Goal: Contribute content: Contribute content

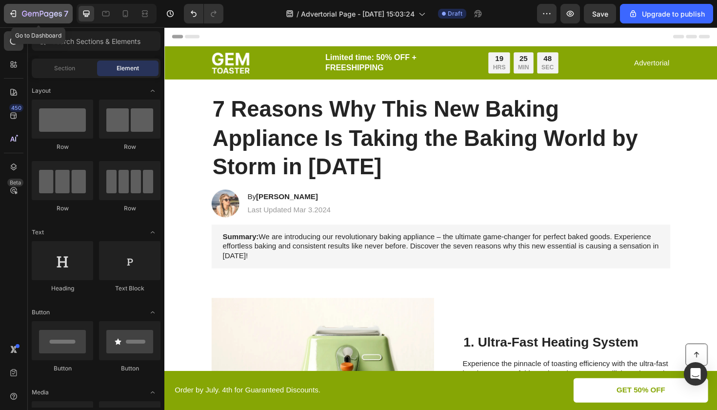
click at [14, 12] on icon "button" at bounding box center [13, 14] width 10 height 10
click at [36, 16] on icon "button" at bounding box center [42, 14] width 40 height 8
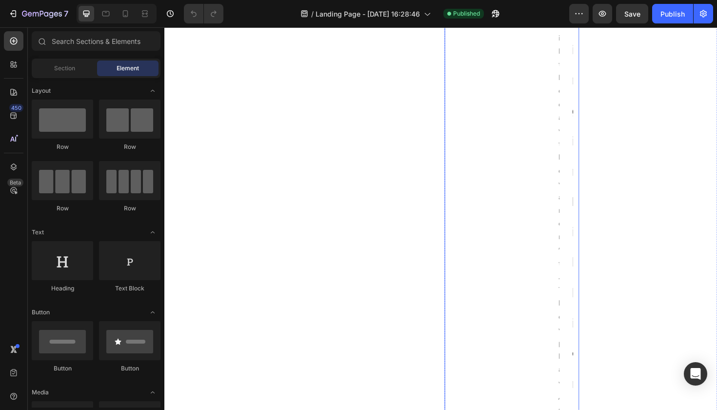
scroll to position [557, 0]
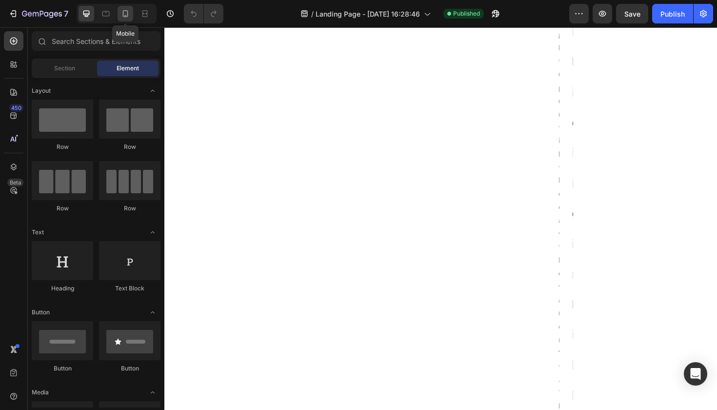
click at [129, 17] on icon at bounding box center [125, 14] width 10 height 10
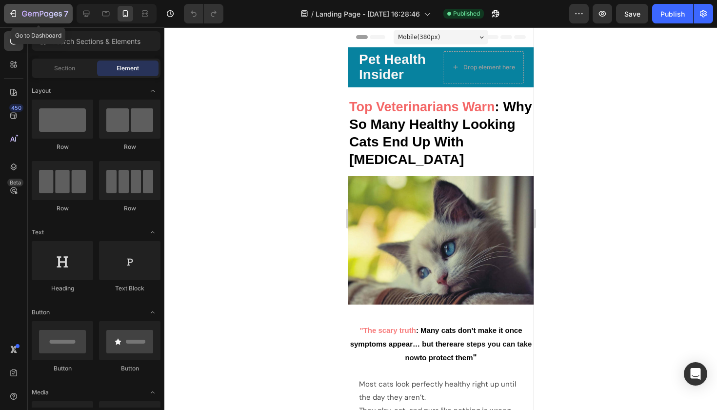
click at [12, 20] on button "7" at bounding box center [38, 14] width 69 height 20
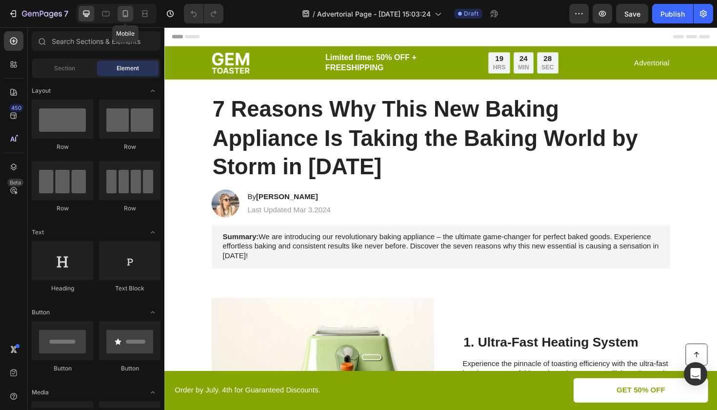
click at [124, 12] on icon at bounding box center [125, 14] width 10 height 10
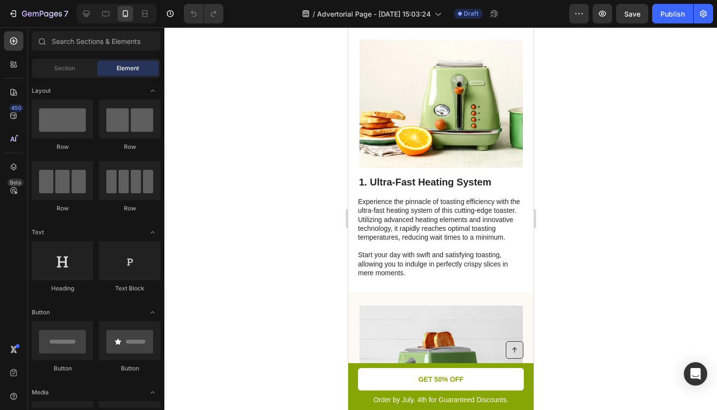
scroll to position [165, 0]
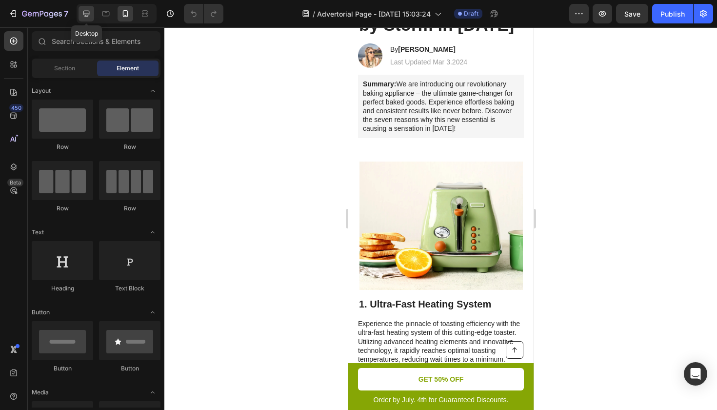
click at [88, 17] on icon at bounding box center [86, 14] width 6 height 6
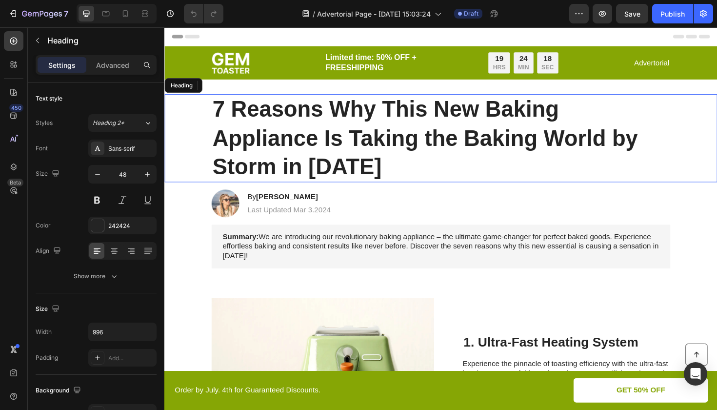
click at [375, 124] on h1 "7 Reasons Why This New Baking Appliance Is Taking the Baking World by Storm in …" at bounding box center [457, 144] width 486 height 93
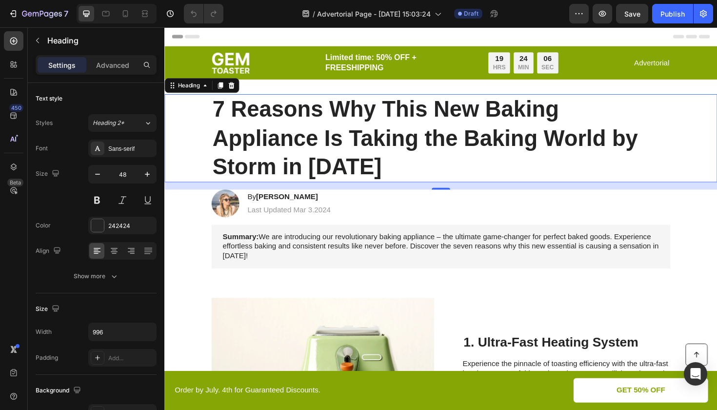
click at [357, 194] on div "16" at bounding box center [456, 195] width 585 height 8
click at [359, 188] on h1 "7 Reasons Why This New Baking Appliance Is Taking the Baking World by Storm in …" at bounding box center [457, 144] width 486 height 93
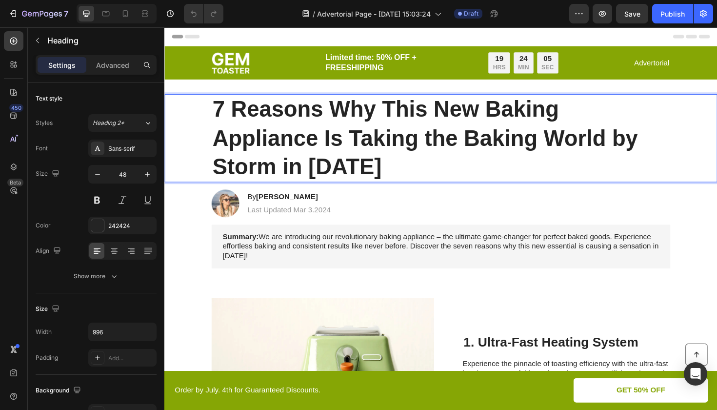
click at [371, 180] on p "7 Reasons Why This New Baking Appliance Is Taking the Baking World by Storm in …" at bounding box center [457, 144] width 484 height 91
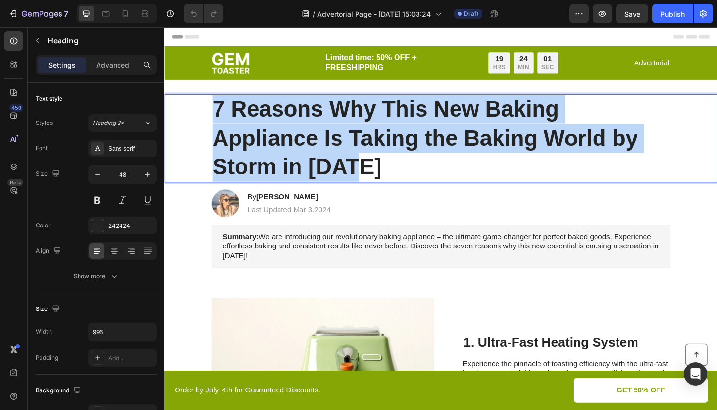
drag, startPoint x: 380, startPoint y: 170, endPoint x: 217, endPoint y: 117, distance: 171.8
click at [217, 117] on p "7 Reasons Why This New Baking Appliance Is Taking the Baking World by Storm in …" at bounding box center [457, 144] width 484 height 91
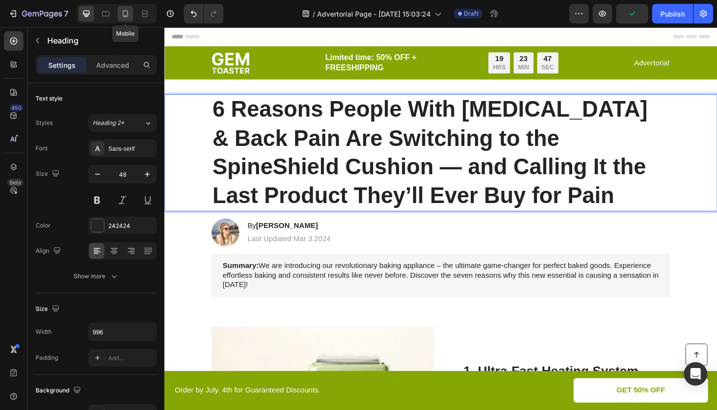
click at [124, 19] on div at bounding box center [126, 14] width 16 height 16
type input "35"
type input "100%"
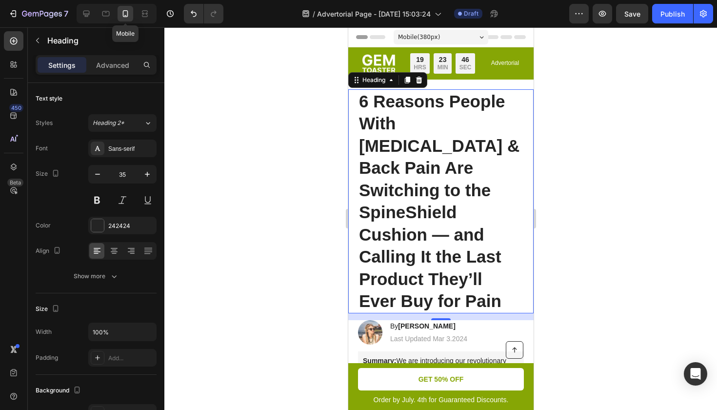
scroll to position [27, 0]
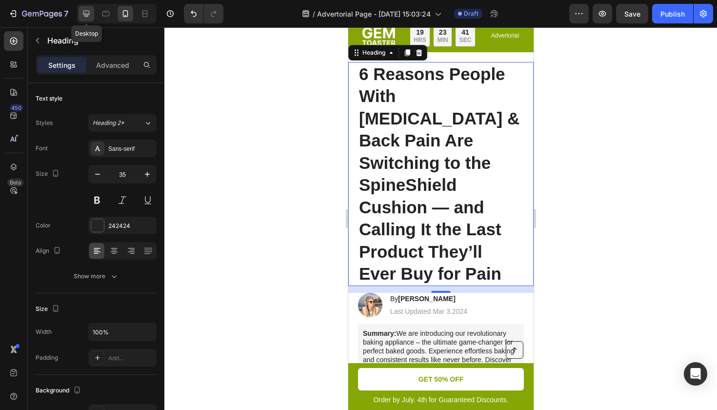
click at [90, 12] on icon at bounding box center [86, 14] width 10 height 10
type input "48"
type input "996"
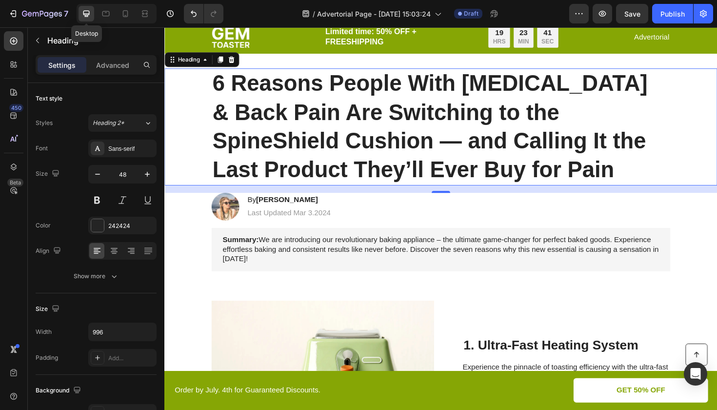
scroll to position [37, 0]
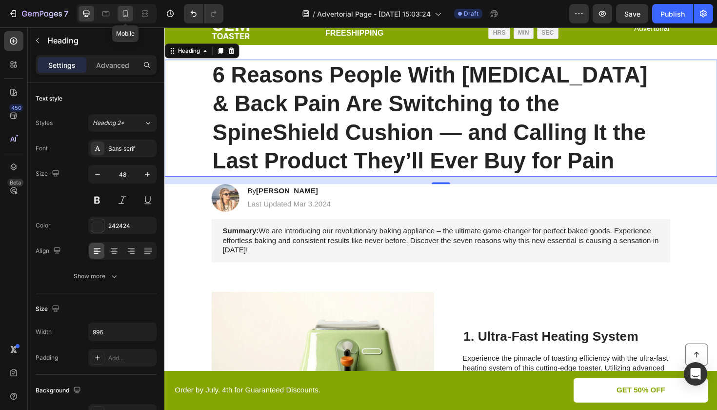
click at [126, 19] on div at bounding box center [126, 14] width 16 height 16
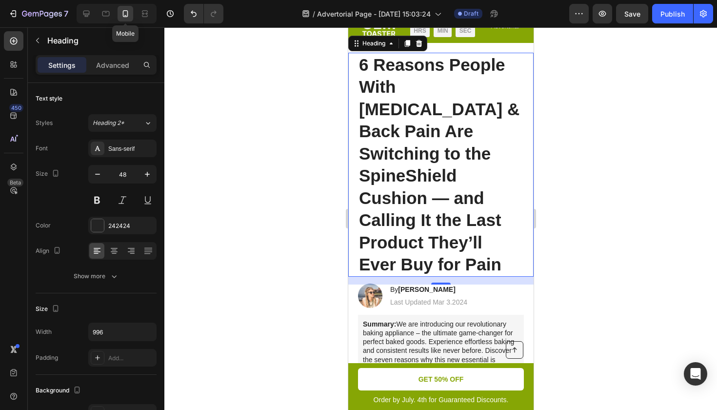
type input "35"
type input "100%"
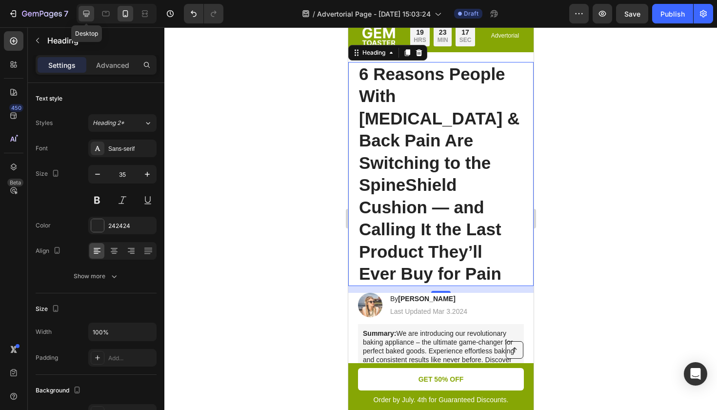
click at [87, 15] on icon at bounding box center [86, 14] width 6 height 6
type input "48"
type input "996"
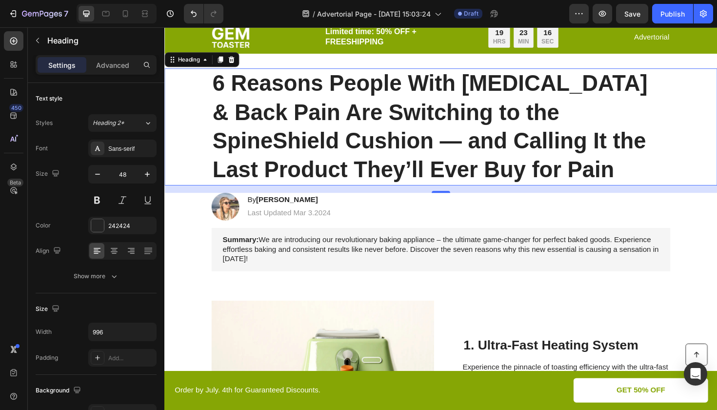
scroll to position [37, 0]
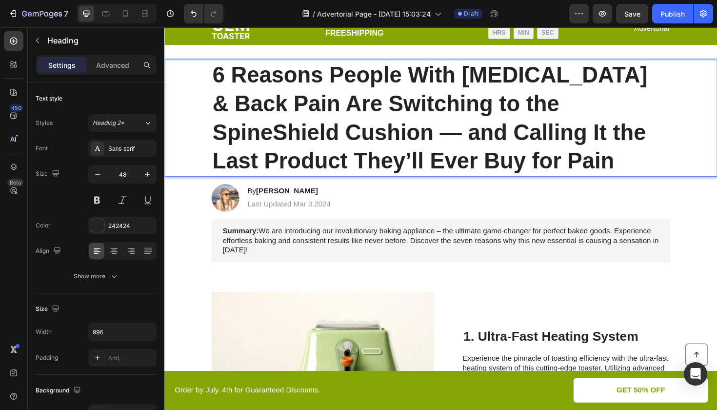
click at [489, 170] on strong "6 Reasons People With Sciatica & Back Pain Are Switching to the SpineShield Cus…" at bounding box center [445, 122] width 461 height 117
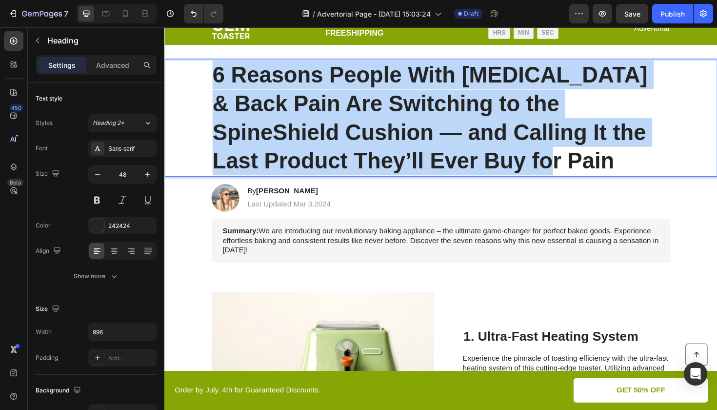
drag, startPoint x: 489, startPoint y: 170, endPoint x: 213, endPoint y: 79, distance: 289.9
click at [213, 79] on div "6 Reasons People With Sciatica & Back Pain Are Switching to the SpineShield Cus…" at bounding box center [457, 123] width 566 height 124
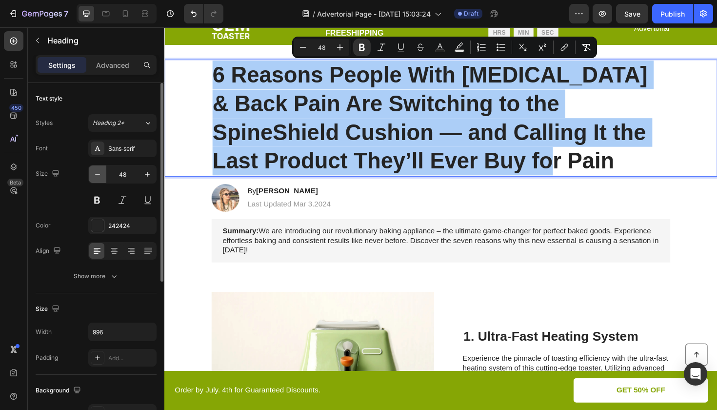
click at [96, 174] on icon "button" at bounding box center [97, 174] width 5 height 1
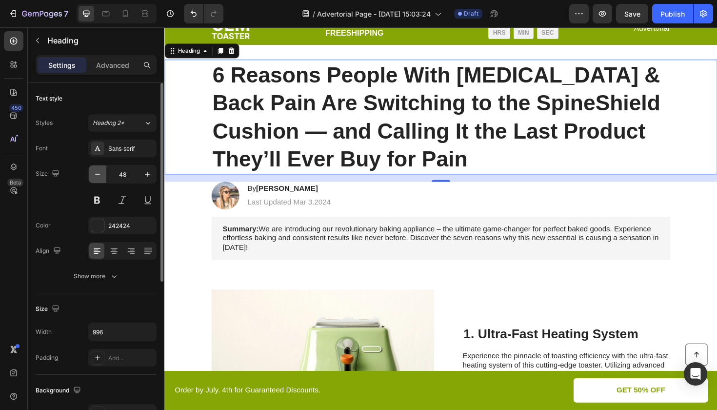
click at [96, 174] on icon "button" at bounding box center [97, 174] width 5 height 1
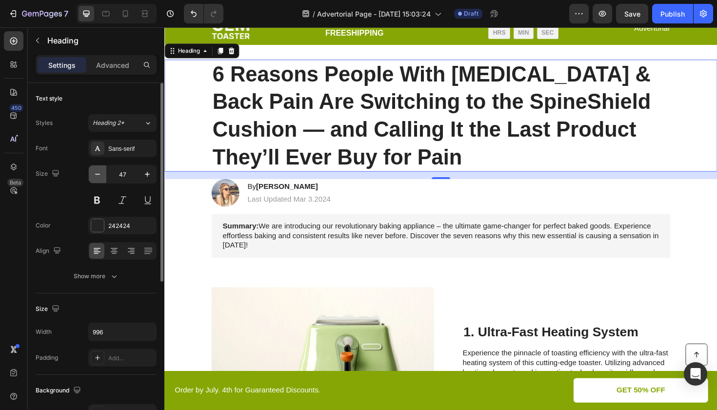
type input "46"
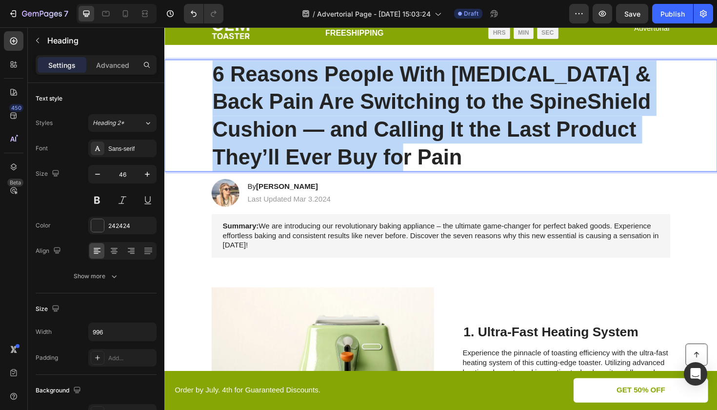
drag, startPoint x: 364, startPoint y: 159, endPoint x: 216, endPoint y: 64, distance: 175.9
click at [216, 64] on p "6 Reasons People With Sciatica & Back Pain Are Switching to the SpineShield Cus…" at bounding box center [457, 120] width 484 height 117
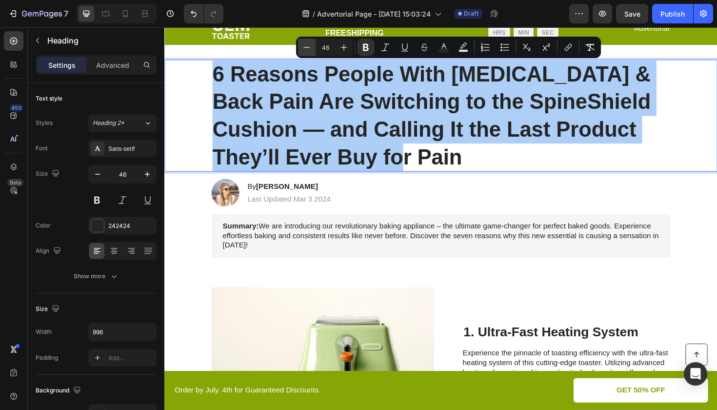
click at [307, 47] on icon "Editor contextual toolbar" at bounding box center [307, 47] width 10 height 10
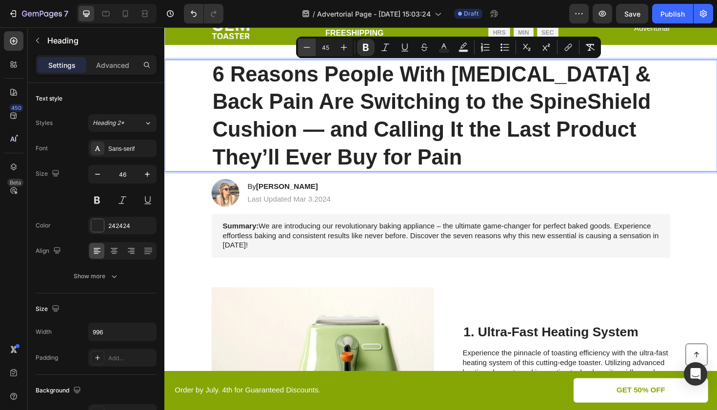
click at [307, 47] on icon "Editor contextual toolbar" at bounding box center [307, 47] width 10 height 10
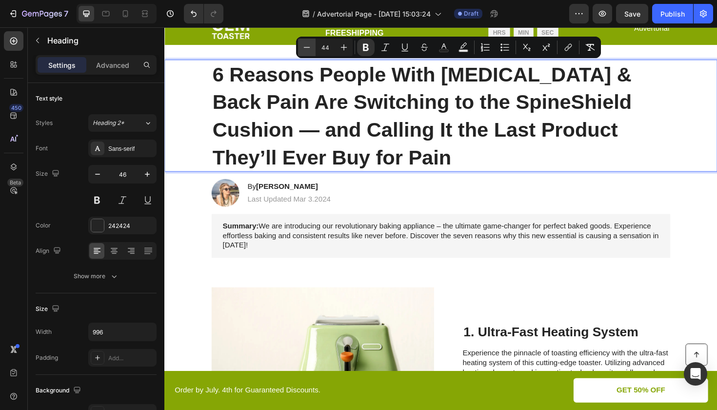
click at [307, 47] on icon "Editor contextual toolbar" at bounding box center [307, 47] width 10 height 10
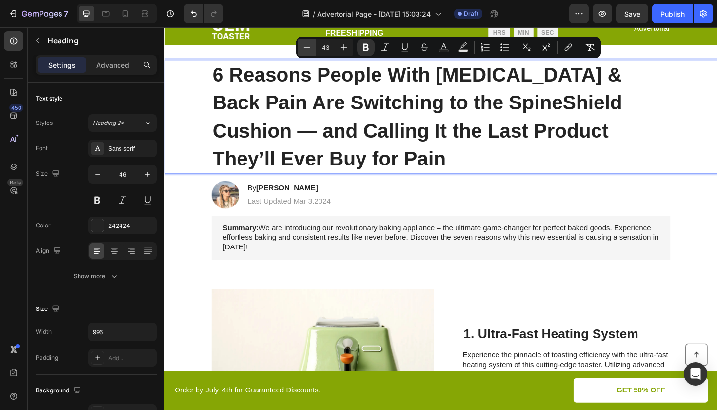
click at [307, 47] on icon "Editor contextual toolbar" at bounding box center [307, 47] width 10 height 10
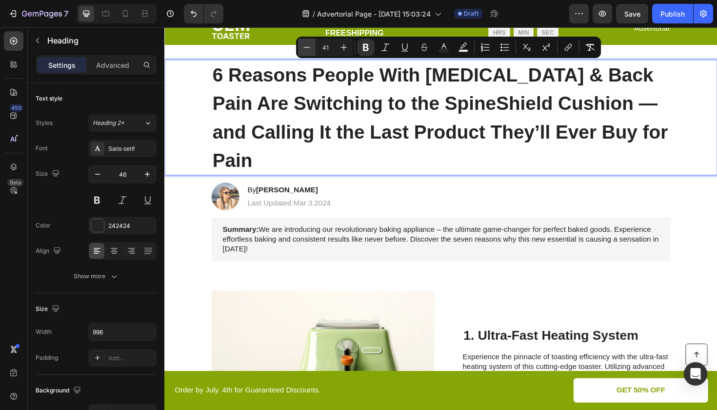
click at [307, 47] on icon "Editor contextual toolbar" at bounding box center [307, 47] width 10 height 10
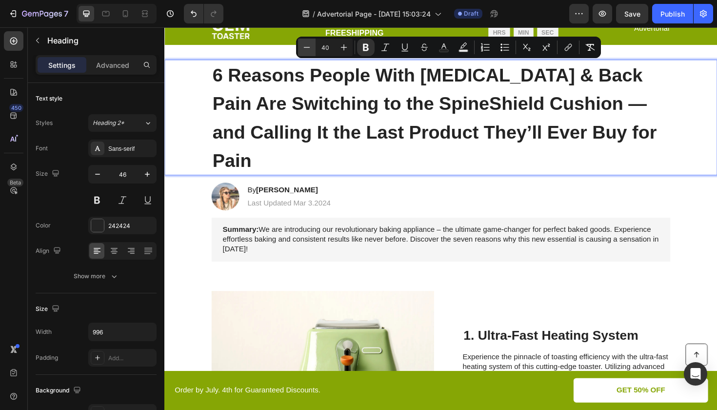
click at [307, 47] on icon "Editor contextual toolbar" at bounding box center [307, 47] width 10 height 10
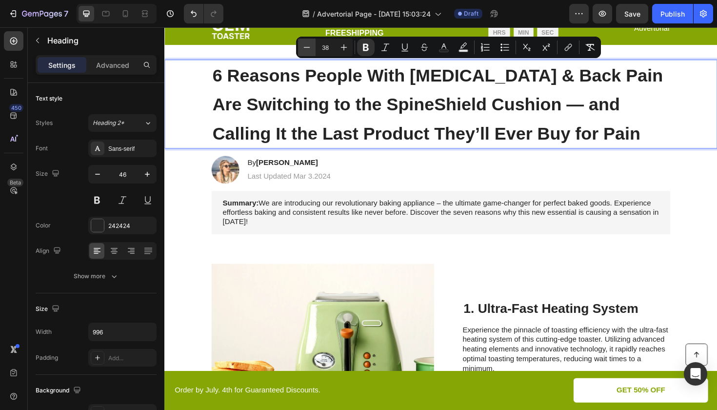
click at [307, 47] on icon "Editor contextual toolbar" at bounding box center [307, 47] width 10 height 10
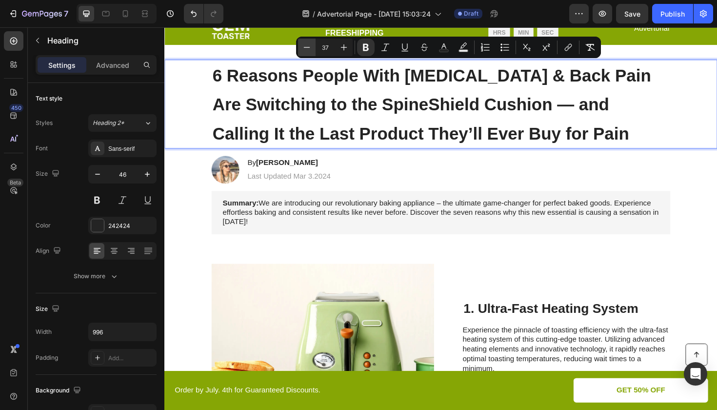
click at [307, 47] on icon "Editor contextual toolbar" at bounding box center [307, 47] width 10 height 10
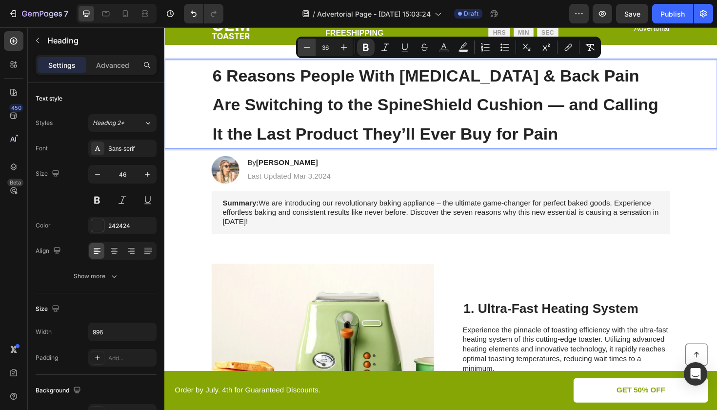
click at [307, 47] on icon "Editor contextual toolbar" at bounding box center [307, 47] width 10 height 10
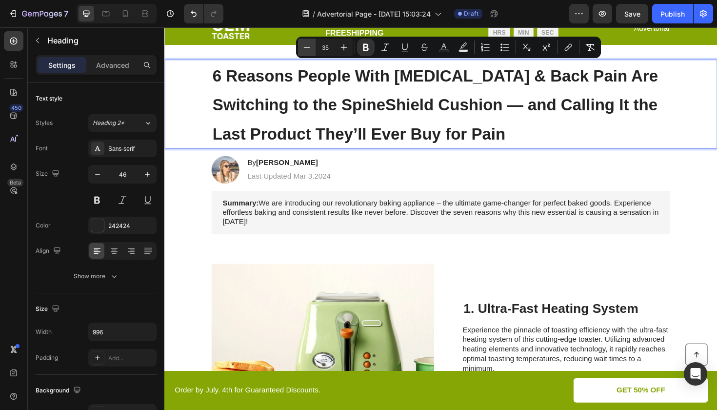
click at [307, 47] on icon "Editor contextual toolbar" at bounding box center [307, 47] width 10 height 10
type input "33"
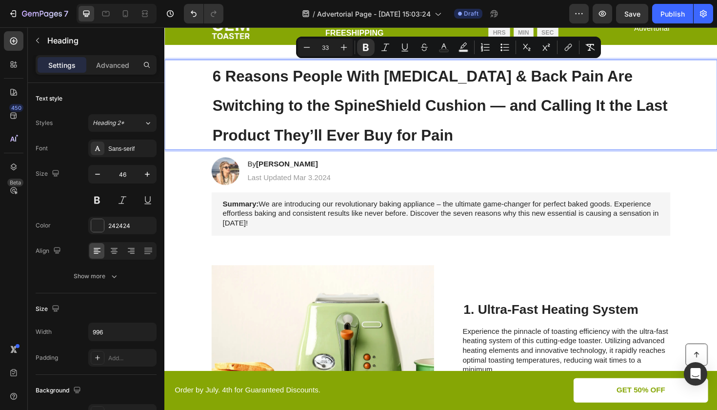
click at [468, 154] on p "6 Reasons People With Sciatica & Back Pain Are Switching to the SpineShield Cus…" at bounding box center [457, 108] width 484 height 93
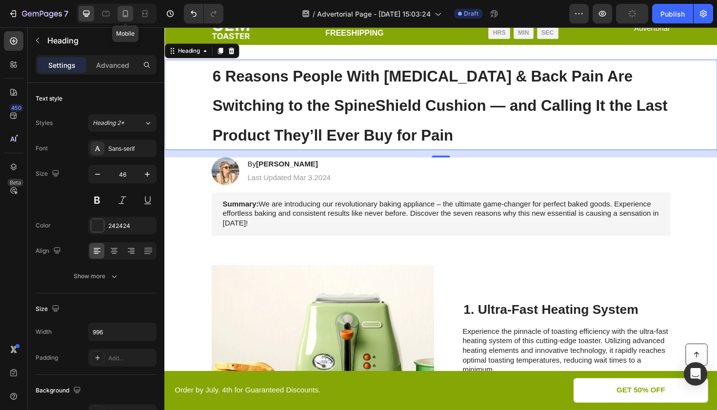
click at [131, 14] on div at bounding box center [126, 14] width 16 height 16
type input "35"
type input "100%"
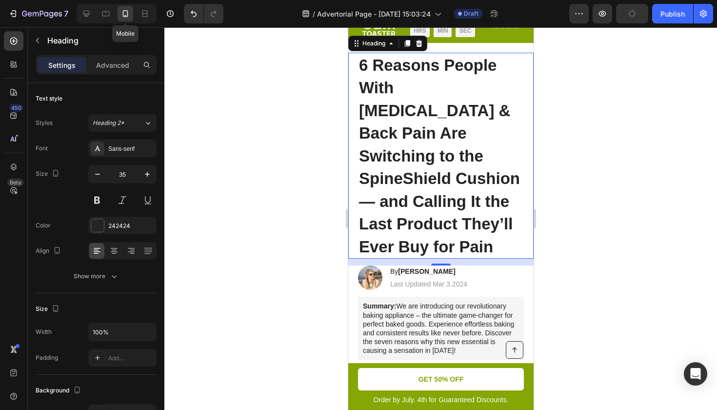
scroll to position [27, 0]
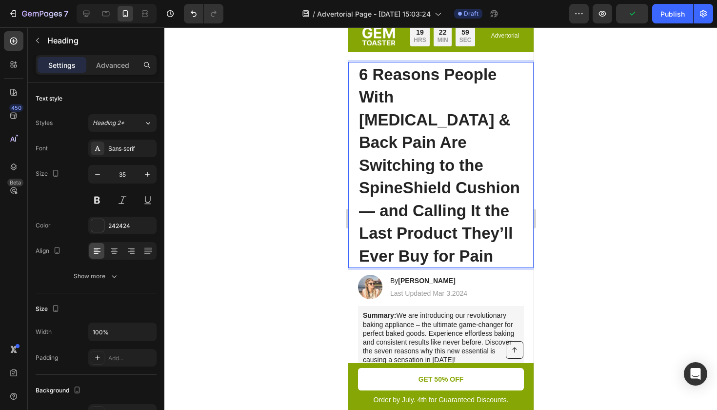
click at [450, 210] on strong "6 Reasons People With Sciatica & Back Pain Are Switching to the SpineShield Cus…" at bounding box center [438, 164] width 161 height 199
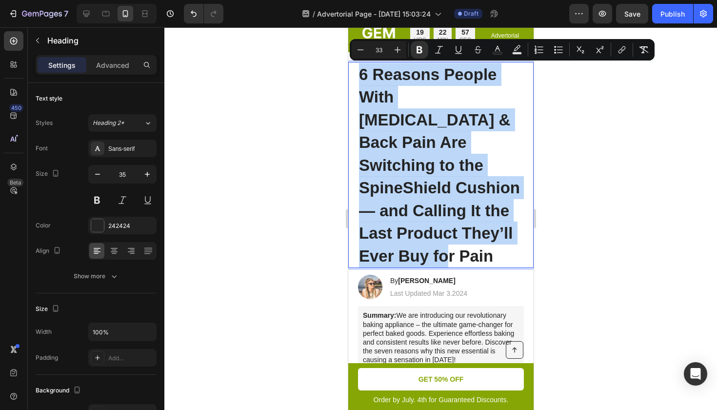
drag, startPoint x: 458, startPoint y: 228, endPoint x: 347, endPoint y: 72, distance: 192.0
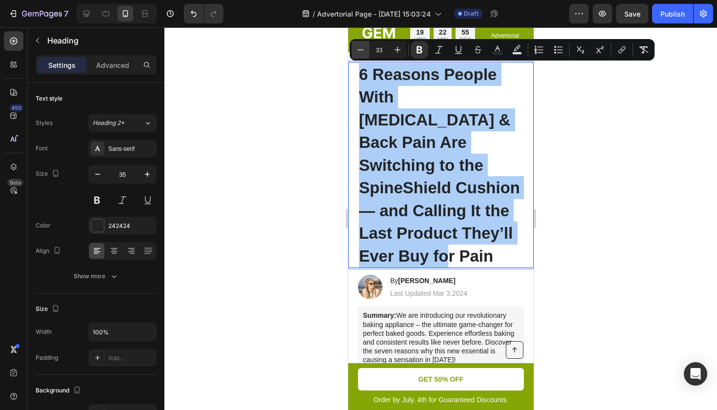
click at [362, 57] on button "Minus" at bounding box center [361, 50] width 18 height 18
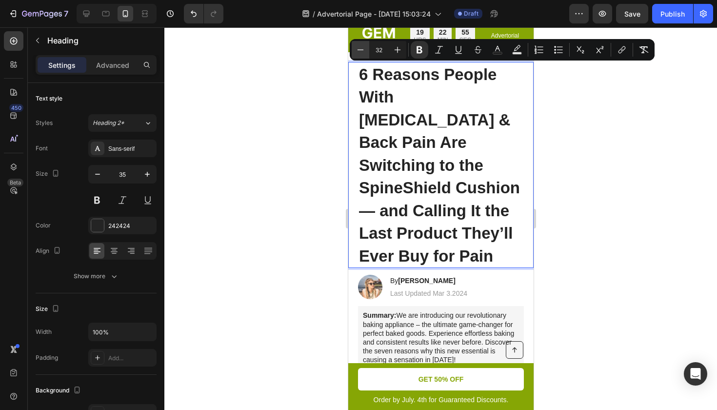
click at [362, 57] on button "Minus" at bounding box center [361, 50] width 18 height 18
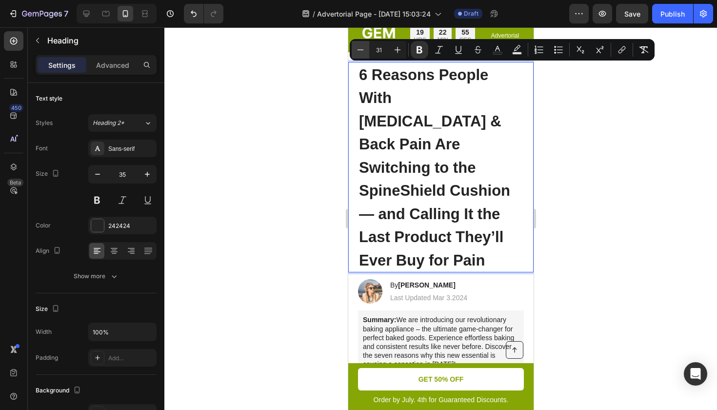
click at [362, 57] on button "Minus" at bounding box center [361, 50] width 18 height 18
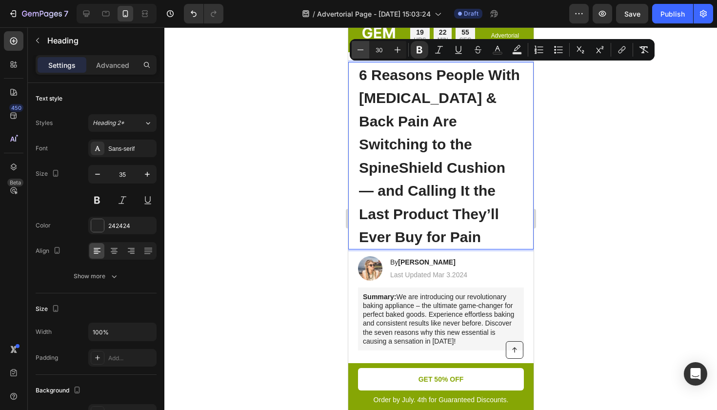
click at [362, 57] on button "Minus" at bounding box center [361, 50] width 18 height 18
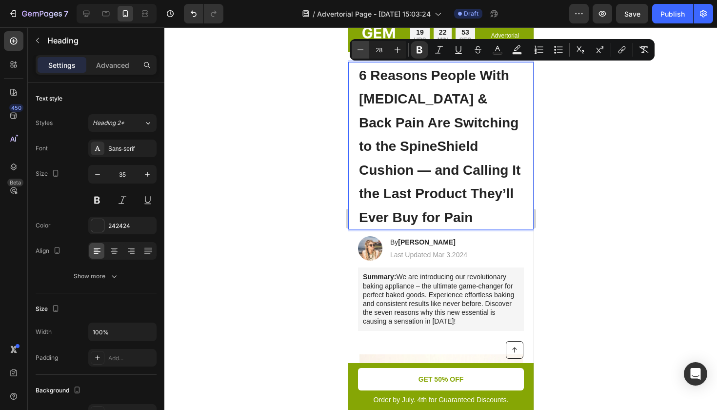
click at [362, 57] on button "Minus" at bounding box center [361, 50] width 18 height 18
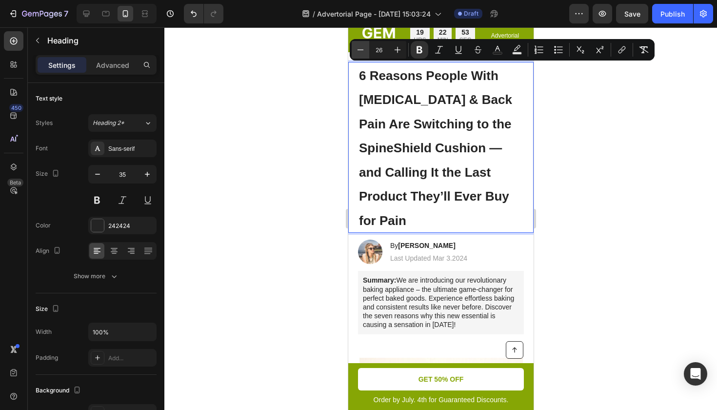
click at [362, 57] on button "Minus" at bounding box center [361, 50] width 18 height 18
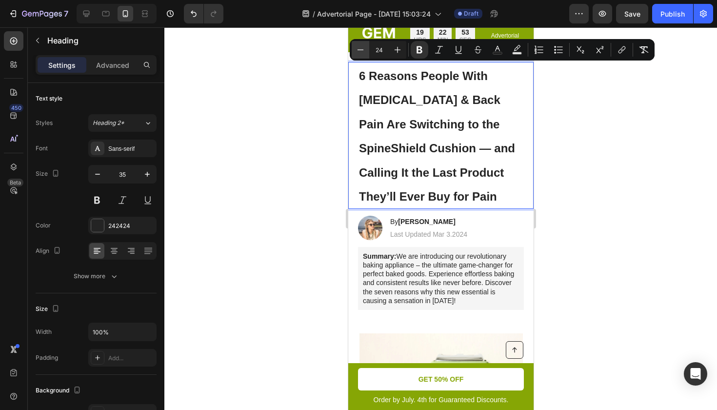
click at [362, 57] on button "Minus" at bounding box center [361, 50] width 18 height 18
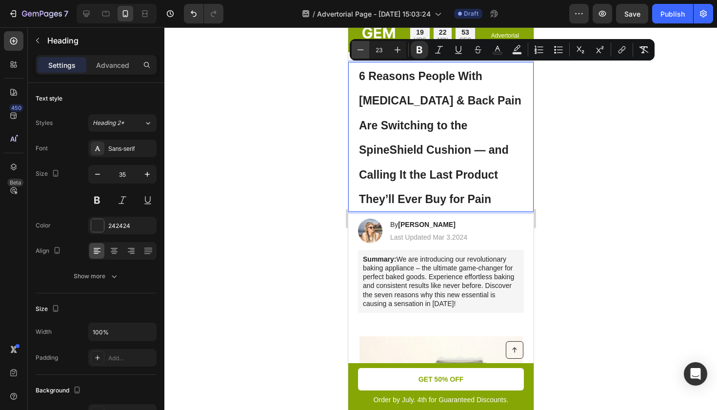
click at [362, 57] on button "Minus" at bounding box center [361, 50] width 18 height 18
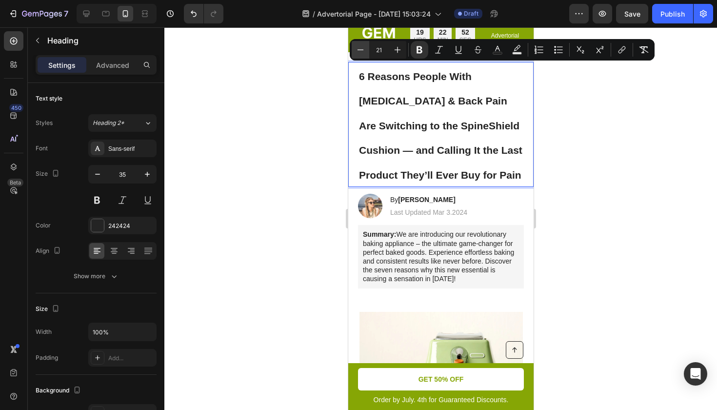
click at [362, 57] on button "Minus" at bounding box center [361, 50] width 18 height 18
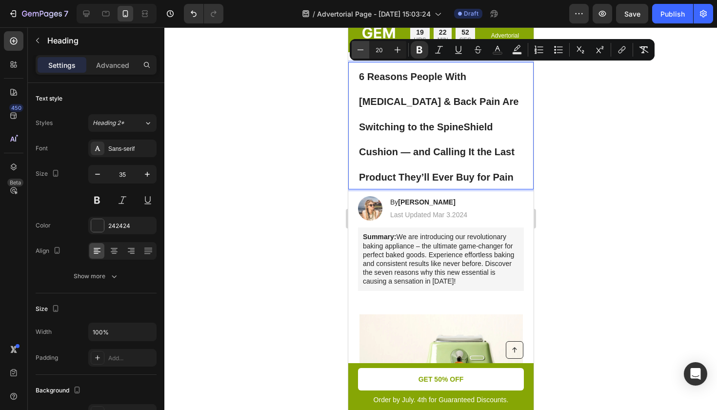
click at [362, 57] on button "Minus" at bounding box center [361, 50] width 18 height 18
type input "19"
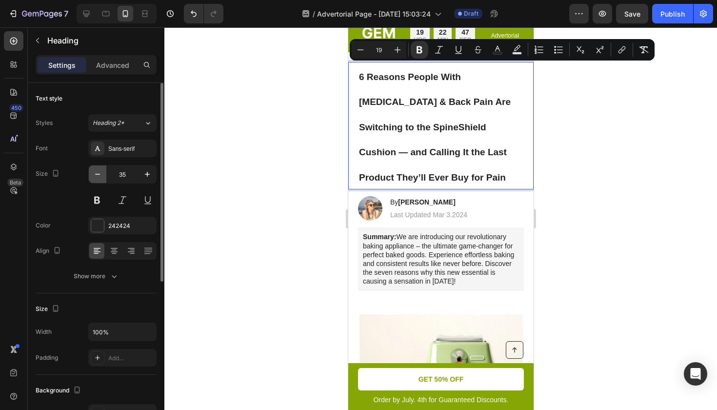
click at [90, 176] on button "button" at bounding box center [98, 174] width 18 height 18
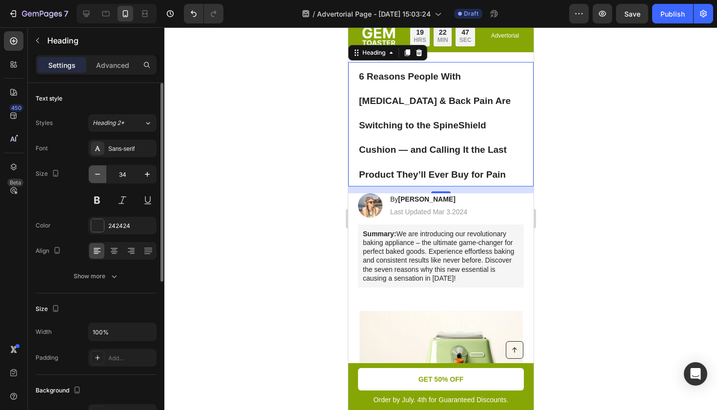
click at [90, 176] on button "button" at bounding box center [98, 174] width 18 height 18
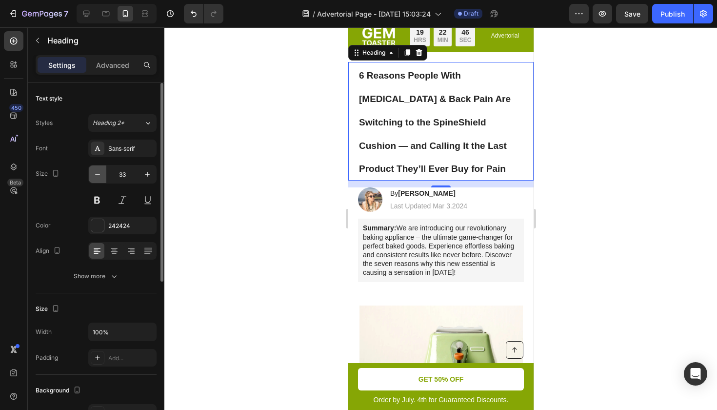
click at [90, 176] on button "button" at bounding box center [98, 174] width 18 height 18
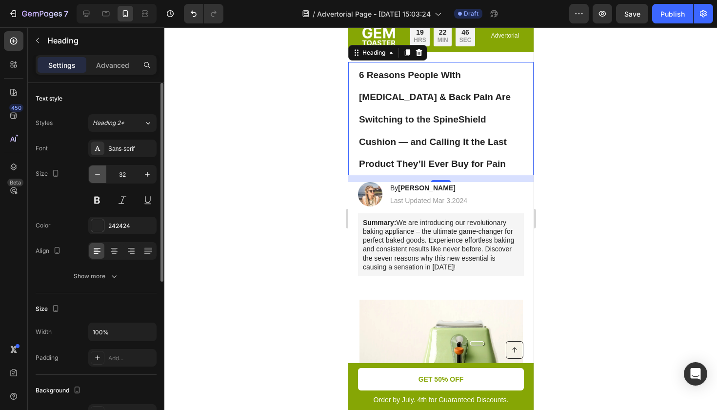
click at [90, 176] on button "button" at bounding box center [98, 174] width 18 height 18
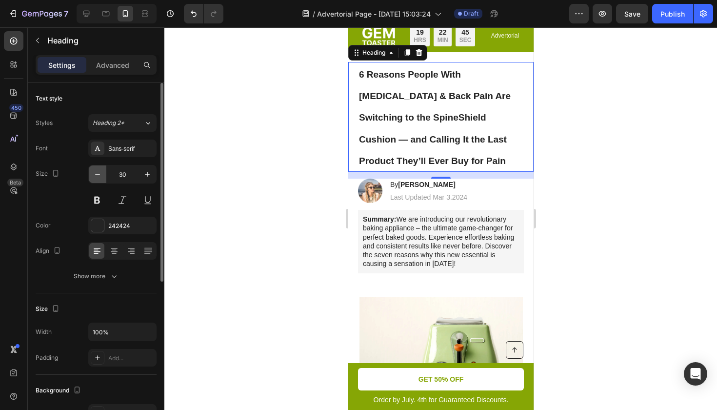
click at [90, 176] on button "button" at bounding box center [98, 174] width 18 height 18
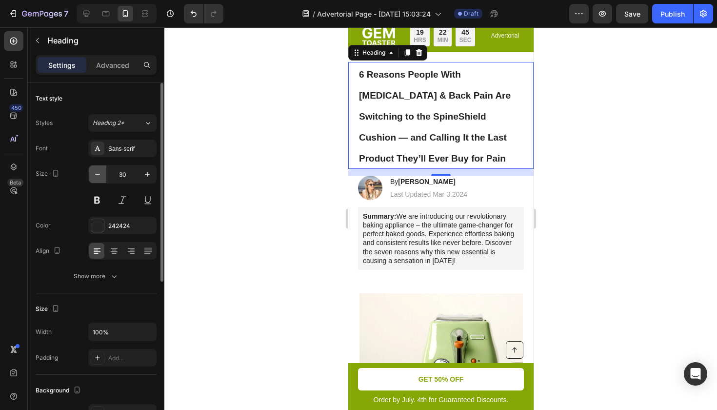
click at [90, 176] on button "button" at bounding box center [98, 174] width 18 height 18
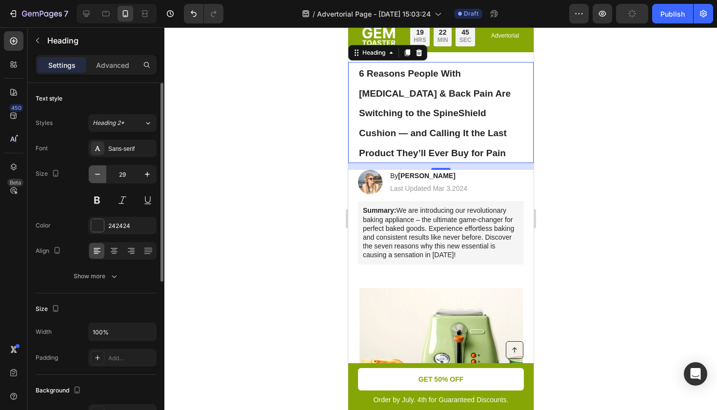
click at [90, 176] on button "button" at bounding box center [98, 174] width 18 height 18
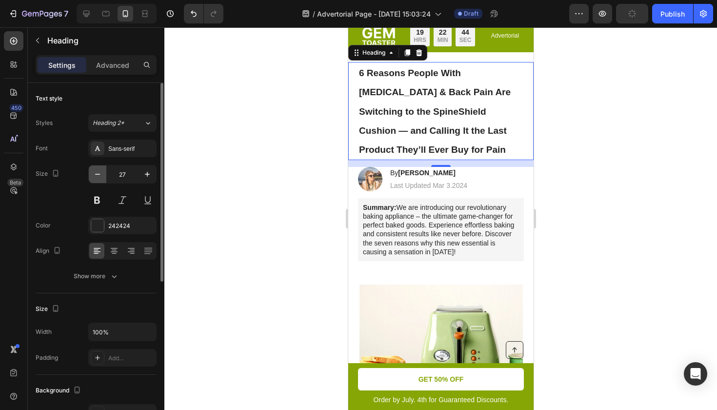
click at [90, 176] on button "button" at bounding box center [98, 174] width 18 height 18
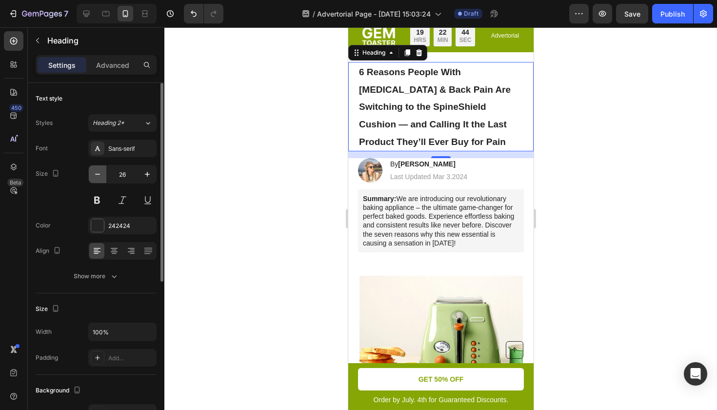
click at [90, 176] on button "button" at bounding box center [98, 174] width 18 height 18
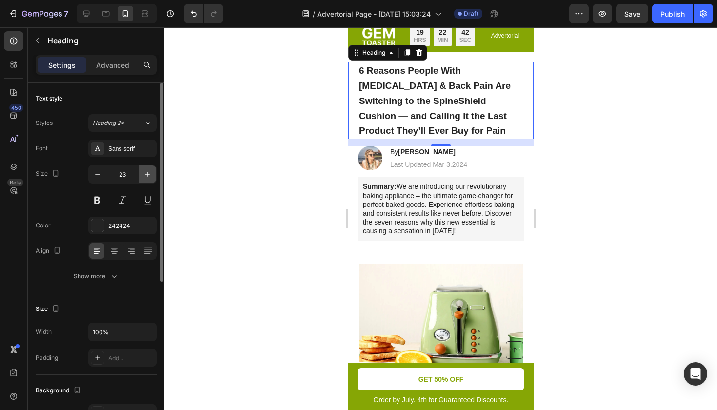
click at [151, 175] on icon "button" at bounding box center [147, 174] width 10 height 10
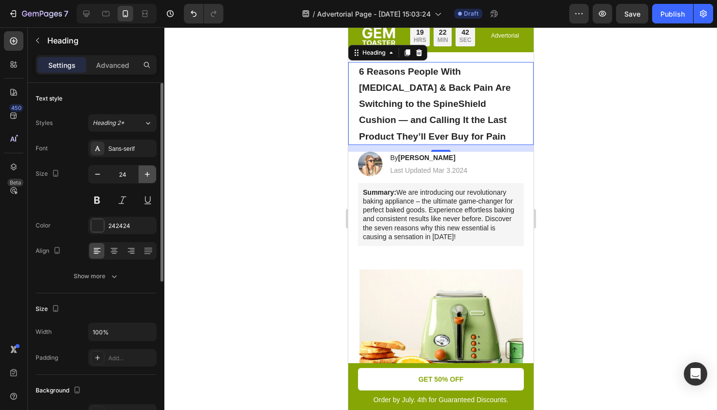
click at [151, 175] on icon "button" at bounding box center [147, 174] width 10 height 10
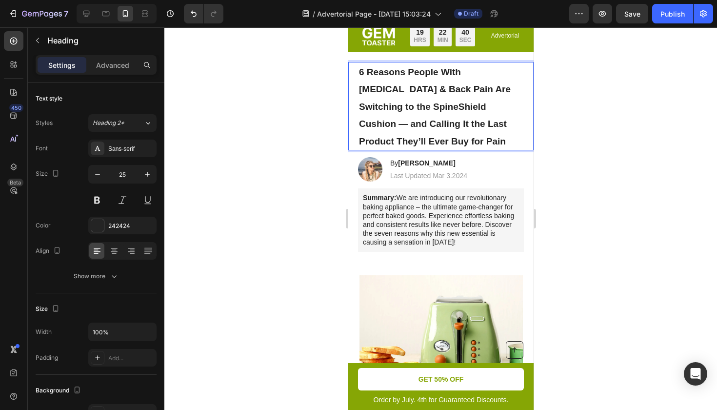
click at [394, 133] on p "6 Reasons People With Sciatica & Back Pain Are Switching to the SpineShield Cus…" at bounding box center [440, 106] width 164 height 87
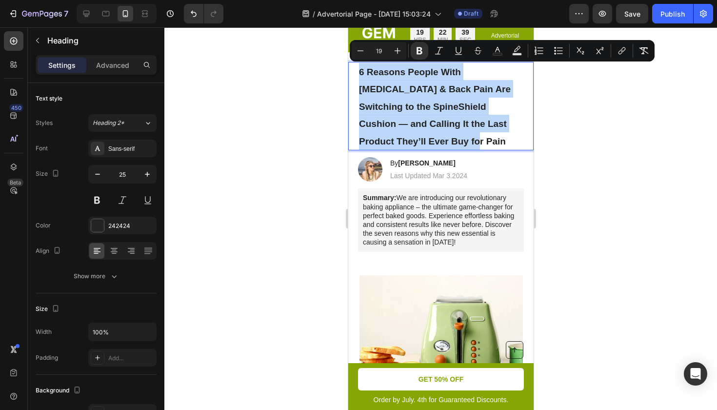
drag, startPoint x: 395, startPoint y: 135, endPoint x: 357, endPoint y: 67, distance: 77.9
click at [357, 67] on div "6 Reasons People With Sciatica & Back Pain Are Switching to the SpineShield Cus…" at bounding box center [440, 106] width 185 height 89
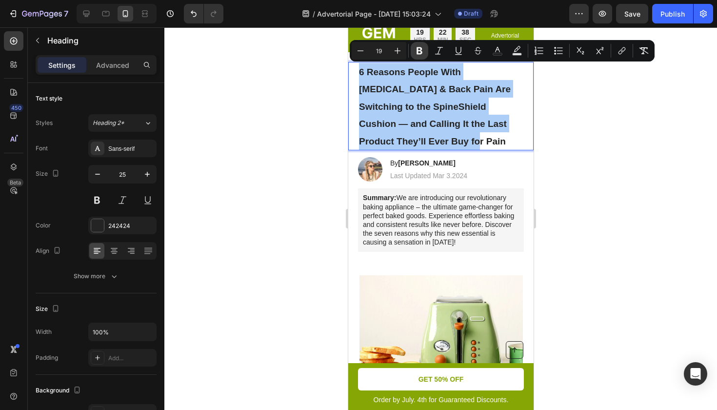
click at [416, 54] on icon "Editor contextual toolbar" at bounding box center [420, 51] width 10 height 10
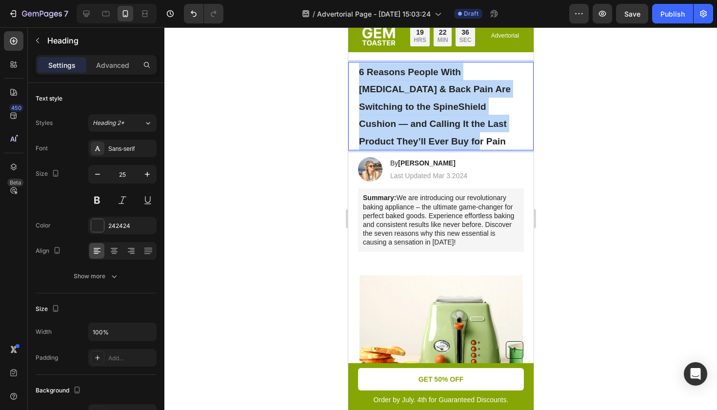
drag, startPoint x: 400, startPoint y: 143, endPoint x: 343, endPoint y: 60, distance: 100.6
click at [396, 79] on p "6 Reasons People With Sciatica & Back Pain Are Switching to the SpineShield Cus…" at bounding box center [440, 106] width 164 height 87
drag, startPoint x: 400, startPoint y: 134, endPoint x: 362, endPoint y: 57, distance: 85.7
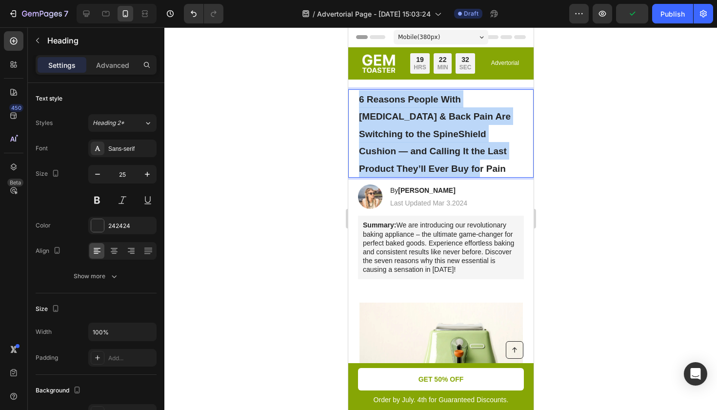
scroll to position [0, 0]
click at [413, 113] on span "6 Reasons People With Sciatica & Back Pain Are Switching to the SpineShield Cus…" at bounding box center [434, 133] width 152 height 79
drag, startPoint x: 400, startPoint y: 170, endPoint x: 351, endPoint y: 99, distance: 85.9
click at [351, 99] on div "6 Reasons People With Sciatica & Back Pain Are Switching to the SpineShield Cus…" at bounding box center [440, 133] width 185 height 89
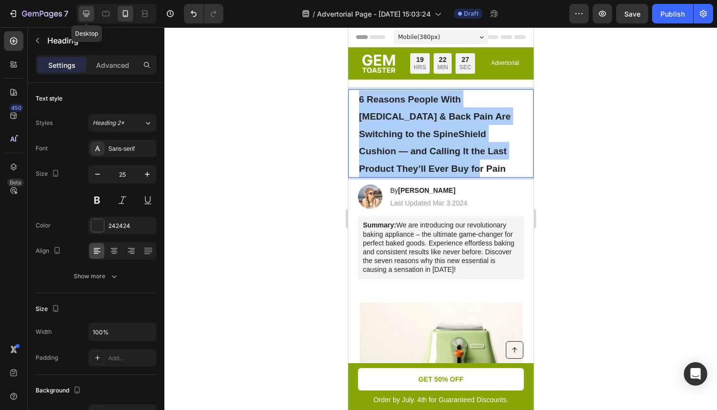
click at [83, 14] on icon at bounding box center [86, 14] width 10 height 10
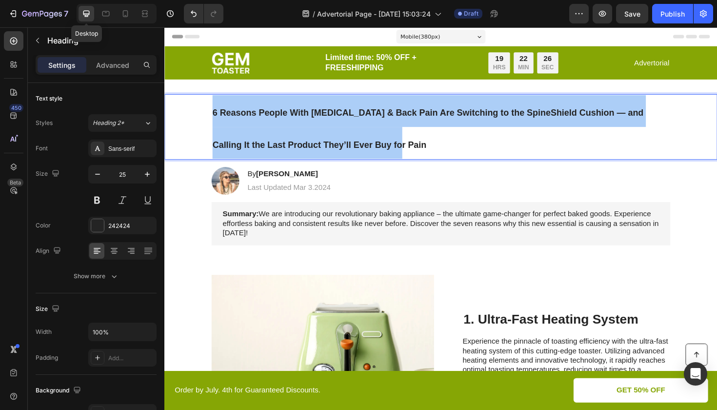
type input "46"
type input "996"
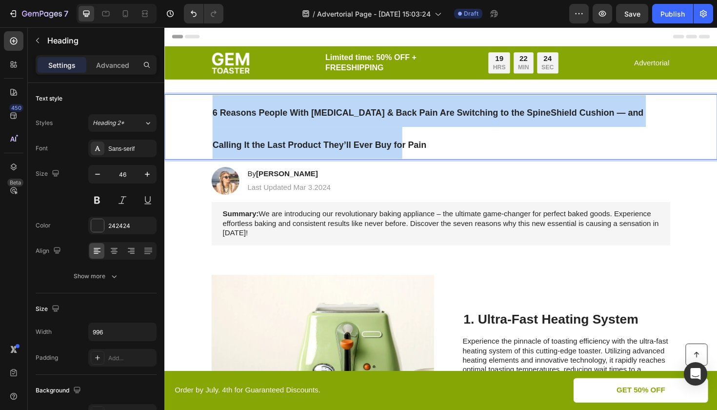
drag, startPoint x: 404, startPoint y: 155, endPoint x: 217, endPoint y: 109, distance: 192.4
click at [217, 109] on p "6 Reasons People With Sciatica & Back Pain Are Switching to the SpineShield Cus…" at bounding box center [457, 132] width 484 height 67
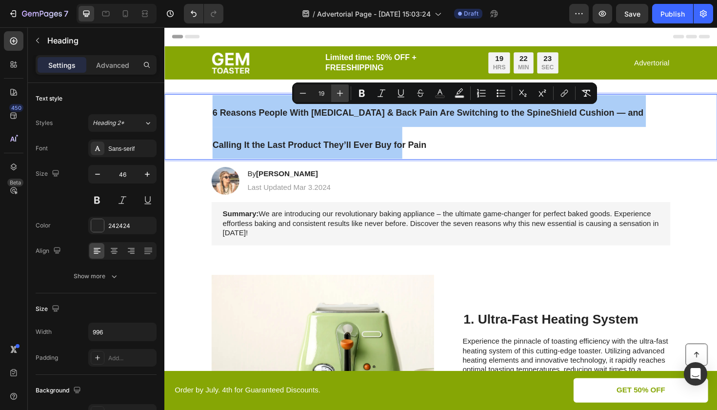
click at [346, 97] on button "Plus" at bounding box center [340, 93] width 18 height 18
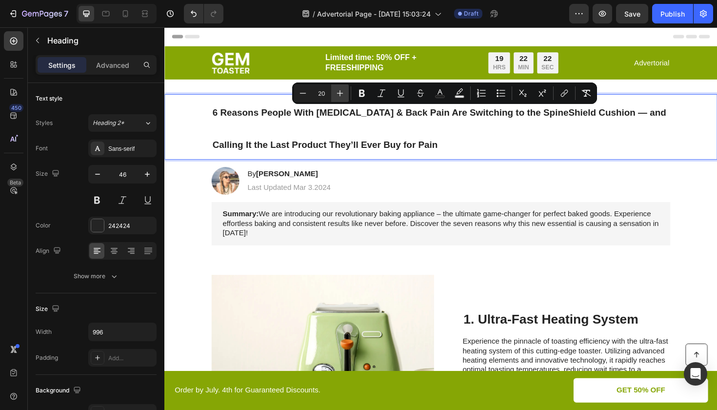
click at [346, 97] on button "Plus" at bounding box center [340, 93] width 18 height 18
type input "21"
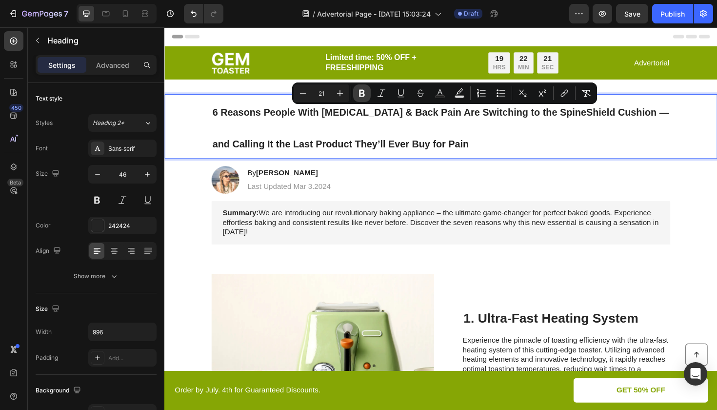
click at [366, 95] on icon "Editor contextual toolbar" at bounding box center [362, 93] width 10 height 10
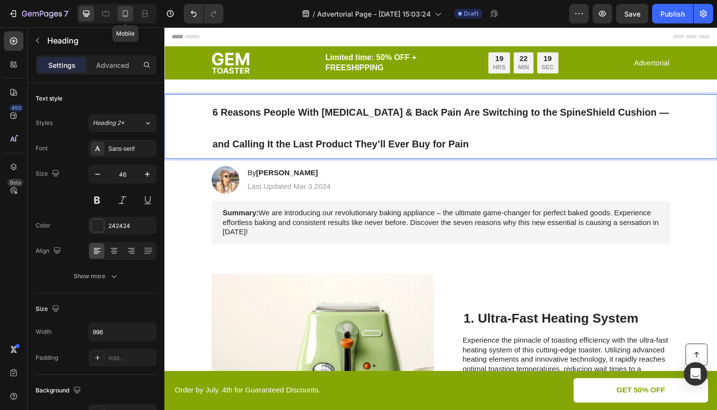
click at [124, 19] on div at bounding box center [126, 14] width 16 height 16
type input "25"
type input "100%"
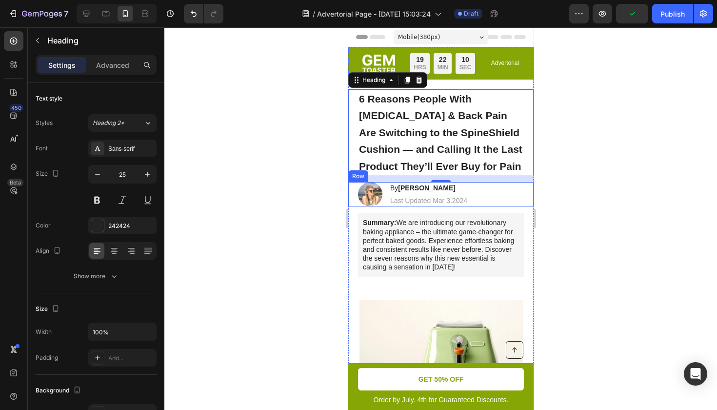
click at [649, 2] on div "7 / Advertorial Page - Sep 28, 15:03:24 Draft Preview Publish" at bounding box center [358, 14] width 717 height 28
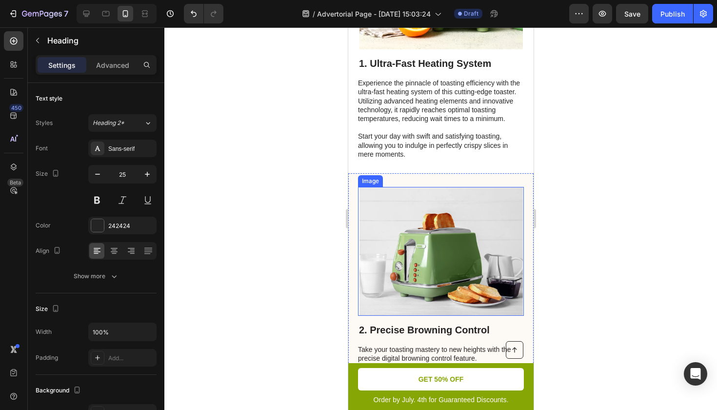
scroll to position [328, 0]
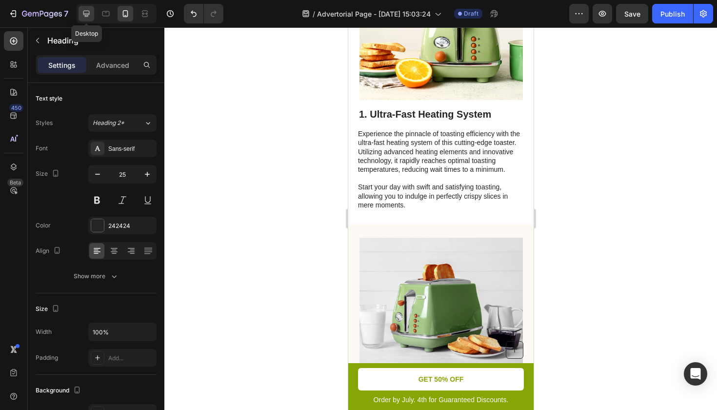
click at [79, 12] on div at bounding box center [87, 14] width 16 height 16
type input "46"
type input "996"
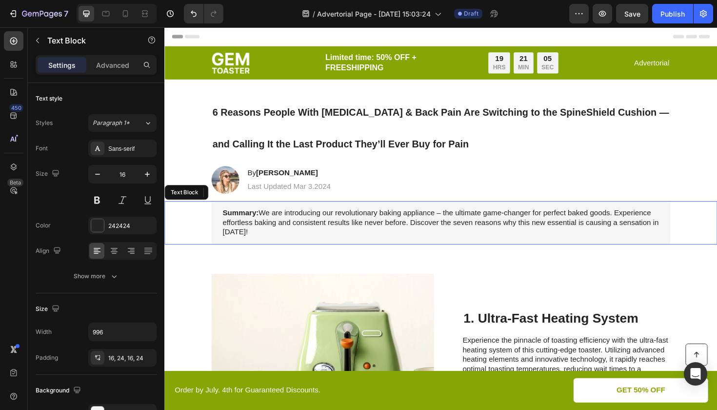
click at [364, 220] on p "Summary: We are introducing our revolutionary baking appliance – the ultimate g…" at bounding box center [457, 234] width 462 height 30
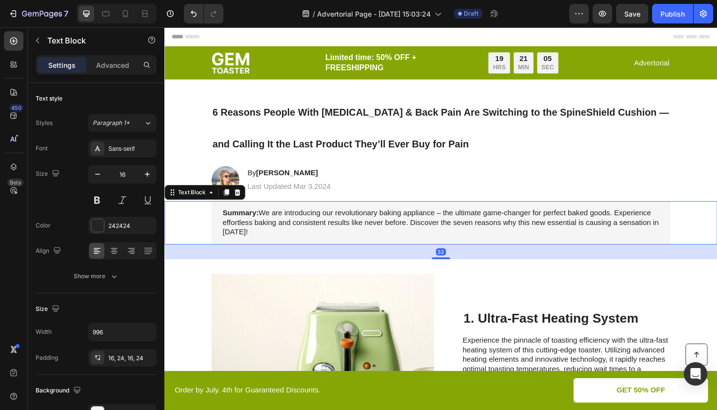
click at [304, 231] on p "Summary: We are introducing our revolutionary baking appliance – the ultimate g…" at bounding box center [457, 234] width 462 height 30
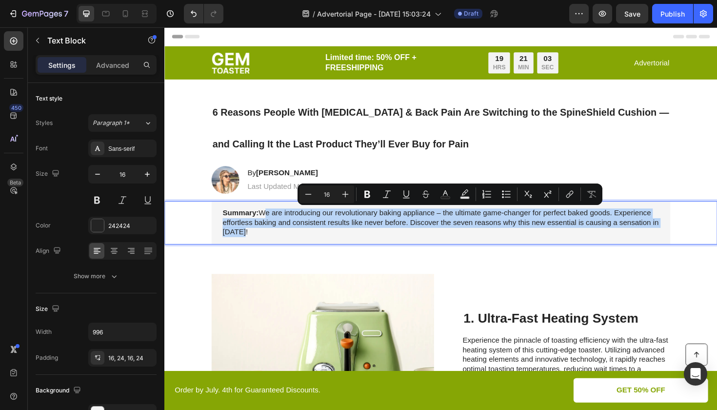
drag, startPoint x: 267, startPoint y: 222, endPoint x: 273, endPoint y: 240, distance: 19.0
click at [273, 240] on p "Summary: We are introducing our revolutionary baking appliance – the ultimate g…" at bounding box center [457, 234] width 462 height 30
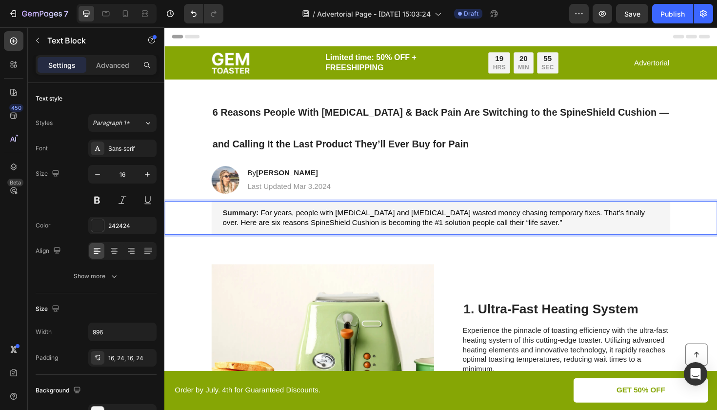
click at [375, 223] on span "For years, people with sciatica and tailbone pain wasted money chasing temporar…" at bounding box center [449, 228] width 447 height 19
click at [402, 221] on span "For years, people with sciatica,tailbone pain wasted money chasing temporary fi…" at bounding box center [451, 228] width 451 height 19
click at [372, 222] on span "For years, people with sciatica,tailbone and back pain wasted money chasing tem…" at bounding box center [449, 228] width 447 height 19
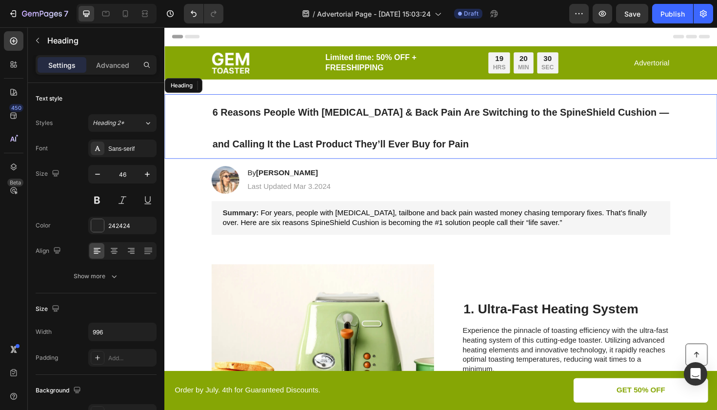
click at [367, 118] on strong "6 Reasons People With Sciatica & Back Pain Are Switching to the SpineShield Cus…" at bounding box center [456, 134] width 483 height 44
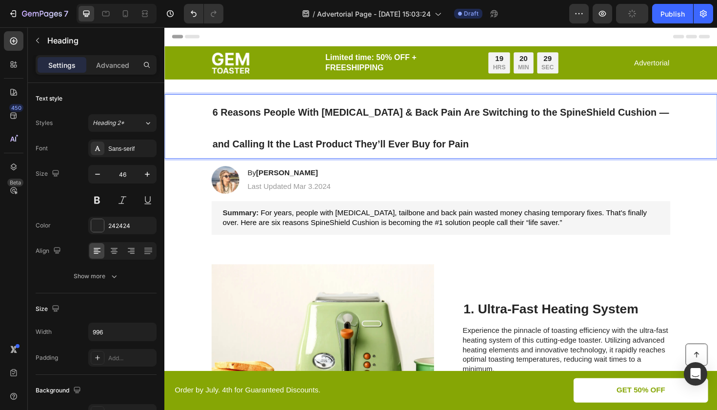
click at [367, 118] on strong "6 Reasons People With Sciatica & Back Pain Are Switching to the SpineShield Cus…" at bounding box center [456, 134] width 483 height 44
click at [377, 117] on strong "6 Reasons People With Sciatica, tailbone & Back Pain Are Switching to the Spine…" at bounding box center [451, 134] width 472 height 44
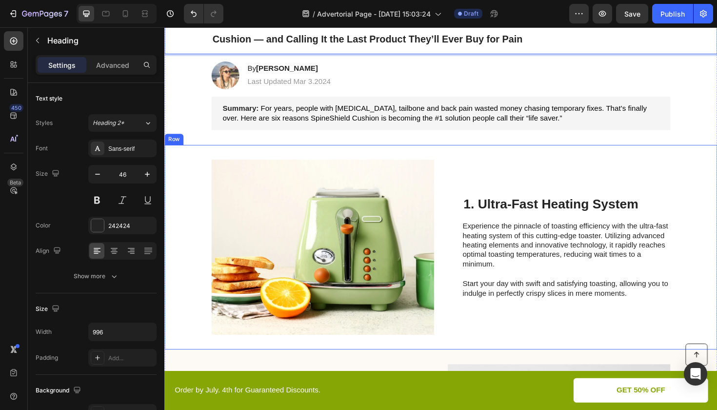
scroll to position [110, 0]
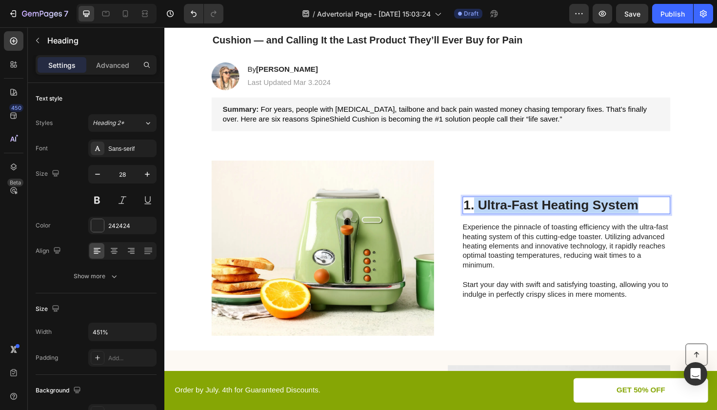
drag, startPoint x: 491, startPoint y: 213, endPoint x: 677, endPoint y: 211, distance: 186.8
click at [677, 211] on p "1. Ultra-Fast Heating System" at bounding box center [590, 215] width 218 height 17
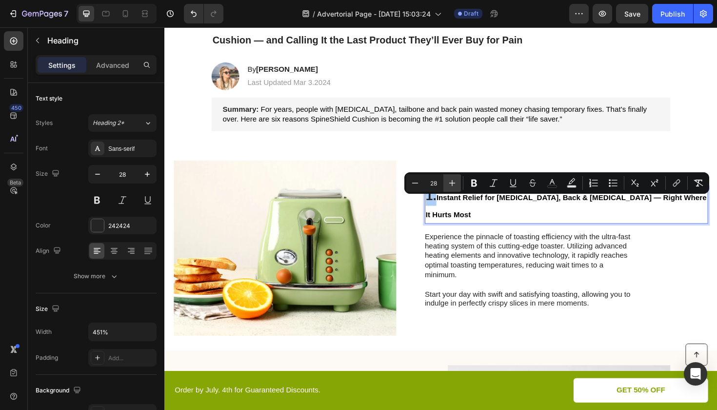
click at [449, 183] on icon "Editor contextual toolbar" at bounding box center [452, 183] width 10 height 10
type input "29"
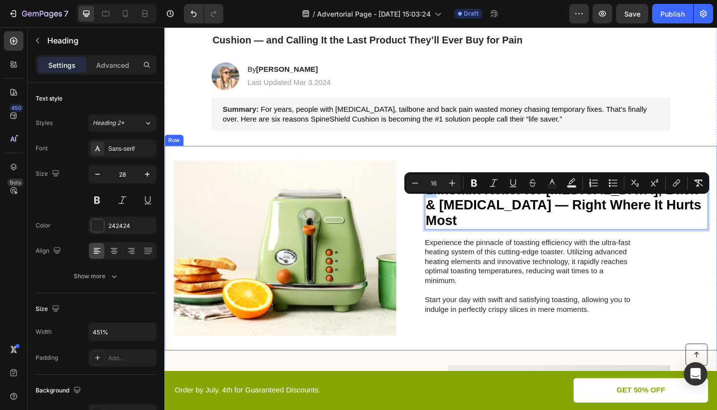
click at [537, 159] on div "Image 1. Instant Relief for Sciatica, Back & Tailbone Pain — Right Where It Hur…" at bounding box center [456, 261] width 585 height 217
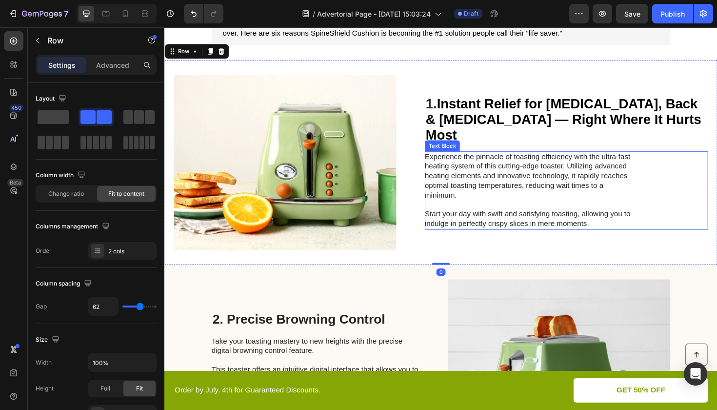
scroll to position [220, 0]
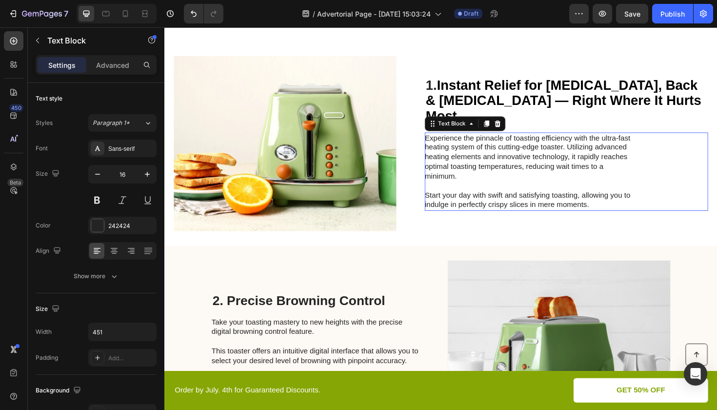
click at [505, 144] on p "Experience the pinnacle of toasting efficiency with the ultra-fast heating syst…" at bounding box center [549, 179] width 219 height 81
click at [512, 155] on p "Experience the pinnacle of toasting efficiency with the ultra-fast heating syst…" at bounding box center [549, 179] width 219 height 81
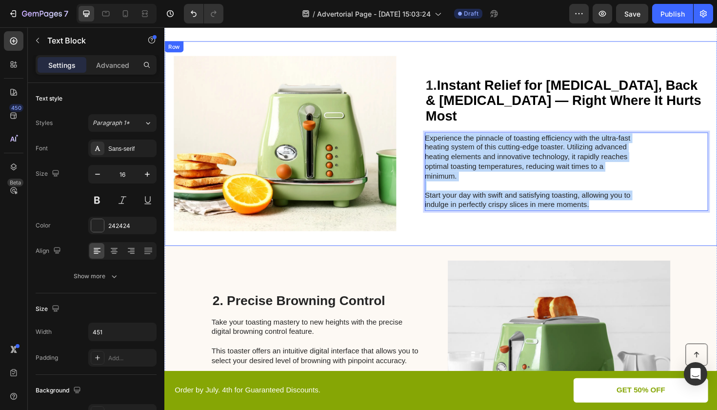
drag, startPoint x: 622, startPoint y: 204, endPoint x: 453, endPoint y: 123, distance: 187.8
click at [453, 123] on div "⁠⁠⁠⁠⁠⁠⁠ 1. Instant Relief for Sciatica, Back & Tailbone Pain — Right Where It H…" at bounding box center [590, 150] width 300 height 185
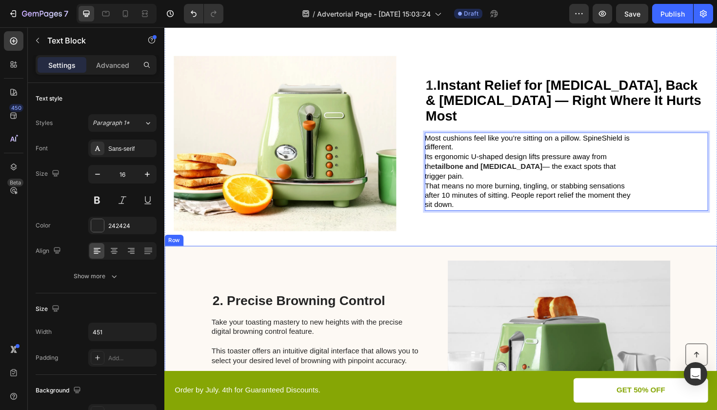
scroll to position [278, 0]
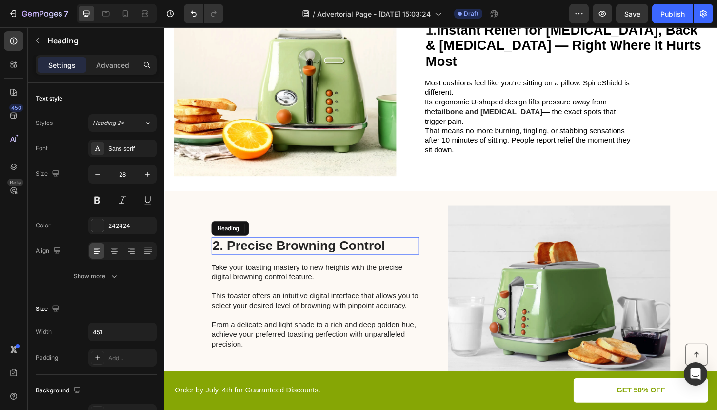
click at [336, 258] on h2 "2. Precise Browning Control" at bounding box center [324, 258] width 220 height 19
click at [336, 258] on p "2. Precise Browning Control" at bounding box center [324, 258] width 218 height 17
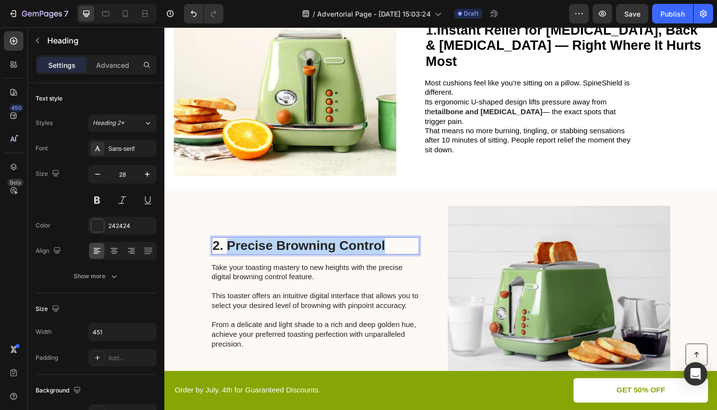
drag, startPoint x: 231, startPoint y: 257, endPoint x: 425, endPoint y: 257, distance: 194.1
click at [425, 257] on p "2. Precise Browning Control" at bounding box center [324, 258] width 218 height 17
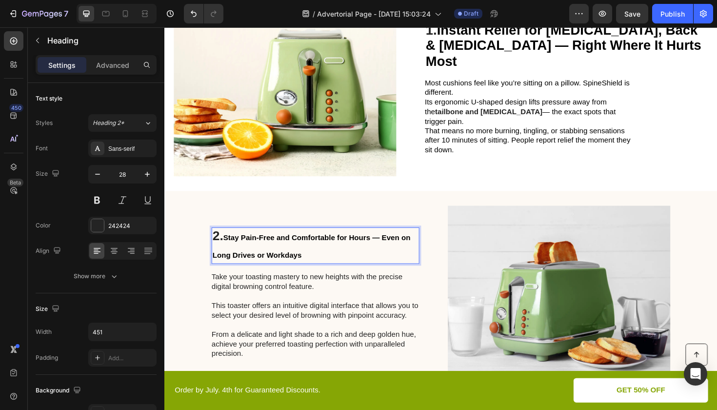
drag, startPoint x: 236, startPoint y: 248, endPoint x: 322, endPoint y: 271, distance: 89.4
click at [322, 271] on p "2. Stay Pain-Free and Comfortable for Hours — Even on Long Drives or Workdays" at bounding box center [324, 258] width 218 height 37
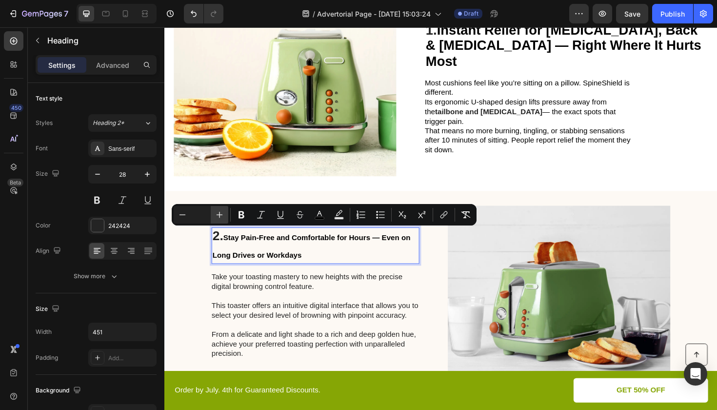
click at [222, 213] on icon "Editor contextual toolbar" at bounding box center [220, 215] width 10 height 10
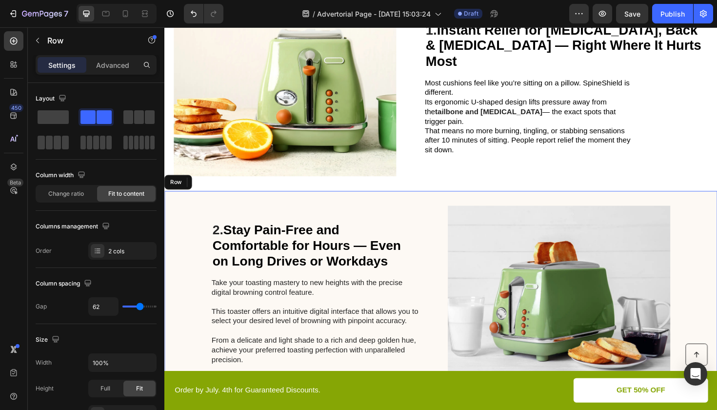
click at [182, 265] on div "2. Stay Pain-Free and Comfortable for Hours — Even on Long Drives or Workdays H…" at bounding box center [456, 308] width 585 height 217
click at [235, 241] on span "Stay Pain-Free and Comfortable for Hours — Even on Long Drives or Workdays" at bounding box center [314, 258] width 199 height 48
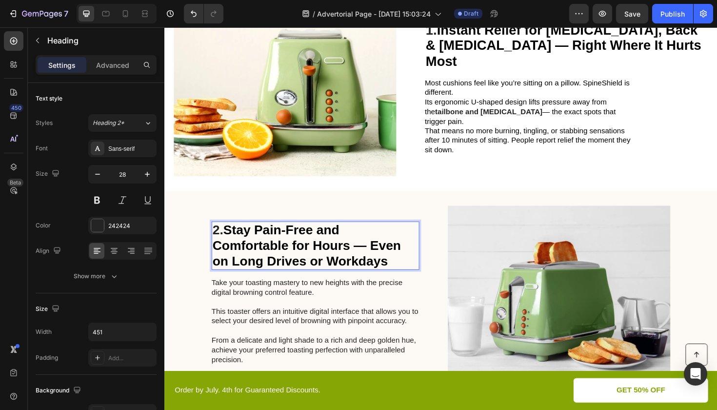
click at [235, 241] on span "Stay Pain-Free and Comfortable for Hours — Even on Long Drives or Workdays" at bounding box center [314, 258] width 199 height 48
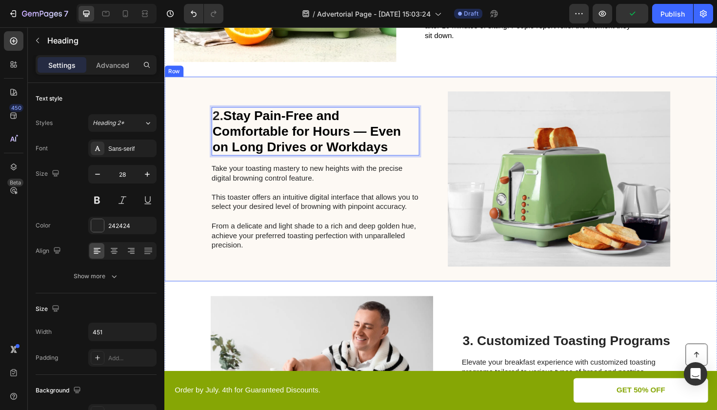
scroll to position [425, 0]
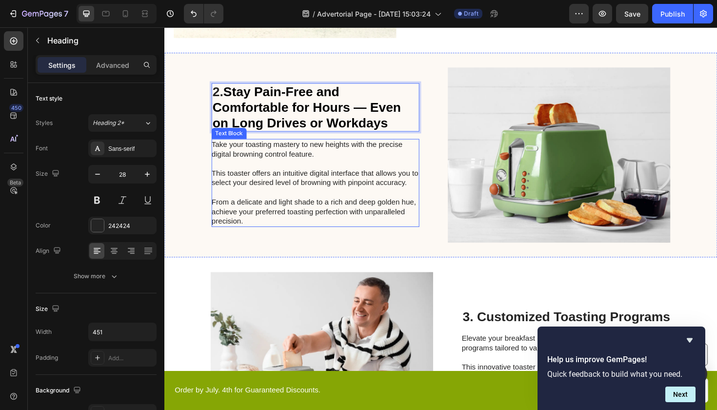
click at [322, 169] on p "Take your toasting mastery to new heights with the precise digital browning con…" at bounding box center [323, 191] width 219 height 91
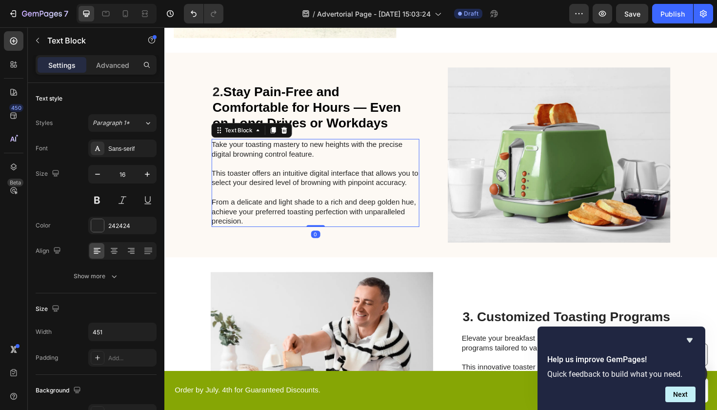
click at [292, 213] on p "Take your toasting mastery to new heights with the precise digital browning con…" at bounding box center [323, 191] width 219 height 91
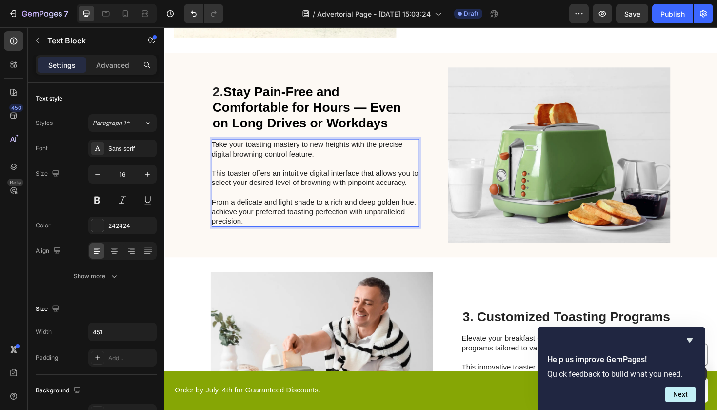
click at [247, 234] on p "Take your toasting mastery to new heights with the precise digital browning con…" at bounding box center [323, 191] width 219 height 91
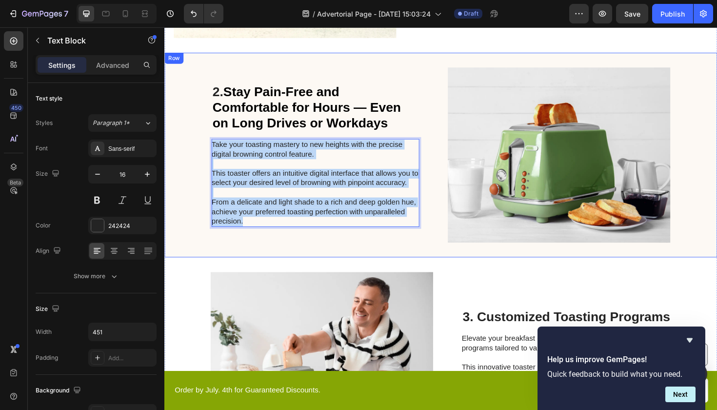
drag, startPoint x: 248, startPoint y: 231, endPoint x: 212, endPoint y: 152, distance: 86.6
click at [212, 152] on div "2. Stay Pain-Free and Comfortable for Hours — Even on Long Drives or Workdays H…" at bounding box center [456, 162] width 585 height 217
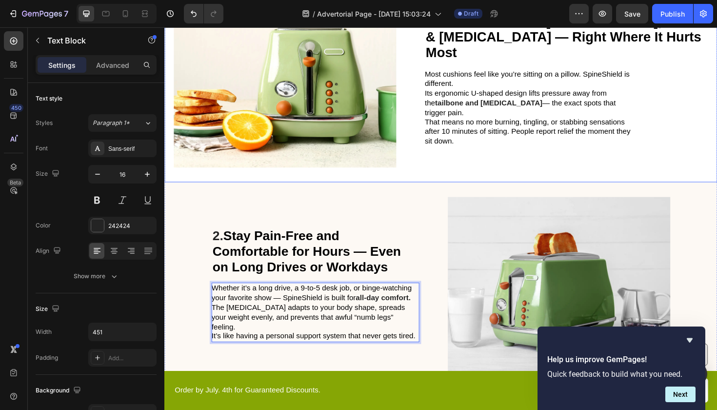
scroll to position [336, 0]
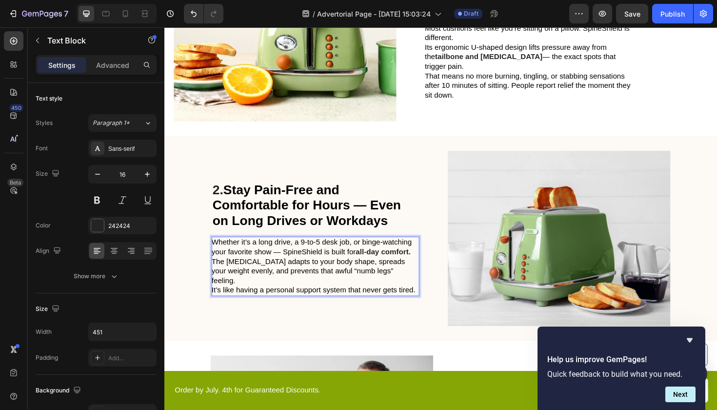
click at [425, 267] on strong "all-day comfort." at bounding box center [396, 264] width 58 height 8
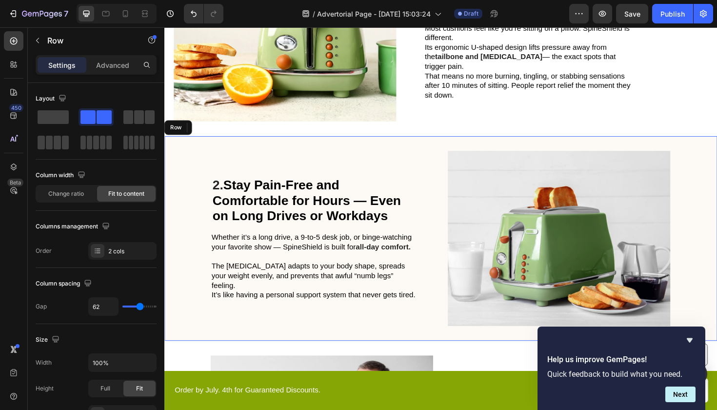
click at [350, 323] on div "2. Stay Pain-Free and Comfortable for Hours — Even on Long Drives or Workdays H…" at bounding box center [324, 250] width 220 height 185
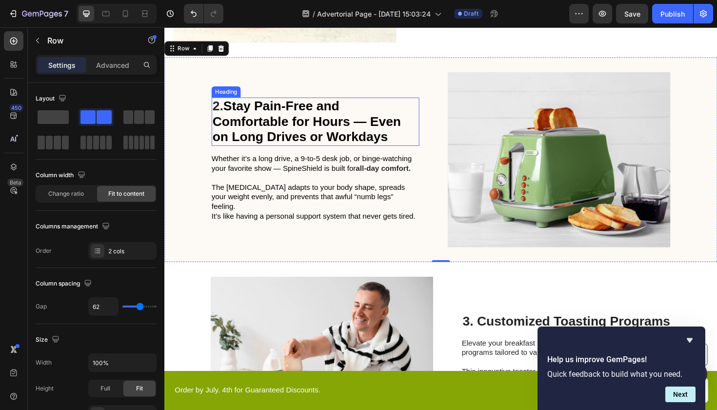
scroll to position [538, 0]
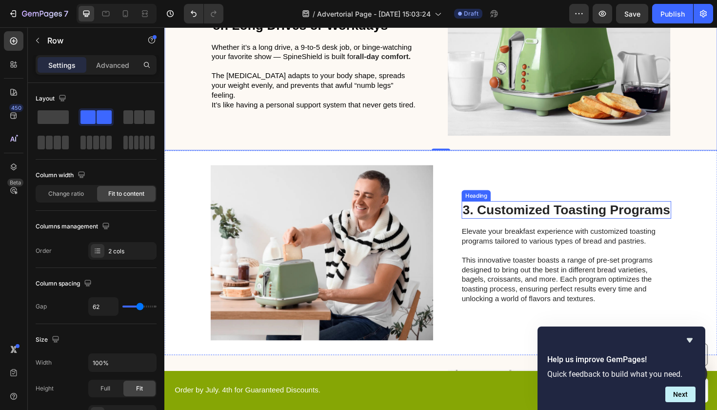
click at [598, 221] on h2 "3. Customized Toasting Programs" at bounding box center [590, 220] width 222 height 19
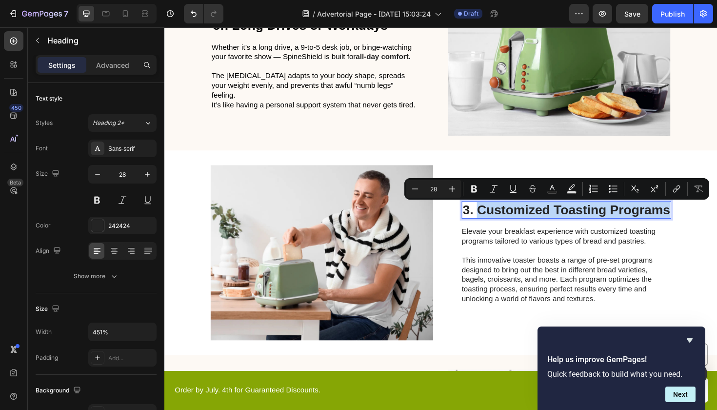
drag, startPoint x: 494, startPoint y: 217, endPoint x: 698, endPoint y: 221, distance: 204.4
click at [698, 221] on p "3. Customized Toasting Programs" at bounding box center [590, 220] width 220 height 17
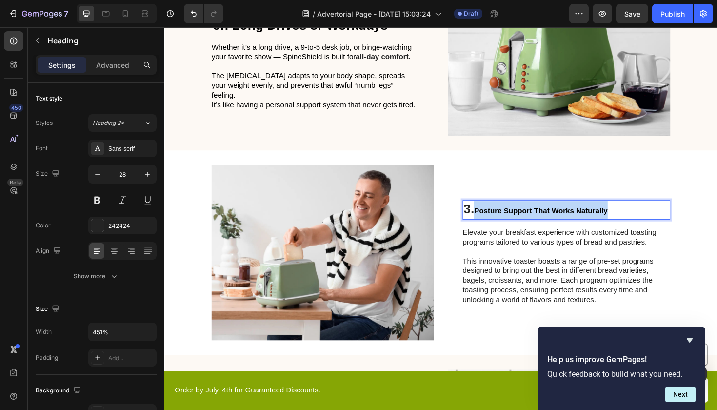
drag, startPoint x: 648, startPoint y: 219, endPoint x: 491, endPoint y: 222, distance: 156.6
click at [491, 222] on p "3. Posture Support That Works Naturally" at bounding box center [590, 220] width 218 height 19
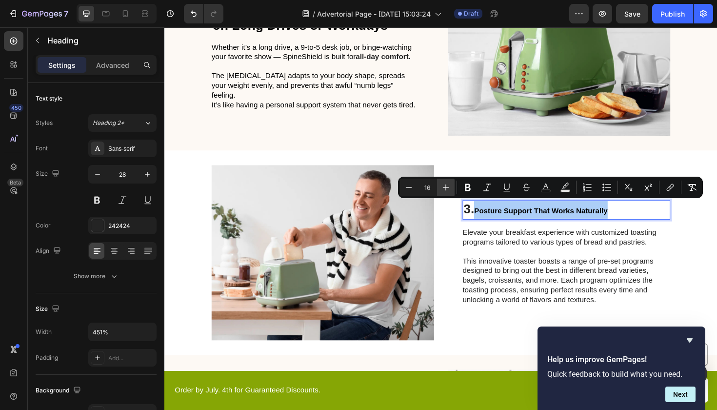
click at [448, 182] on button "Plus" at bounding box center [446, 187] width 18 height 18
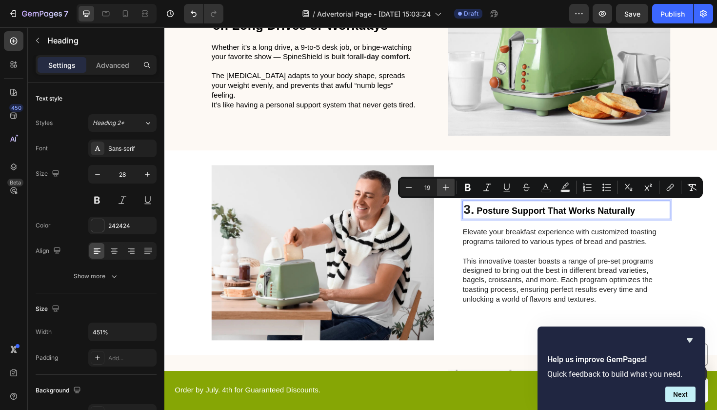
click at [448, 182] on button "Plus" at bounding box center [446, 187] width 18 height 18
type input "20"
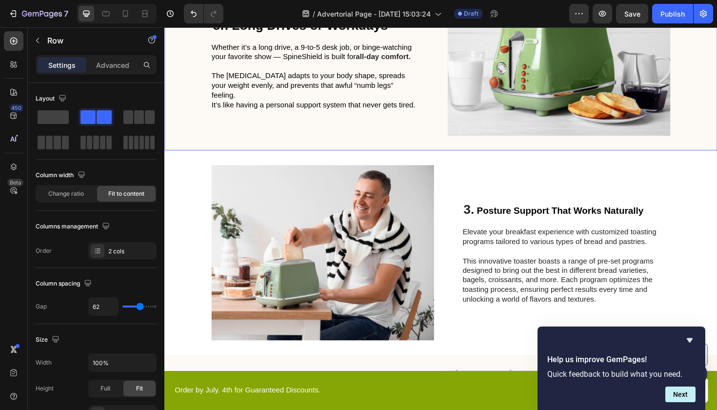
click at [459, 130] on div "2. Stay Pain-Free and Comfortable for Hours — Even on Long Drives or Workdays H…" at bounding box center [456, 49] width 585 height 217
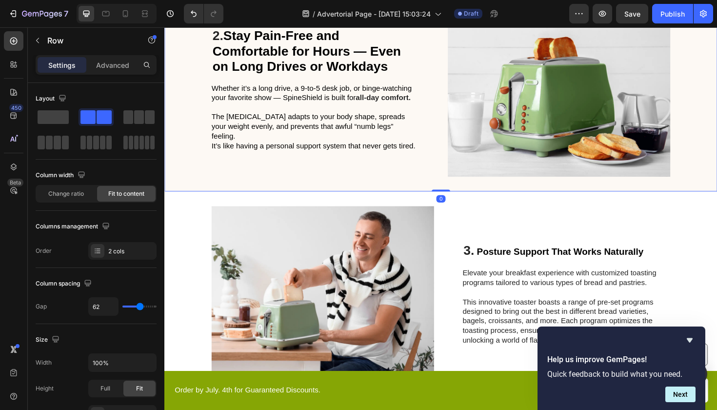
scroll to position [411, 0]
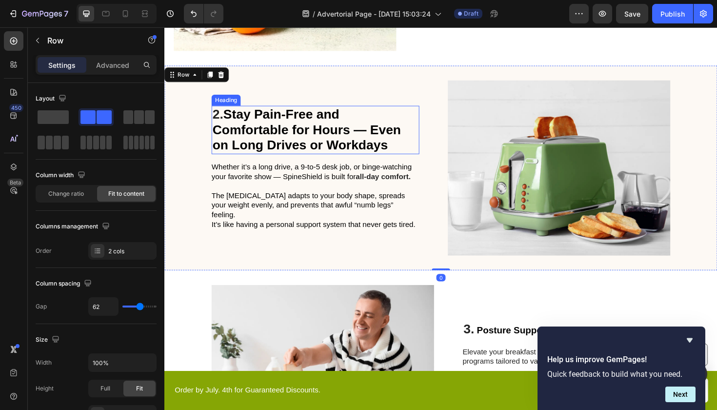
click at [350, 122] on span "Stay Pain-Free and Comfortable for Hours — Even on Long Drives or Workdays" at bounding box center [314, 136] width 199 height 48
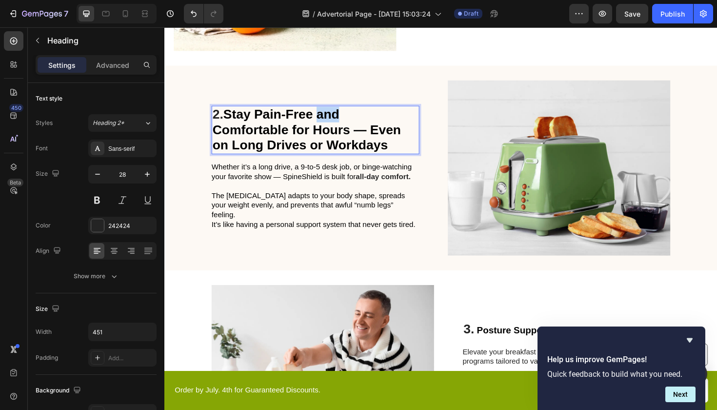
drag, startPoint x: 349, startPoint y: 133, endPoint x: 329, endPoint y: 133, distance: 20.5
click at [329, 133] on span "Stay Pain-Free and Comfortable for Hours — Even on Long Drives or Workdays" at bounding box center [314, 136] width 199 height 48
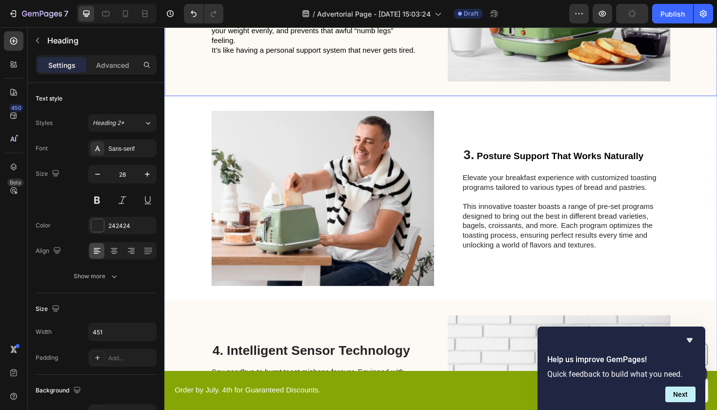
scroll to position [658, 0]
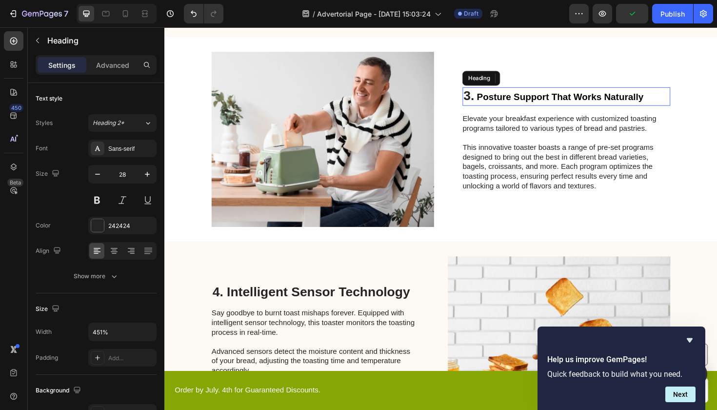
click at [504, 105] on span "Posture Support That Works Naturally" at bounding box center [583, 101] width 177 height 11
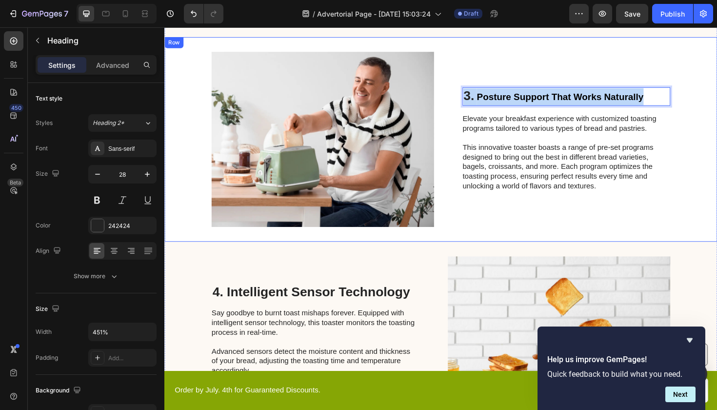
drag, startPoint x: 675, startPoint y: 100, endPoint x: 460, endPoint y: 99, distance: 215.1
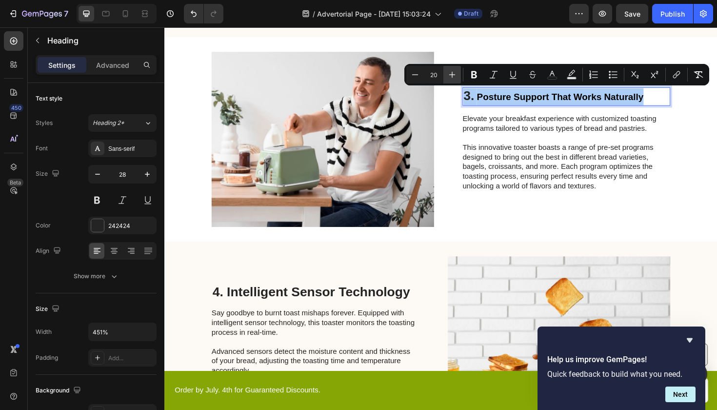
click at [453, 73] on icon "Editor contextual toolbar" at bounding box center [452, 75] width 10 height 10
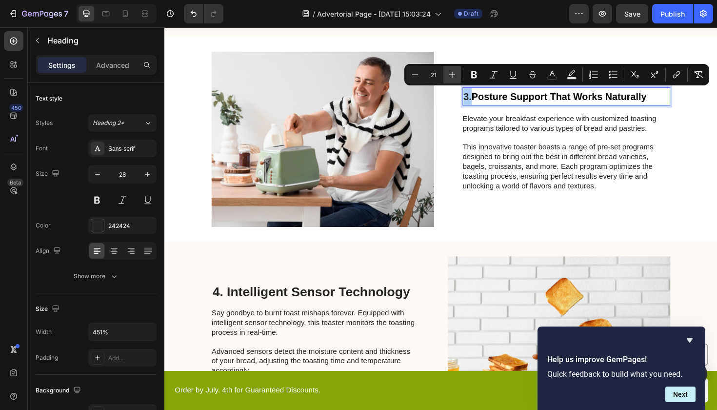
click at [453, 73] on icon "Editor contextual toolbar" at bounding box center [452, 75] width 10 height 10
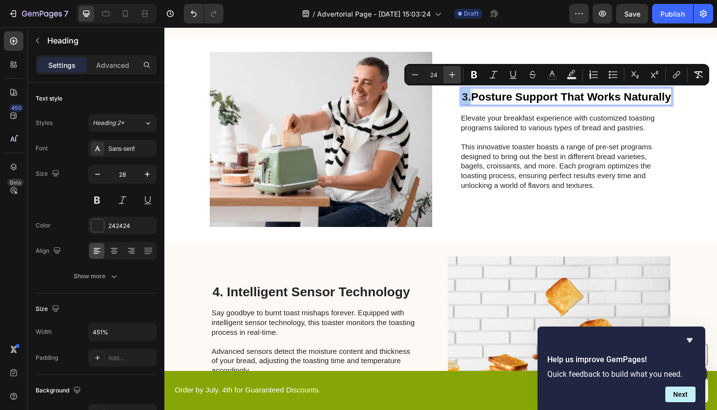
click at [453, 73] on icon "Editor contextual toolbar" at bounding box center [452, 75] width 10 height 10
type input "25"
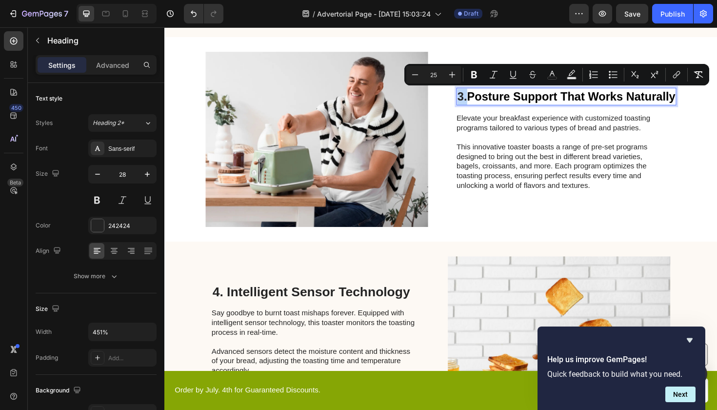
click at [485, 104] on span "3." at bounding box center [479, 101] width 10 height 14
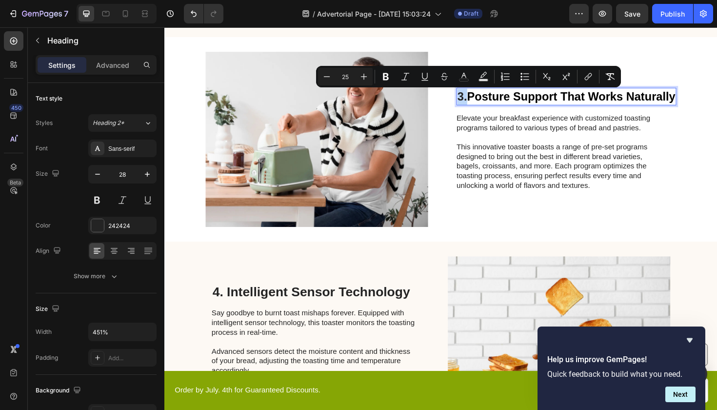
drag, startPoint x: 484, startPoint y: 102, endPoint x: 472, endPoint y: 100, distance: 12.0
click at [474, 100] on h2 "3. Posture Support That Works Naturally" at bounding box center [590, 100] width 233 height 19
click at [367, 76] on icon "Editor contextual toolbar" at bounding box center [364, 77] width 10 height 10
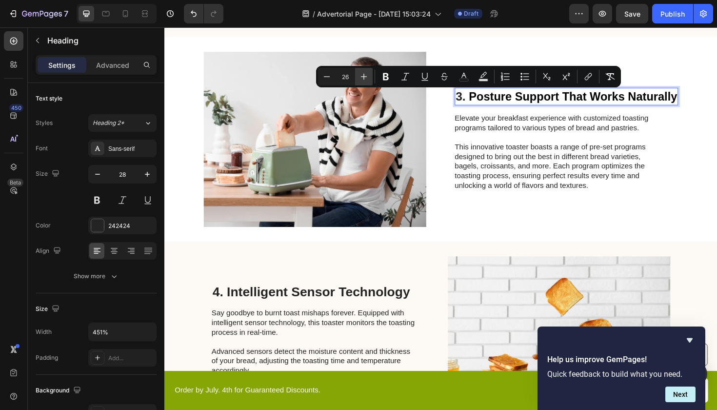
click at [367, 76] on icon "Editor contextual toolbar" at bounding box center [364, 77] width 10 height 10
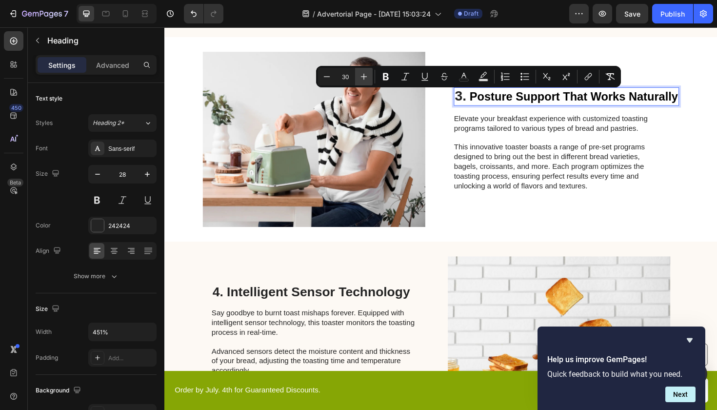
type input "31"
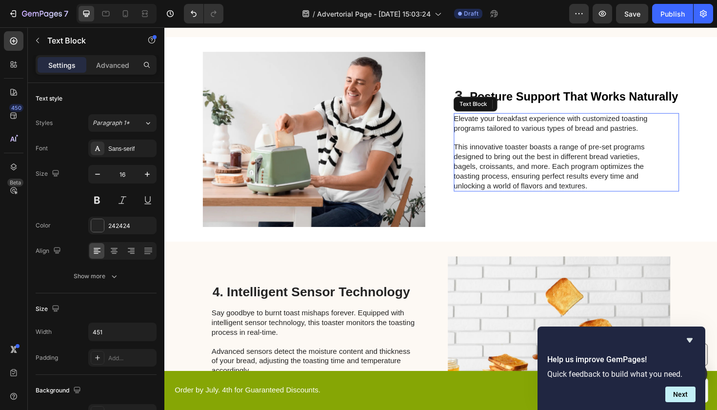
click at [681, 175] on p "This innovative toaster boasts a range of pre-set programs designed to bring ou…" at bounding box center [580, 174] width 219 height 51
click at [590, 206] on div "0" at bounding box center [590, 209] width 10 height 8
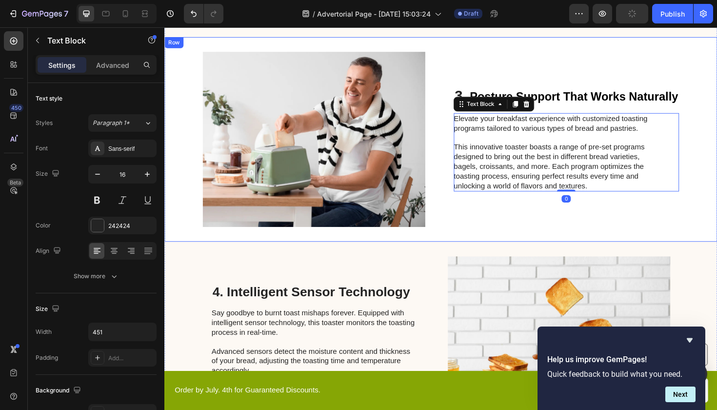
click at [514, 231] on div "⁠⁠⁠⁠⁠⁠⁠ 3. Posture Support That Works Naturally Heading Elevate your breakfast …" at bounding box center [590, 145] width 238 height 185
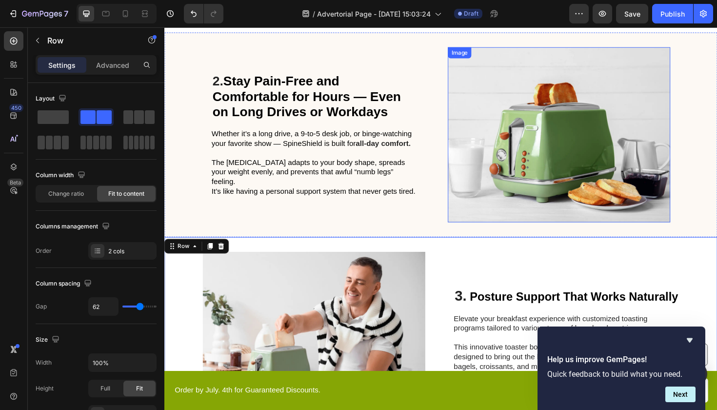
scroll to position [554, 0]
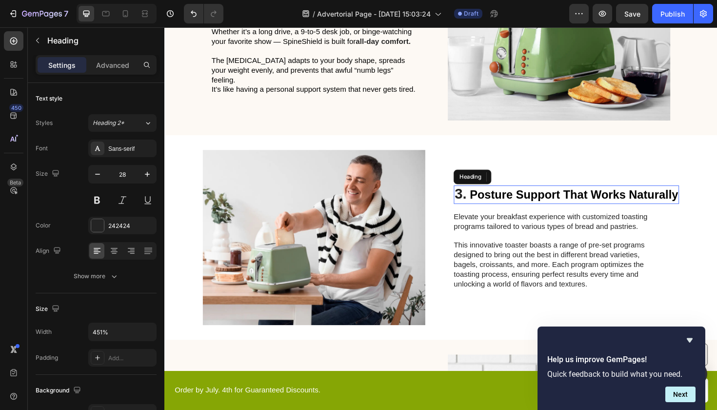
click at [538, 202] on span "Posture Support That Works Naturally" at bounding box center [598, 205] width 220 height 14
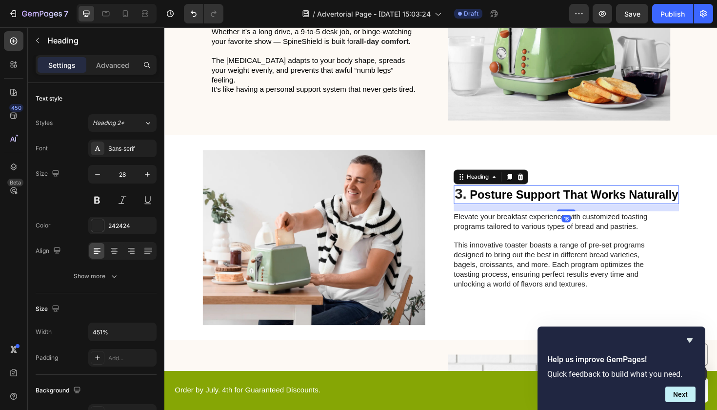
click at [524, 196] on h2 "3. Posture Support That Works Naturally" at bounding box center [590, 205] width 238 height 20
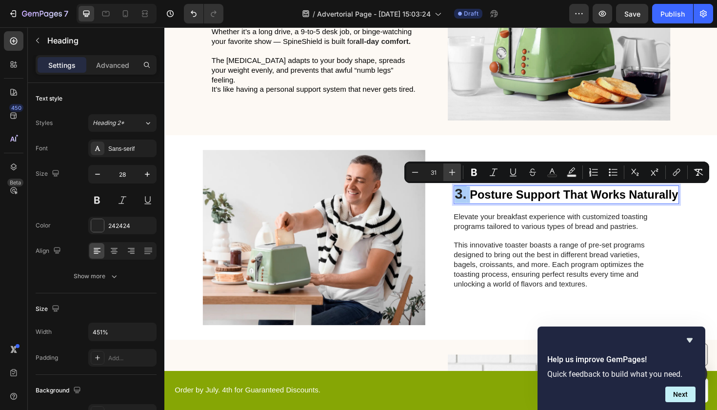
click at [448, 171] on icon "Editor contextual toolbar" at bounding box center [452, 172] width 10 height 10
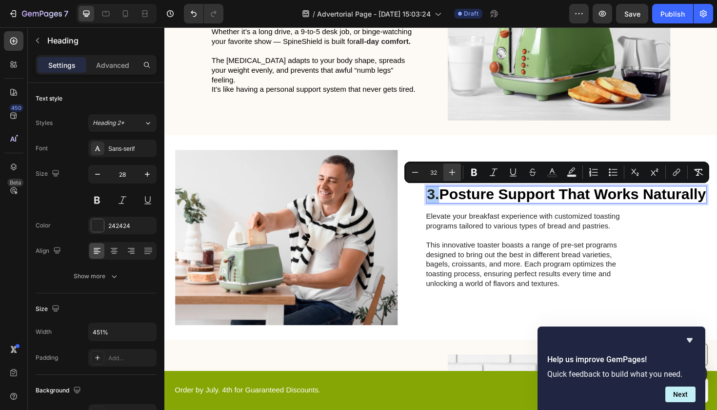
click at [448, 171] on icon "Editor contextual toolbar" at bounding box center [452, 172] width 10 height 10
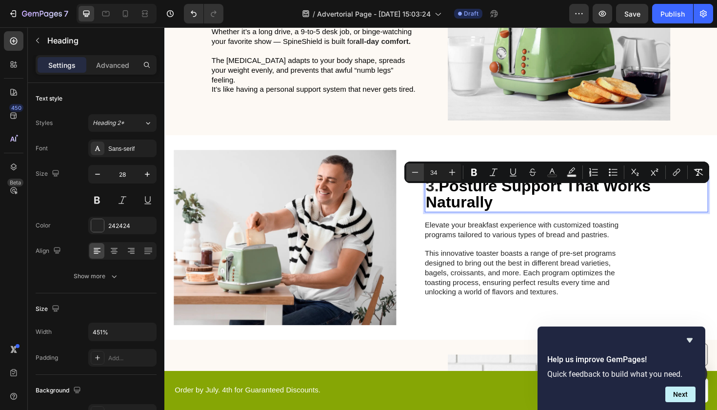
click at [420, 171] on button "Minus" at bounding box center [415, 172] width 18 height 18
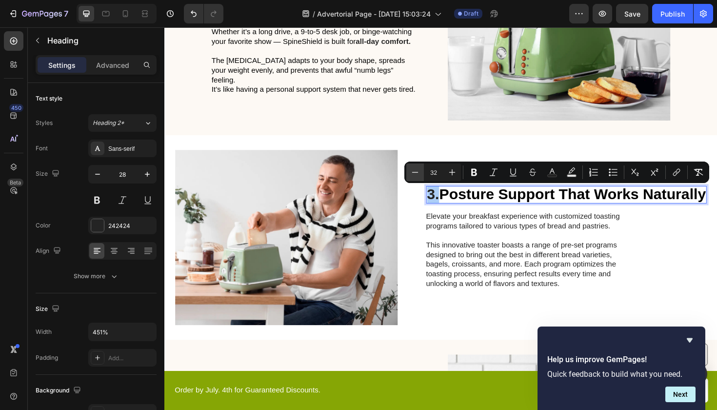
click at [420, 171] on button "Minus" at bounding box center [415, 172] width 18 height 18
type input "31"
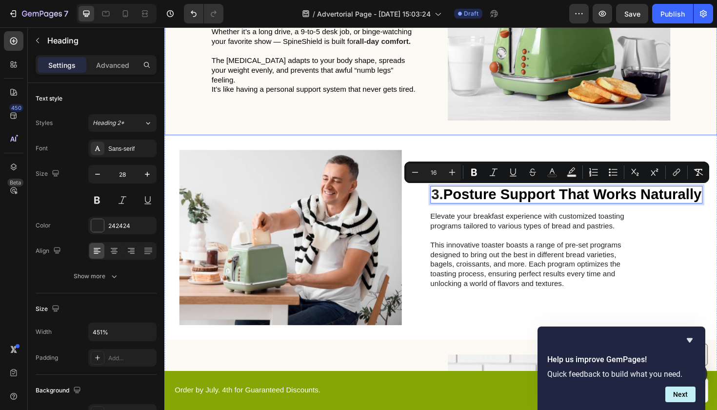
click at [434, 129] on div "2. Stay Pain-Free and Comfortable for Hours — Even on Long Drives or Workdays H…" at bounding box center [456, 33] width 585 height 217
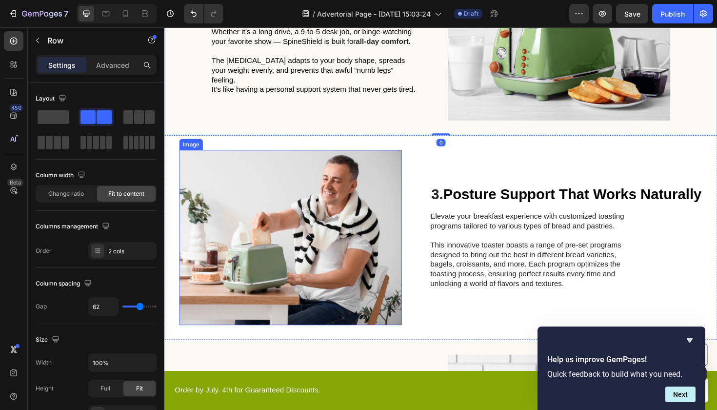
scroll to position [683, 0]
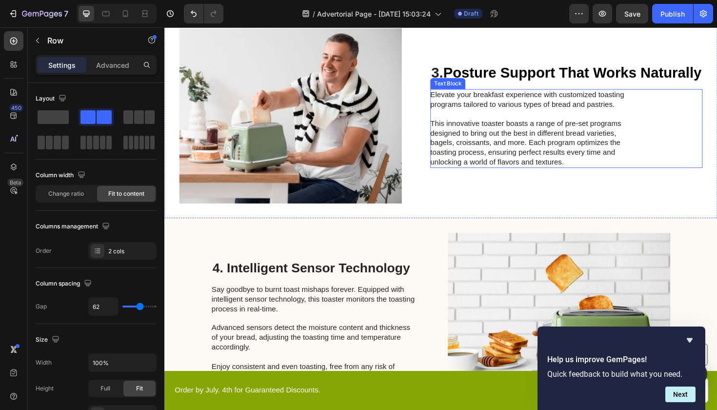
click at [498, 146] on p "This innovative toaster boasts a range of pre-set programs designed to bring ou…" at bounding box center [555, 149] width 219 height 51
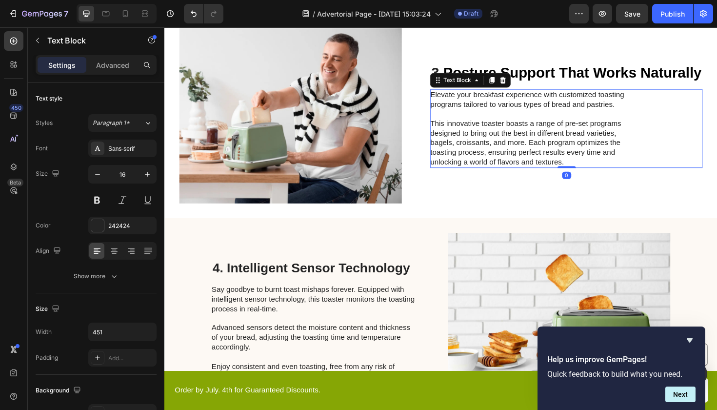
click at [498, 146] on p "This innovative toaster boasts a range of pre-set programs designed to bring ou…" at bounding box center [555, 149] width 219 height 51
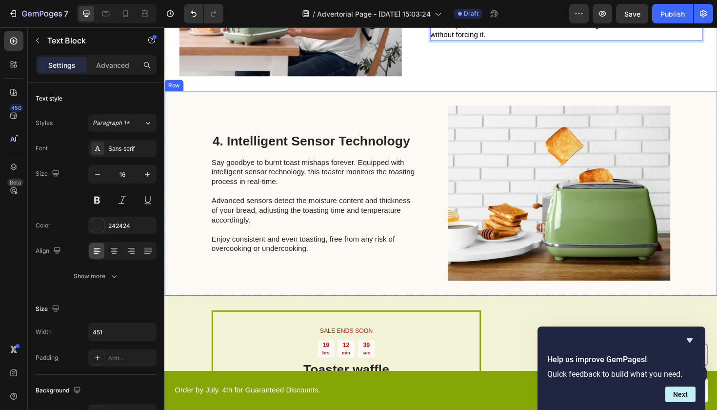
scroll to position [828, 0]
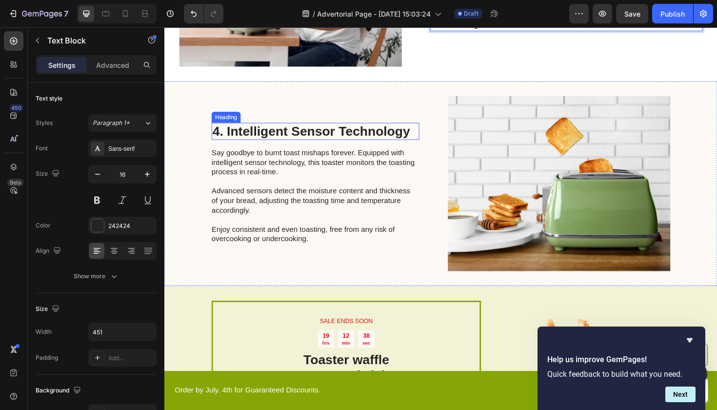
click at [277, 142] on h2 "4. Intelligent Sensor Technology" at bounding box center [324, 137] width 220 height 19
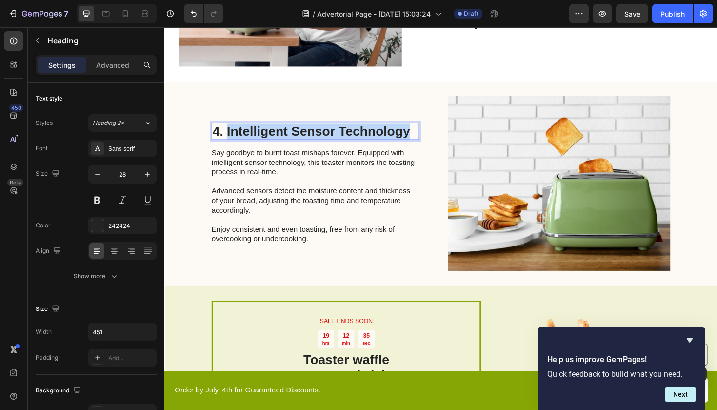
drag, startPoint x: 229, startPoint y: 133, endPoint x: 423, endPoint y: 134, distance: 194.6
click at [423, 134] on p "4. Intelligent Sensor Technology" at bounding box center [324, 137] width 218 height 17
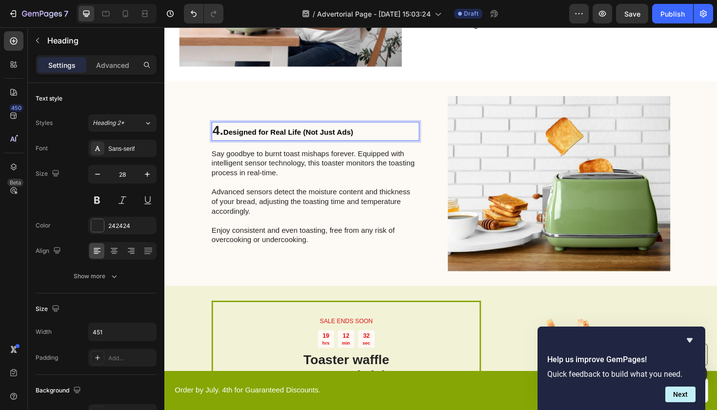
drag, startPoint x: 388, startPoint y: 134, endPoint x: 231, endPoint y: 132, distance: 157.0
click at [231, 132] on p "4. Designed for Real Life (Not Just Ads)" at bounding box center [324, 137] width 218 height 19
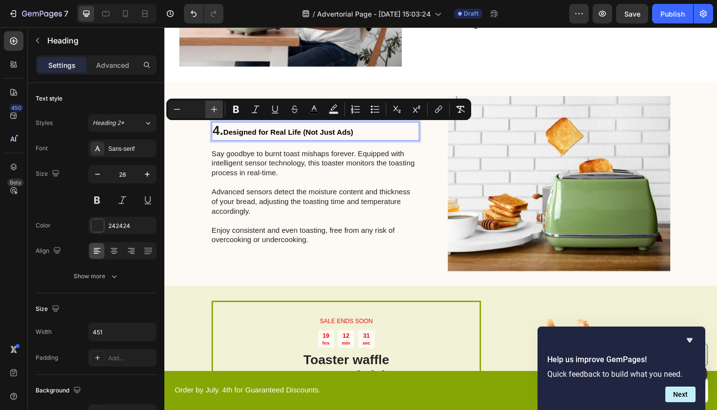
click at [216, 109] on icon "Editor contextual toolbar" at bounding box center [214, 109] width 6 height 6
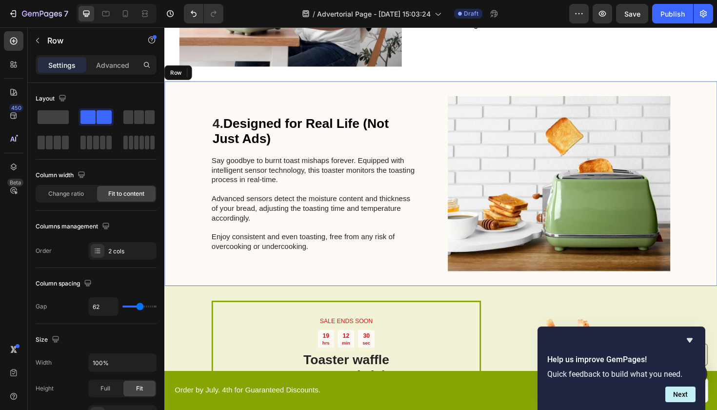
click at [198, 176] on div "4. Designed for Real Life (Not Just Ads) Heading 16 Say goodbye to burnt toast …" at bounding box center [456, 192] width 585 height 217
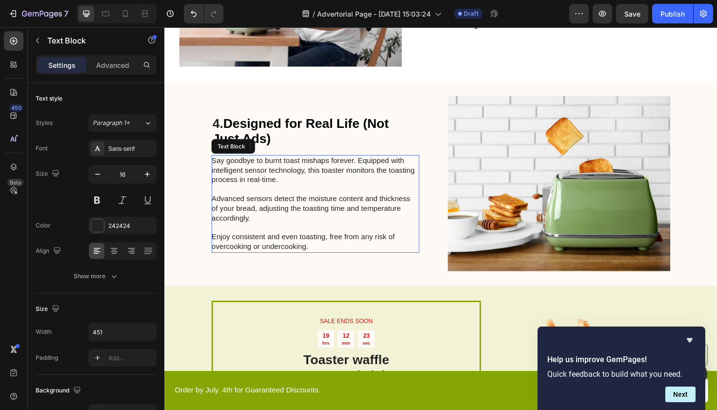
click at [283, 183] on p "Say goodbye to burnt toast mishaps forever. Equipped with intelligent sensor te…" at bounding box center [323, 213] width 219 height 101
click at [296, 212] on p "Say goodbye to burnt toast mishaps forever. Equipped with intelligent sensor te…" at bounding box center [323, 213] width 219 height 101
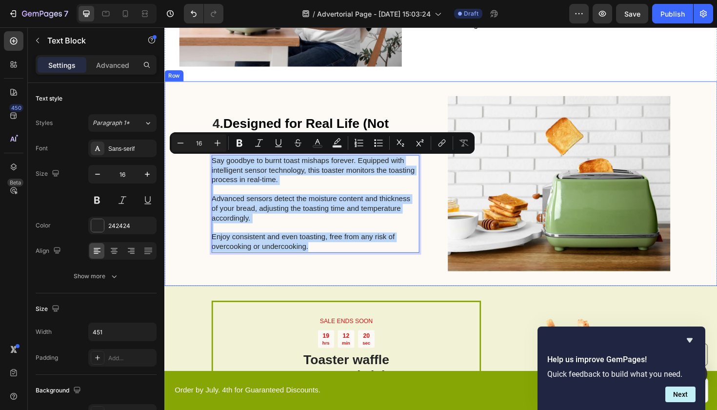
drag, startPoint x: 327, startPoint y: 256, endPoint x: 203, endPoint y: 173, distance: 149.3
click at [203, 173] on div "4. Designed for Real Life (Not Just Ads) Heading Say goodbye to burnt toast mis…" at bounding box center [456, 192] width 585 height 217
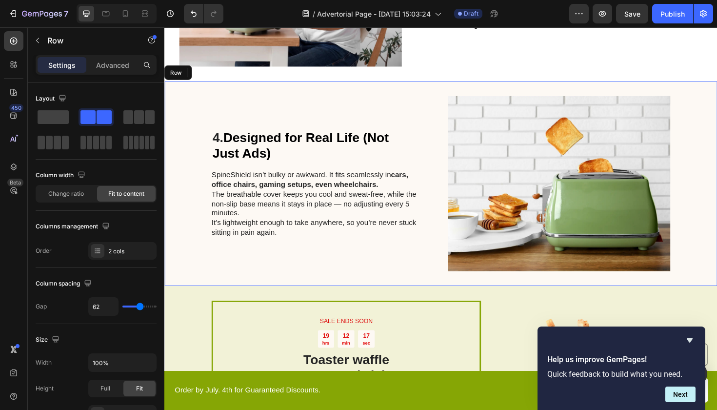
click at [351, 267] on div "4. Designed for Real Life (Not Just Ads) Heading SpineShield isn’t bulky or awk…" at bounding box center [324, 192] width 220 height 185
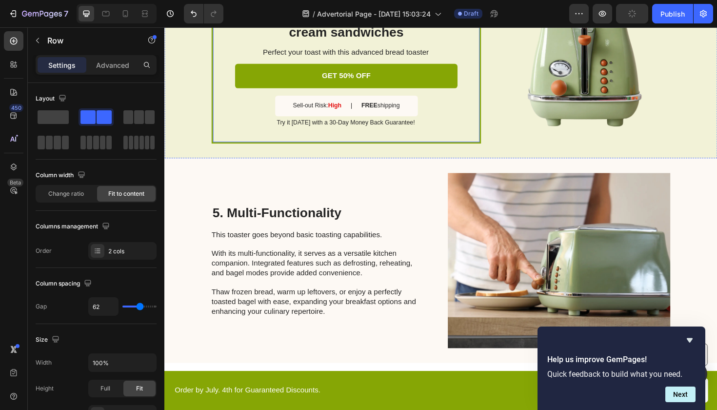
scroll to position [1241, 0]
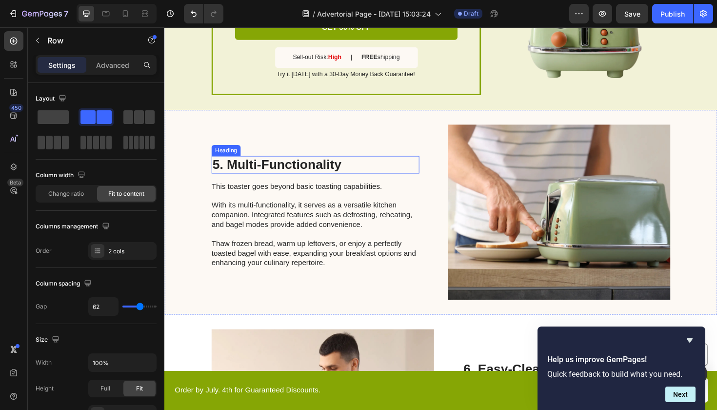
click at [342, 171] on h2 "5. Multi-Functionality" at bounding box center [324, 172] width 220 height 19
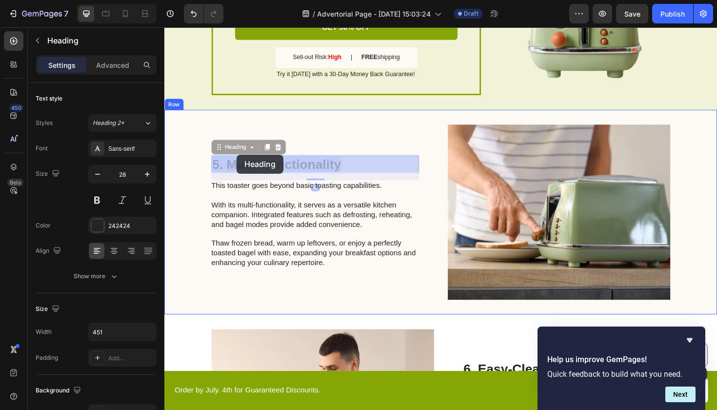
drag, startPoint x: 350, startPoint y: 171, endPoint x: 241, endPoint y: 162, distance: 109.6
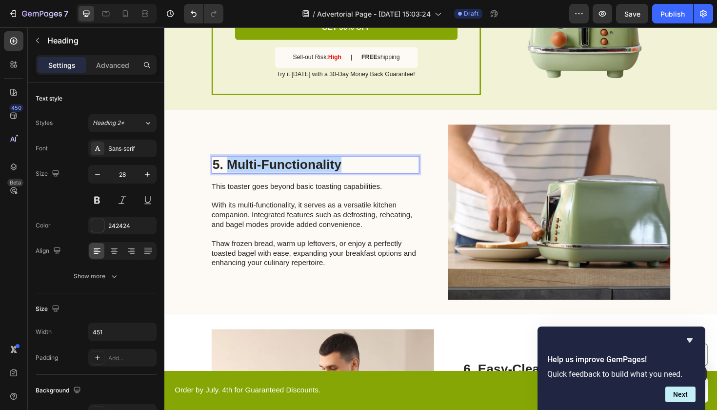
drag, startPoint x: 231, startPoint y: 170, endPoint x: 378, endPoint y: 170, distance: 147.3
drag, startPoint x: 399, startPoint y: 173, endPoint x: 227, endPoint y: 169, distance: 172.7
click at [227, 169] on p "5. Trusted by People Who Tried Everything Else" at bounding box center [324, 172] width 218 height 19
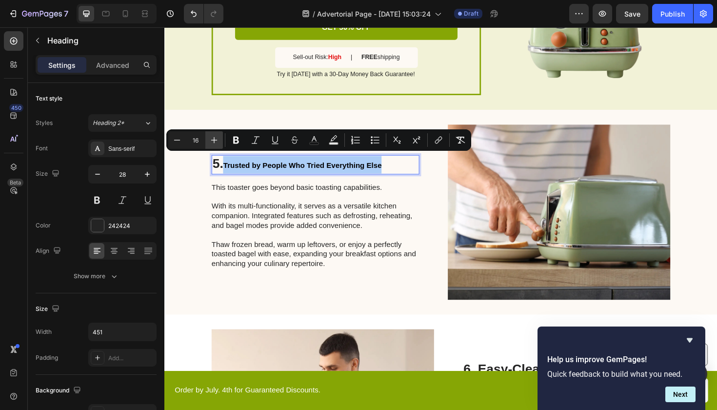
click at [210, 138] on icon "Editor contextual toolbar" at bounding box center [214, 140] width 10 height 10
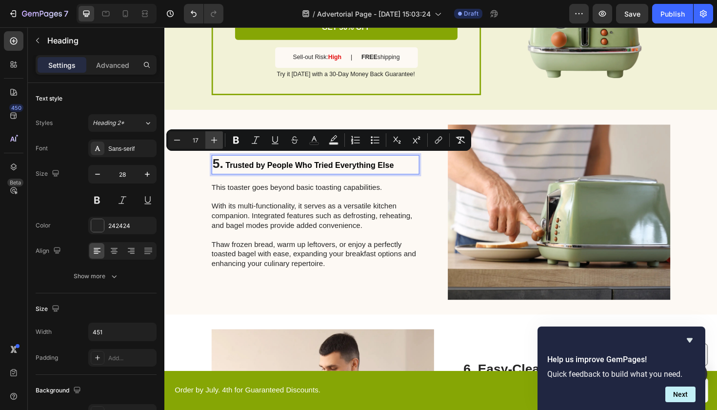
click at [210, 138] on icon "Editor contextual toolbar" at bounding box center [214, 140] width 10 height 10
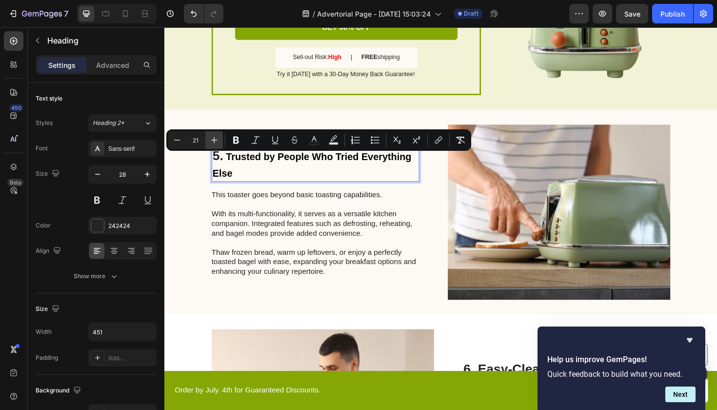
click at [210, 138] on icon "Editor contextual toolbar" at bounding box center [214, 140] width 10 height 10
click at [216, 142] on icon "Editor contextual toolbar" at bounding box center [214, 140] width 10 height 10
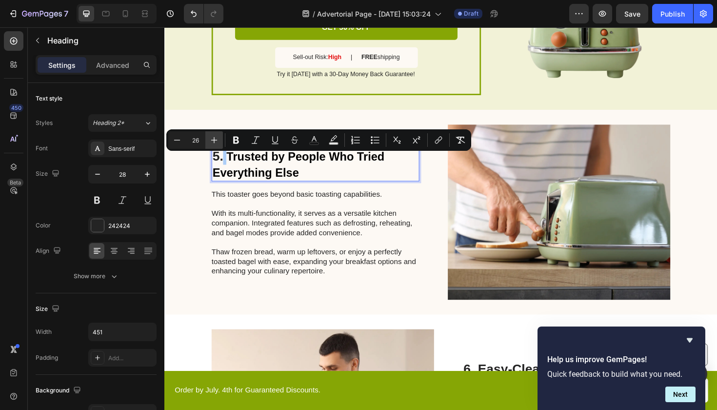
click at [216, 142] on icon "Editor contextual toolbar" at bounding box center [214, 140] width 10 height 10
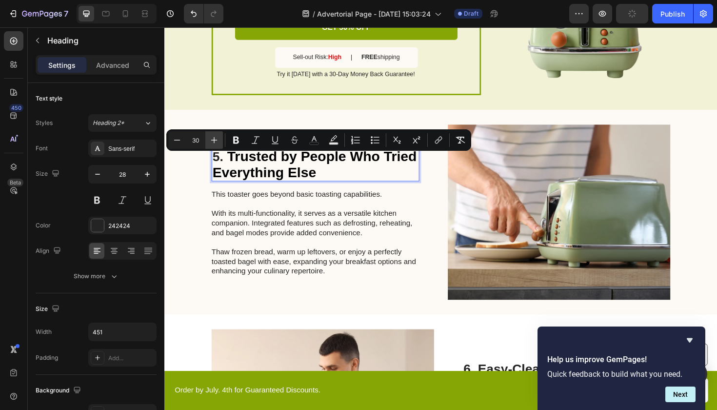
type input "31"
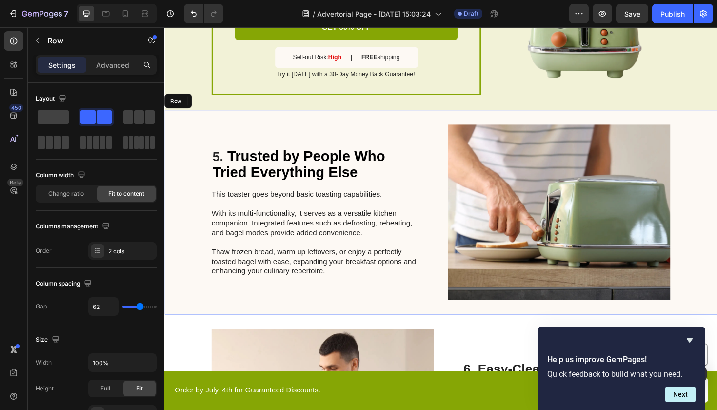
click at [347, 300] on div "5. Trusted by People Who Tried Everything Else Heading 16 This toaster goes bey…" at bounding box center [324, 222] width 220 height 185
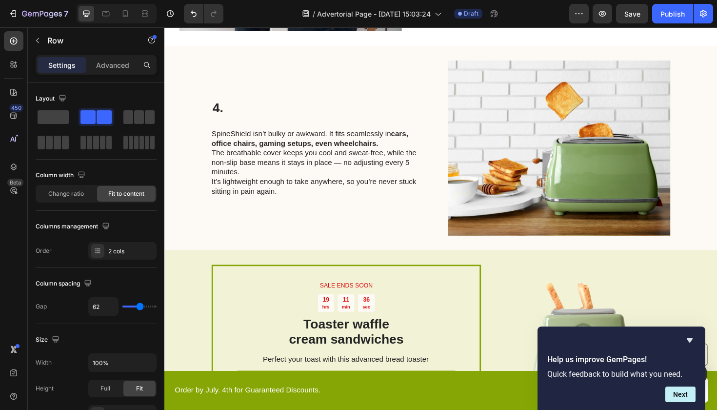
scroll to position [790, 0]
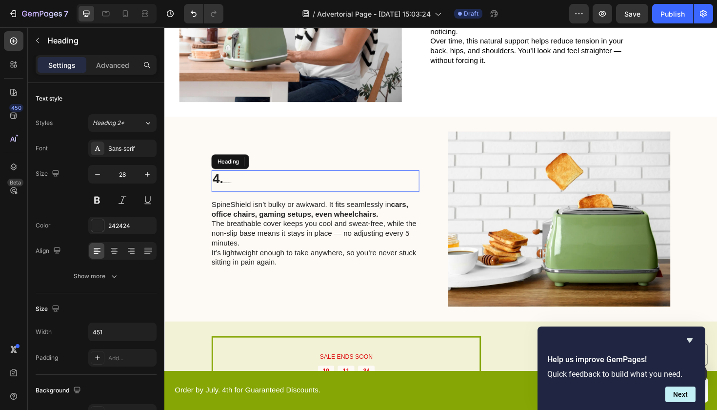
click at [259, 191] on h2 "4. Designed for Real Life (Not Just Ads)" at bounding box center [324, 189] width 220 height 23
click at [267, 197] on h2 "4. Designed for Real Life (Not Just Ads)" at bounding box center [324, 189] width 220 height 23
click at [267, 197] on p "4. Designed for Real Life (Not Just Ads)" at bounding box center [324, 189] width 218 height 21
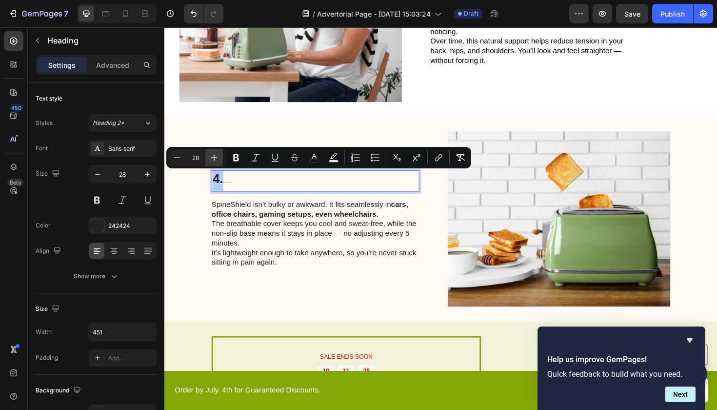
click at [214, 158] on icon "Editor contextual toolbar" at bounding box center [214, 158] width 6 height 6
type input "29"
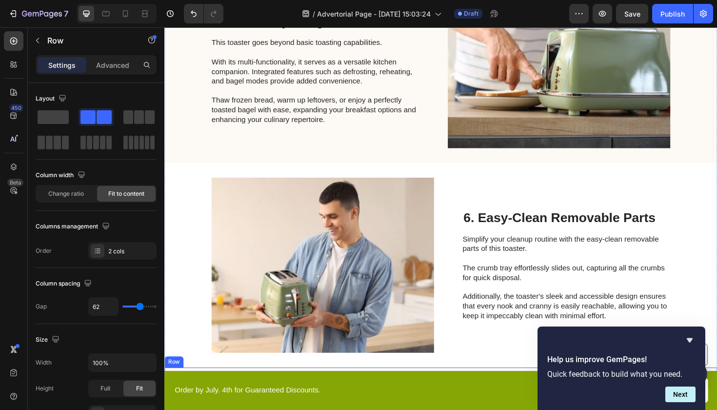
scroll to position [1315, 0]
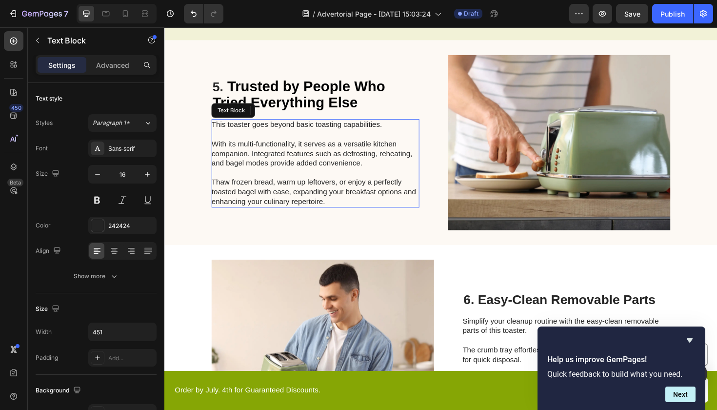
click at [334, 191] on p "This toaster goes beyond basic toasting capabilities. With its multi-functional…" at bounding box center [323, 170] width 219 height 91
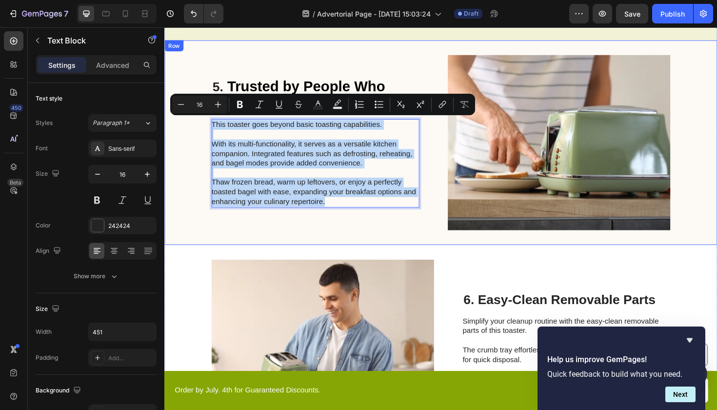
drag, startPoint x: 339, startPoint y: 204, endPoint x: 215, endPoint y: 116, distance: 152.6
click at [215, 116] on div "5. Trusted by People Who Tried Everything Else Heading This toaster goes beyond…" at bounding box center [324, 149] width 220 height 185
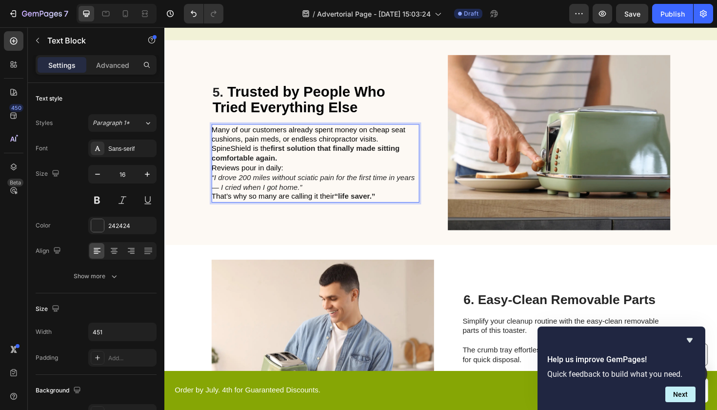
click at [392, 145] on p "Many of our customers already spent money on cheap seat cushions, pain meds, or…" at bounding box center [323, 171] width 219 height 81
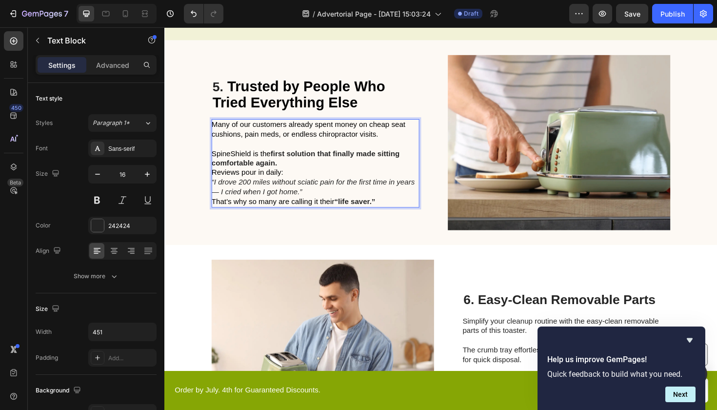
click at [310, 167] on p "⁠⁠⁠⁠⁠⁠⁠ SpineShield is the first solution that finally made sitting comfortable…" at bounding box center [323, 181] width 219 height 71
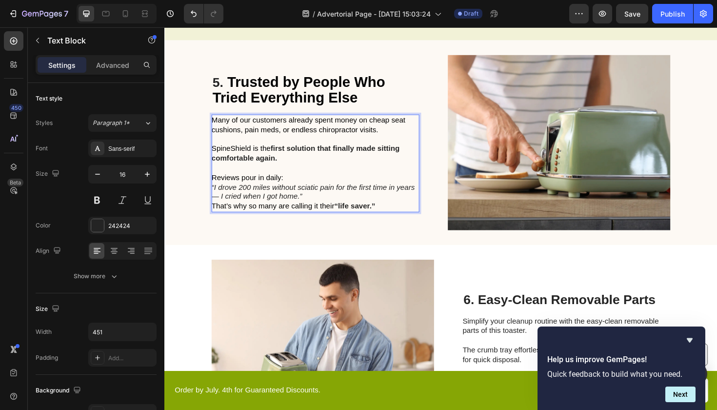
click at [308, 172] on p "⁠⁠⁠⁠⁠⁠⁠ Reviews pour in daily: “I drove 200 miles without sciatic pain for the …" at bounding box center [323, 196] width 219 height 51
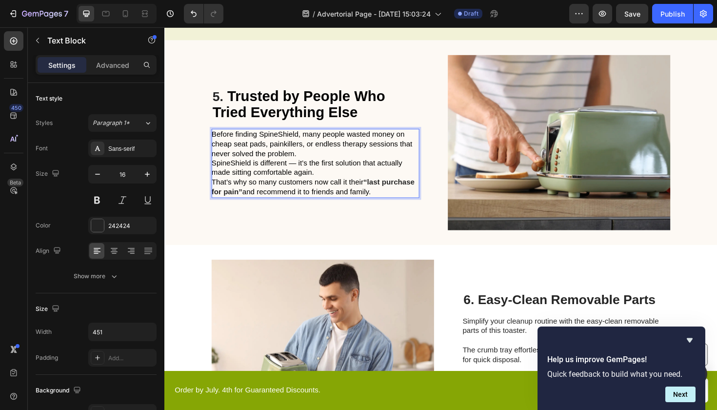
click at [322, 158] on p "Before finding SpineShield, many people wasted money on cheap seat pads, painki…" at bounding box center [323, 171] width 219 height 71
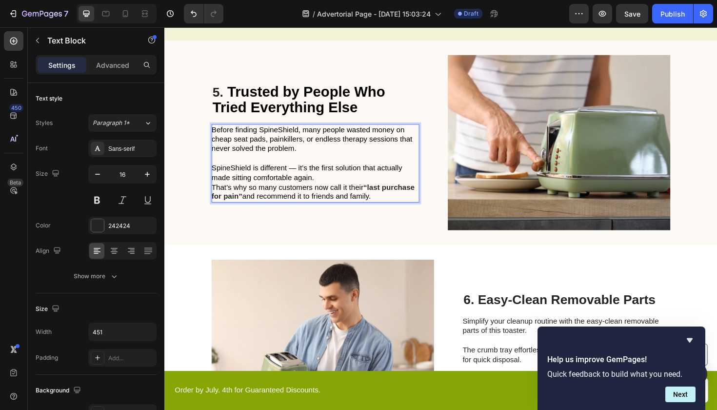
click at [376, 177] on p "SpineShield is different — it’s the first solution that actually made sitting c…" at bounding box center [323, 186] width 219 height 51
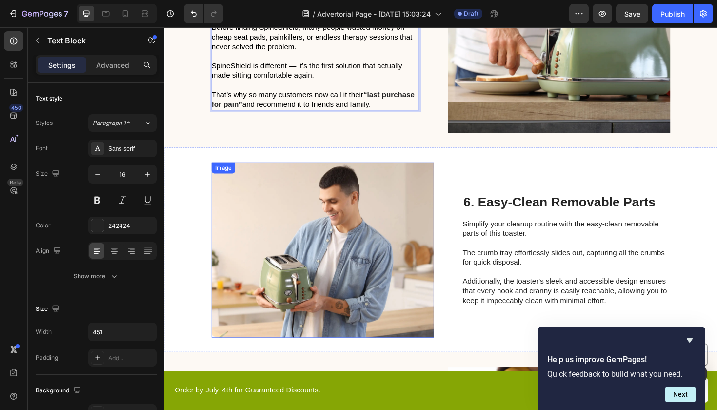
scroll to position [1417, 0]
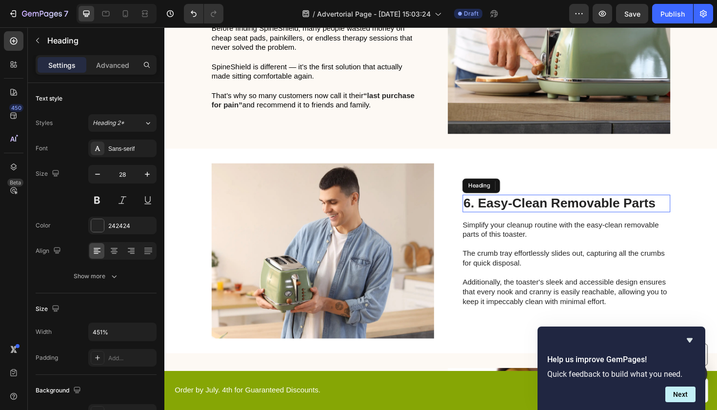
click at [567, 211] on h2 "6. Easy-Clean Removable Parts" at bounding box center [590, 213] width 220 height 19
drag, startPoint x: 497, startPoint y: 210, endPoint x: 685, endPoint y: 204, distance: 187.8
click at [685, 205] on p "6. Easy-Clean Removable Parts" at bounding box center [590, 213] width 218 height 17
click at [679, 210] on p "6. Easy-Clean Removable Parts" at bounding box center [590, 213] width 218 height 17
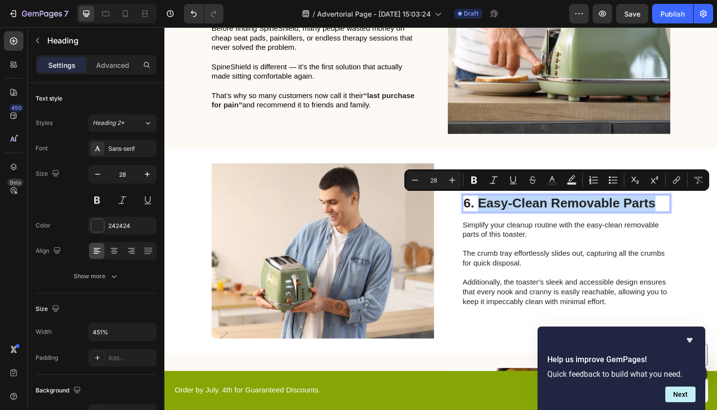
drag, startPoint x: 684, startPoint y: 211, endPoint x: 499, endPoint y: 210, distance: 184.3
click at [499, 210] on p "6. Easy-Clean Removable Parts" at bounding box center [590, 213] width 218 height 17
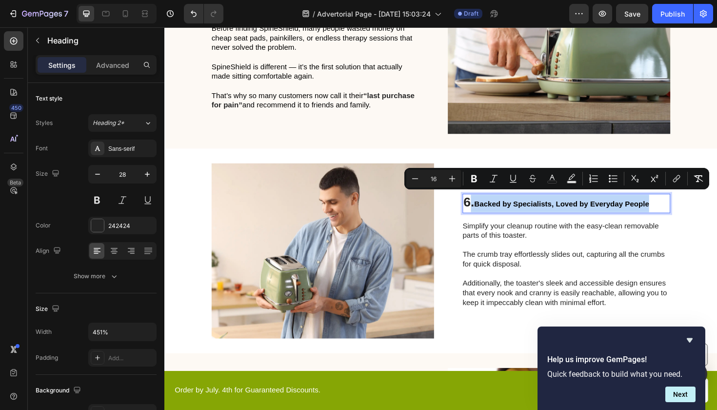
drag, startPoint x: 682, startPoint y: 214, endPoint x: 488, endPoint y: 209, distance: 193.7
click at [488, 209] on p "6. Backed by Specialists, Loved by Everyday People" at bounding box center [590, 213] width 218 height 19
click at [454, 172] on button "Plus" at bounding box center [452, 179] width 18 height 18
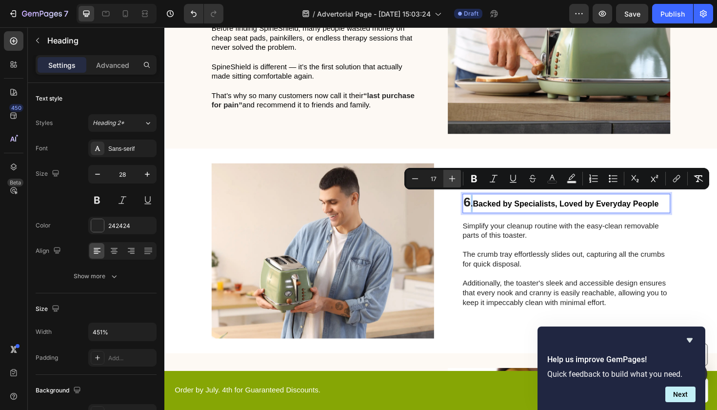
click at [454, 172] on button "Plus" at bounding box center [452, 179] width 18 height 18
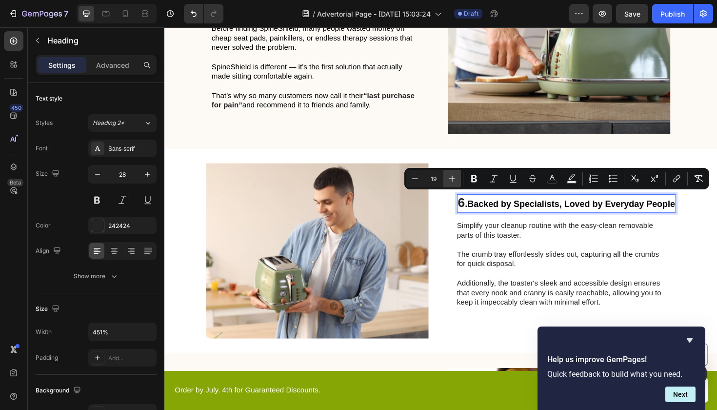
click at [454, 172] on button "Plus" at bounding box center [452, 179] width 18 height 18
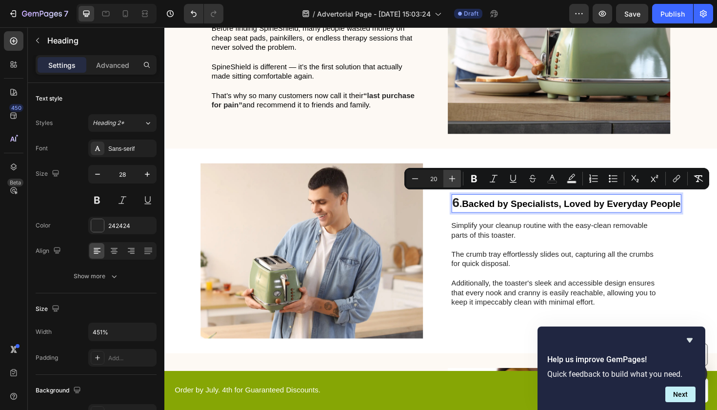
click at [454, 172] on button "Plus" at bounding box center [452, 179] width 18 height 18
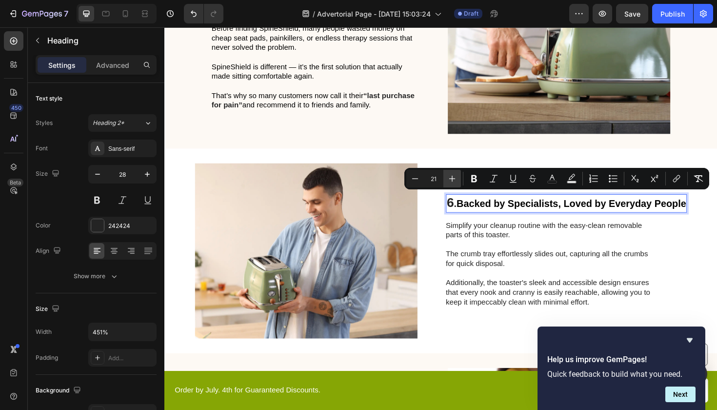
click at [454, 176] on icon "Editor contextual toolbar" at bounding box center [452, 179] width 10 height 10
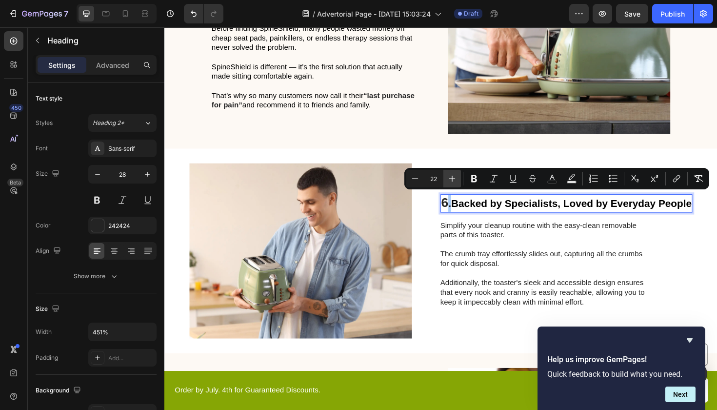
click at [454, 176] on icon "Editor contextual toolbar" at bounding box center [452, 179] width 10 height 10
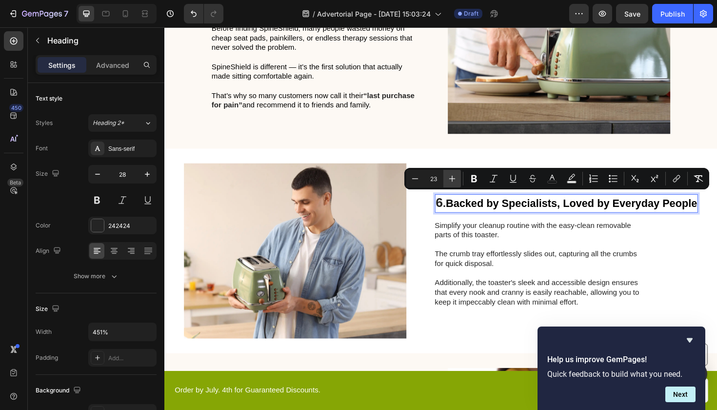
click at [454, 176] on icon "Editor contextual toolbar" at bounding box center [452, 179] width 10 height 10
type input "24"
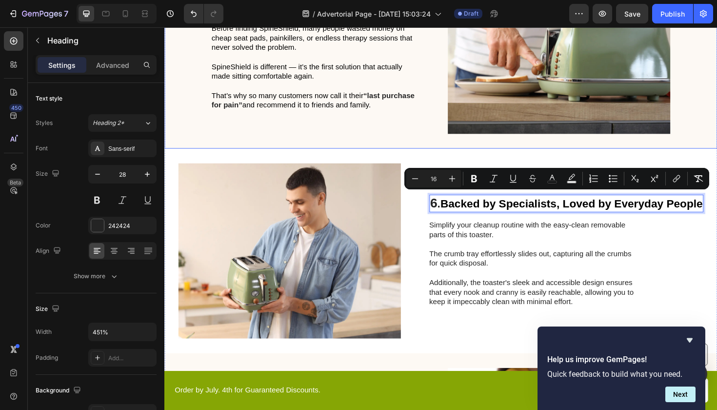
click at [437, 141] on div "5. Trusted by People Who Tried Everything Else Heading Before finding SpineShie…" at bounding box center [456, 47] width 585 height 217
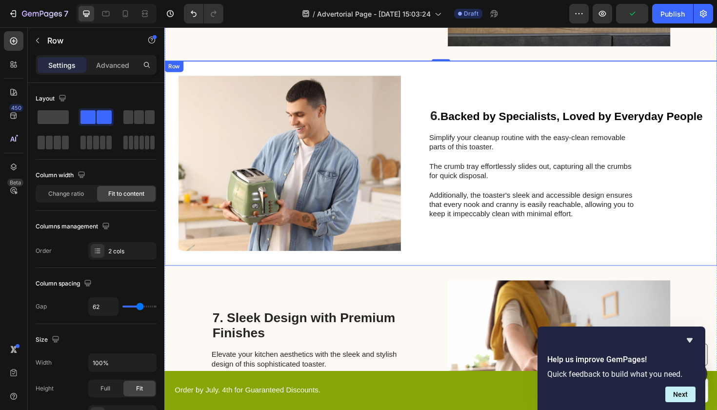
scroll to position [1486, 0]
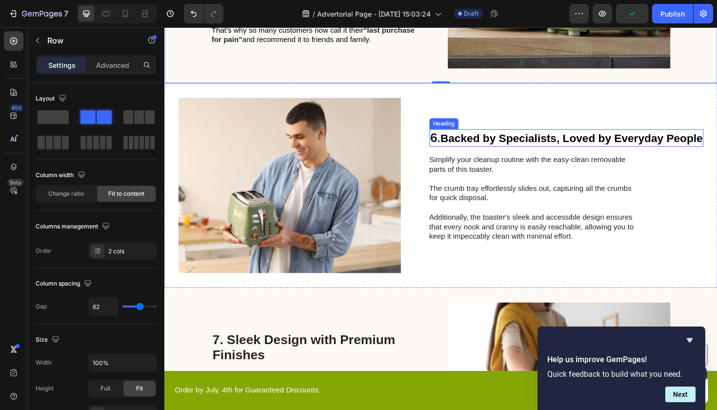
click at [573, 143] on span "Backed by Specialists, Loved by Everyday People" at bounding box center [595, 144] width 278 height 13
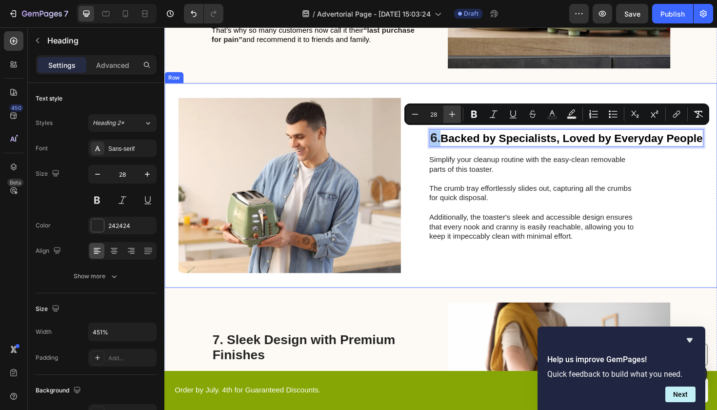
click at [453, 112] on icon "Editor contextual toolbar" at bounding box center [452, 114] width 10 height 10
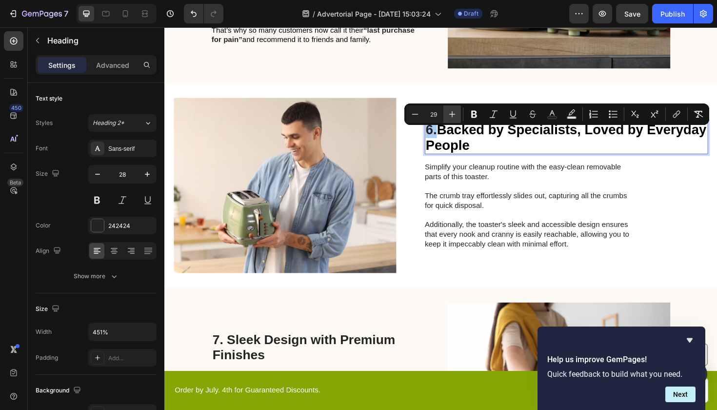
click at [453, 112] on icon "Editor contextual toolbar" at bounding box center [452, 114] width 10 height 10
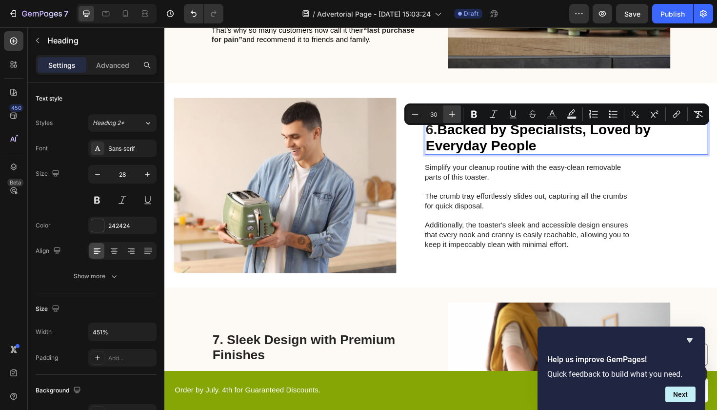
click at [453, 112] on icon "Editor contextual toolbar" at bounding box center [452, 114] width 10 height 10
type input "31"
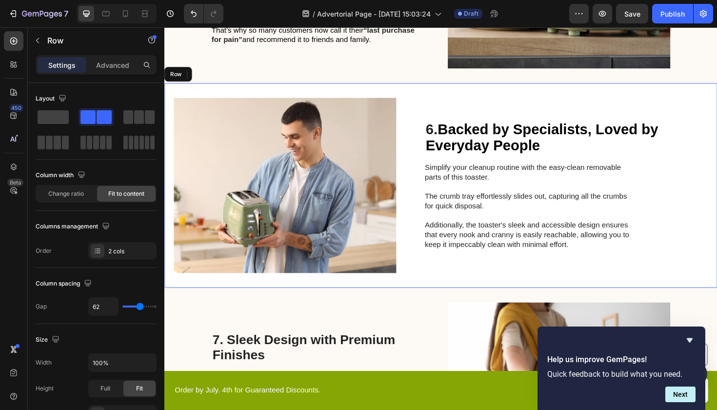
click at [460, 276] on div "⁠⁠⁠⁠⁠⁠⁠ 6. Backed by Specialists, Loved by Everyday People Heading 16 Simplify …" at bounding box center [590, 194] width 300 height 185
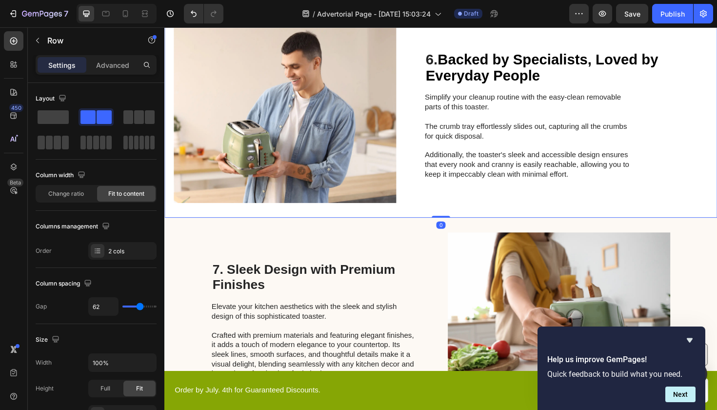
scroll to position [1599, 0]
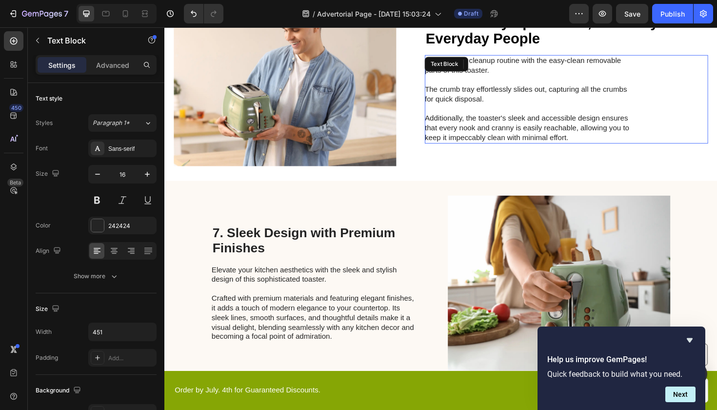
click at [482, 127] on p "Simplify your cleanup routine with the easy-clean removable parts of this toast…" at bounding box center [549, 103] width 219 height 91
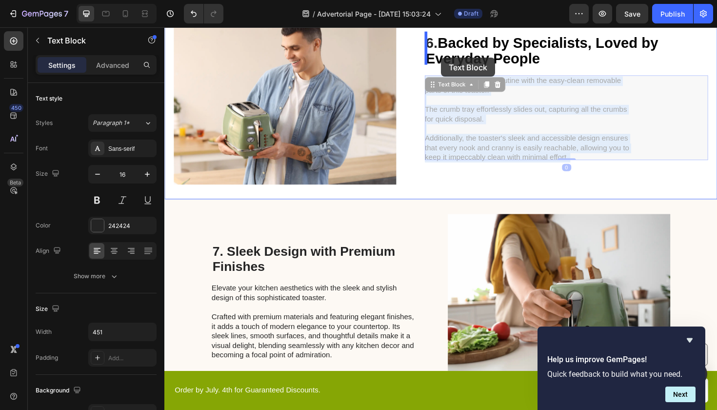
drag, startPoint x: 597, startPoint y: 134, endPoint x: 459, endPoint y: 60, distance: 156.9
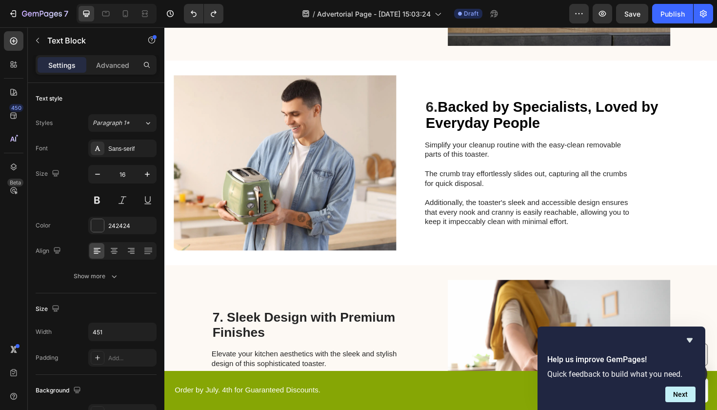
scroll to position [1503, 0]
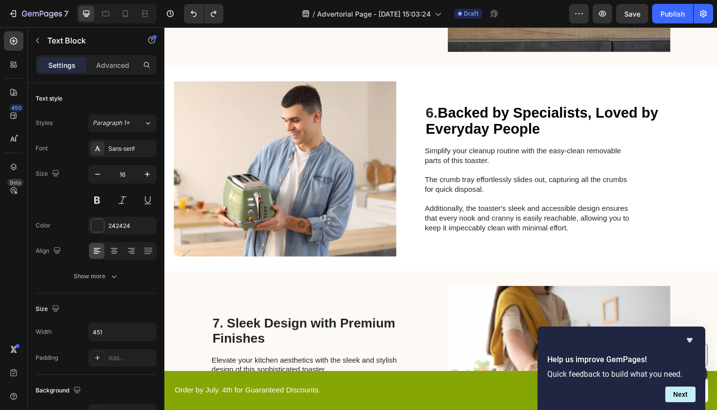
click at [481, 199] on p "Simplify your cleanup routine with the easy-clean removable parts of this toast…" at bounding box center [549, 198] width 219 height 91
click at [576, 230] on p "Simplify your cleanup routine with the easy-clean removable parts of this toast…" at bounding box center [549, 198] width 219 height 91
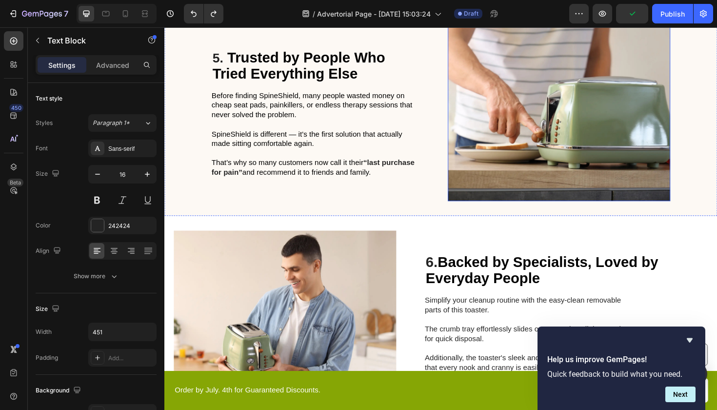
scroll to position [1408, 0]
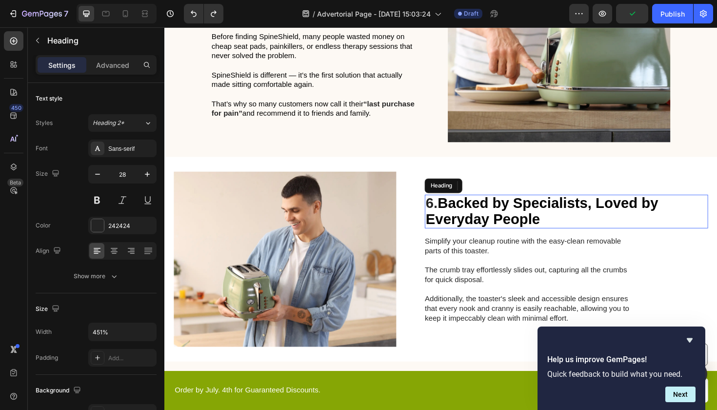
click at [556, 224] on span "Backed by Specialists, Loved by Everyday People" at bounding box center [564, 222] width 246 height 34
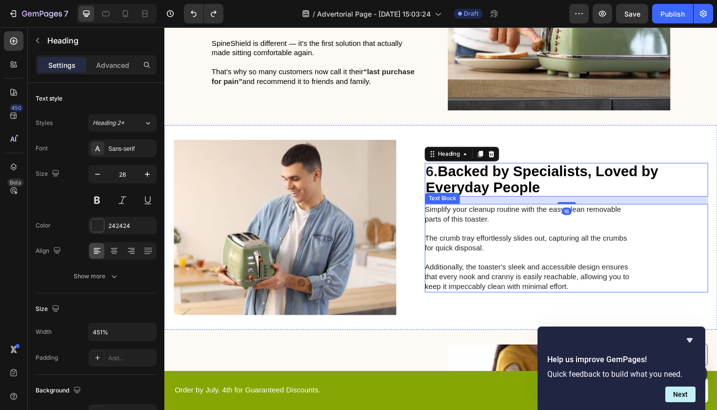
scroll to position [1458, 0]
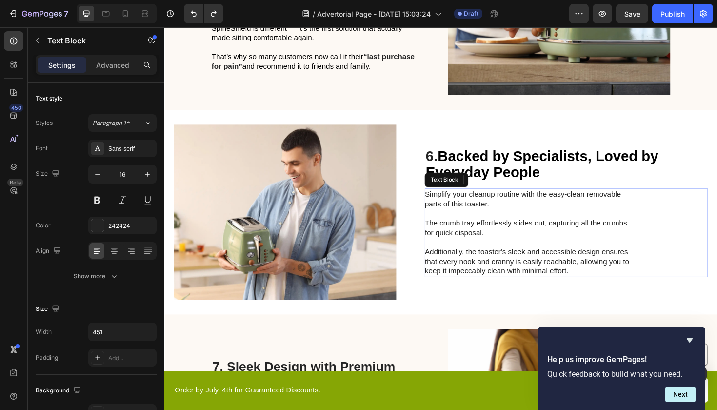
click at [595, 274] on p "Simplify your cleanup routine with the easy-clean removable parts of this toast…" at bounding box center [549, 244] width 219 height 91
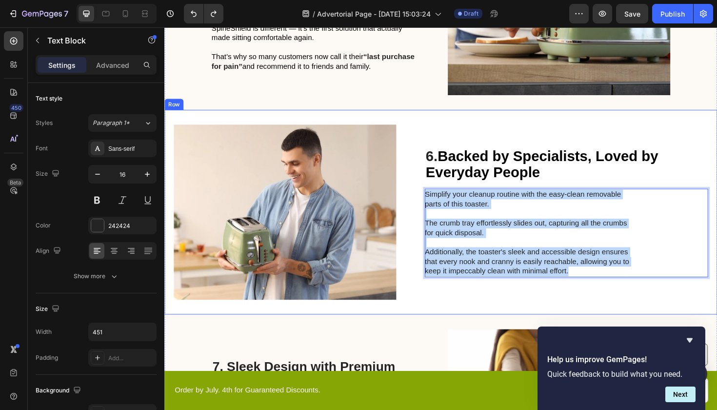
drag, startPoint x: 595, startPoint y: 277, endPoint x: 452, endPoint y: 196, distance: 165.1
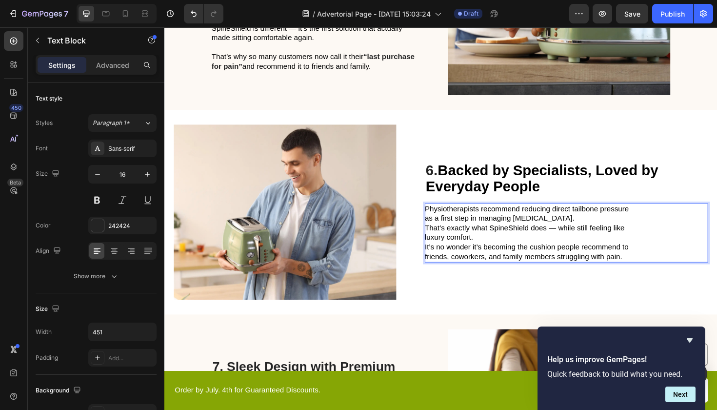
click at [587, 222] on p "Physiotherapists recommend reducing direct tailbone pressure as a first step in…" at bounding box center [549, 245] width 219 height 61
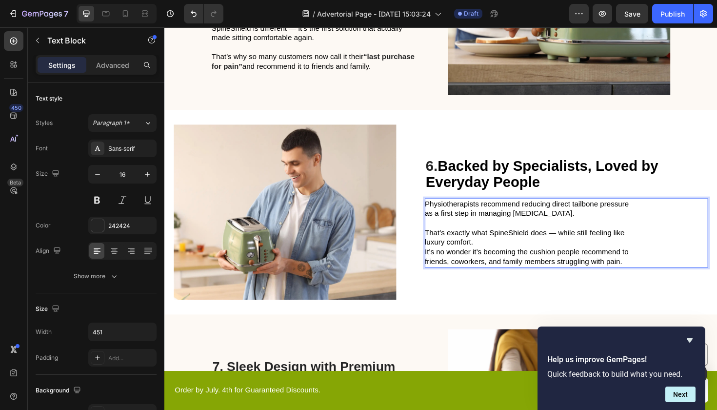
click at [557, 249] on p "⁠⁠⁠⁠⁠⁠⁠ That’s exactly what SpineShield does — while still feeling like luxury …" at bounding box center [549, 255] width 219 height 51
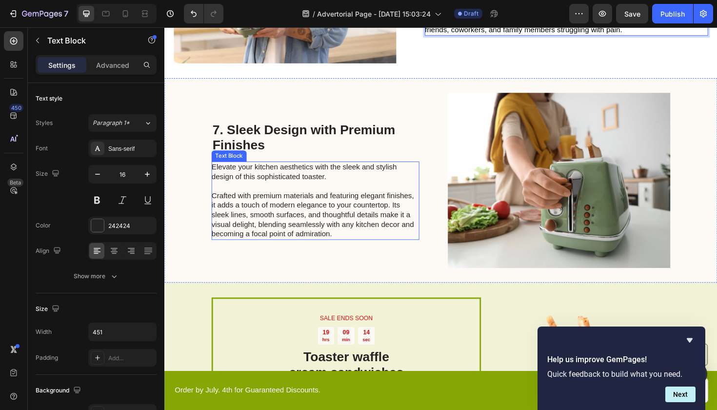
scroll to position [1707, 0]
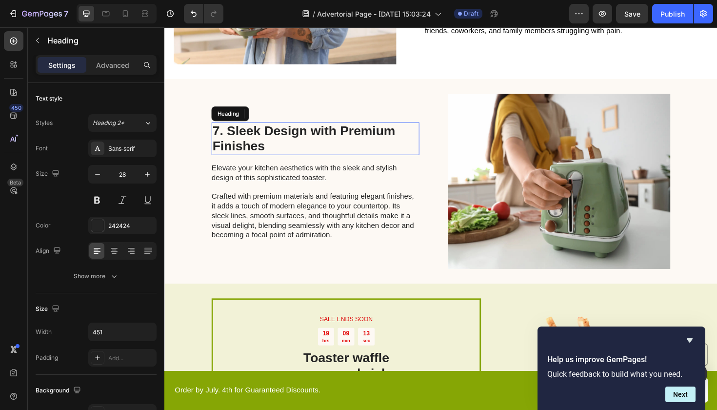
click at [291, 144] on h2 "7. Sleek Design with Premium Finishes" at bounding box center [324, 145] width 220 height 35
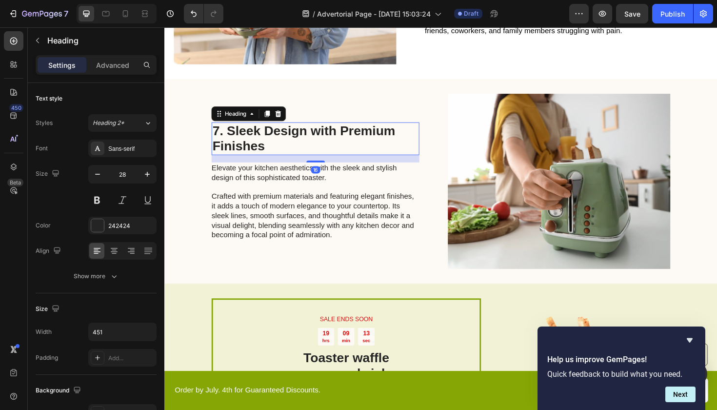
click at [291, 144] on h2 "7. Sleek Design with Premium Finishes" at bounding box center [324, 145] width 220 height 35
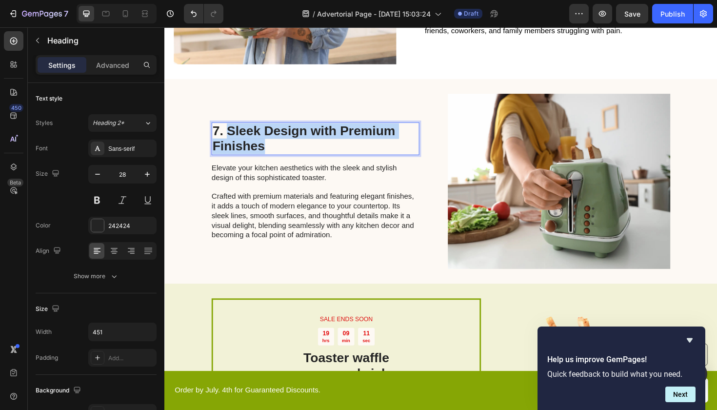
drag, startPoint x: 233, startPoint y: 132, endPoint x: 272, endPoint y: 152, distance: 43.2
click at [272, 152] on p "7. Sleek Design with Premium Finishes" at bounding box center [324, 145] width 218 height 33
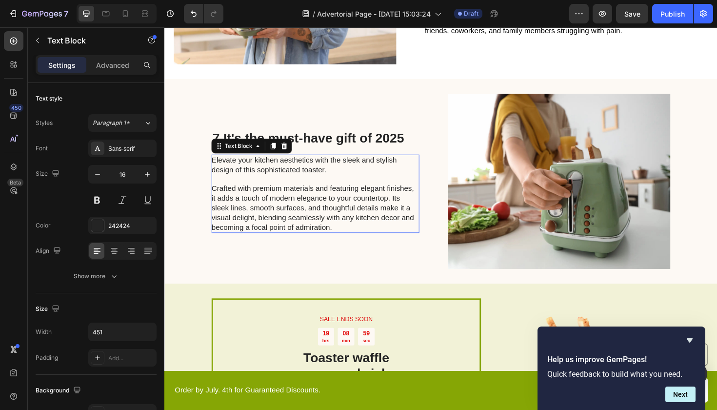
click at [275, 179] on p "Elevate your kitchen aesthetics with the sleek and stylish design of this sophi…" at bounding box center [323, 203] width 219 height 81
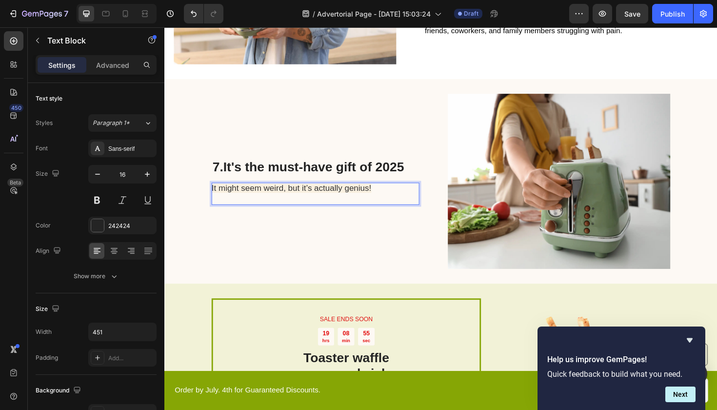
click at [396, 193] on p "It might seem weird, but it’s actually genius! ‍" at bounding box center [323, 203] width 219 height 21
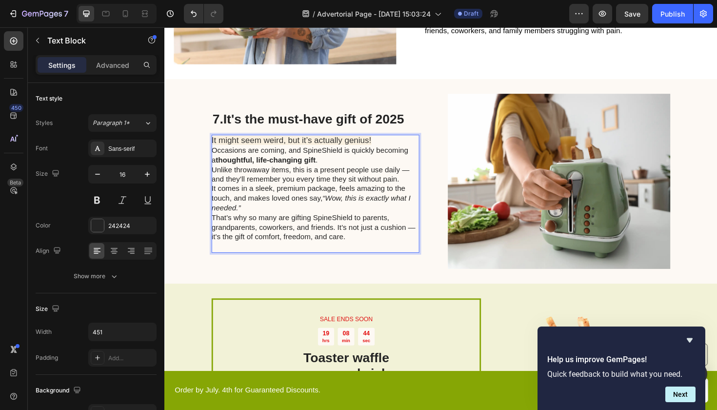
click at [389, 146] on p "It might seem weird, but it’s actually genius!" at bounding box center [323, 147] width 219 height 11
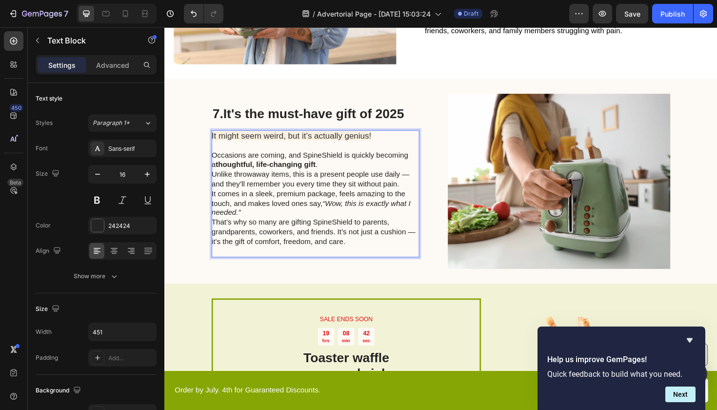
click at [367, 169] on p "Occasions are coming, and SpineShield is quickly becoming a thoughtful, life-ch…" at bounding box center [323, 193] width 219 height 71
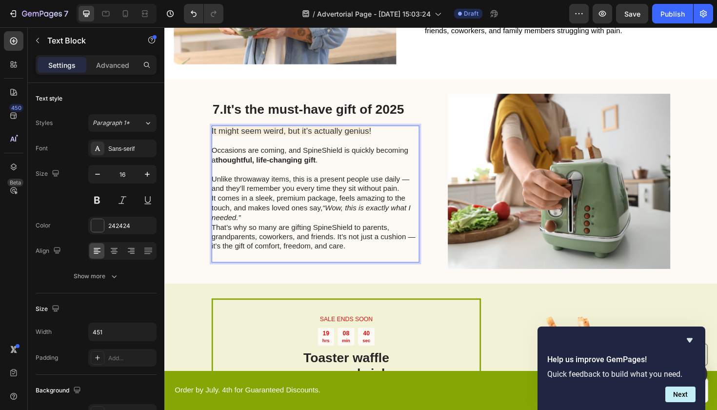
click at [303, 219] on p "⁠⁠⁠⁠⁠⁠⁠ Unlike throwaway items, this is a present people use daily — and they’l…" at bounding box center [323, 203] width 219 height 61
click at [258, 221] on p "Unlike throwaway items, this is a present people use daily — and they’ll rememb…" at bounding box center [323, 203] width 219 height 61
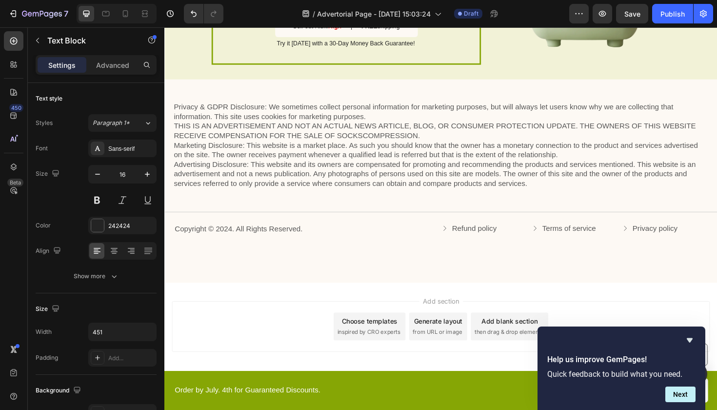
scroll to position [2151, 0]
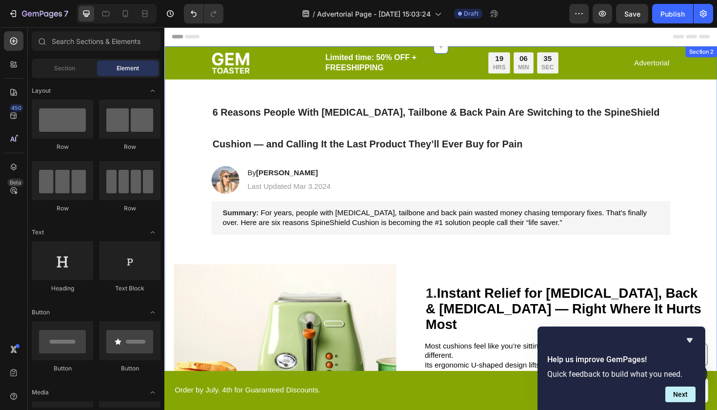
scroll to position [0, 0]
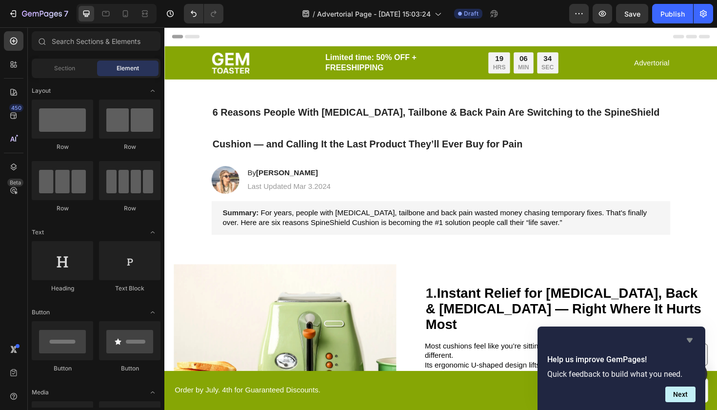
click at [691, 338] on icon "Hide survey" at bounding box center [690, 340] width 6 height 4
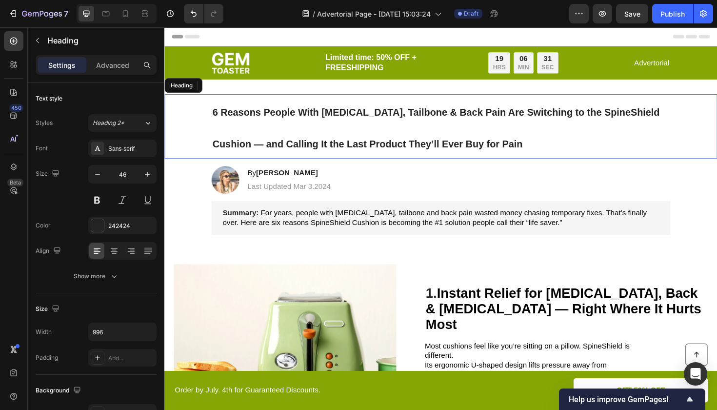
click at [378, 151] on strong "6 Reasons People With [MEDICAL_DATA], Tailbone & Back Pain Are Switching to the…" at bounding box center [452, 134] width 474 height 44
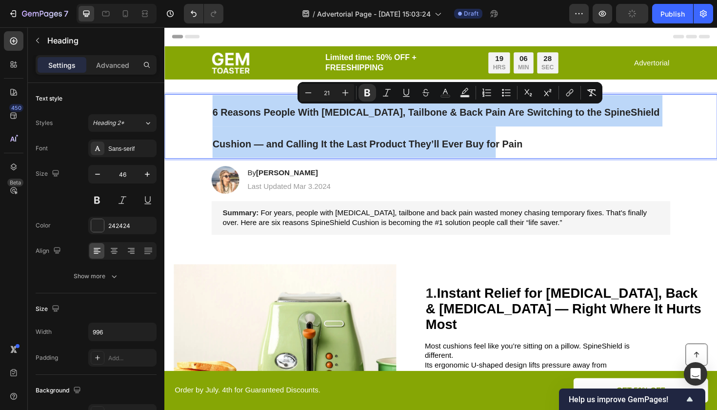
drag, startPoint x: 491, startPoint y: 148, endPoint x: 208, endPoint y: 113, distance: 285.1
click at [208, 113] on div "6 Reasons People With [MEDICAL_DATA], Tailbone & Back Pain Are Switching to the…" at bounding box center [457, 132] width 566 height 68
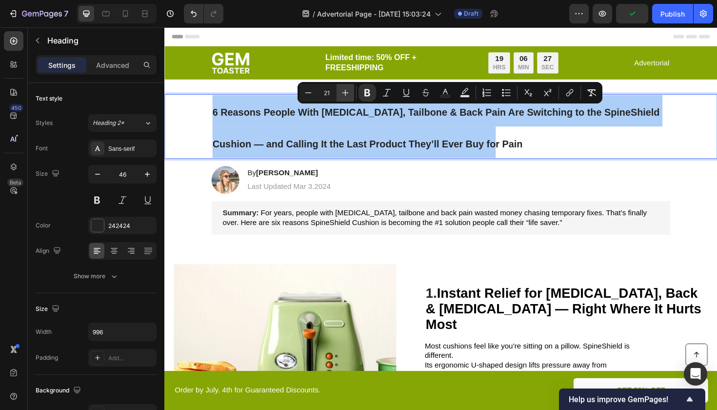
click at [344, 91] on icon "Editor contextual toolbar" at bounding box center [345, 93] width 10 height 10
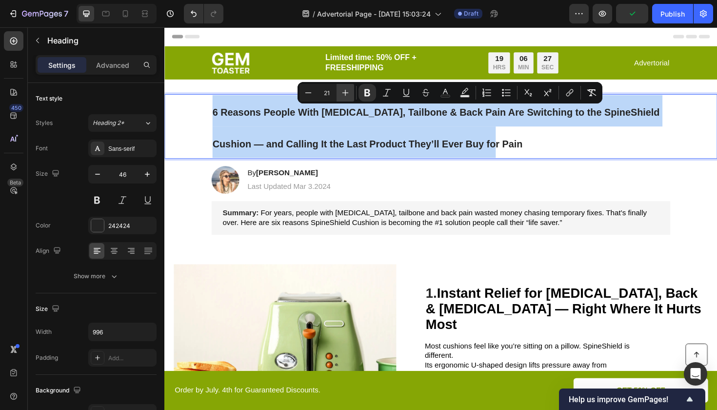
type input "22"
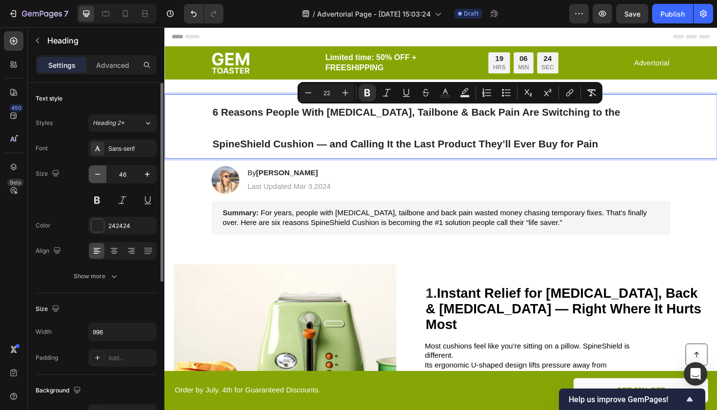
click at [97, 179] on button "button" at bounding box center [98, 174] width 18 height 18
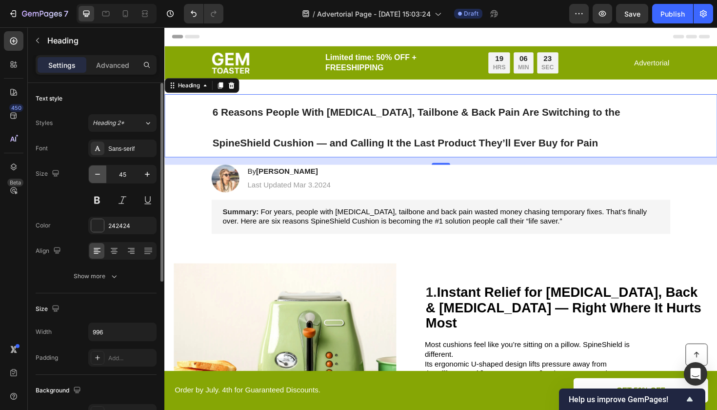
click at [97, 179] on button "button" at bounding box center [98, 174] width 18 height 18
type input "44"
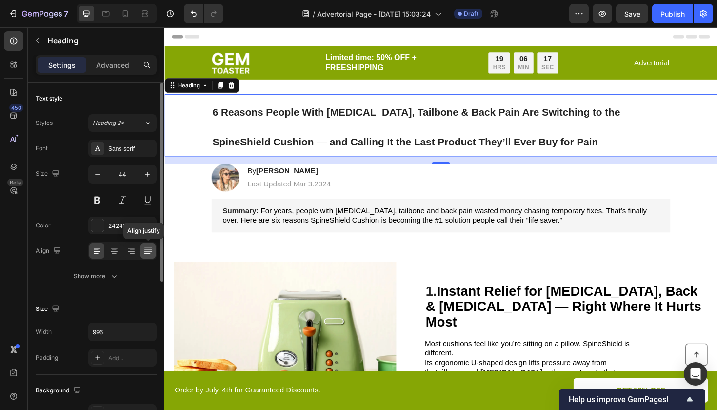
click at [146, 257] on div at bounding box center [147, 251] width 15 height 16
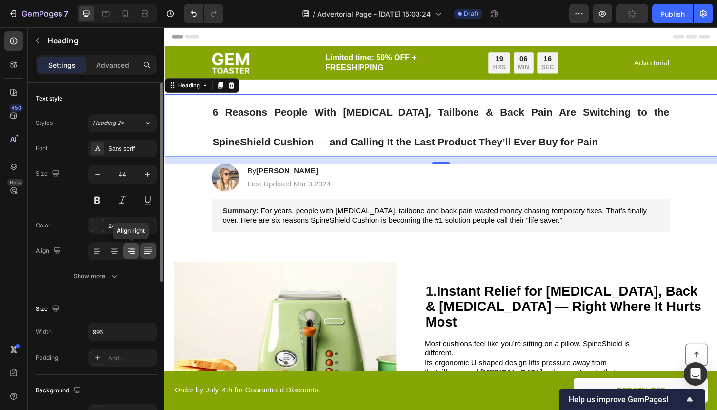
click at [126, 251] on icon at bounding box center [131, 251] width 10 height 10
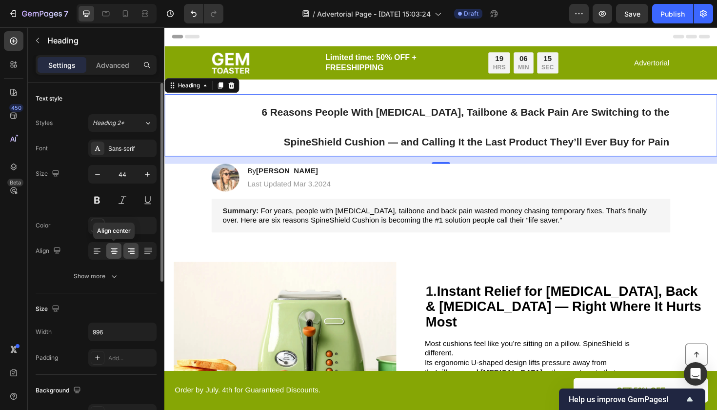
click at [117, 249] on icon at bounding box center [114, 251] width 10 height 10
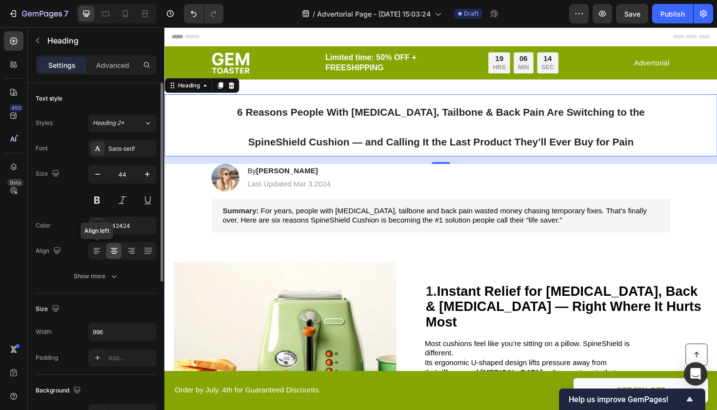
click at [88, 250] on div "Align Align left" at bounding box center [96, 251] width 121 height 18
click at [95, 253] on icon at bounding box center [97, 251] width 10 height 10
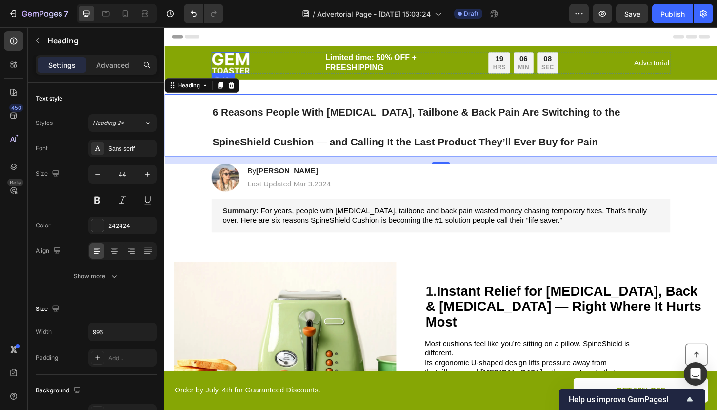
click at [245, 69] on img at bounding box center [234, 65] width 40 height 22
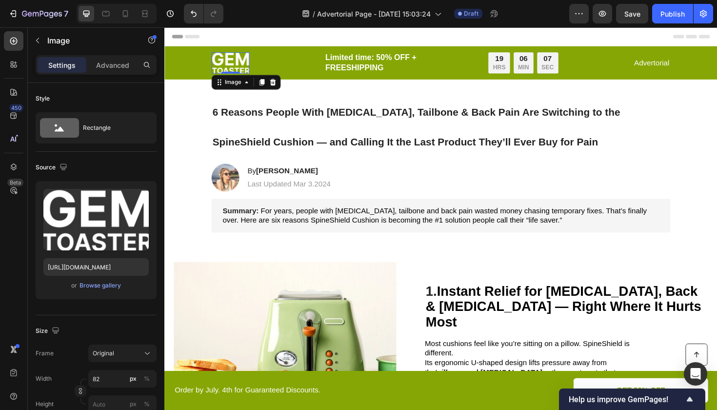
click at [245, 69] on img at bounding box center [234, 65] width 40 height 22
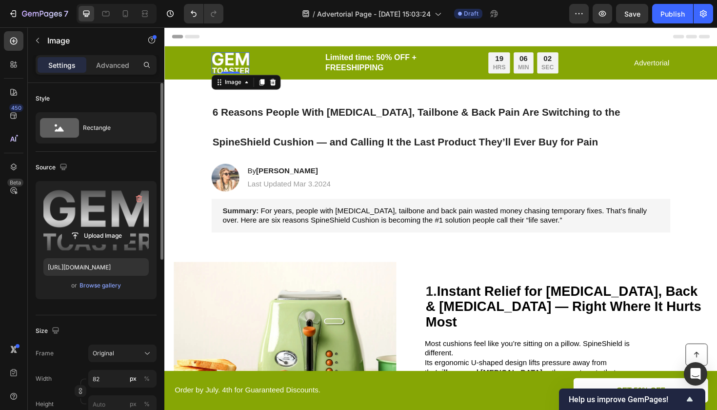
click at [117, 221] on label at bounding box center [95, 219] width 105 height 61
click at [117, 227] on input "file" at bounding box center [95, 235] width 67 height 17
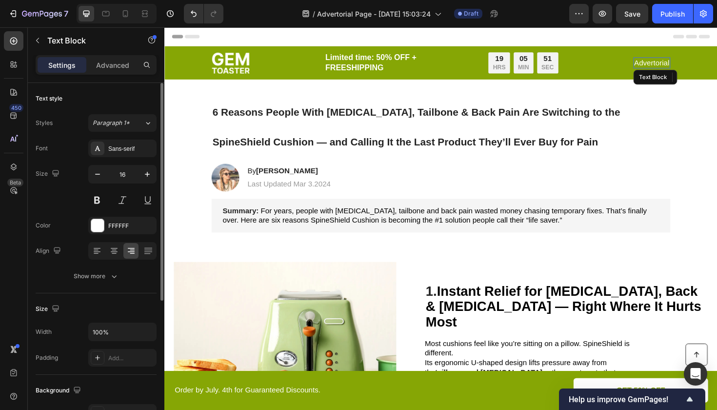
click at [686, 63] on p "Advertorial" at bounding box center [680, 65] width 37 height 10
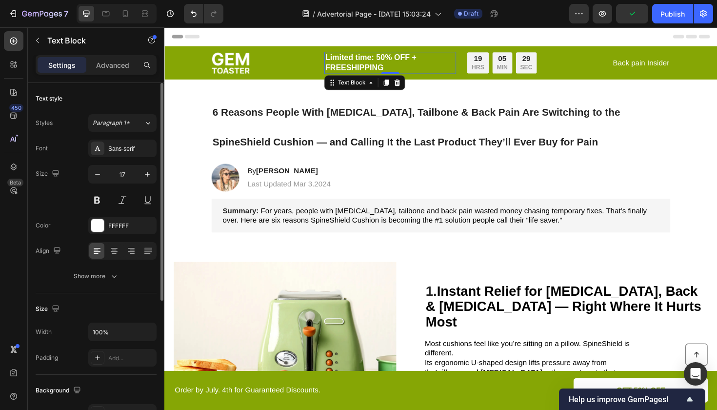
click at [398, 65] on p "Limited time: 50% OFF + FREESHIPPING" at bounding box center [404, 64] width 138 height 21
click at [396, 57] on p "Limited time: 50% OFF + FREESHIPPING" at bounding box center [404, 64] width 138 height 21
click at [356, 69] on p "Limited time: 34% OFF + FREESHIPPING" at bounding box center [404, 64] width 138 height 21
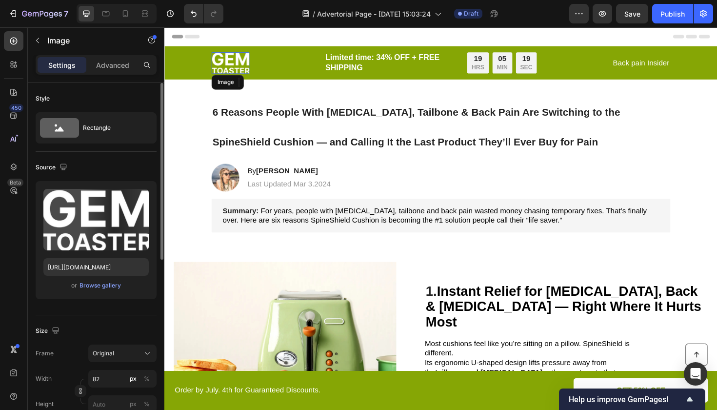
click at [237, 67] on img at bounding box center [234, 65] width 40 height 22
click at [280, 83] on icon at bounding box center [279, 85] width 6 height 7
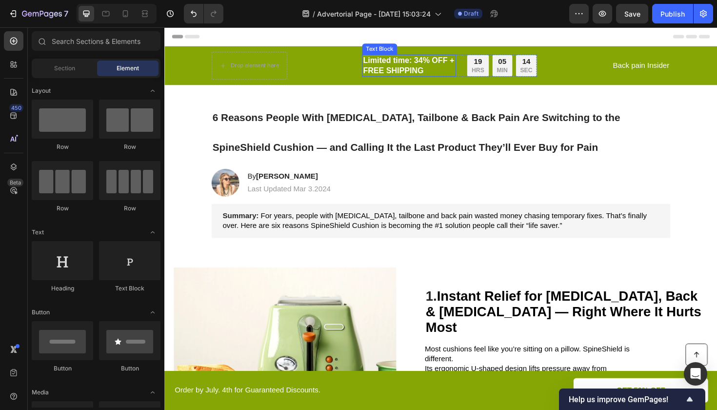
click at [375, 62] on p "Limited time: 34% OFF + FREE SHIPPING" at bounding box center [424, 67] width 98 height 21
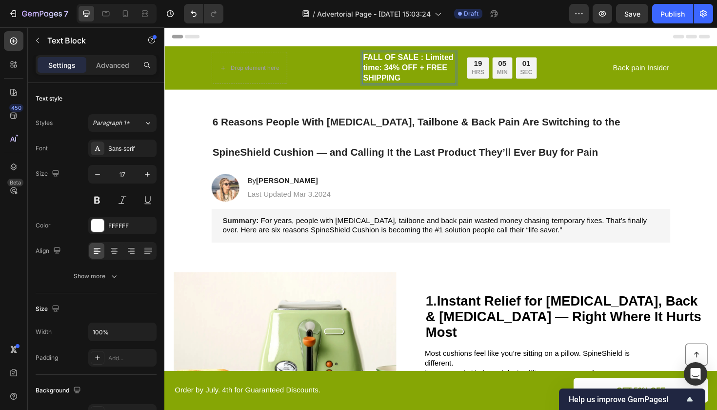
click at [410, 64] on p "FALL OF SALE : Limited time: 34% OFF + FREE SHIPPING" at bounding box center [424, 70] width 98 height 32
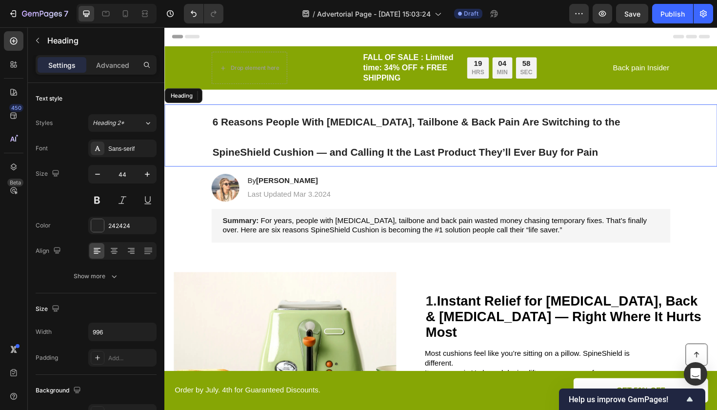
click at [685, 158] on p "⁠⁠⁠⁠⁠⁠⁠ 6 Reasons People With Sciatica, Tailbone & Back Pain Are Switching to t…" at bounding box center [457, 141] width 484 height 63
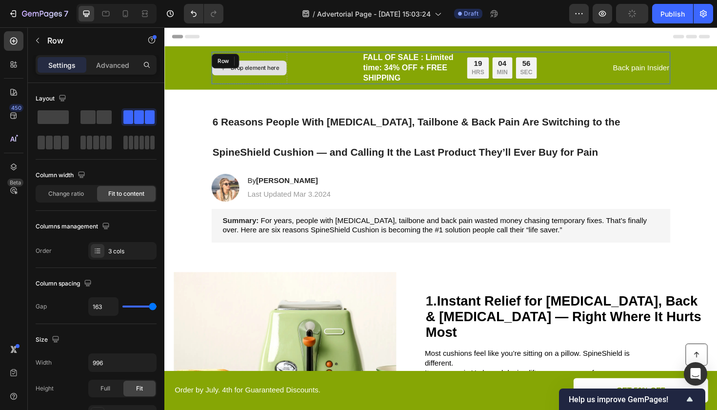
click at [292, 55] on div "Drop element here" at bounding box center [254, 70] width 80 height 34
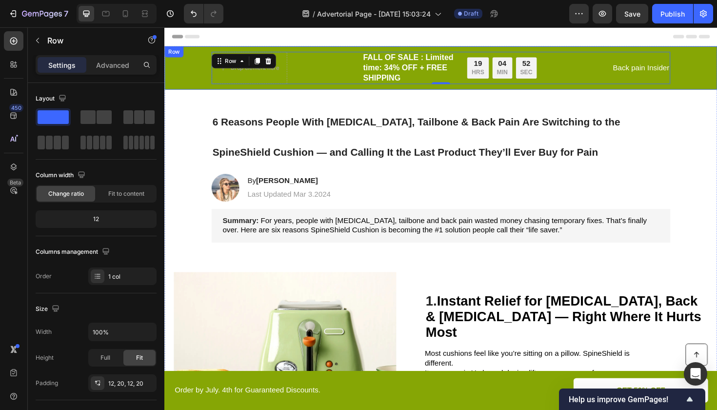
click at [177, 73] on div "Drop element here FALL OF SALE : Limited time: 34% OFF + FREE SHIPPING Text Blo…" at bounding box center [457, 70] width 566 height 34
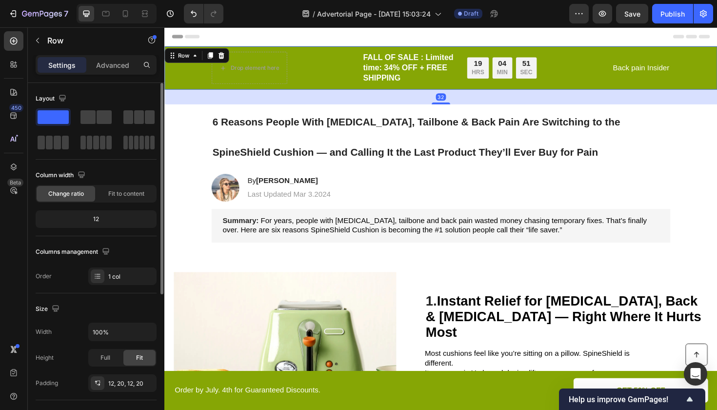
scroll to position [240, 0]
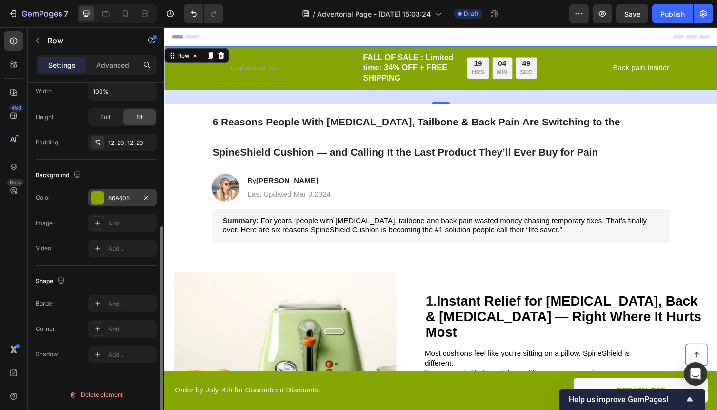
click at [97, 198] on div at bounding box center [97, 197] width 13 height 13
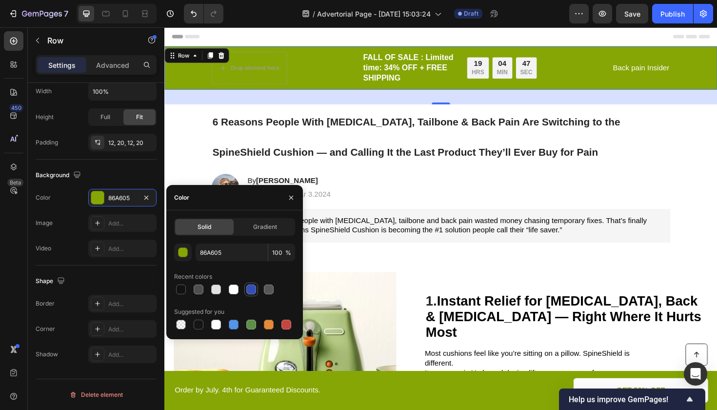
click at [251, 291] on div at bounding box center [251, 289] width 10 height 10
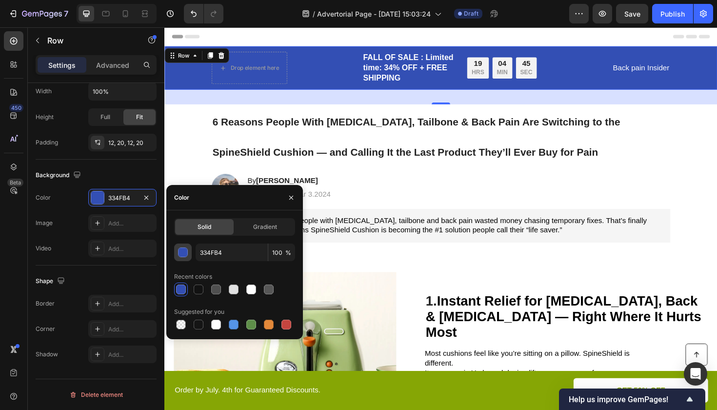
click at [185, 251] on div "button" at bounding box center [183, 253] width 10 height 10
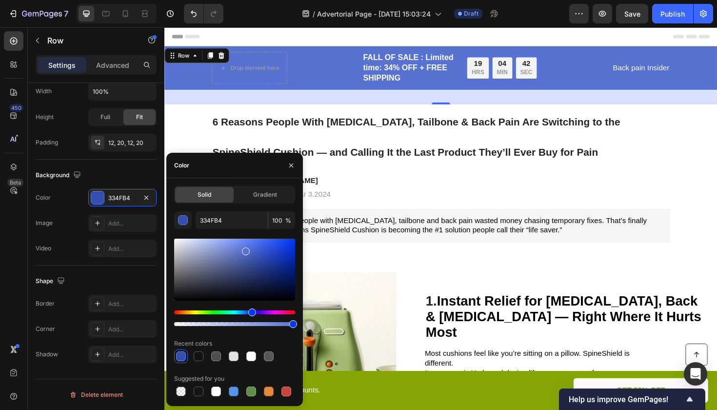
drag, startPoint x: 264, startPoint y: 259, endPoint x: 244, endPoint y: 249, distance: 22.9
click at [244, 249] on div at bounding box center [246, 251] width 8 height 8
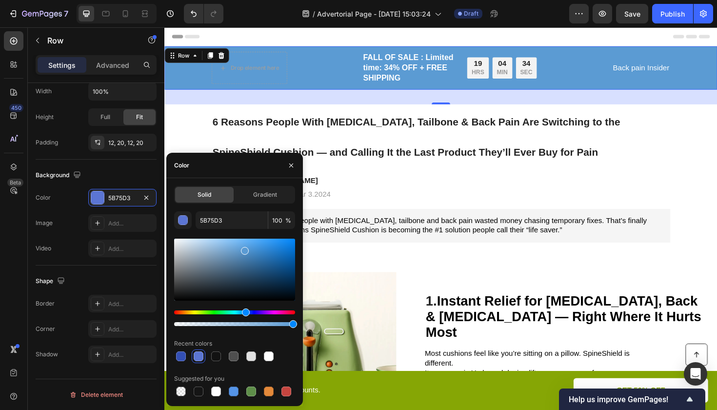
drag, startPoint x: 250, startPoint y: 312, endPoint x: 244, endPoint y: 307, distance: 7.3
click at [244, 307] on div at bounding box center [234, 282] width 121 height 91
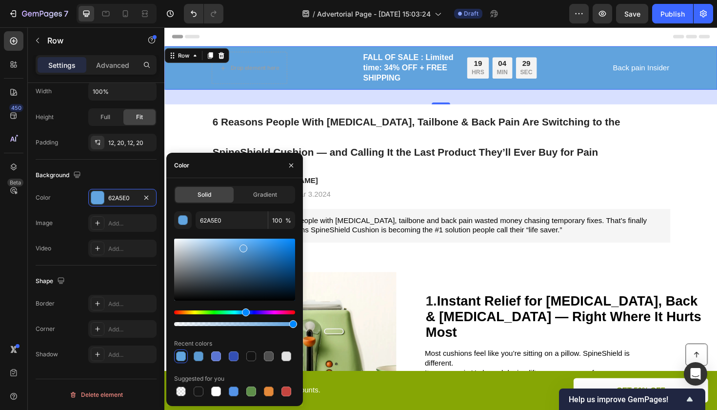
drag, startPoint x: 245, startPoint y: 254, endPoint x: 243, endPoint y: 247, distance: 7.1
click at [243, 247] on div at bounding box center [243, 248] width 8 height 8
type input "5EA0DB"
click at [553, 206] on div "Image By Jessica M. Heading Last Updated Mar 3.2024 Text Block Row" at bounding box center [456, 196] width 505 height 29
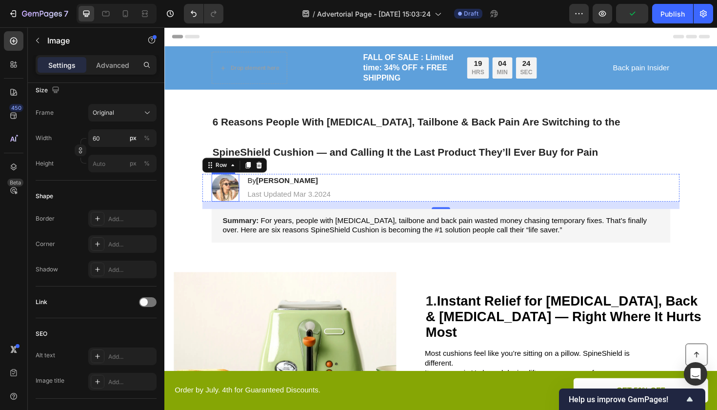
click at [232, 195] on img at bounding box center [228, 196] width 29 height 29
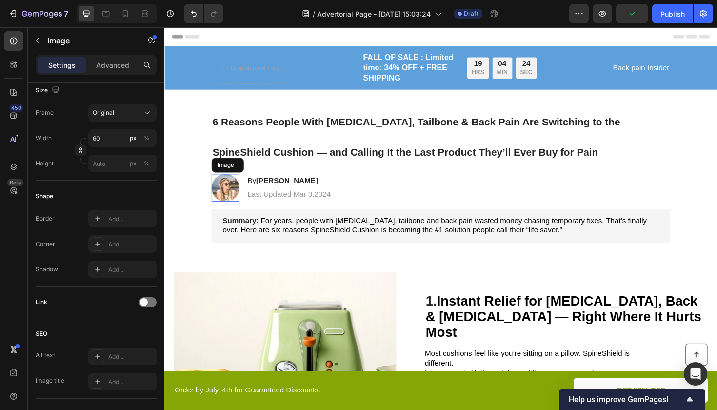
scroll to position [0, 0]
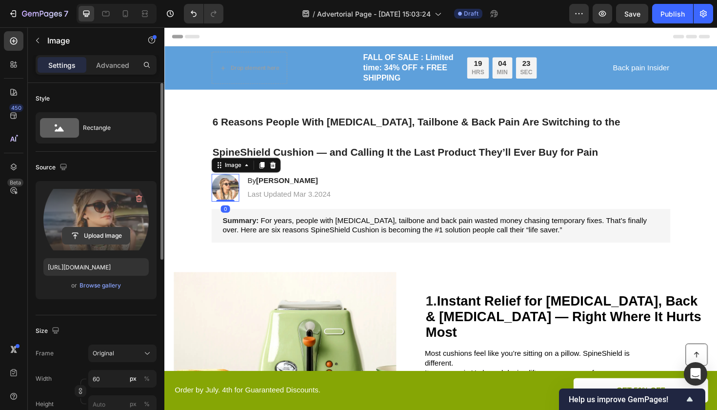
click at [97, 229] on input "file" at bounding box center [95, 235] width 67 height 17
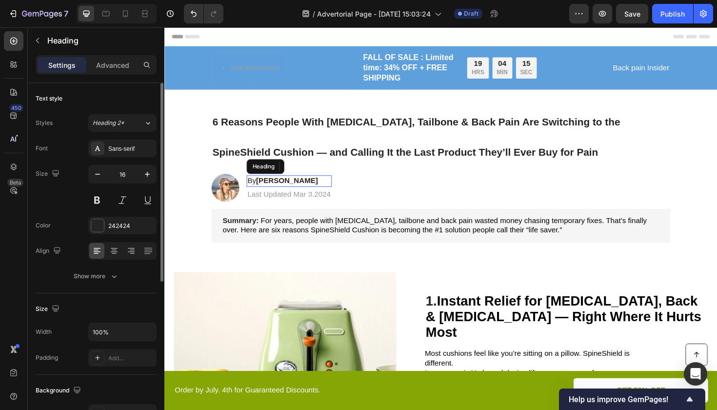
click at [282, 191] on strong "Jessica M." at bounding box center [293, 189] width 65 height 8
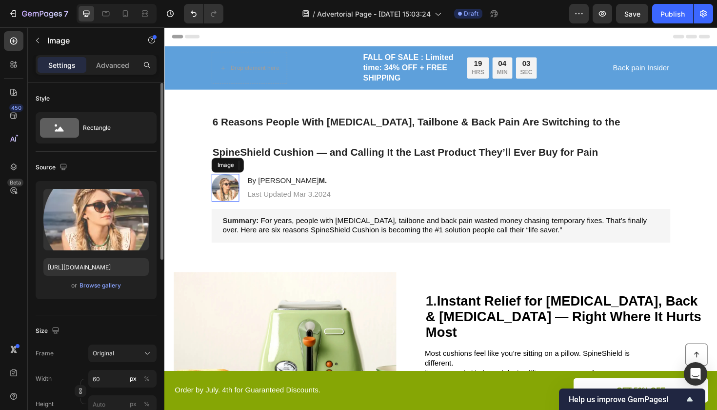
click at [228, 195] on img at bounding box center [228, 196] width 29 height 29
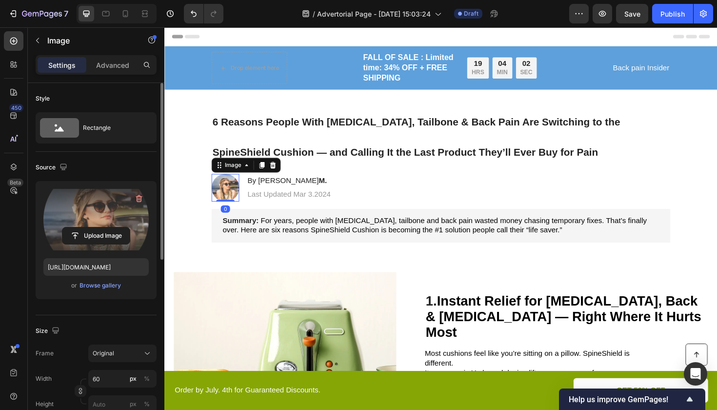
click at [133, 223] on label at bounding box center [95, 219] width 105 height 61
click at [130, 227] on input "file" at bounding box center [95, 235] width 67 height 17
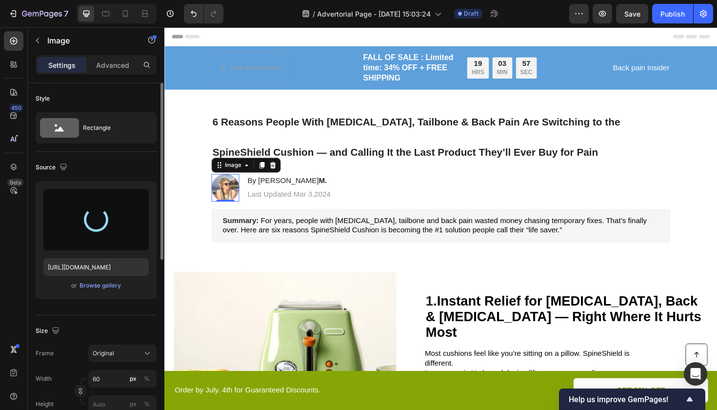
type input "https://cdn.shopify.com/s/files/1/0749/9536/8181/files/gempages_568985417643197…"
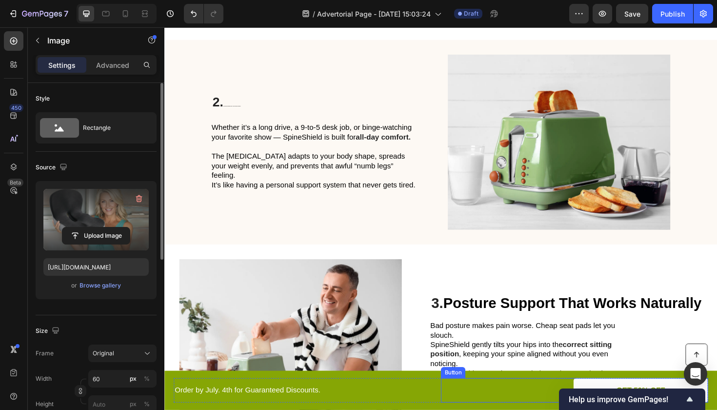
scroll to position [489, 0]
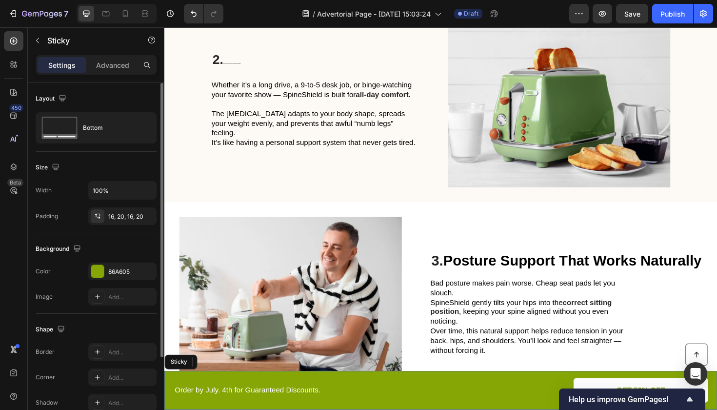
click at [167, 397] on div "Button Order by July. 4th for Guaranteed Discounts. Text Block GET 50% OFF Butt…" at bounding box center [456, 411] width 585 height 41
click at [93, 268] on div at bounding box center [97, 271] width 13 height 13
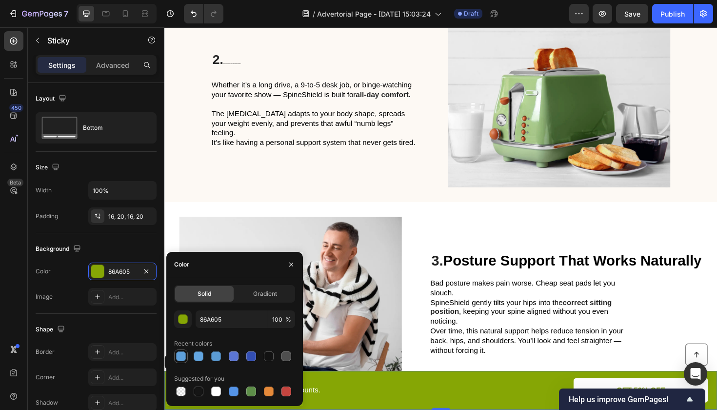
click at [178, 354] on div at bounding box center [181, 356] width 10 height 10
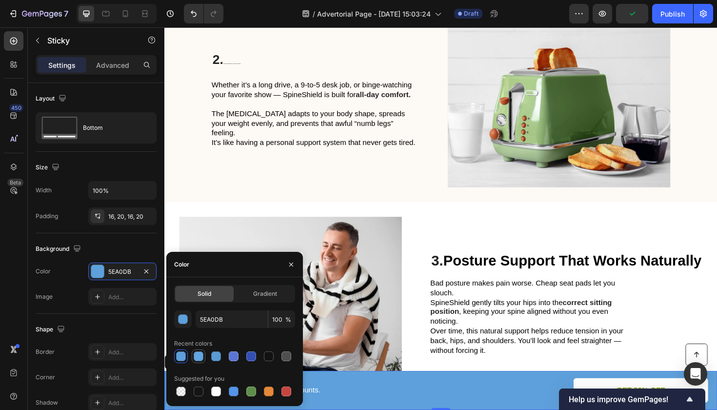
click at [199, 353] on div at bounding box center [199, 356] width 10 height 10
click at [182, 353] on div at bounding box center [181, 356] width 10 height 10
click at [183, 318] on div "button" at bounding box center [183, 320] width 10 height 10
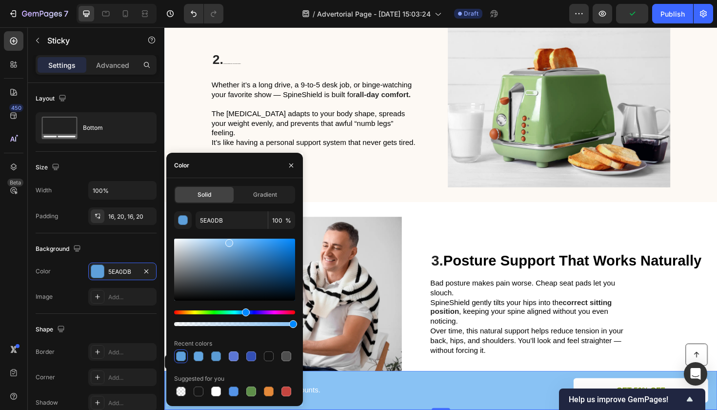
drag, startPoint x: 244, startPoint y: 249, endPoint x: 228, endPoint y: 240, distance: 18.3
click at [228, 240] on div at bounding box center [229, 243] width 8 height 8
type input "89C2F4"
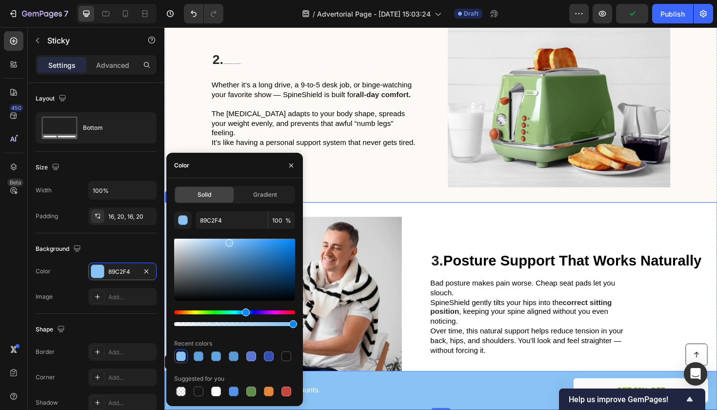
click at [461, 219] on div "Image 3. Posture Support That Works Naturally Heading Bad posture makes pain wo…" at bounding box center [456, 320] width 585 height 217
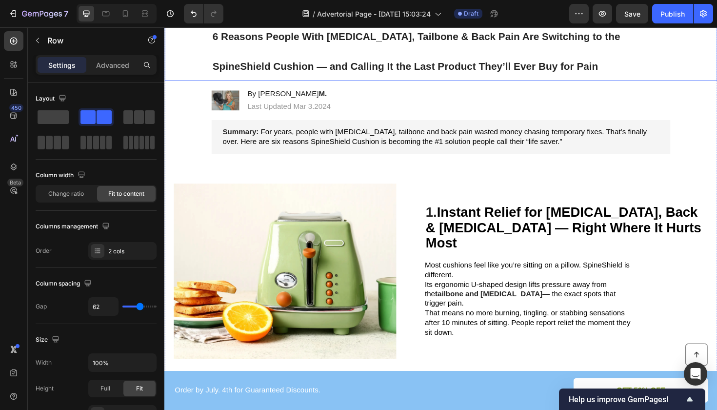
scroll to position [163, 0]
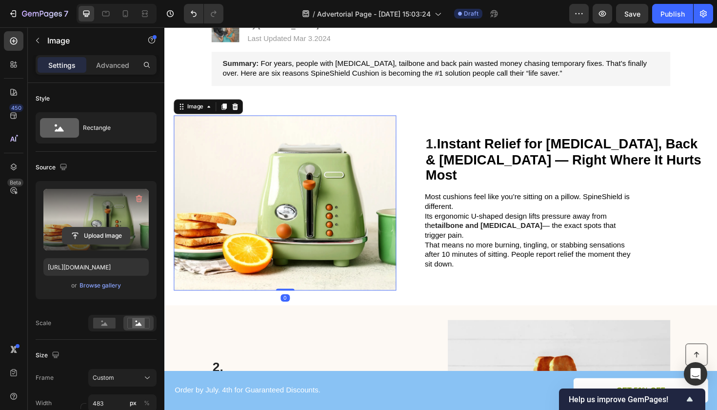
click at [86, 237] on input "file" at bounding box center [95, 235] width 67 height 17
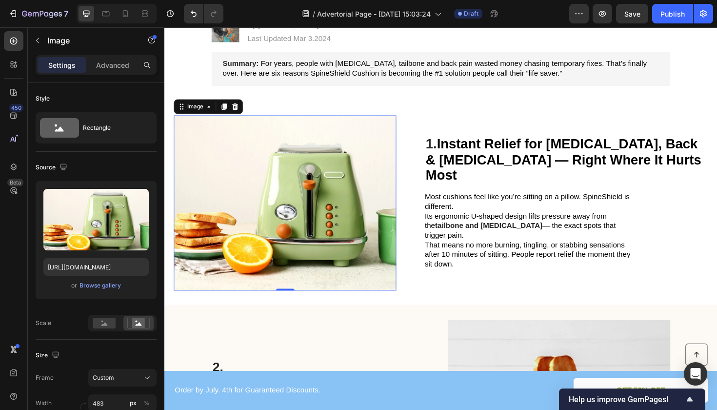
click at [266, 231] on img at bounding box center [292, 212] width 236 height 185
click at [279, 239] on img at bounding box center [292, 212] width 236 height 185
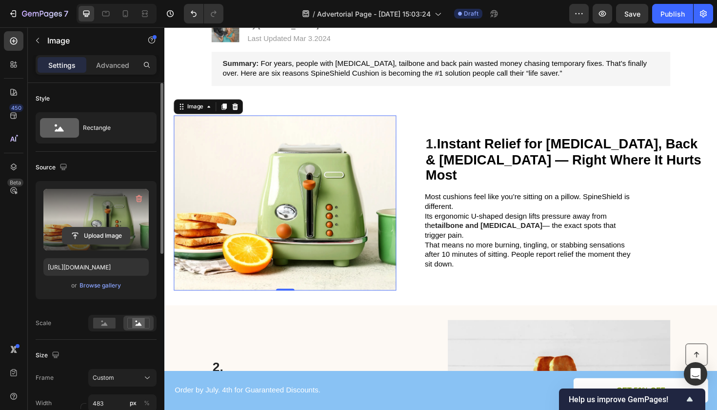
click at [112, 232] on input "file" at bounding box center [95, 235] width 67 height 17
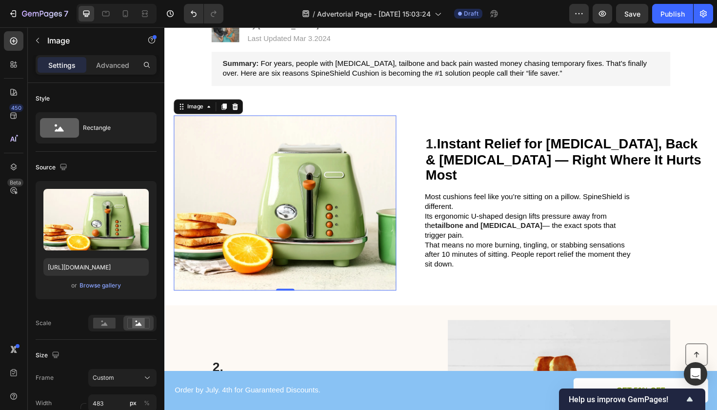
click at [285, 238] on img at bounding box center [292, 212] width 236 height 185
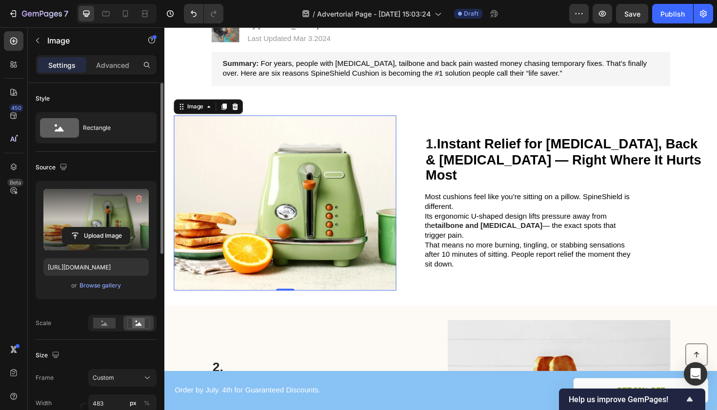
click at [96, 219] on label at bounding box center [95, 219] width 105 height 61
click at [96, 227] on input "file" at bounding box center [95, 235] width 67 height 17
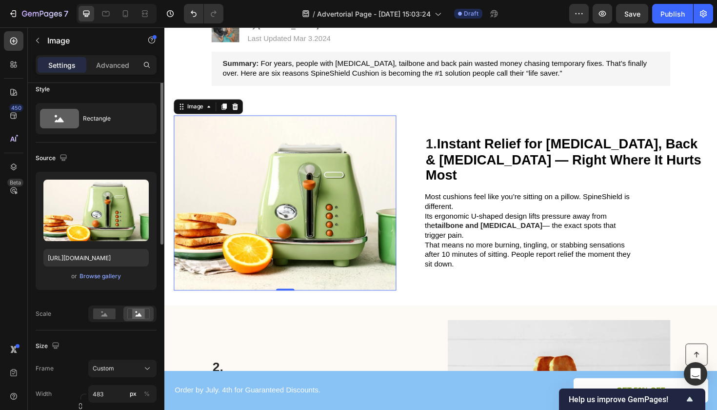
scroll to position [0, 0]
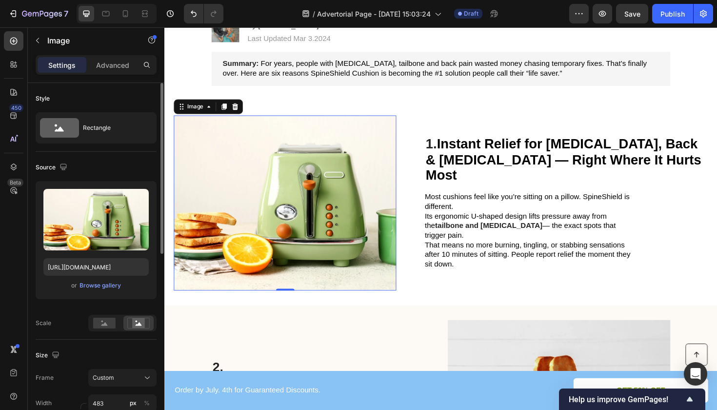
click at [137, 71] on div "Settings Advanced" at bounding box center [96, 65] width 117 height 16
click at [120, 62] on p "Advanced" at bounding box center [112, 65] width 33 height 10
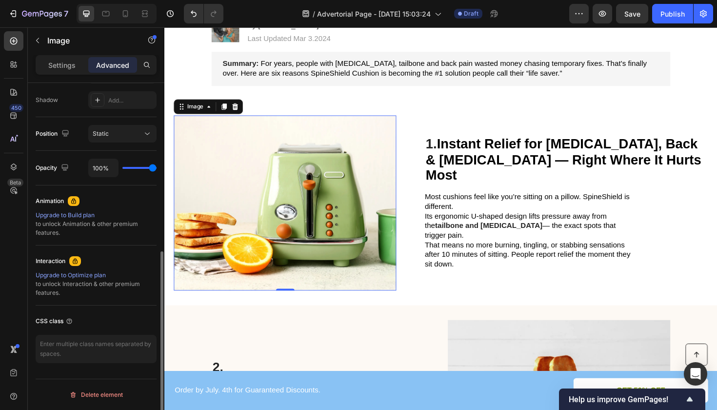
scroll to position [322, 0]
click at [54, 70] on p "Settings" at bounding box center [61, 65] width 27 height 10
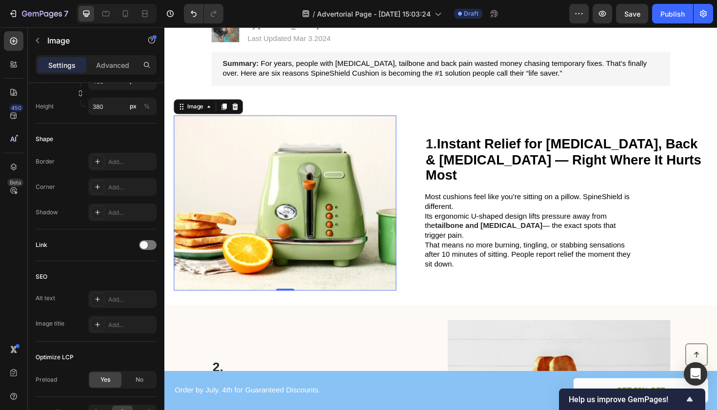
click at [257, 187] on img at bounding box center [292, 212] width 236 height 185
click at [229, 214] on img at bounding box center [292, 212] width 236 height 185
click at [33, 44] on button "button" at bounding box center [38, 41] width 16 height 16
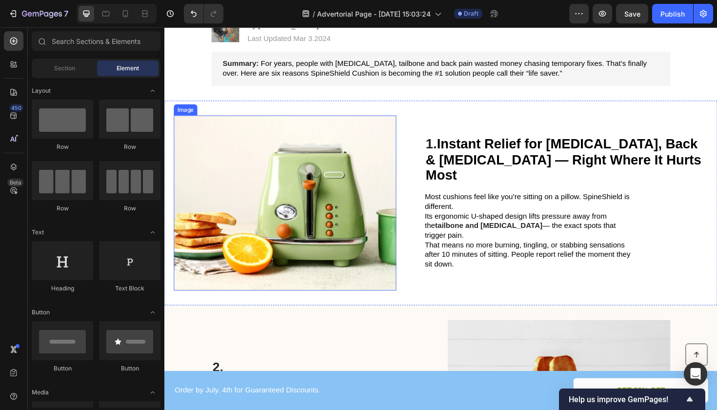
click at [345, 257] on img at bounding box center [292, 212] width 236 height 185
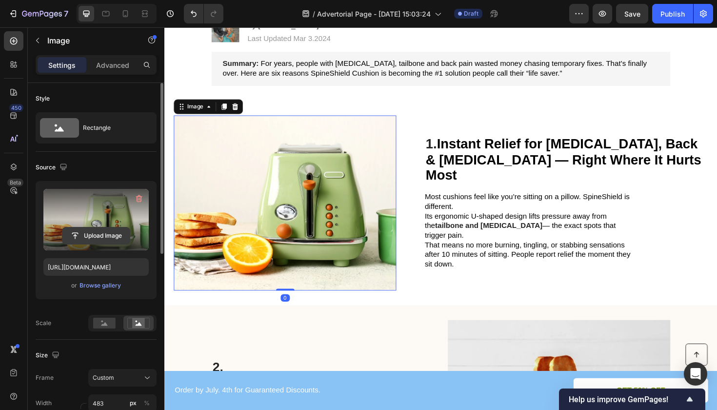
click at [85, 228] on input "file" at bounding box center [95, 235] width 67 height 17
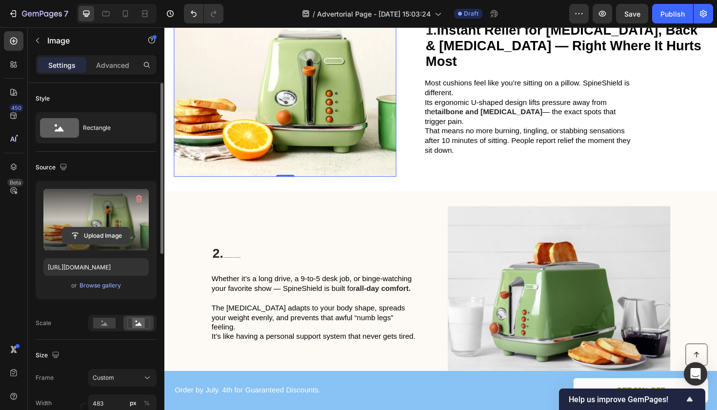
scroll to position [377, 0]
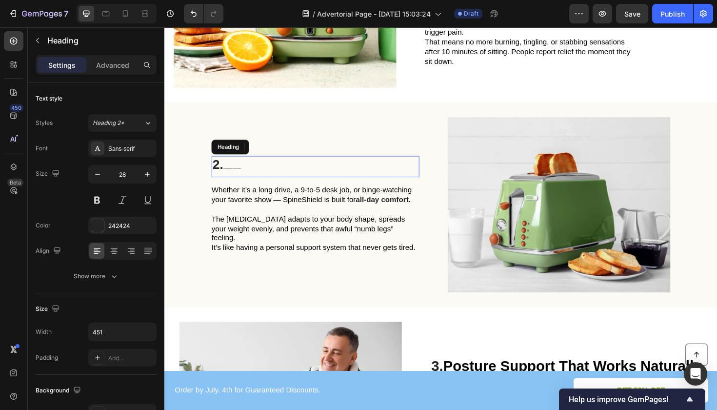
click at [242, 178] on h2 "2. Stay Pain-Free and Comfortable for Hours — Even on Long Drives or Workdays" at bounding box center [324, 174] width 220 height 23
click at [252, 181] on h2 "2. Stay Pain-Free and Comfortable for Hours — Even on Long Drives or Workdays" at bounding box center [324, 174] width 220 height 23
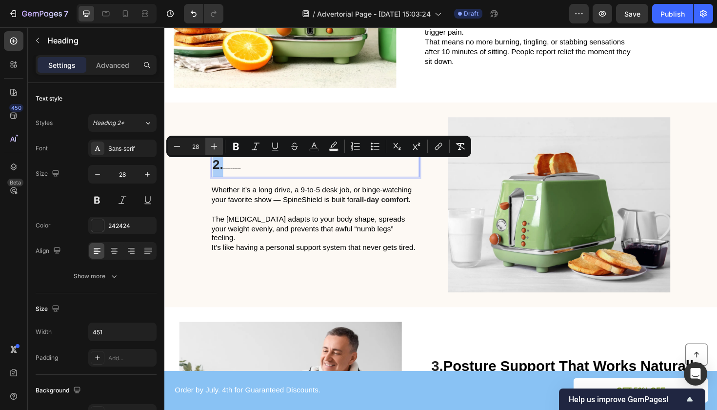
click at [217, 145] on icon "Editor contextual toolbar" at bounding box center [214, 146] width 10 height 10
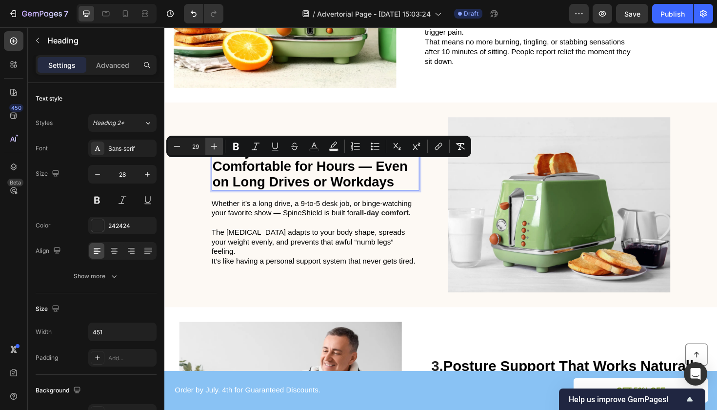
click at [212, 142] on icon "Editor contextual toolbar" at bounding box center [214, 146] width 10 height 10
type input "30"
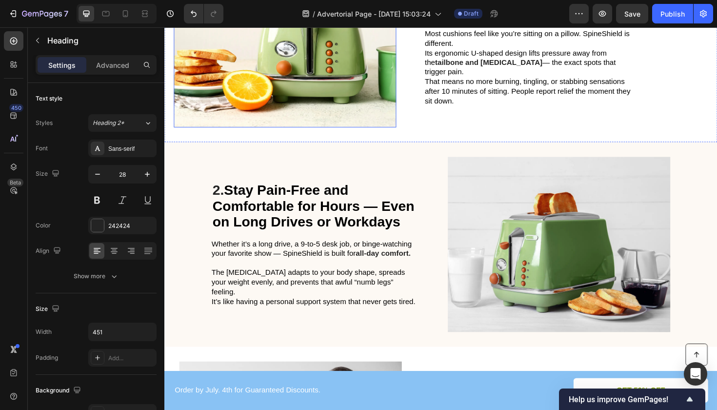
scroll to position [357, 0]
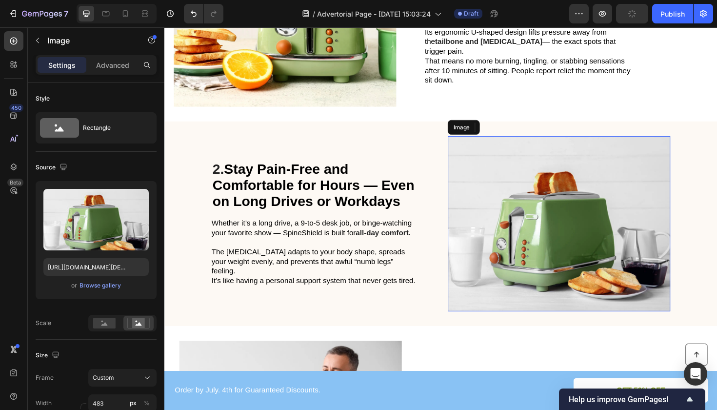
click at [561, 204] on img at bounding box center [582, 234] width 236 height 185
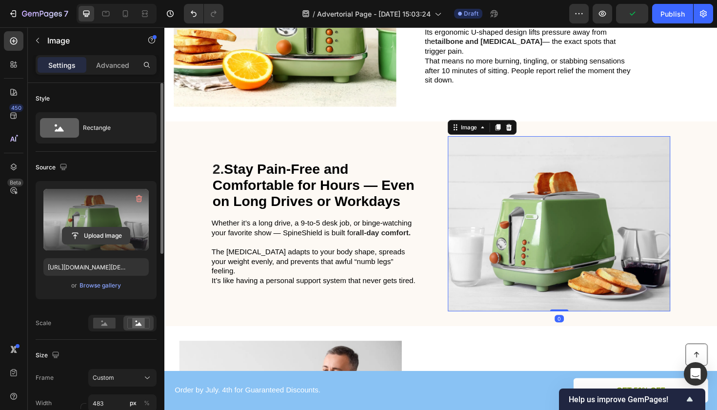
click at [104, 237] on input "file" at bounding box center [95, 235] width 67 height 17
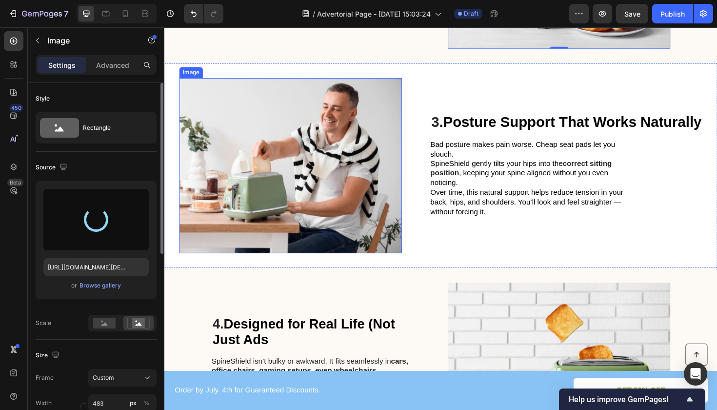
scroll to position [635, 0]
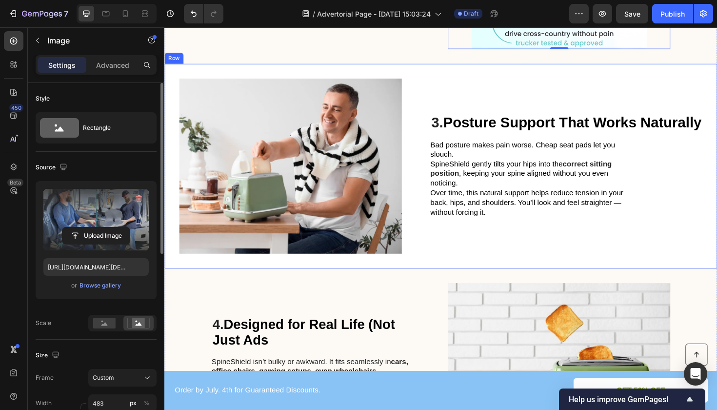
type input "https://cdn.shopify.com/s/files/1/0749/9536/8181/files/gempages_568985417643197…"
click at [280, 167] on img at bounding box center [298, 173] width 236 height 185
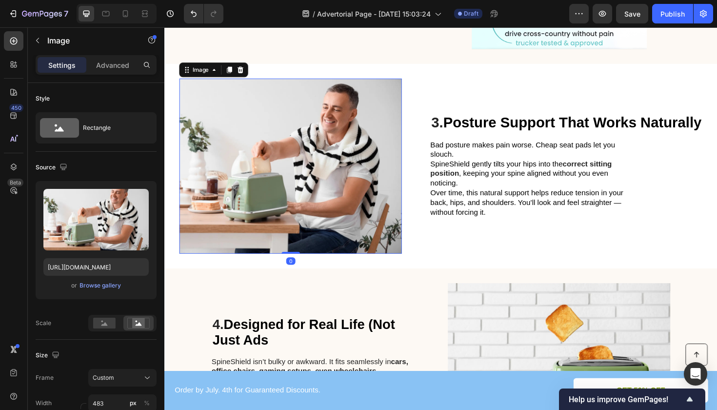
scroll to position [313, 0]
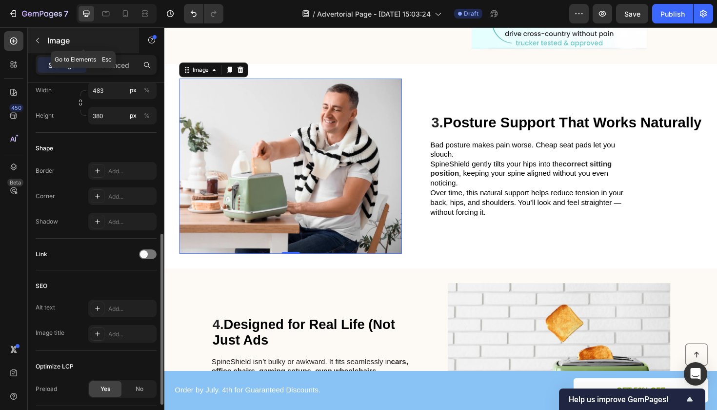
click at [33, 43] on button "button" at bounding box center [38, 41] width 16 height 16
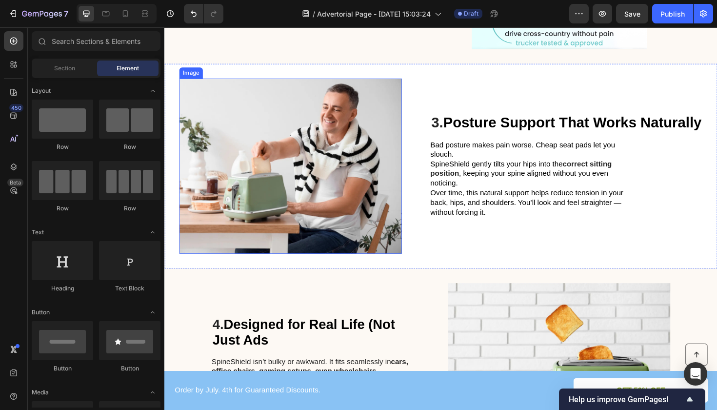
click at [277, 188] on img at bounding box center [298, 173] width 236 height 185
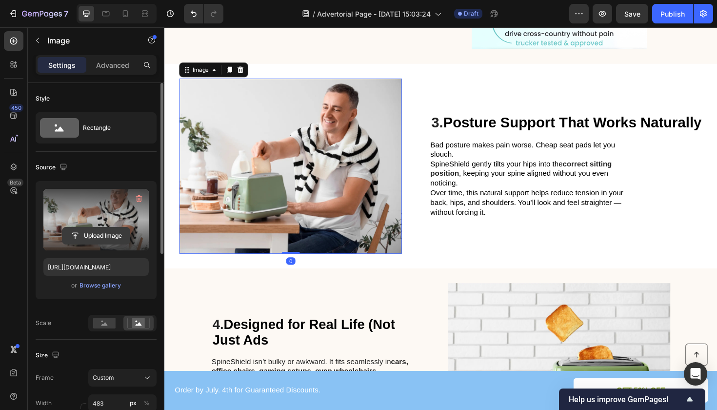
click at [96, 236] on input "file" at bounding box center [95, 235] width 67 height 17
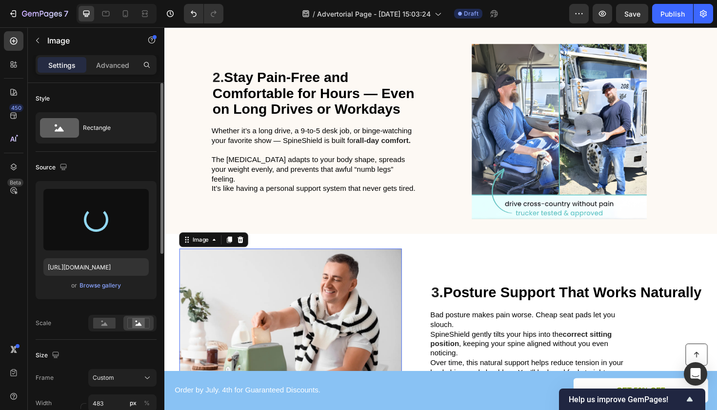
scroll to position [454, 0]
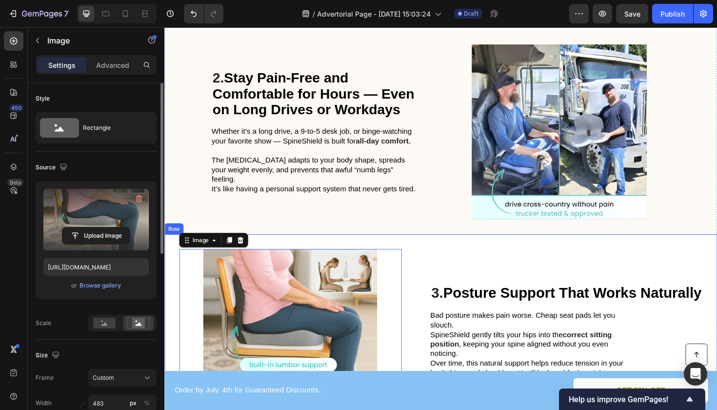
type input "https://cdn.shopify.com/s/files/1/0749/9536/8181/files/gempages_568985417643197…"
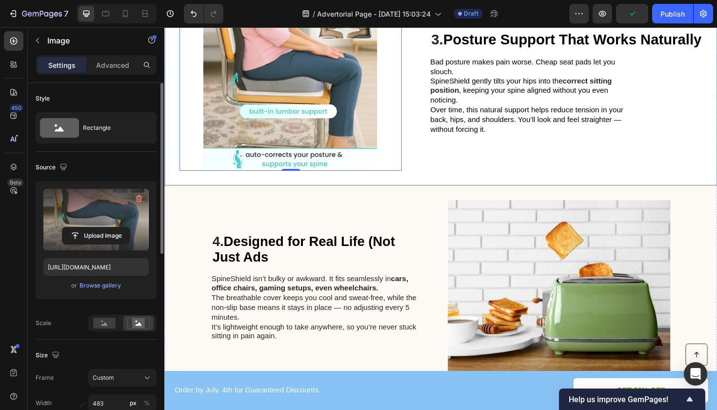
scroll to position [883, 0]
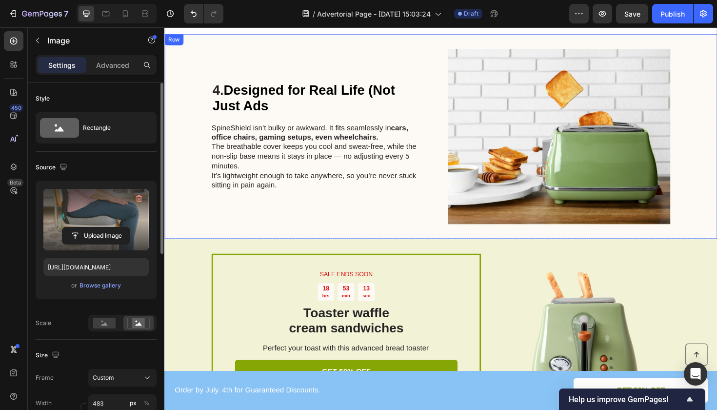
click at [321, 229] on div "4. Designed for Real Life (Not Just Ads Heading SpineShield isn’t bulky or awkw…" at bounding box center [324, 142] width 220 height 185
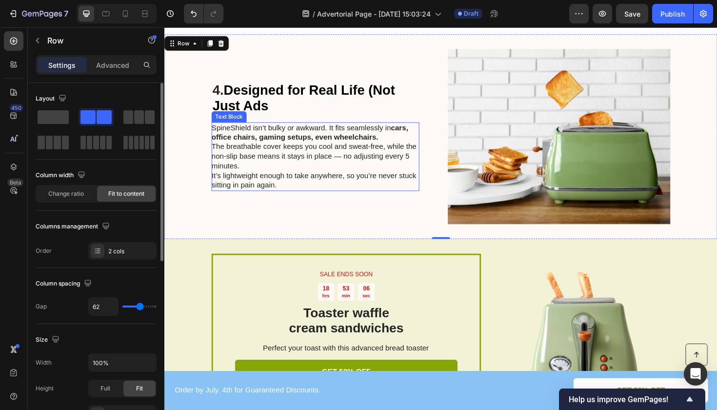
click at [392, 142] on p "SpineShield isn’t bulky or awkward. It fits seamlessly in cars, office chairs, …" at bounding box center [323, 164] width 219 height 71
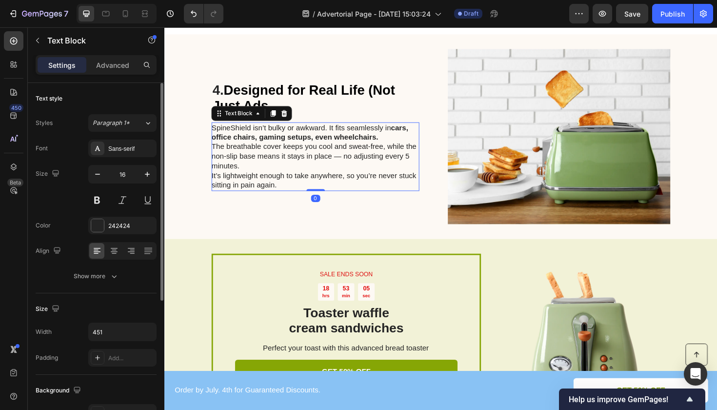
click at [392, 142] on p "SpineShield isn’t bulky or awkward. It fits seamlessly in cars, office chairs, …" at bounding box center [323, 164] width 219 height 71
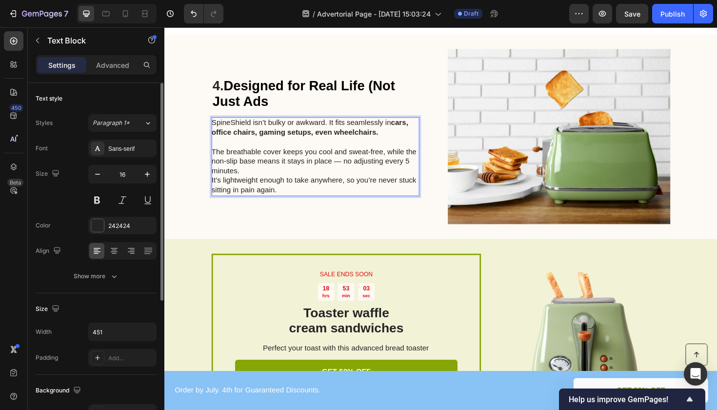
click at [293, 174] on p "⁠⁠⁠⁠⁠⁠⁠ The breathable cover keeps you cool and sweat-free, while the non-slip …" at bounding box center [323, 174] width 219 height 61
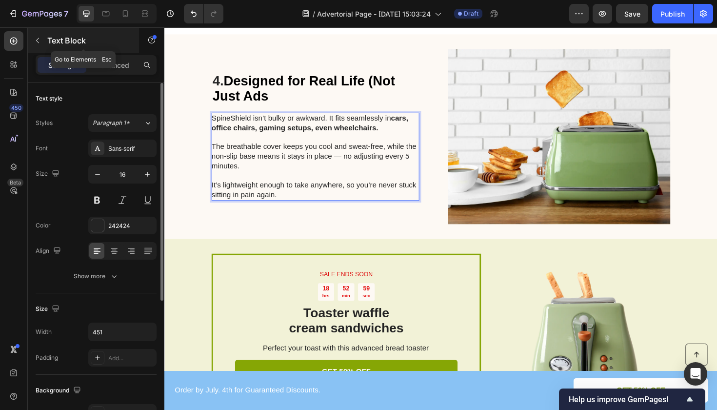
click at [37, 40] on icon "button" at bounding box center [37, 40] width 3 height 5
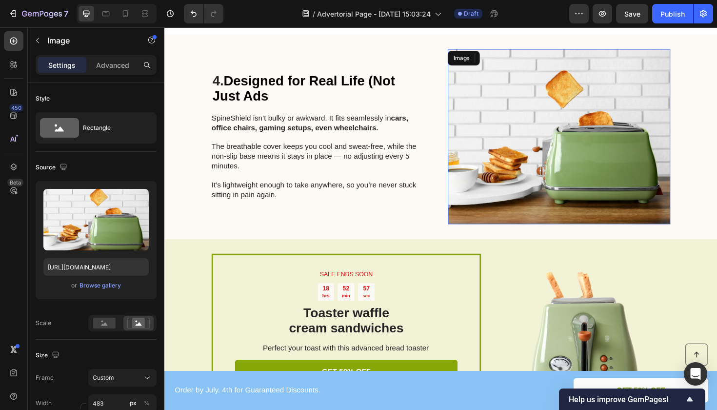
click at [560, 162] on img at bounding box center [582, 142] width 236 height 185
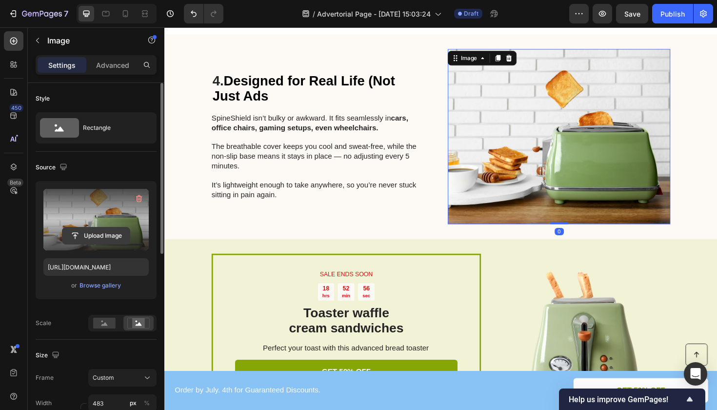
click at [84, 227] on input "file" at bounding box center [95, 235] width 67 height 17
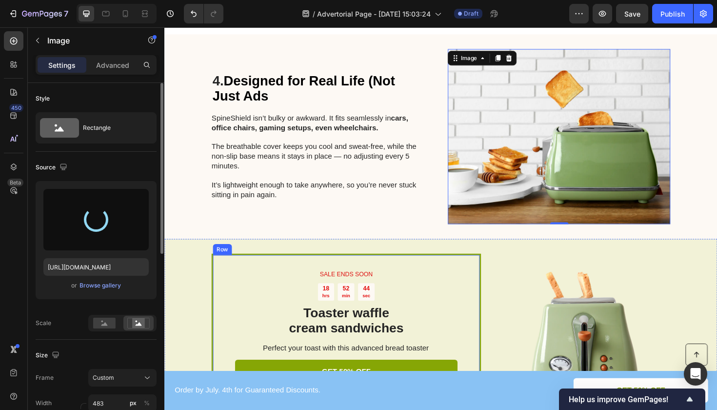
type input "https://cdn.shopify.com/s/files/1/0749/9536/8181/files/gempages_568985417643197…"
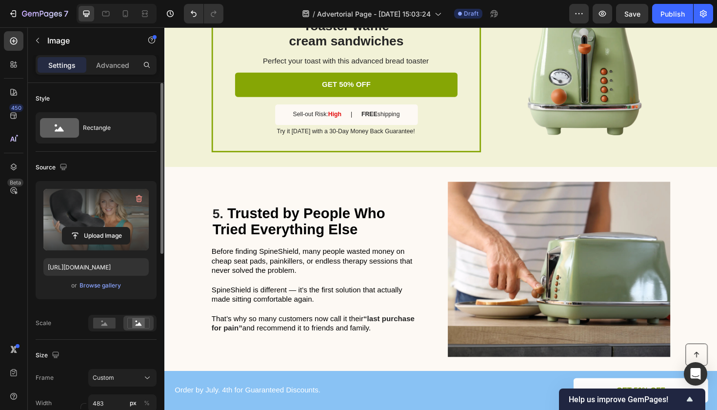
scroll to position [1195, 0]
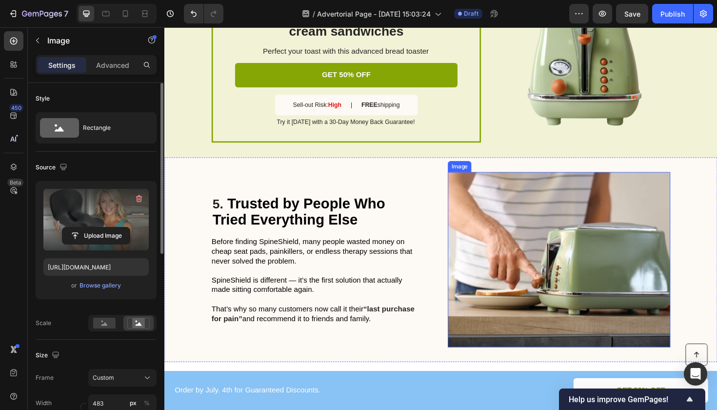
click at [546, 229] on img at bounding box center [582, 272] width 236 height 185
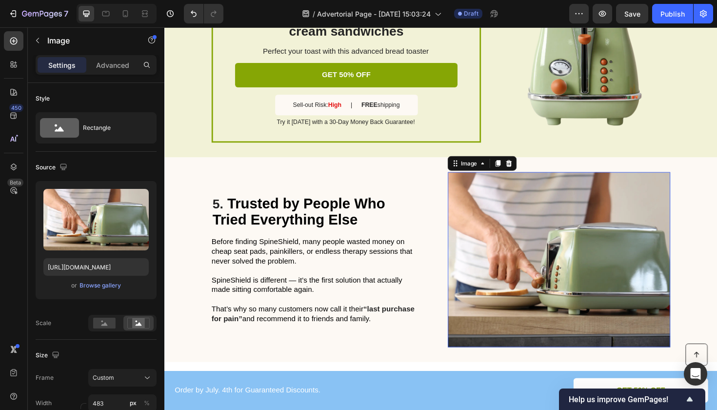
scroll to position [313, 0]
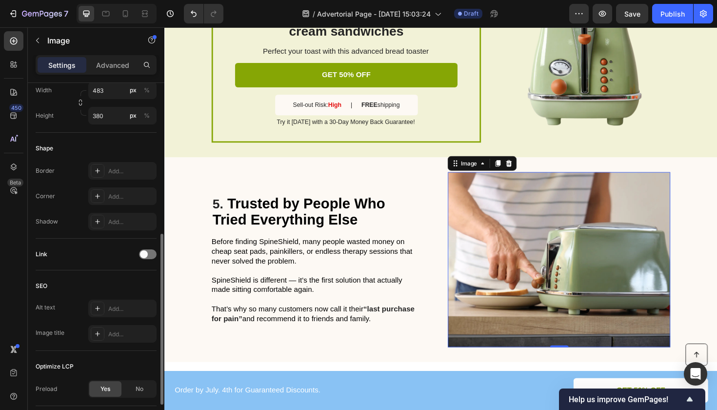
click at [598, 287] on img at bounding box center [582, 272] width 236 height 185
click at [523, 233] on img at bounding box center [582, 272] width 236 height 185
click at [39, 39] on icon "button" at bounding box center [38, 41] width 8 height 8
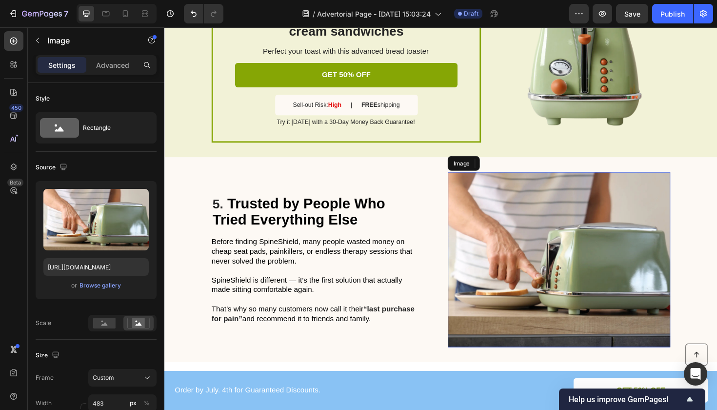
click at [570, 277] on img at bounding box center [582, 272] width 236 height 185
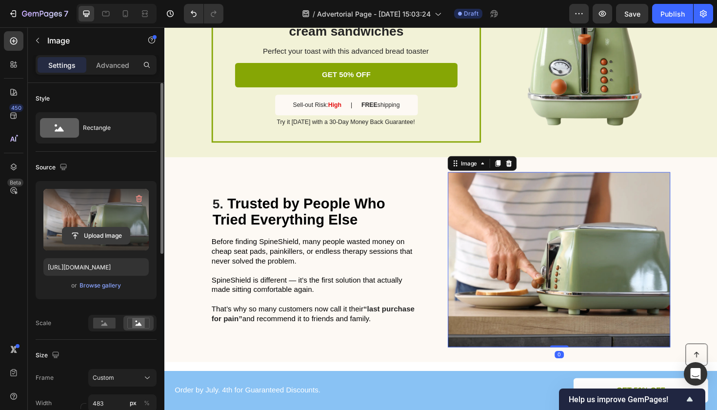
click at [83, 238] on input "file" at bounding box center [95, 235] width 67 height 17
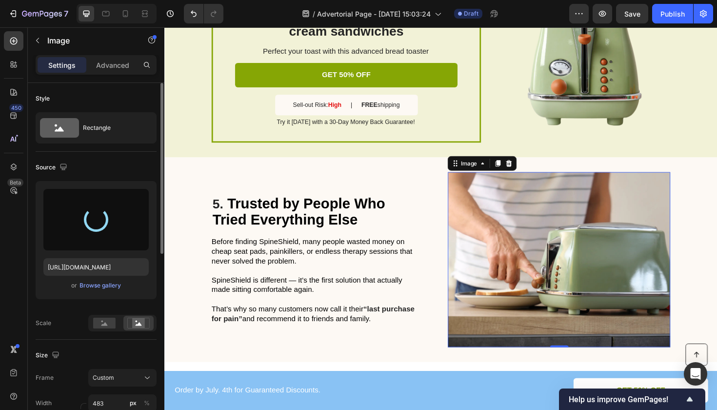
type input "https://cdn.shopify.com/s/files/1/0749/9536/8181/files/gempages_568985417643197…"
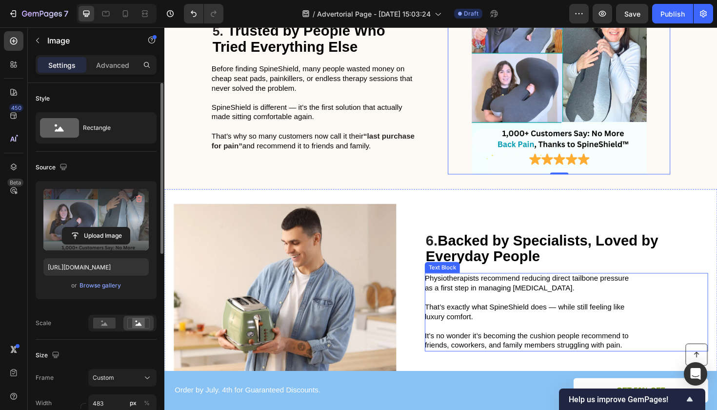
scroll to position [1512, 0]
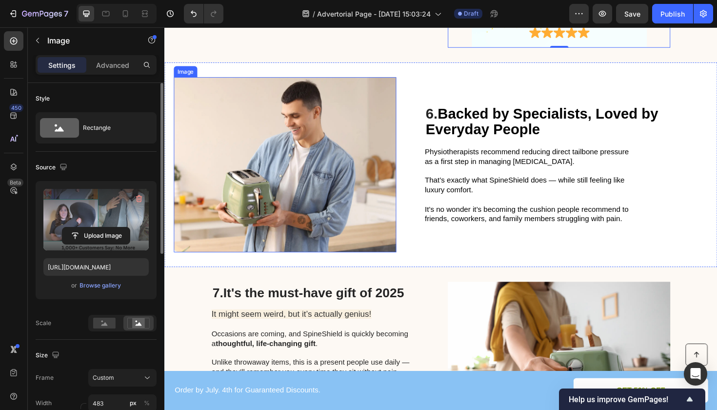
click at [294, 203] on img at bounding box center [292, 172] width 236 height 185
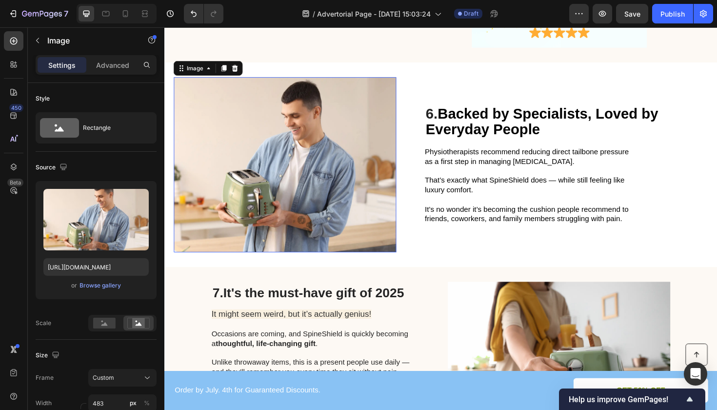
scroll to position [313, 0]
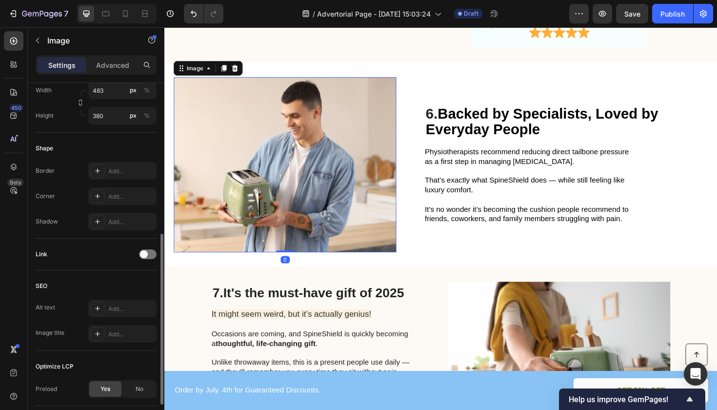
click at [272, 170] on img at bounding box center [292, 172] width 236 height 185
click at [236, 157] on img at bounding box center [292, 172] width 236 height 185
click at [39, 40] on icon "button" at bounding box center [38, 41] width 8 height 8
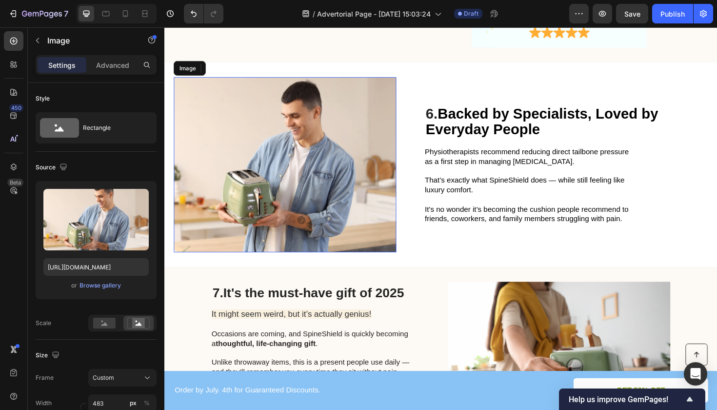
click at [248, 161] on img at bounding box center [292, 172] width 236 height 185
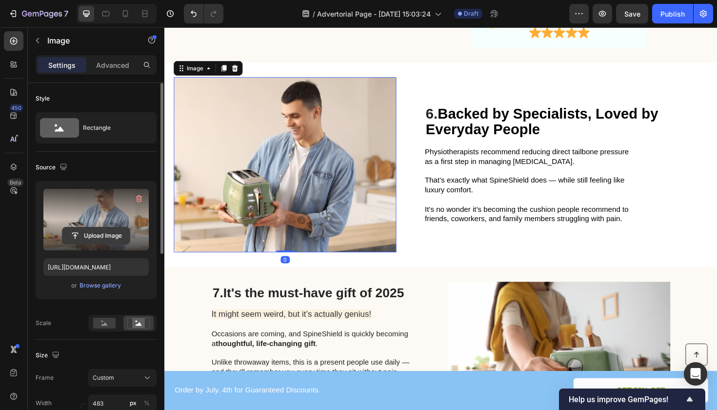
click at [112, 236] on input "file" at bounding box center [95, 235] width 67 height 17
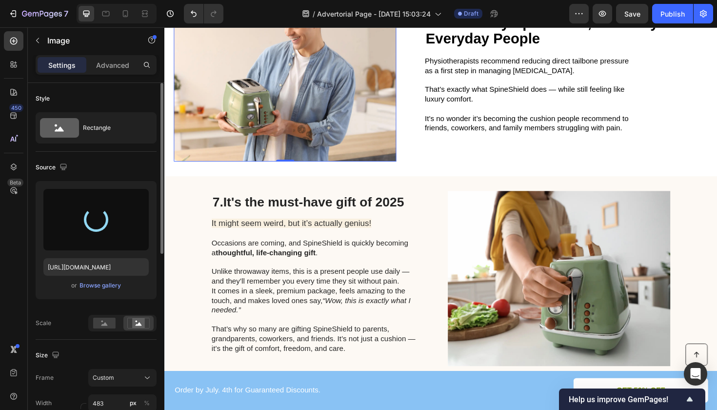
scroll to position [1681, 0]
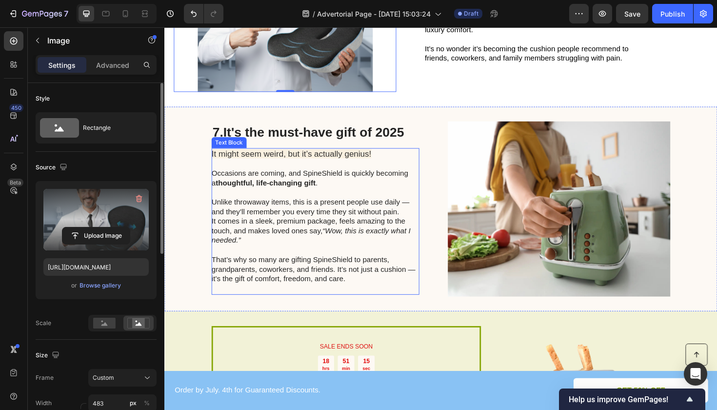
type input "https://cdn.shopify.com/s/files/1/0749/9536/8181/files/gempages_568985417643197…"
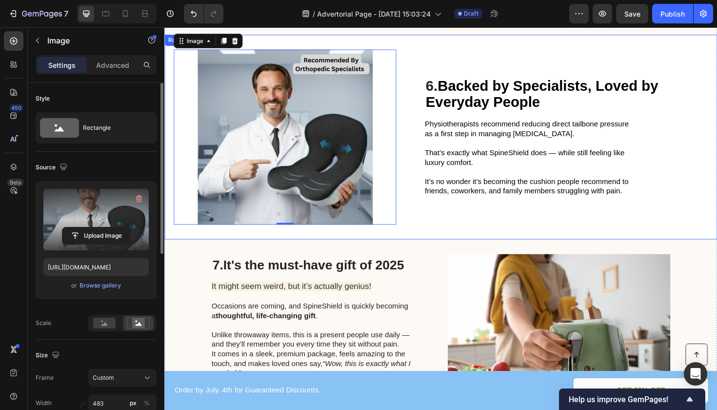
scroll to position [1611, 0]
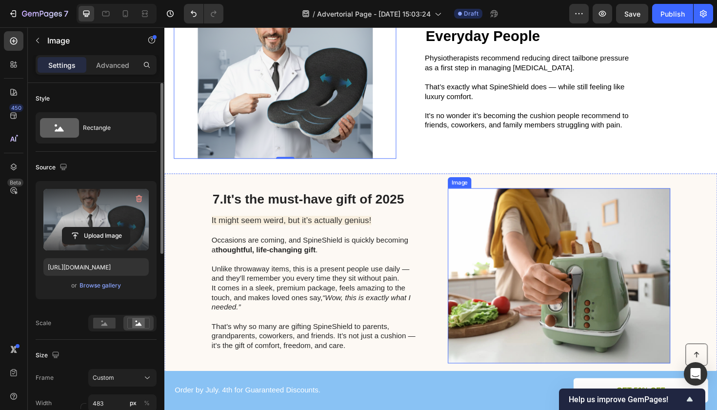
click at [577, 281] on img at bounding box center [582, 290] width 236 height 185
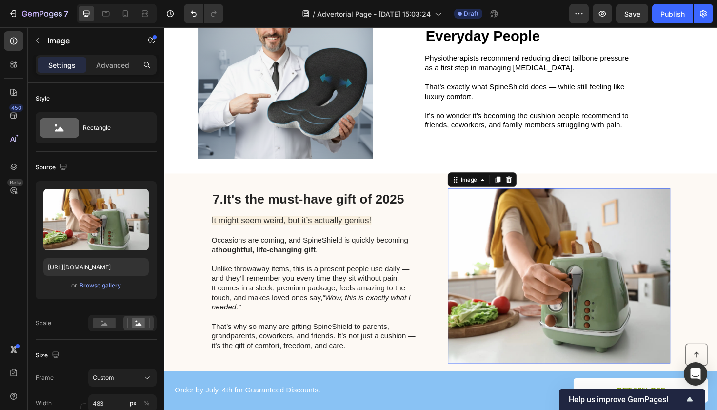
scroll to position [313, 0]
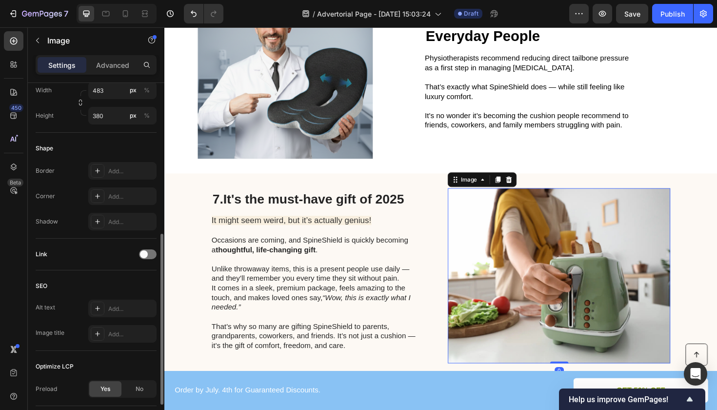
click at [567, 256] on img at bounding box center [582, 290] width 236 height 185
click at [35, 46] on button "button" at bounding box center [38, 41] width 16 height 16
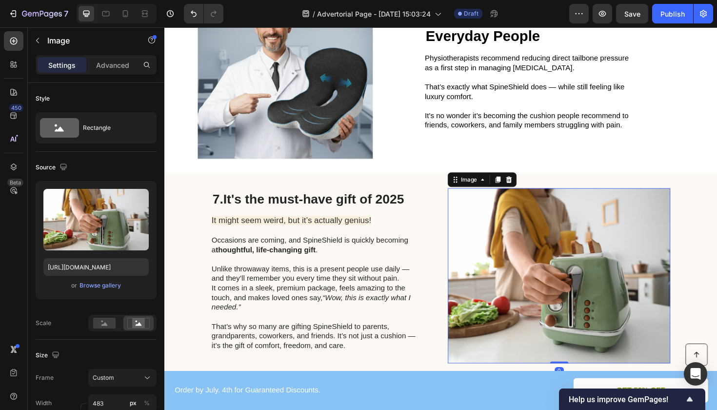
click at [545, 272] on img at bounding box center [582, 290] width 236 height 185
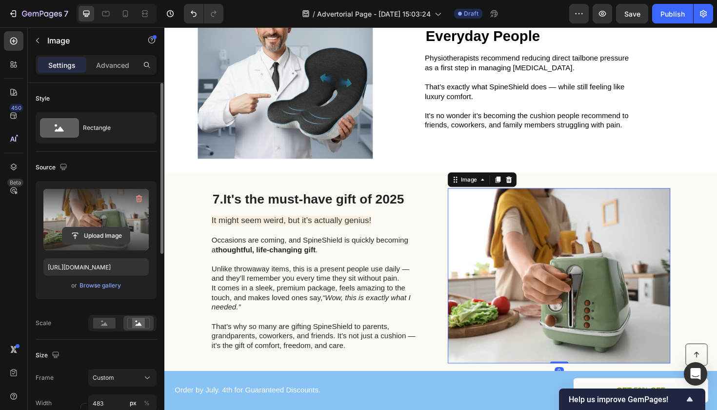
click at [94, 237] on input "file" at bounding box center [95, 235] width 67 height 17
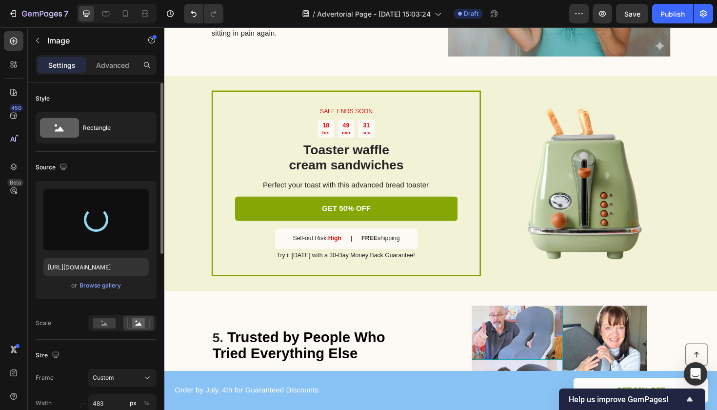
scroll to position [1054, 0]
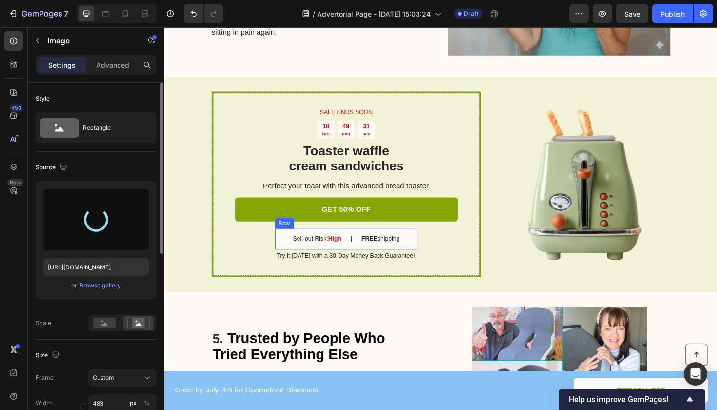
type input "https://cdn.shopify.com/s/files/1/0749/9536/8181/files/gempages_568985417643197…"
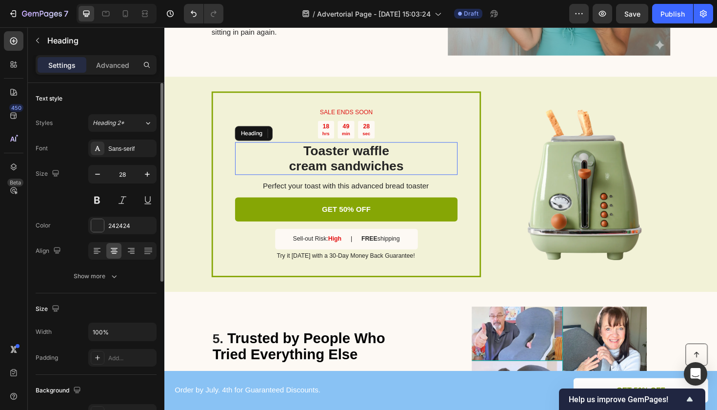
click at [359, 158] on h2 "Toaster waffle cream sandwiches" at bounding box center [357, 166] width 236 height 35
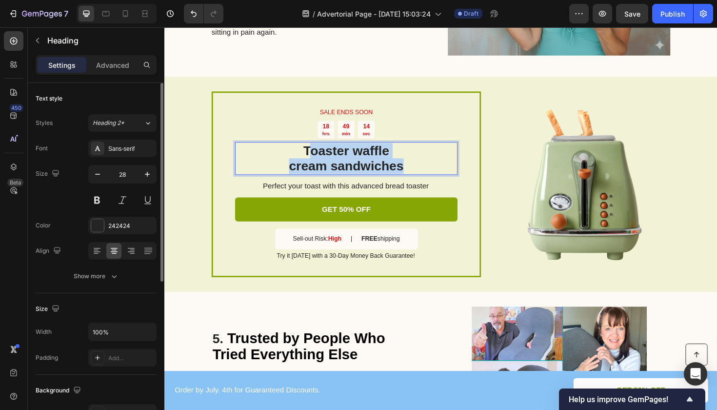
drag, startPoint x: 322, startPoint y: 156, endPoint x: 316, endPoint y: 153, distance: 6.8
click at [316, 153] on p "Toaster waffle cream sandwiches" at bounding box center [357, 166] width 234 height 33
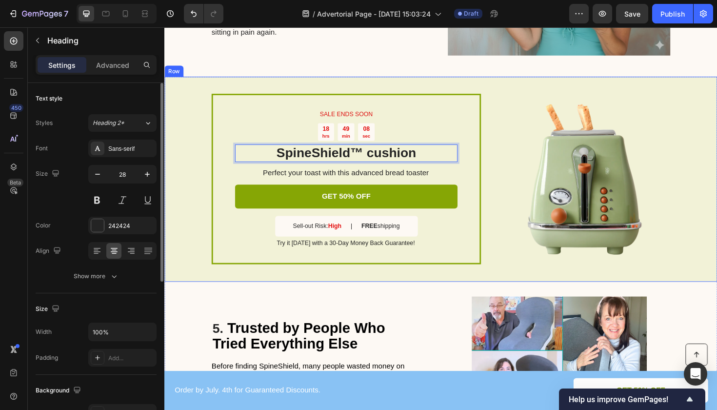
click at [188, 205] on div "SALE ENDS SOON Text Block 18 hrs 49 min 08 sec Countdown Timer SpineShield™ cus…" at bounding box center [456, 187] width 585 height 217
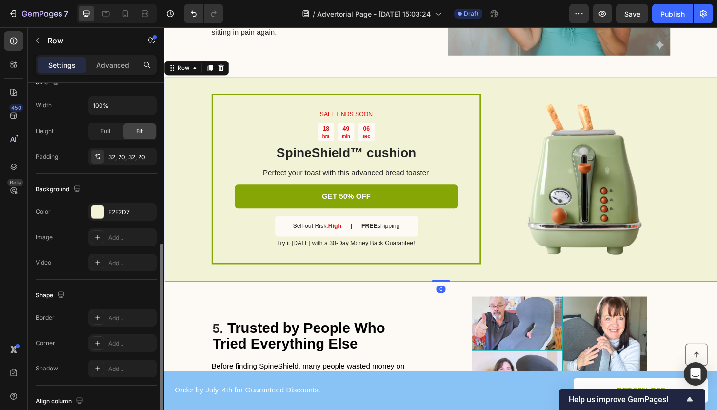
scroll to position [237, 0]
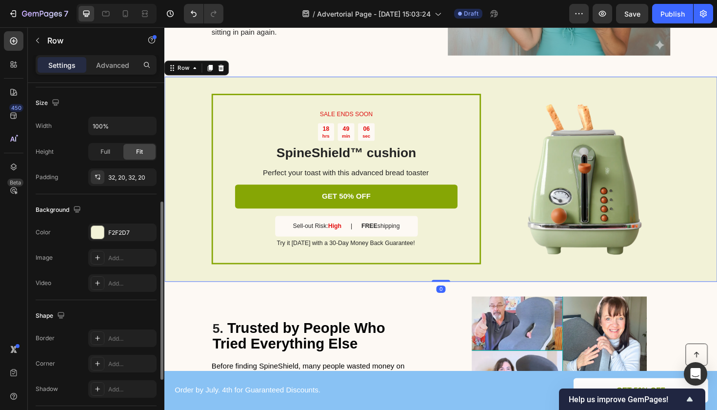
click at [92, 223] on div "Background The changes might be hidden by the video. Color F2F2D7 Image Add... …" at bounding box center [96, 247] width 121 height 106
click at [96, 226] on div at bounding box center [97, 232] width 13 height 13
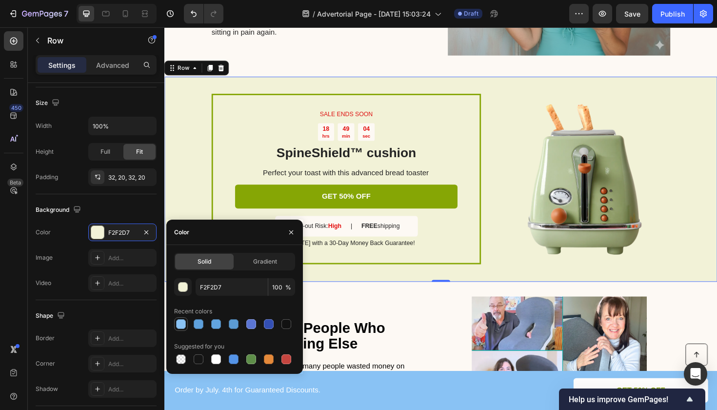
click at [181, 323] on div at bounding box center [181, 324] width 10 height 10
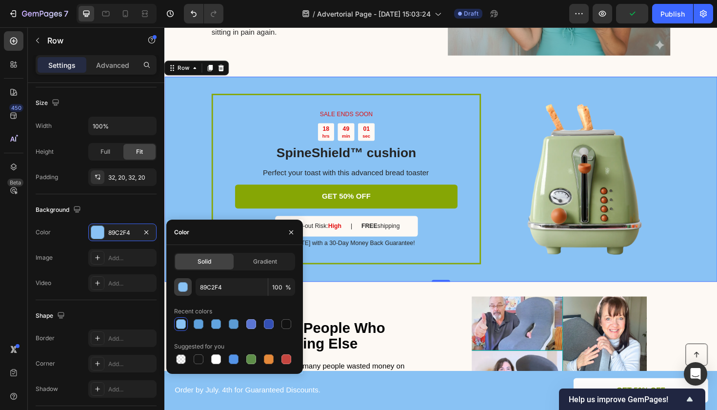
click at [187, 288] on div "button" at bounding box center [183, 287] width 10 height 10
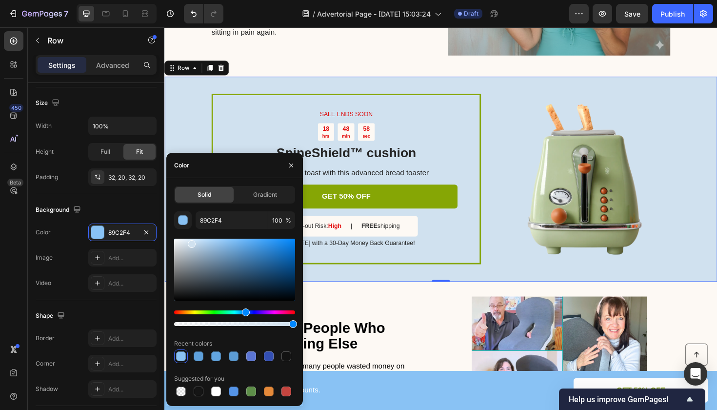
drag, startPoint x: 230, startPoint y: 245, endPoint x: 190, endPoint y: 241, distance: 40.6
click at [190, 241] on div at bounding box center [192, 244] width 8 height 8
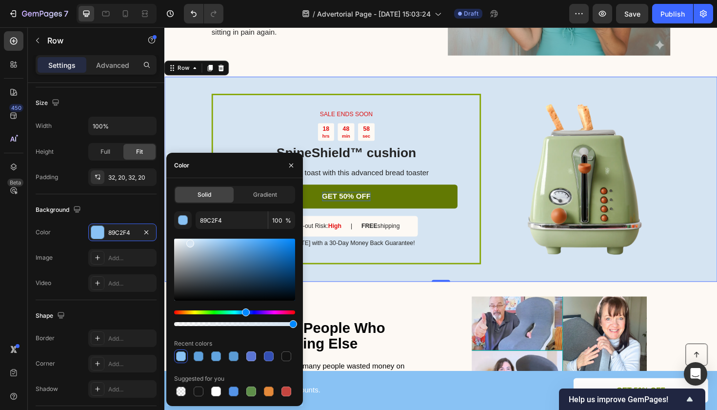
type input "D5E4F2"
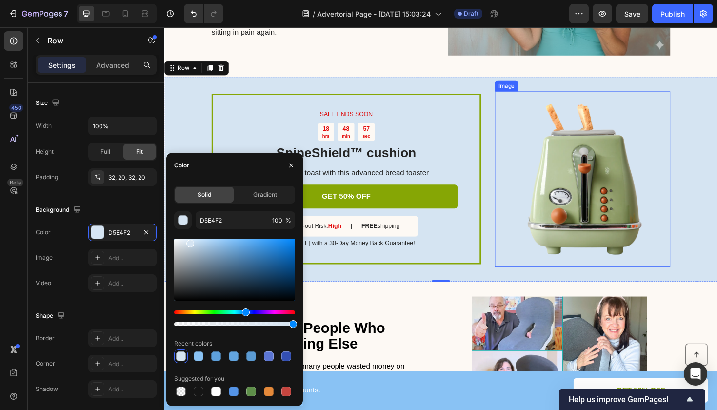
click at [528, 142] on img at bounding box center [607, 188] width 186 height 186
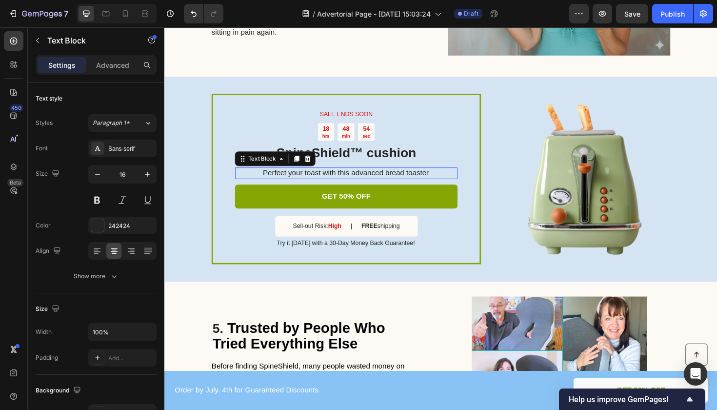
click at [324, 177] on p "Perfect your toast with this advanced bread toaster" at bounding box center [356, 182] width 235 height 10
click at [445, 178] on p "Perfect your toast with this advanced bread toaster" at bounding box center [356, 182] width 235 height 10
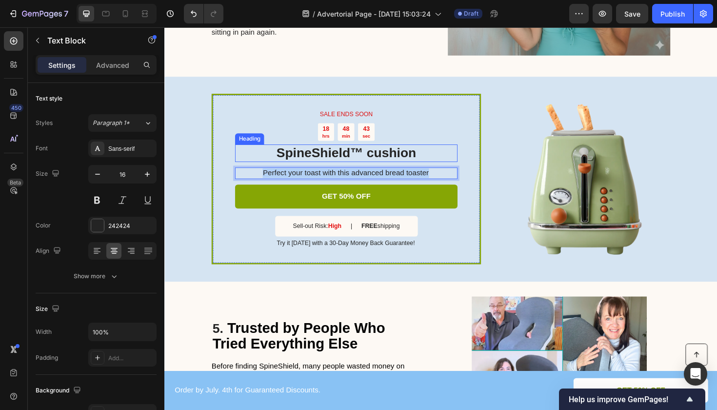
drag, startPoint x: 445, startPoint y: 178, endPoint x: 268, endPoint y: 168, distance: 177.3
click at [268, 168] on div "SALE ENDS SOON Text Block 18 hrs 48 min 43 sec Countdown Timer SpineShield™ cus…" at bounding box center [357, 188] width 236 height 146
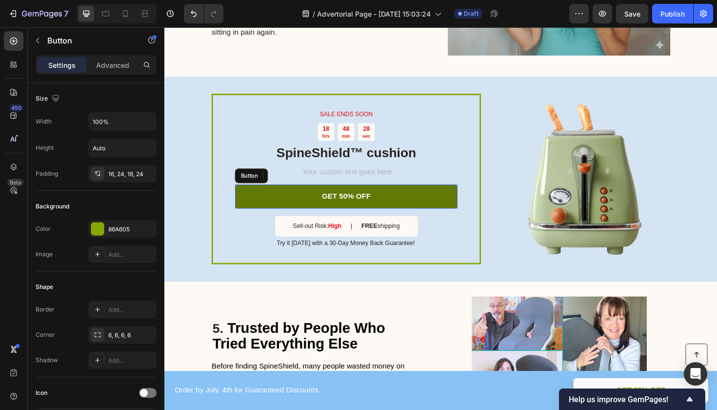
click at [389, 202] on link "GET 50% OFF" at bounding box center [357, 207] width 236 height 26
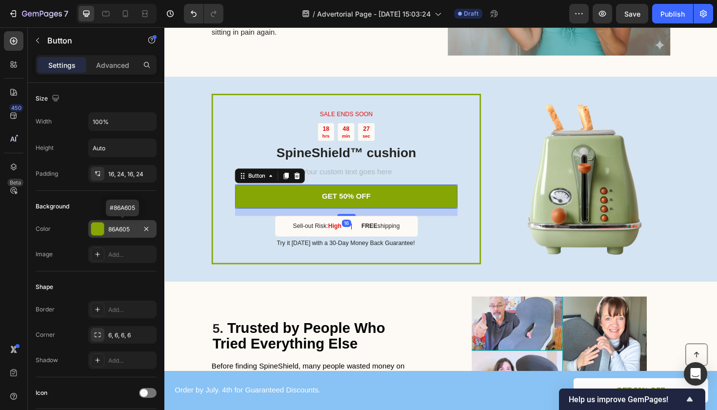
click at [96, 226] on div at bounding box center [97, 228] width 13 height 13
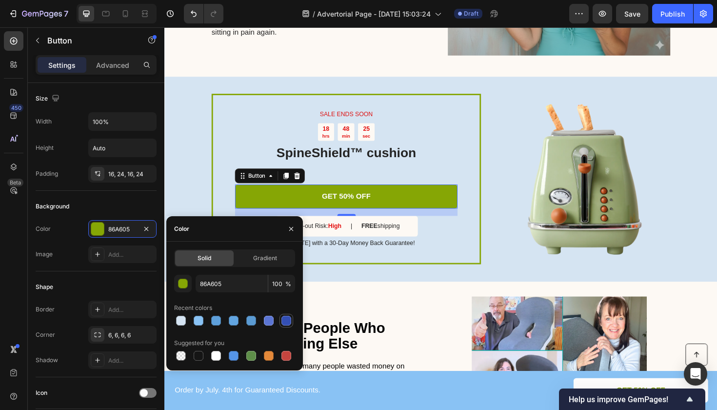
click at [285, 318] on div at bounding box center [286, 321] width 10 height 10
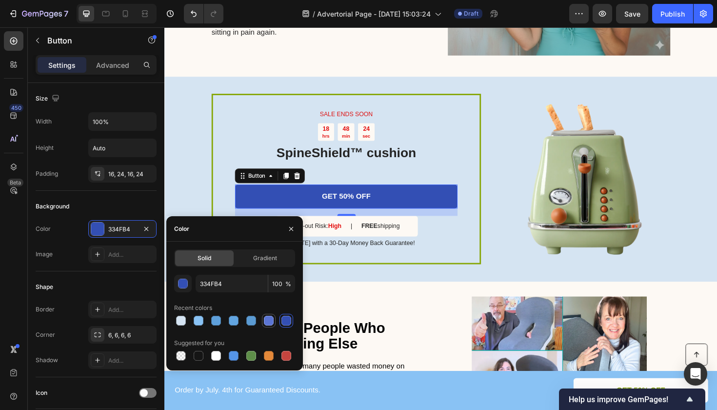
click at [272, 319] on div at bounding box center [269, 321] width 10 height 10
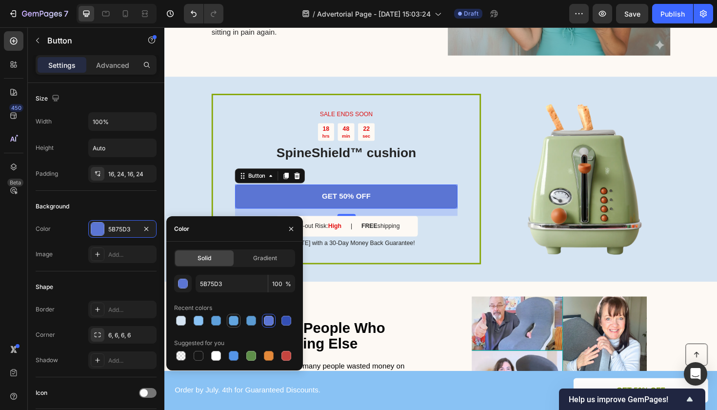
click at [231, 319] on div at bounding box center [234, 321] width 10 height 10
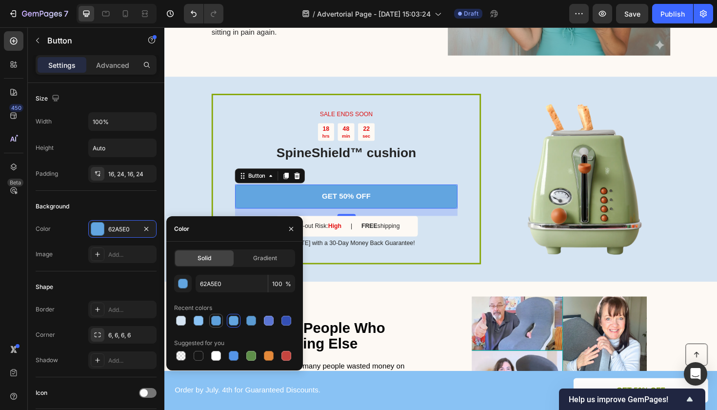
click at [218, 319] on div at bounding box center [216, 321] width 10 height 10
click at [196, 316] on div at bounding box center [199, 321] width 10 height 10
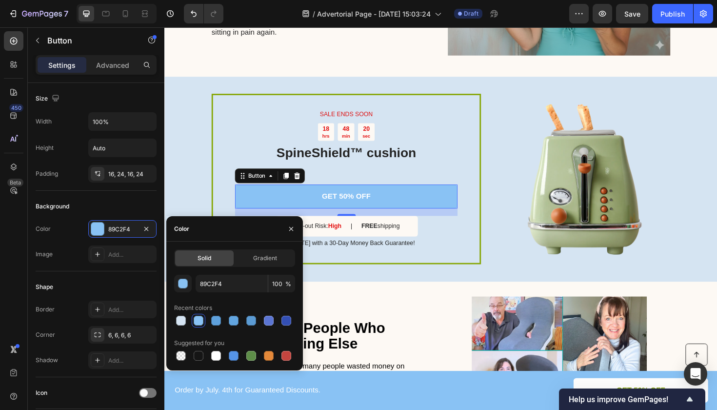
click at [225, 320] on div at bounding box center [234, 321] width 121 height 14
click at [247, 323] on div at bounding box center [251, 321] width 10 height 10
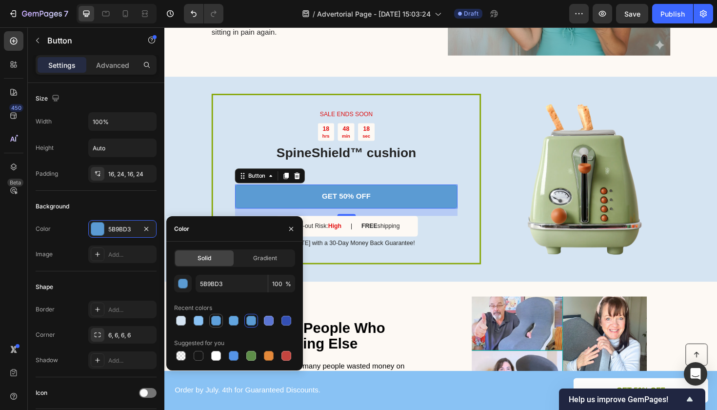
click at [213, 322] on div at bounding box center [216, 321] width 10 height 10
type input "5EA0DB"
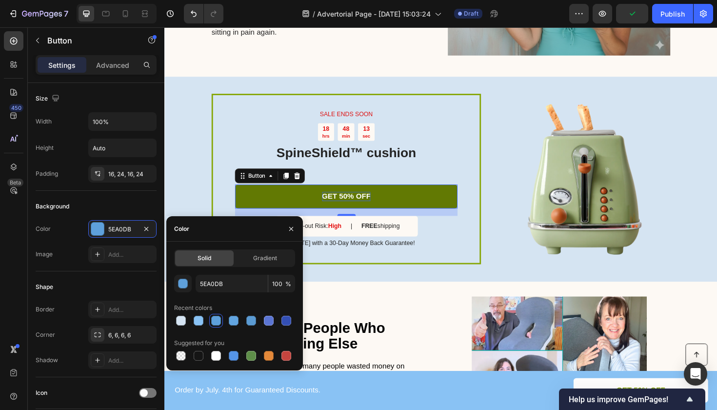
click at [355, 201] on p "GET 50% OFF" at bounding box center [357, 206] width 52 height 10
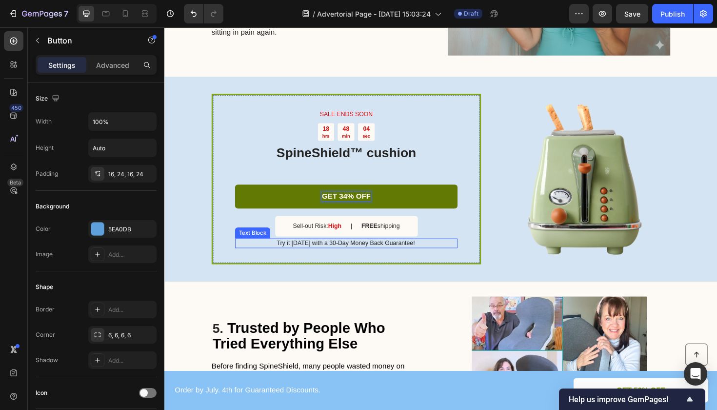
click at [344, 253] on p "Try it today with a 30-Day Money Back Guarantee!" at bounding box center [356, 256] width 235 height 8
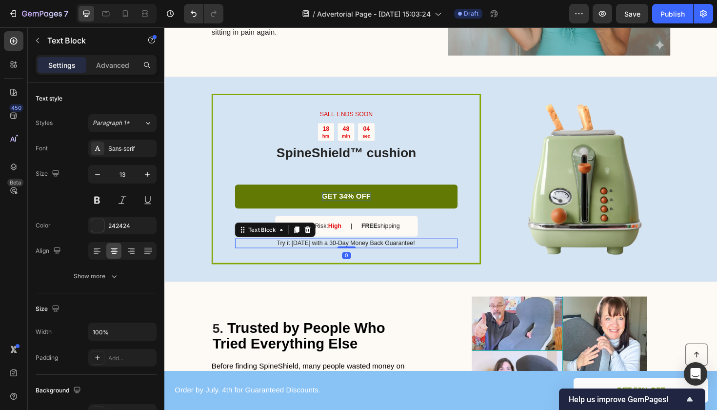
click at [341, 252] on p "Try it today with a 30-Day Money Back Guarantee!" at bounding box center [356, 256] width 235 height 8
click at [592, 217] on img at bounding box center [607, 188] width 186 height 186
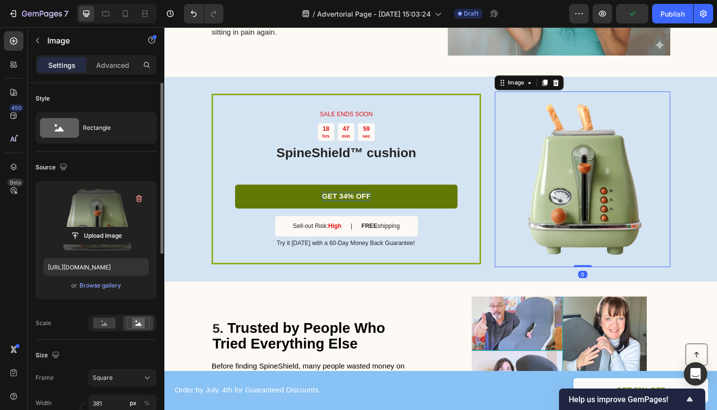
click at [103, 226] on label at bounding box center [95, 219] width 105 height 61
click at [103, 227] on input "file" at bounding box center [95, 235] width 67 height 17
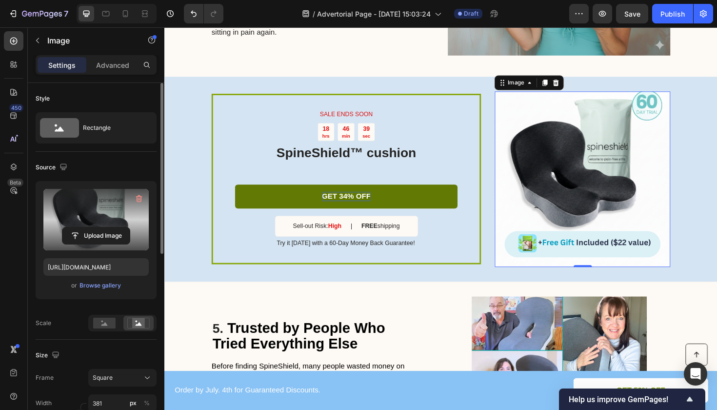
type input "https://cdn.shopify.com/s/files/1/0749/9536/8181/files/gempages_568985417643197…"
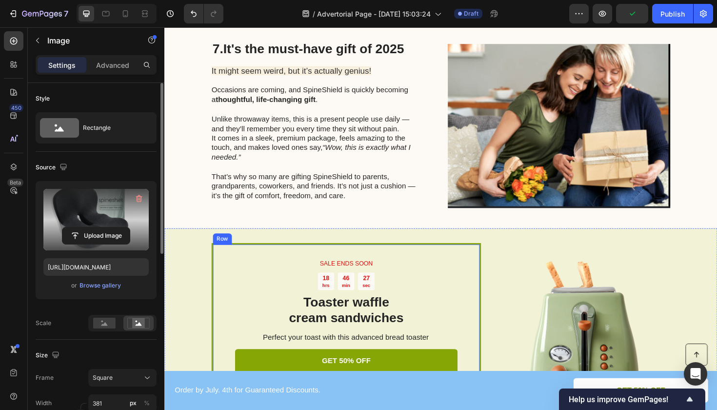
scroll to position [1892, 0]
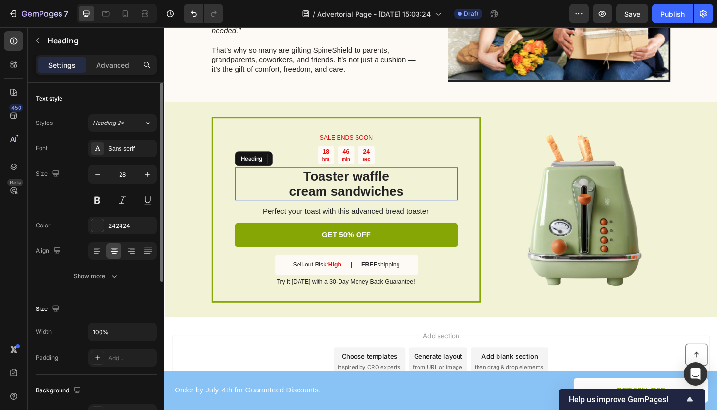
click at [395, 185] on h2 "Toaster waffle cream sandwiches" at bounding box center [357, 193] width 236 height 35
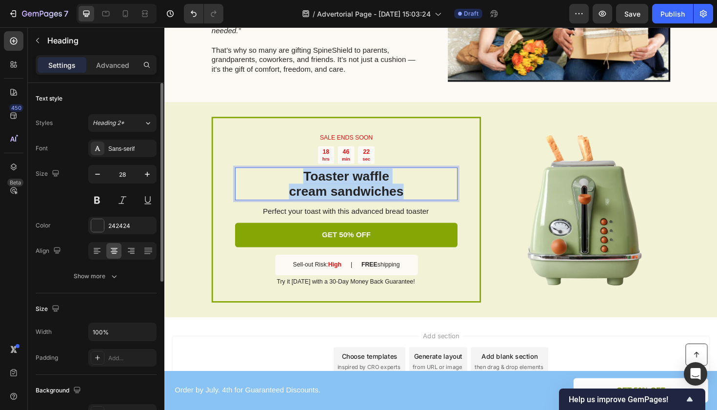
drag, startPoint x: 423, startPoint y: 198, endPoint x: 305, endPoint y: 179, distance: 119.5
click at [305, 179] on p "Toaster waffle cream sandwiches" at bounding box center [357, 193] width 234 height 33
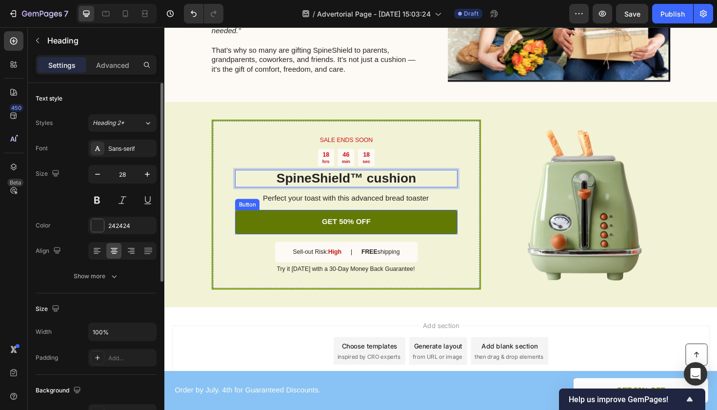
click at [441, 235] on link "GET 50% OFF" at bounding box center [357, 233] width 236 height 26
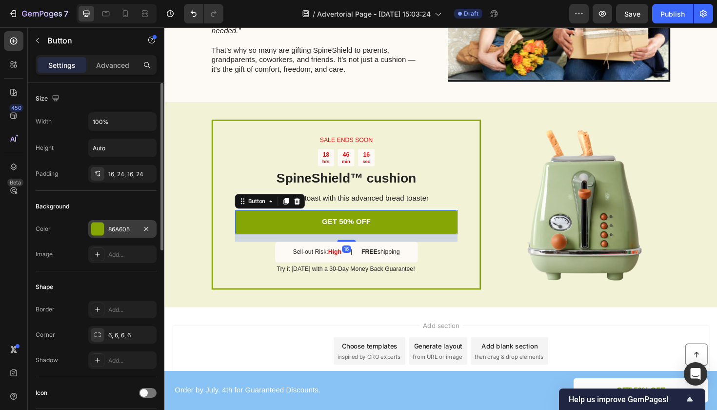
click at [96, 228] on div at bounding box center [97, 228] width 13 height 13
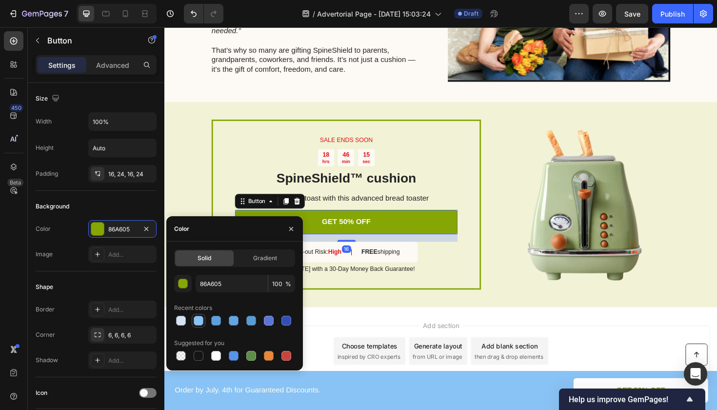
click at [197, 321] on div at bounding box center [199, 321] width 10 height 10
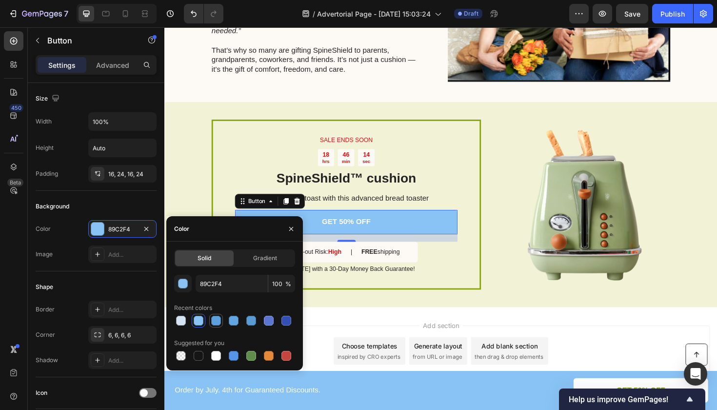
click at [216, 321] on div at bounding box center [216, 321] width 10 height 10
type input "5EA0DB"
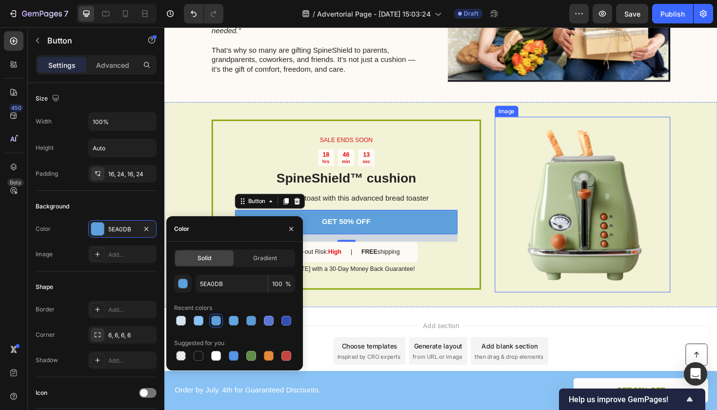
click at [517, 307] on img at bounding box center [607, 215] width 186 height 186
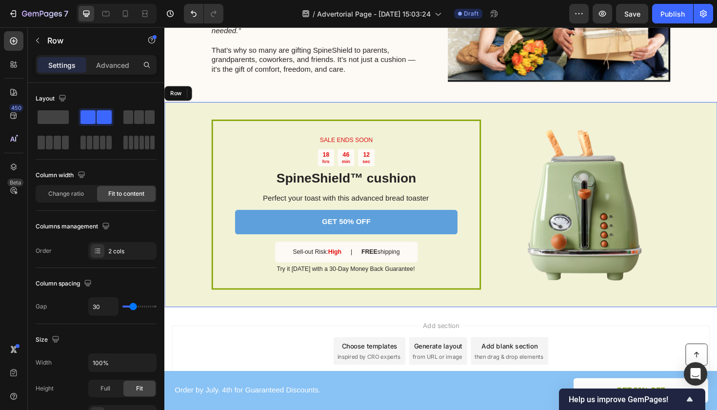
click at [494, 311] on div "SALE ENDS SOON Text Block 18 hrs 46 min 12 sec Countdown Timer SpineShield™ cus…" at bounding box center [456, 214] width 585 height 217
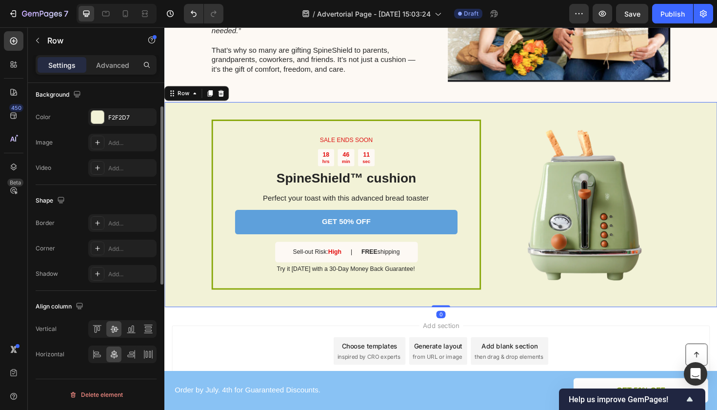
scroll to position [352, 0]
click at [95, 116] on div at bounding box center [97, 117] width 13 height 13
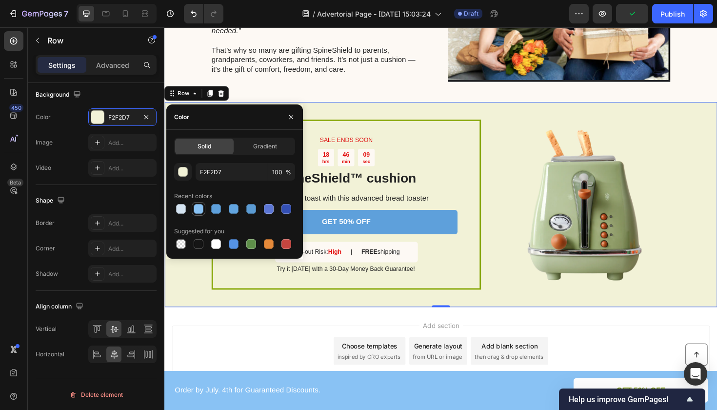
click at [200, 209] on div at bounding box center [199, 209] width 10 height 10
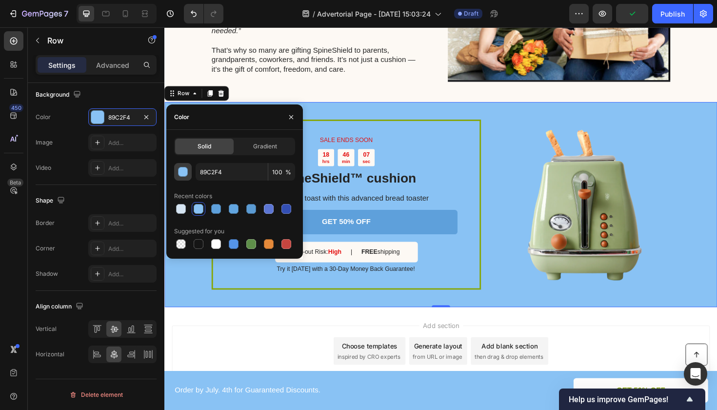
click at [178, 173] on div "button" at bounding box center [183, 172] width 10 height 10
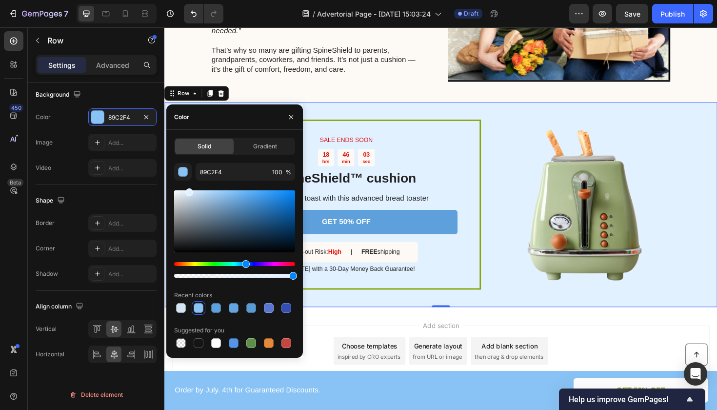
drag, startPoint x: 229, startPoint y: 198, endPoint x: 188, endPoint y: 187, distance: 42.9
click at [188, 187] on div "89C2F4 100 % Recent colors Suggested for you" at bounding box center [234, 256] width 121 height 187
type input "E2F1FF"
click at [507, 312] on div "SALE ENDS SOON Text Block 18 hrs 46 min 01 sec Countdown Timer SpineShield™ cus…" at bounding box center [456, 214] width 585 height 217
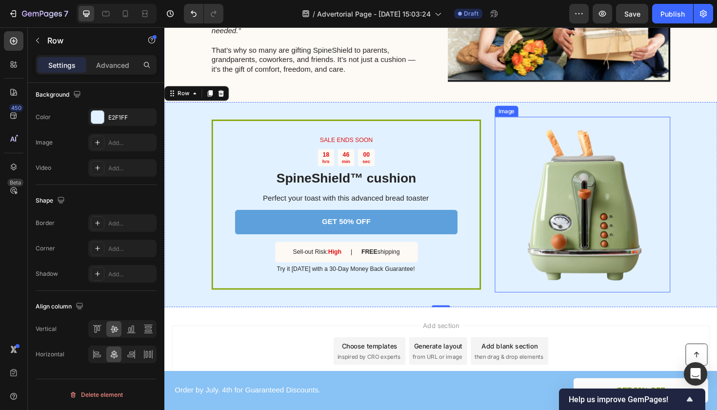
click at [613, 222] on img at bounding box center [607, 215] width 186 height 186
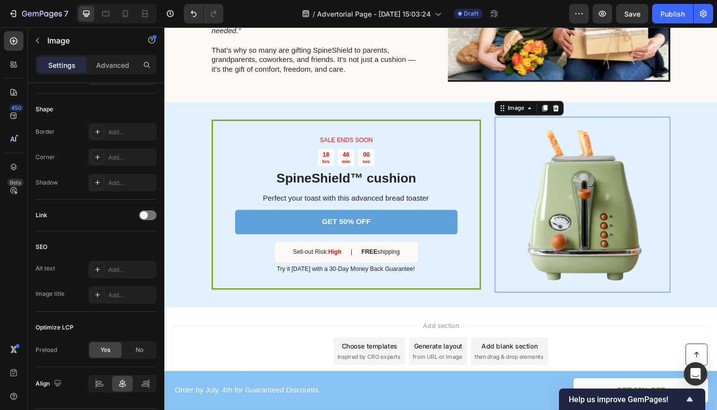
scroll to position [0, 0]
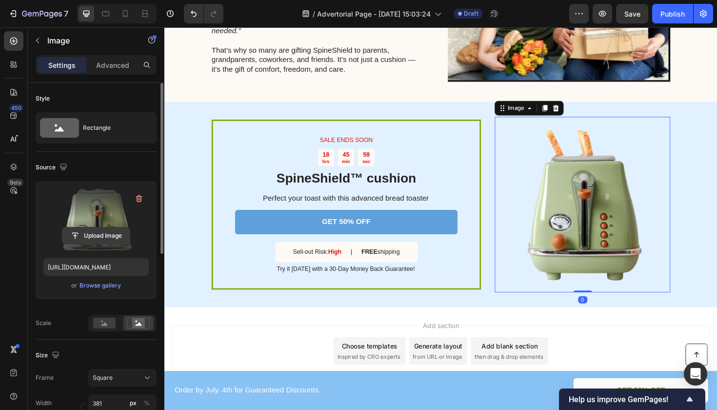
click at [93, 239] on input "file" at bounding box center [95, 235] width 67 height 17
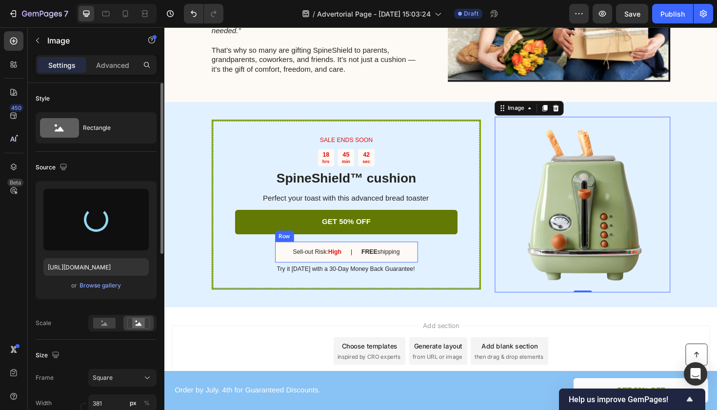
type input "https://cdn.shopify.com/s/files/1/0749/9536/8181/files/gempages_568985417643197…"
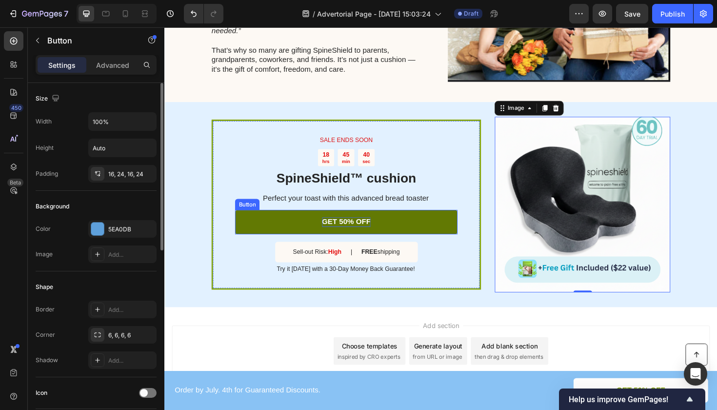
click at [353, 231] on p "GET 50% OFF" at bounding box center [357, 233] width 52 height 10
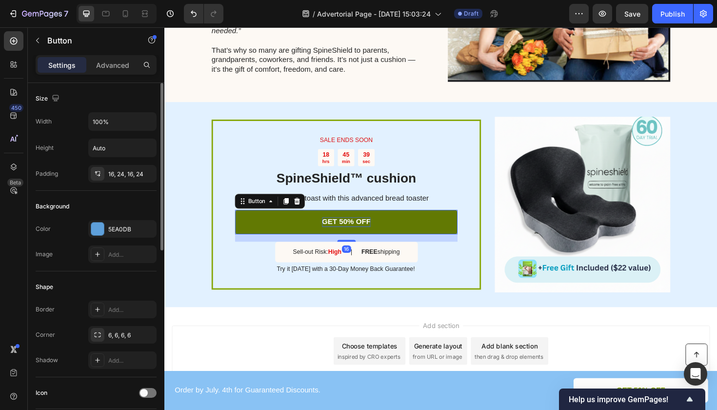
click at [352, 230] on p "GET 50% OFF" at bounding box center [357, 233] width 52 height 10
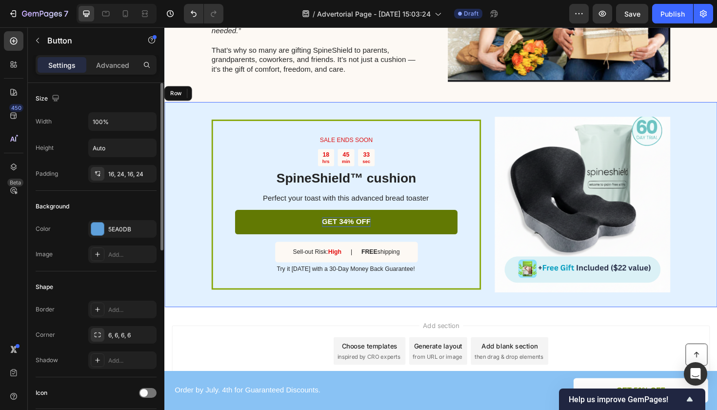
click at [490, 316] on div "SALE ENDS SOON Text Block 18 hrs 45 min 33 sec Countdown Timer SpineShield™ cus…" at bounding box center [456, 214] width 585 height 217
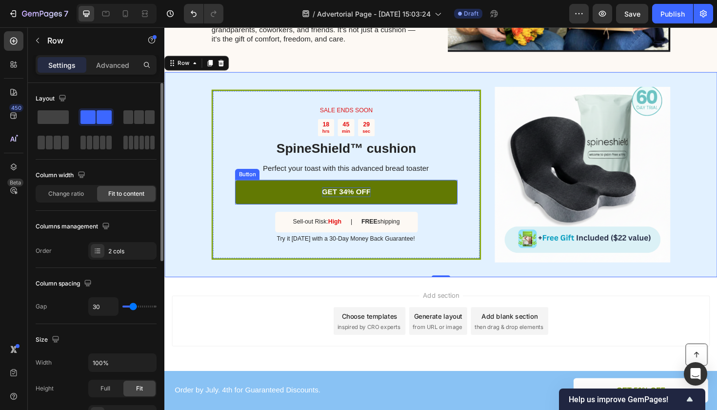
scroll to position [1924, 0]
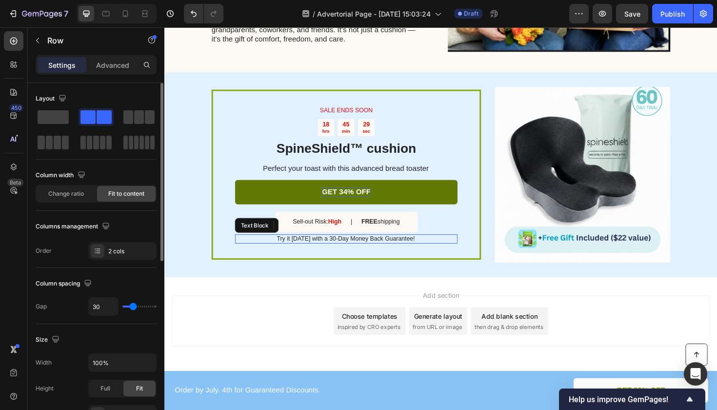
click at [336, 250] on p "Try it today with a 30-Day Money Back Guarantee!" at bounding box center [356, 251] width 235 height 8
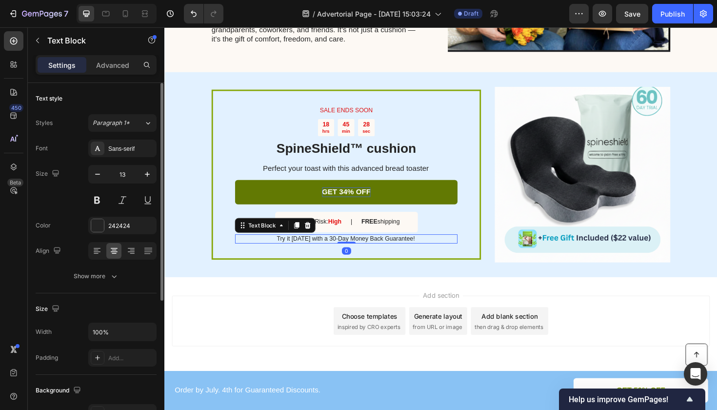
click at [339, 249] on p "Try it today with a 30-Day Money Back Guarantee!" at bounding box center [356, 251] width 235 height 8
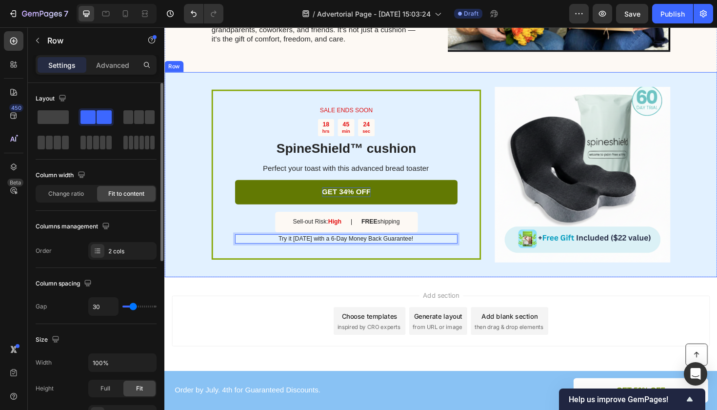
click at [621, 290] on div "SALE ENDS SOON Text Block 18 hrs 45 min 24 sec Countdown Timer SpineShield™ cus…" at bounding box center [456, 183] width 585 height 217
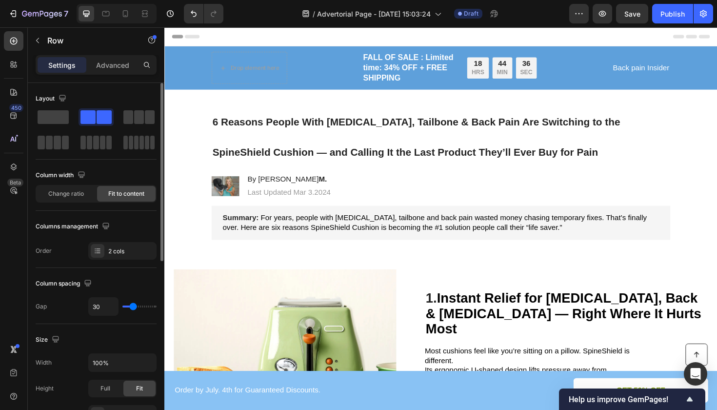
scroll to position [0, 0]
click at [324, 347] on img at bounding box center [292, 375] width 236 height 185
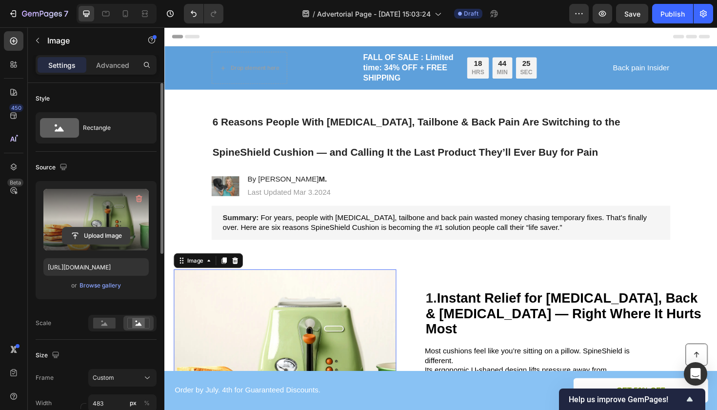
click at [90, 234] on input "file" at bounding box center [95, 235] width 67 height 17
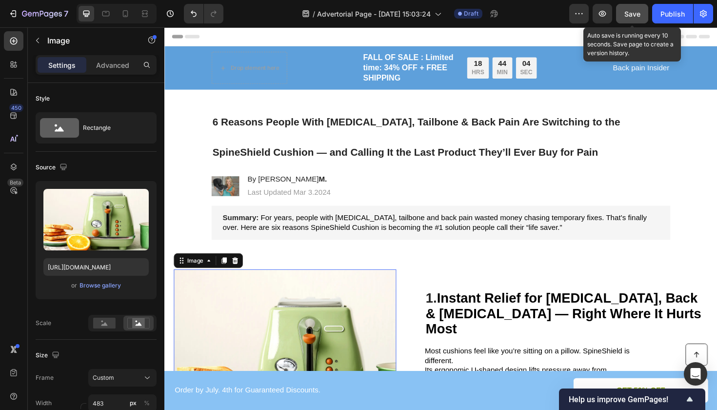
click at [632, 16] on span "Save" at bounding box center [632, 14] width 16 height 8
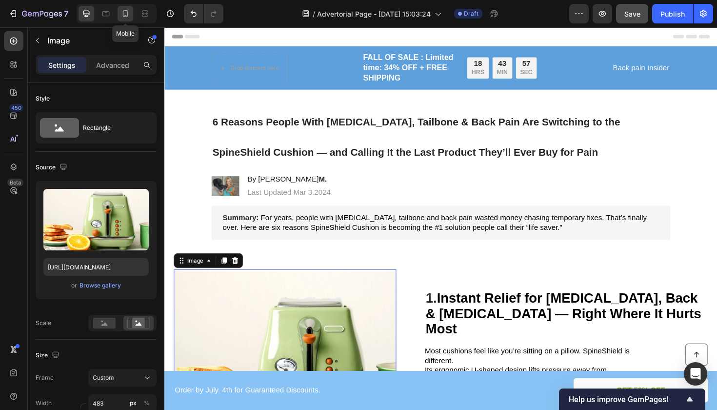
click at [130, 16] on icon at bounding box center [125, 14] width 10 height 10
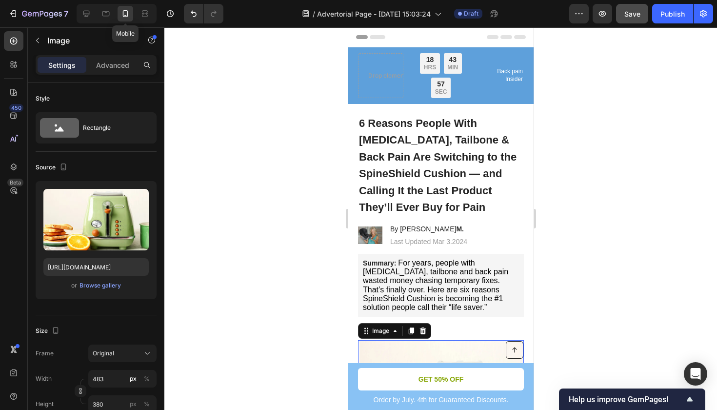
type input "335"
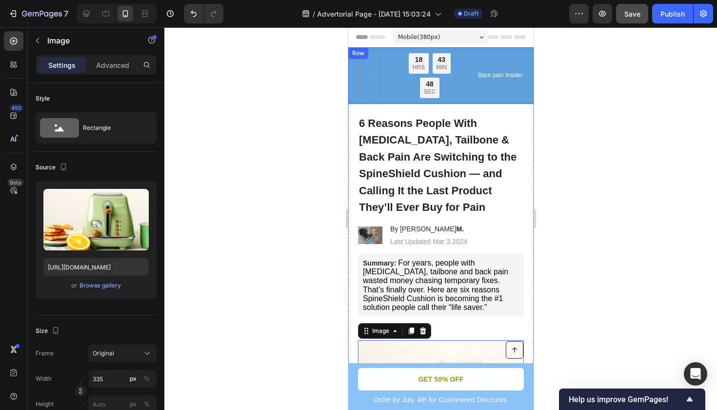
click at [356, 90] on div "FALL OF SALE : Limited time: 34% OFF + FREE SHIPPING Text Block 18 HRS 43 MIN 4…" at bounding box center [440, 75] width 185 height 57
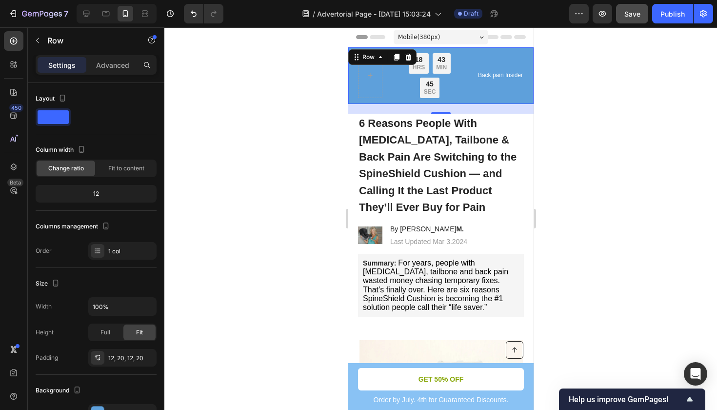
click at [662, 83] on div at bounding box center [440, 218] width 553 height 382
click at [353, 93] on div "FALL OF SALE : Limited time: 34% OFF + FREE SHIPPING Text Block 18 HRS 43 MIN 3…" at bounding box center [440, 75] width 185 height 57
click at [94, 196] on div "12" at bounding box center [96, 194] width 117 height 14
click at [117, 192] on div "12" at bounding box center [96, 194] width 117 height 14
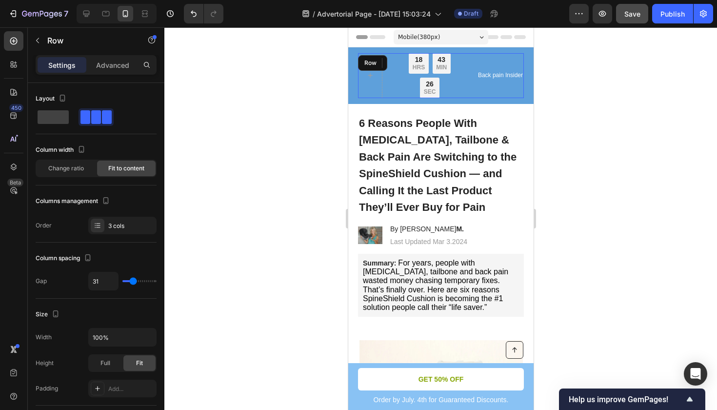
click at [389, 83] on div "FALL OF SALE : Limited time: 34% OFF + FREE SHIPPING Text Block 18 HRS 43 MIN 2…" at bounding box center [440, 75] width 166 height 45
type input "28"
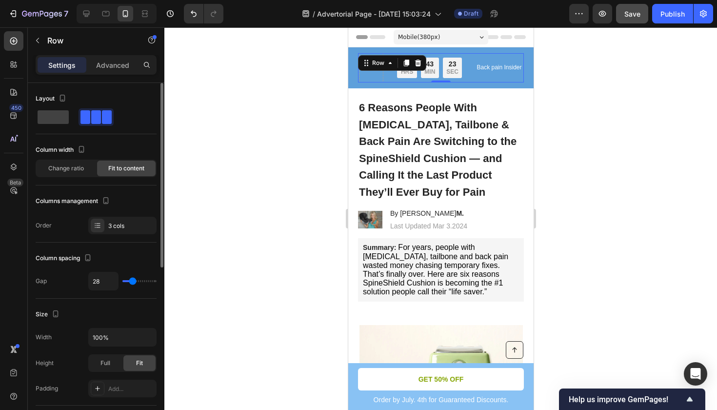
type input "26"
type input "24"
type input "22"
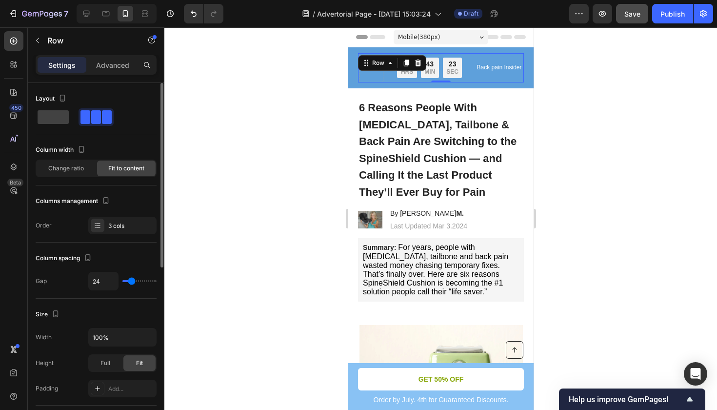
type input "22"
type input "20"
type input "14"
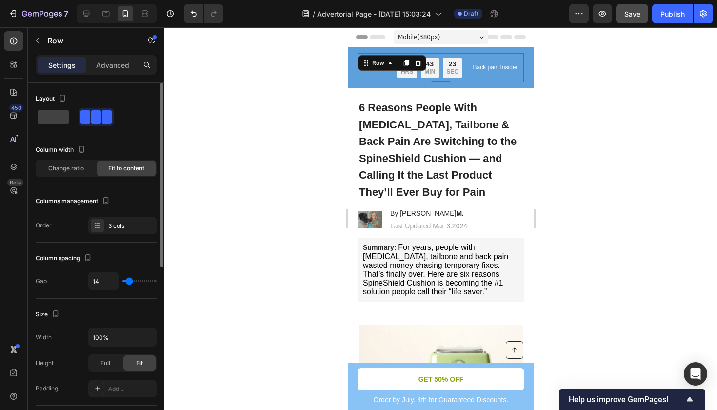
type input "12"
type input "14"
type input "16"
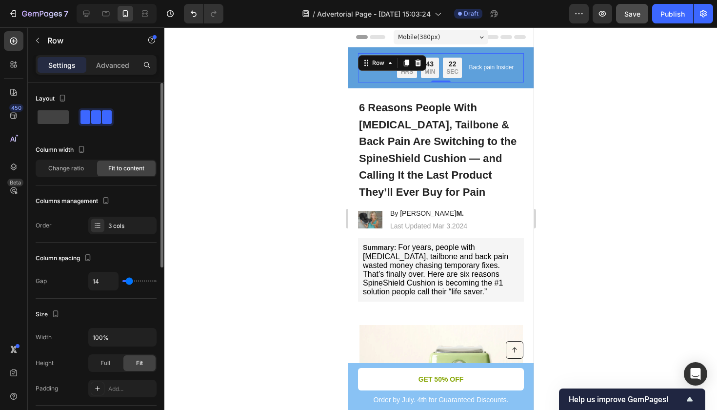
type input "16"
type input "18"
type input "20"
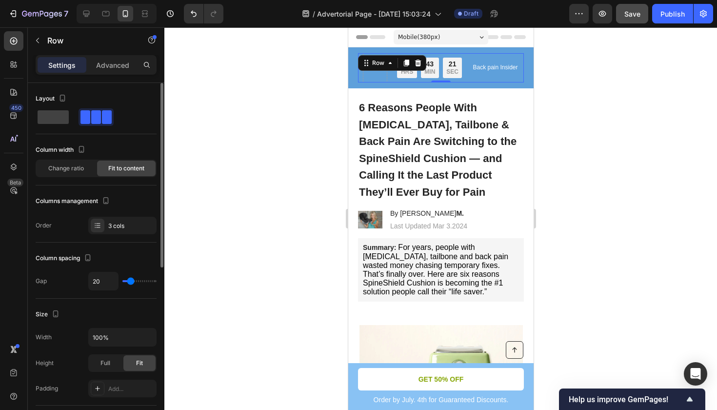
click at [129, 280] on input "range" at bounding box center [139, 281] width 34 height 2
click at [292, 208] on div at bounding box center [440, 218] width 553 height 382
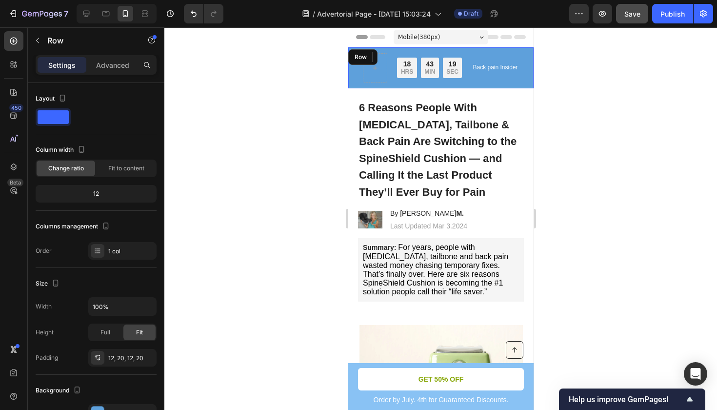
click at [353, 75] on div "FALL OF SALE : Limited time: 34% OFF + FREE SHIPPING Text Block 18 HRS 43 MIN 1…" at bounding box center [440, 67] width 185 height 41
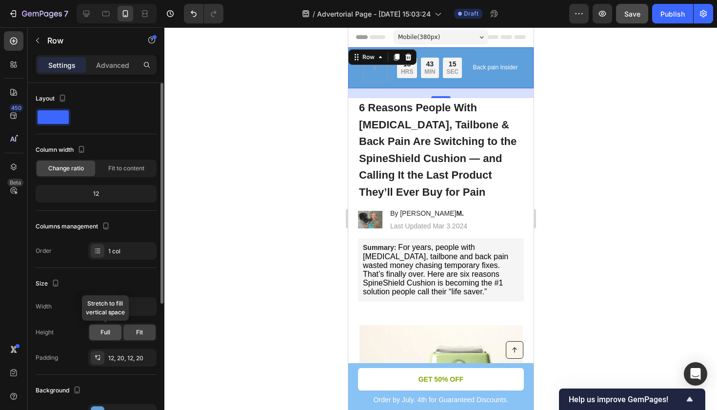
click at [109, 336] on span "Full" at bounding box center [105, 332] width 10 height 9
click at [134, 331] on div "Fit" at bounding box center [139, 332] width 32 height 16
click at [144, 310] on icon "button" at bounding box center [147, 306] width 10 height 10
click at [225, 309] on div at bounding box center [440, 218] width 553 height 382
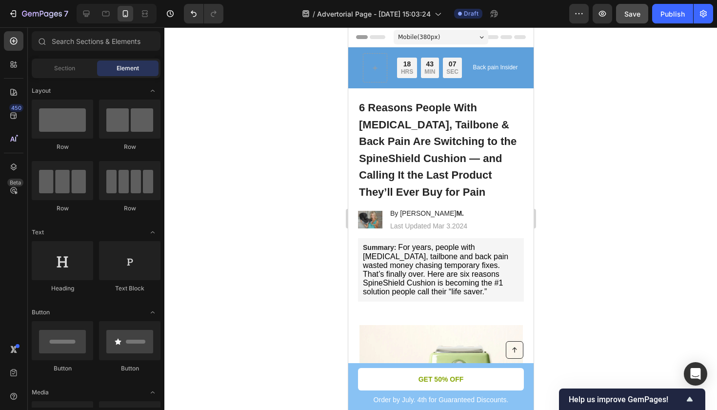
click at [646, 134] on div at bounding box center [440, 218] width 553 height 382
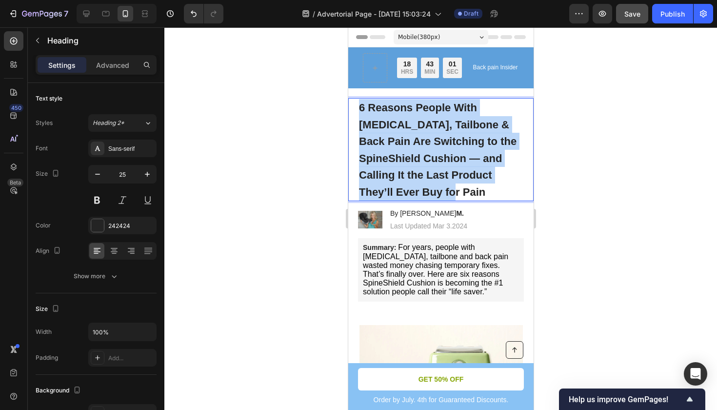
drag, startPoint x: 488, startPoint y: 188, endPoint x: 357, endPoint y: 104, distance: 155.0
click at [357, 104] on div "6 Reasons People With Sciatica, Tailbone & Back Pain Are Switching to the Spine…" at bounding box center [440, 149] width 185 height 103
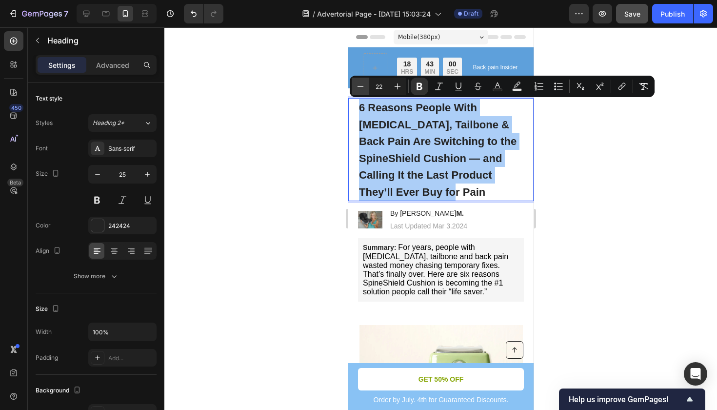
click at [357, 90] on icon "Editor contextual toolbar" at bounding box center [361, 86] width 10 height 10
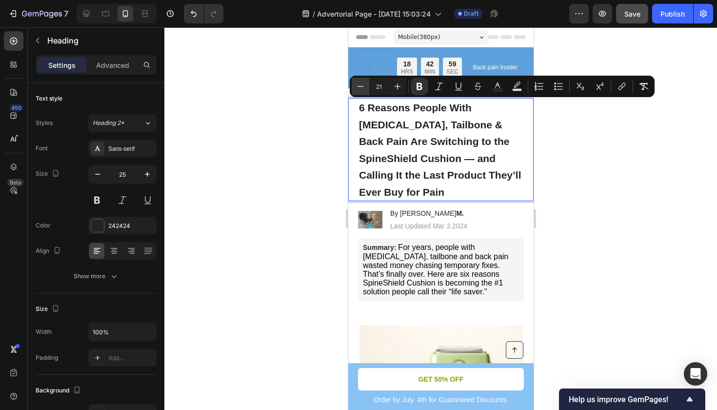
click at [357, 90] on icon "Editor contextual toolbar" at bounding box center [361, 86] width 10 height 10
click at [402, 88] on icon "Editor contextual toolbar" at bounding box center [398, 86] width 10 height 10
type input "22"
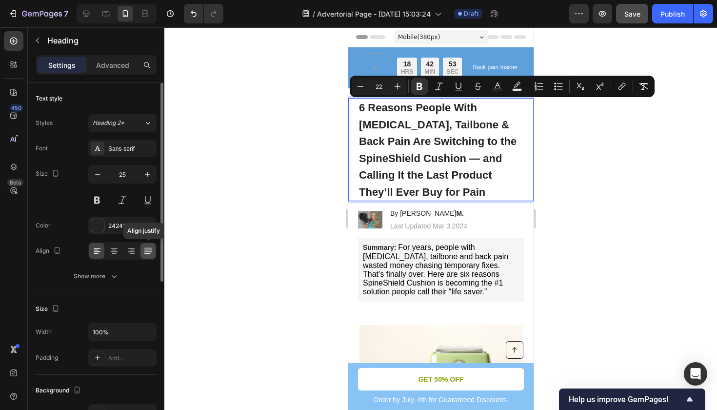
click at [148, 250] on icon at bounding box center [148, 251] width 10 height 10
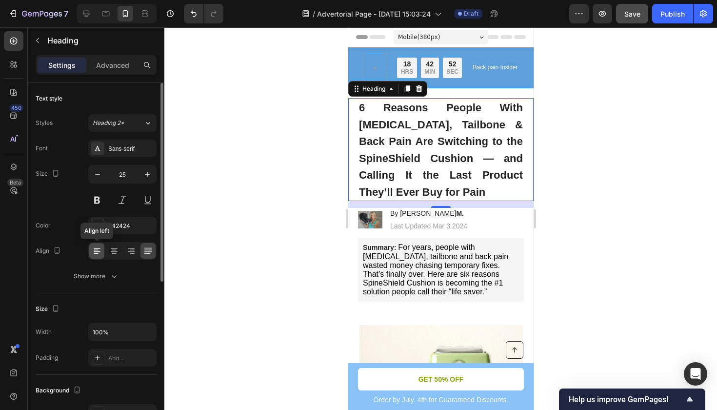
click at [98, 253] on icon at bounding box center [96, 253] width 5 height 1
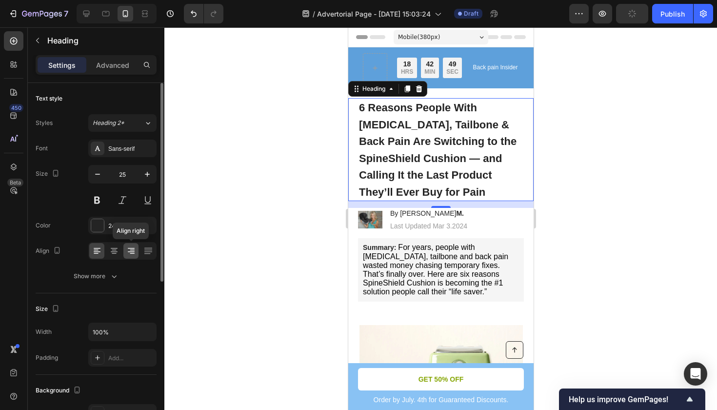
click at [128, 253] on icon at bounding box center [131, 251] width 10 height 10
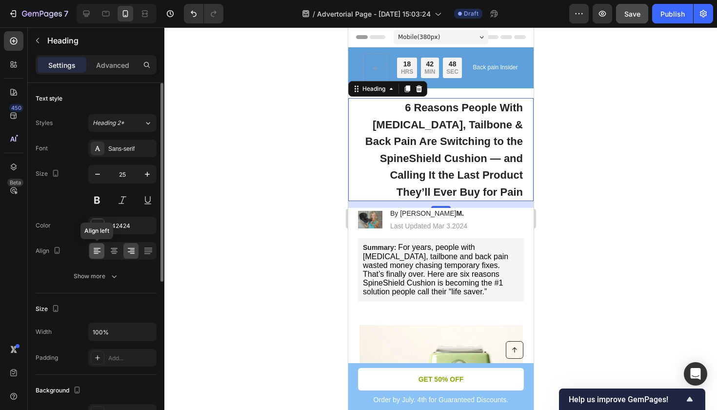
click at [97, 248] on icon at bounding box center [97, 248] width 7 height 1
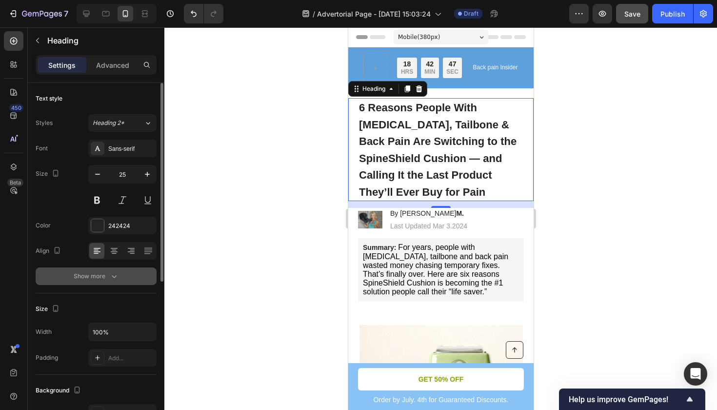
click at [105, 271] on div "Show more" at bounding box center [96, 276] width 45 height 10
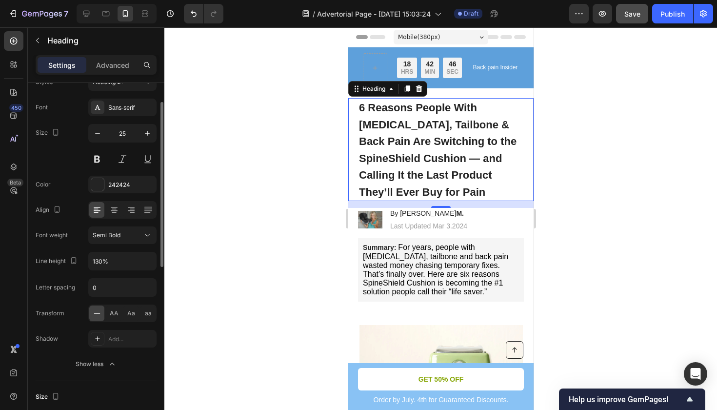
scroll to position [41, 0]
click at [131, 237] on div "Semi Bold" at bounding box center [118, 235] width 50 height 9
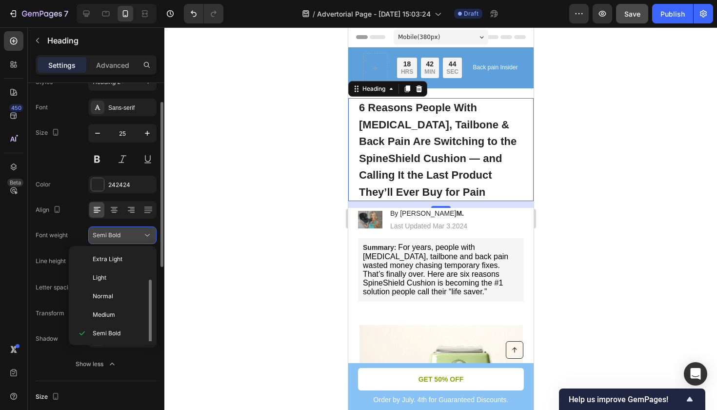
scroll to position [18, 0]
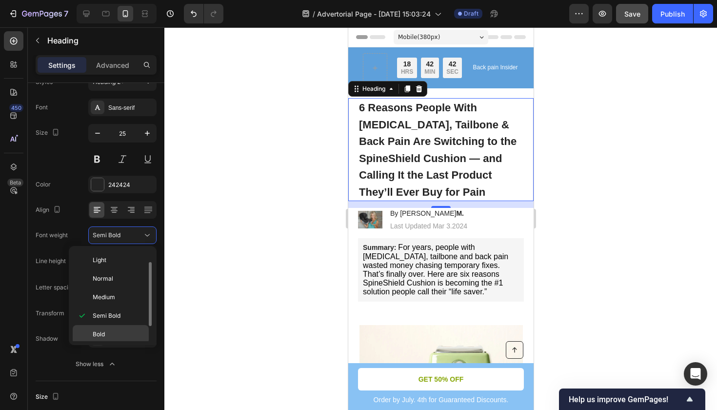
click at [110, 334] on p "Bold" at bounding box center [119, 334] width 52 height 9
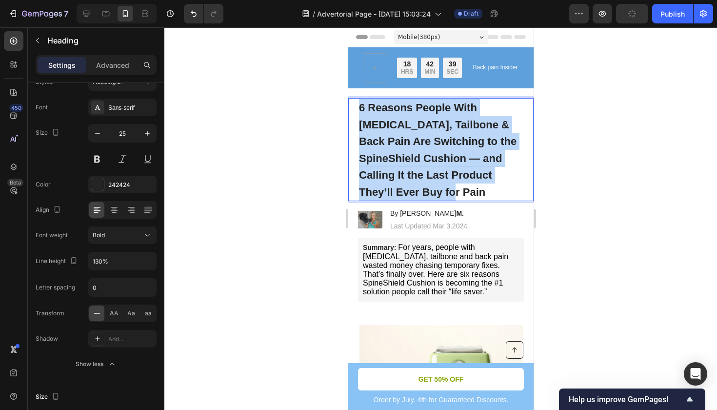
drag, startPoint x: 497, startPoint y: 183, endPoint x: 334, endPoint y: 106, distance: 181.3
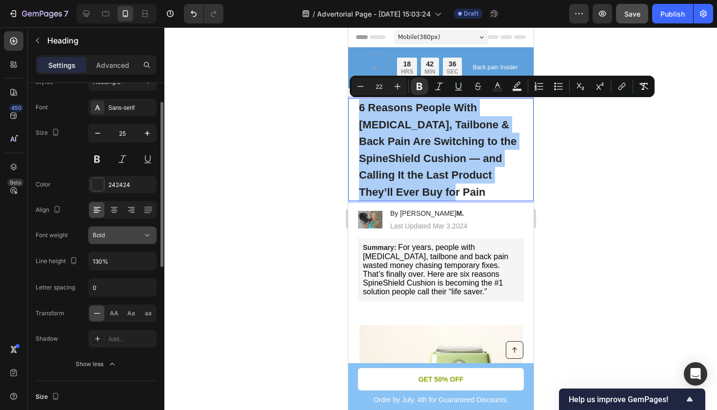
click at [117, 240] on button "Bold" at bounding box center [122, 235] width 68 height 18
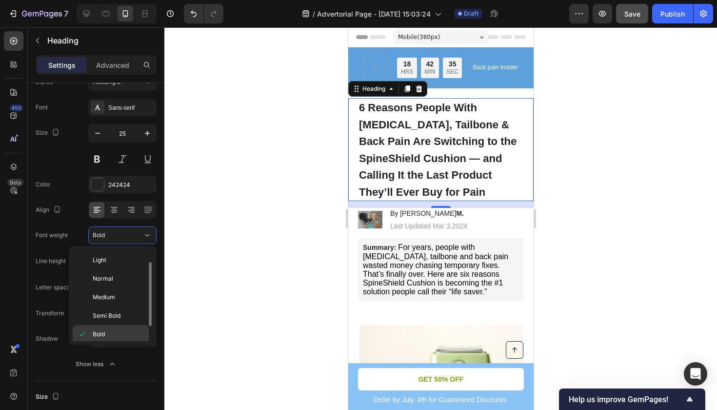
click at [120, 333] on p "Bold" at bounding box center [119, 334] width 52 height 9
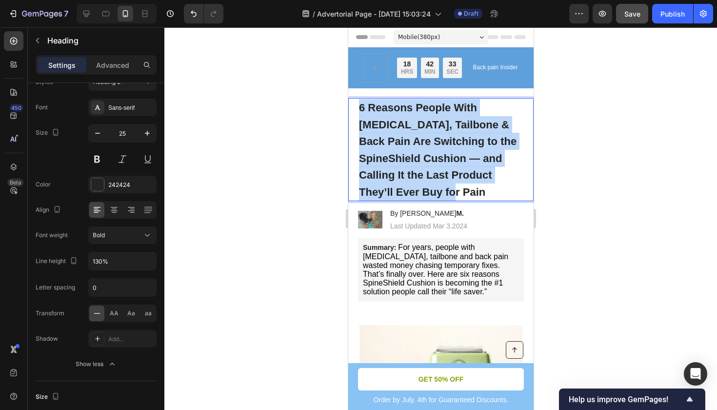
drag, startPoint x: 483, startPoint y: 186, endPoint x: 342, endPoint y: 100, distance: 165.3
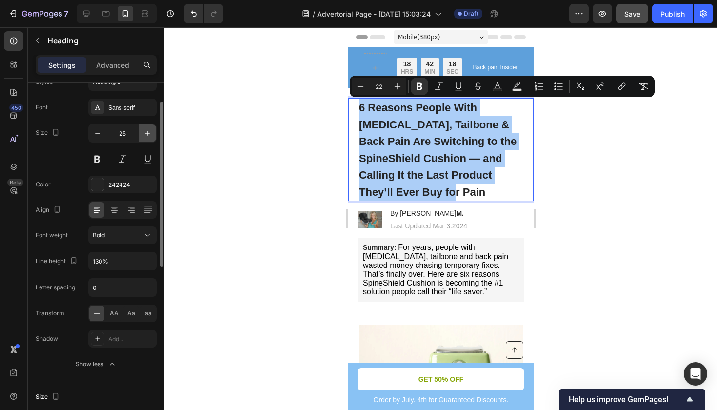
click at [142, 137] on icon "button" at bounding box center [147, 133] width 10 height 10
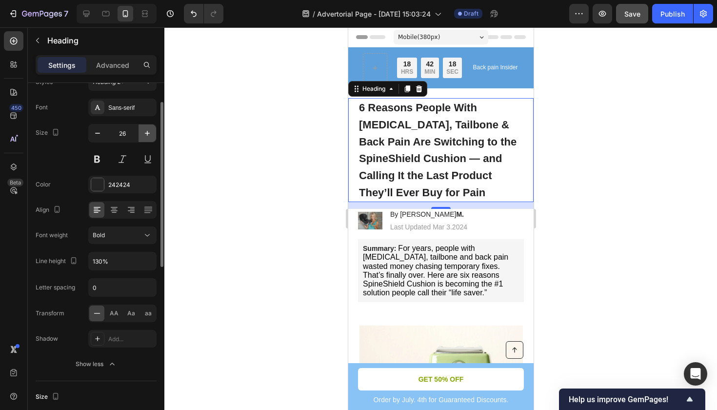
click at [142, 137] on icon "button" at bounding box center [147, 133] width 10 height 10
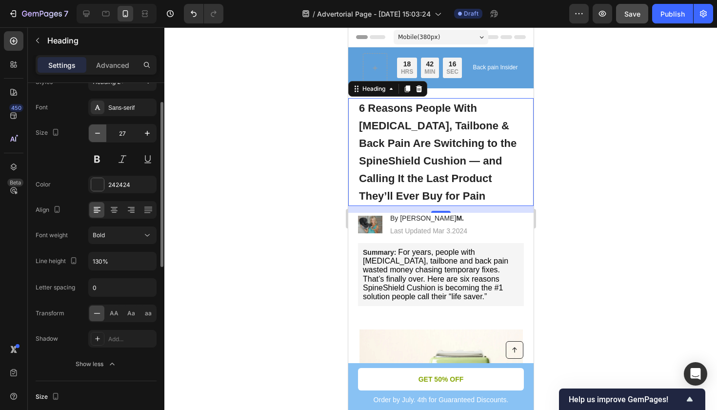
click at [99, 137] on icon "button" at bounding box center [98, 133] width 10 height 10
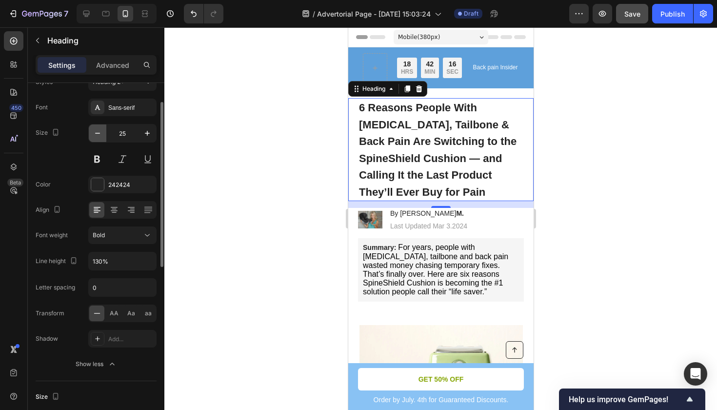
click at [99, 137] on icon "button" at bounding box center [98, 133] width 10 height 10
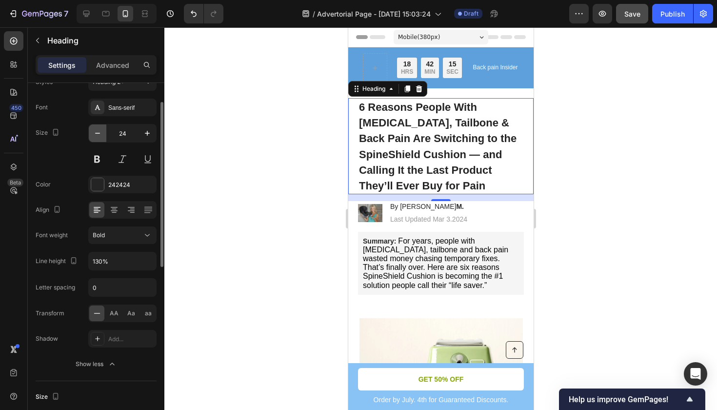
click at [99, 137] on icon "button" at bounding box center [98, 133] width 10 height 10
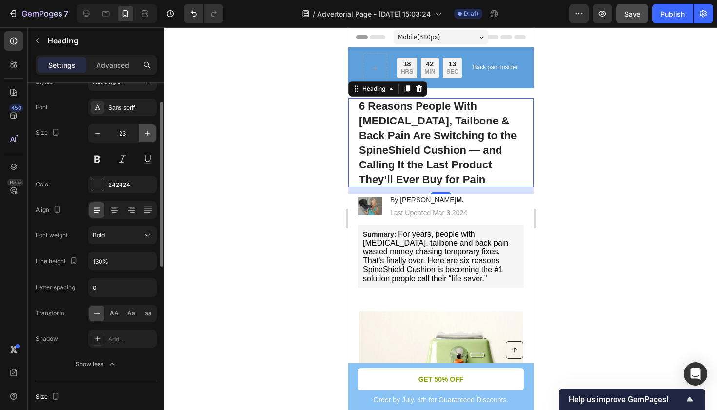
click at [141, 134] on button "button" at bounding box center [147, 133] width 18 height 18
type input "24"
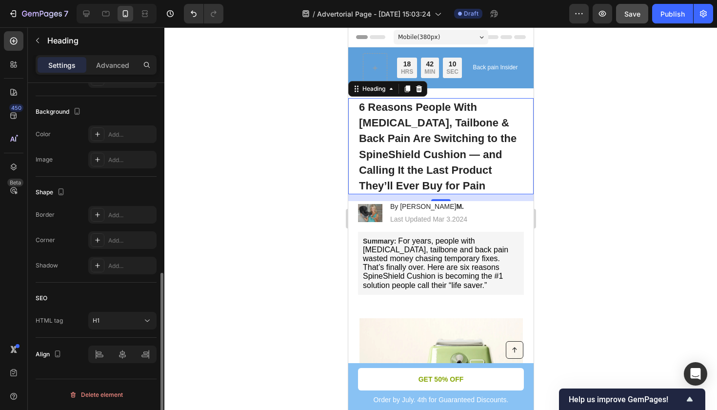
scroll to position [0, 0]
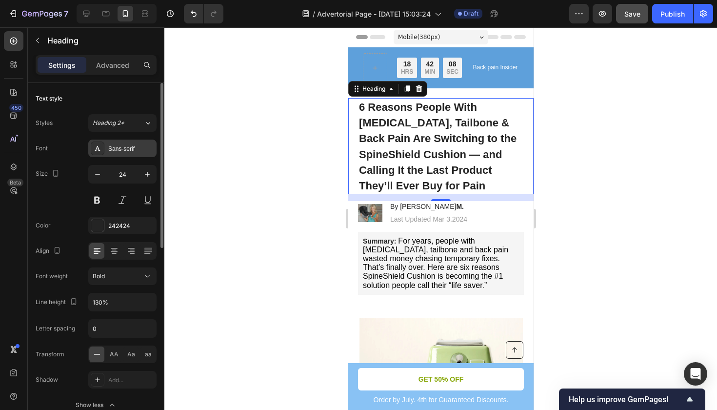
click at [131, 149] on div "Sans-serif" at bounding box center [131, 148] width 46 height 9
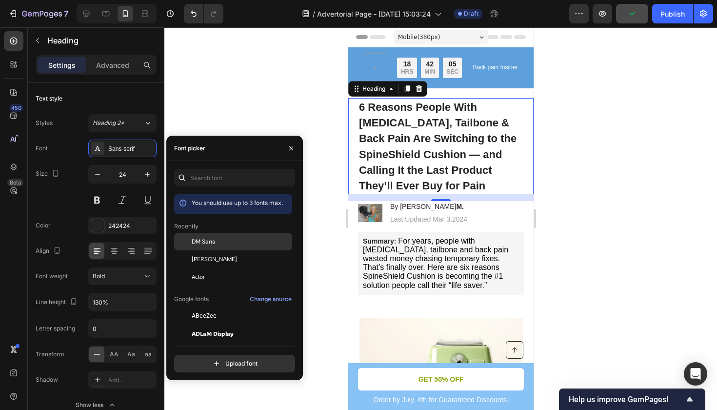
click at [230, 245] on div "DM Sans" at bounding box center [241, 241] width 99 height 9
click at [243, 107] on div at bounding box center [440, 218] width 553 height 382
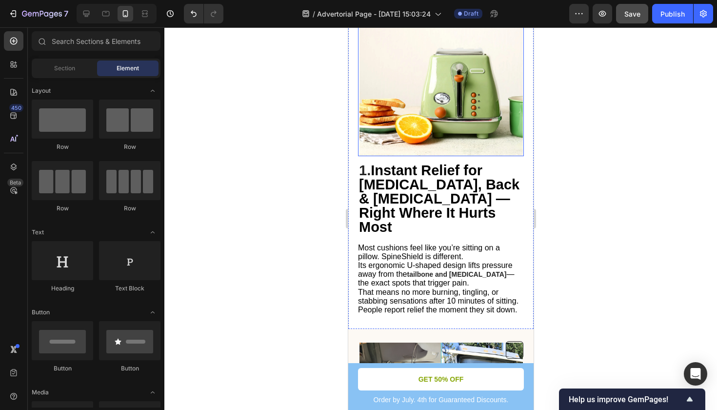
scroll to position [395, 0]
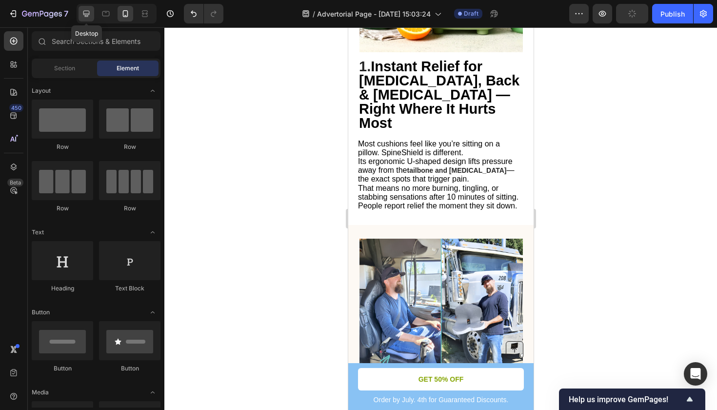
click at [90, 13] on icon at bounding box center [86, 14] width 10 height 10
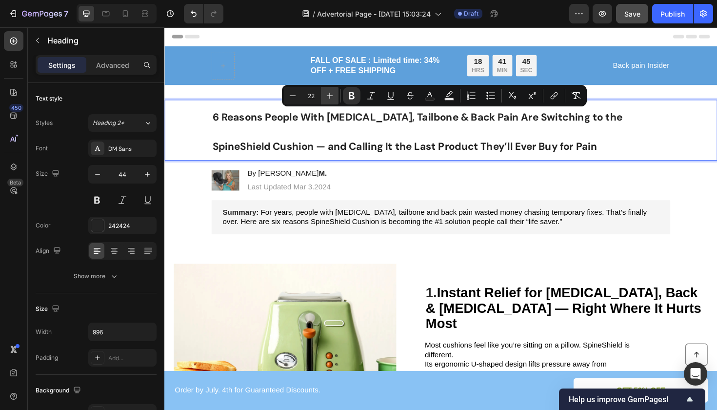
click at [326, 99] on icon "Editor contextual toolbar" at bounding box center [330, 96] width 10 height 10
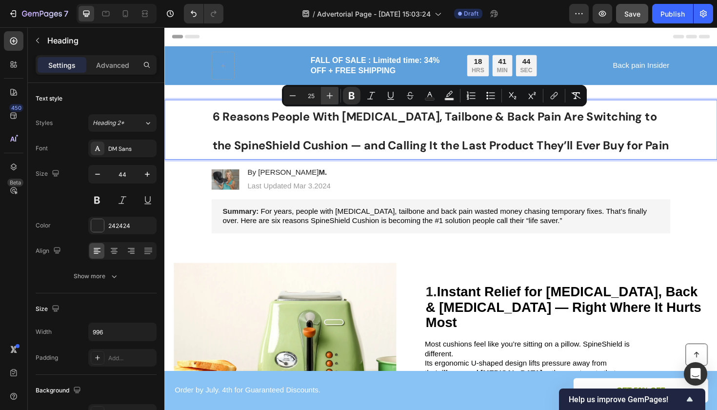
click at [326, 99] on icon "Editor contextual toolbar" at bounding box center [330, 96] width 10 height 10
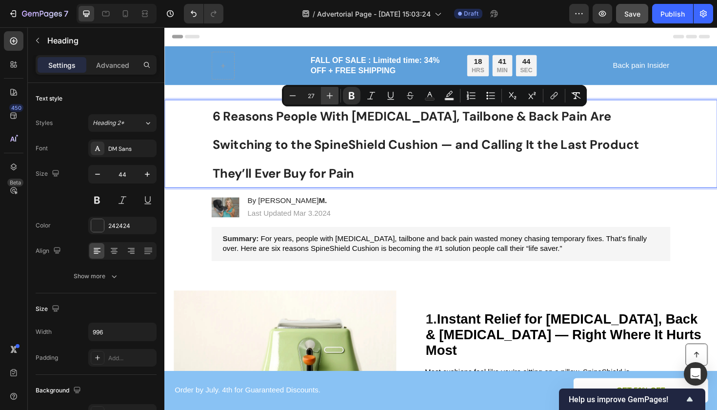
click at [326, 99] on icon "Editor contextual toolbar" at bounding box center [330, 96] width 10 height 10
type input "28"
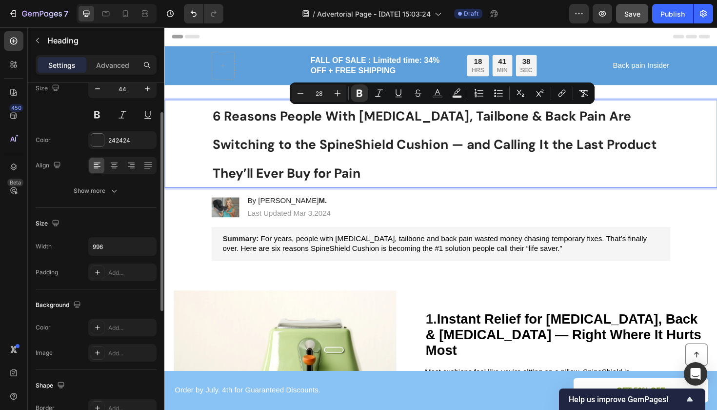
scroll to position [74, 0]
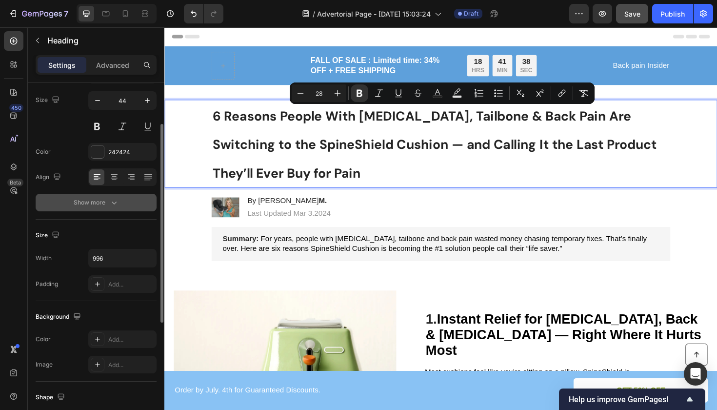
click at [107, 206] on div "Show more" at bounding box center [96, 203] width 45 height 10
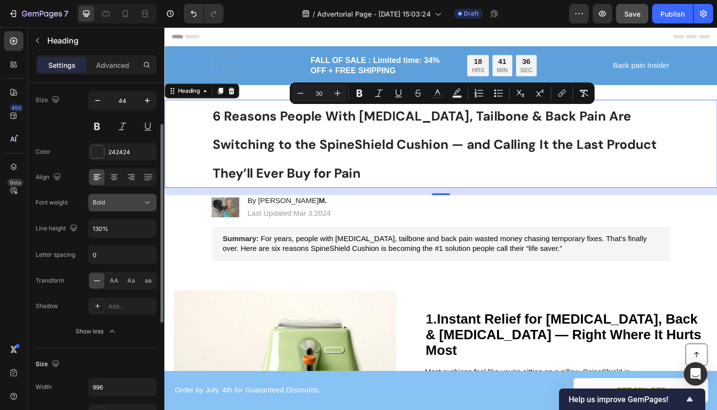
click at [110, 208] on button "Bold" at bounding box center [122, 203] width 68 height 18
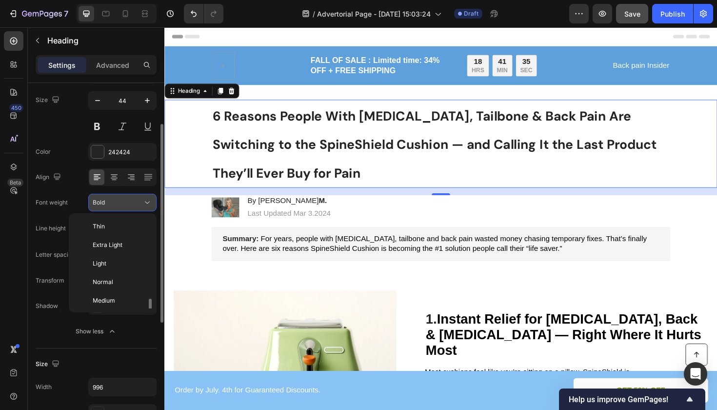
scroll to position [53, 0]
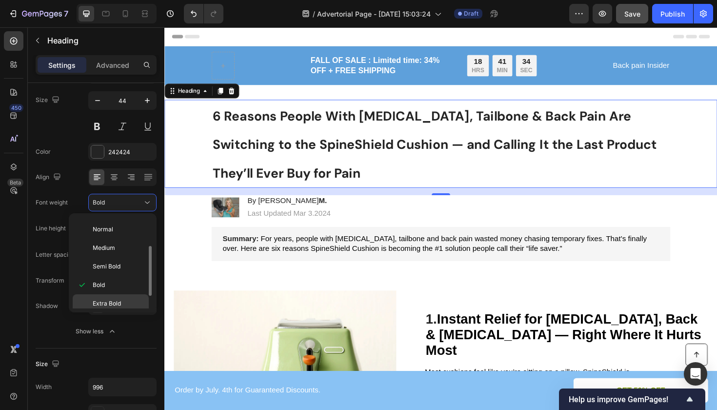
click at [116, 307] on span "Extra Bold" at bounding box center [107, 303] width 28 height 9
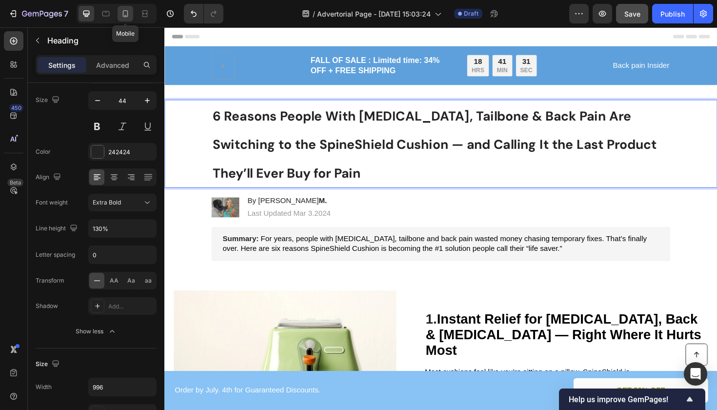
click at [127, 8] on div at bounding box center [126, 14] width 16 height 16
type input "24"
type input "100%"
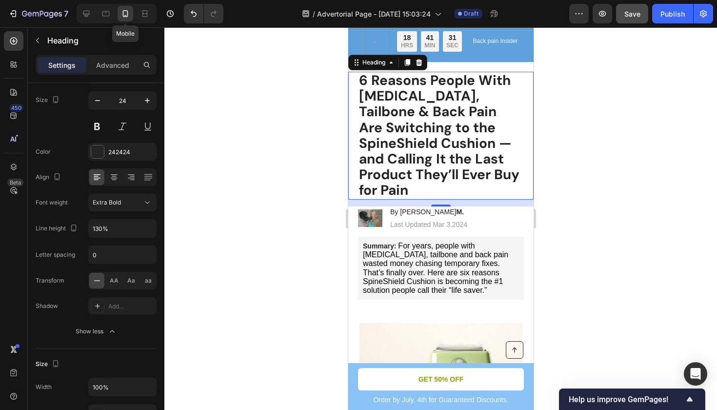
scroll to position [37, 0]
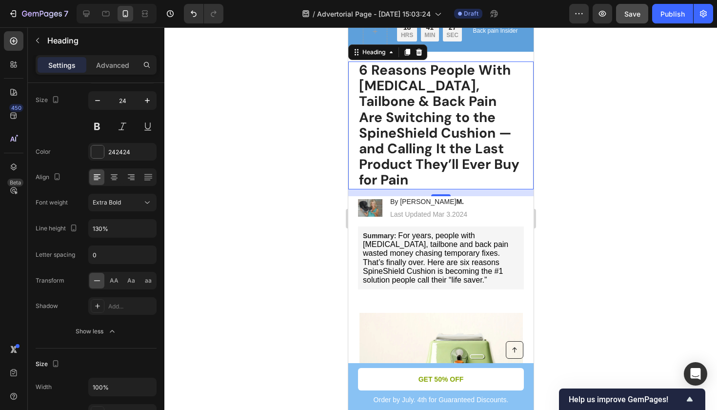
click at [211, 282] on div at bounding box center [440, 218] width 553 height 382
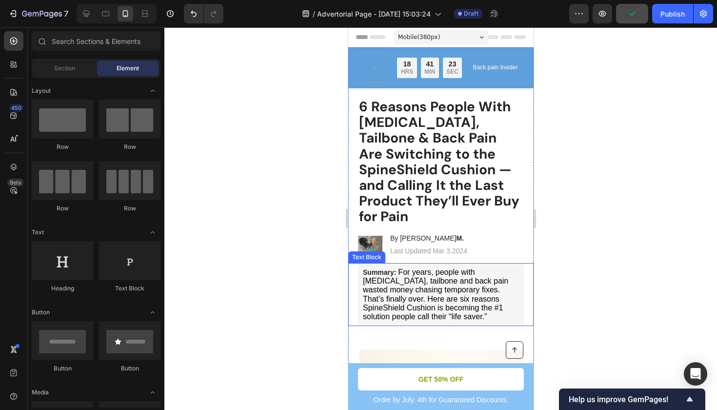
scroll to position [0, 0]
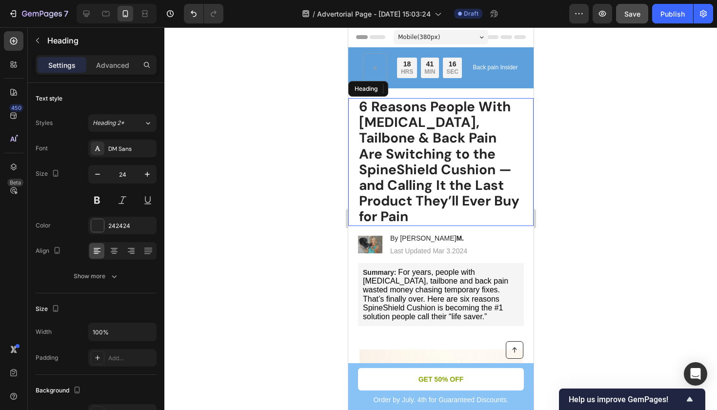
click at [473, 165] on strong "6 Reasons People With [MEDICAL_DATA], Tailbone & Back Pain Are Switching to the…" at bounding box center [438, 162] width 160 height 128
click at [480, 193] on strong "6 Reasons People With [MEDICAL_DATA], Tailbone & Back Pain Are Switching to the…" at bounding box center [438, 162] width 160 height 128
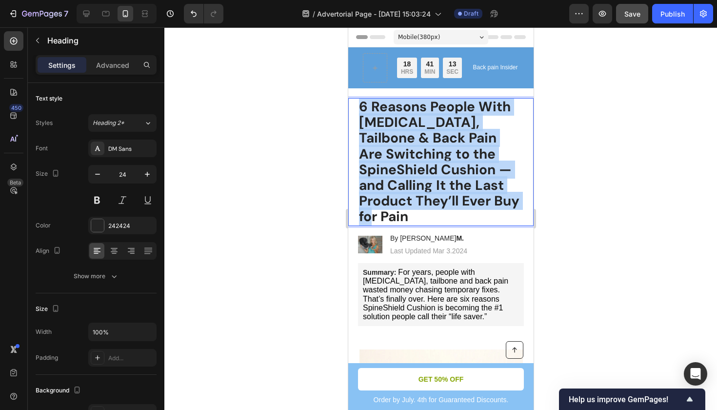
drag, startPoint x: 473, startPoint y: 195, endPoint x: 345, endPoint y: 100, distance: 158.7
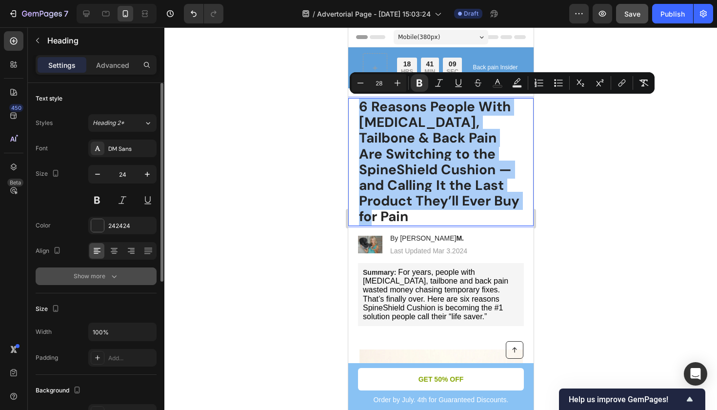
click at [123, 273] on button "Show more" at bounding box center [96, 276] width 121 height 18
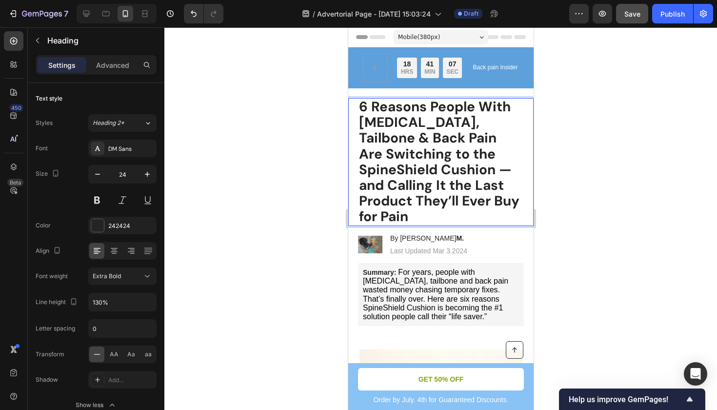
click at [467, 190] on strong "6 Reasons People With [MEDICAL_DATA], Tailbone & Back Pain Are Switching to the…" at bounding box center [438, 162] width 160 height 128
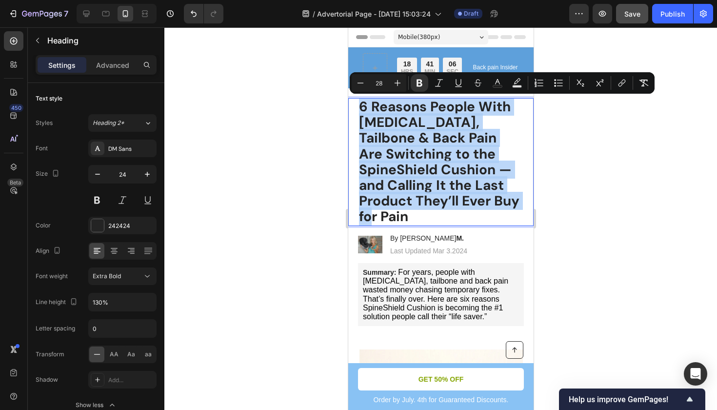
drag, startPoint x: 471, startPoint y: 194, endPoint x: 345, endPoint y: 95, distance: 160.5
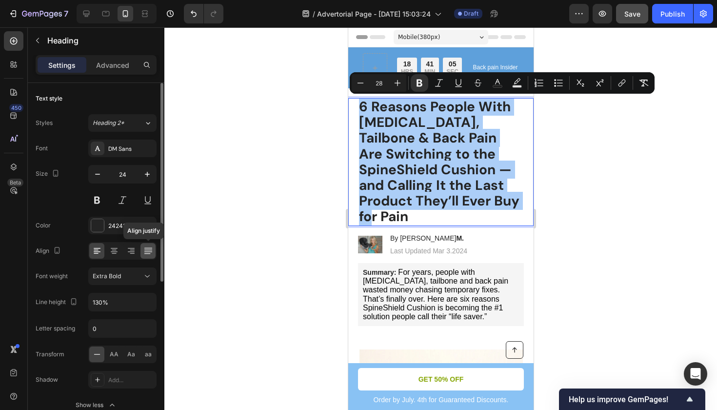
click at [145, 251] on icon at bounding box center [148, 251] width 10 height 10
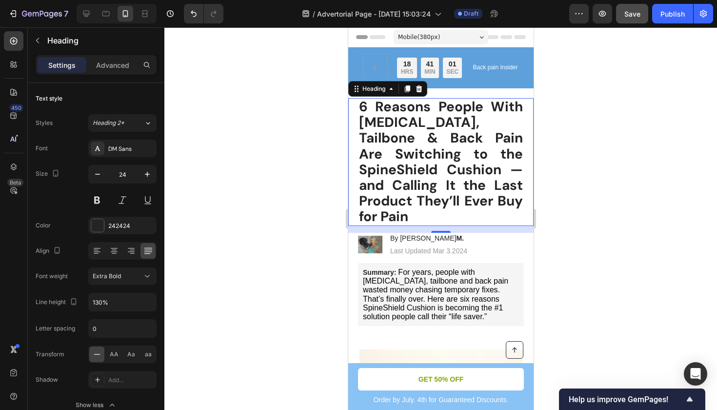
click at [395, 149] on strong "6 Reasons People With [MEDICAL_DATA], Tailbone & Back Pain Are Switching to the…" at bounding box center [440, 162] width 164 height 128
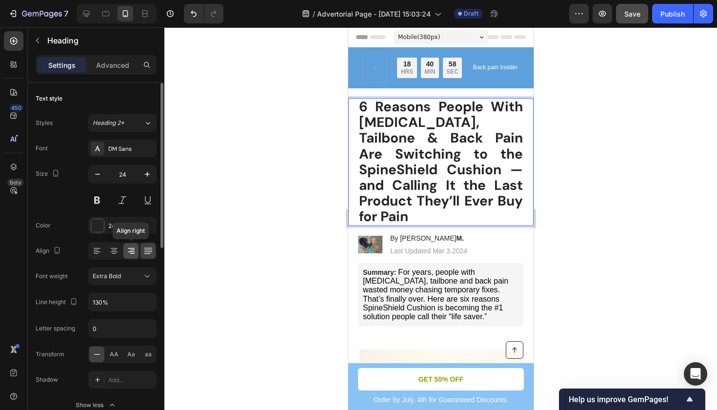
click at [130, 249] on icon at bounding box center [131, 251] width 10 height 10
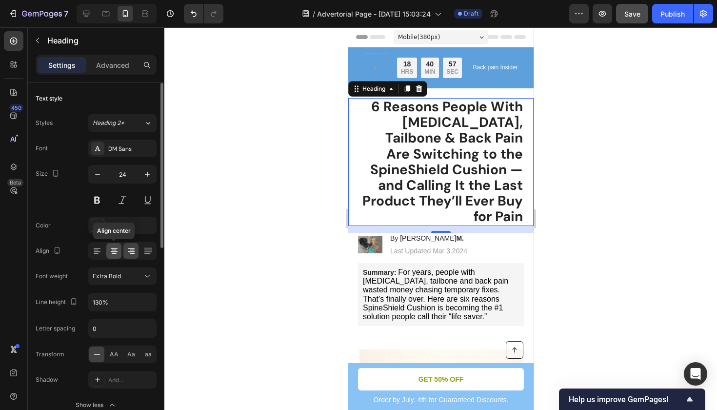
click at [116, 250] on icon at bounding box center [114, 250] width 5 height 1
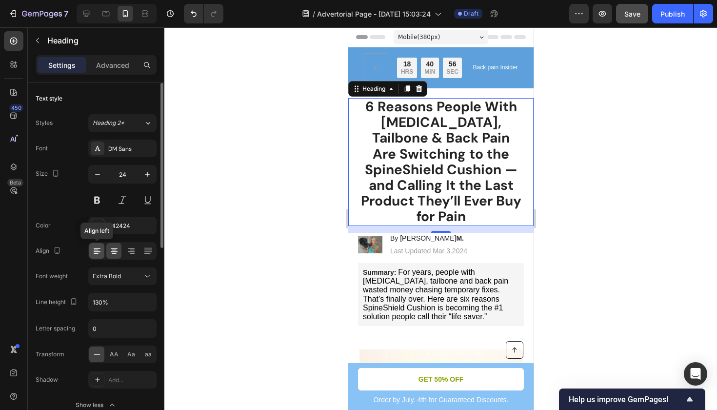
click at [98, 250] on icon at bounding box center [96, 250] width 5 height 1
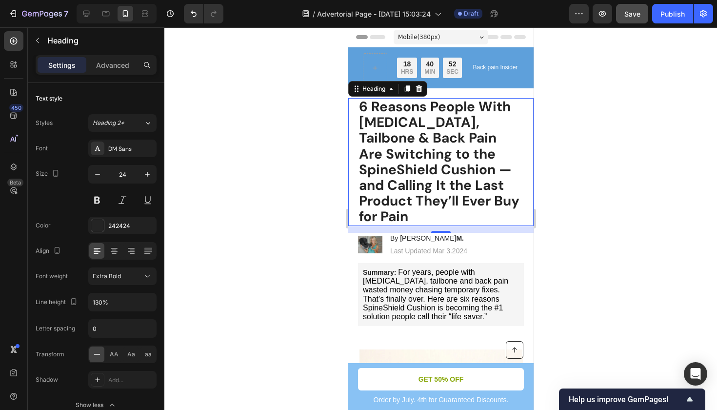
click at [617, 186] on div at bounding box center [440, 218] width 553 height 382
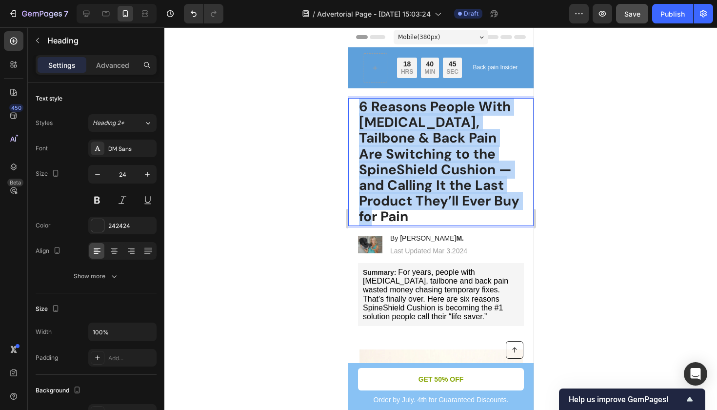
drag, startPoint x: 472, startPoint y: 198, endPoint x: 360, endPoint y: 104, distance: 146.4
click at [360, 103] on p "6 Reasons People With [MEDICAL_DATA], Tailbone & Back Pain Are Switching to the…" at bounding box center [440, 162] width 164 height 126
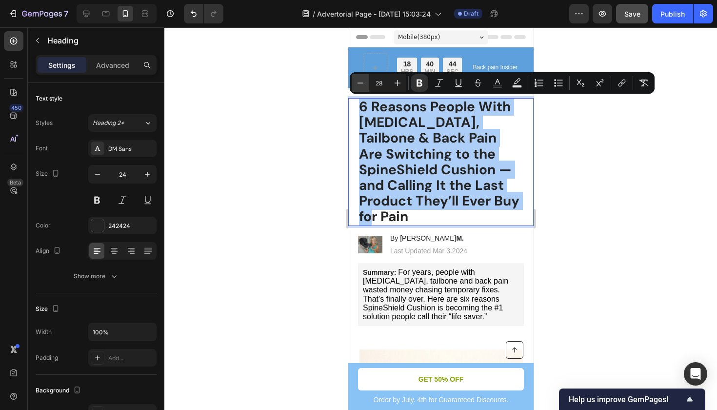
click at [360, 80] on icon "Editor contextual toolbar" at bounding box center [361, 83] width 10 height 10
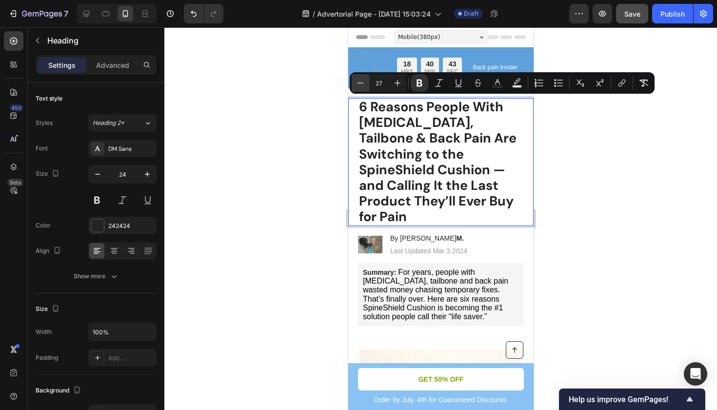
click at [360, 80] on icon "Editor contextual toolbar" at bounding box center [361, 83] width 10 height 10
type input "26"
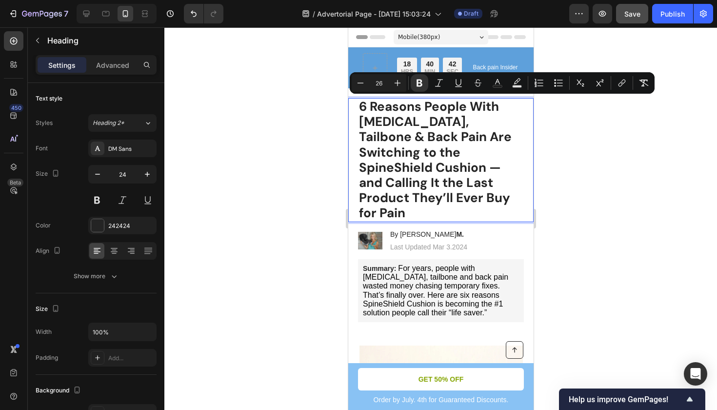
click at [628, 210] on div at bounding box center [440, 218] width 553 height 382
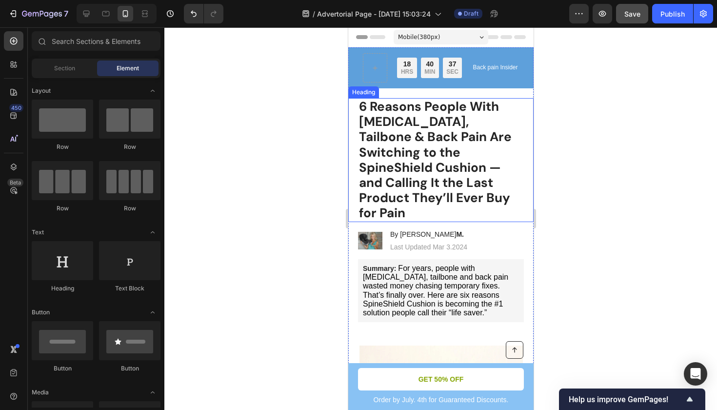
click at [427, 195] on p "⁠⁠⁠⁠⁠⁠⁠ 6 Reasons People With Sciatica, Tailbone & Back Pain Are Switching to t…" at bounding box center [440, 160] width 164 height 122
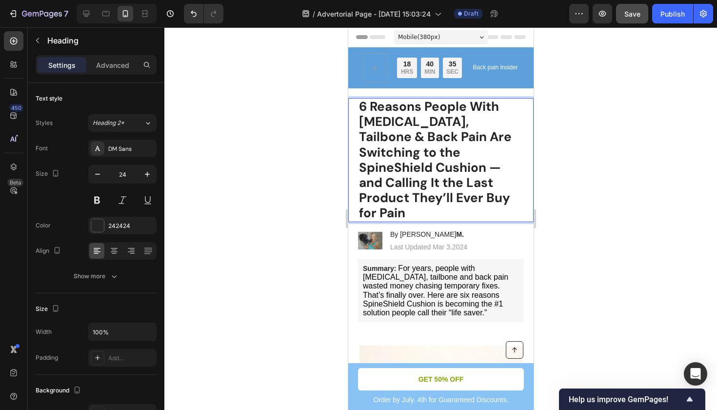
click at [412, 193] on p "6 Reasons People With [MEDICAL_DATA], Tailbone & Back Pain Are Switching to the…" at bounding box center [440, 160] width 164 height 122
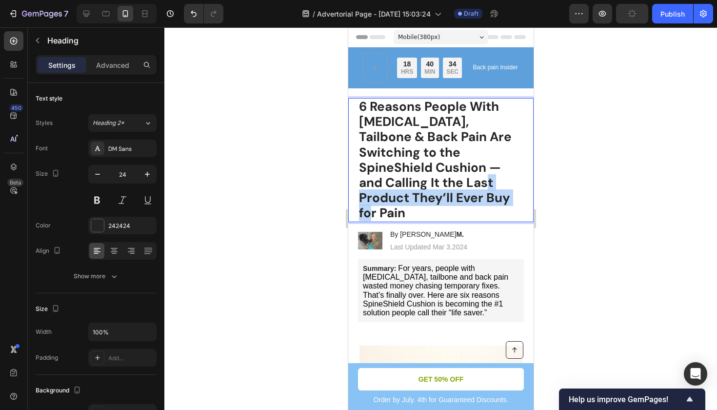
drag, startPoint x: 412, startPoint y: 193, endPoint x: 387, endPoint y: 176, distance: 30.6
click at [387, 176] on p "6 Reasons People With [MEDICAL_DATA], Tailbone & Back Pain Are Switching to the…" at bounding box center [440, 160] width 164 height 122
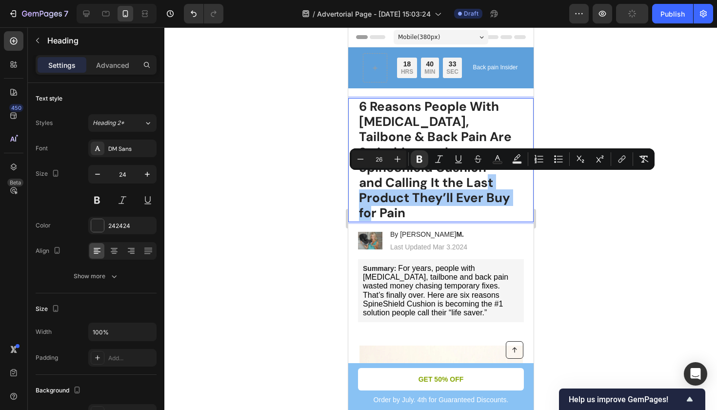
click at [584, 205] on div at bounding box center [440, 218] width 553 height 382
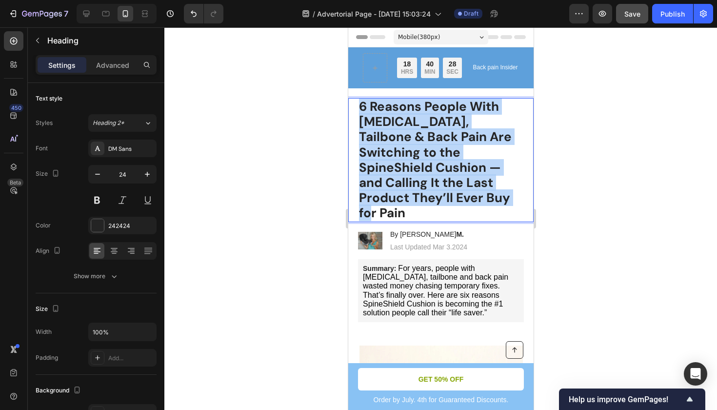
drag, startPoint x: 415, startPoint y: 195, endPoint x: 350, endPoint y: 107, distance: 108.5
click at [350, 107] on div "6 Reasons People With Sciatica, Tailbone & Back Pain Are Switching to the Spine…" at bounding box center [440, 160] width 185 height 124
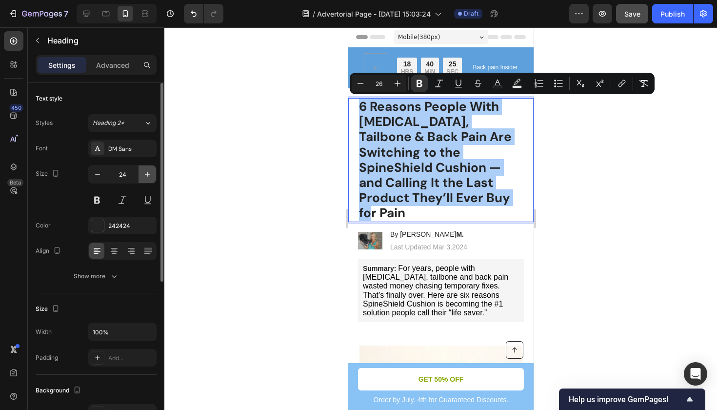
click at [147, 173] on icon "button" at bounding box center [147, 174] width 10 height 10
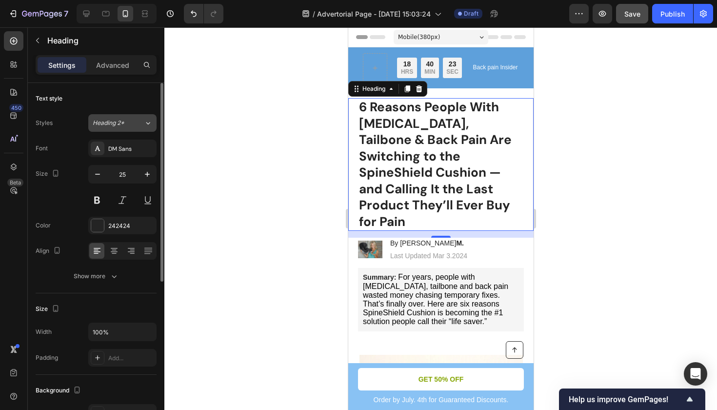
click at [120, 119] on span "Heading 2*" at bounding box center [109, 123] width 32 height 9
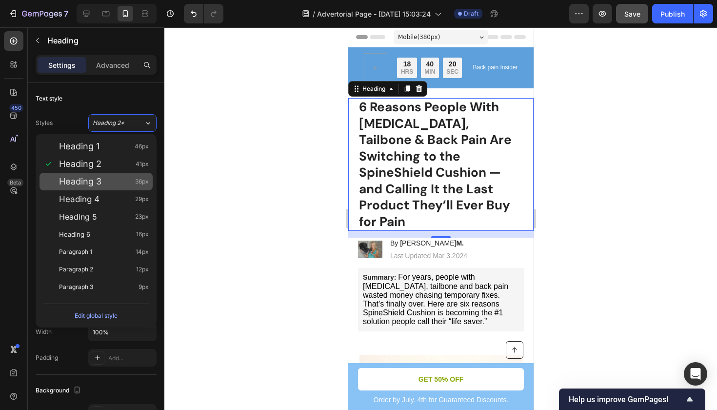
click at [87, 179] on span "Heading 3" at bounding box center [80, 182] width 42 height 10
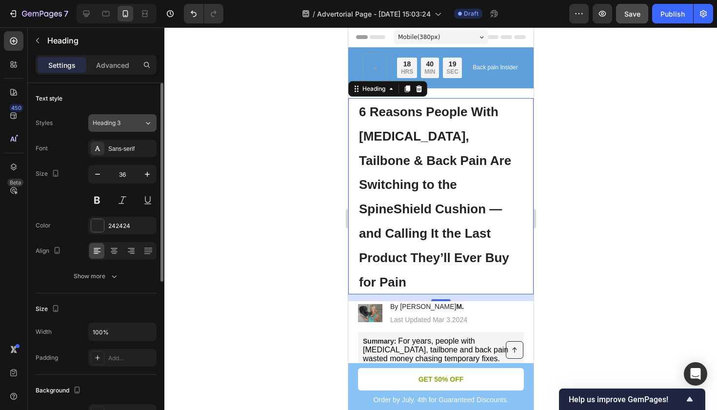
click at [113, 127] on button "Heading 3" at bounding box center [122, 123] width 68 height 18
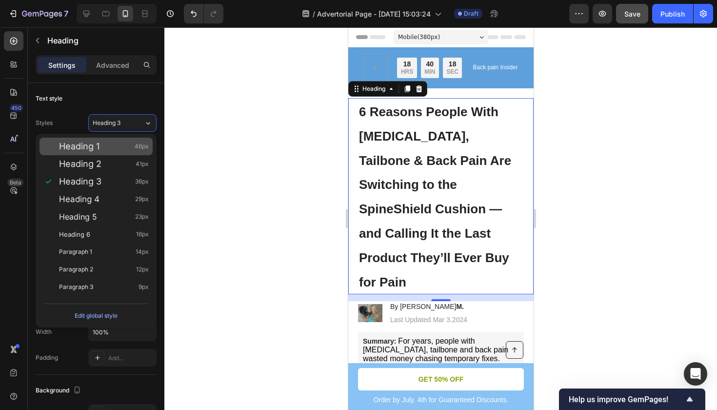
click at [107, 144] on div "Heading 1 46px" at bounding box center [104, 146] width 90 height 10
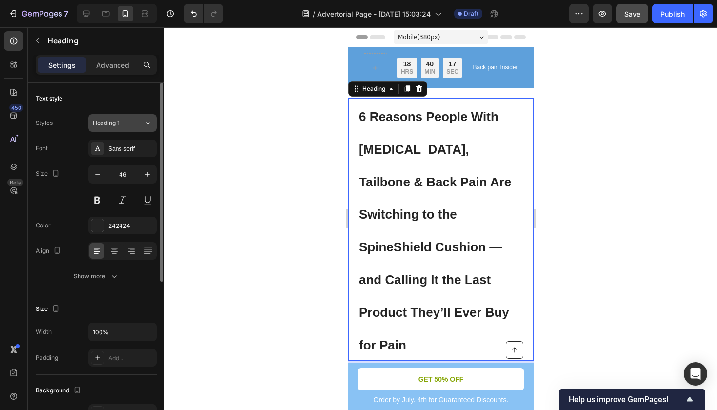
click at [119, 128] on button "Heading 1" at bounding box center [122, 123] width 68 height 18
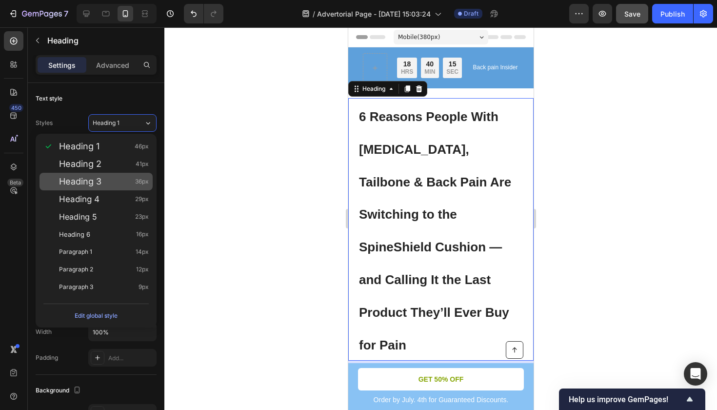
click at [95, 179] on span "Heading 3" at bounding box center [80, 182] width 42 height 10
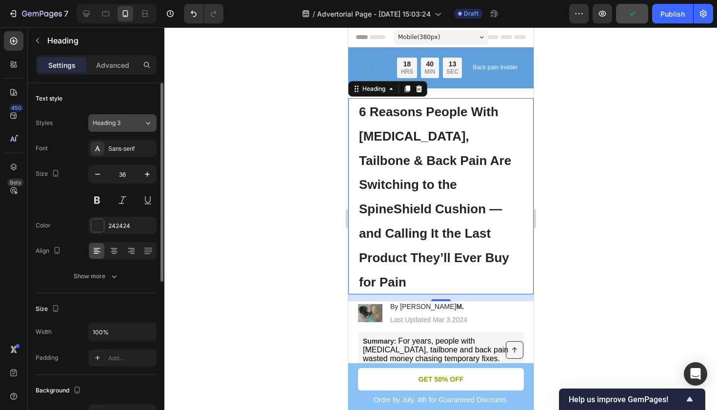
click at [119, 126] on span "Heading 3" at bounding box center [107, 123] width 28 height 9
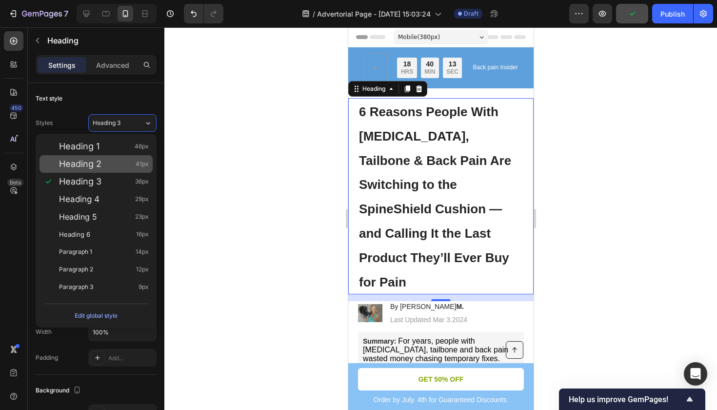
click at [101, 162] on span "Heading 2" at bounding box center [80, 164] width 42 height 10
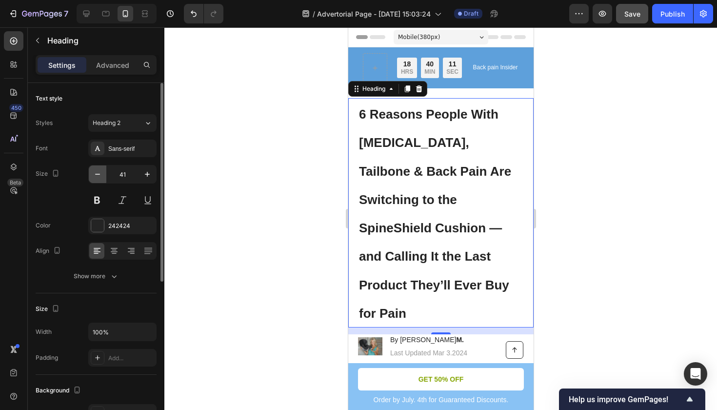
click at [101, 175] on icon "button" at bounding box center [98, 174] width 10 height 10
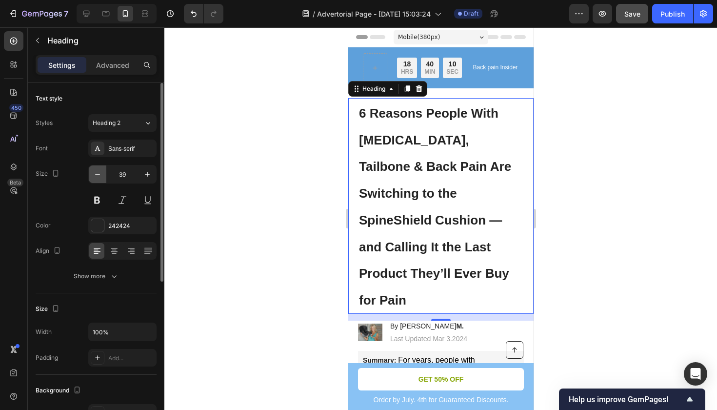
click at [101, 175] on icon "button" at bounding box center [98, 174] width 10 height 10
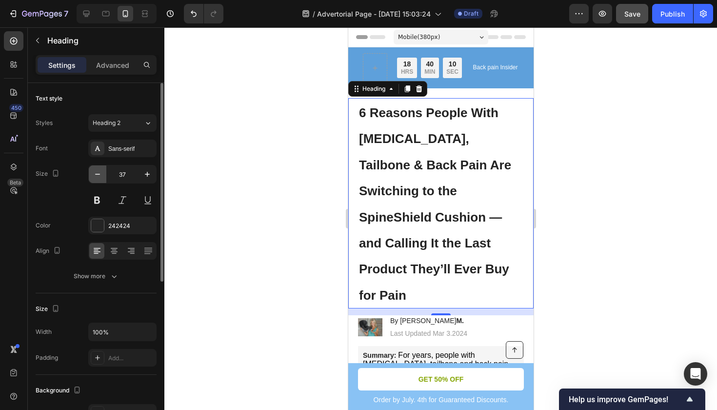
click at [101, 175] on icon "button" at bounding box center [98, 174] width 10 height 10
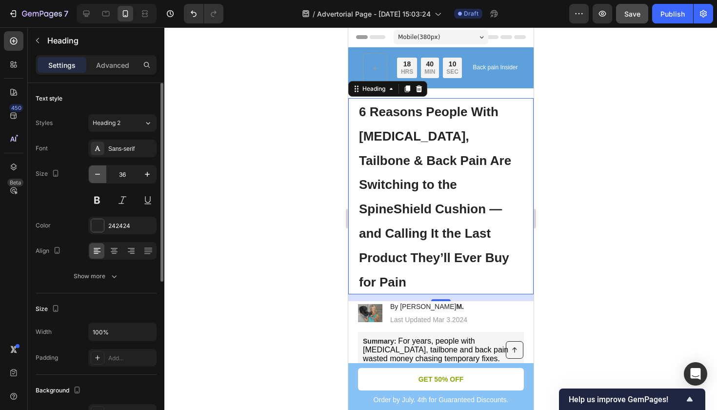
click at [101, 175] on icon "button" at bounding box center [98, 174] width 10 height 10
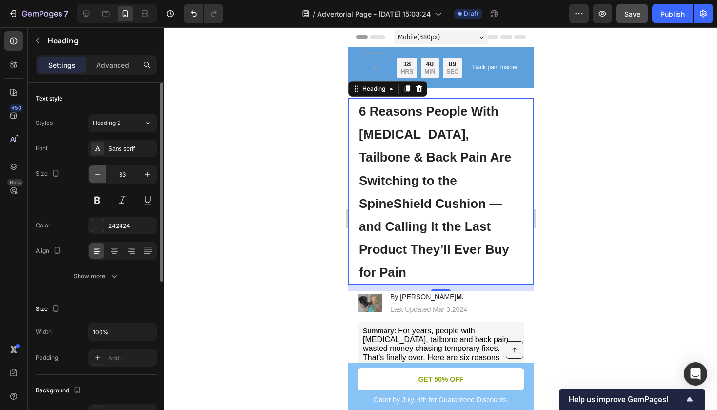
click at [101, 175] on icon "button" at bounding box center [98, 174] width 10 height 10
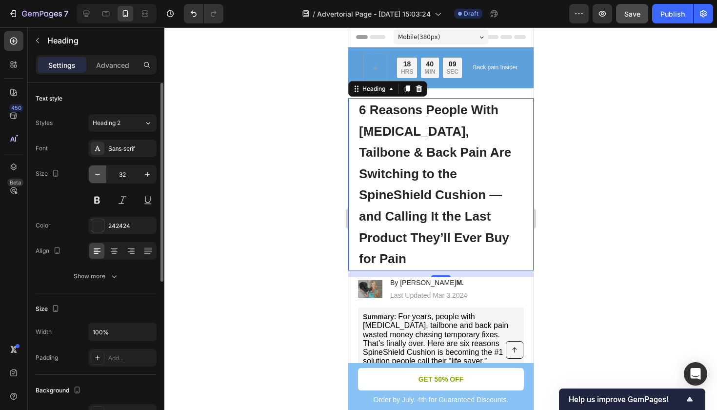
click at [101, 175] on icon "button" at bounding box center [98, 174] width 10 height 10
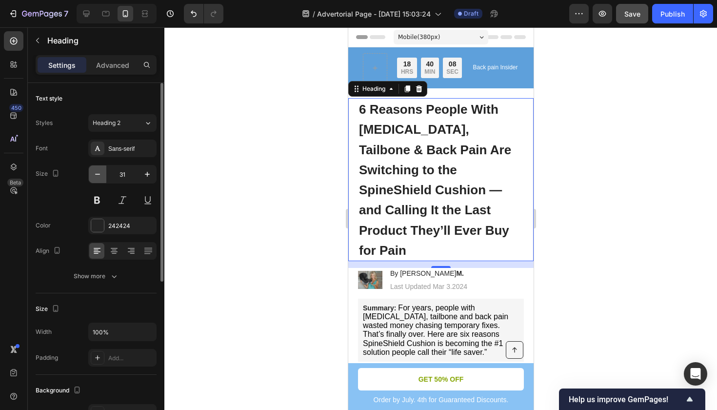
click at [101, 175] on icon "button" at bounding box center [98, 174] width 10 height 10
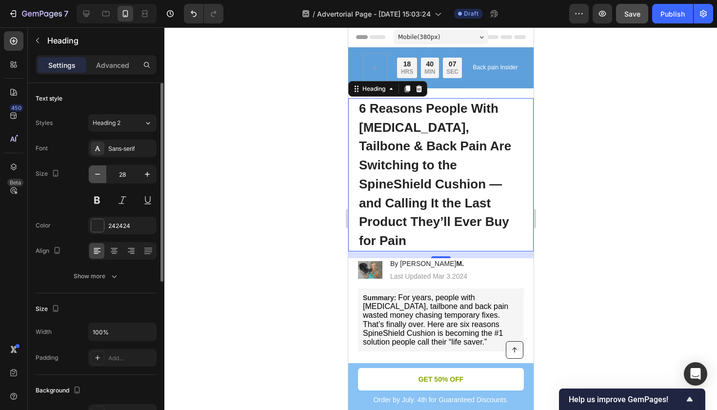
click at [101, 175] on icon "button" at bounding box center [98, 174] width 10 height 10
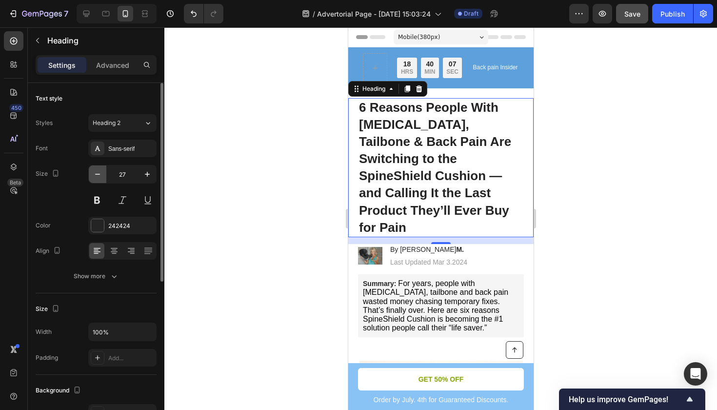
click at [101, 175] on icon "button" at bounding box center [98, 174] width 10 height 10
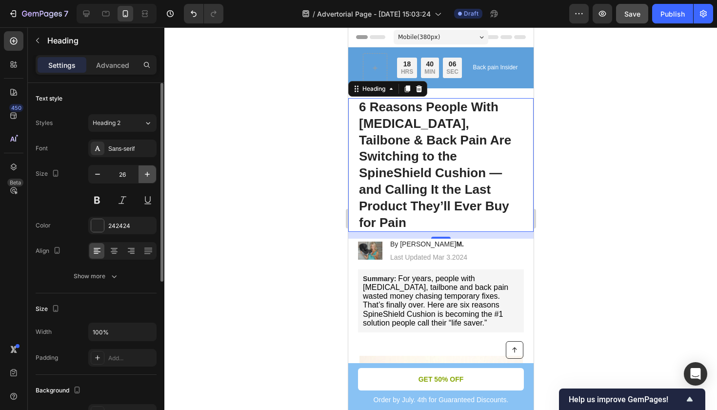
click at [143, 175] on icon "button" at bounding box center [147, 174] width 10 height 10
type input "27"
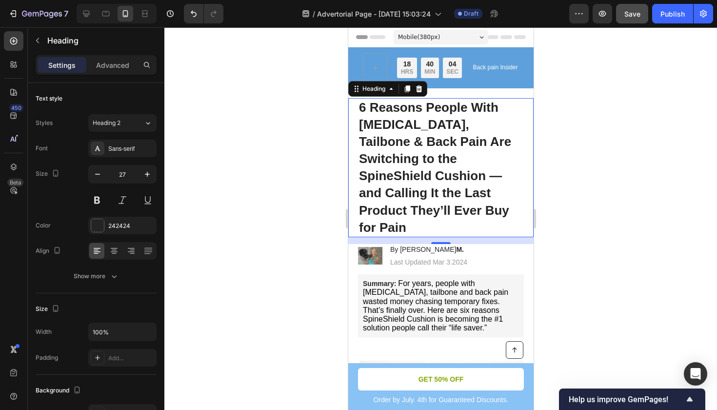
click at [198, 134] on div at bounding box center [440, 218] width 553 height 382
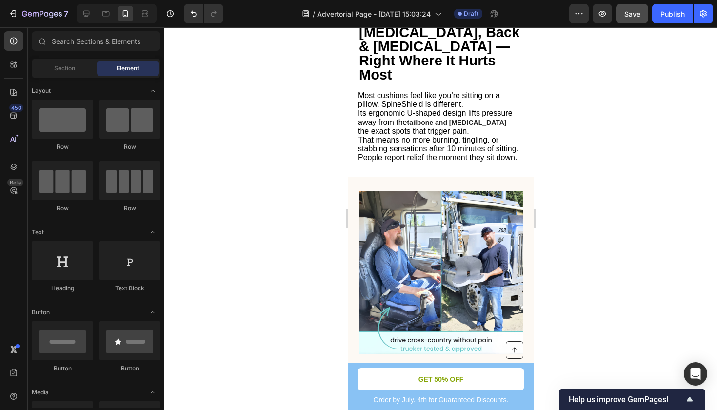
scroll to position [481, 0]
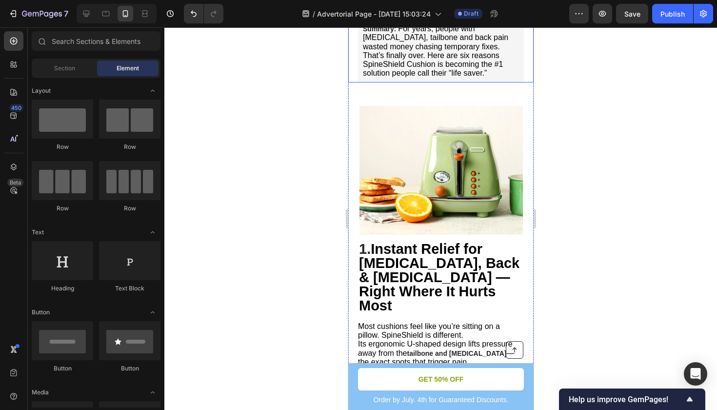
scroll to position [259, 0]
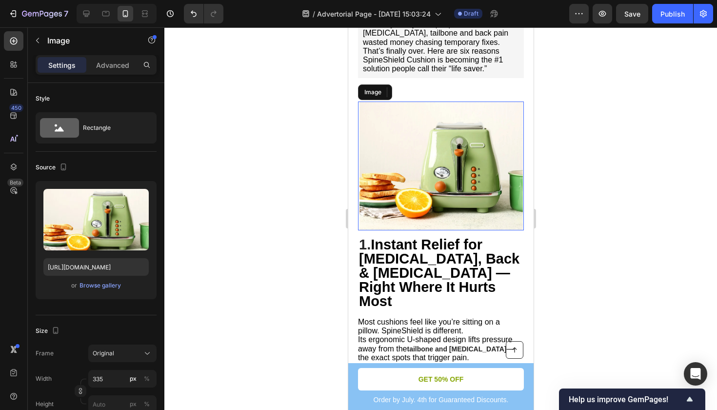
click at [452, 155] on img at bounding box center [440, 165] width 163 height 129
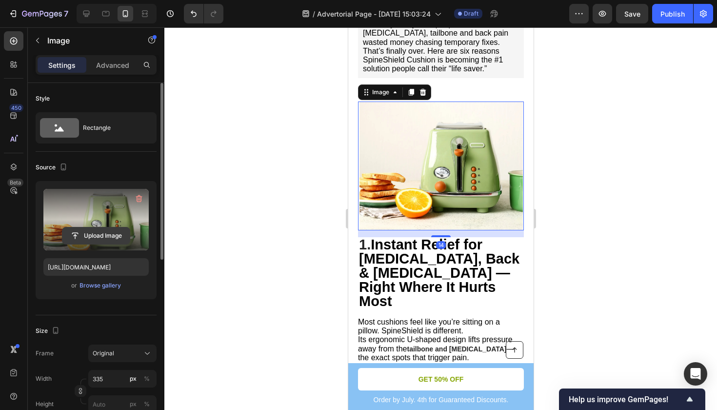
click at [105, 235] on input "file" at bounding box center [95, 235] width 67 height 17
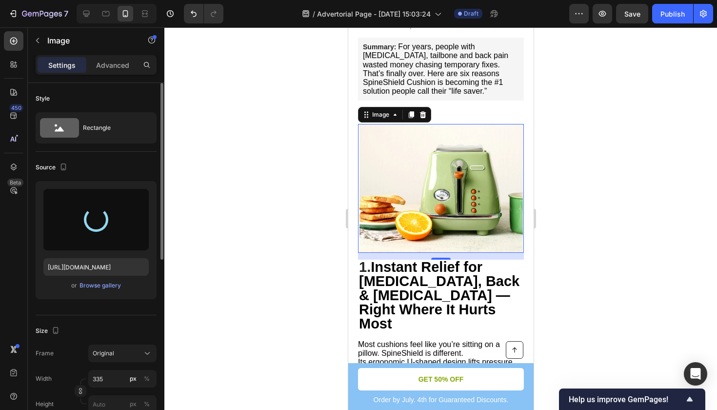
scroll to position [236, 0]
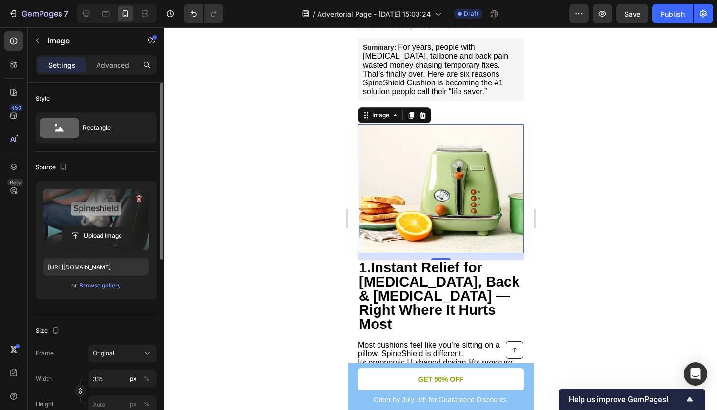
type input "[URL][DOMAIN_NAME]"
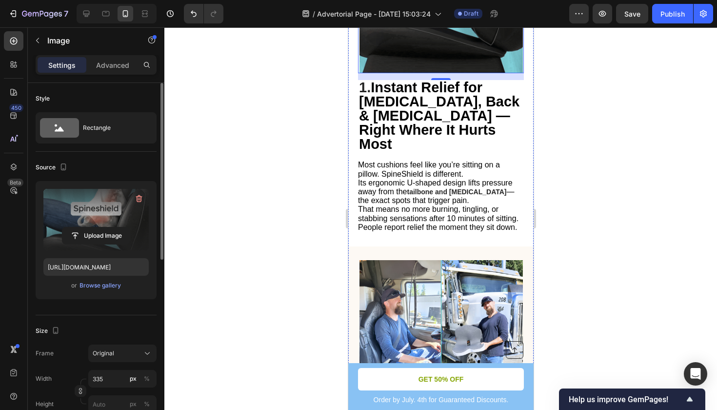
scroll to position [451, 0]
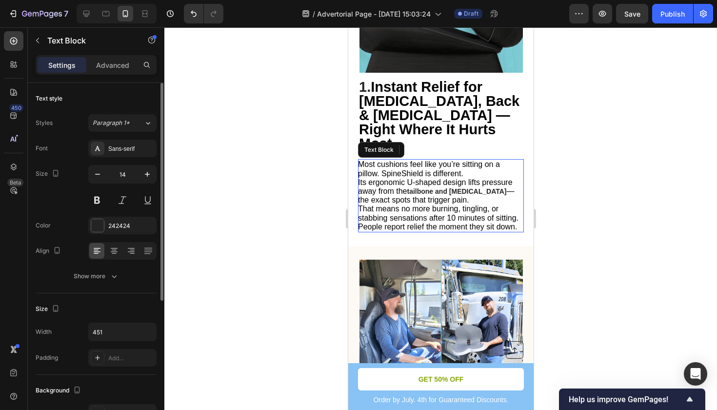
click at [470, 160] on p "Most cushions feel like you’re sitting on a pillow. SpineShield is different. I…" at bounding box center [439, 195] width 165 height 71
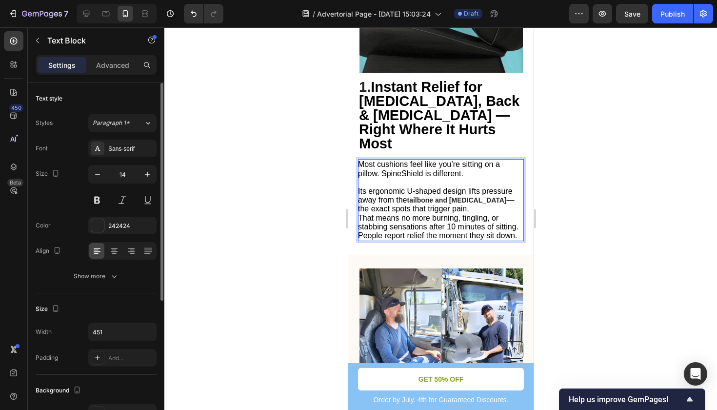
click at [469, 178] on p "⁠⁠⁠⁠⁠⁠⁠ Its ergonomic U-shaped design lifts pressure away from the tailbone and…" at bounding box center [439, 209] width 165 height 62
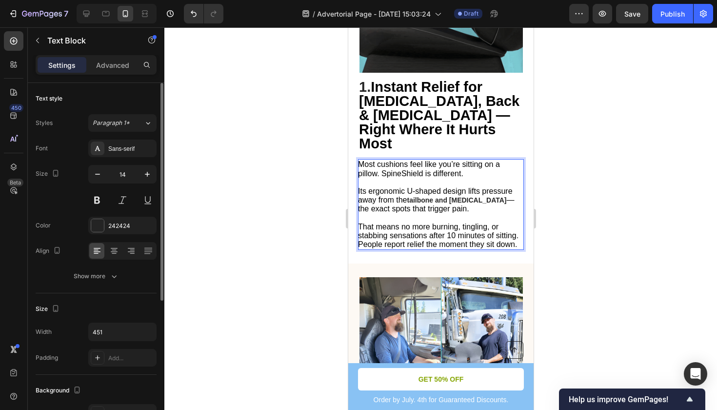
click at [610, 143] on div at bounding box center [440, 218] width 553 height 382
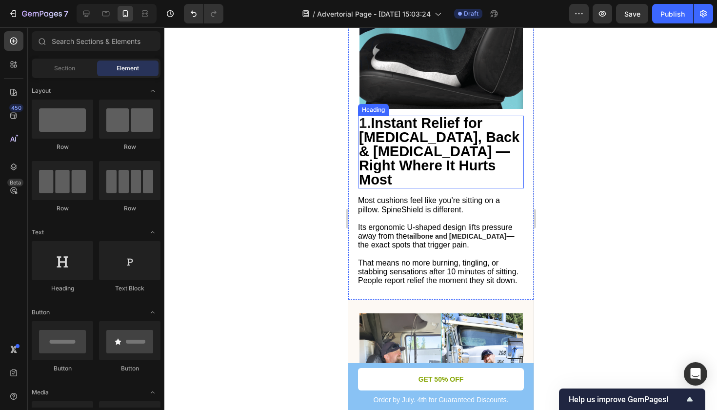
scroll to position [399, 0]
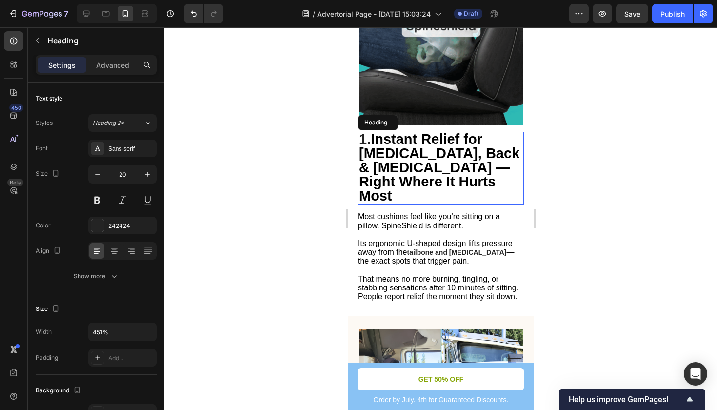
click at [475, 146] on span "Instant Relief for [MEDICAL_DATA], Back & [MEDICAL_DATA] — Right Where It Hurts…" at bounding box center [438, 167] width 160 height 72
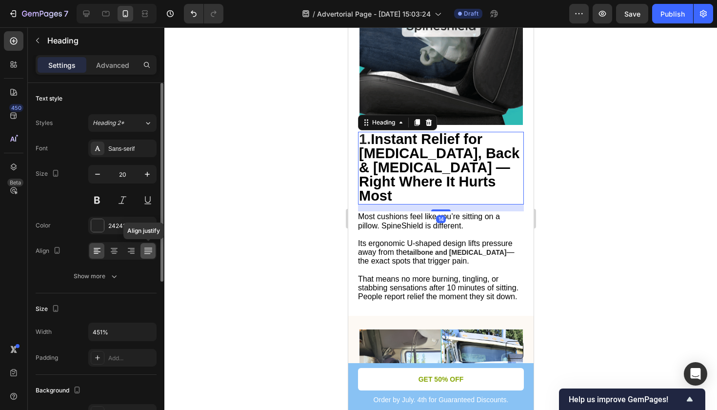
click at [146, 255] on icon at bounding box center [148, 251] width 10 height 10
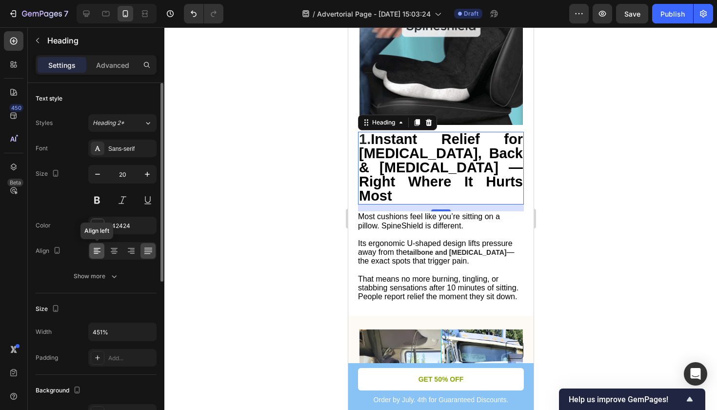
click at [99, 251] on icon at bounding box center [97, 251] width 7 height 1
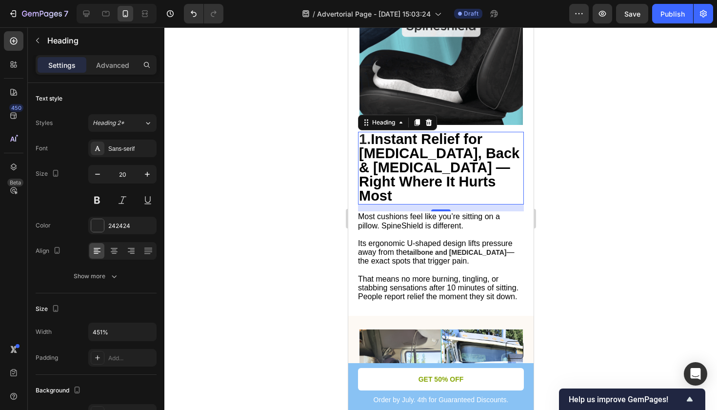
click at [605, 178] on div at bounding box center [440, 218] width 553 height 382
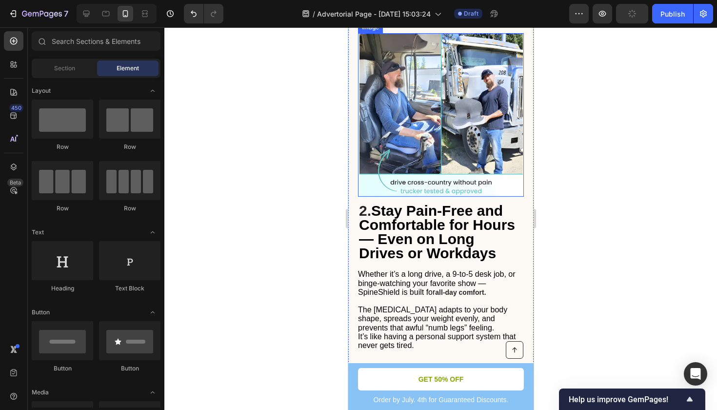
scroll to position [702, 0]
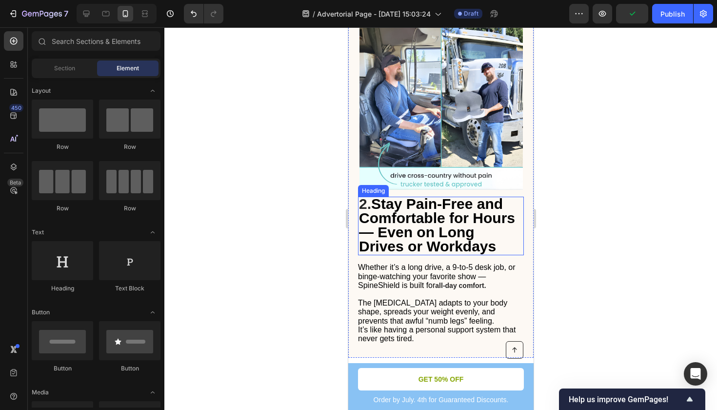
click at [484, 205] on h2 "2. Stay Pain-Free and Comfortable for Hours — Even on Long Drives or Workdays" at bounding box center [440, 226] width 166 height 59
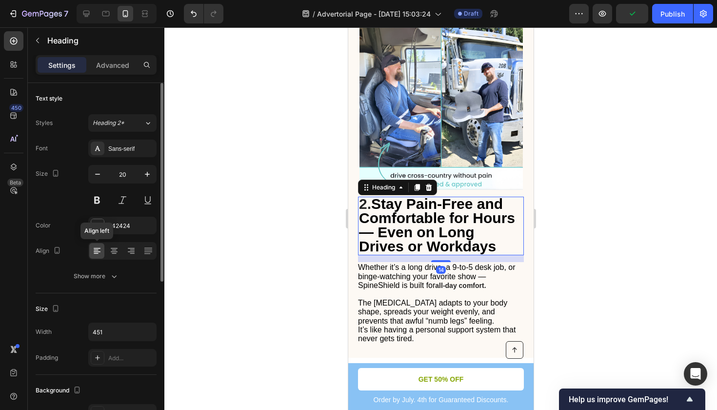
click at [97, 251] on icon at bounding box center [97, 251] width 10 height 10
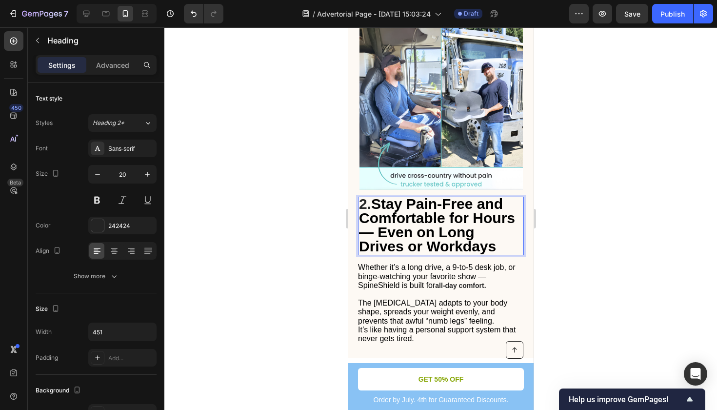
click at [376, 204] on span "Stay Pain-Free and Comfortable for Hours — Even on Long Drives or Workdays" at bounding box center [436, 225] width 156 height 59
click at [457, 218] on p "2. Stay Pain-Free and Comfortable for Hours Even on Long Drives or Workdays" at bounding box center [440, 226] width 164 height 57
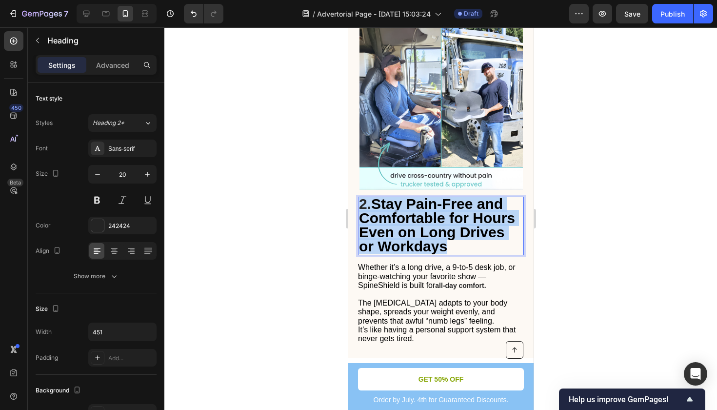
drag, startPoint x: 447, startPoint y: 215, endPoint x: 362, endPoint y: 176, distance: 93.4
click at [362, 198] on p "2. Stay Pain-Free and Comfortable for Hours Even on Long Drives or Workdays" at bounding box center [440, 226] width 164 height 57
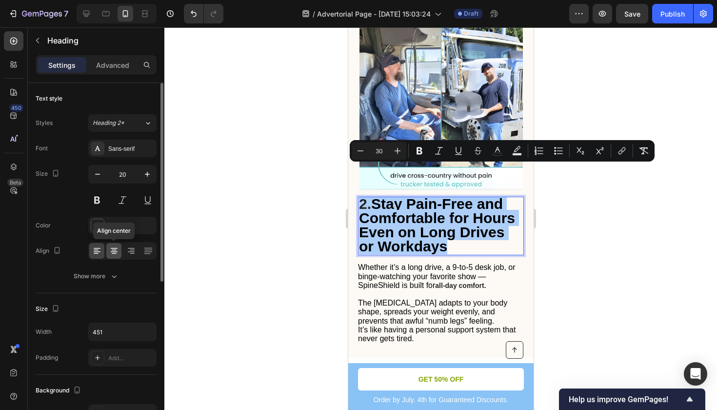
click at [118, 249] on icon at bounding box center [114, 251] width 10 height 10
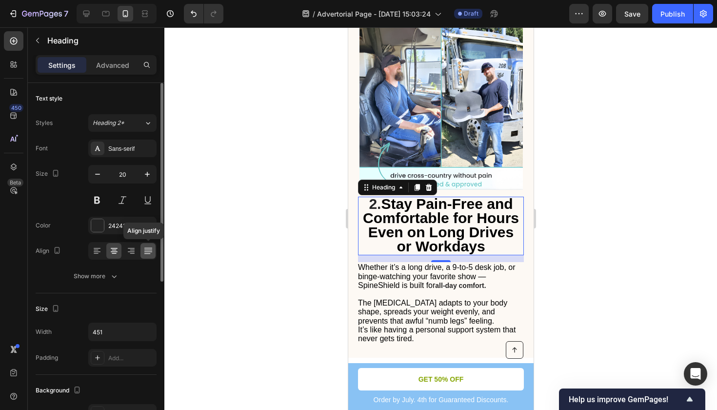
click at [144, 252] on icon at bounding box center [148, 251] width 10 height 10
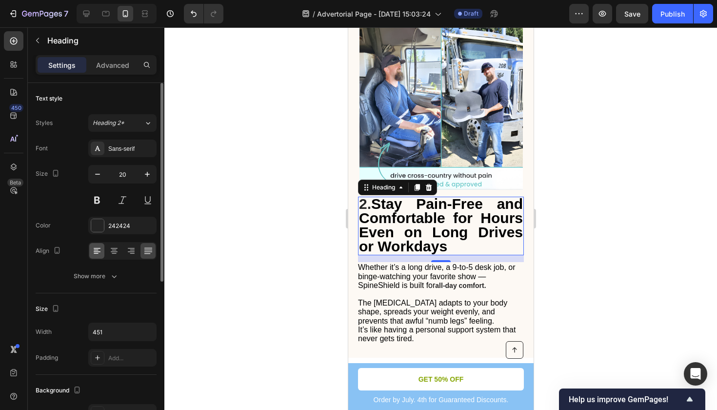
click at [94, 254] on icon at bounding box center [97, 251] width 10 height 10
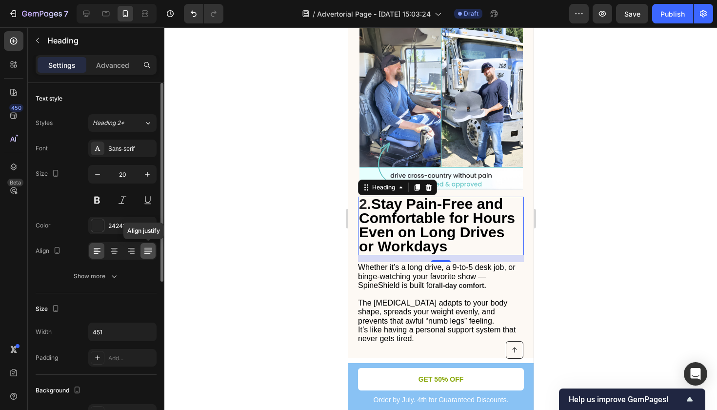
click at [143, 257] on div at bounding box center [147, 251] width 15 height 16
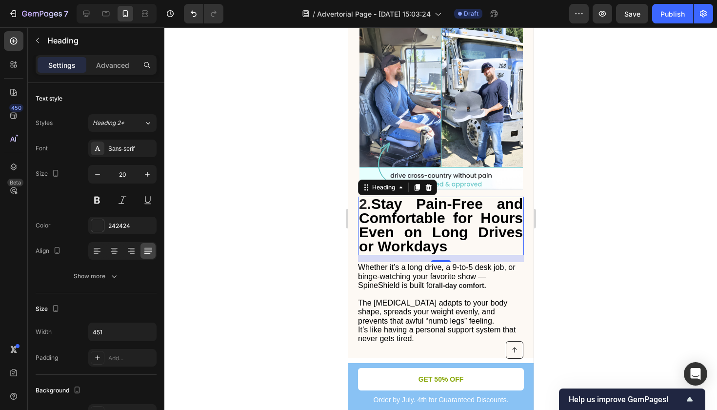
click at [620, 209] on div at bounding box center [440, 218] width 553 height 382
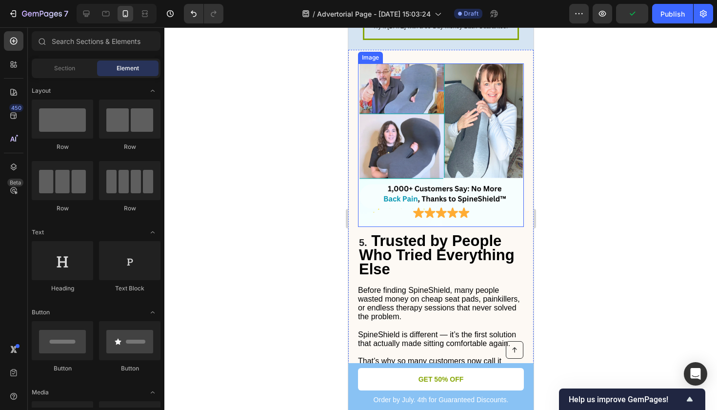
scroll to position [1942, 0]
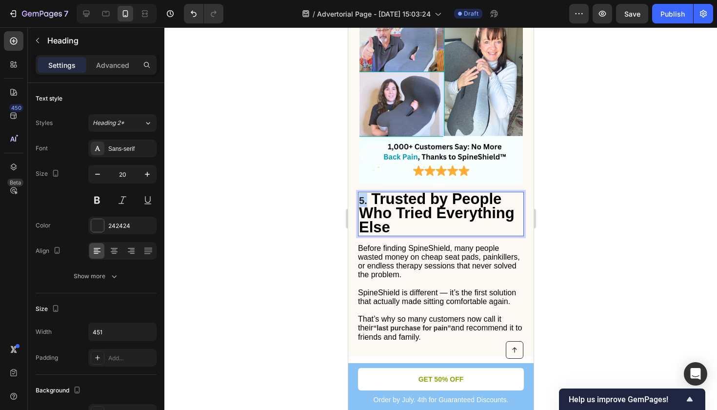
drag, startPoint x: 366, startPoint y: 198, endPoint x: 359, endPoint y: 198, distance: 6.8
click at [359, 198] on p "5. Trusted by People Who Tried Everything Else" at bounding box center [440, 214] width 164 height 42
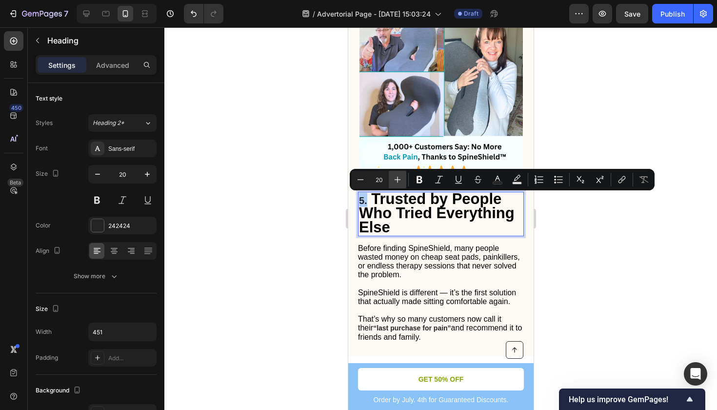
click at [396, 175] on icon "Editor contextual toolbar" at bounding box center [398, 180] width 10 height 10
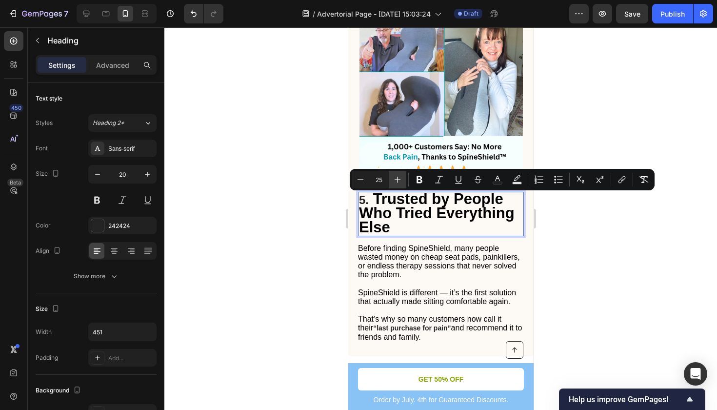
click at [396, 175] on icon "Editor contextual toolbar" at bounding box center [398, 180] width 10 height 10
type input "28"
drag, startPoint x: 184, startPoint y: 197, endPoint x: 647, endPoint y: 273, distance: 468.9
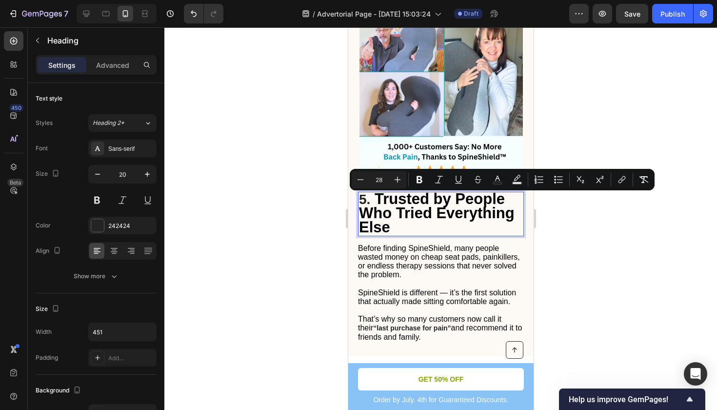
click at [647, 273] on div at bounding box center [440, 218] width 553 height 382
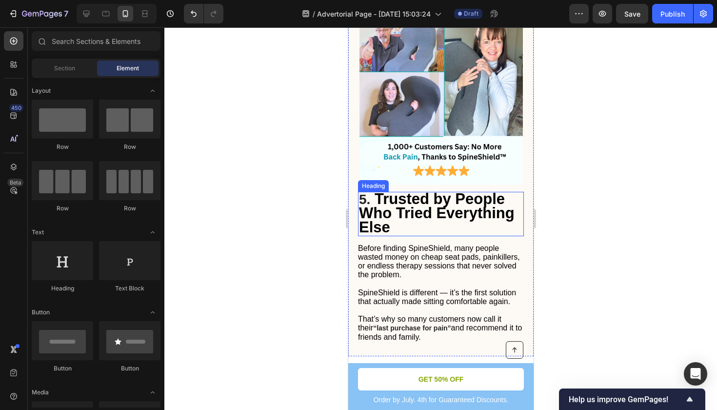
click at [367, 200] on span "5." at bounding box center [363, 199] width 11 height 15
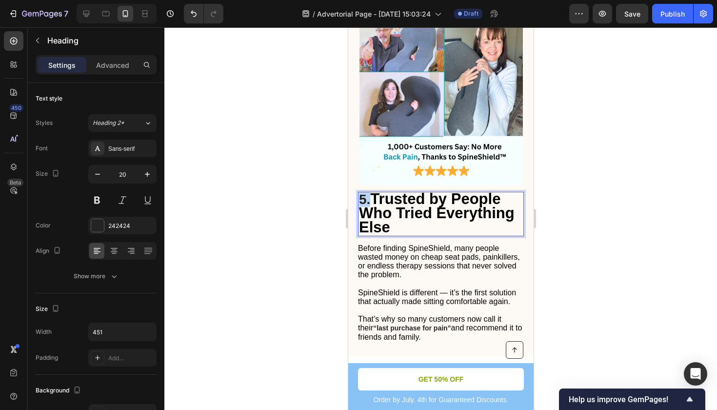
drag, startPoint x: 368, startPoint y: 197, endPoint x: 358, endPoint y: 197, distance: 10.3
click at [358, 197] on h2 "5. Trusted by People Who Tried Everything Else" at bounding box center [440, 214] width 166 height 44
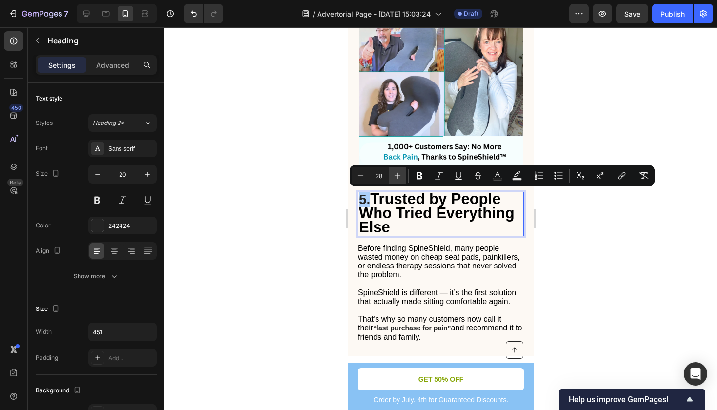
click at [395, 178] on icon "Editor contextual toolbar" at bounding box center [398, 176] width 10 height 10
type input "31"
click at [584, 270] on div at bounding box center [440, 218] width 553 height 382
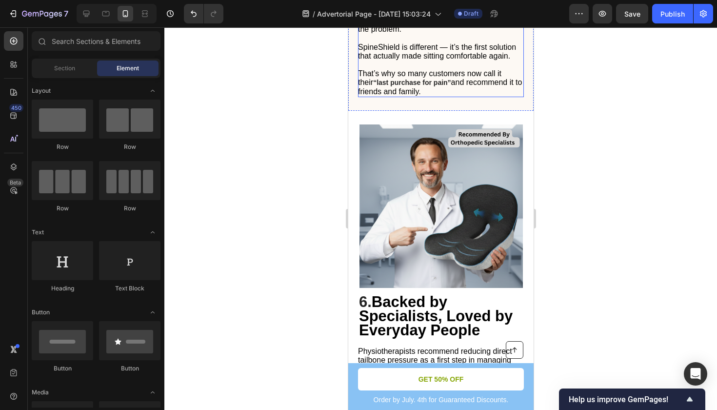
scroll to position [2249, 0]
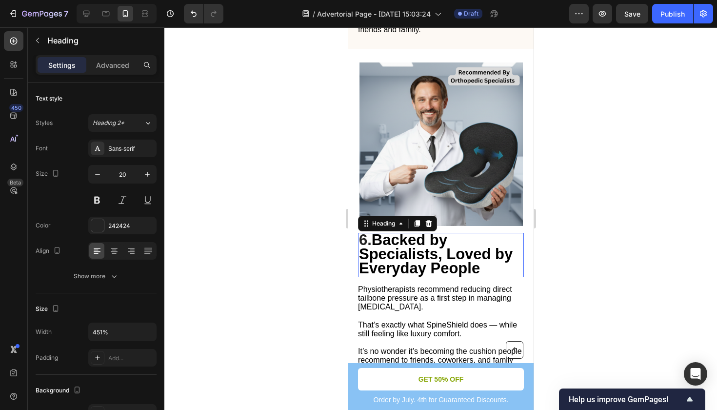
click at [452, 256] on span "Backed by Specialists, Loved by Everyday People" at bounding box center [435, 253] width 154 height 45
click at [144, 257] on div at bounding box center [147, 251] width 15 height 16
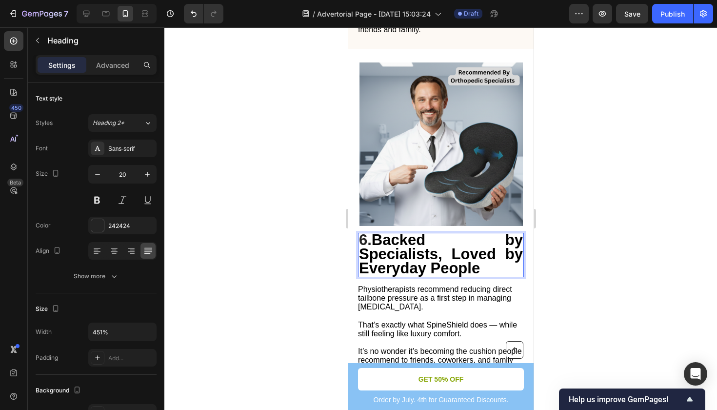
click at [503, 240] on span "Backed by Specialists, Loved by Everyday People" at bounding box center [440, 253] width 164 height 45
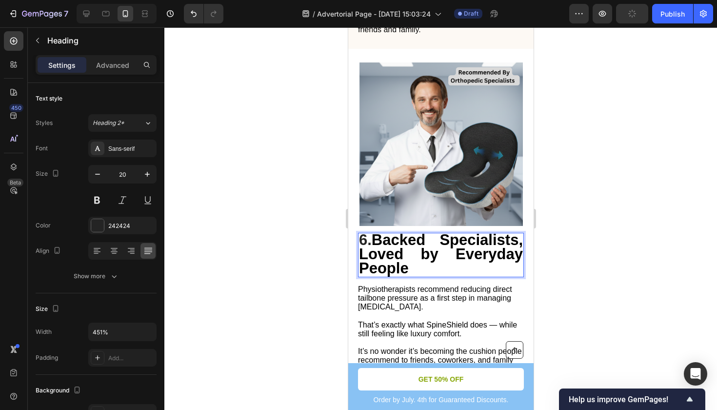
click at [594, 262] on div at bounding box center [440, 218] width 553 height 382
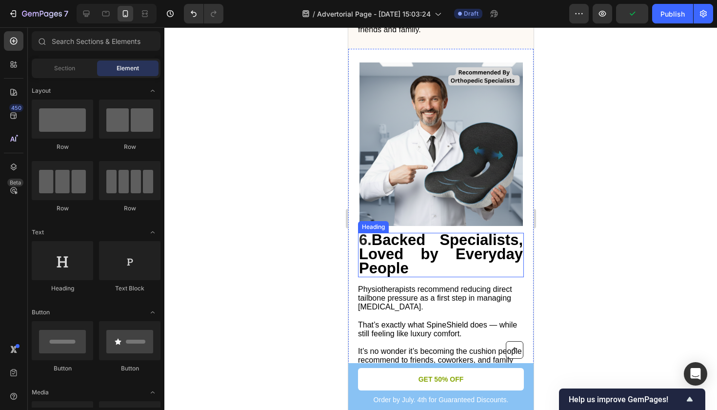
click at [419, 256] on span "Backed Specialists, Loved by Everyday People" at bounding box center [440, 253] width 164 height 45
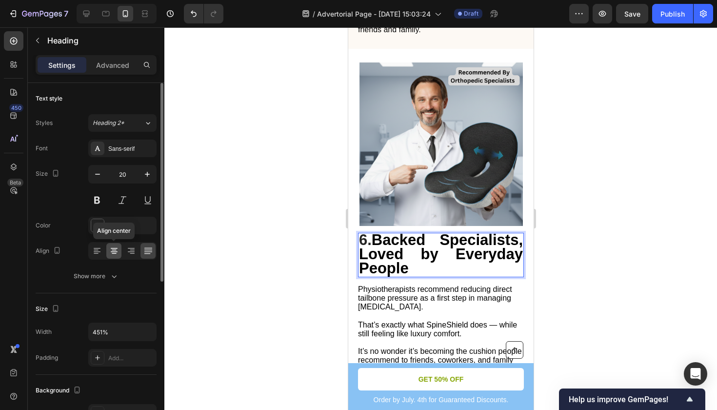
click at [110, 251] on icon at bounding box center [114, 251] width 10 height 10
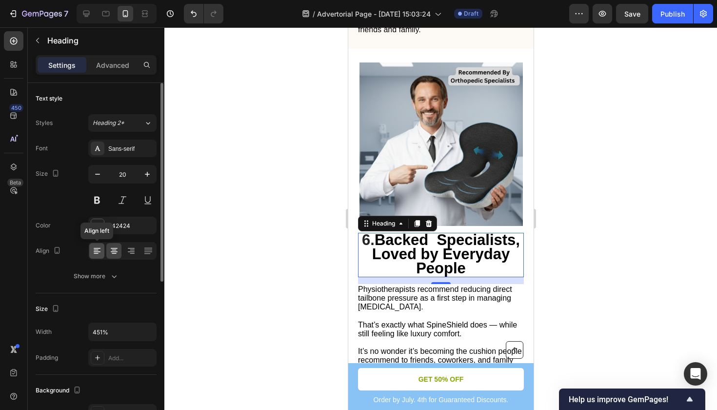
click at [97, 254] on icon at bounding box center [96, 253] width 5 height 1
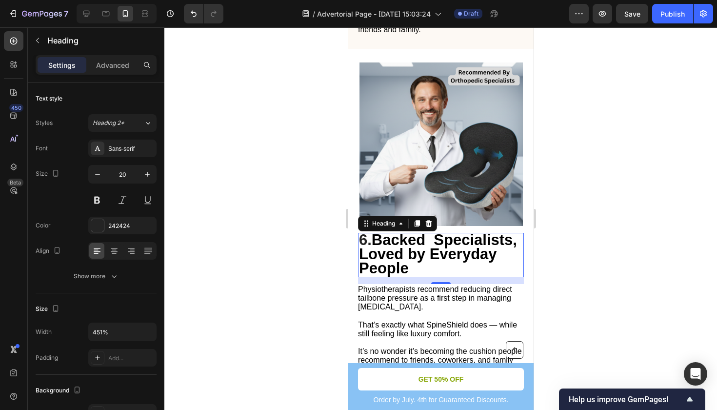
click at [586, 232] on div at bounding box center [440, 218] width 553 height 382
click at [430, 242] on span "Backed Specialists, Loved by Everyday People" at bounding box center [437, 253] width 158 height 45
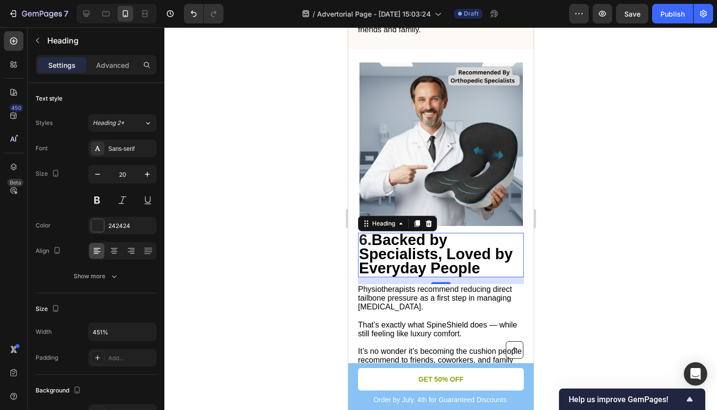
click at [648, 239] on div at bounding box center [440, 218] width 553 height 382
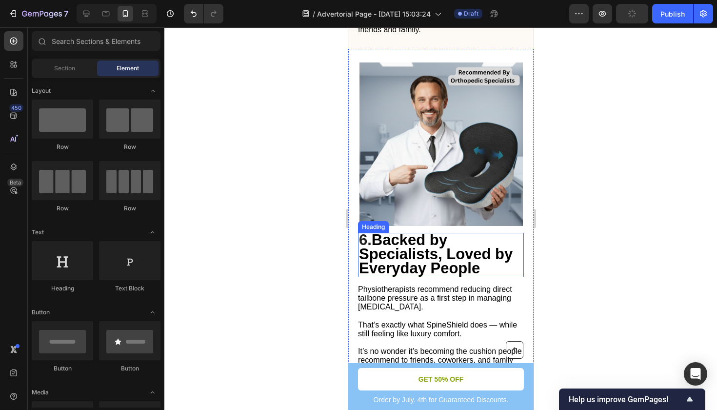
click at [413, 277] on span "Backed by Specialists, Loved by Everyday People" at bounding box center [435, 253] width 154 height 45
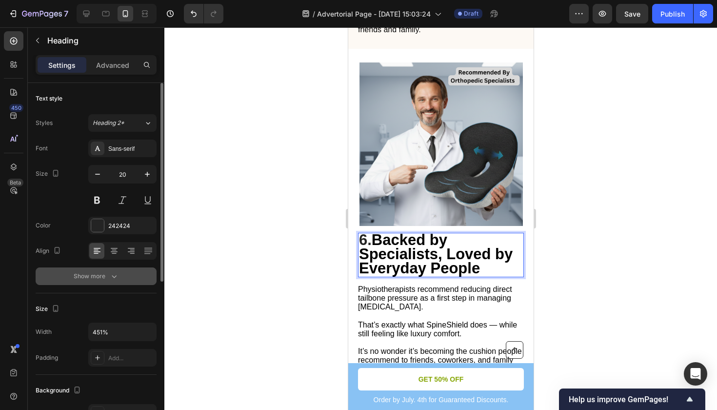
click at [113, 273] on icon "button" at bounding box center [114, 276] width 10 height 10
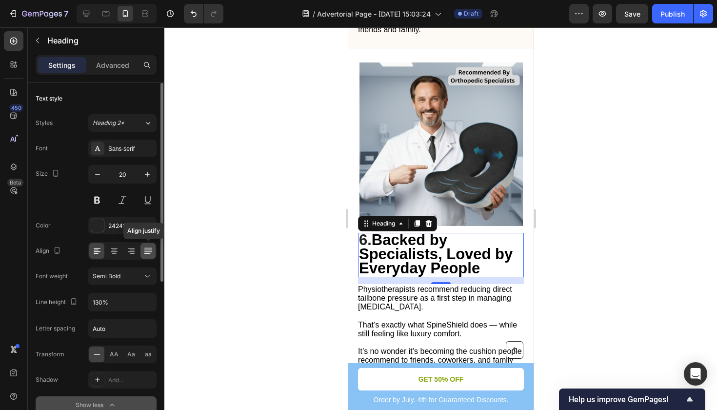
click at [149, 253] on icon at bounding box center [148, 251] width 10 height 10
click at [124, 250] on div at bounding box center [130, 251] width 15 height 16
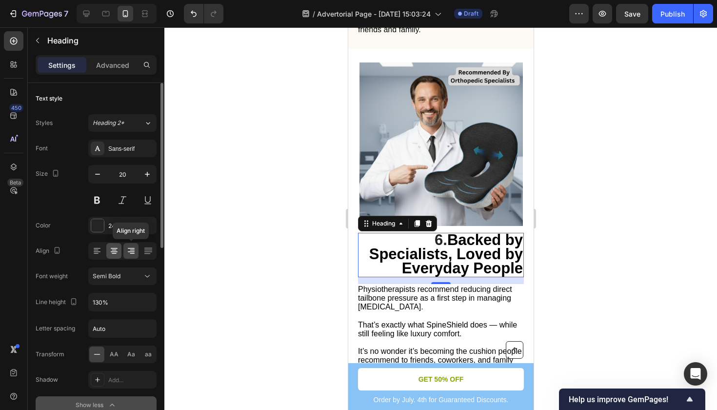
click at [111, 248] on icon at bounding box center [114, 248] width 7 height 1
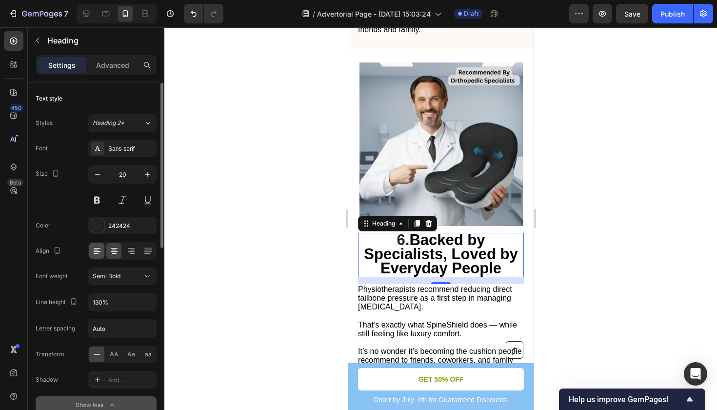
click at [99, 246] on icon at bounding box center [97, 251] width 10 height 10
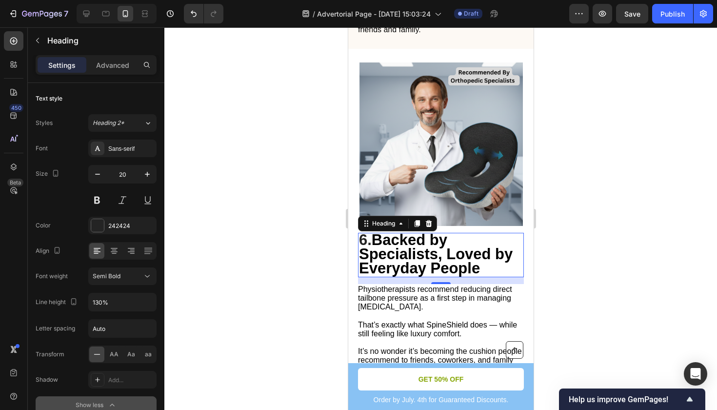
click at [610, 208] on div at bounding box center [440, 218] width 553 height 382
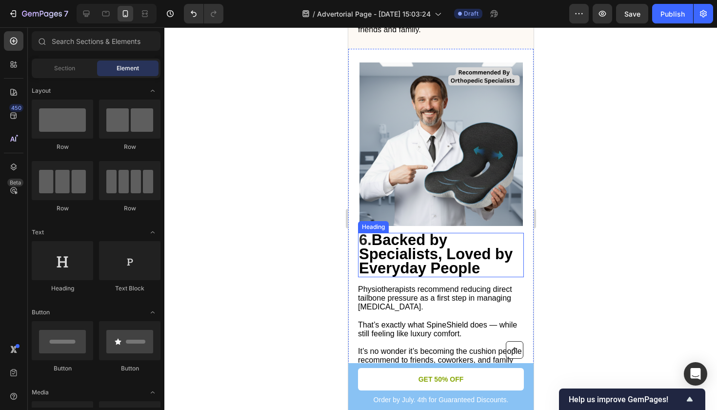
click at [362, 258] on span "Backed by Specialists, Loved by Everyday People" at bounding box center [435, 253] width 154 height 45
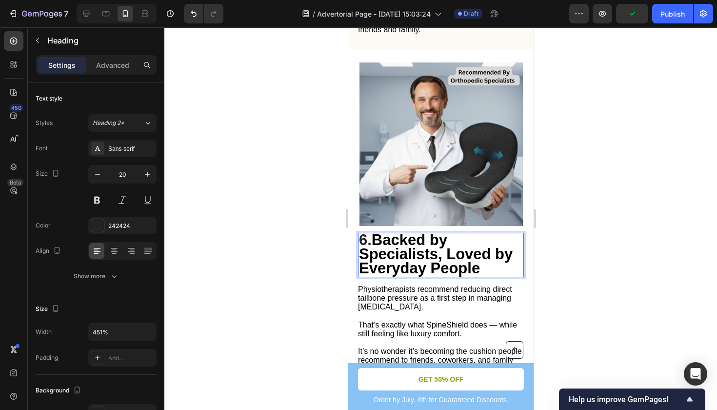
click at [434, 262] on span "Backed by Specialists, Loved by Everyday People" at bounding box center [435, 253] width 154 height 45
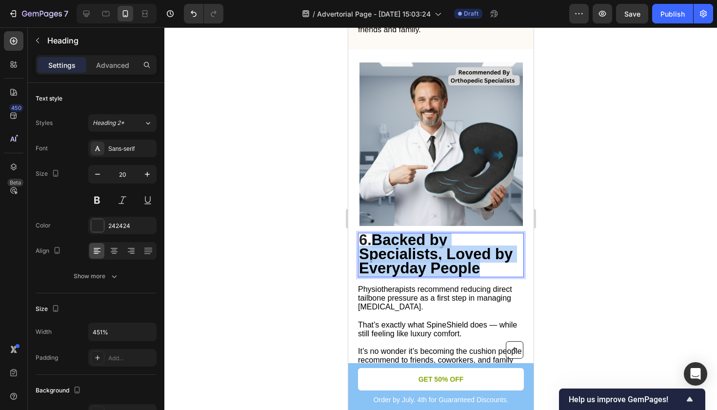
drag, startPoint x: 483, startPoint y: 271, endPoint x: 375, endPoint y: 235, distance: 114.1
click at [375, 235] on p "6. Backed by Specialists, Loved by Everyday People" at bounding box center [440, 255] width 164 height 42
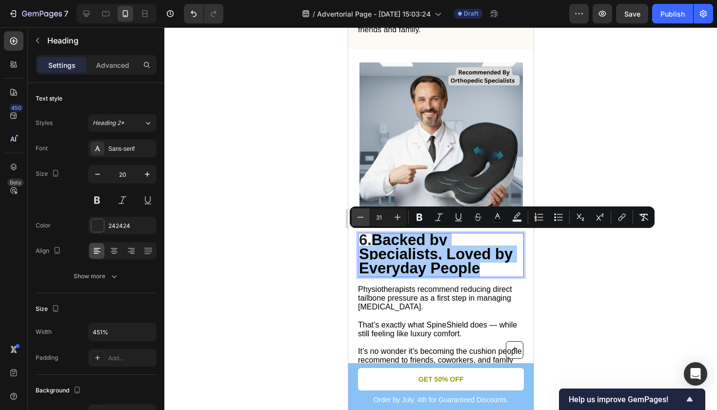
click at [357, 210] on button "Minus" at bounding box center [361, 217] width 18 height 18
type input "30"
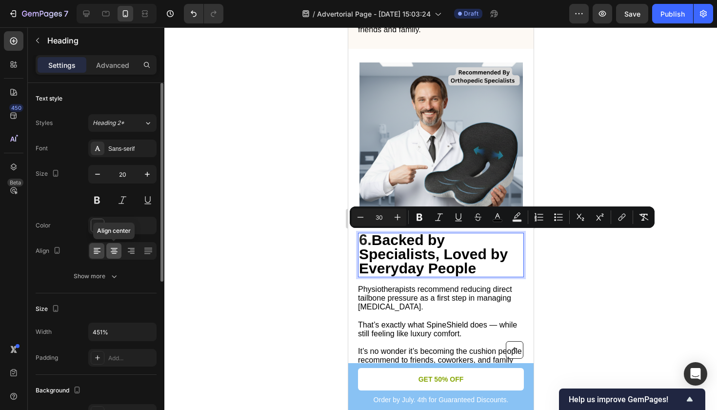
click at [111, 253] on icon at bounding box center [114, 251] width 10 height 10
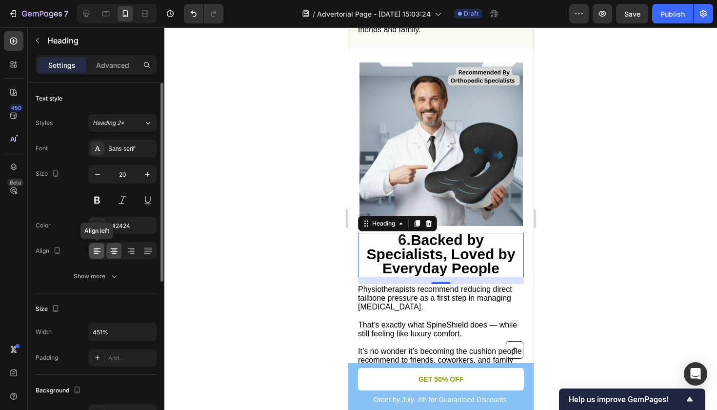
click at [99, 251] on icon at bounding box center [97, 251] width 10 height 10
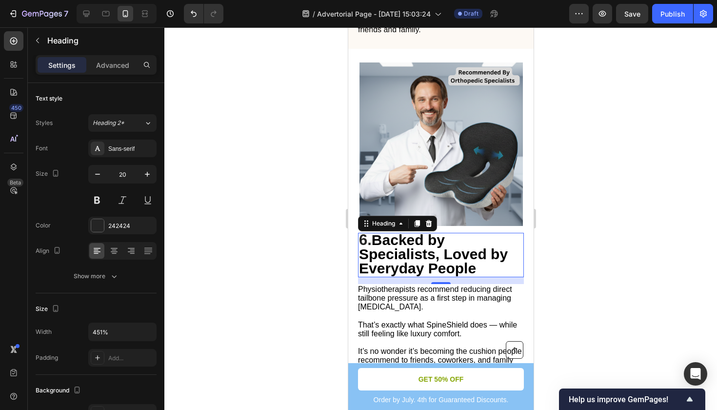
click at [619, 259] on div at bounding box center [440, 218] width 553 height 382
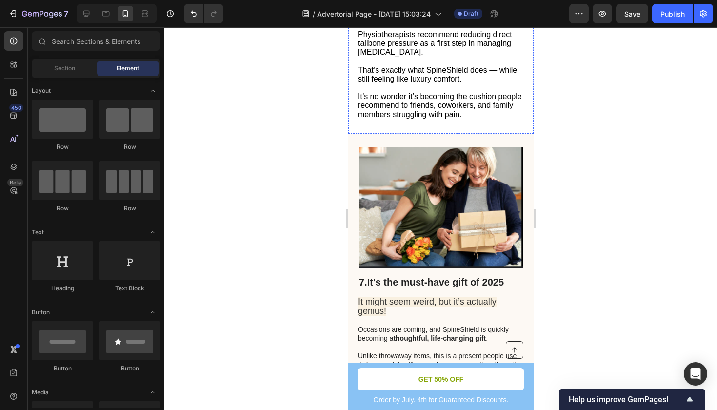
scroll to position [2560, 0]
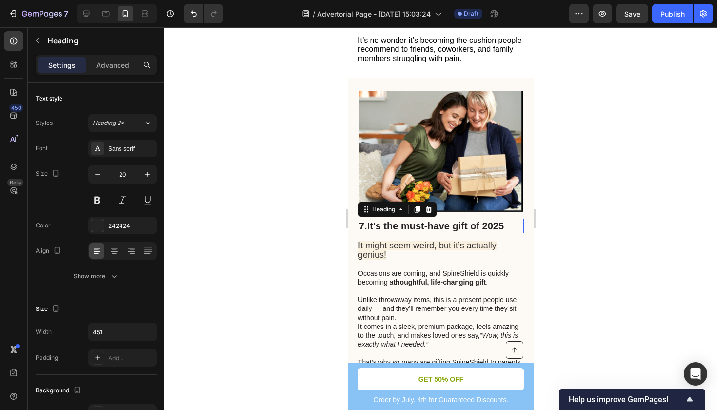
click at [508, 228] on h2 "7. It's the must-have gift of 2025" at bounding box center [440, 225] width 166 height 15
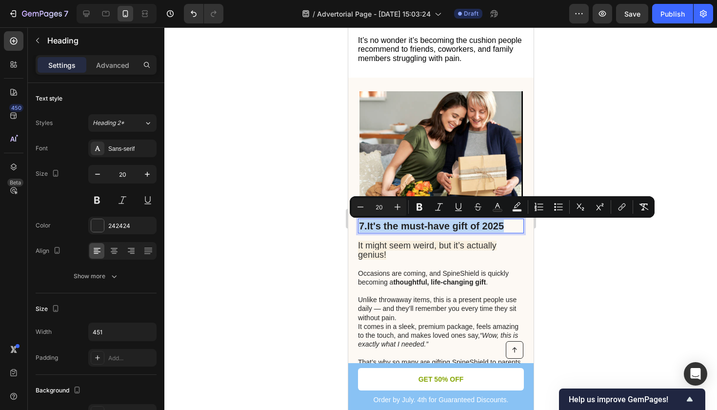
drag, startPoint x: 508, startPoint y: 228, endPoint x: 359, endPoint y: 225, distance: 149.3
click at [359, 225] on p "7. It's the must-have gift of 2025" at bounding box center [440, 225] width 164 height 13
click at [398, 207] on icon "Editor contextual toolbar" at bounding box center [398, 207] width 6 height 6
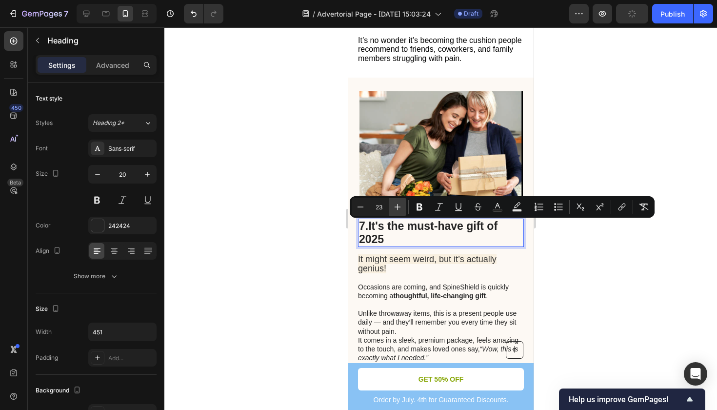
click at [398, 207] on icon "Editor contextual toolbar" at bounding box center [398, 207] width 6 height 6
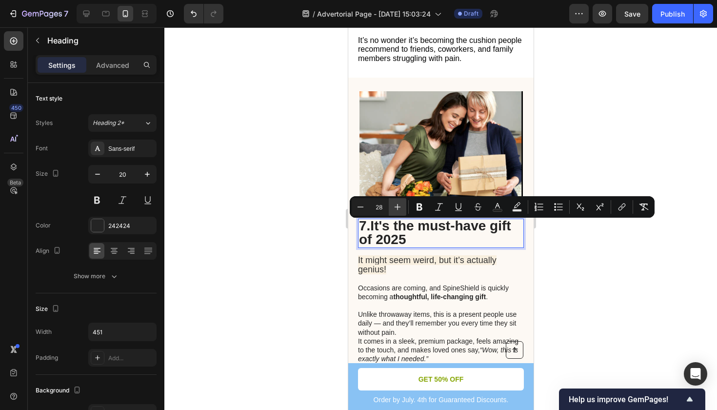
click at [398, 207] on icon "Editor contextual toolbar" at bounding box center [398, 207] width 6 height 6
type input "31"
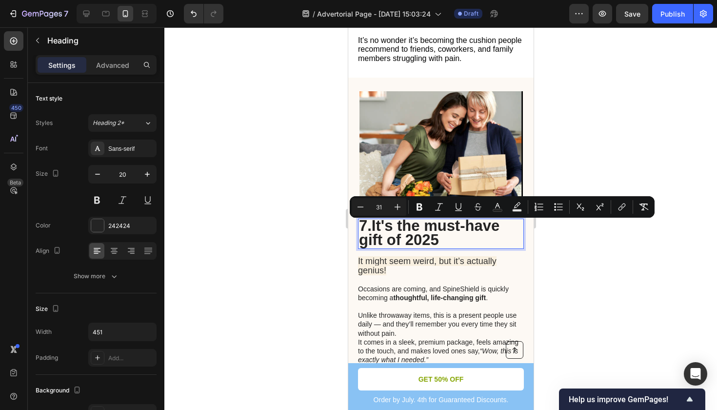
click at [610, 272] on div at bounding box center [440, 218] width 553 height 382
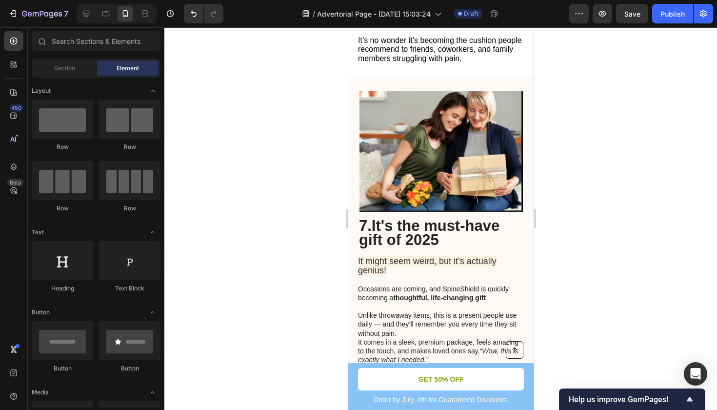
click at [551, 253] on div at bounding box center [440, 218] width 553 height 382
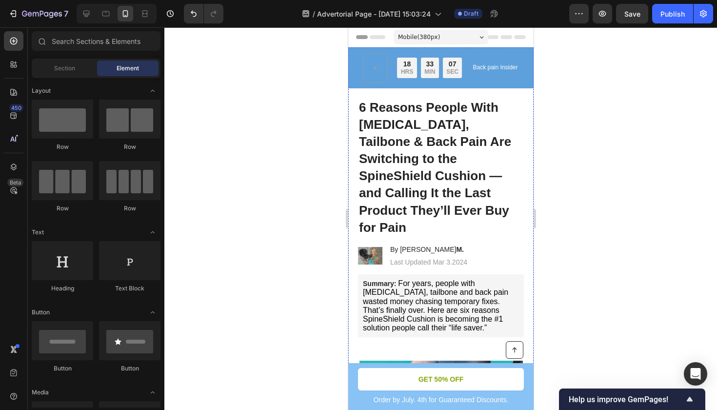
scroll to position [0, 0]
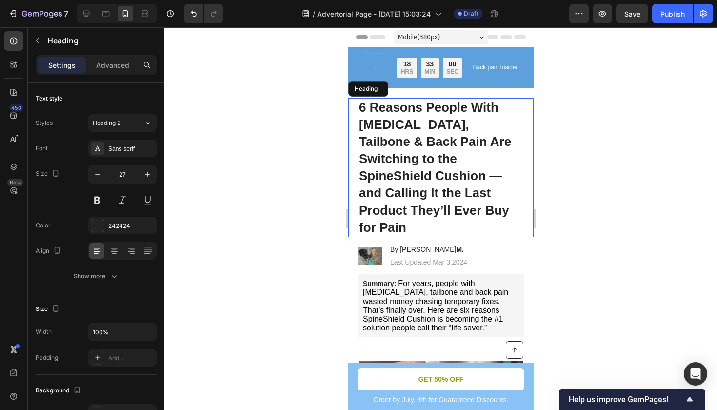
click at [428, 173] on strong "6 Reasons People With [MEDICAL_DATA], Tailbone & Back Pain Are Switching to the…" at bounding box center [434, 167] width 152 height 135
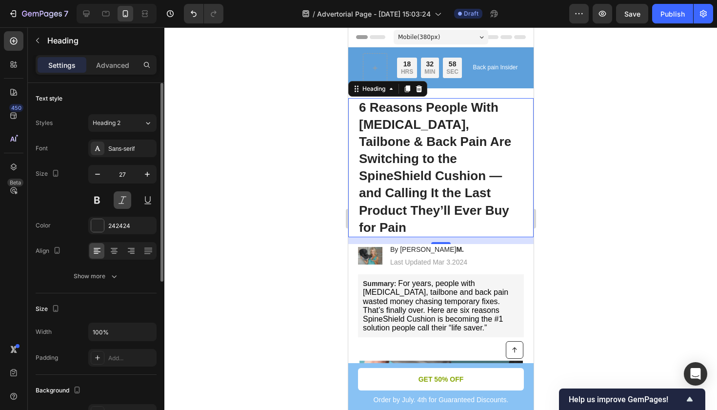
click at [119, 201] on button at bounding box center [123, 200] width 18 height 18
click at [100, 199] on button at bounding box center [97, 200] width 18 height 18
click at [124, 203] on button at bounding box center [123, 200] width 18 height 18
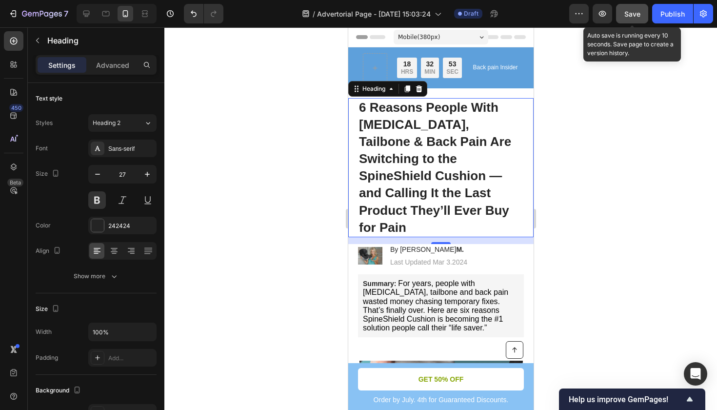
click at [627, 16] on span "Save" at bounding box center [632, 14] width 16 height 8
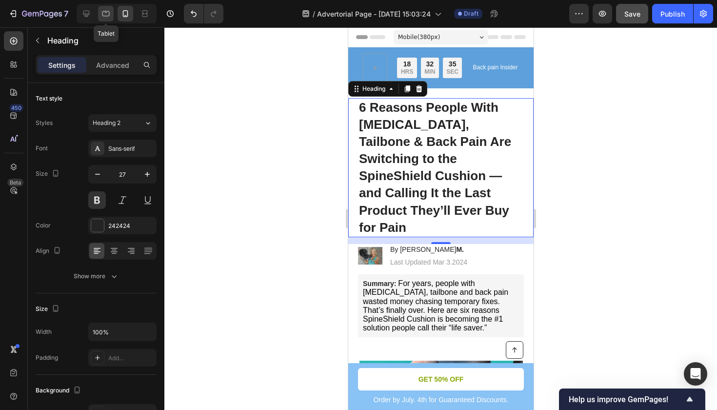
click at [106, 13] on icon at bounding box center [106, 14] width 10 height 10
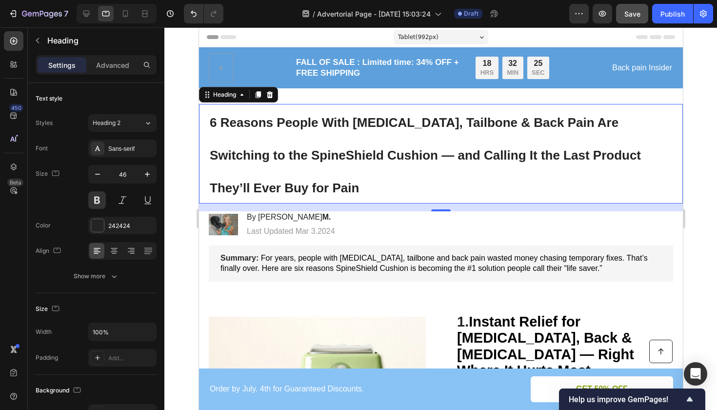
click at [289, 170] on h1 "6 Reasons People With [MEDICAL_DATA], Tailbone & Back Pain Are Switching to the…" at bounding box center [440, 153] width 464 height 99
click at [123, 13] on icon at bounding box center [125, 13] width 5 height 7
type input "27"
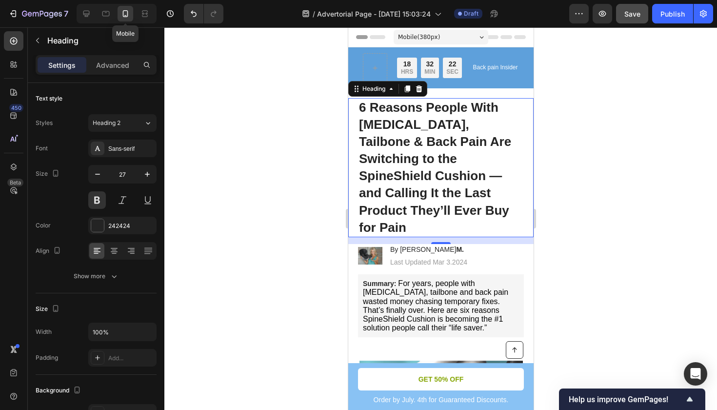
scroll to position [37, 0]
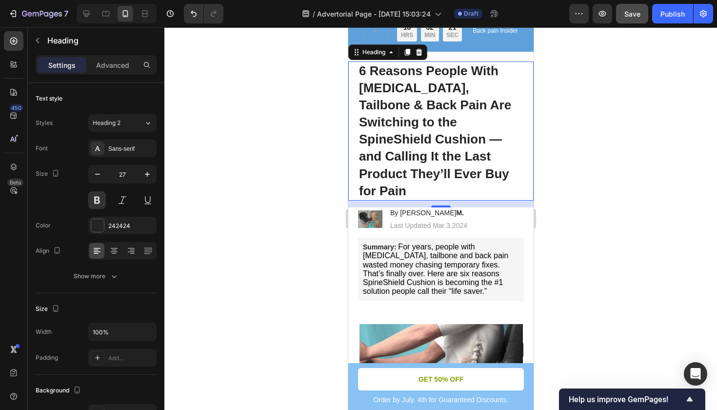
click at [570, 107] on div at bounding box center [440, 218] width 553 height 382
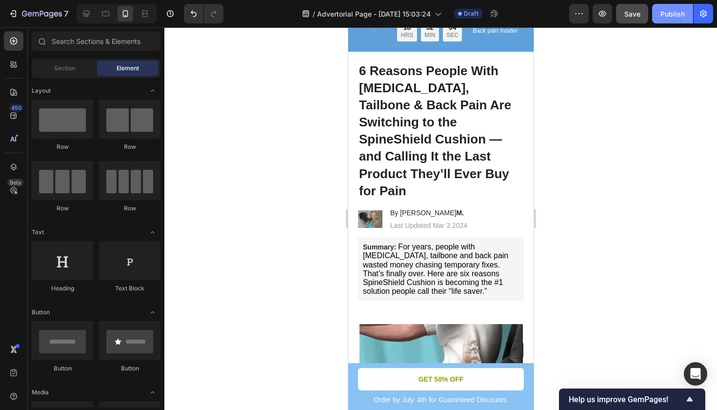
click at [672, 15] on div "Publish" at bounding box center [672, 14] width 24 height 10
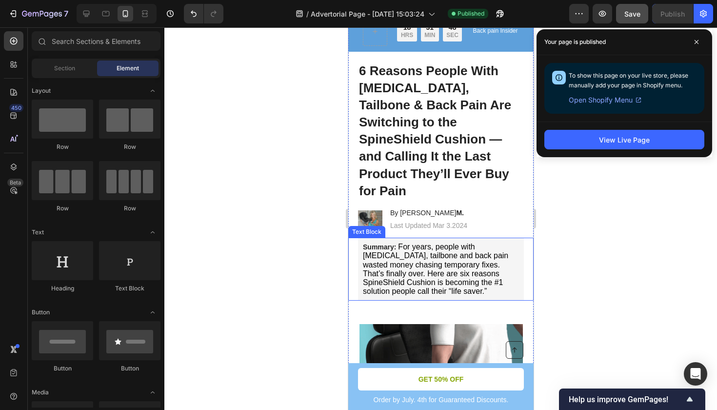
click at [272, 215] on div at bounding box center [440, 218] width 553 height 382
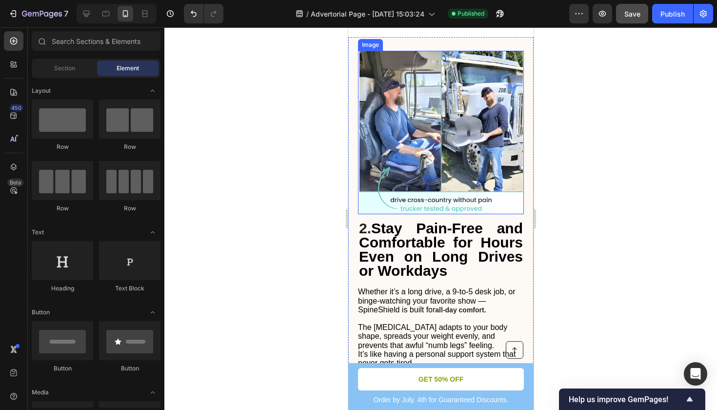
scroll to position [797, 0]
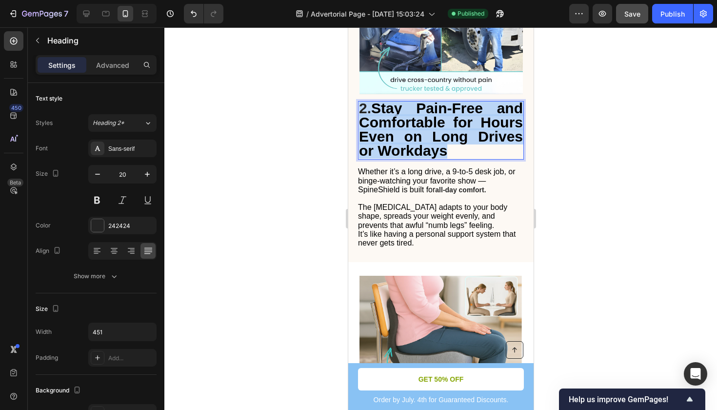
drag, startPoint x: 451, startPoint y: 119, endPoint x: 362, endPoint y: 78, distance: 97.8
click at [362, 102] on p "2. Stay Pain-Free and Comfortable for Hours Even on Long Drives or Workdays" at bounding box center [440, 130] width 164 height 57
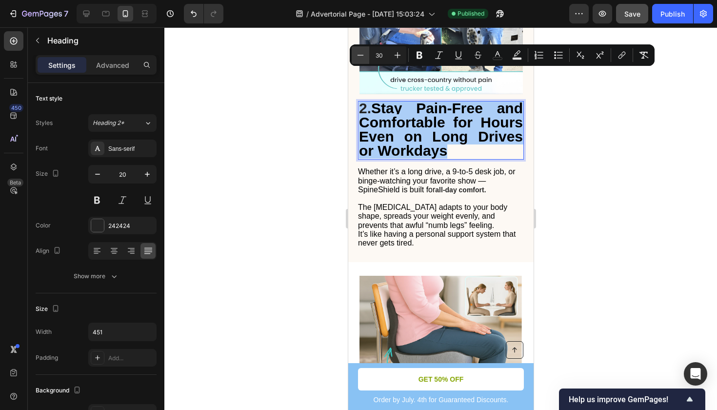
click at [360, 57] on icon "Editor contextual toolbar" at bounding box center [361, 55] width 10 height 10
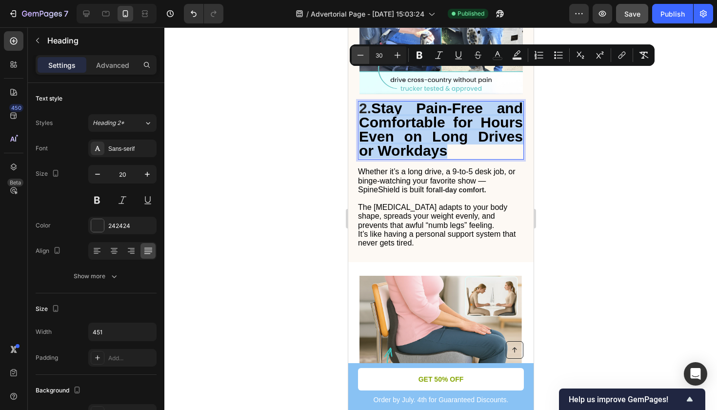
type input "29"
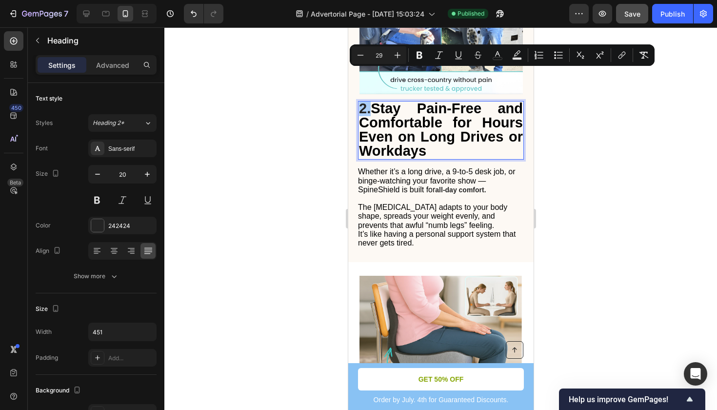
click at [605, 173] on div at bounding box center [440, 218] width 553 height 382
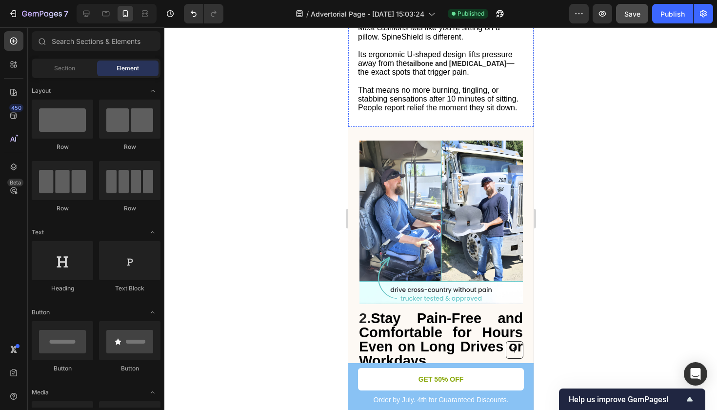
scroll to position [699, 0]
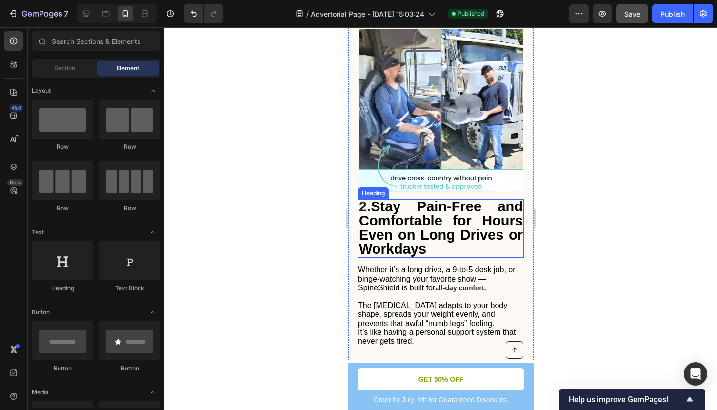
click at [434, 198] on span "Stay Pain-Free and Comfortable for Hours Even on Long Drives or Workdays" at bounding box center [440, 227] width 164 height 58
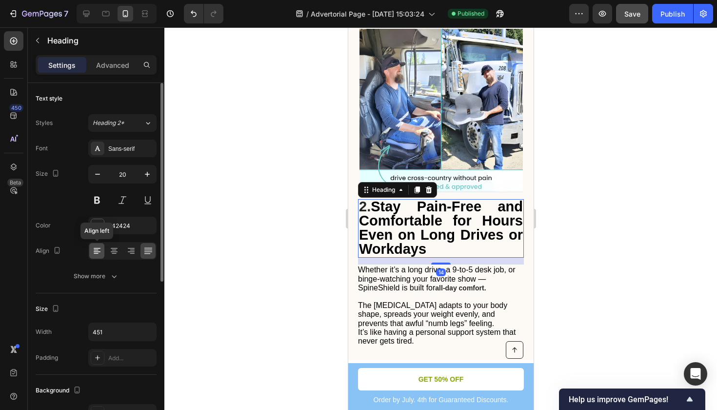
click at [102, 251] on div at bounding box center [96, 251] width 15 height 16
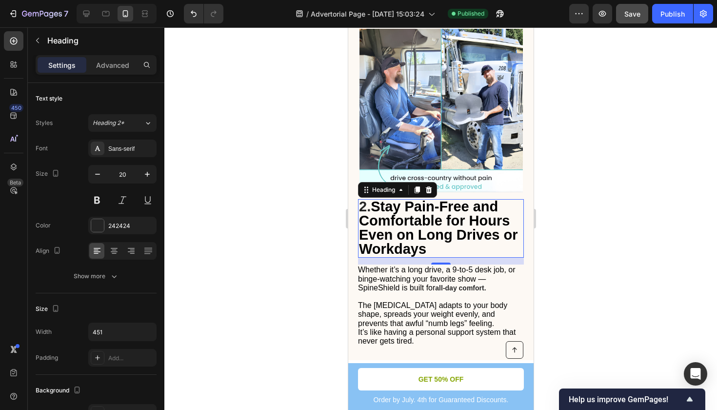
click at [648, 212] on div at bounding box center [440, 218] width 553 height 382
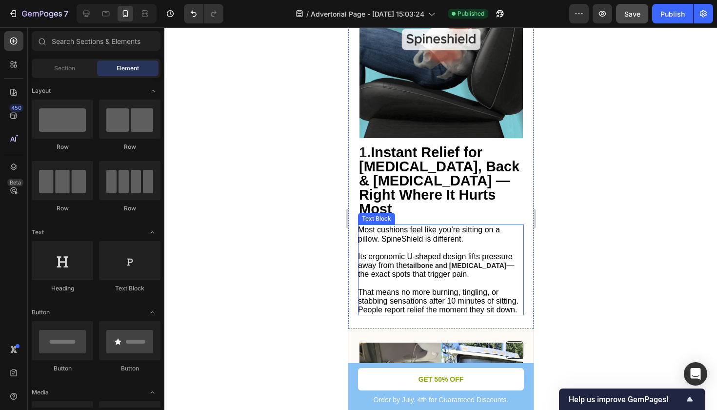
scroll to position [382, 0]
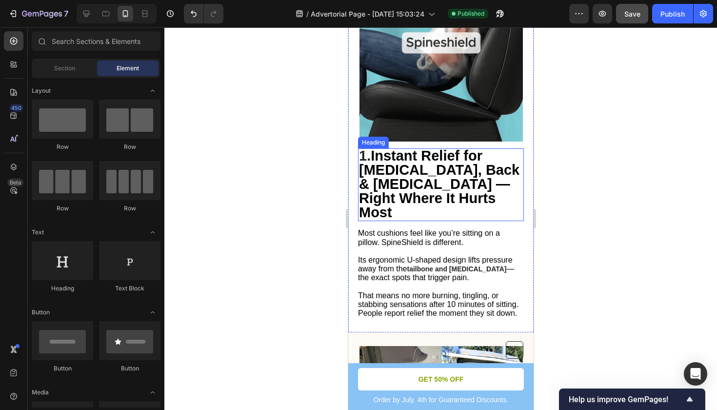
click at [440, 177] on span "Instant Relief for [MEDICAL_DATA], Back & [MEDICAL_DATA] — Right Where It Hurts…" at bounding box center [438, 184] width 160 height 72
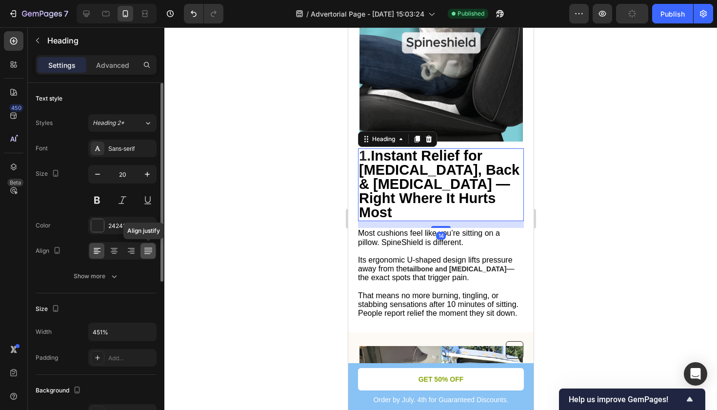
click at [144, 251] on icon at bounding box center [148, 251] width 10 height 10
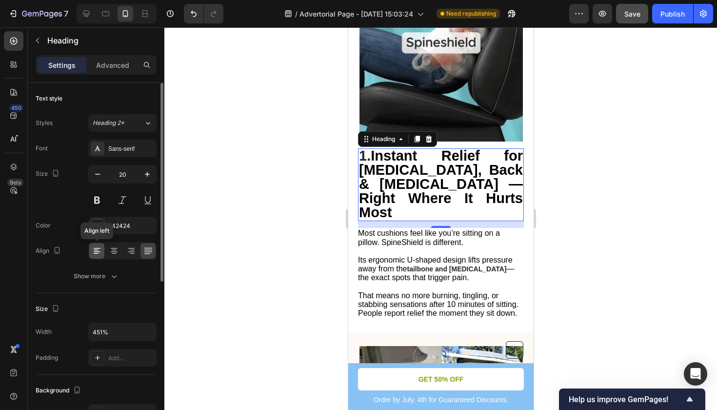
click at [100, 247] on icon at bounding box center [97, 251] width 10 height 10
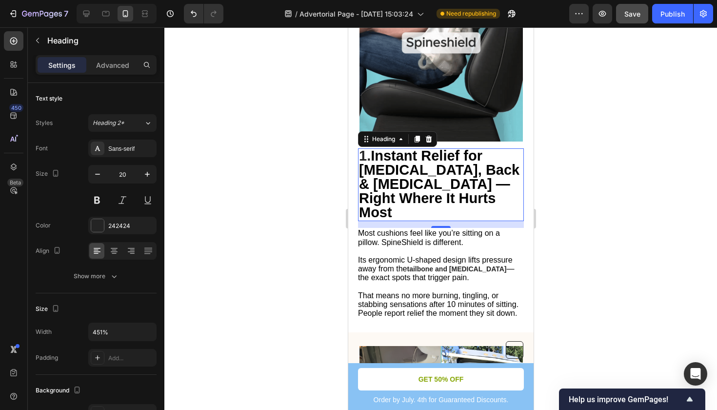
click at [554, 169] on div at bounding box center [440, 218] width 553 height 382
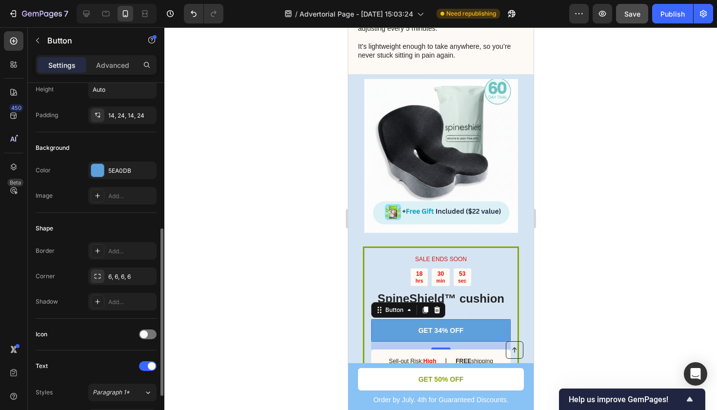
scroll to position [0, 0]
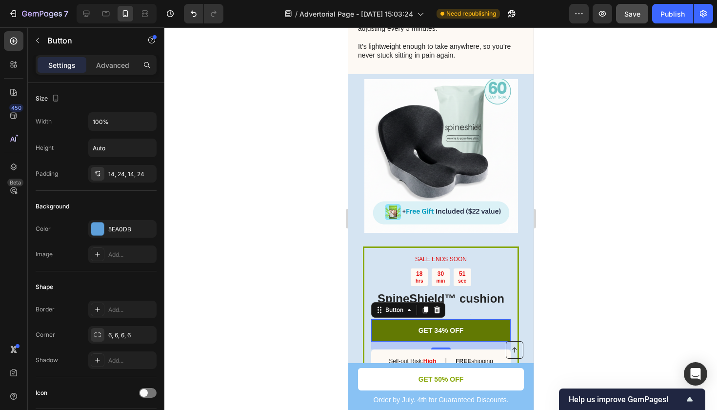
click at [403, 319] on link "GET 34% OFF" at bounding box center [440, 330] width 139 height 22
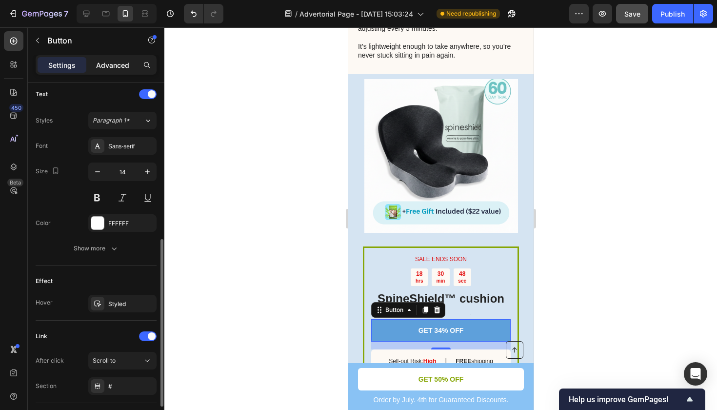
click at [120, 66] on p "Advanced" at bounding box center [112, 65] width 33 height 10
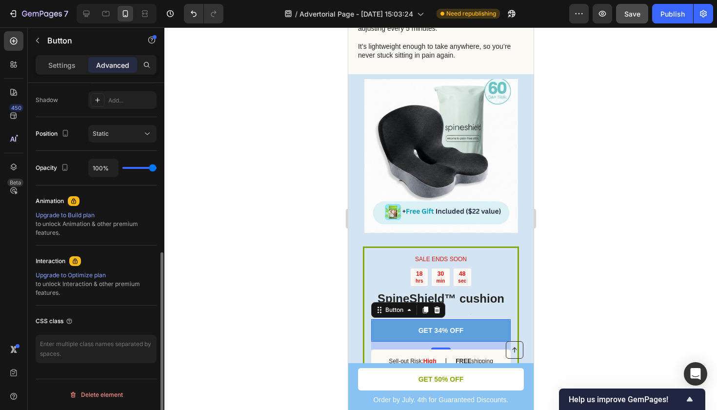
scroll to position [322, 0]
click at [63, 62] on p "Settings" at bounding box center [61, 65] width 27 height 10
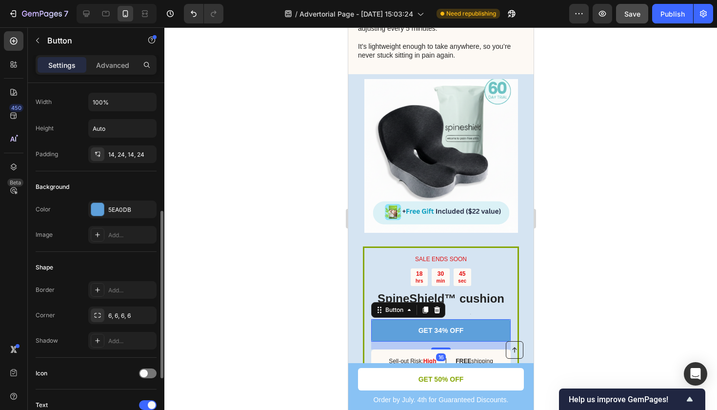
scroll to position [0, 0]
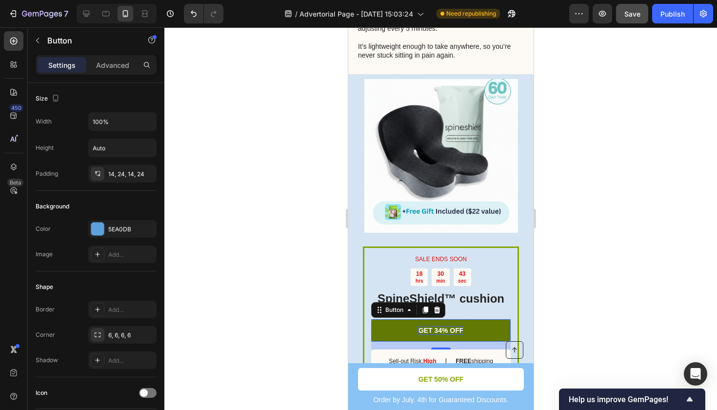
click at [448, 326] on p "GET 34% OFF" at bounding box center [440, 330] width 45 height 9
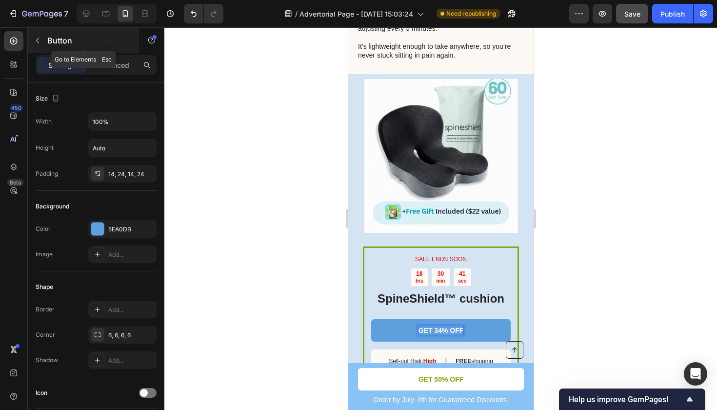
click at [36, 41] on icon "button" at bounding box center [38, 41] width 8 height 8
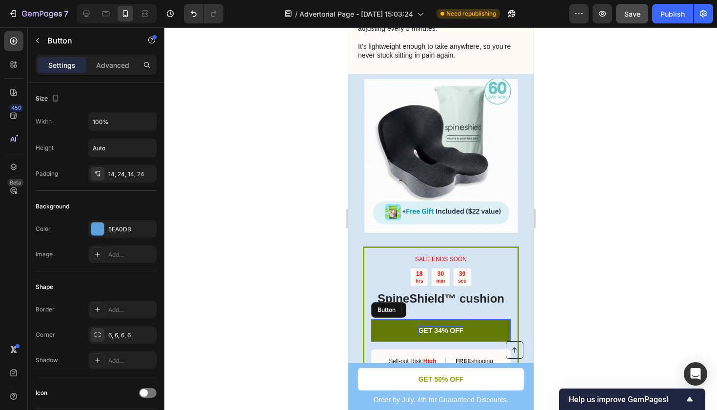
click at [436, 326] on p "GET 34% OFF" at bounding box center [440, 330] width 45 height 9
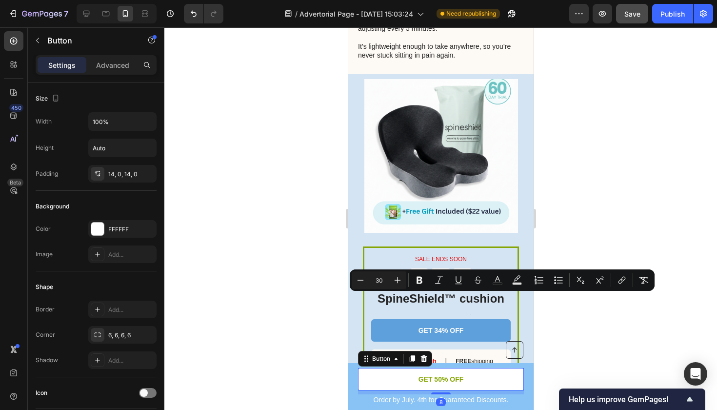
click at [375, 378] on link "GET 50% OFF" at bounding box center [440, 379] width 166 height 22
click at [599, 226] on div at bounding box center [440, 218] width 553 height 382
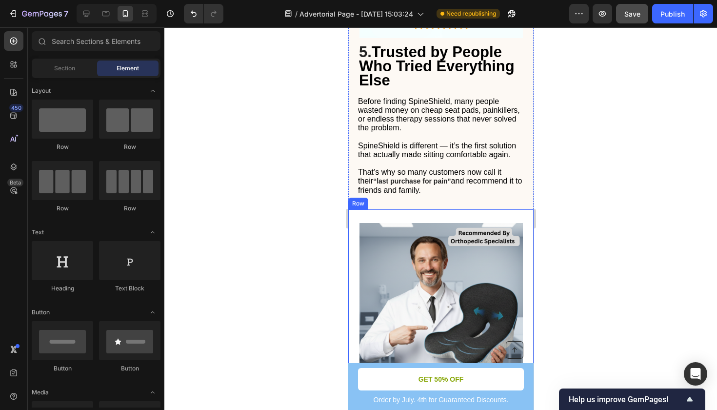
scroll to position [2087, 0]
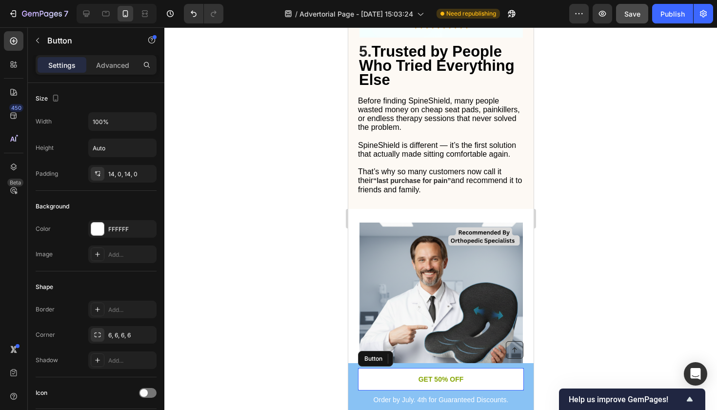
click at [393, 375] on link "GET 50% OFF" at bounding box center [440, 379] width 166 height 22
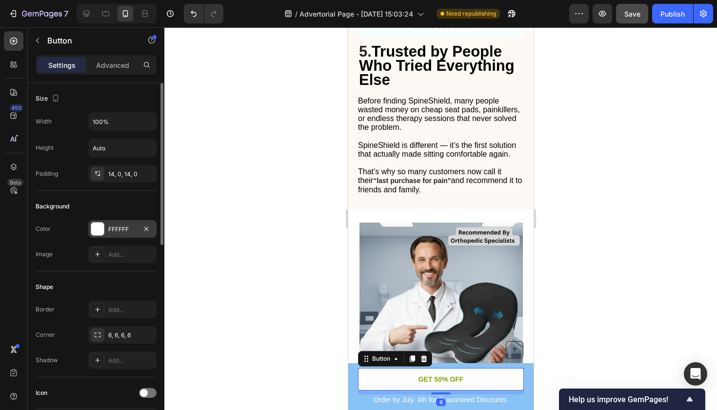
click at [99, 234] on div at bounding box center [97, 228] width 13 height 13
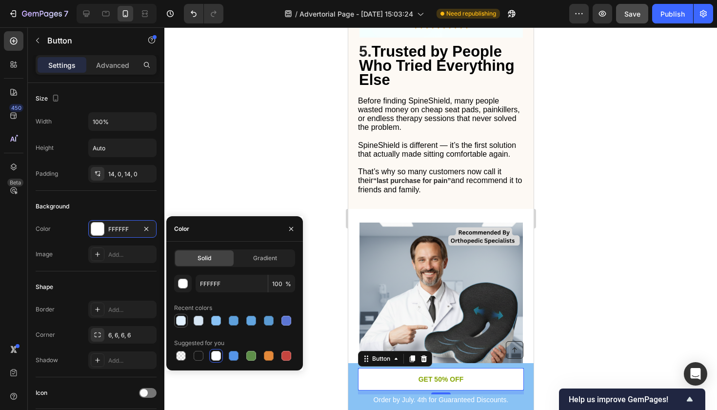
click at [181, 315] on div at bounding box center [181, 321] width 12 height 12
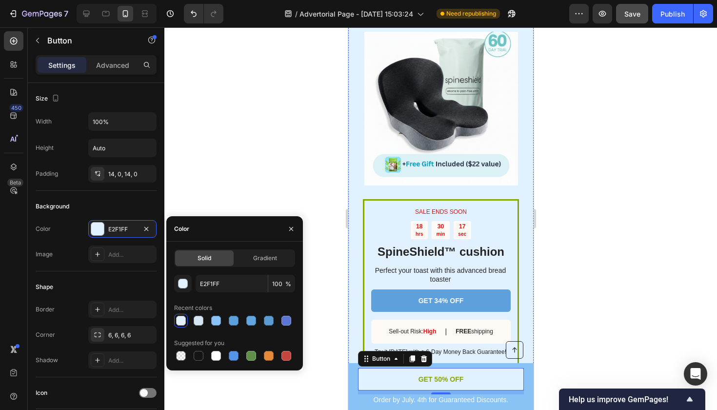
scroll to position [2978, 0]
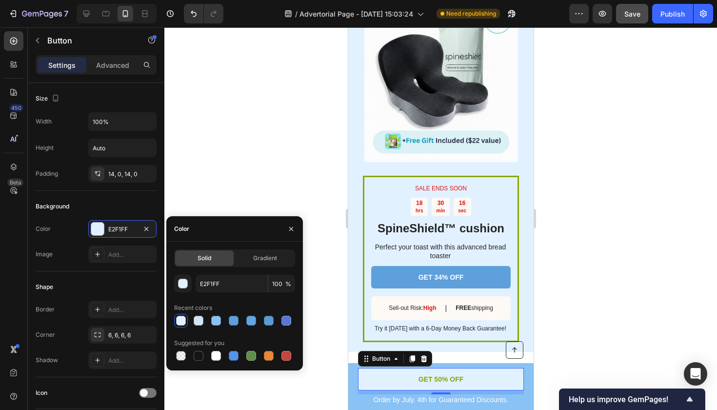
click at [276, 325] on div at bounding box center [234, 321] width 121 height 14
click at [284, 324] on div at bounding box center [286, 321] width 10 height 10
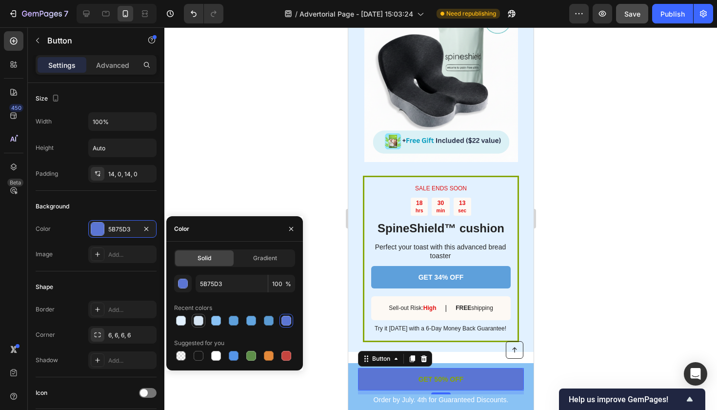
click at [199, 318] on div at bounding box center [199, 321] width 10 height 10
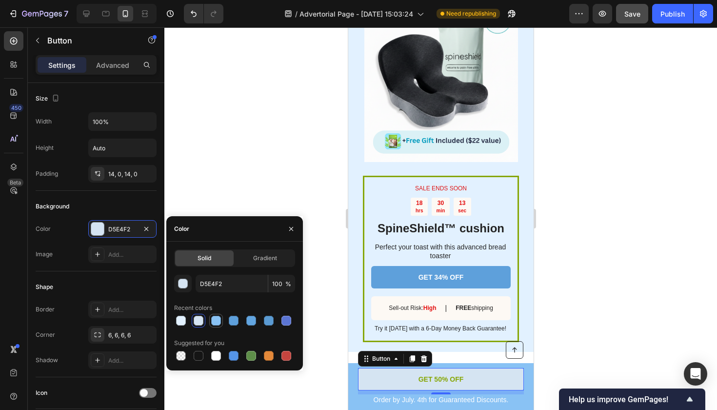
click at [217, 320] on div at bounding box center [216, 321] width 10 height 10
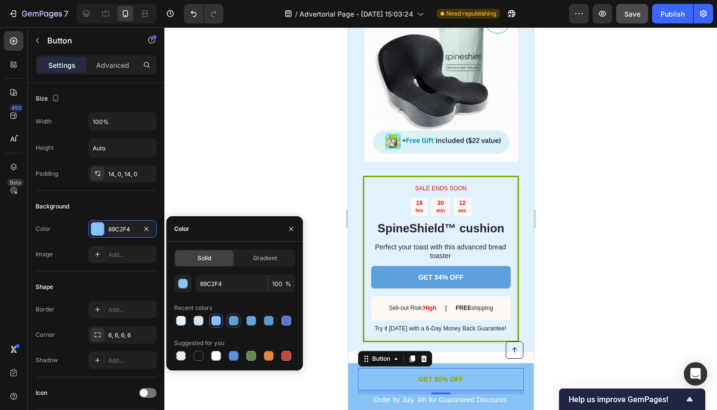
click at [236, 322] on div at bounding box center [234, 321] width 10 height 10
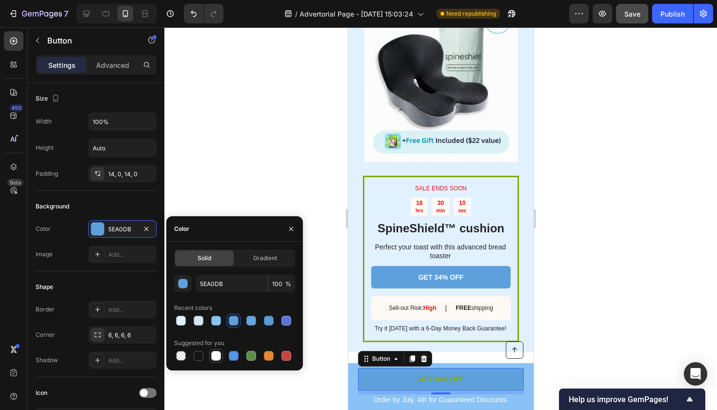
click at [221, 357] on div at bounding box center [216, 356] width 12 height 12
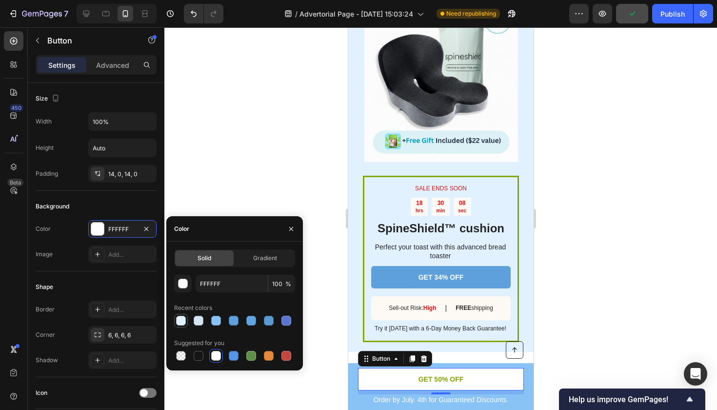
click at [180, 315] on div at bounding box center [181, 321] width 12 height 12
type input "E2F1FF"
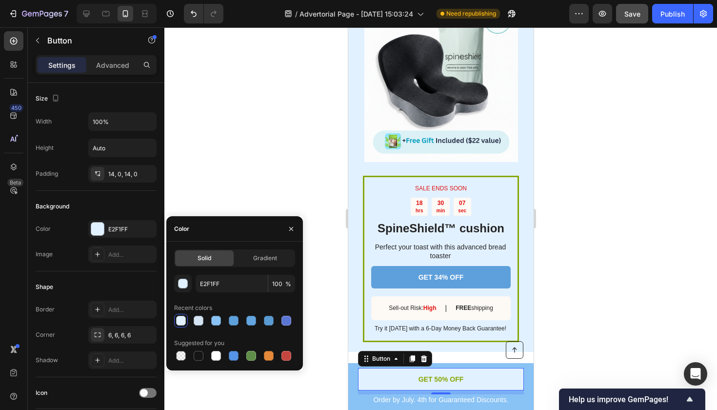
click at [593, 244] on div at bounding box center [440, 218] width 553 height 382
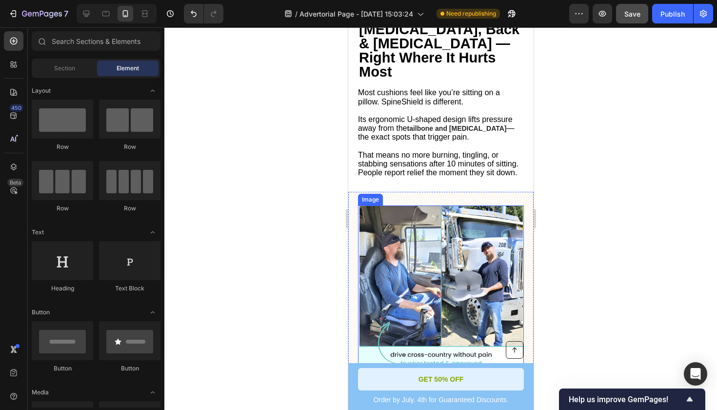
scroll to position [517, 0]
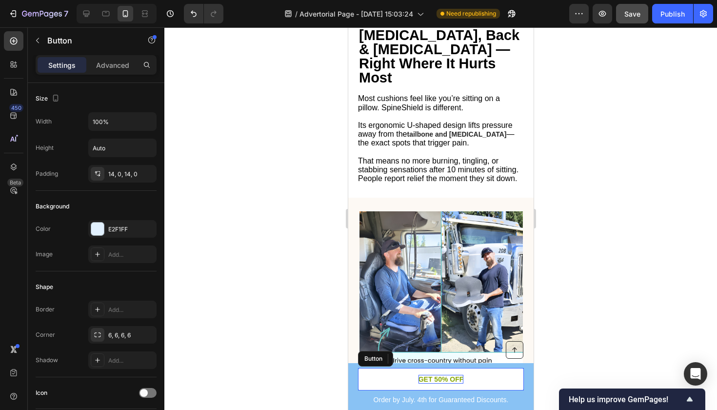
click at [456, 380] on p "GET 50% OFF" at bounding box center [440, 379] width 45 height 9
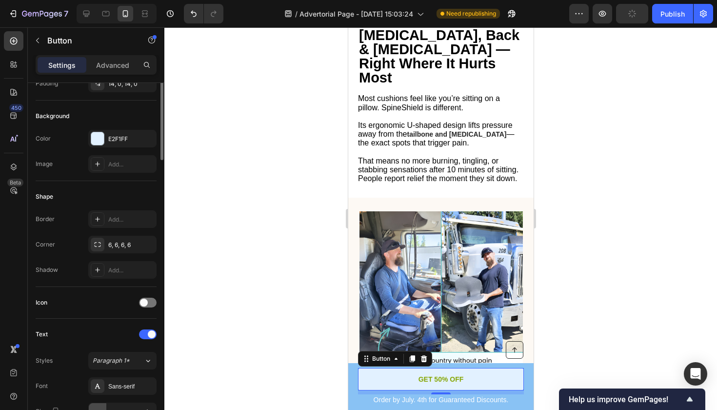
scroll to position [0, 0]
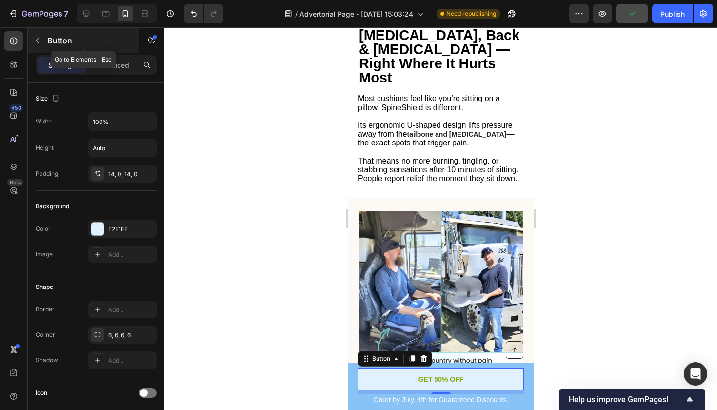
click at [40, 44] on button "button" at bounding box center [38, 41] width 16 height 16
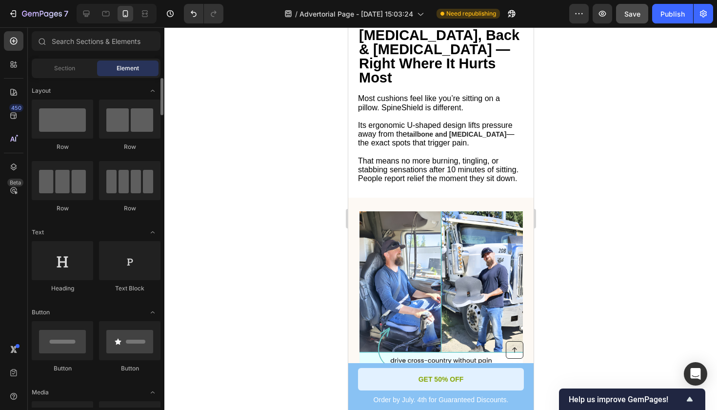
click at [55, 77] on div "Section Element" at bounding box center [96, 69] width 129 height 20
click at [65, 76] on div "Section" at bounding box center [64, 68] width 61 height 16
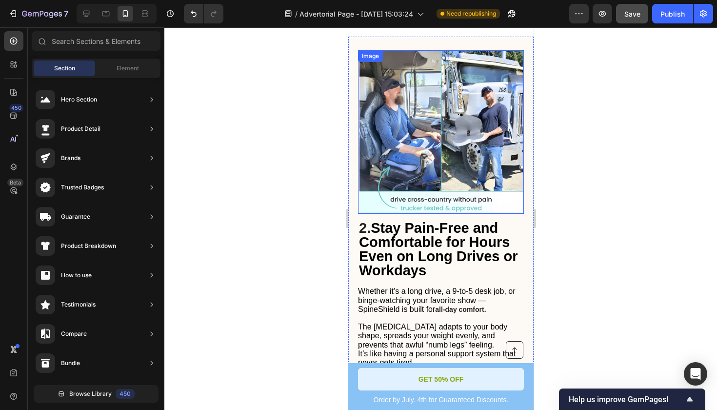
scroll to position [719, 0]
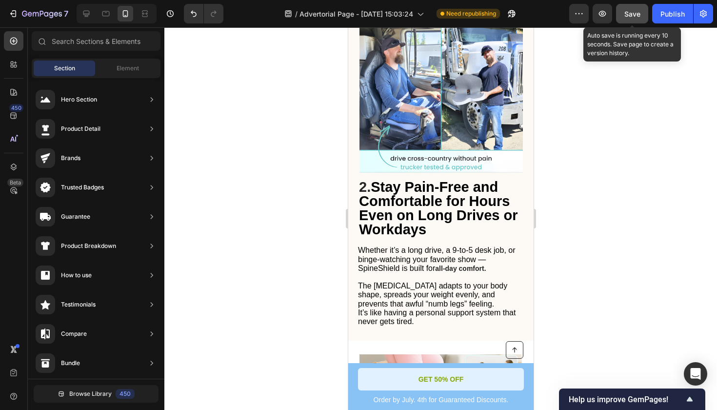
click at [634, 11] on span "Save" at bounding box center [632, 14] width 16 height 8
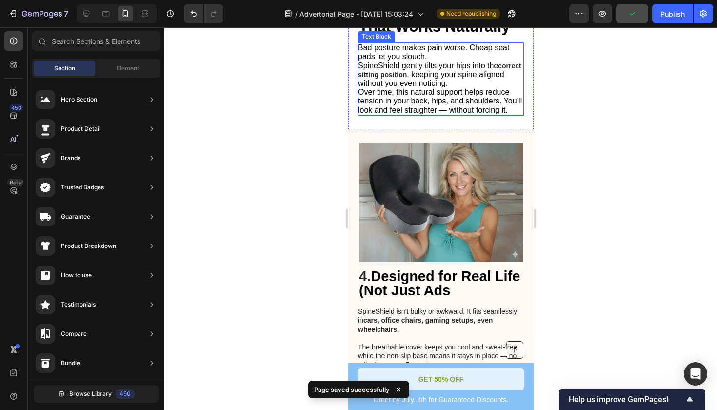
scroll to position [1594, 0]
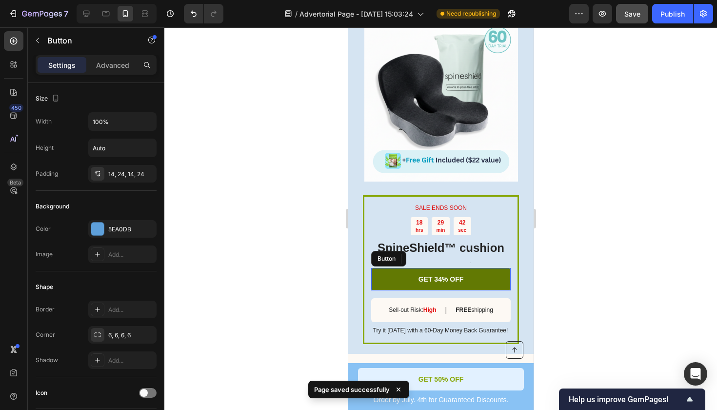
click at [409, 277] on link "GET 34% OFF" at bounding box center [440, 279] width 139 height 22
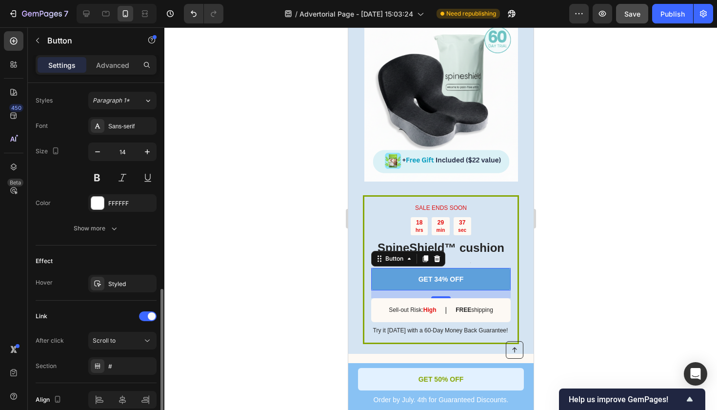
scroll to position [395, 0]
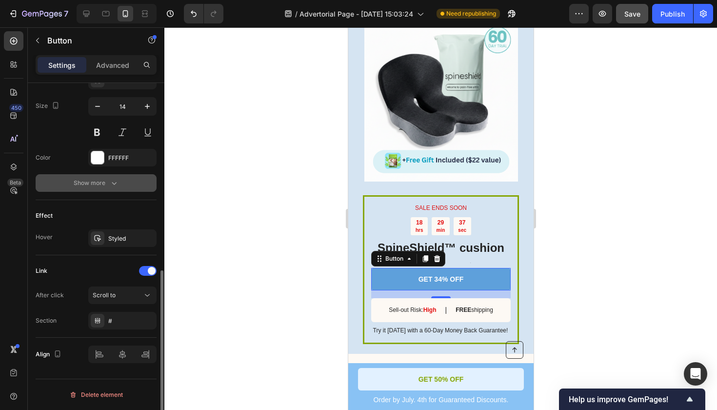
click at [91, 178] on div "Show more" at bounding box center [96, 183] width 45 height 10
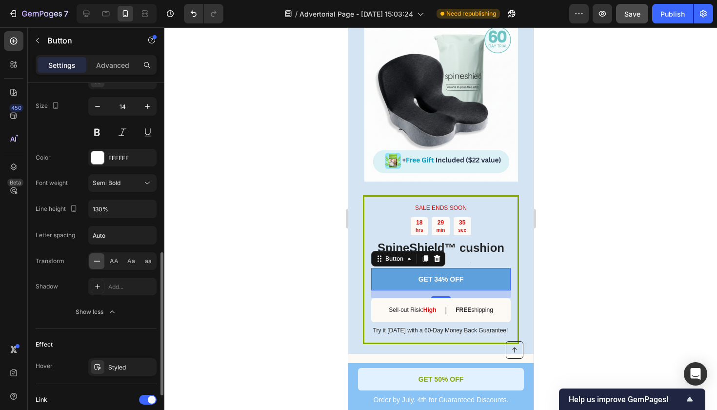
scroll to position [524, 0]
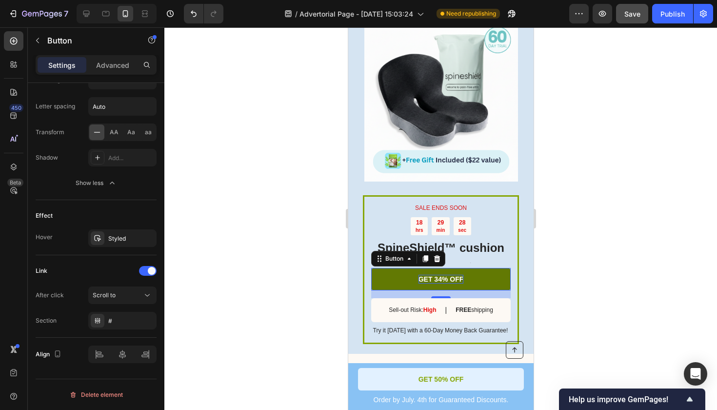
click at [443, 276] on p "GET 34% OFF" at bounding box center [440, 279] width 45 height 9
click at [402, 276] on link "GET 34% OFF" at bounding box center [440, 279] width 139 height 22
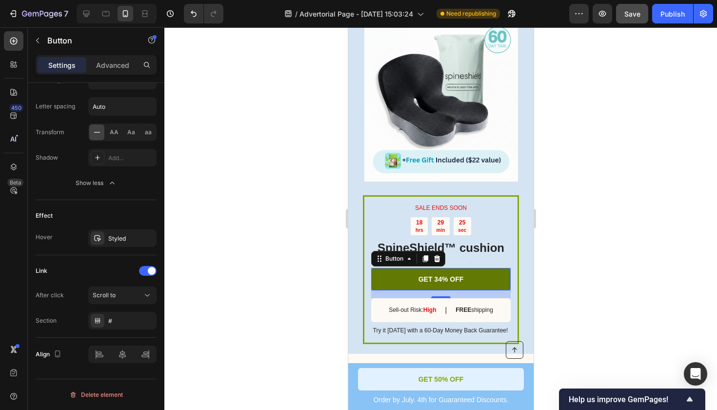
click at [402, 276] on link "GET 34% OFF" at bounding box center [440, 279] width 139 height 22
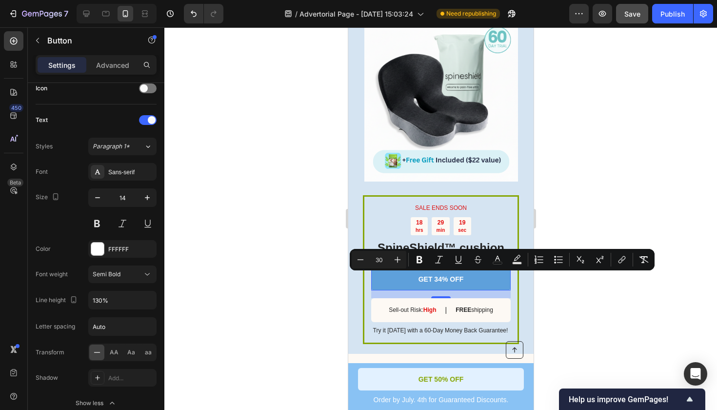
scroll to position [0, 0]
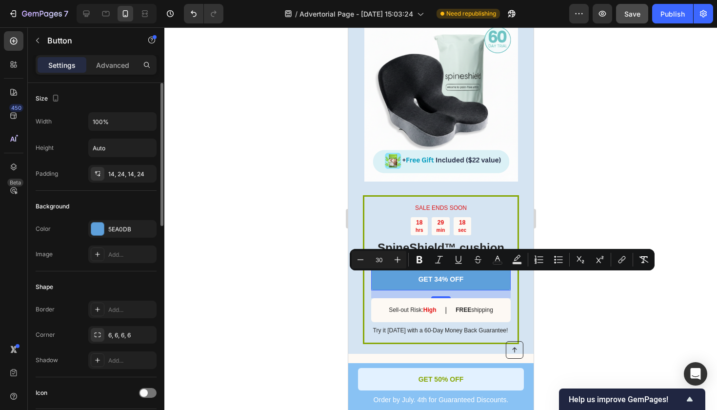
click at [191, 175] on div at bounding box center [440, 218] width 553 height 382
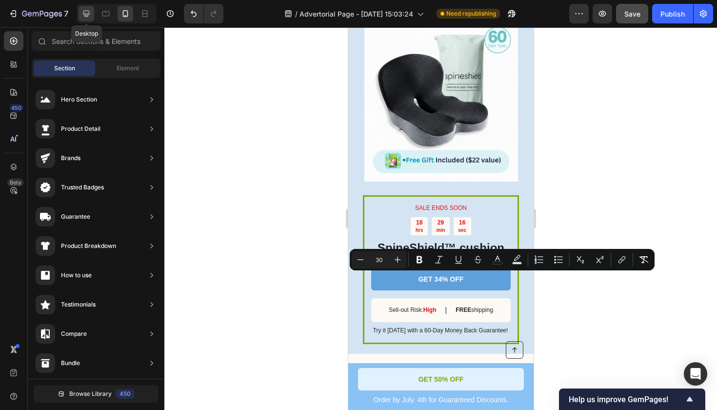
click at [89, 13] on icon at bounding box center [86, 14] width 6 height 6
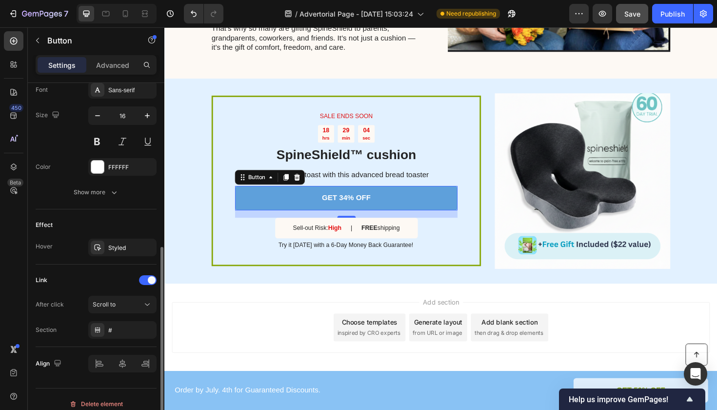
scroll to position [395, 0]
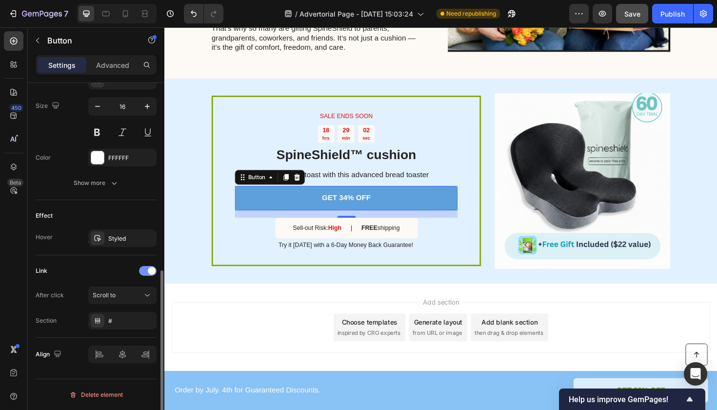
click at [147, 270] on div at bounding box center [148, 271] width 18 height 10
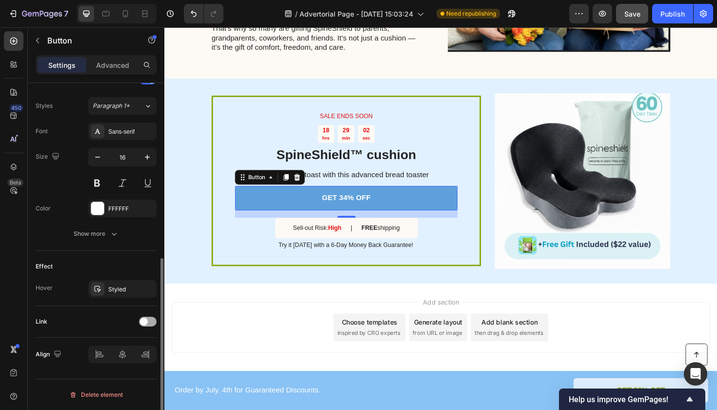
scroll to position [345, 0]
click at [147, 323] on span at bounding box center [144, 321] width 8 height 8
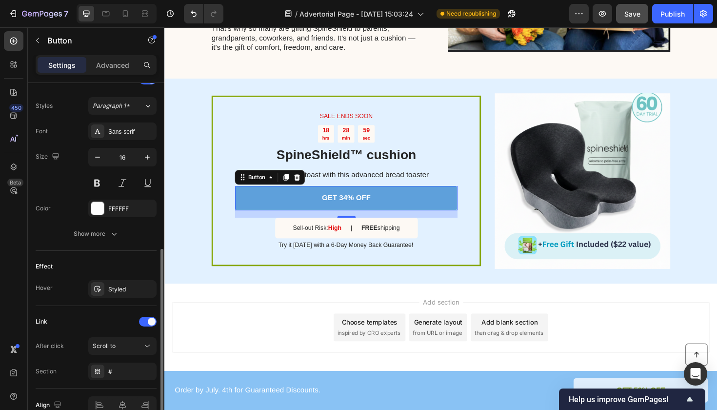
scroll to position [395, 0]
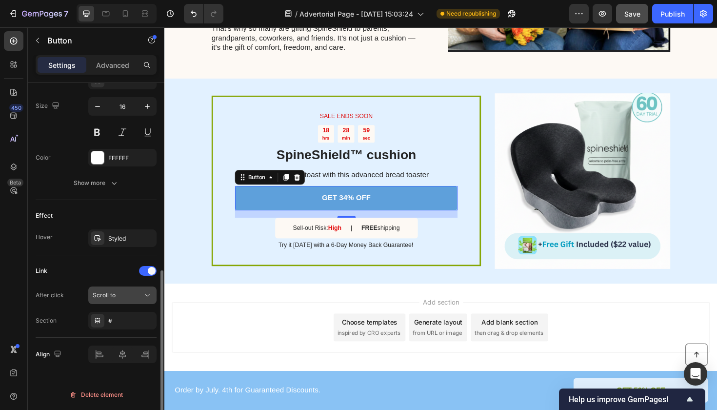
click at [120, 295] on div "Scroll to" at bounding box center [118, 295] width 50 height 9
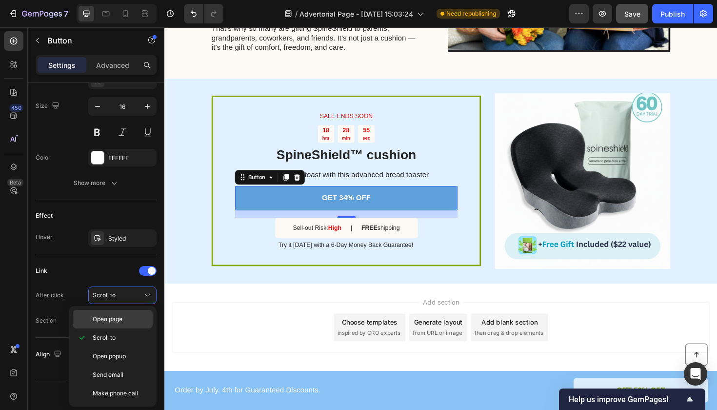
click at [119, 326] on div "Open page" at bounding box center [113, 319] width 80 height 19
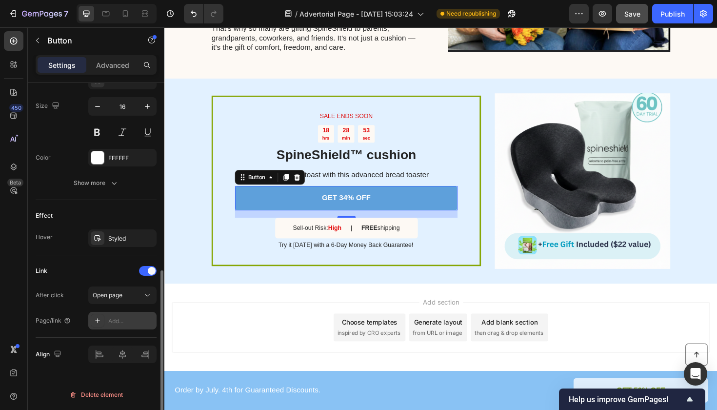
click at [127, 321] on div "Add..." at bounding box center [131, 320] width 46 height 9
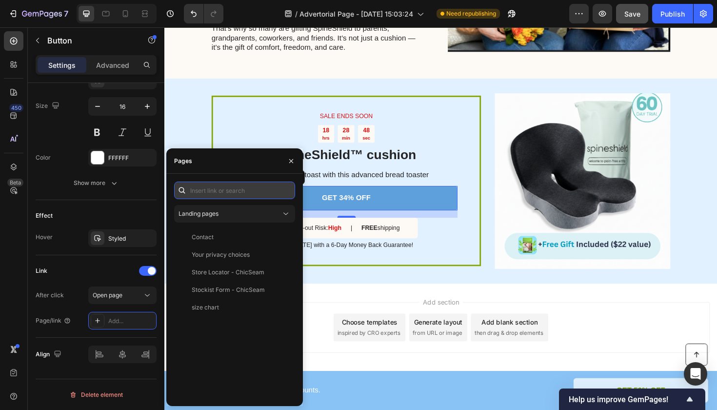
click at [235, 187] on input "text" at bounding box center [234, 190] width 121 height 18
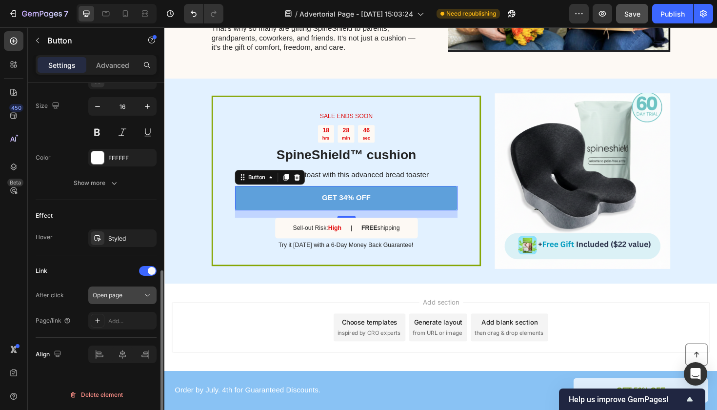
click at [122, 293] on span "Open page" at bounding box center [108, 294] width 30 height 7
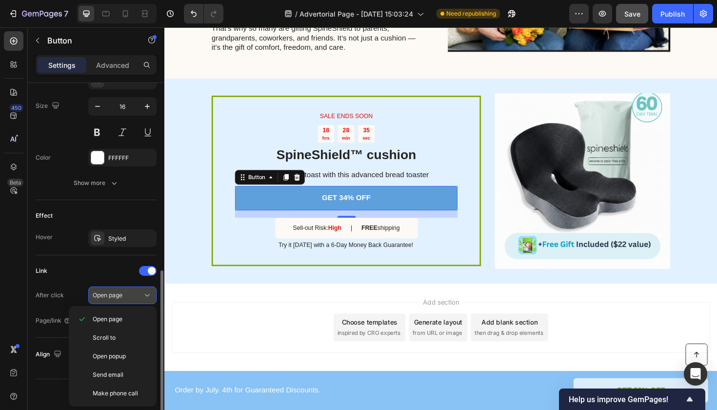
click at [116, 299] on span "Open page" at bounding box center [108, 295] width 30 height 9
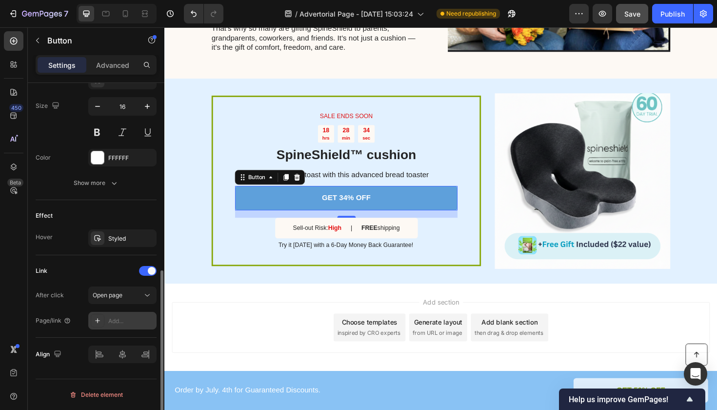
click at [127, 320] on div "Add..." at bounding box center [131, 320] width 46 height 9
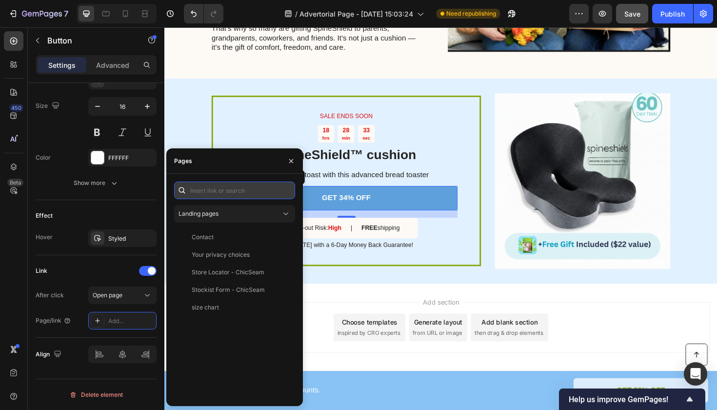
click at [219, 192] on input "text" at bounding box center [234, 190] width 121 height 18
paste input "[URL][DOMAIN_NAME]"
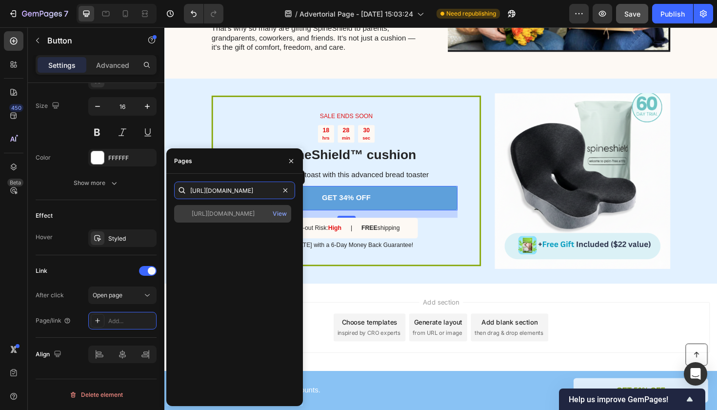
type input "[URL][DOMAIN_NAME]"
click at [245, 218] on div "https://chicseam.com/products/back-pain-relief-cushion View" at bounding box center [232, 214] width 117 height 18
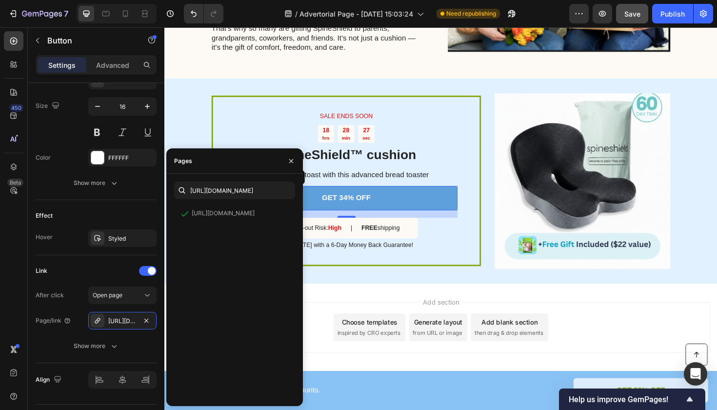
click at [412, 308] on div "Add section Choose templates inspired by CRO experts Generate layout from URL o…" at bounding box center [456, 358] width 585 height 120
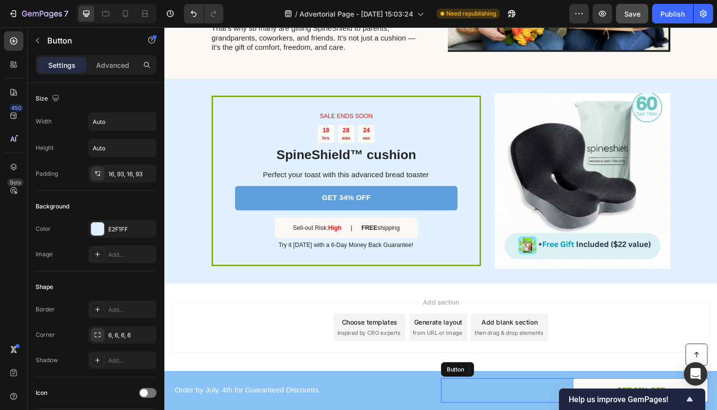
click at [644, 401] on link "GET 50% OFF" at bounding box center [668, 411] width 142 height 26
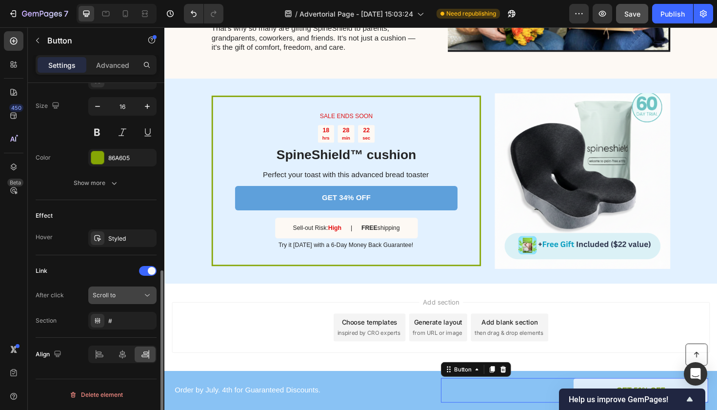
click at [112, 297] on span "Scroll to" at bounding box center [104, 294] width 23 height 7
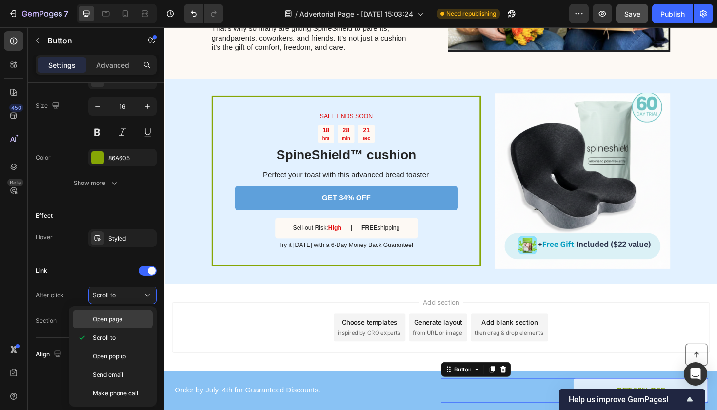
click at [118, 319] on span "Open page" at bounding box center [108, 319] width 30 height 9
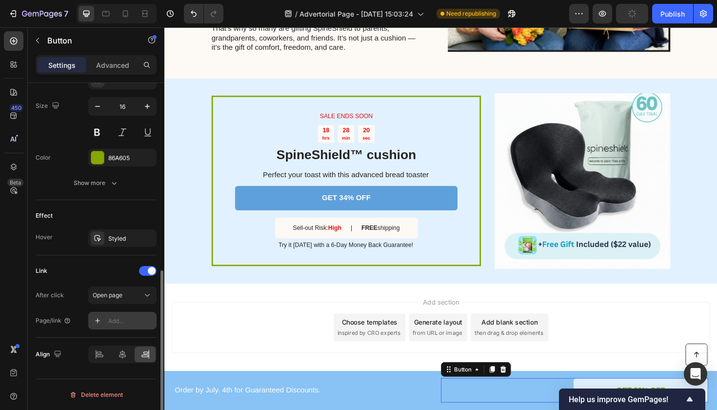
click at [126, 320] on div "Add..." at bounding box center [131, 320] width 46 height 9
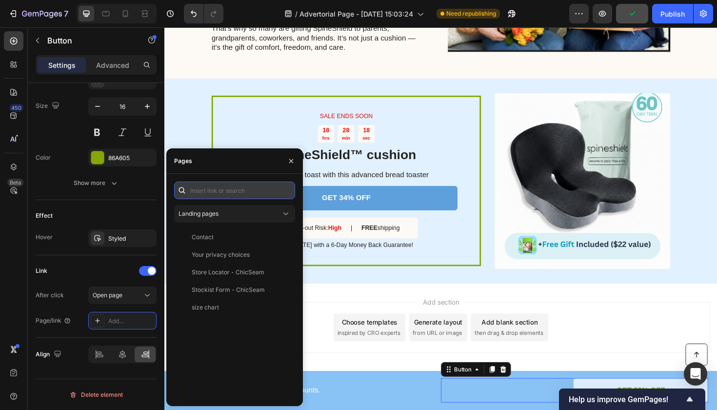
click at [236, 189] on input "text" at bounding box center [234, 190] width 121 height 18
paste input "[URL][DOMAIN_NAME]"
type input "[URL][DOMAIN_NAME]"
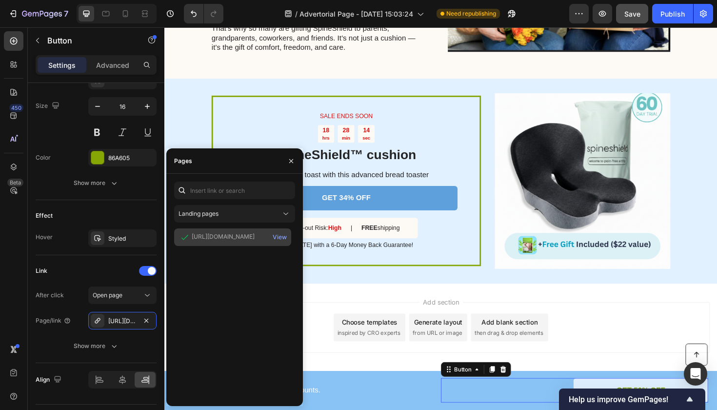
click at [239, 239] on div "[URL][DOMAIN_NAME]" at bounding box center [223, 236] width 63 height 9
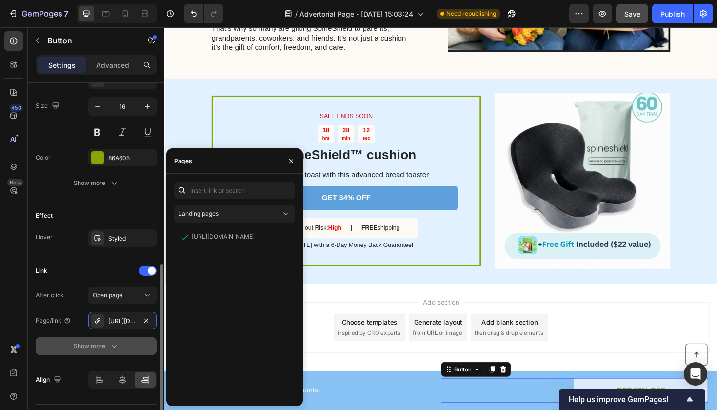
click at [102, 343] on div "Show more" at bounding box center [96, 346] width 45 height 10
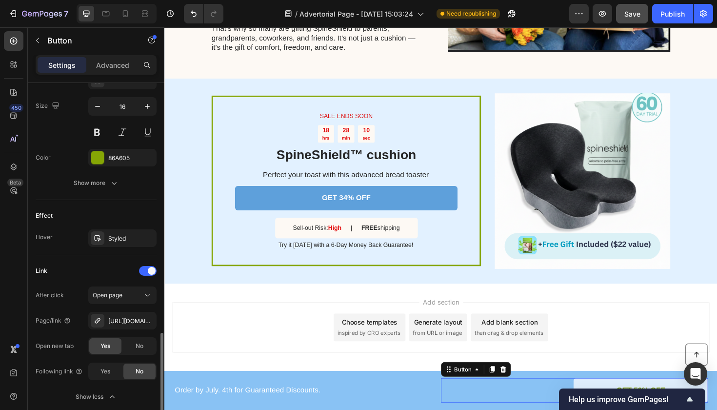
scroll to position [472, 0]
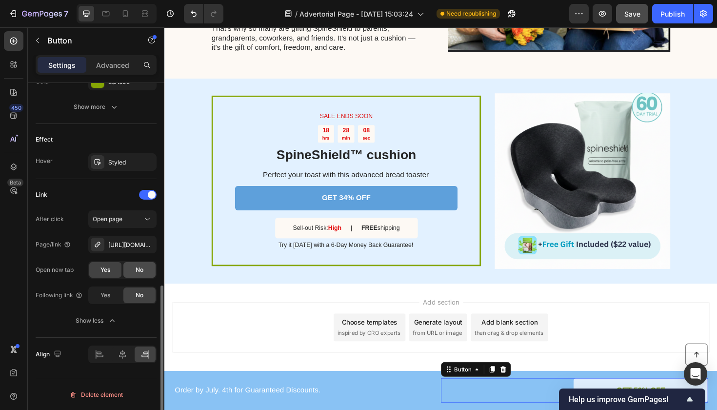
click at [143, 268] on span "No" at bounding box center [140, 269] width 8 height 9
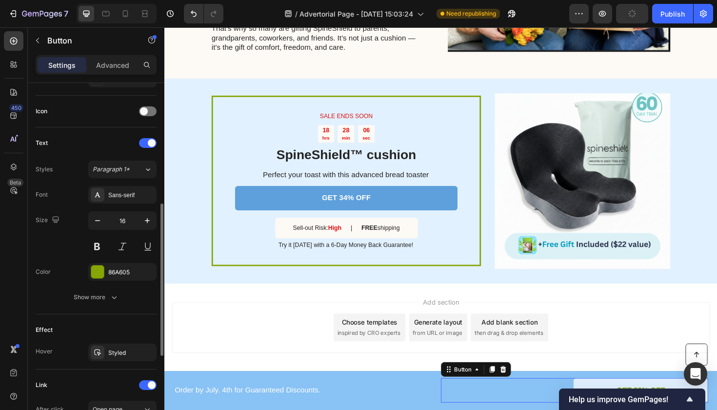
scroll to position [279, 0]
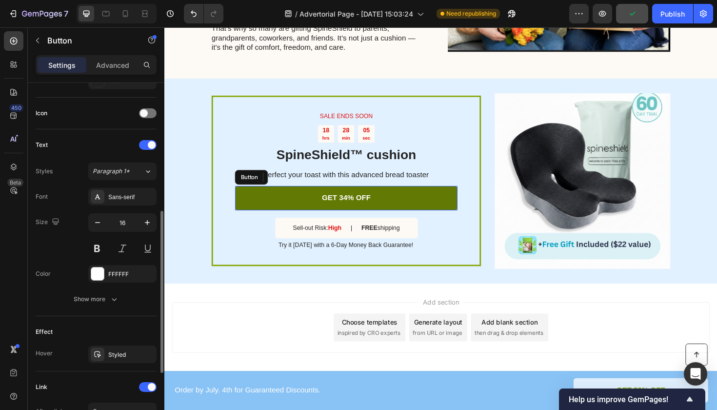
drag, startPoint x: 253, startPoint y: 190, endPoint x: 293, endPoint y: 265, distance: 84.9
click at [253, 195] on link "GET 34% OFF" at bounding box center [357, 208] width 236 height 26
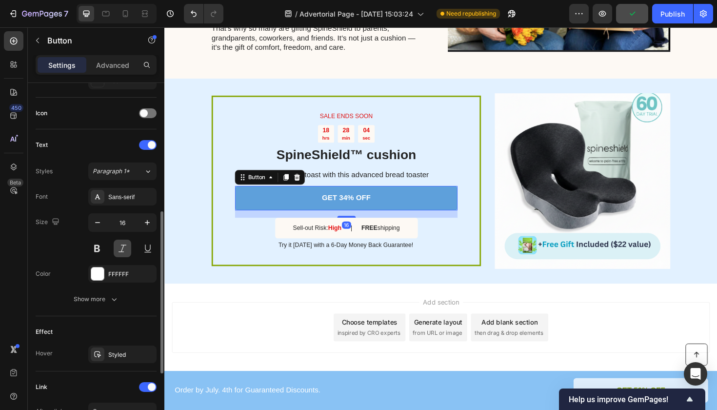
scroll to position [421, 0]
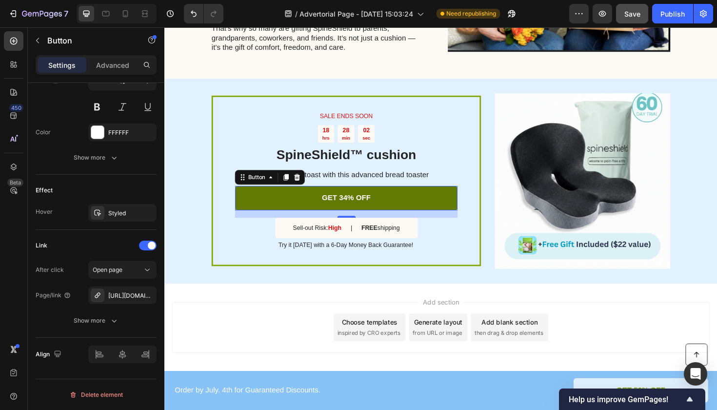
click at [329, 207] on link "GET 34% OFF" at bounding box center [357, 208] width 236 height 26
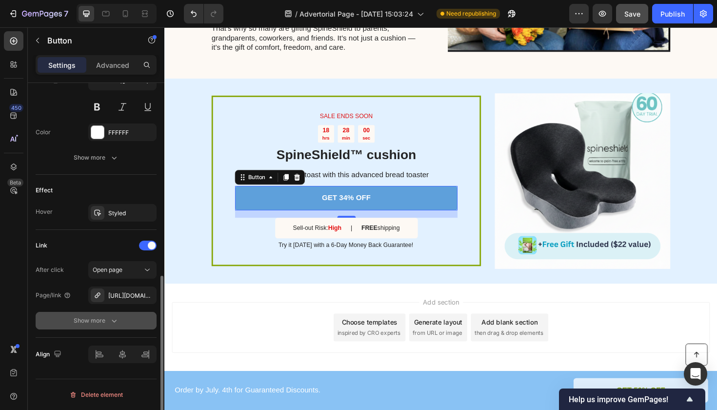
click at [100, 322] on div "Show more" at bounding box center [96, 321] width 45 height 10
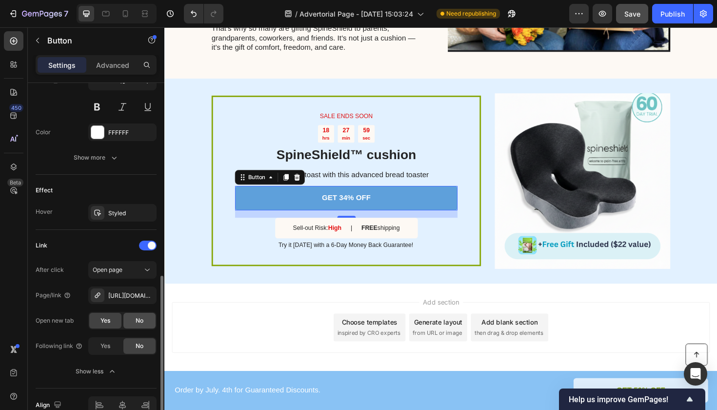
click at [137, 323] on span "No" at bounding box center [140, 320] width 8 height 9
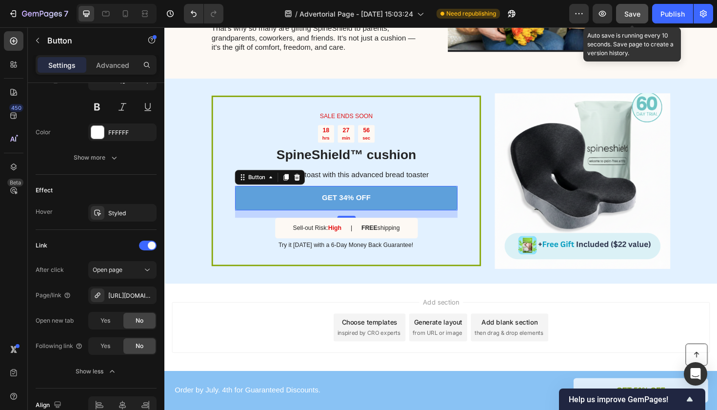
click at [638, 12] on span "Save" at bounding box center [632, 14] width 16 height 8
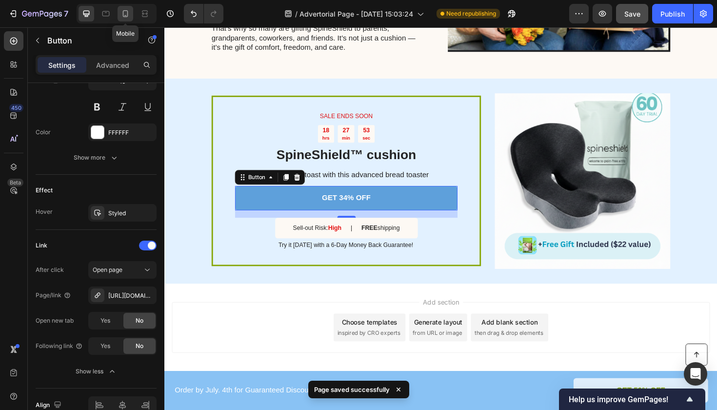
click at [120, 16] on icon at bounding box center [125, 14] width 10 height 10
type input "14"
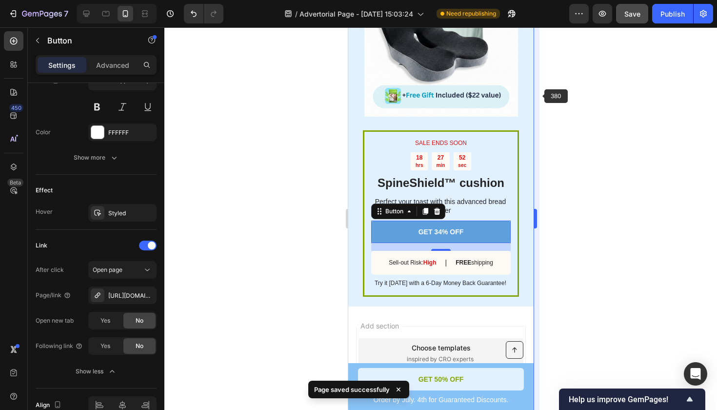
scroll to position [3127, 0]
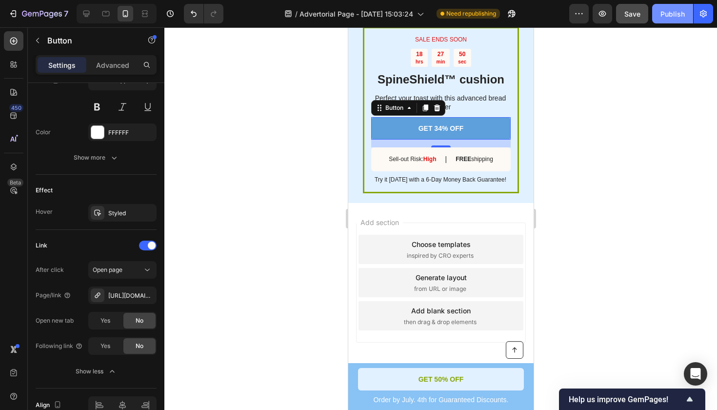
click at [679, 14] on div "Publish" at bounding box center [672, 14] width 24 height 10
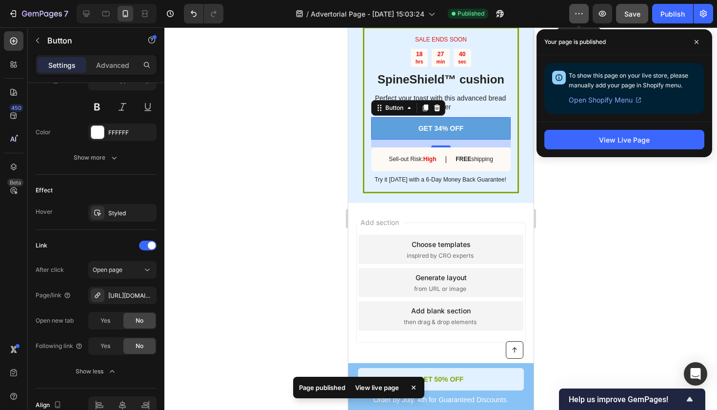
click at [583, 17] on icon "button" at bounding box center [579, 14] width 10 height 10
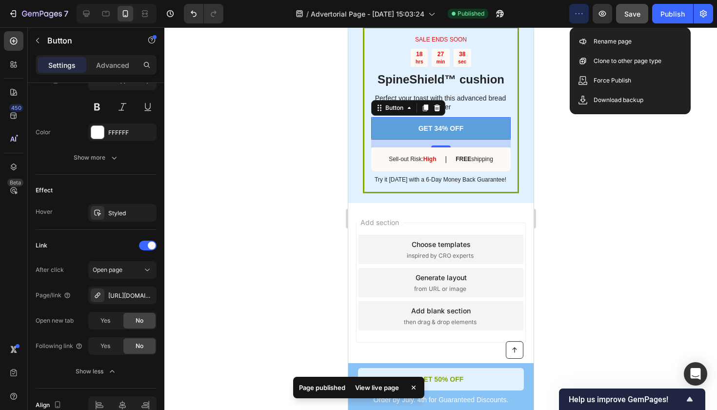
click at [568, 163] on div at bounding box center [440, 218] width 553 height 382
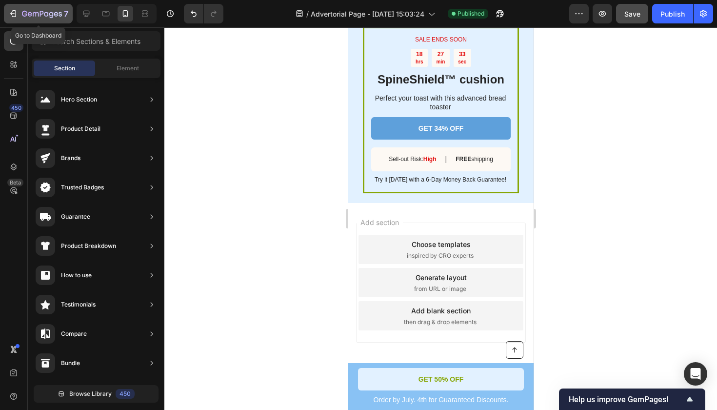
click at [20, 12] on div "7" at bounding box center [38, 14] width 60 height 12
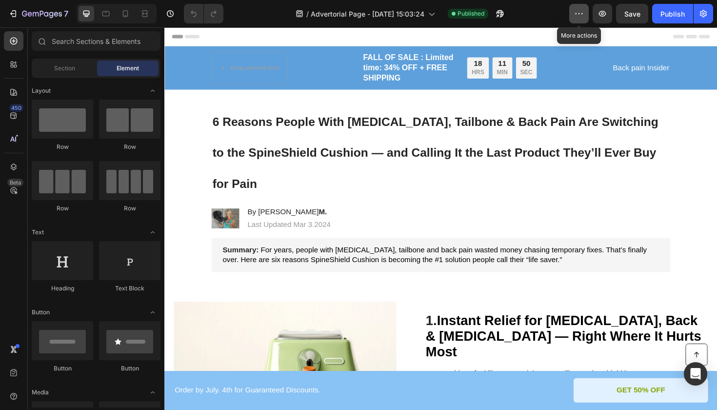
click at [578, 17] on icon "button" at bounding box center [579, 14] width 10 height 10
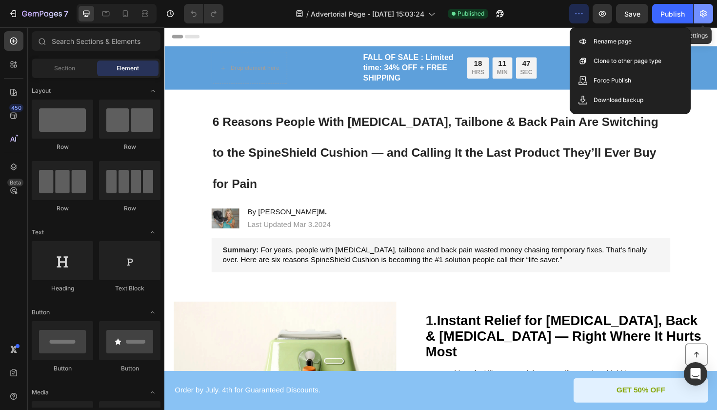
click at [704, 13] on icon "button" at bounding box center [703, 14] width 2 height 2
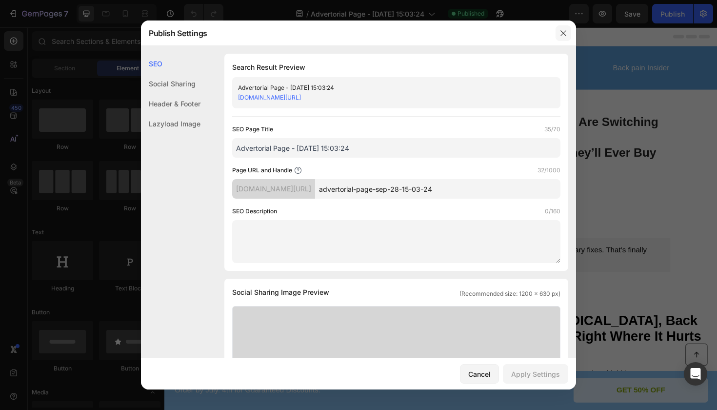
click at [562, 33] on icon "button" at bounding box center [563, 33] width 8 height 8
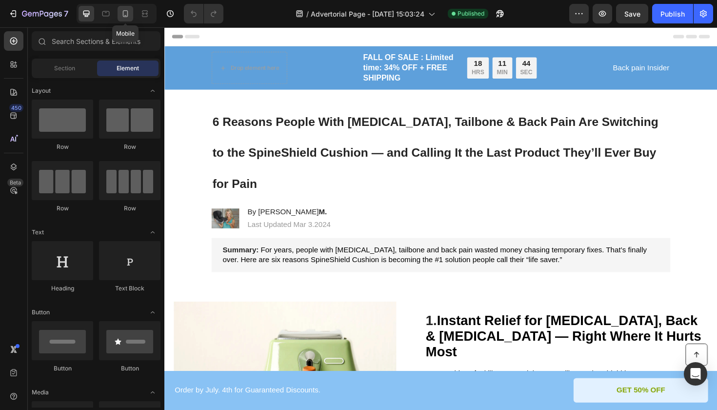
click at [124, 15] on icon at bounding box center [125, 14] width 10 height 10
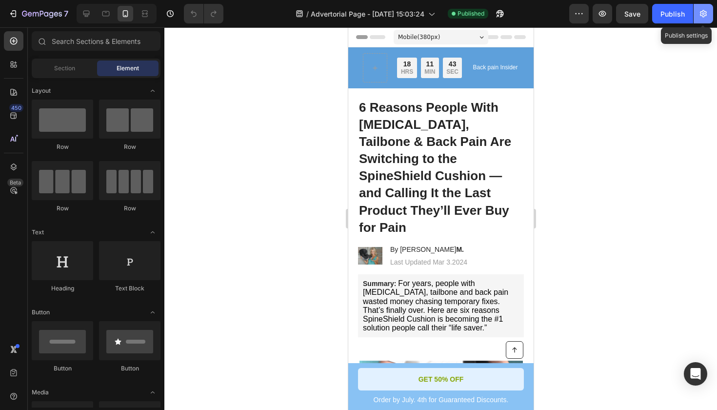
click at [706, 14] on icon "button" at bounding box center [703, 13] width 7 height 7
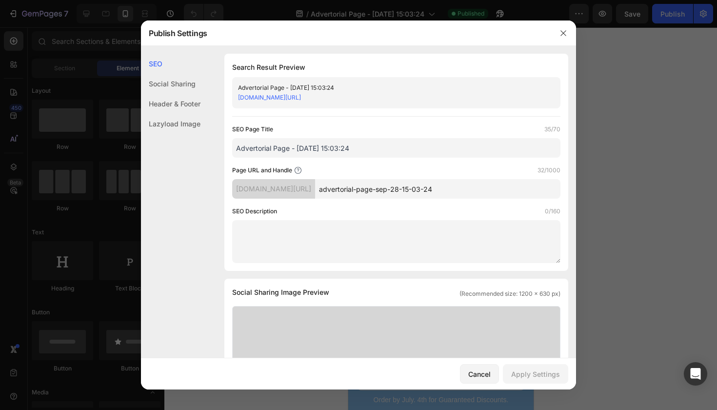
drag, startPoint x: 343, startPoint y: 87, endPoint x: 225, endPoint y: 84, distance: 118.0
click at [225, 84] on div "Search Result Preview Advertorial Page - Sep 28, 15:03:24 p5i7ut-y9.myshopify.c…" at bounding box center [396, 162] width 344 height 217
click at [166, 72] on div "SEO" at bounding box center [170, 64] width 59 height 20
click at [177, 83] on div "Social Sharing" at bounding box center [170, 84] width 59 height 20
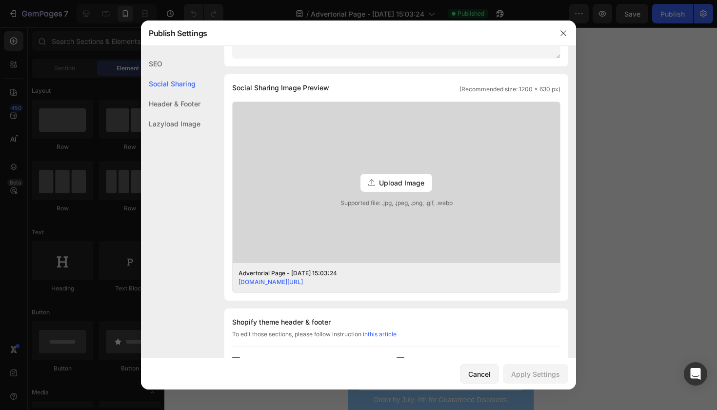
scroll to position [223, 0]
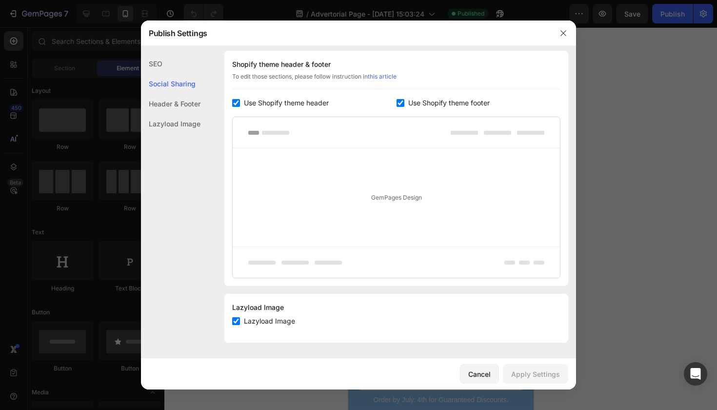
click at [181, 99] on div "Header & Footer" at bounding box center [170, 104] width 59 height 20
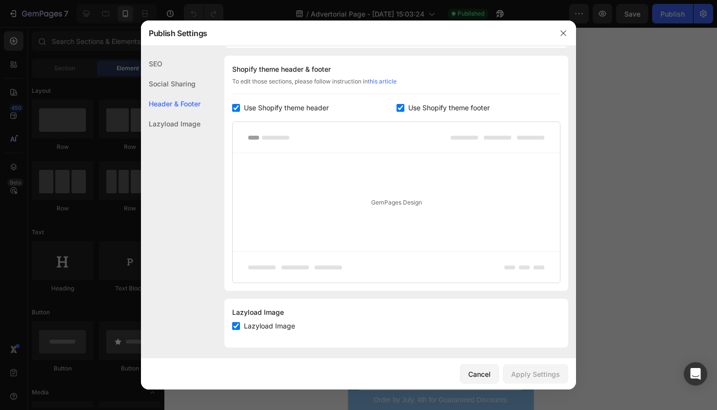
click at [186, 116] on div "Lazyload Image" at bounding box center [170, 124] width 59 height 20
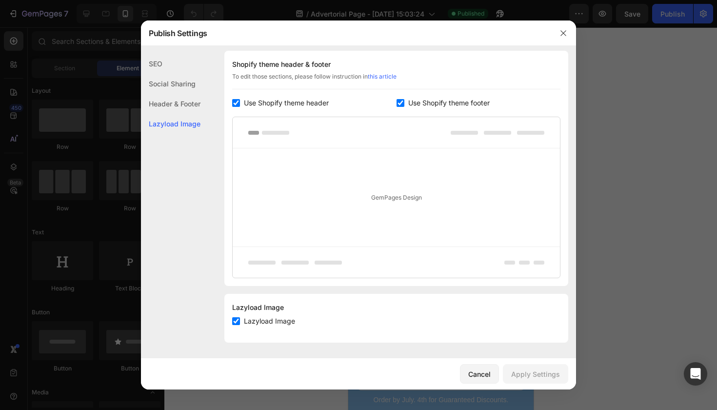
click at [164, 63] on div "SEO" at bounding box center [170, 64] width 59 height 20
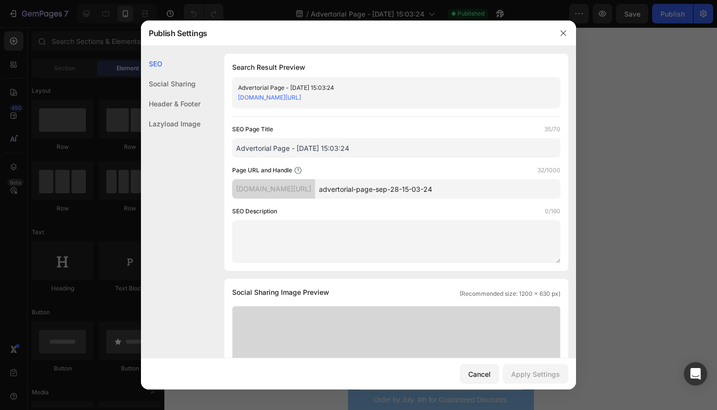
scroll to position [0, 0]
click at [441, 180] on input "advertorial-page-sep-28-15-03-24" at bounding box center [437, 189] width 245 height 20
drag, startPoint x: 475, startPoint y: 191, endPoint x: 322, endPoint y: 190, distance: 153.6
click at [322, 190] on div "p5i7ut-y9.myshopify.com/pages/ advertorial-page-sep-28-15-03-24" at bounding box center [396, 189] width 328 height 20
click at [563, 28] on button "button" at bounding box center [563, 33] width 16 height 16
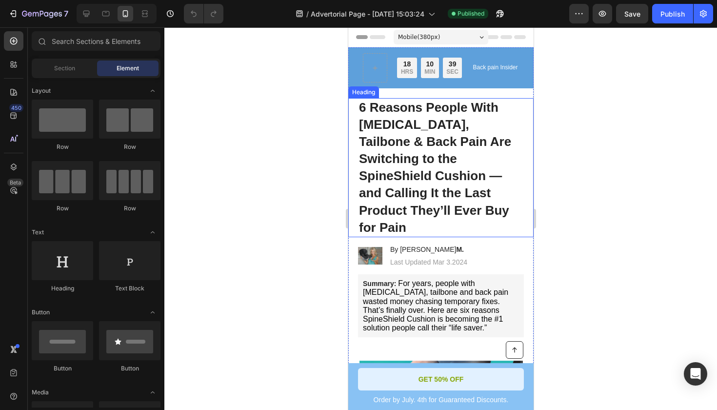
scroll to position [307, 0]
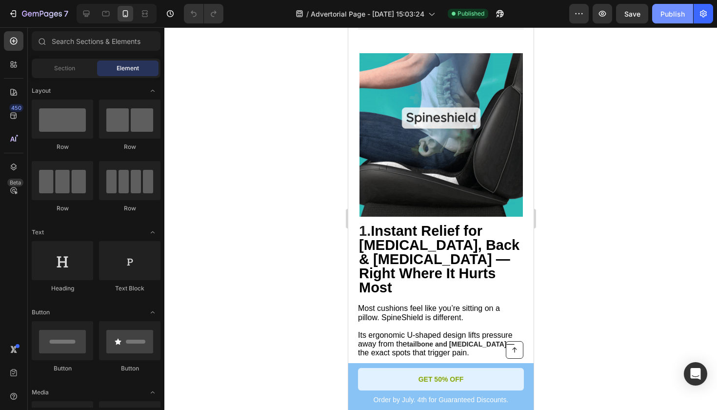
click at [666, 20] on button "Publish" at bounding box center [672, 14] width 41 height 20
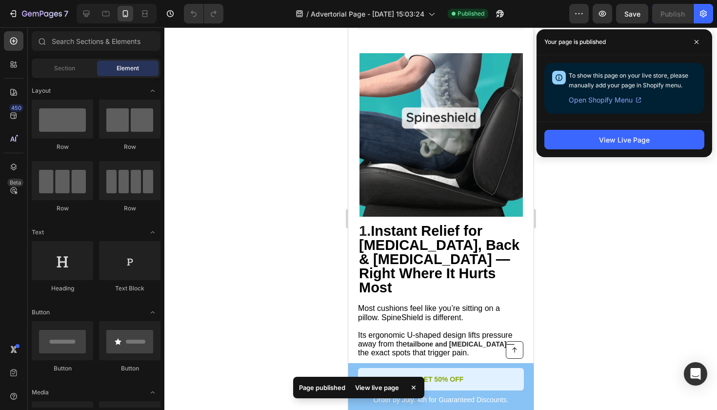
click at [624, 165] on div at bounding box center [440, 218] width 553 height 382
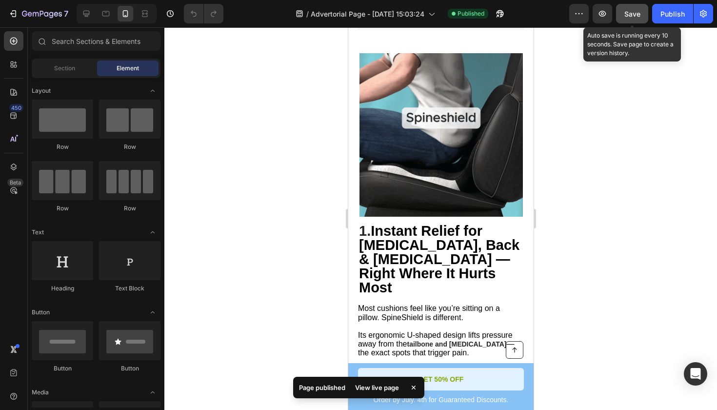
click at [631, 19] on div "Save" at bounding box center [632, 14] width 16 height 10
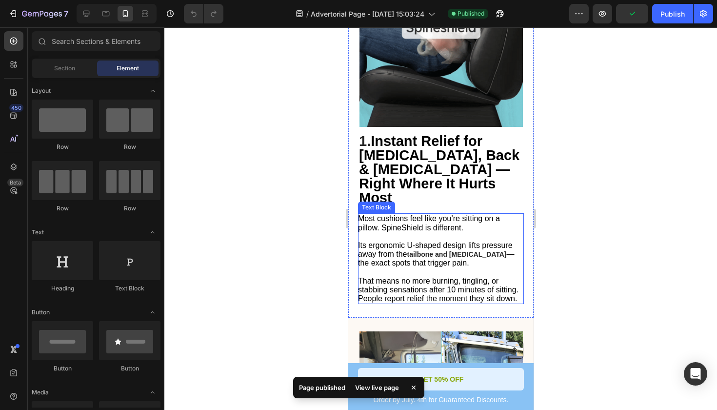
scroll to position [402, 0]
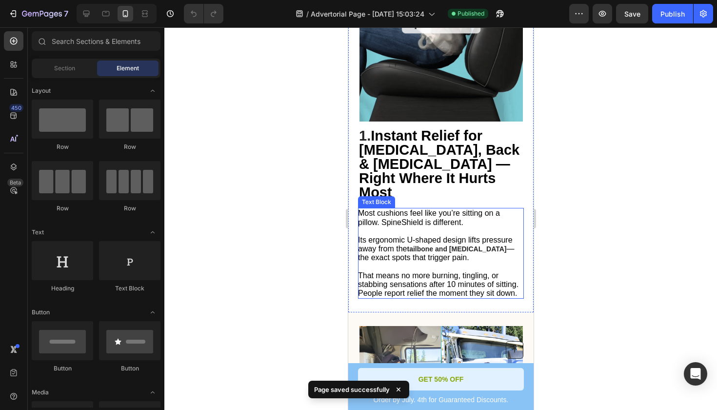
click at [467, 245] on strong "tailbone and [MEDICAL_DATA]" at bounding box center [455, 249] width 99 height 8
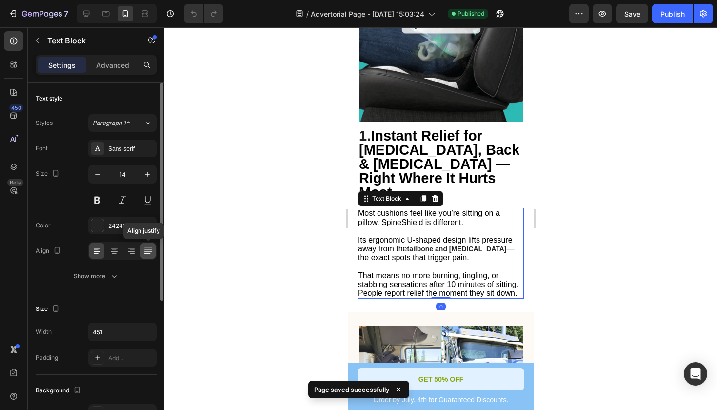
click at [150, 254] on icon at bounding box center [148, 251] width 10 height 10
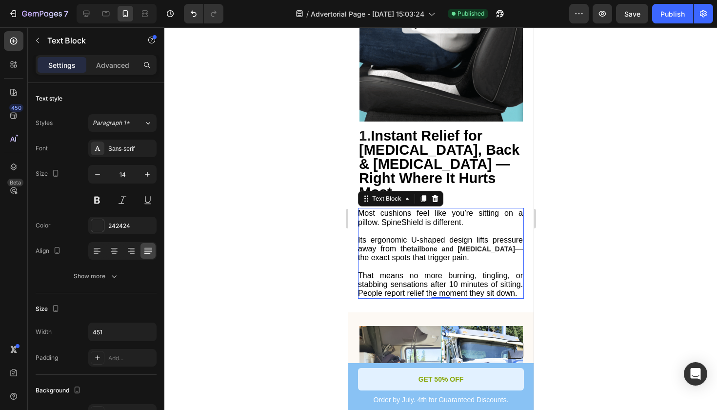
click at [572, 191] on div at bounding box center [440, 218] width 553 height 382
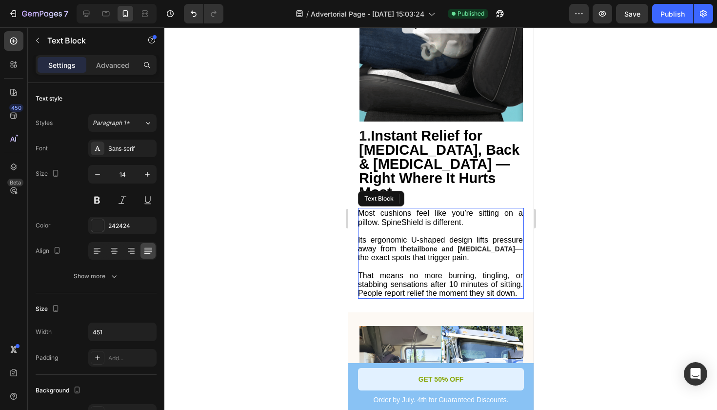
click at [464, 245] on strong "tailbone and [MEDICAL_DATA]" at bounding box center [463, 249] width 104 height 8
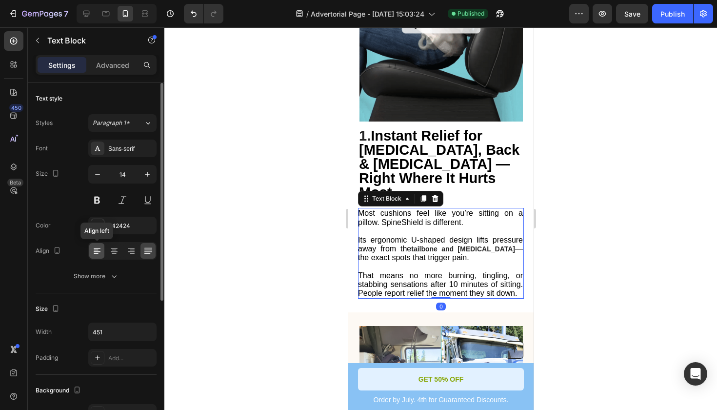
click at [99, 249] on icon at bounding box center [97, 251] width 10 height 10
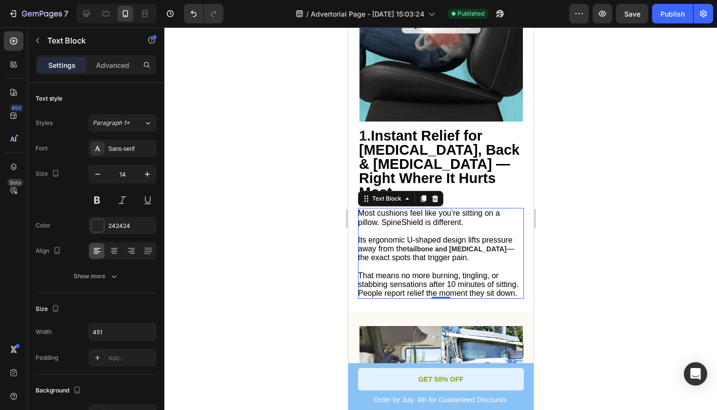
click at [651, 196] on div at bounding box center [440, 218] width 553 height 382
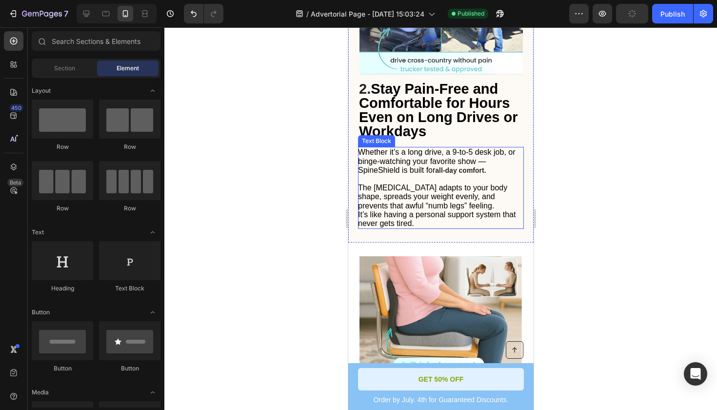
scroll to position [841, 0]
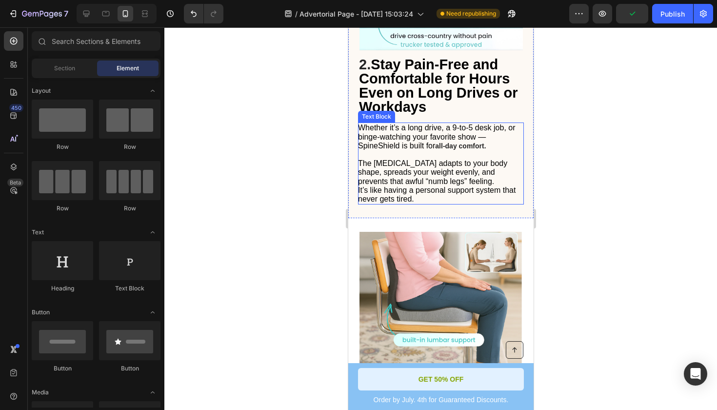
click at [445, 159] on span "The [MEDICAL_DATA] adapts to your body shape, spreads your weight evenly, and p…" at bounding box center [431, 172] width 149 height 26
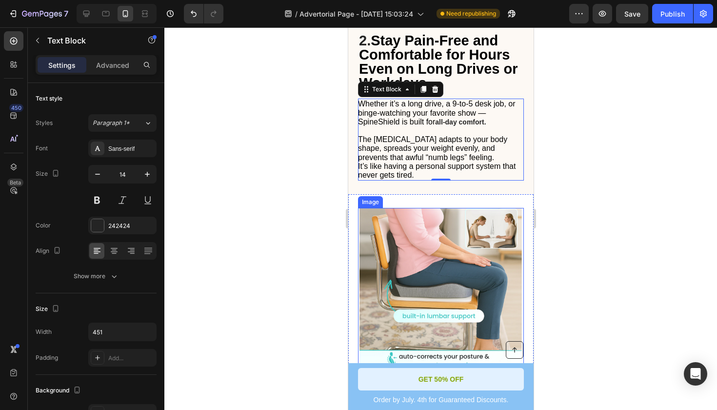
scroll to position [1185, 0]
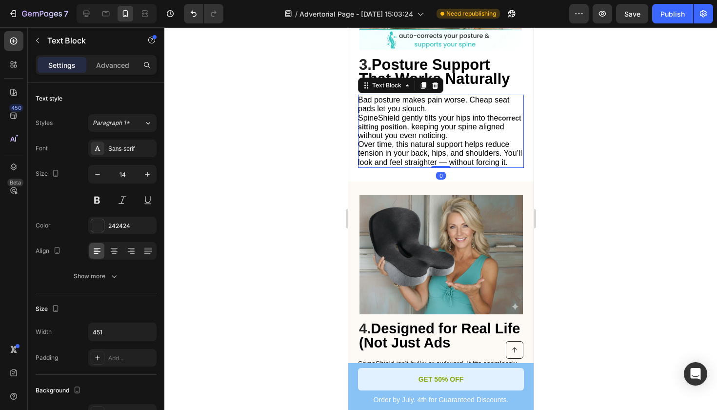
click at [432, 96] on p "Bad posture makes pain worse. Cheap seat pads let you slouch. SpineShield gentl…" at bounding box center [439, 131] width 165 height 71
click at [144, 248] on icon at bounding box center [148, 251] width 10 height 10
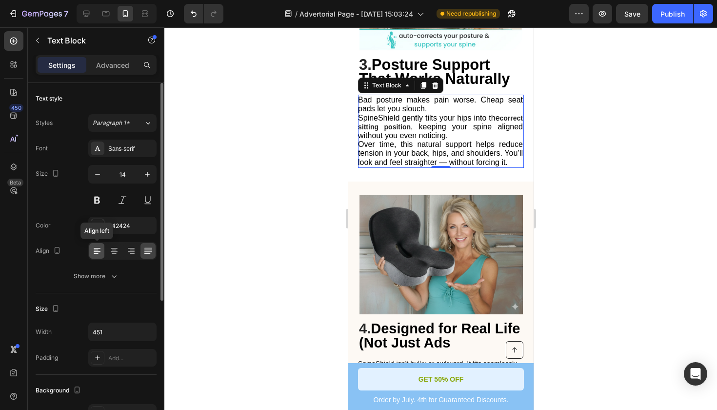
click at [97, 252] on icon at bounding box center [97, 251] width 7 height 1
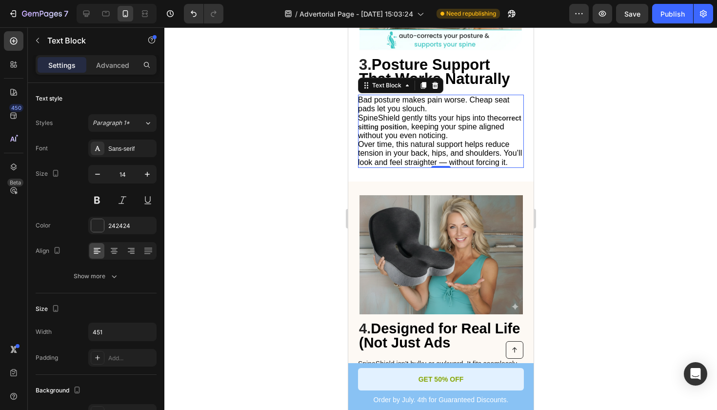
click at [476, 108] on p "Bad posture makes pain worse. Cheap seat pads let you slouch. SpineShield gentl…" at bounding box center [439, 131] width 165 height 71
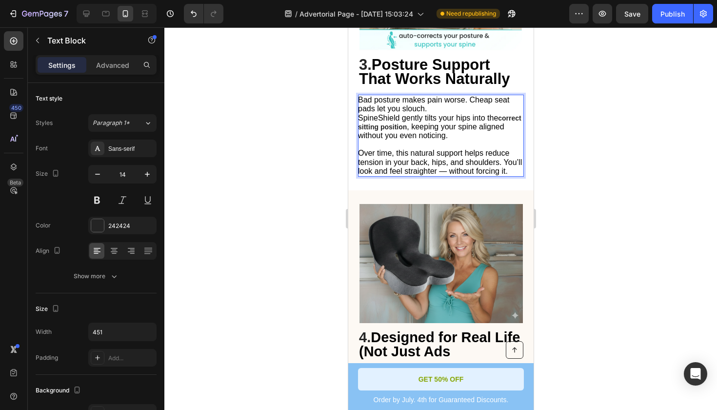
click at [446, 96] on p "Bad posture makes pain worse. Cheap seat pads let you slouch. SpineShield gentl…" at bounding box center [439, 118] width 165 height 44
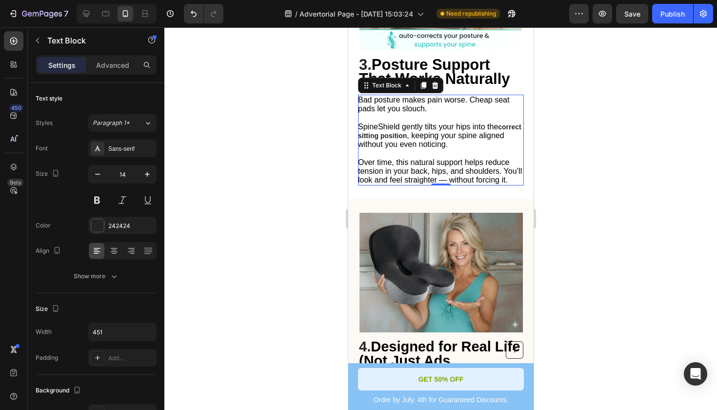
click at [577, 112] on div at bounding box center [440, 218] width 553 height 382
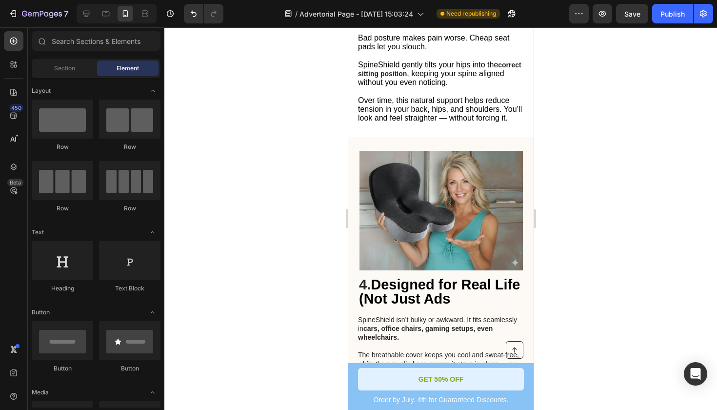
scroll to position [1145, 0]
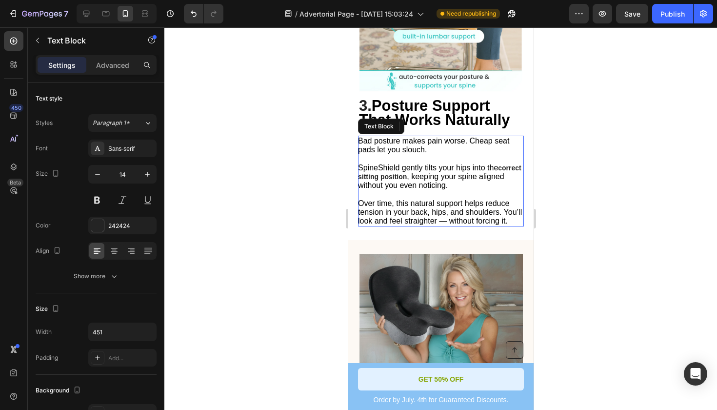
click at [424, 199] on span "Over time, this natural support helps reduce tension in your back, hips, and sh…" at bounding box center [439, 212] width 164 height 26
drag, startPoint x: 424, startPoint y: 175, endPoint x: 408, endPoint y: 175, distance: 16.6
click at [408, 199] on span "Over time, this natural support helps reduce tension in your back, hips, and sh…" at bounding box center [439, 212] width 164 height 26
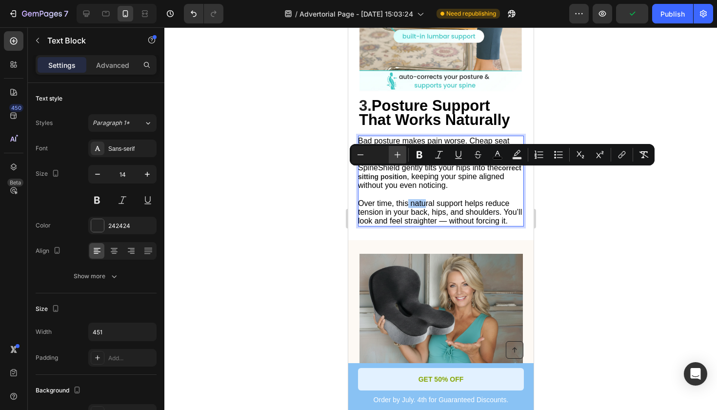
click at [397, 156] on icon "Editor contextual toolbar" at bounding box center [398, 155] width 6 height 6
click at [557, 204] on div at bounding box center [440, 218] width 553 height 382
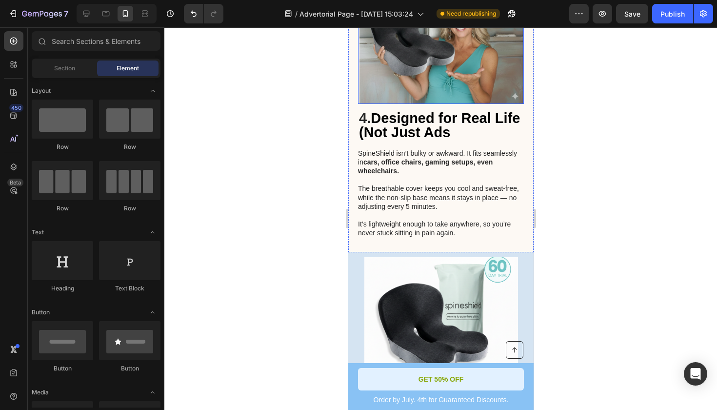
scroll to position [1427, 0]
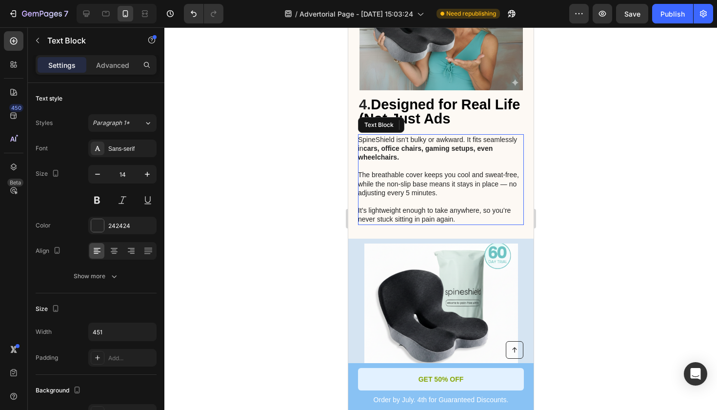
click at [440, 197] on p "It’s lightweight enough to take anywhere, so you’re never stuck sitting in pain…" at bounding box center [439, 210] width 165 height 27
click at [459, 197] on p "It’s lightweight enough to take anywhere, so you’re never stuck sitting in pain…" at bounding box center [439, 210] width 165 height 27
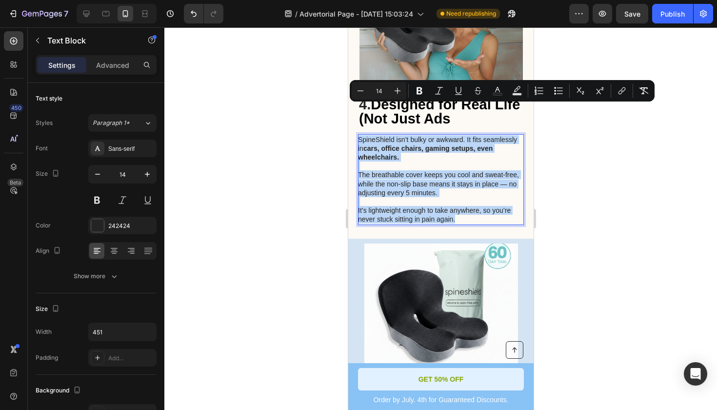
drag, startPoint x: 458, startPoint y: 188, endPoint x: 357, endPoint y: 112, distance: 126.4
click at [357, 134] on div "SpineShield isn’t bulky or awkward. It fits seamlessly in cars, office chairs, …" at bounding box center [440, 179] width 166 height 91
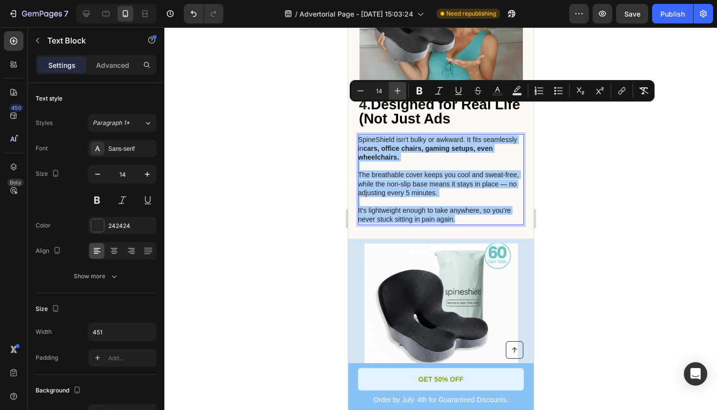
click at [395, 93] on icon "Editor contextual toolbar" at bounding box center [398, 91] width 10 height 10
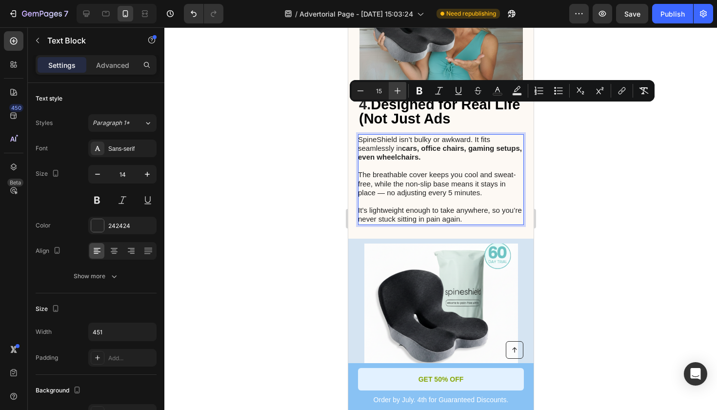
click at [395, 93] on icon "Editor contextual toolbar" at bounding box center [398, 91] width 10 height 10
type input "16"
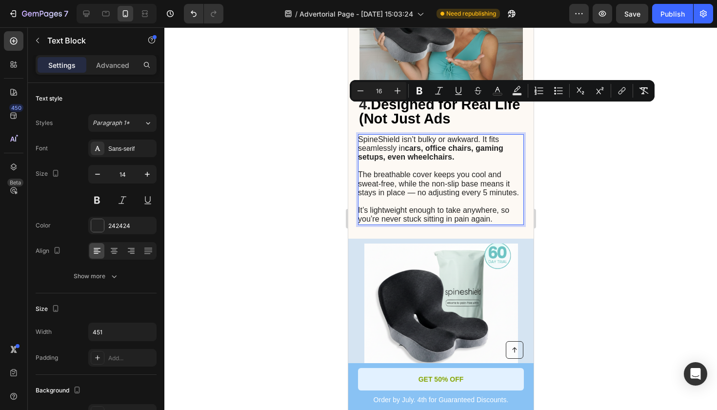
click at [640, 207] on div at bounding box center [440, 218] width 553 height 382
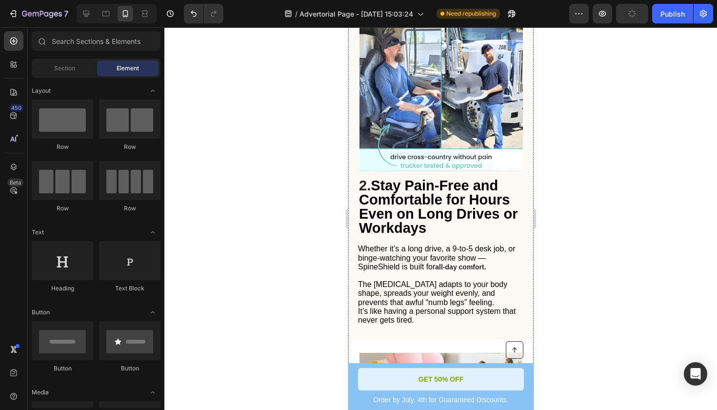
scroll to position [692, 0]
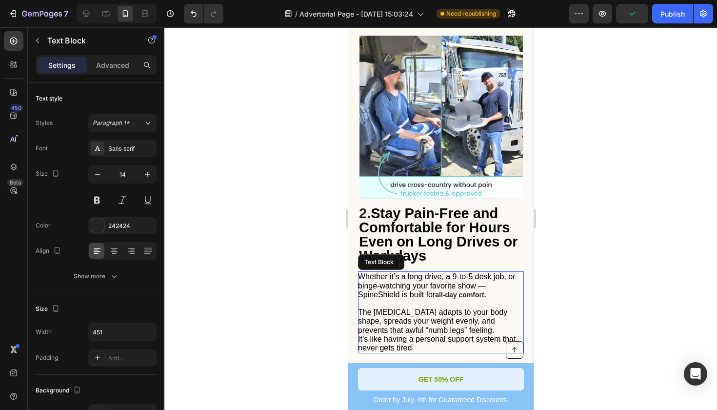
click at [470, 299] on p "The memory foam adapts to your body shape, spreads your weight evenly, and prev…" at bounding box center [439, 325] width 165 height 53
click at [465, 299] on p "The memory foam adapts to your body shape, spreads your weight evenly, and prev…" at bounding box center [439, 325] width 165 height 53
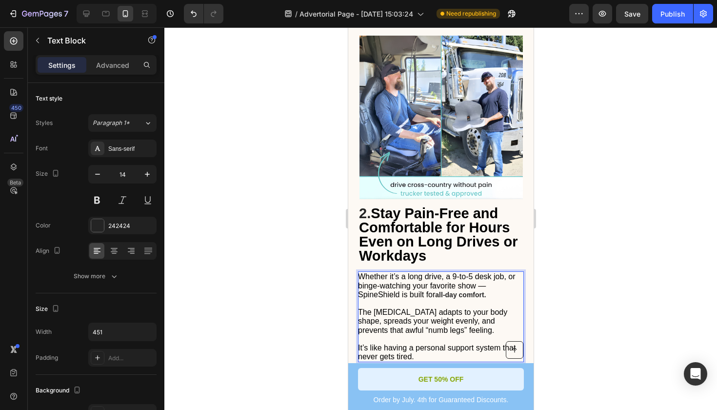
click at [590, 255] on div at bounding box center [440, 218] width 553 height 382
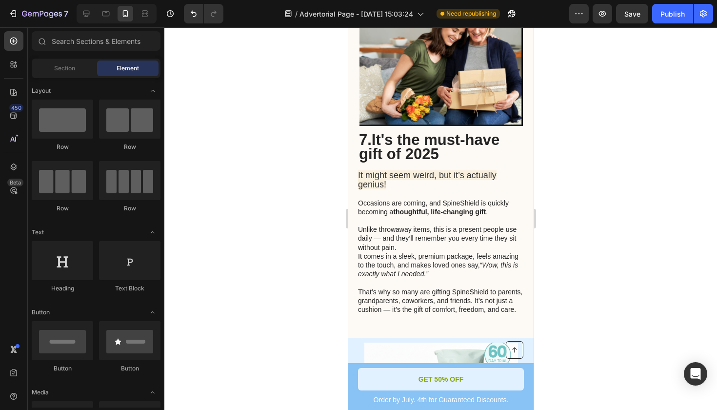
scroll to position [2699, 0]
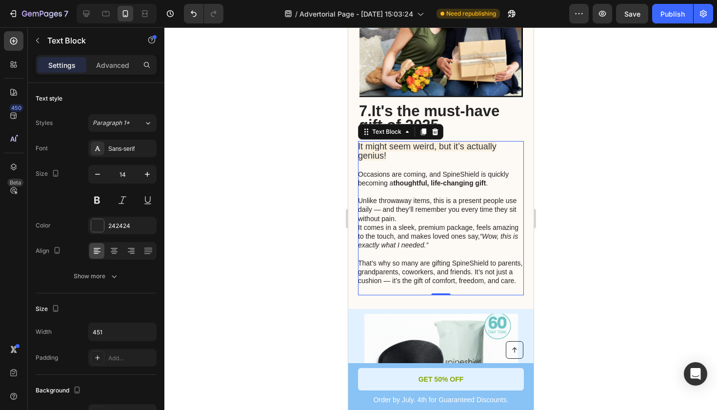
click at [454, 242] on p "Unlike throwaway items, this is a present people use daily — and they’ll rememb…" at bounding box center [439, 218] width 165 height 62
click at [436, 266] on p "That’s why so many are gifting SpineShield to parents, grandparents, coworkers,…" at bounding box center [439, 276] width 165 height 36
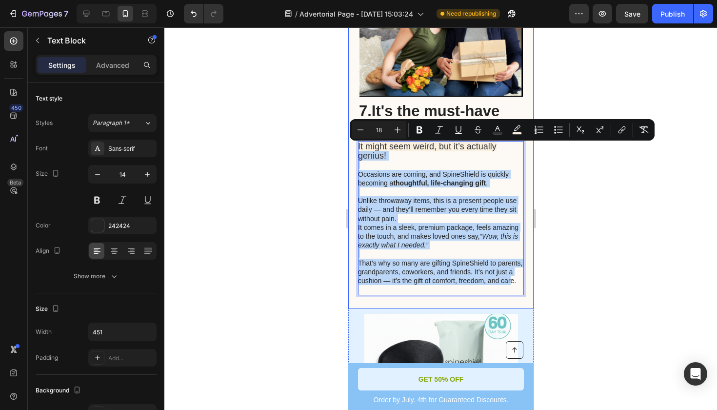
type input "14"
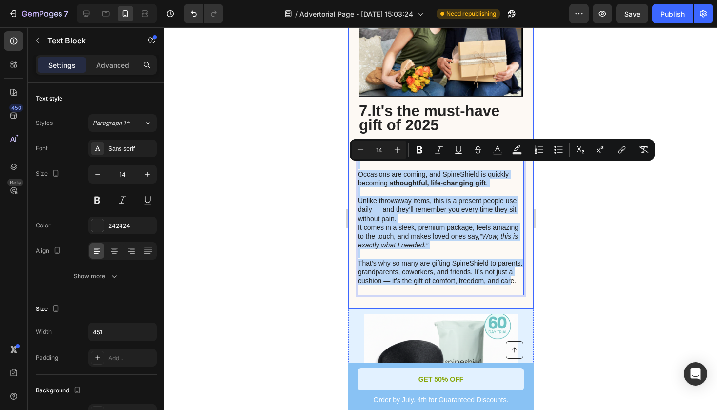
drag, startPoint x: 511, startPoint y: 286, endPoint x: 356, endPoint y: 168, distance: 193.8
click at [356, 168] on div "7. It's the must-have gift of 2025 Heading It might seem weird, but it’s actual…" at bounding box center [440, 136] width 185 height 346
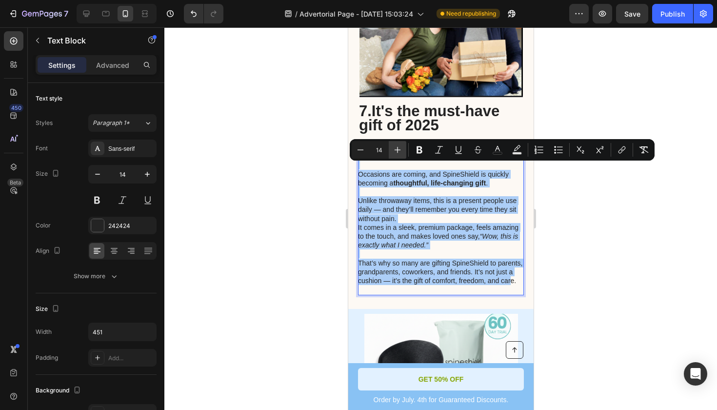
click at [397, 147] on icon "Editor contextual toolbar" at bounding box center [398, 150] width 6 height 6
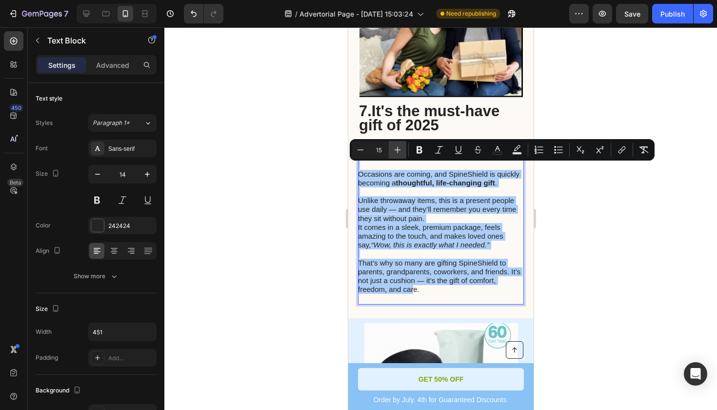
click at [397, 147] on icon "Editor contextual toolbar" at bounding box center [398, 150] width 6 height 6
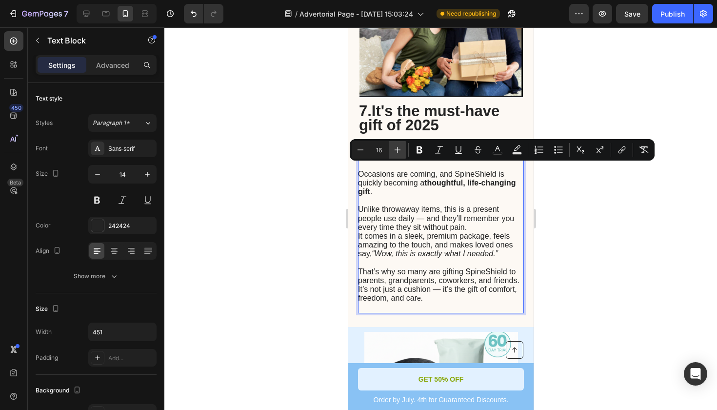
click at [397, 147] on icon "Editor contextual toolbar" at bounding box center [398, 150] width 6 height 6
type input "17"
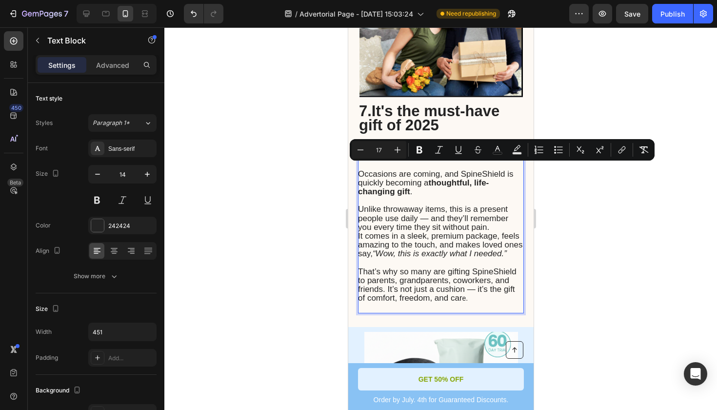
click at [632, 316] on div at bounding box center [440, 218] width 553 height 382
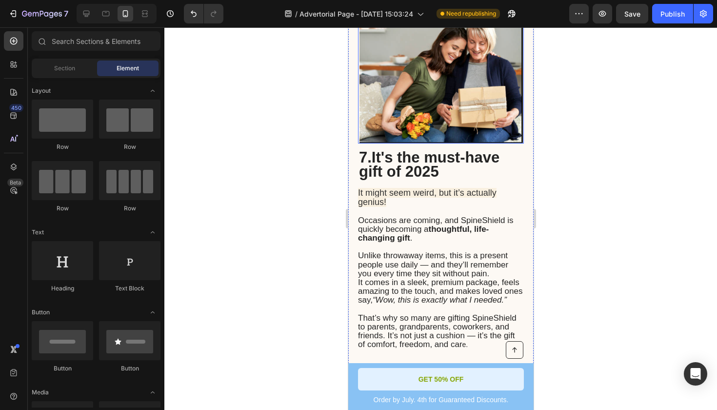
scroll to position [2735, 0]
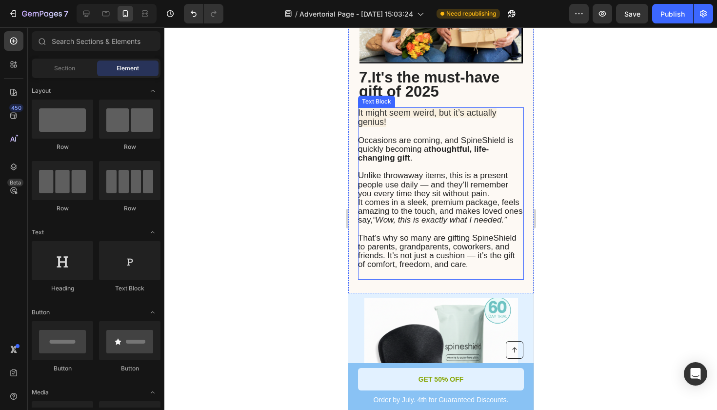
click at [418, 206] on span "It comes in a sleek, premium package, feels amazing to the touch, and makes lov…" at bounding box center [439, 211] width 164 height 27
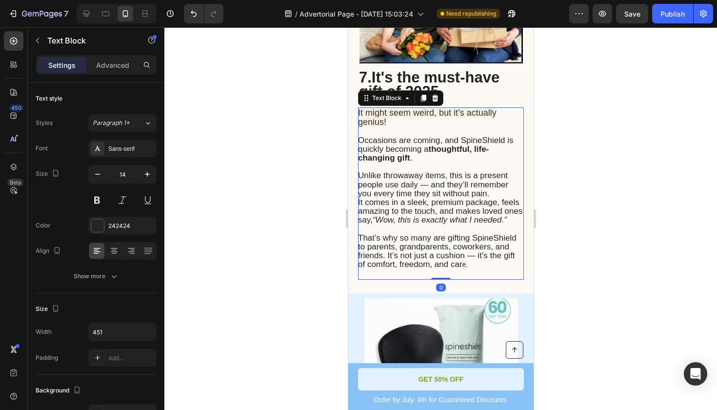
click at [445, 266] on span "That’s why so many are gifting SpineShield to parents, grandparents, coworkers,…" at bounding box center [436, 251] width 158 height 36
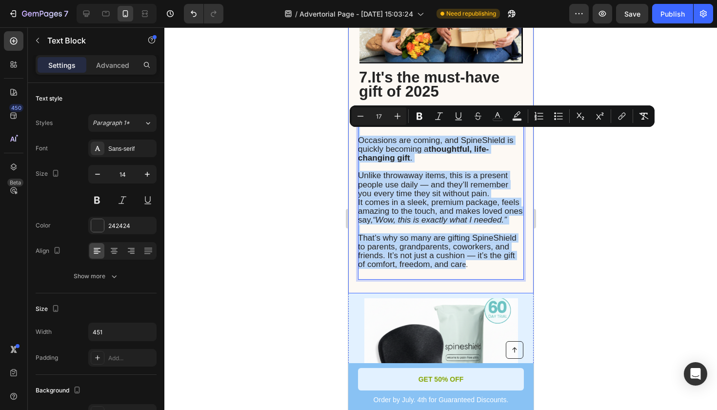
drag, startPoint x: 466, startPoint y: 273, endPoint x: 354, endPoint y: 132, distance: 180.0
click at [354, 132] on div "7. It's the must-have gift of 2025 Heading It might seem weird, but it’s actual…" at bounding box center [440, 111] width 185 height 364
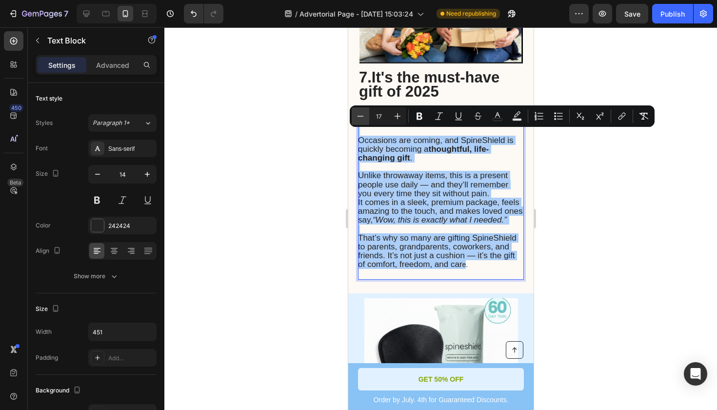
click at [359, 116] on icon "Editor contextual toolbar" at bounding box center [360, 116] width 6 height 0
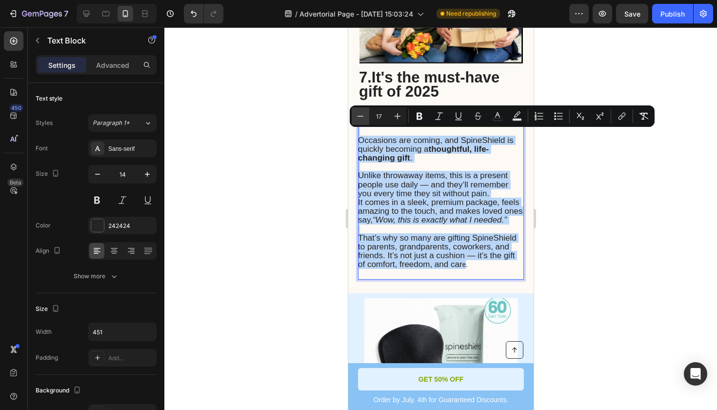
type input "16"
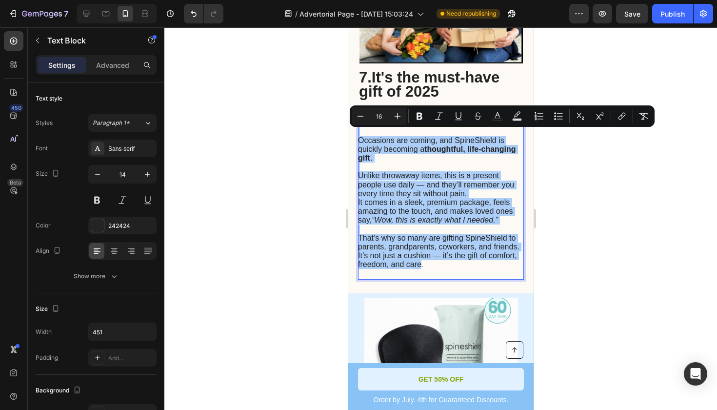
click at [607, 211] on div at bounding box center [440, 218] width 553 height 382
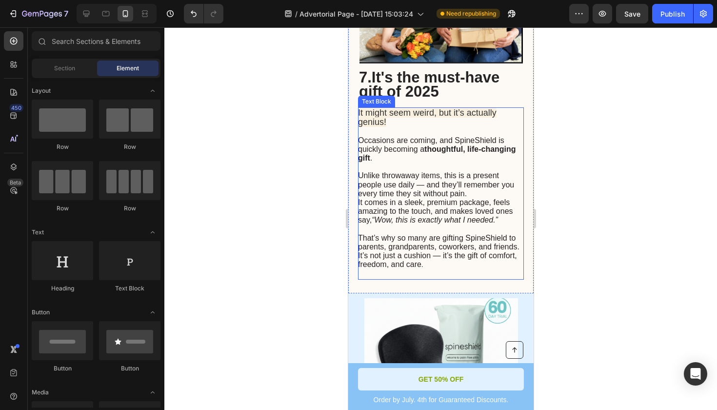
click at [482, 191] on span "Unlike throwaway items, this is a present people use daily — and they’ll rememb…" at bounding box center [435, 184] width 156 height 26
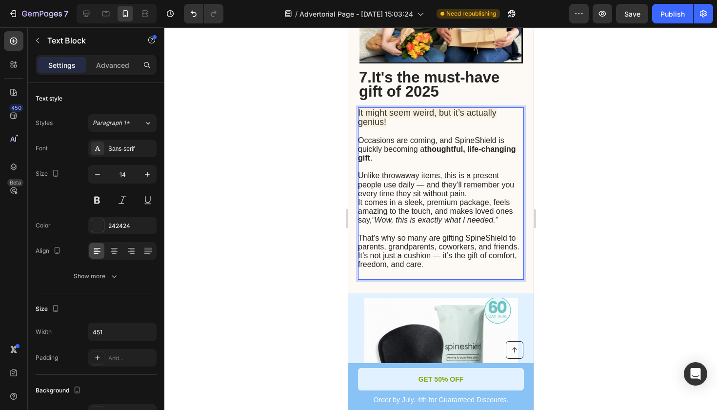
click at [479, 195] on p "Unlike throwaway items, this is a present people use daily — and they’ll rememb…" at bounding box center [439, 193] width 165 height 62
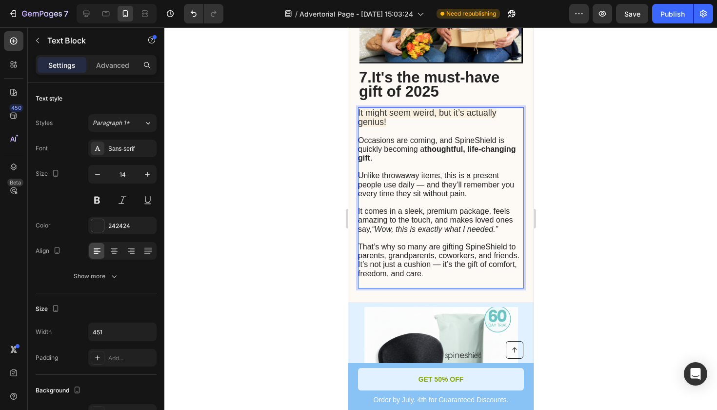
click at [609, 217] on div at bounding box center [440, 218] width 553 height 382
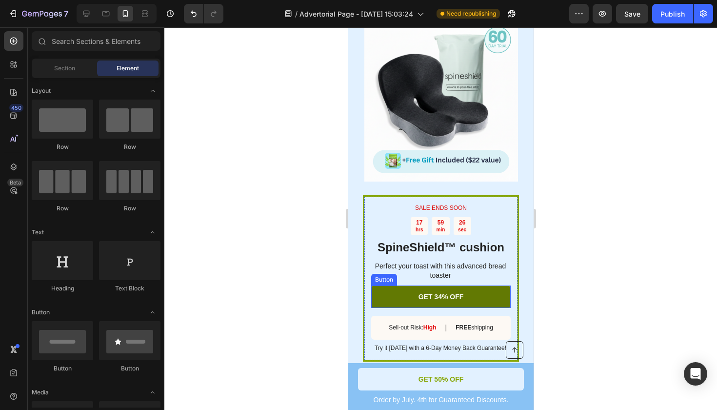
scroll to position [3015, 0]
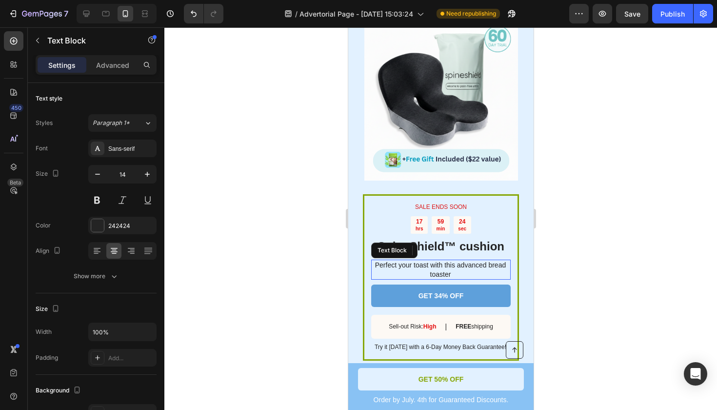
click at [444, 273] on p "Perfect your toast with this advanced bread toaster" at bounding box center [440, 269] width 138 height 18
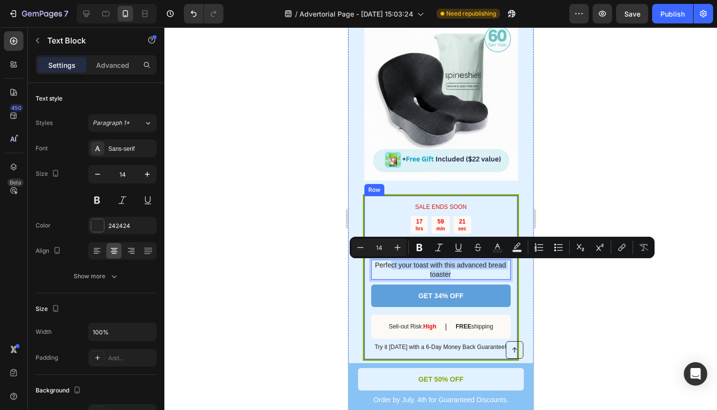
drag, startPoint x: 455, startPoint y: 272, endPoint x: 366, endPoint y: 265, distance: 89.5
click at [366, 265] on div "SALE ENDS SOON Text Block 17 hrs 59 min 21 sec Countdown Timer SpineShield™ cus…" at bounding box center [440, 277] width 156 height 166
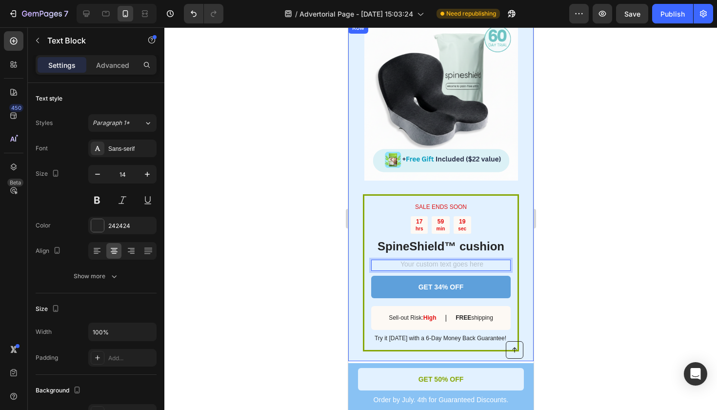
click at [554, 226] on div at bounding box center [440, 218] width 553 height 382
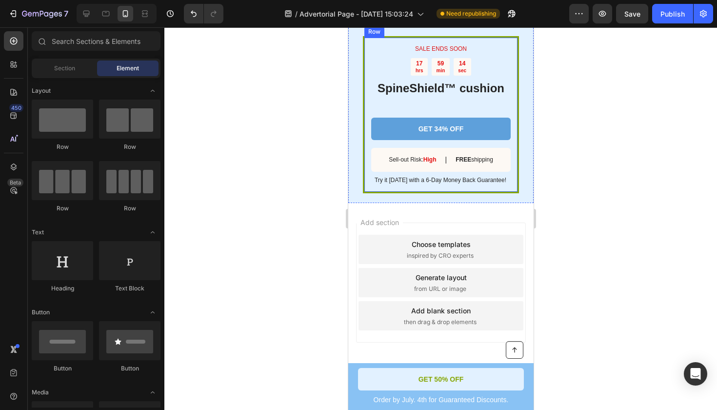
scroll to position [3174, 0]
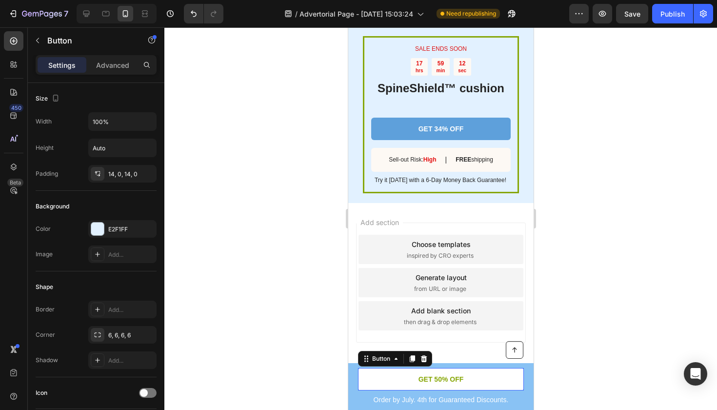
click at [494, 379] on link "GET 50% OFF" at bounding box center [440, 379] width 166 height 22
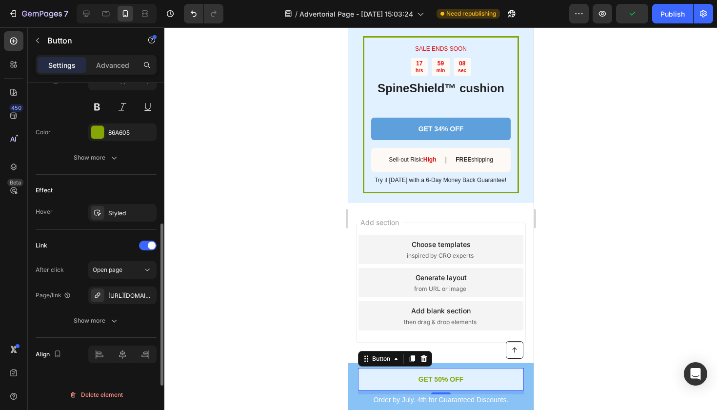
scroll to position [296, 0]
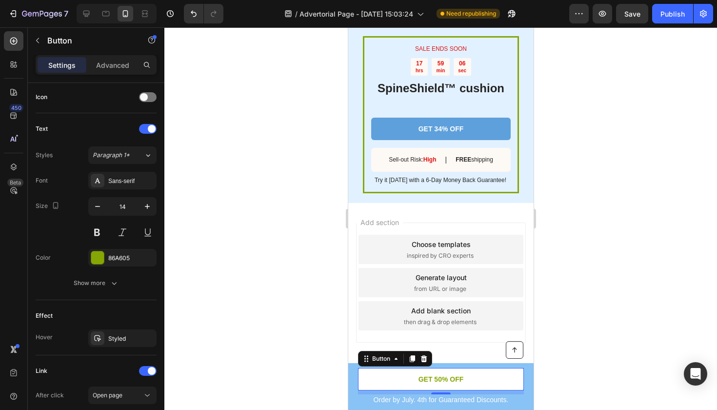
click at [383, 382] on link "GET 50% OFF" at bounding box center [440, 379] width 166 height 22
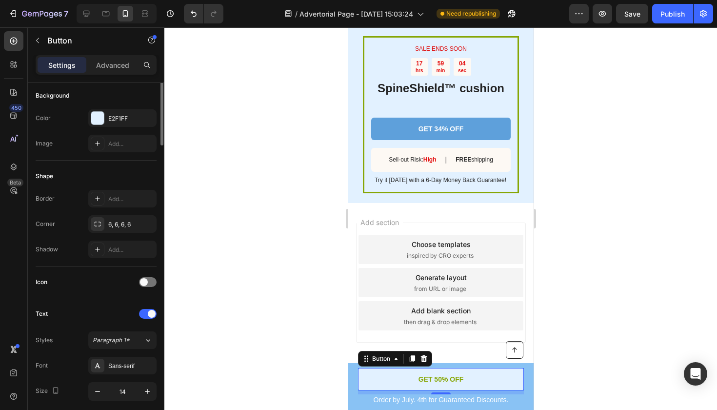
scroll to position [0, 0]
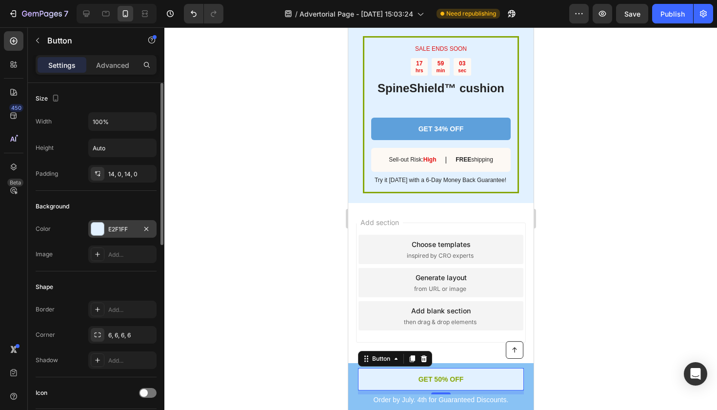
click at [95, 225] on div at bounding box center [97, 228] width 13 height 13
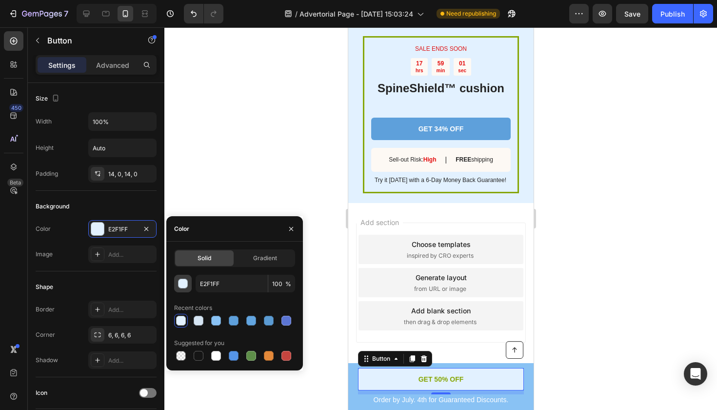
click at [181, 281] on div "button" at bounding box center [183, 284] width 10 height 10
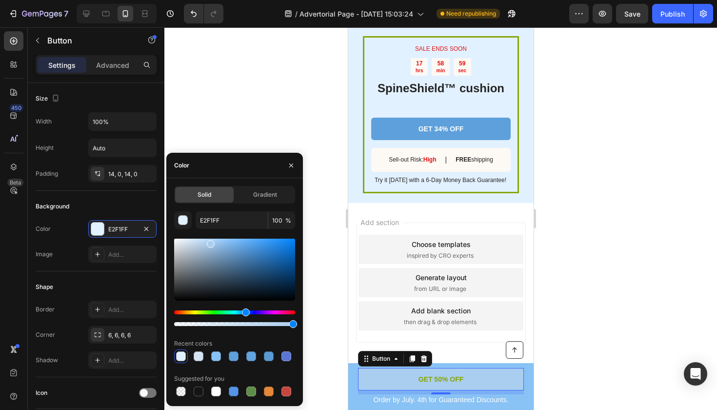
drag, startPoint x: 190, startPoint y: 242, endPoint x: 210, endPoint y: 242, distance: 20.0
click at [210, 242] on div at bounding box center [211, 244] width 8 height 8
type input "AACEEF"
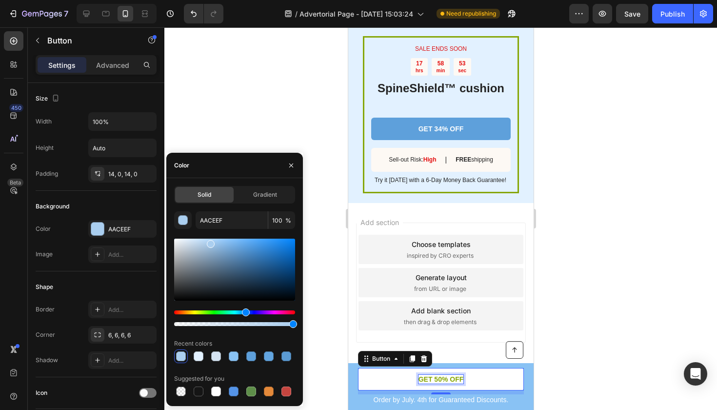
click at [449, 378] on p "GET 50% OFF" at bounding box center [440, 379] width 45 height 9
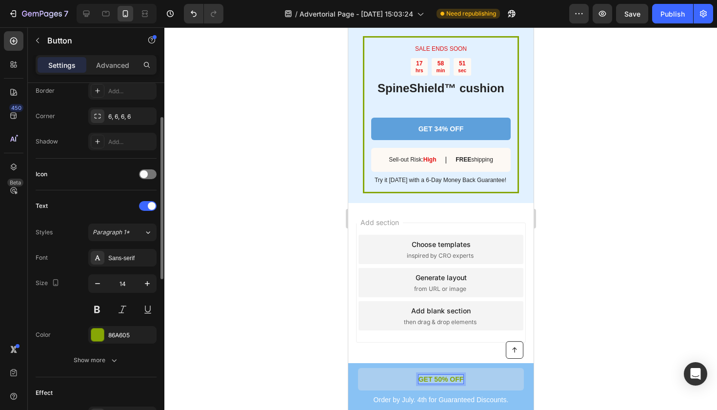
scroll to position [332, 0]
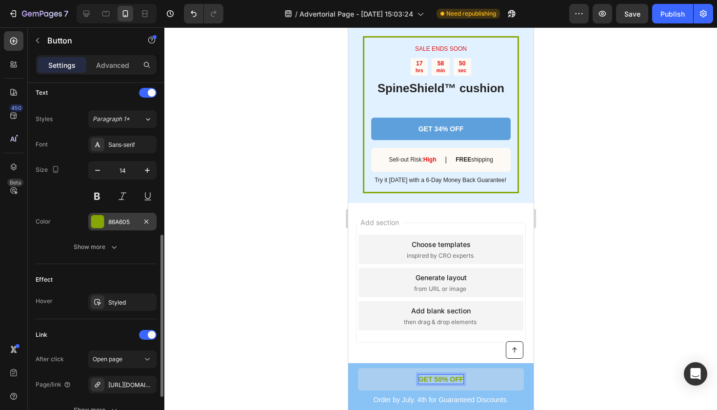
click at [97, 220] on div at bounding box center [97, 221] width 13 height 13
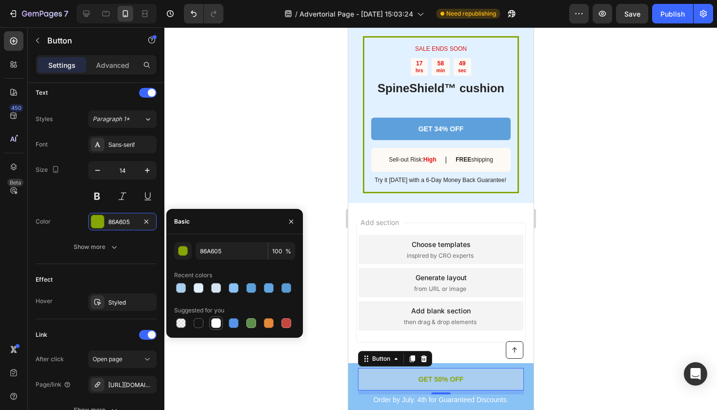
click at [214, 325] on div at bounding box center [216, 323] width 10 height 10
type input "FFFFFF"
click at [564, 292] on div at bounding box center [440, 218] width 553 height 382
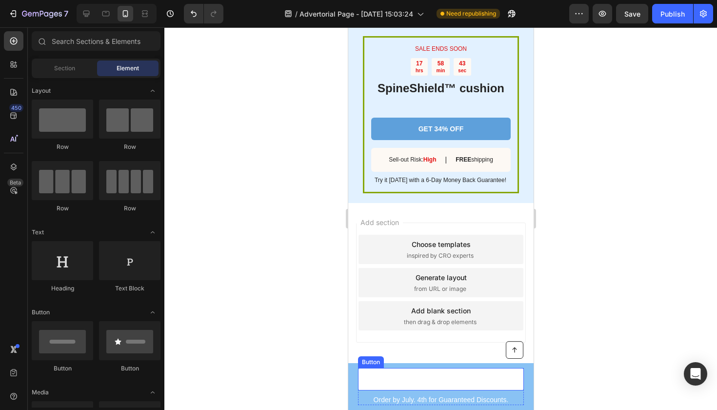
click at [364, 379] on link "GET 50% OFF" at bounding box center [440, 379] width 166 height 22
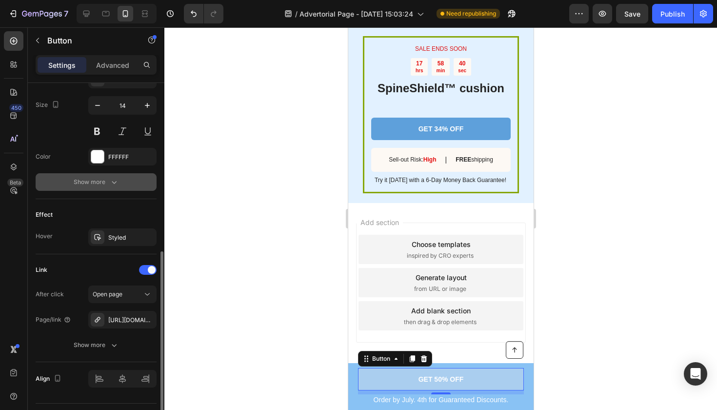
scroll to position [398, 0]
click at [105, 180] on div "Show more" at bounding box center [96, 180] width 45 height 10
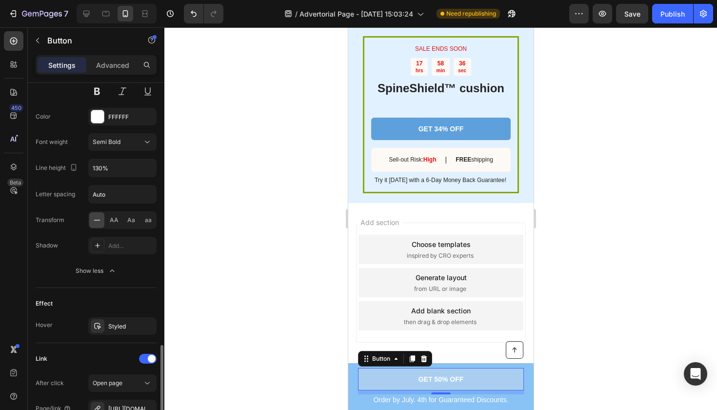
scroll to position [405, 0]
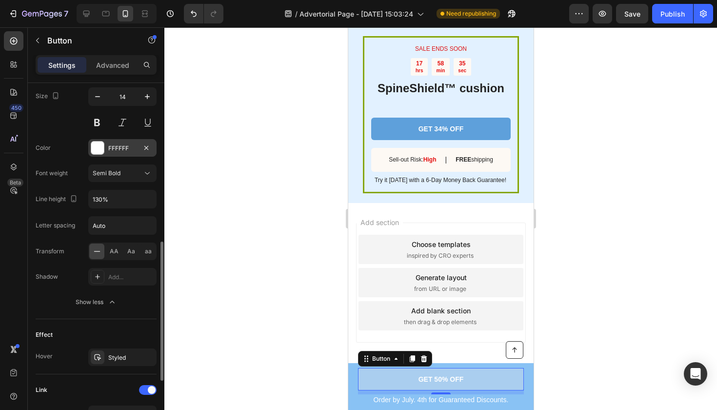
click at [93, 143] on div at bounding box center [97, 147] width 13 height 13
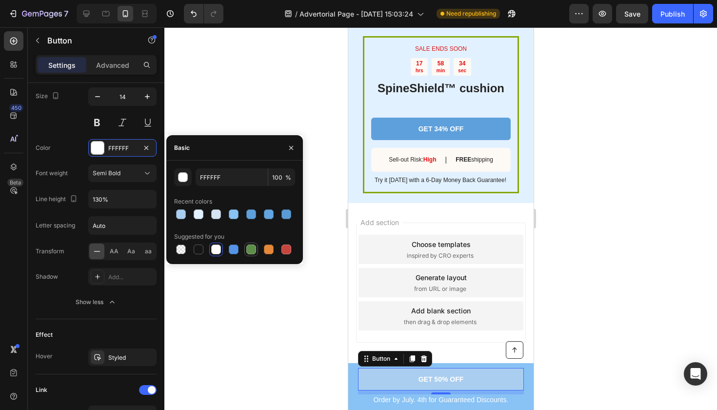
click at [251, 250] on div at bounding box center [251, 249] width 10 height 10
type input "5E8E49"
click at [622, 274] on div at bounding box center [440, 218] width 553 height 382
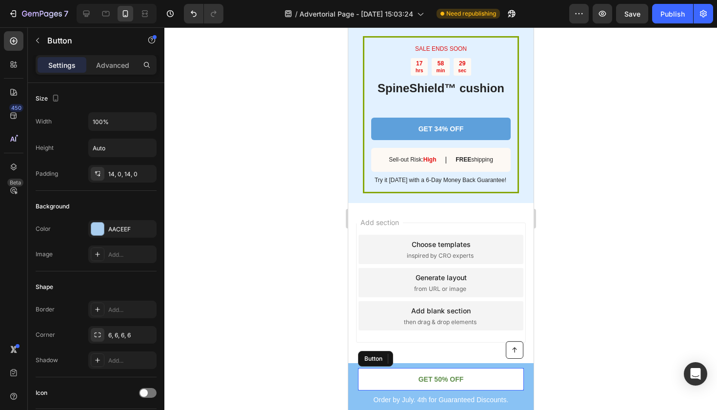
click at [368, 386] on link "GET 50% OFF" at bounding box center [440, 379] width 166 height 22
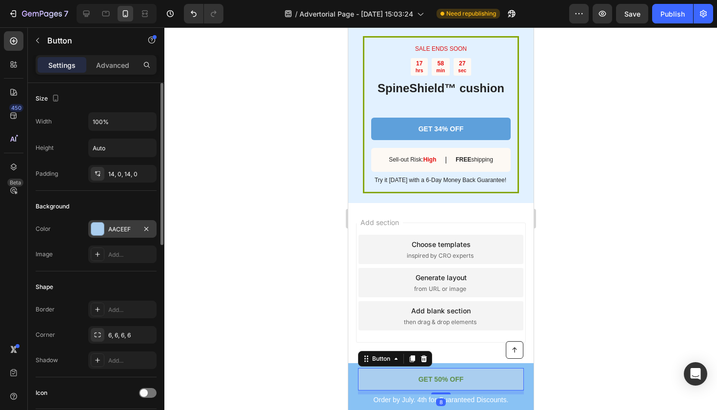
click at [94, 233] on div at bounding box center [97, 228] width 13 height 13
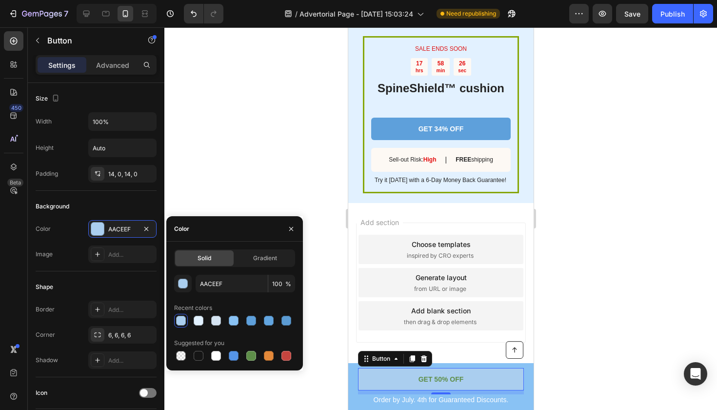
click at [180, 320] on div at bounding box center [181, 321] width 10 height 10
click at [180, 282] on div "button" at bounding box center [183, 284] width 10 height 10
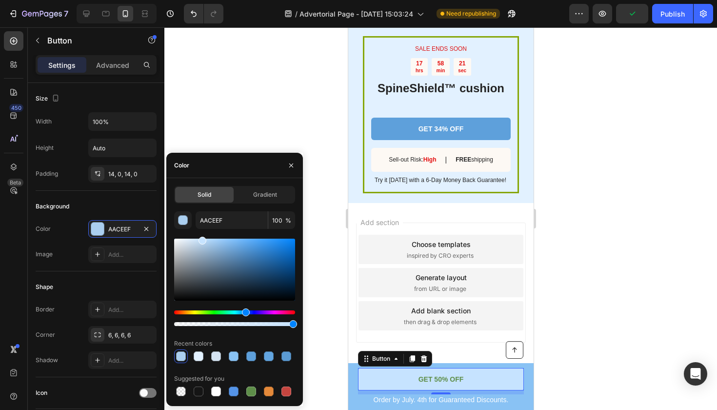
drag, startPoint x: 212, startPoint y: 246, endPoint x: 202, endPoint y: 238, distance: 12.9
click at [202, 238] on div at bounding box center [202, 241] width 8 height 8
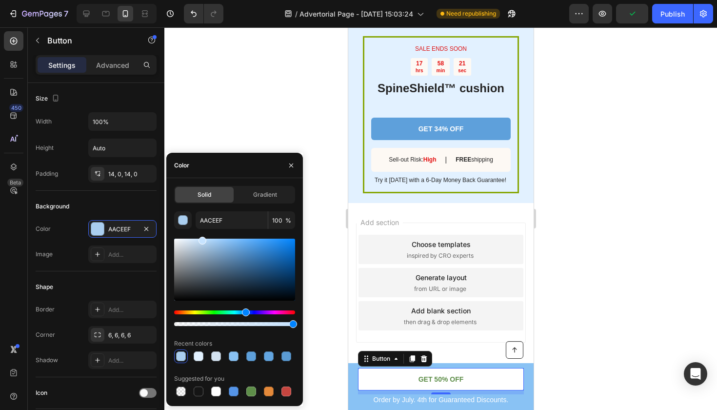
type input "C6E3FF"
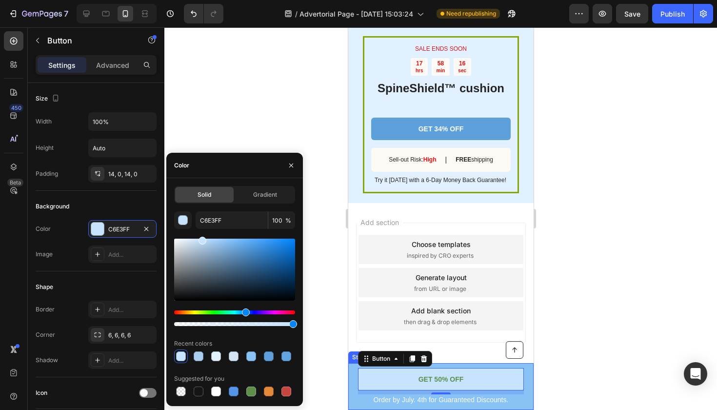
click at [526, 405] on div "Button Order by July. 4th for Guaranteed Discounts. Text Block GET 50% OFF Butt…" at bounding box center [440, 386] width 185 height 47
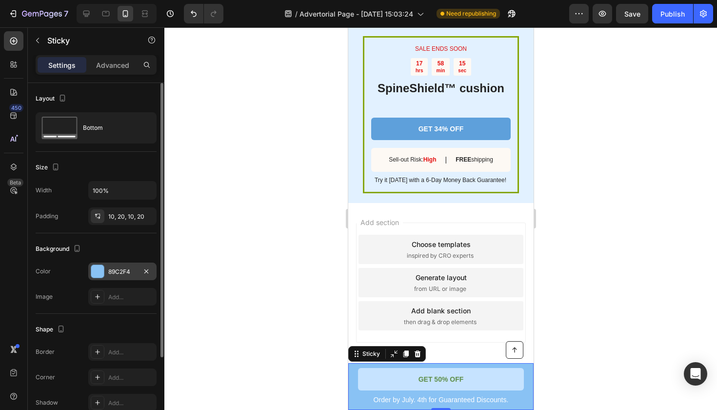
click at [100, 268] on div at bounding box center [97, 271] width 13 height 13
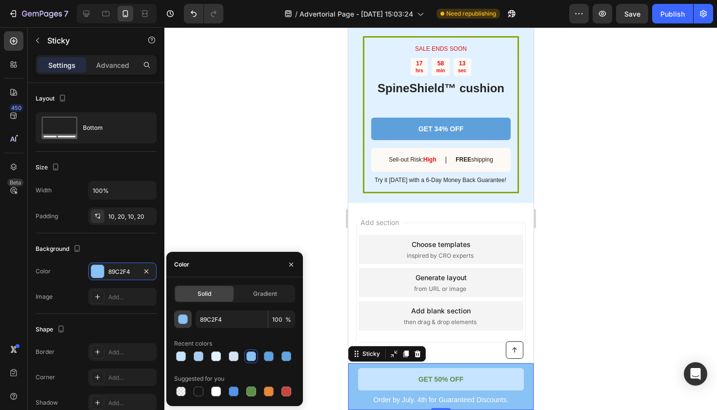
click at [184, 322] on div "button" at bounding box center [183, 320] width 10 height 10
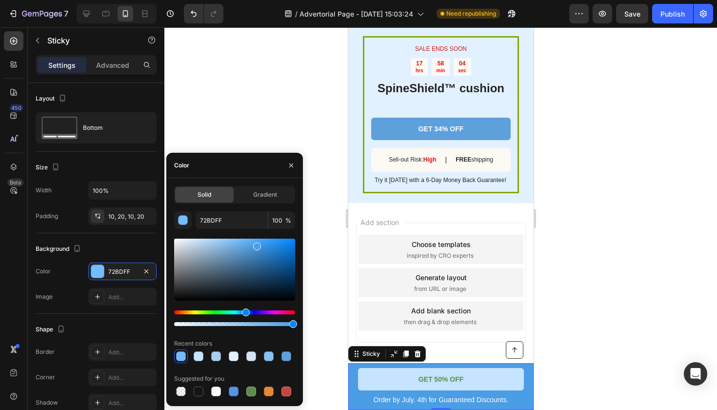
drag, startPoint x: 228, startPoint y: 244, endPoint x: 256, endPoint y: 244, distance: 27.3
click at [256, 244] on div at bounding box center [257, 246] width 8 height 8
type input "4B9DE5"
click at [640, 221] on div at bounding box center [440, 218] width 553 height 382
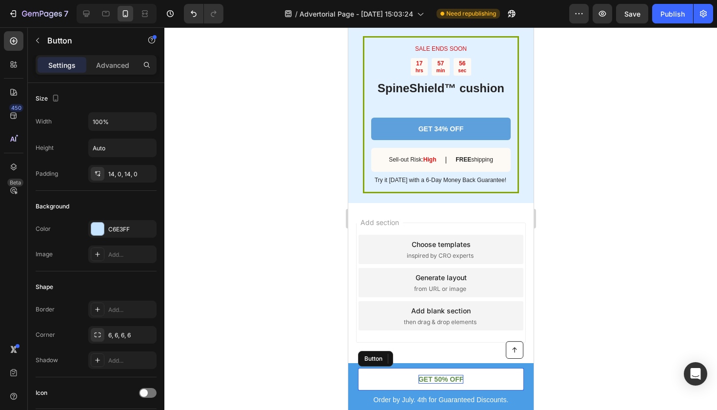
click at [435, 379] on p "GET 50% OFF" at bounding box center [440, 379] width 45 height 9
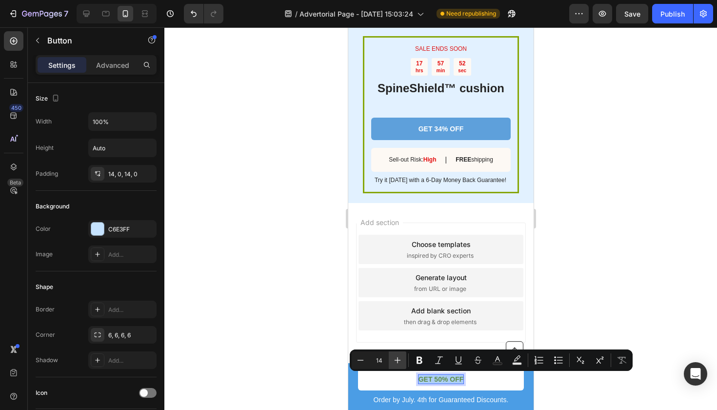
click at [397, 358] on icon "Editor contextual toolbar" at bounding box center [398, 360] width 6 height 6
type input "17"
click at [420, 356] on icon "Editor contextual toolbar" at bounding box center [420, 360] width 10 height 10
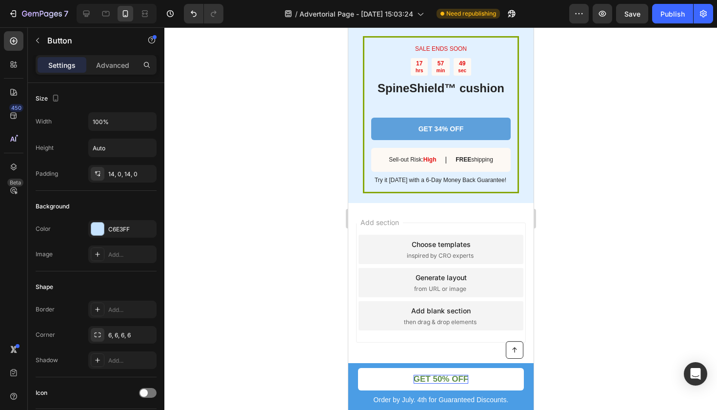
click at [589, 272] on div at bounding box center [440, 218] width 553 height 382
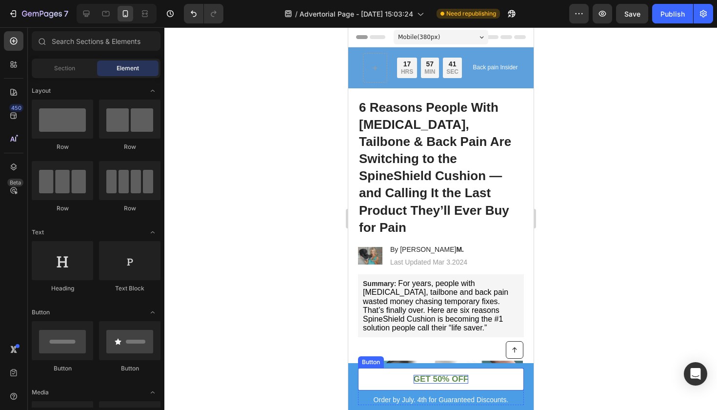
scroll to position [0, 0]
click at [439, 379] on strong "GET 50% OFF" at bounding box center [440, 378] width 55 height 9
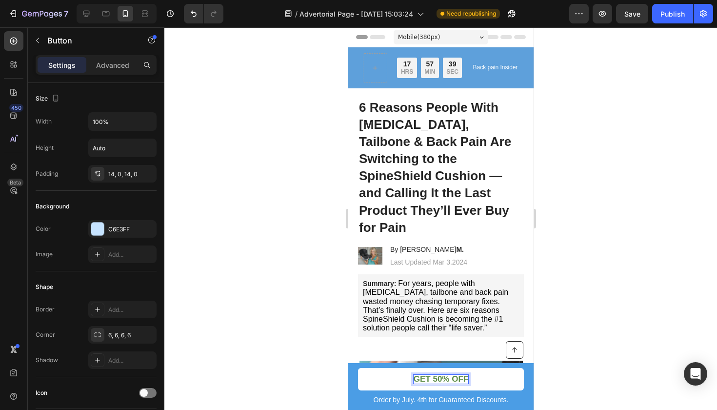
click at [438, 376] on strong "GET 50% OFF" at bounding box center [440, 378] width 55 height 9
click at [573, 298] on div at bounding box center [440, 218] width 553 height 382
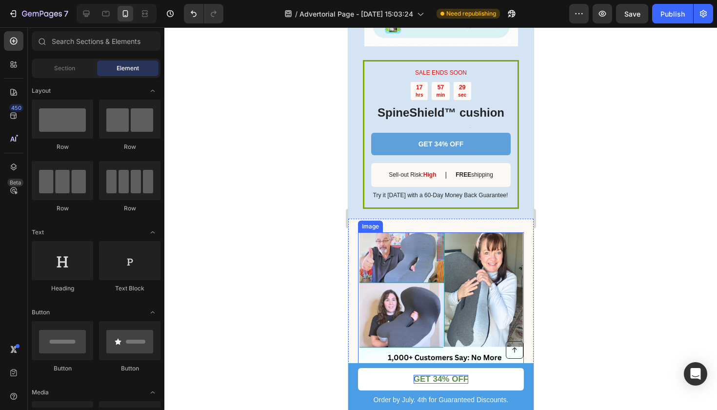
scroll to position [1817, 0]
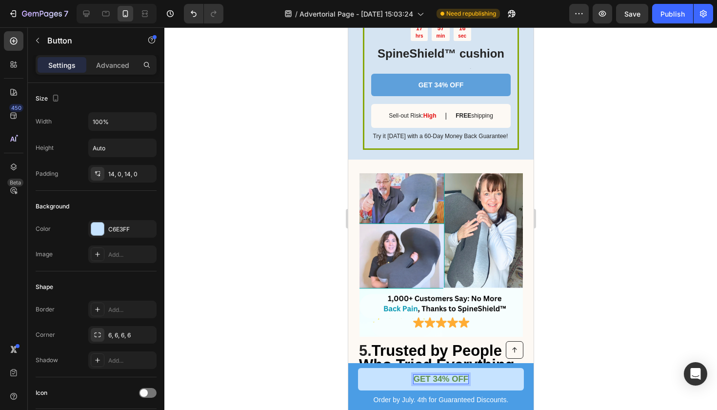
click at [415, 377] on strong "GET 34% OFF" at bounding box center [440, 378] width 55 height 9
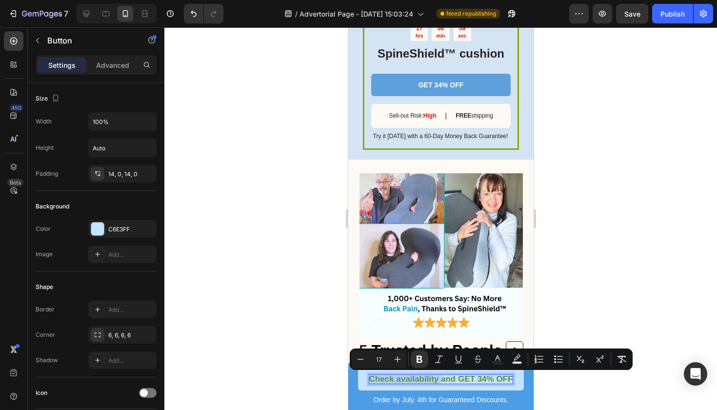
drag, startPoint x: 440, startPoint y: 378, endPoint x: 372, endPoint y: 370, distance: 68.7
click at [372, 370] on link "Check availability and GET 34% OFF" at bounding box center [440, 379] width 166 height 22
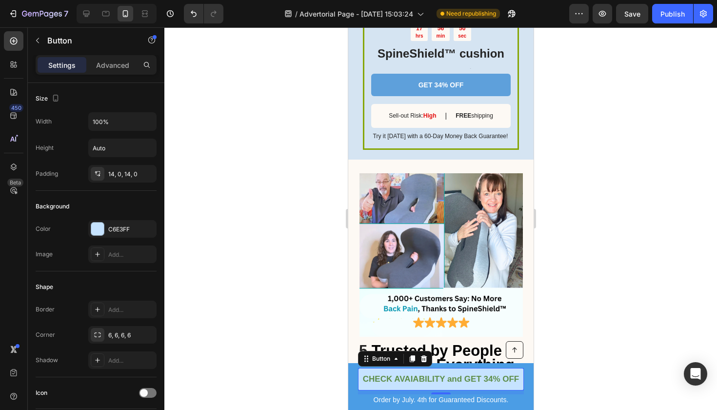
click at [629, 272] on div at bounding box center [440, 218] width 553 height 382
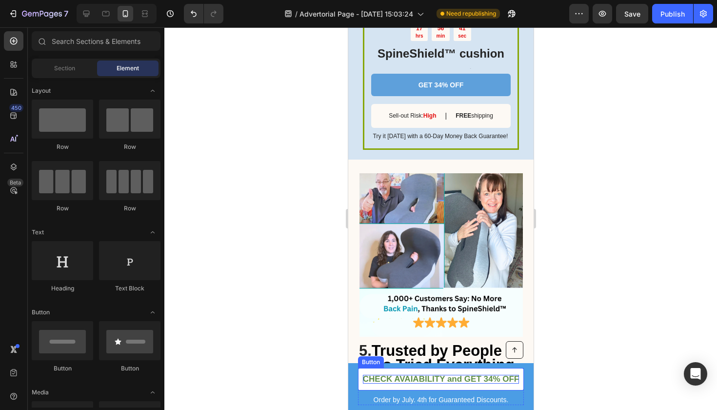
click at [420, 377] on strong "CHECK AVAIABILITY and GET 34% OFF" at bounding box center [440, 378] width 157 height 9
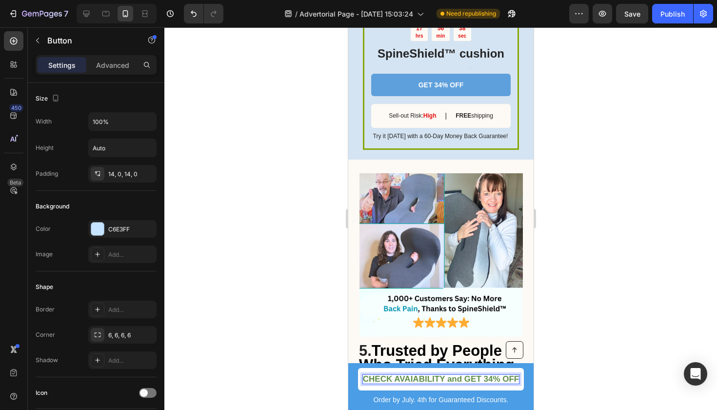
click at [414, 378] on strong "CHECK AVAIABILITY and GET 34% OFF" at bounding box center [440, 378] width 157 height 9
click at [635, 295] on div at bounding box center [440, 218] width 553 height 382
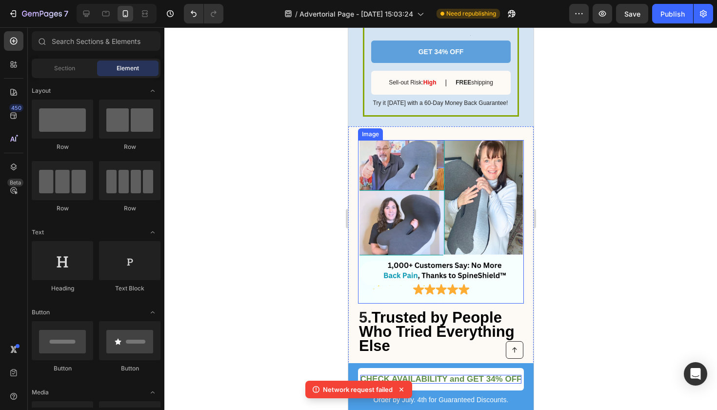
scroll to position [1855, 0]
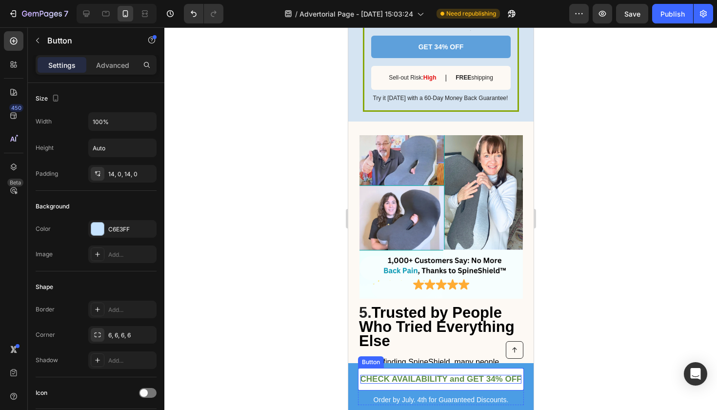
click at [457, 377] on strong "CHECK AVAILABILITY and GET 34% OFF" at bounding box center [440, 378] width 161 height 9
click at [582, 354] on div at bounding box center [440, 218] width 553 height 382
click at [470, 374] on strong "CHECK AVAILABILITY AND GET 34% OFF" at bounding box center [440, 378] width 164 height 9
click at [466, 376] on strong "CHECK AVAILABILITY AND GET 34% OFF" at bounding box center [440, 378] width 164 height 9
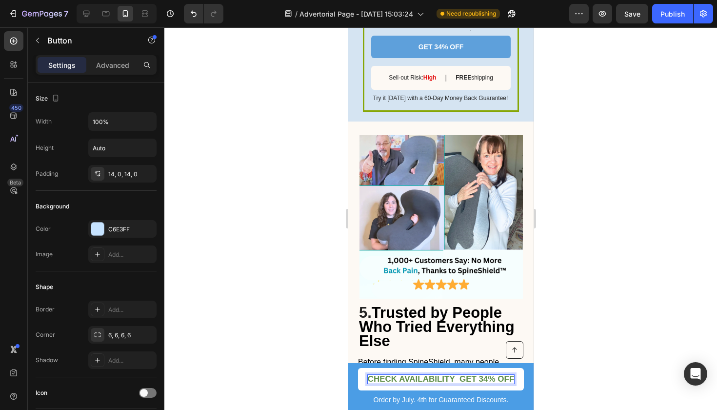
click at [592, 315] on div at bounding box center [440, 218] width 553 height 382
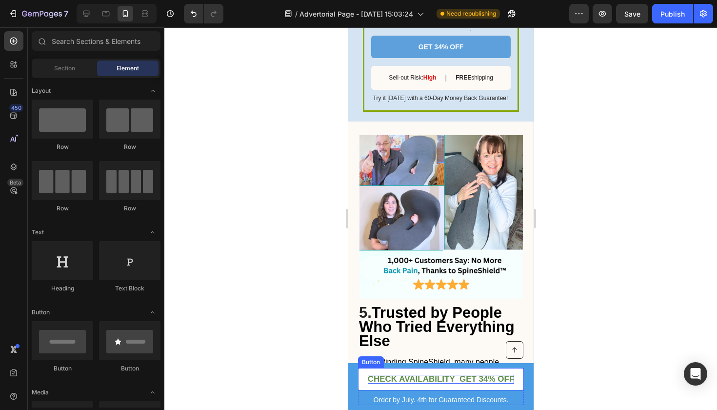
click at [454, 378] on strong "CHECK AVAILABILITY GET 34% OFF" at bounding box center [440, 378] width 147 height 9
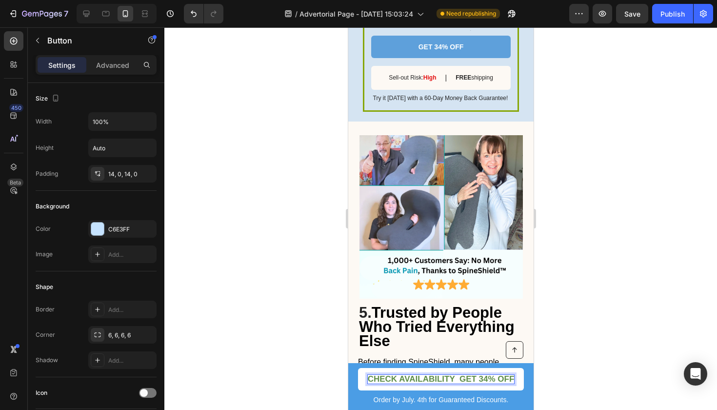
click at [461, 376] on strong "CHECK AVAILABILITY GET 34% OFF" at bounding box center [440, 378] width 147 height 9
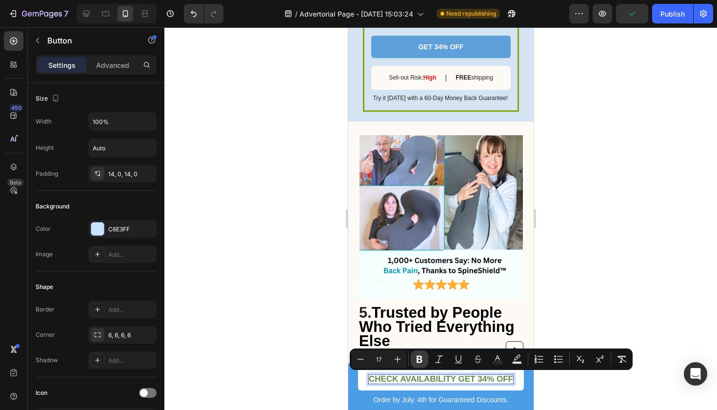
click at [422, 360] on icon "Editor contextual toolbar" at bounding box center [419, 359] width 6 height 7
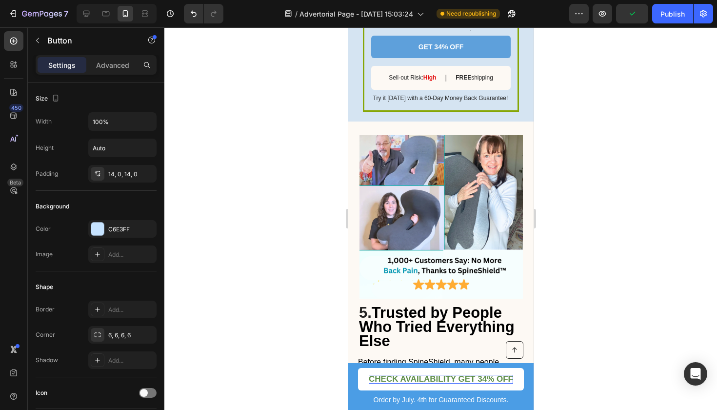
click at [422, 360] on span "Before finding SpineShield, many people wasted money on cheap seat pads, painki…" at bounding box center [438, 374] width 162 height 35
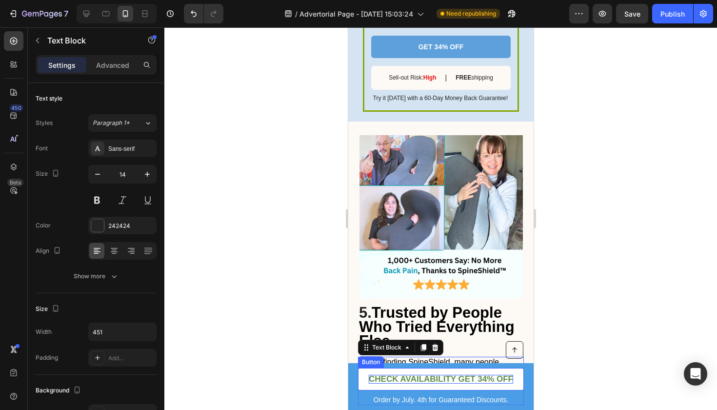
click at [425, 381] on span "CHECK AVAILABILITY GET 34% OFF" at bounding box center [440, 378] width 144 height 9
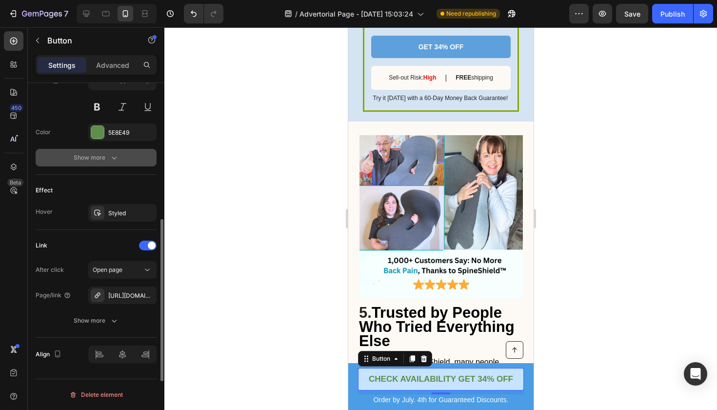
scroll to position [311, 0]
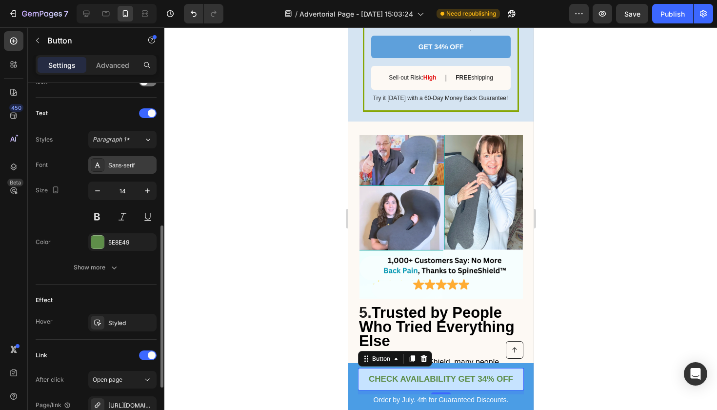
click at [126, 163] on div "Sans-serif" at bounding box center [131, 165] width 46 height 9
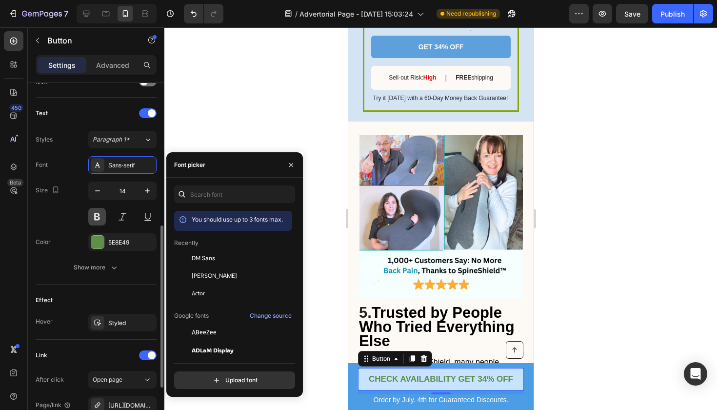
click at [98, 216] on button at bounding box center [97, 217] width 18 height 18
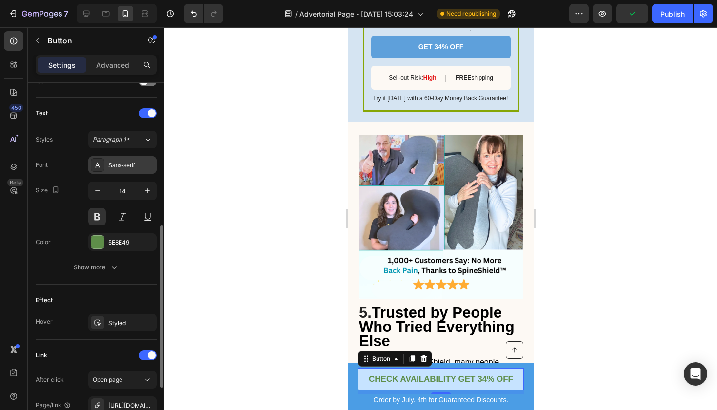
click at [138, 168] on div "Sans-serif" at bounding box center [131, 165] width 46 height 9
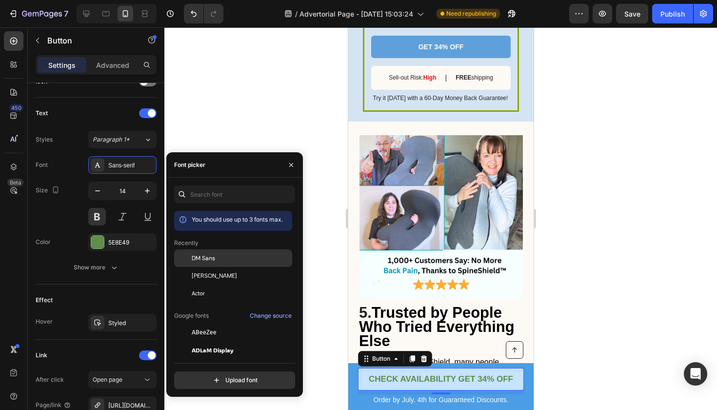
click at [226, 258] on div "DM Sans" at bounding box center [241, 258] width 99 height 9
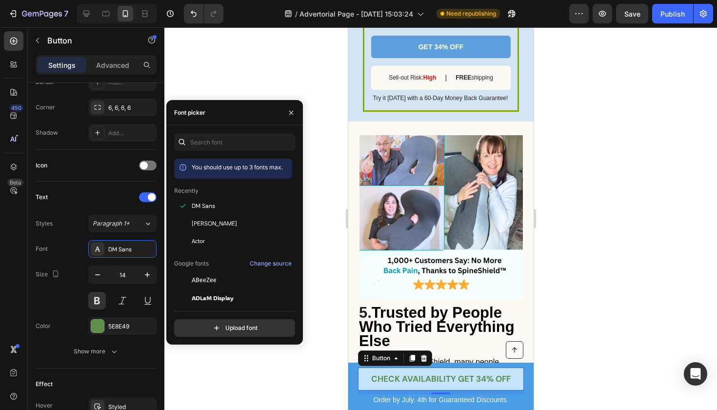
scroll to position [421, 0]
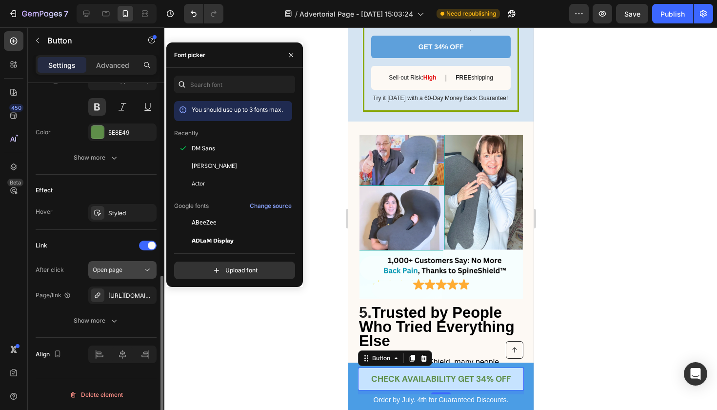
click at [120, 276] on button "Open page" at bounding box center [122, 270] width 68 height 18
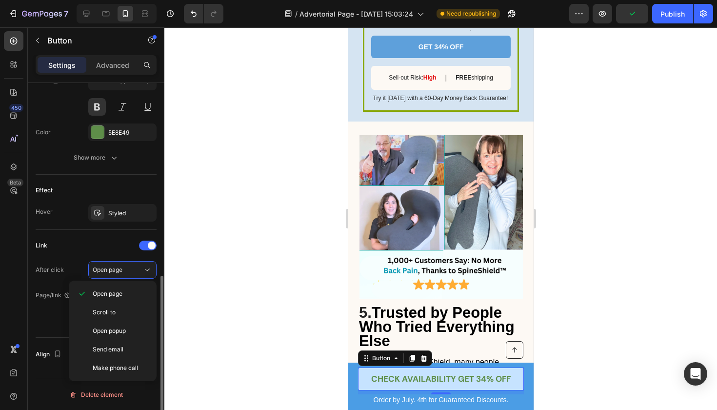
click at [118, 183] on div "Effect" at bounding box center [96, 190] width 121 height 16
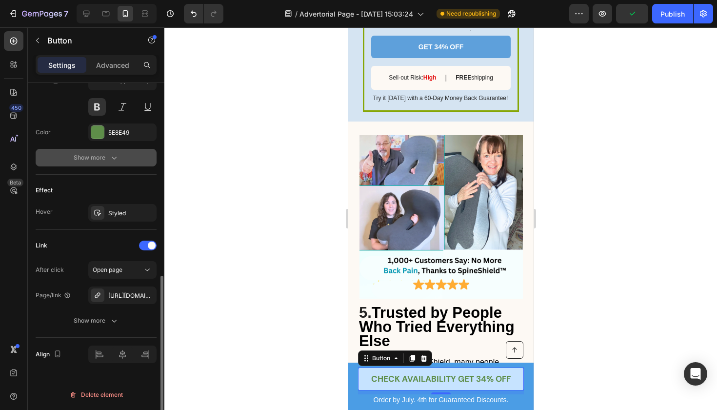
click at [116, 162] on button "Show more" at bounding box center [96, 158] width 121 height 18
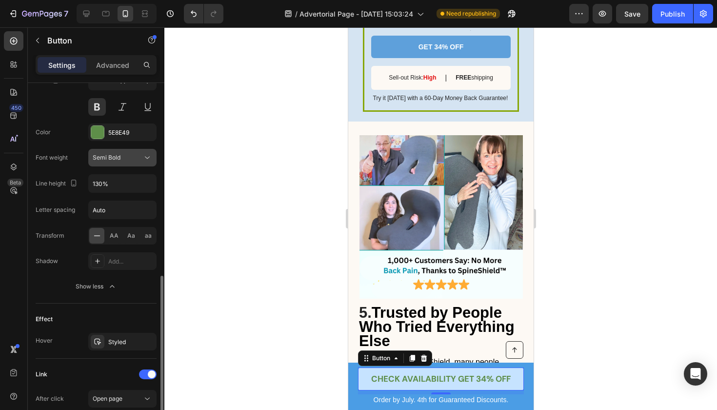
click at [124, 157] on div "Semi Bold" at bounding box center [118, 157] width 50 height 9
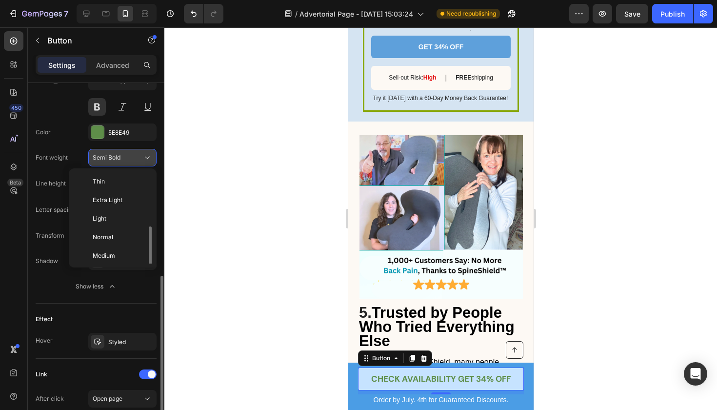
scroll to position [35, 0]
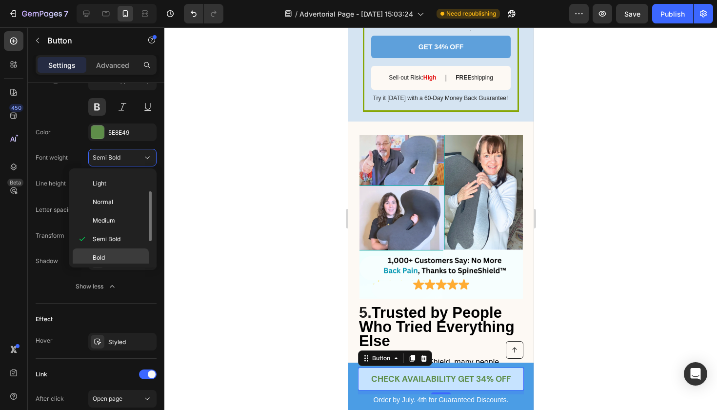
click at [115, 258] on p "Bold" at bounding box center [119, 257] width 52 height 9
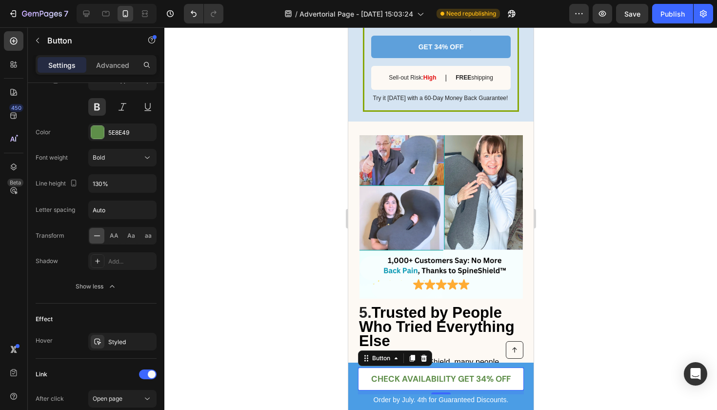
click at [483, 383] on link "CHECK AVAILABILITY GET 34% OFF" at bounding box center [440, 378] width 166 height 23
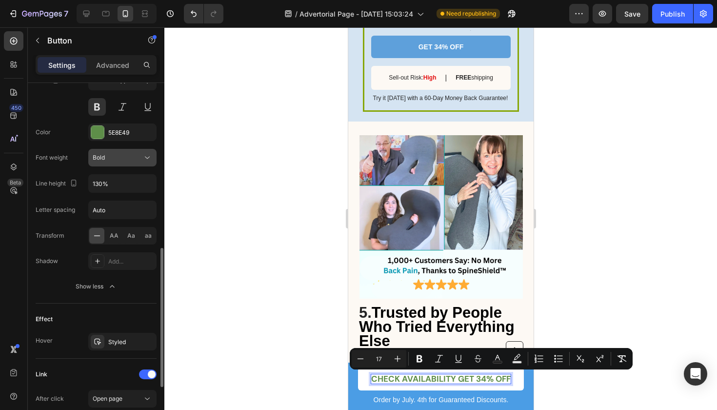
click at [123, 158] on div "Bold" at bounding box center [118, 157] width 50 height 9
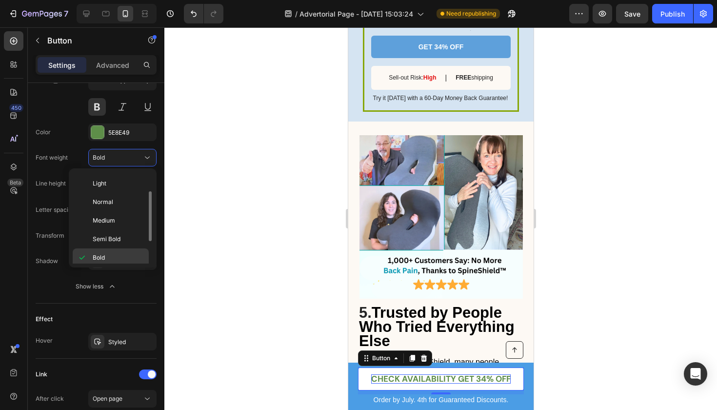
click at [111, 255] on p "Bold" at bounding box center [119, 257] width 52 height 9
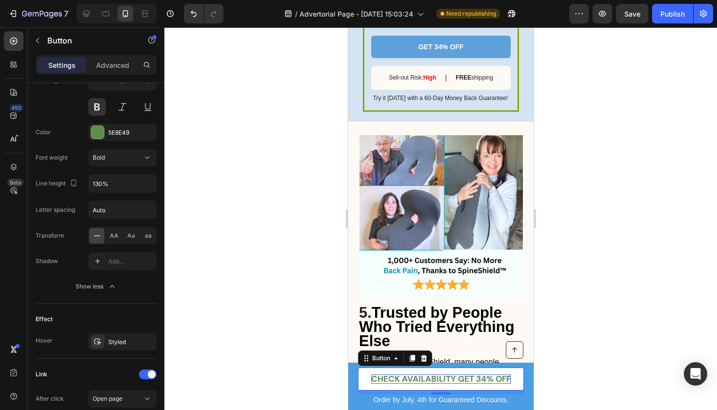
click at [216, 260] on div at bounding box center [440, 218] width 553 height 382
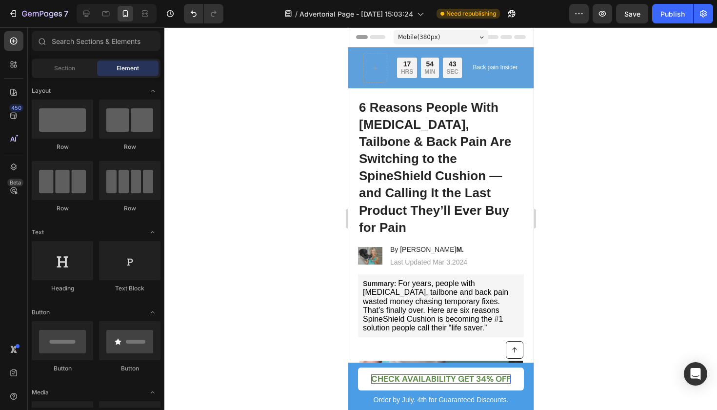
scroll to position [0, 0]
click at [352, 393] on div "Button Order by July. 4th for Guaranteed Discounts. Text Block CHECK AVAILABILI…" at bounding box center [440, 385] width 185 height 47
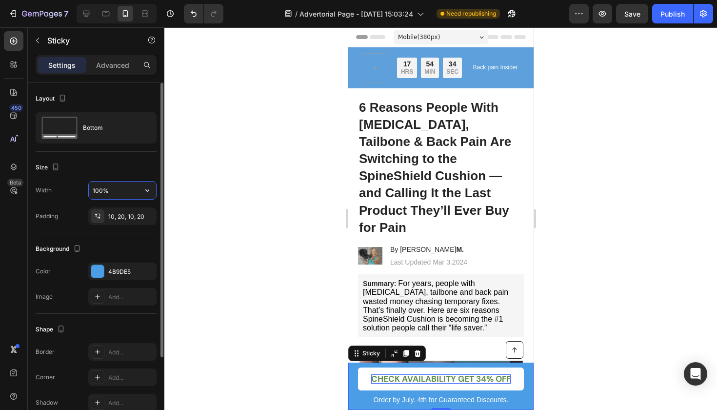
click at [132, 191] on input "100%" at bounding box center [122, 190] width 67 height 18
click at [98, 190] on input "100%" at bounding box center [122, 190] width 67 height 18
type input "1000%"
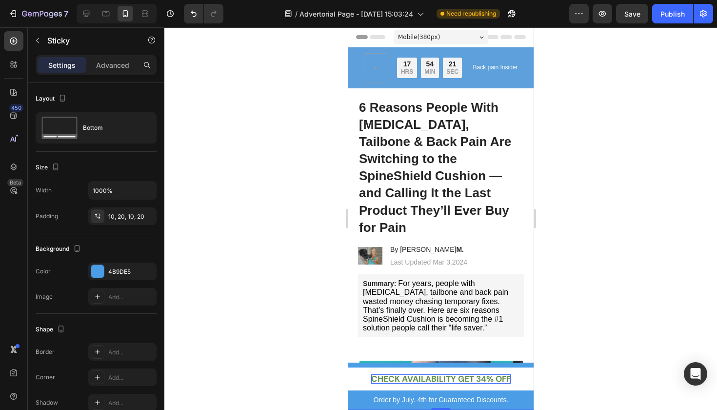
click at [198, 265] on div at bounding box center [440, 218] width 553 height 382
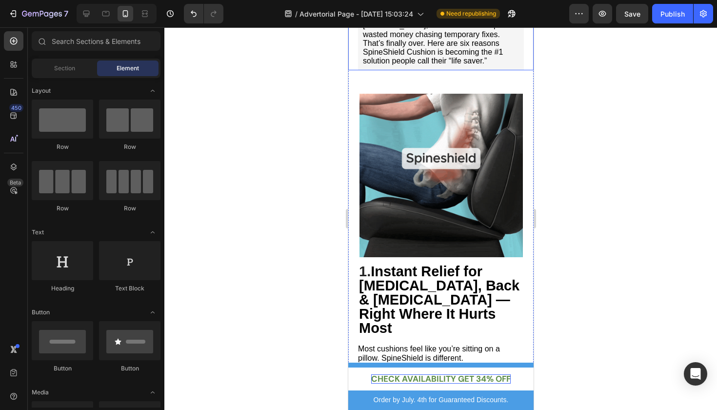
scroll to position [316, 0]
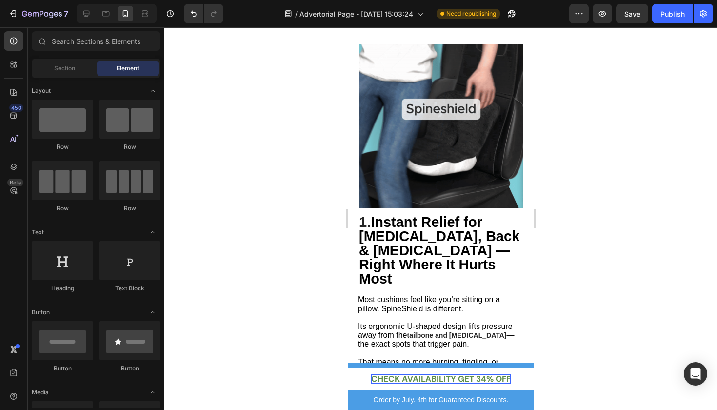
click at [363, 405] on div "Button Order by July. 4th for Guaranteed Discounts. Text Block CHECK AVAILABILI…" at bounding box center [440, 385] width 1853 height 47
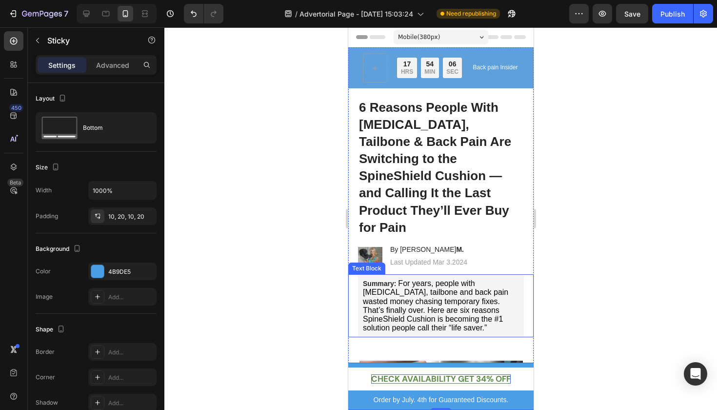
scroll to position [0, 0]
click at [359, 404] on div at bounding box center [358, 402] width 4 height 8
click at [118, 67] on p "Advanced" at bounding box center [112, 65] width 33 height 10
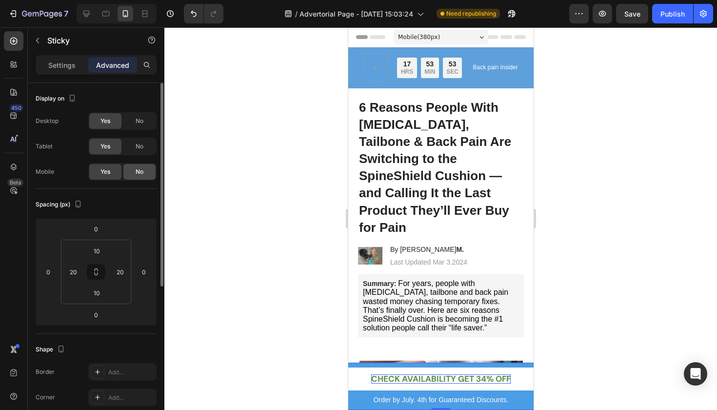
click at [143, 176] on span "No" at bounding box center [140, 171] width 8 height 9
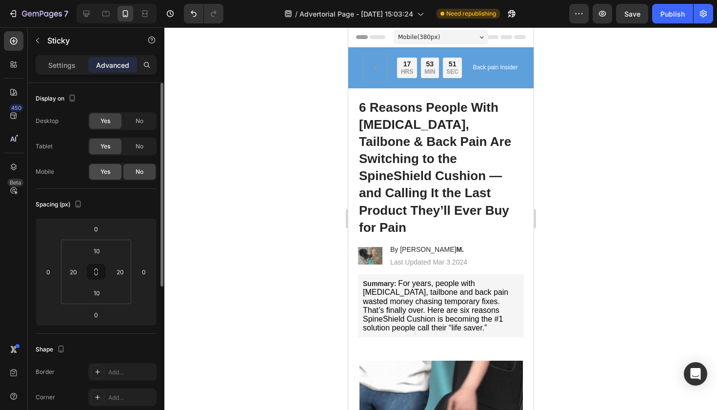
click at [111, 170] on div "Yes" at bounding box center [105, 172] width 32 height 16
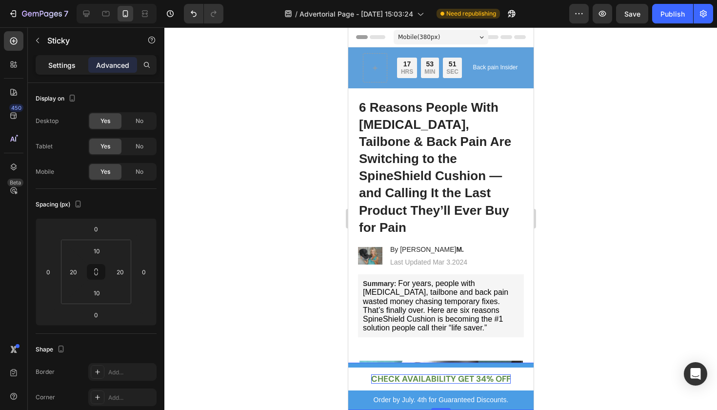
click at [69, 64] on p "Settings" at bounding box center [61, 65] width 27 height 10
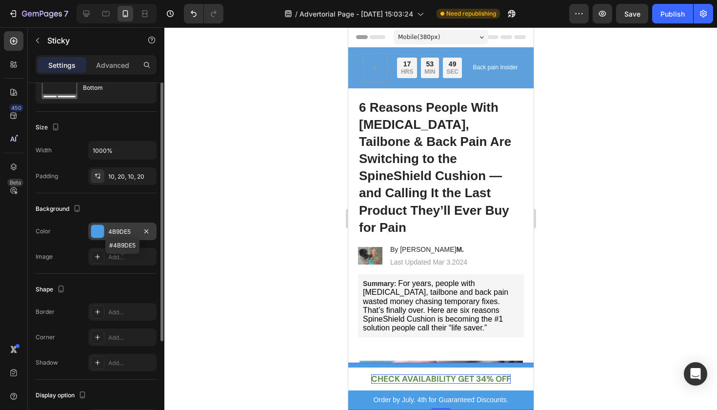
scroll to position [103, 0]
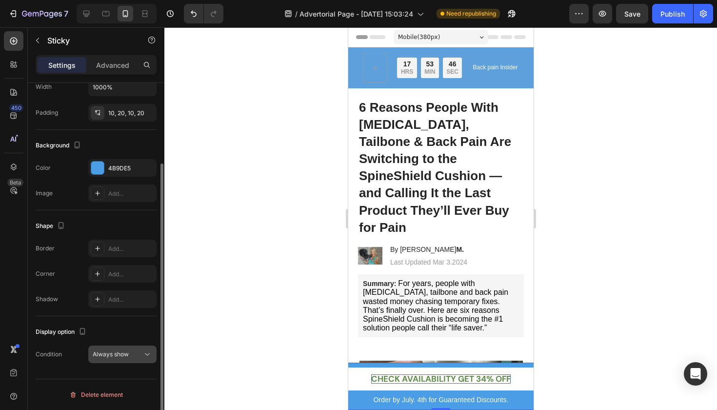
click at [108, 355] on span "Always show" at bounding box center [111, 353] width 36 height 7
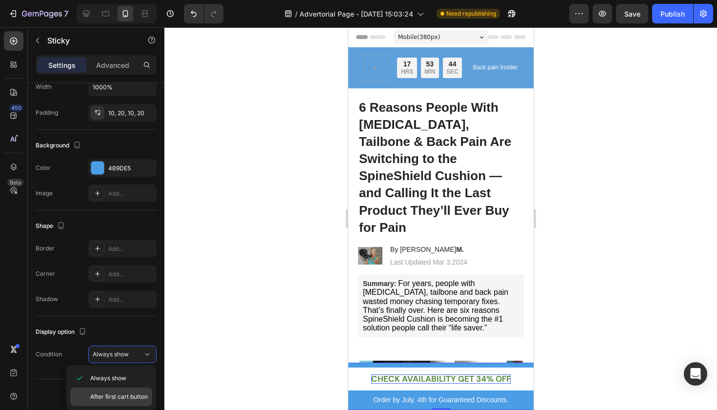
click at [135, 394] on span "After first cart button" at bounding box center [119, 396] width 58 height 9
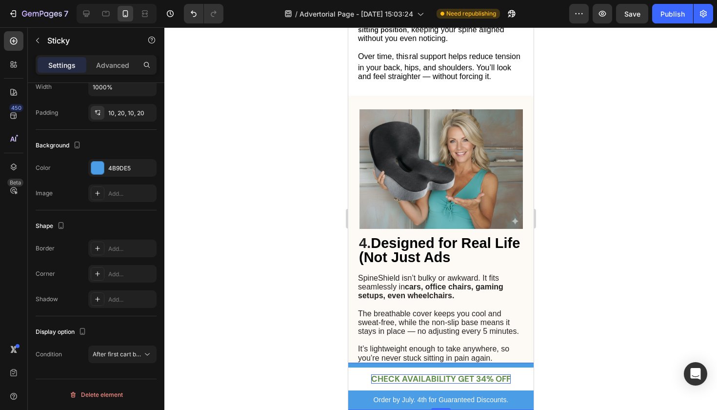
scroll to position [1705, 0]
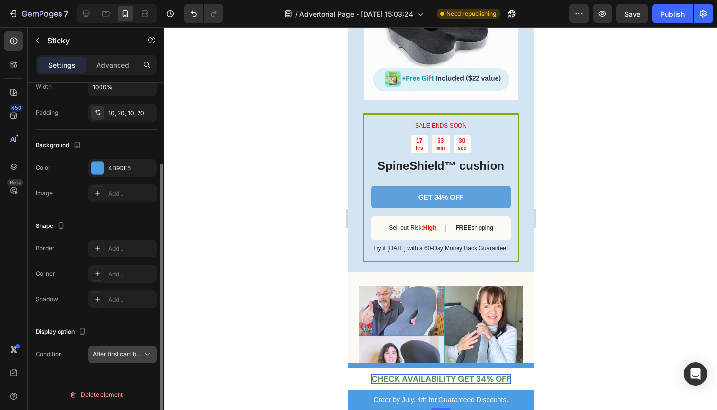
click at [120, 358] on div "After first cart button" at bounding box center [122, 354] width 59 height 10
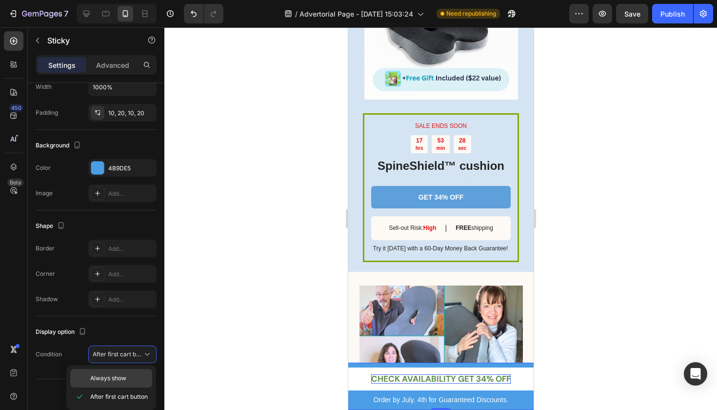
click at [124, 382] on span "Always show" at bounding box center [108, 378] width 36 height 9
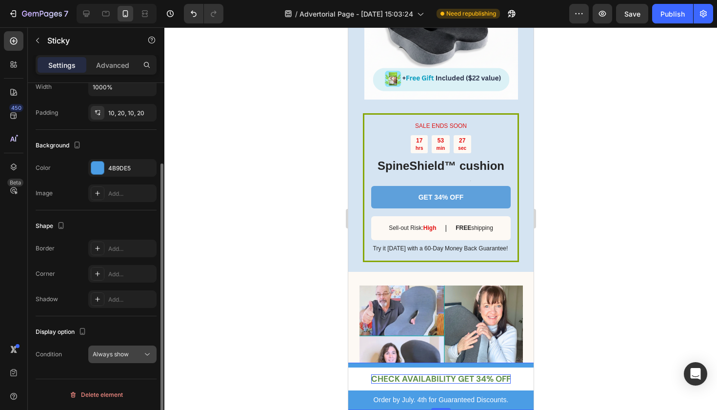
click at [122, 356] on span "Always show" at bounding box center [111, 353] width 36 height 7
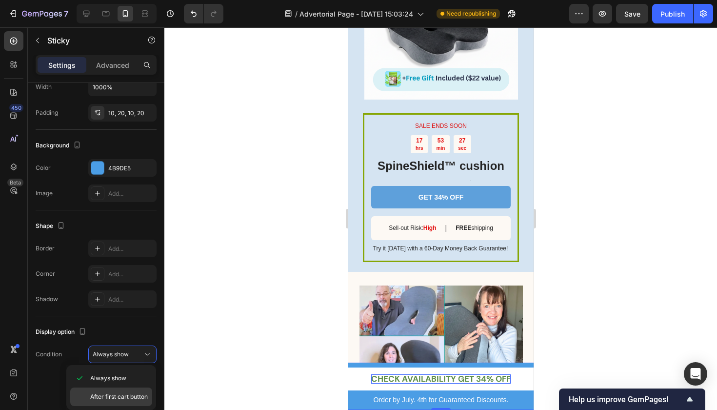
click at [126, 394] on span "After first cart button" at bounding box center [119, 396] width 58 height 9
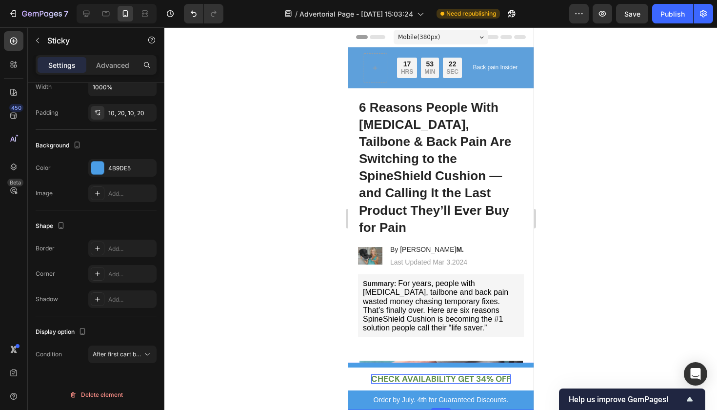
scroll to position [0, 0]
click at [363, 378] on link "CHECK AVAILABILITY GET 34% OFF" at bounding box center [441, 378] width 1834 height 23
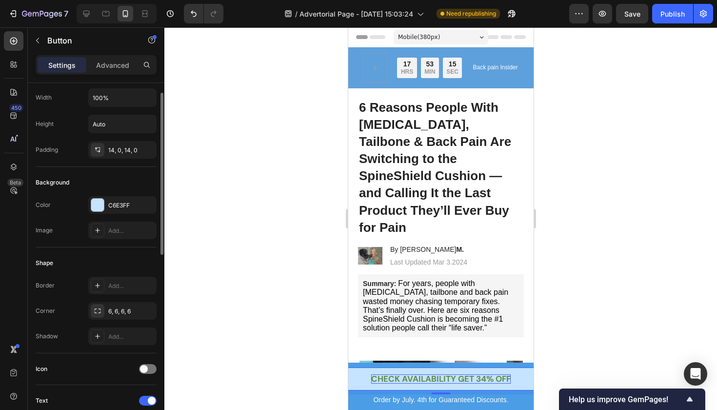
scroll to position [23, 0]
click at [140, 371] on span at bounding box center [144, 369] width 8 height 8
click at [143, 368] on div at bounding box center [148, 369] width 18 height 10
click at [143, 368] on span at bounding box center [144, 369] width 8 height 8
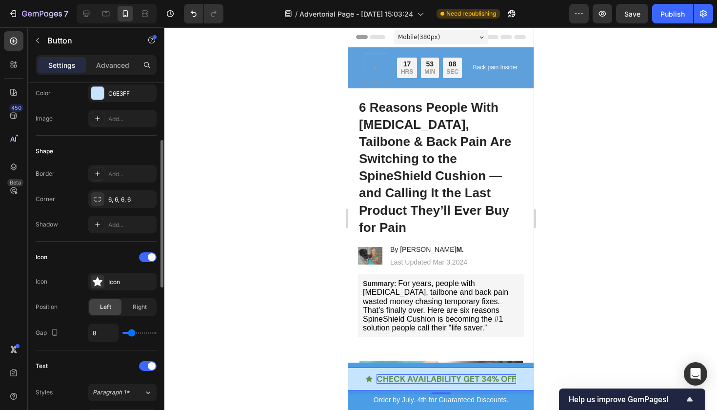
scroll to position [138, 0]
click at [120, 282] on div "Icon" at bounding box center [131, 280] width 46 height 9
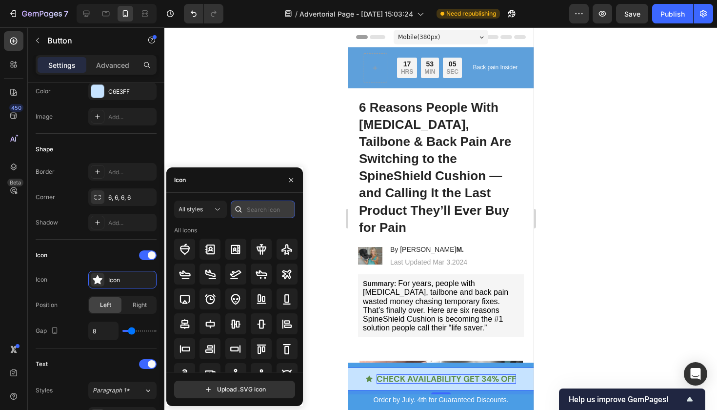
click at [257, 208] on input "text" at bounding box center [263, 209] width 64 height 18
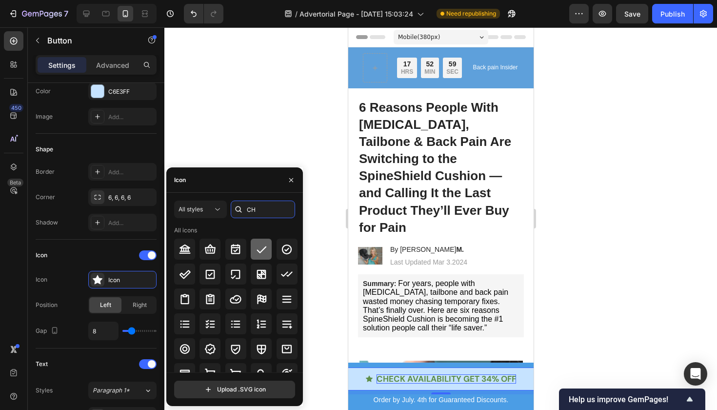
type input "C"
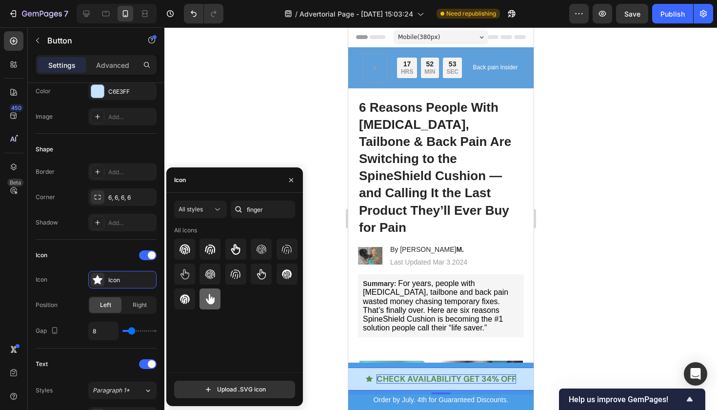
click at [215, 296] on icon at bounding box center [210, 299] width 12 height 12
click at [276, 205] on input "finger" at bounding box center [263, 209] width 64 height 18
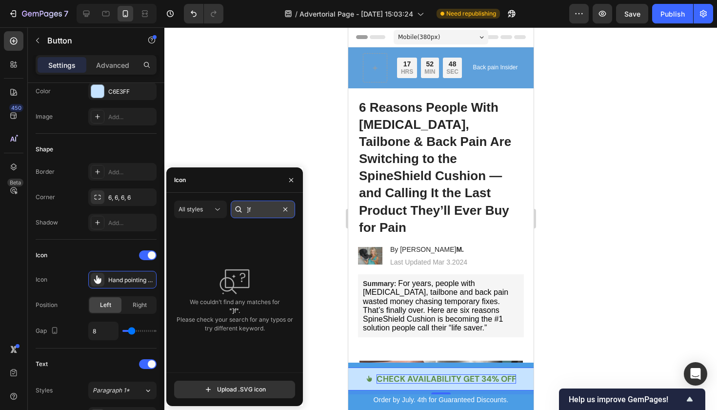
type input "]"
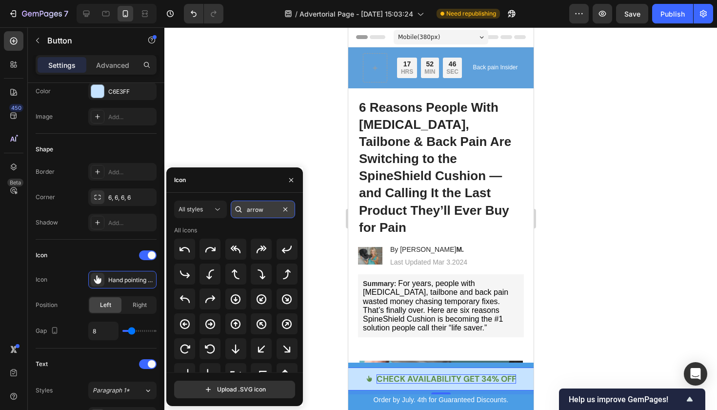
type input "arrow"
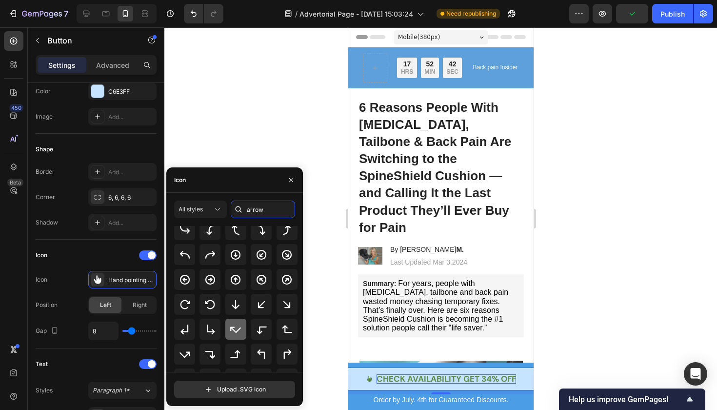
scroll to position [95, 0]
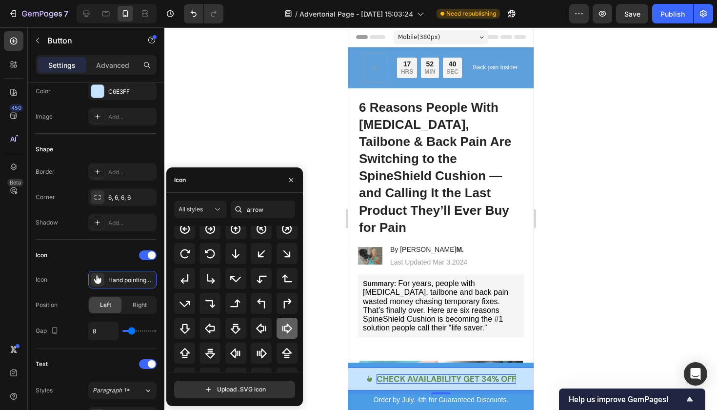
click at [285, 326] on icon at bounding box center [287, 328] width 10 height 10
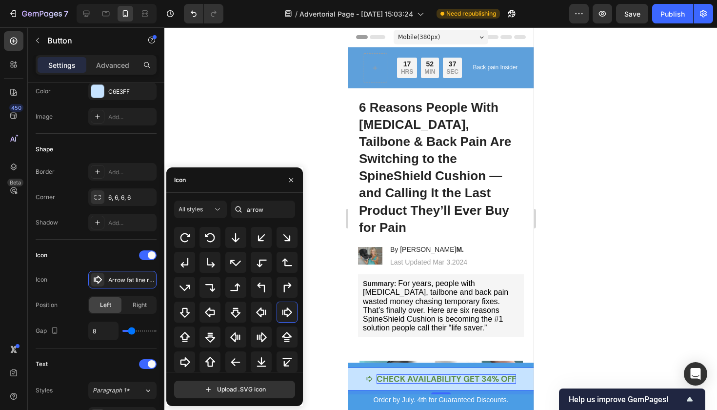
scroll to position [107, 0]
click at [184, 360] on icon at bounding box center [185, 362] width 12 height 12
click at [245, 93] on div at bounding box center [440, 218] width 553 height 382
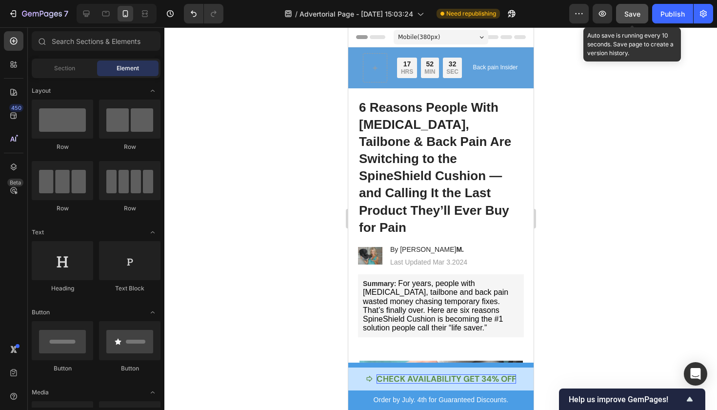
click at [639, 19] on button "Save" at bounding box center [632, 14] width 32 height 20
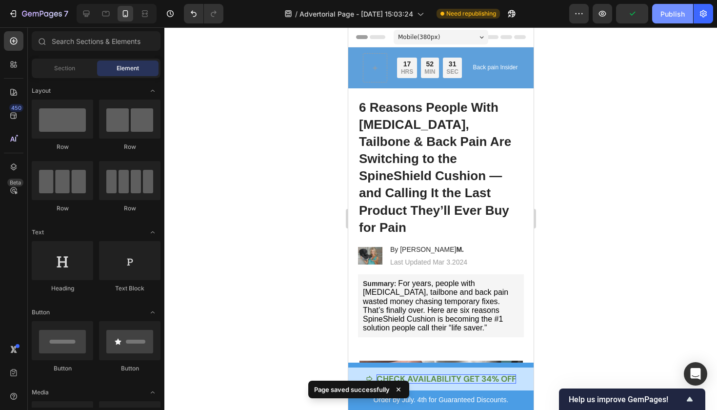
click at [680, 11] on div "Publish" at bounding box center [672, 14] width 24 height 10
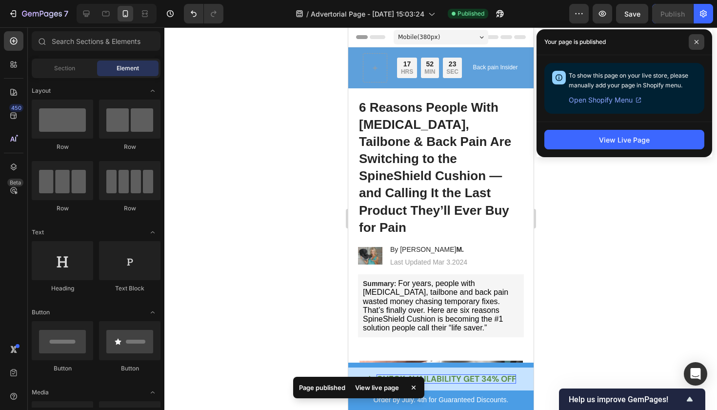
click at [695, 42] on icon at bounding box center [696, 42] width 5 height 5
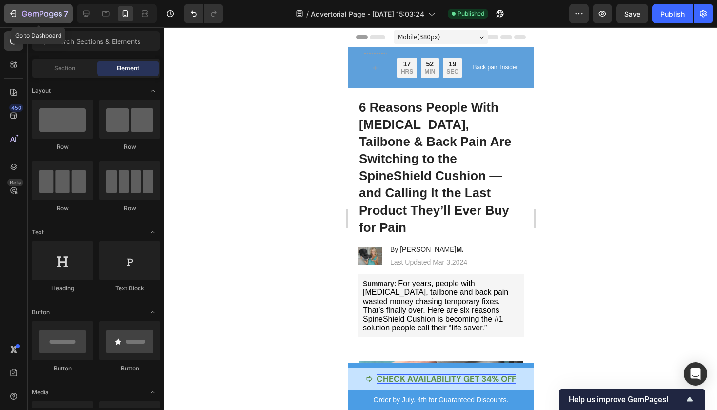
click at [22, 13] on icon "button" at bounding box center [24, 14] width 5 height 6
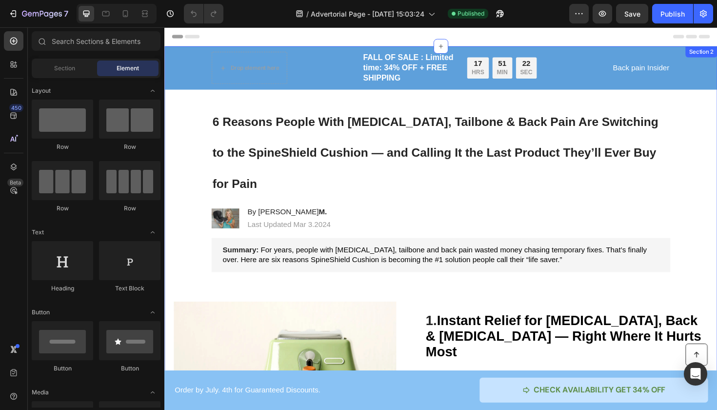
scroll to position [266, 0]
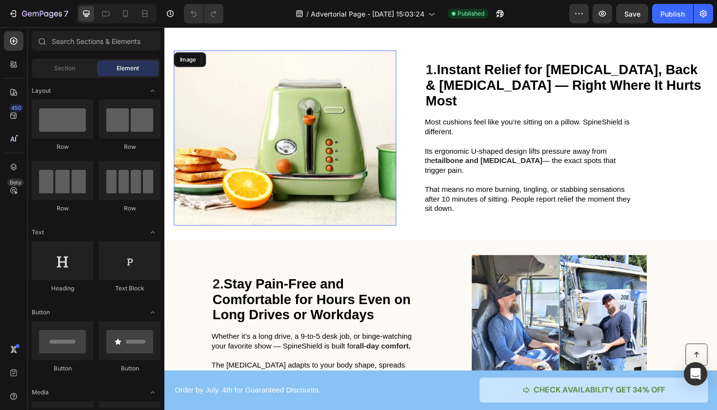
click at [291, 95] on img at bounding box center [292, 144] width 236 height 185
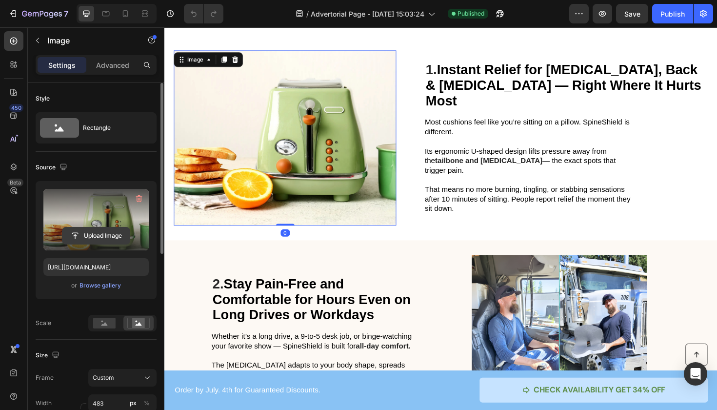
click at [99, 228] on input "file" at bounding box center [95, 235] width 67 height 17
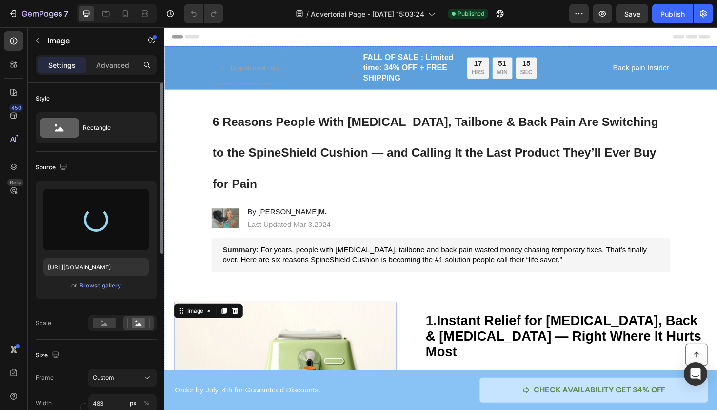
scroll to position [0, 0]
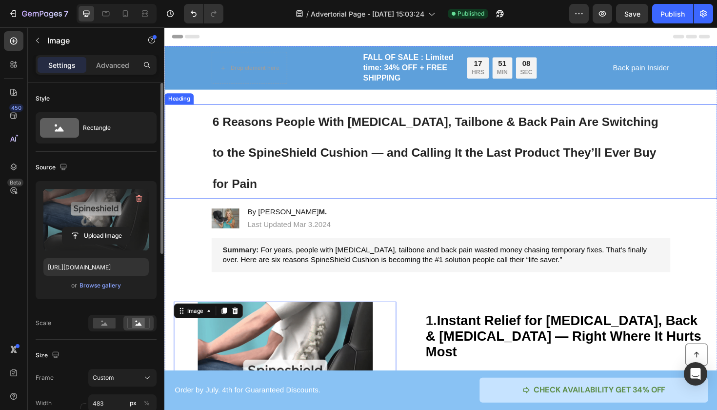
type input "[URL][DOMAIN_NAME]"
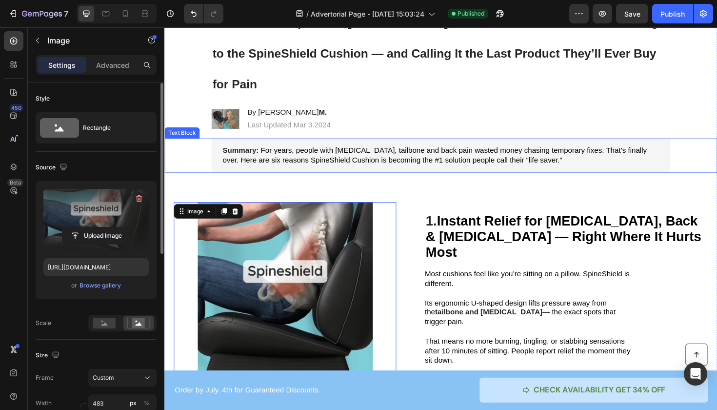
scroll to position [128, 0]
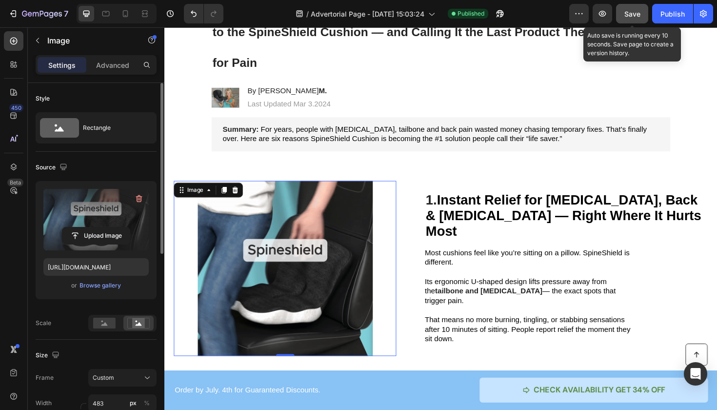
click at [634, 13] on span "Save" at bounding box center [632, 14] width 16 height 8
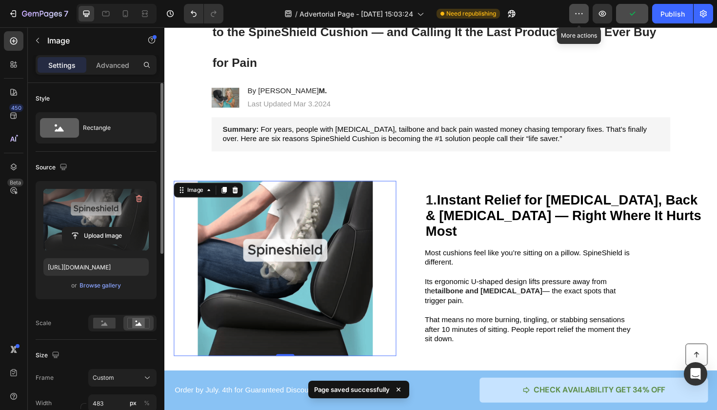
click at [582, 15] on icon "button" at bounding box center [579, 14] width 10 height 10
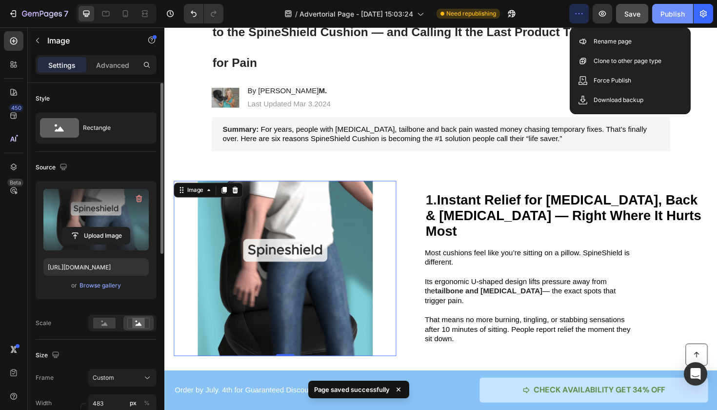
click at [666, 10] on div "Publish" at bounding box center [672, 14] width 24 height 10
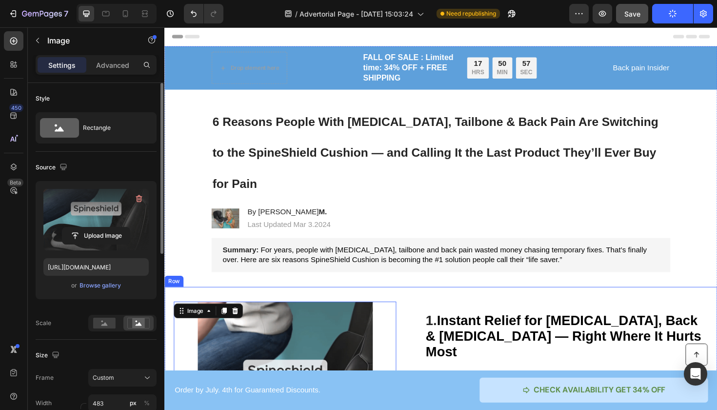
scroll to position [0, 0]
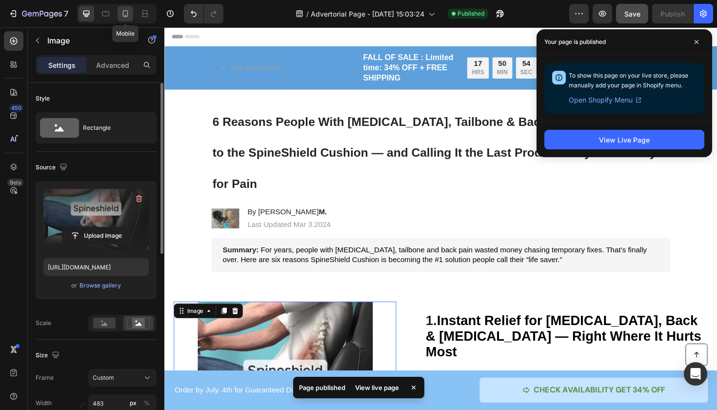
click at [126, 14] on icon at bounding box center [125, 14] width 10 height 10
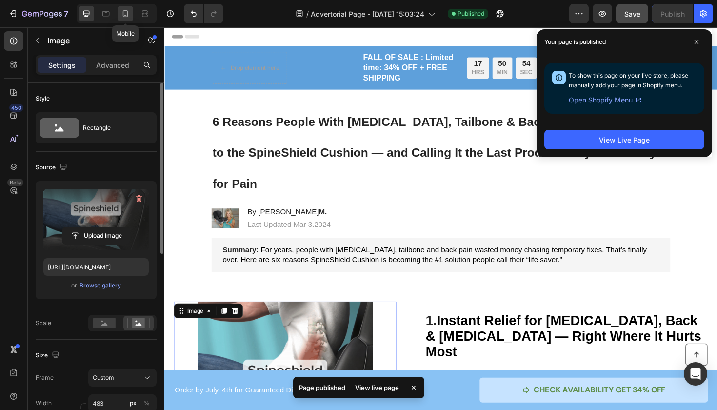
type input "335"
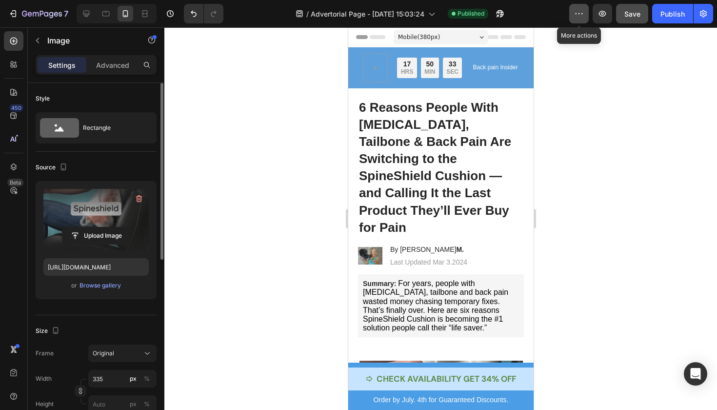
click at [576, 16] on icon "button" at bounding box center [579, 14] width 10 height 10
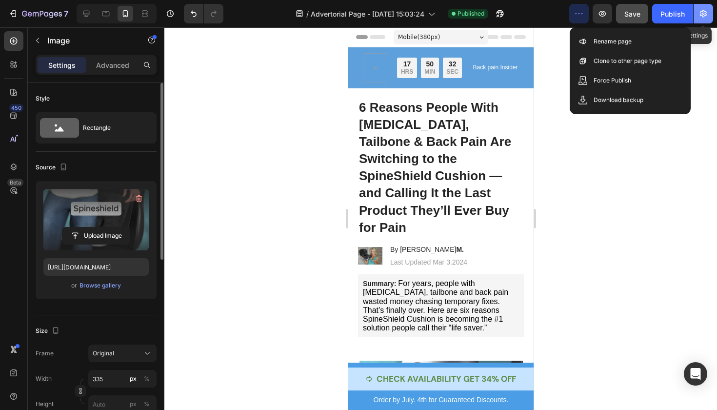
click at [705, 13] on icon "button" at bounding box center [703, 14] width 10 height 10
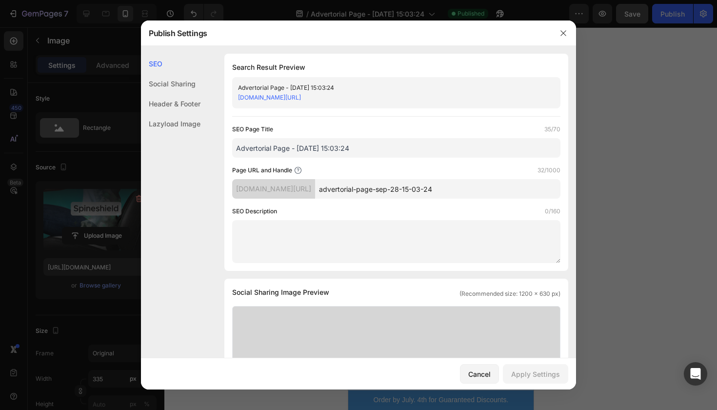
click at [194, 109] on div "Header & Footer" at bounding box center [170, 104] width 59 height 20
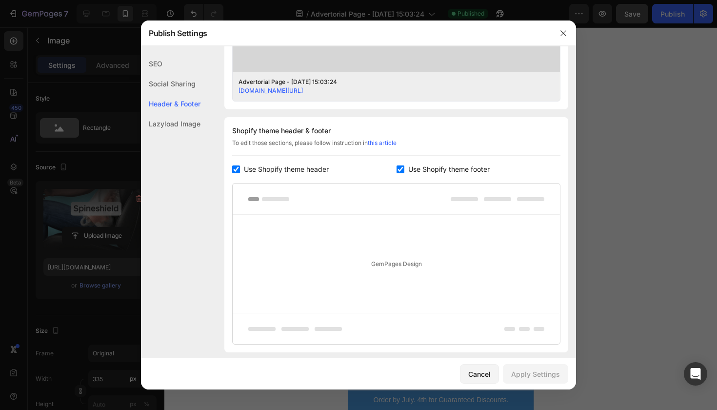
scroll to position [457, 0]
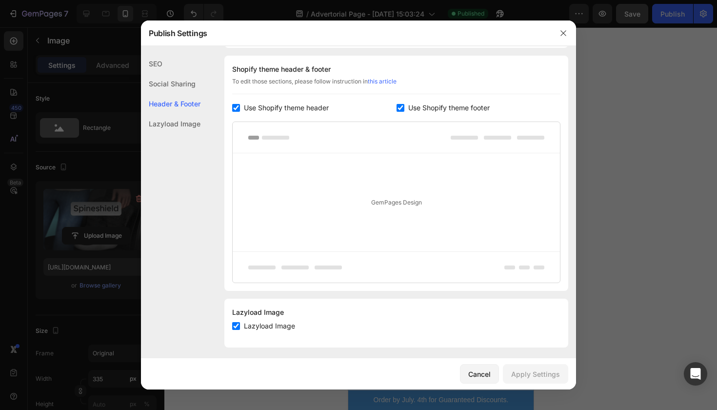
click at [238, 107] on input "checkbox" at bounding box center [236, 108] width 8 height 8
checkbox input "false"
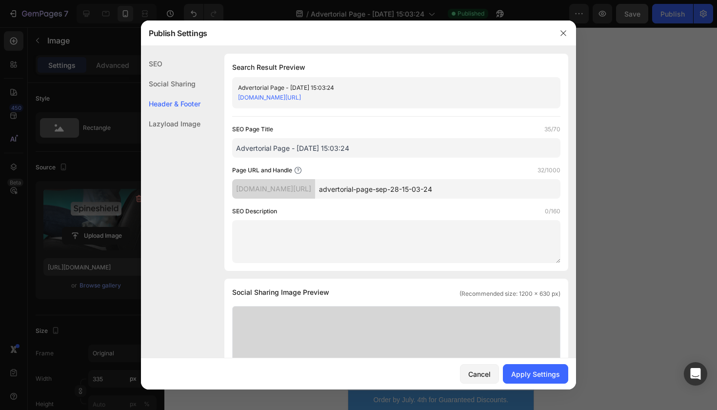
scroll to position [0, 0]
click at [539, 375] on div "Apply Settings" at bounding box center [535, 374] width 49 height 10
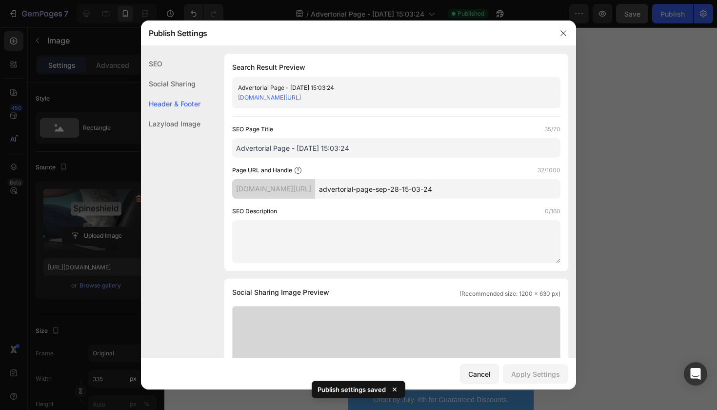
click at [576, 263] on div at bounding box center [358, 205] width 717 height 410
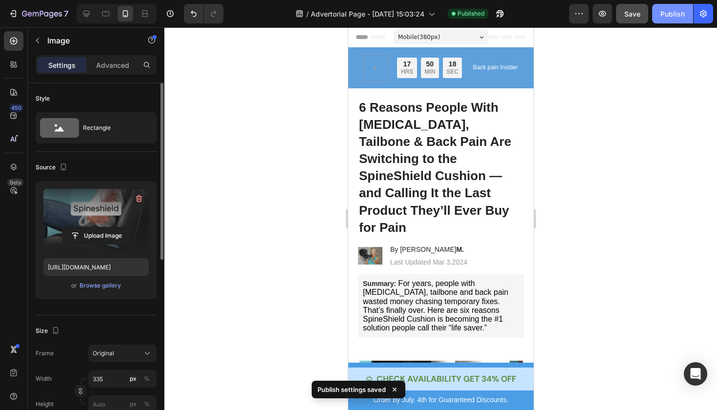
click at [675, 10] on div "Publish" at bounding box center [672, 14] width 24 height 10
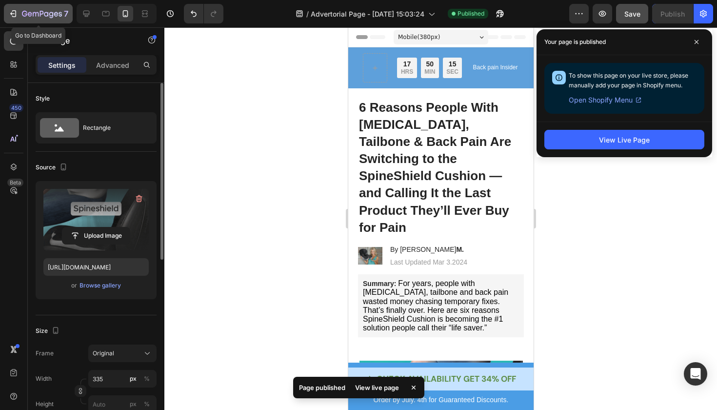
click at [18, 17] on div "7" at bounding box center [38, 14] width 60 height 12
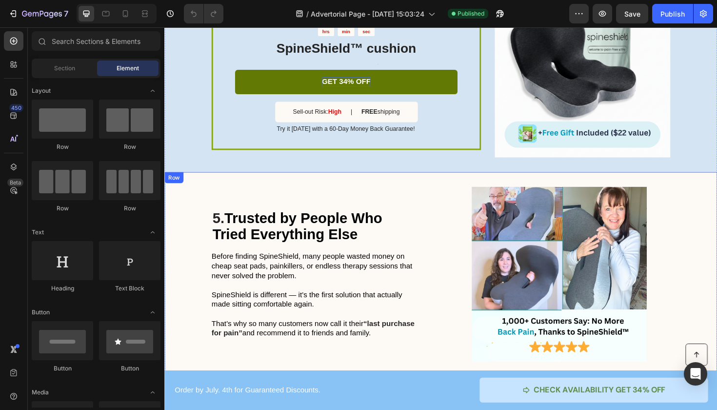
scroll to position [1164, 0]
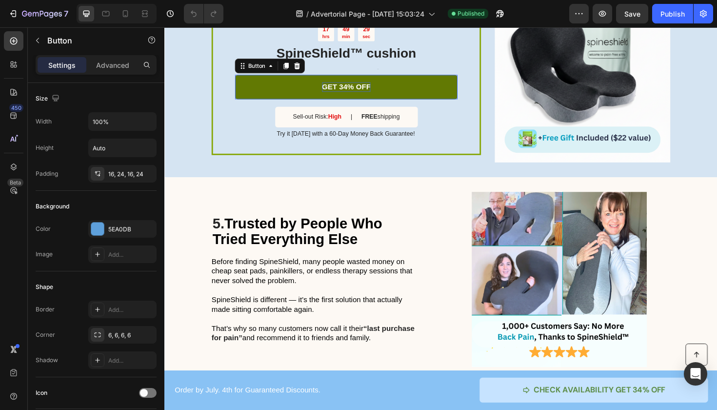
click at [368, 88] on p "GET 34% OFF" at bounding box center [357, 90] width 52 height 10
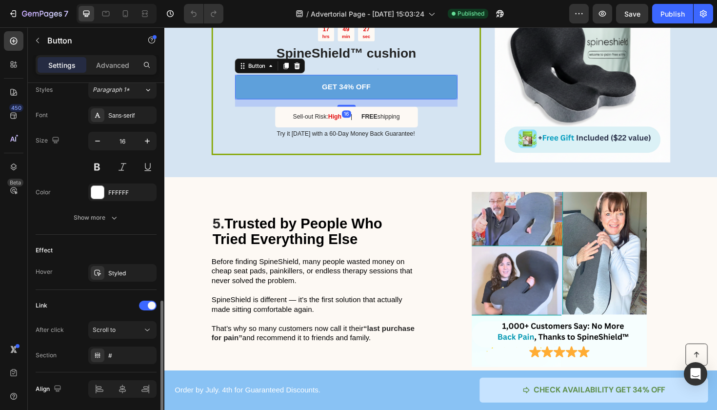
scroll to position [395, 0]
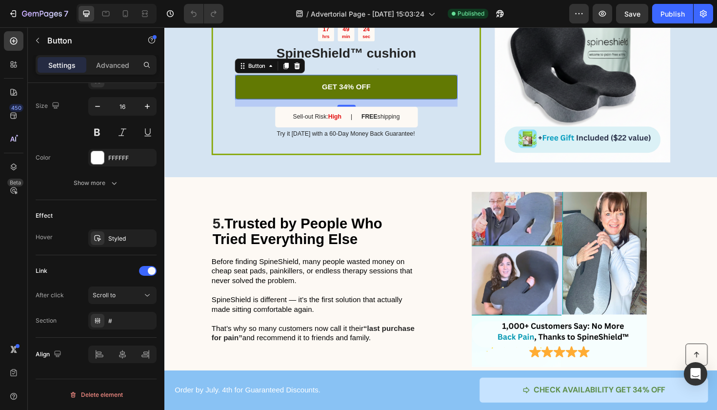
click at [262, 89] on link "GET 34% OFF" at bounding box center [357, 91] width 236 height 26
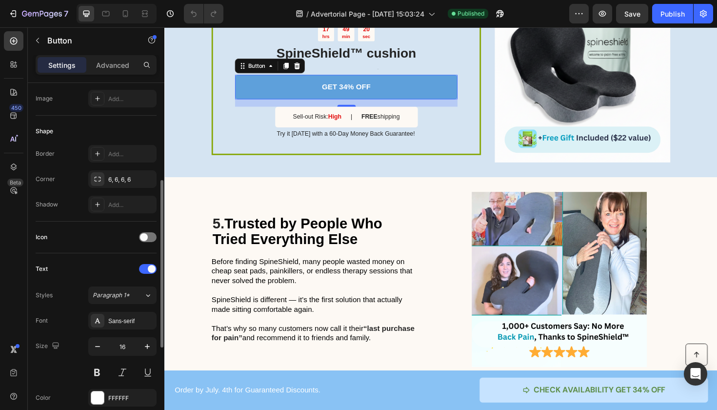
scroll to position [104, 0]
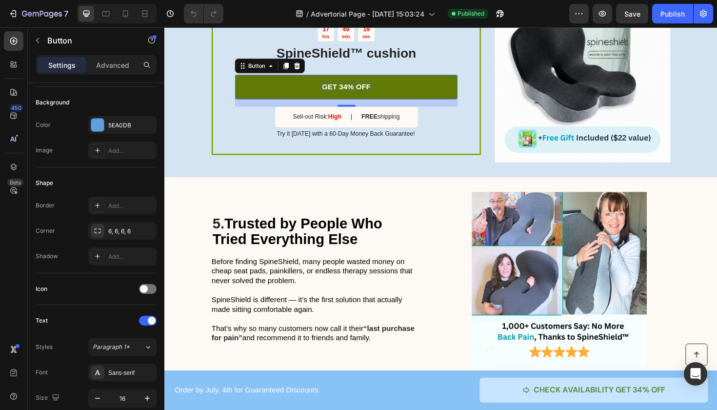
click at [368, 87] on p "GET 34% OFF" at bounding box center [357, 90] width 52 height 10
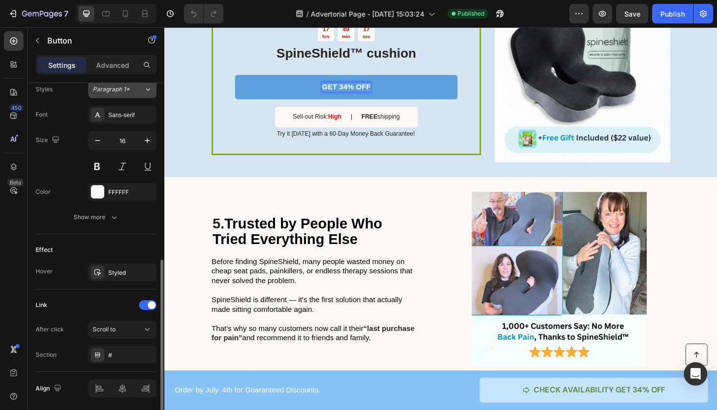
scroll to position [395, 0]
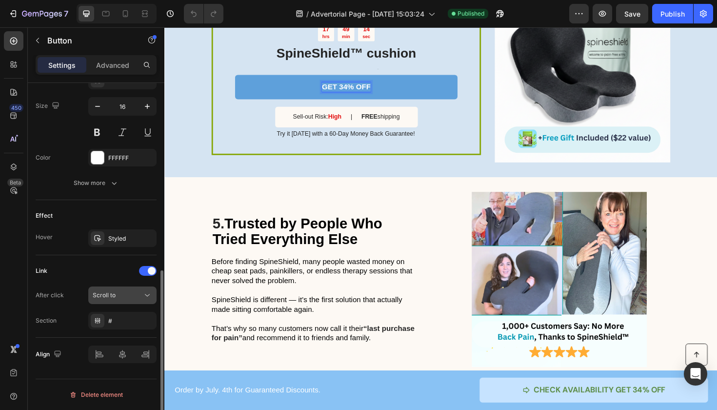
click at [123, 295] on div "Scroll to" at bounding box center [118, 295] width 50 height 9
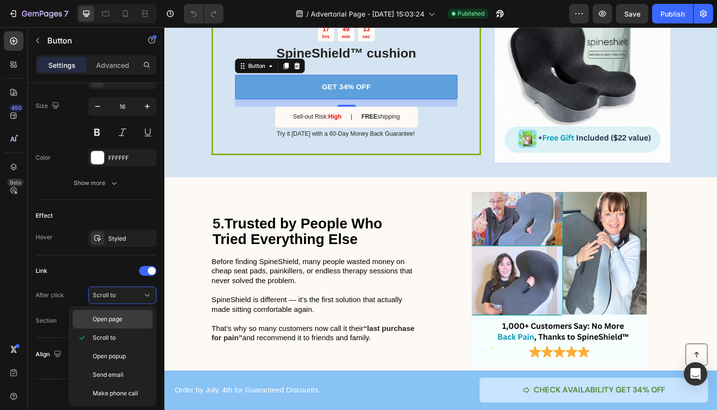
click at [125, 324] on div "Open page" at bounding box center [113, 319] width 80 height 19
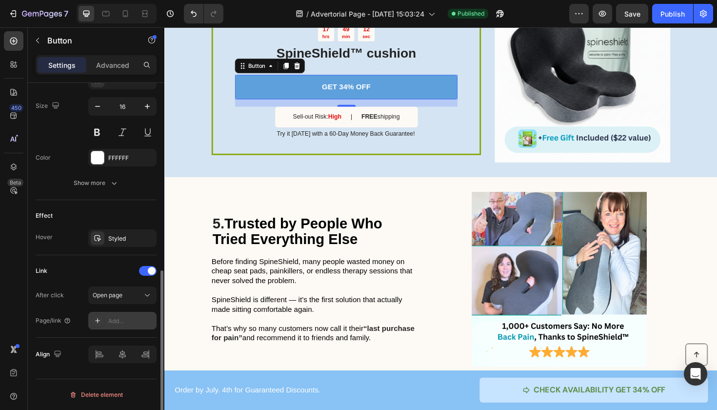
click at [138, 321] on div "Add..." at bounding box center [131, 320] width 46 height 9
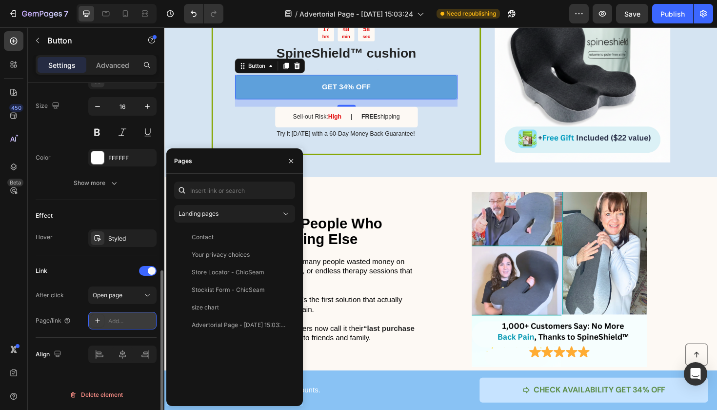
click at [135, 322] on div "Add..." at bounding box center [131, 320] width 46 height 9
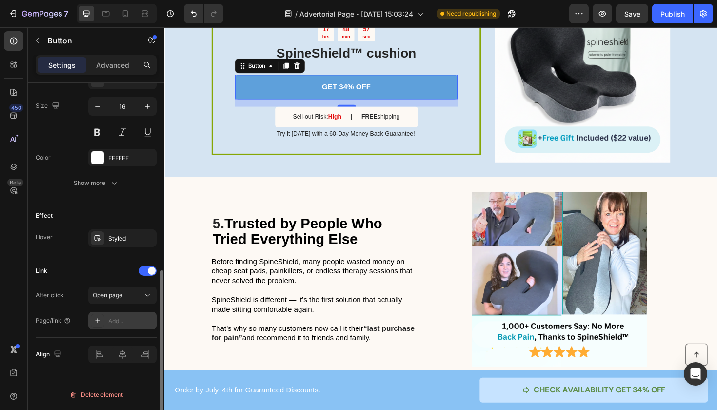
click at [135, 322] on div "Add..." at bounding box center [131, 320] width 46 height 9
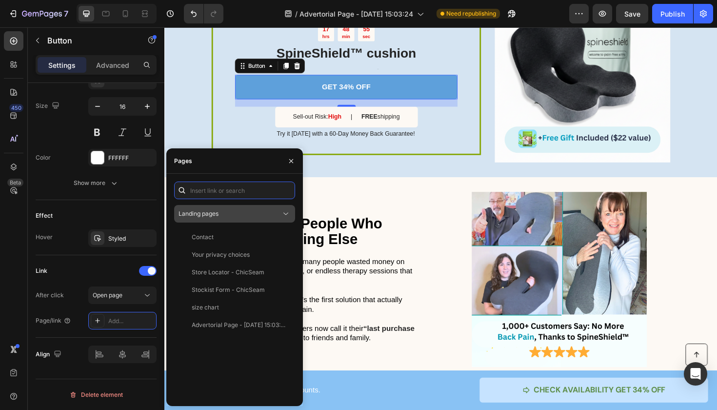
paste input "[URL][DOMAIN_NAME]"
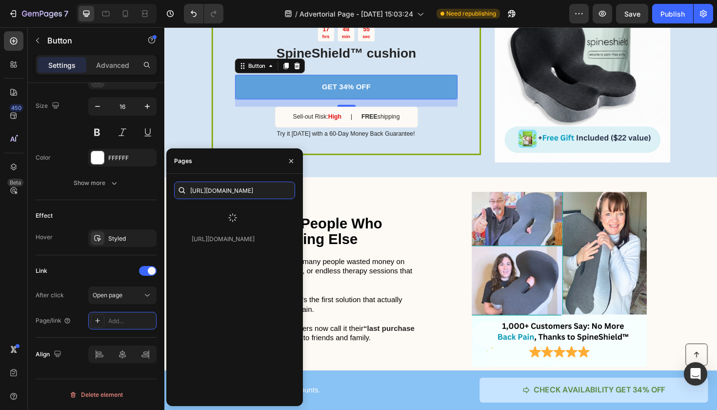
type input "[URL][DOMAIN_NAME]"
click at [224, 219] on div at bounding box center [232, 217] width 117 height 25
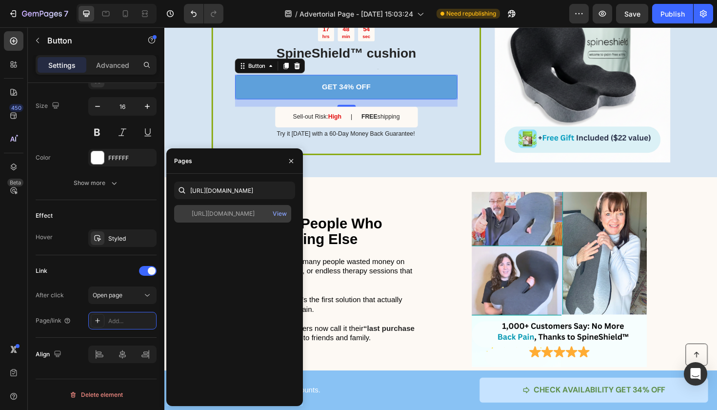
click at [225, 219] on div "[URL][DOMAIN_NAME] View" at bounding box center [232, 214] width 117 height 18
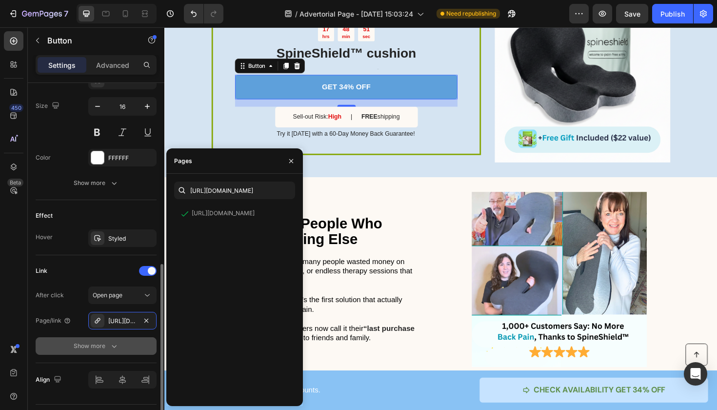
scroll to position [421, 0]
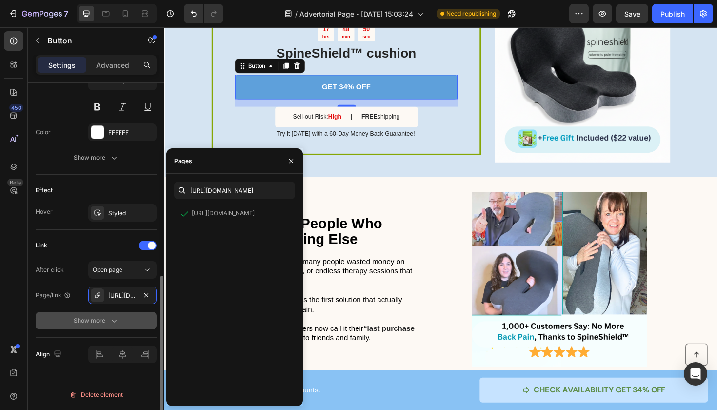
click at [98, 319] on div "Show more" at bounding box center [96, 321] width 45 height 10
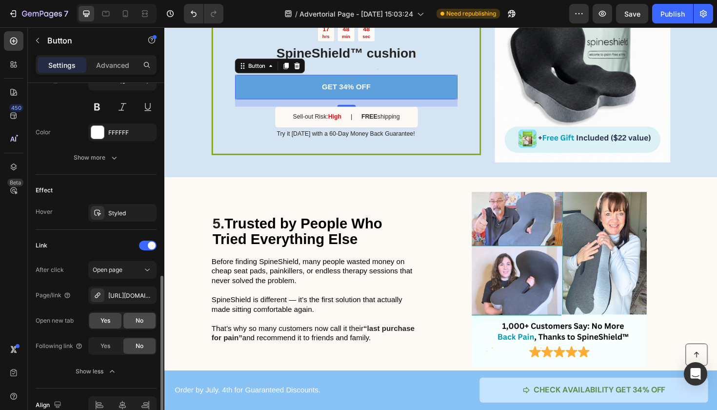
click at [143, 320] on span "No" at bounding box center [140, 320] width 8 height 9
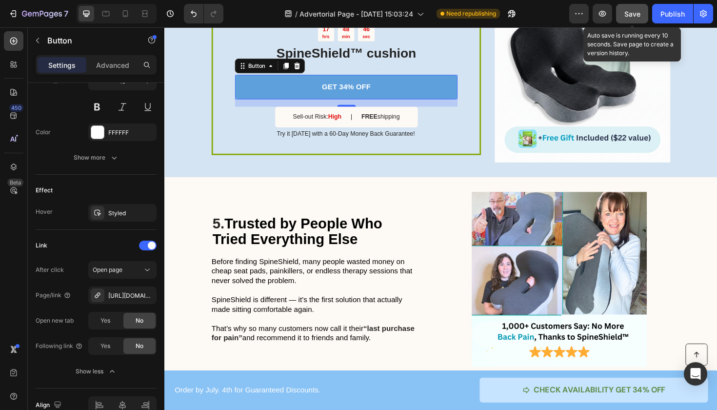
click at [628, 12] on span "Save" at bounding box center [632, 14] width 16 height 8
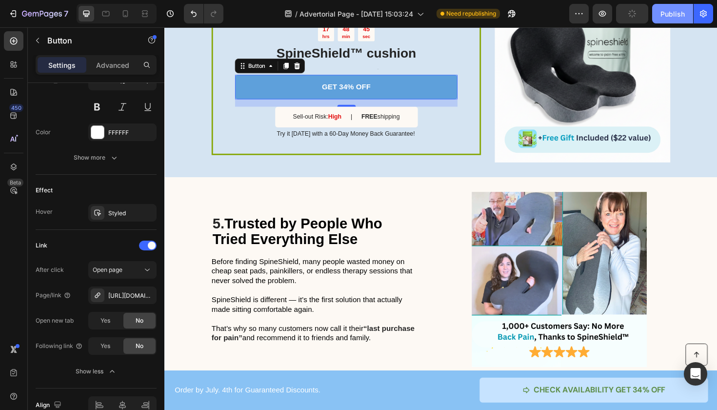
click at [664, 18] on div "Publish" at bounding box center [672, 14] width 24 height 10
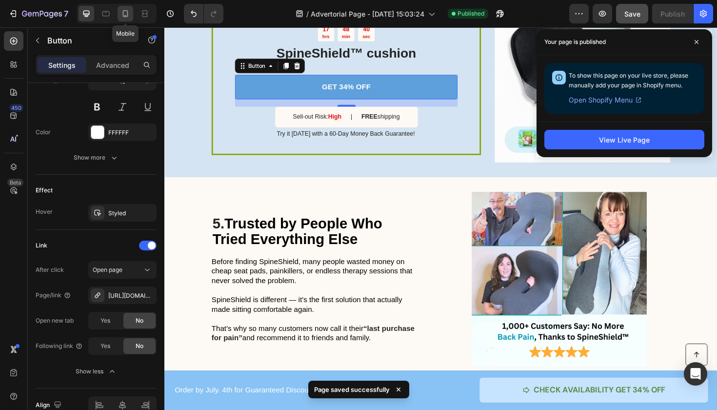
click at [125, 14] on icon at bounding box center [125, 14] width 10 height 10
type input "14"
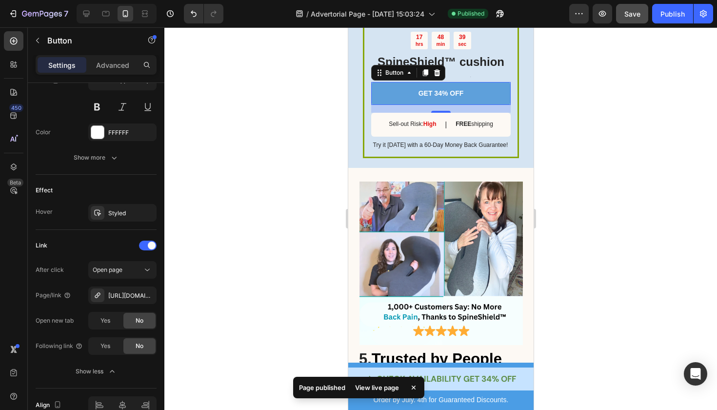
scroll to position [1315, 0]
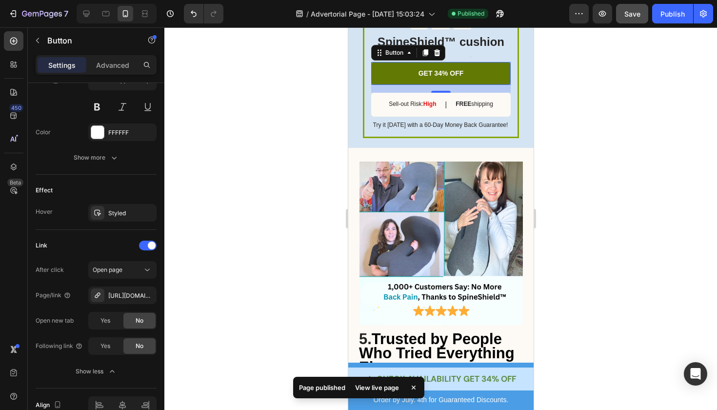
click at [479, 80] on link "GET 34% OFF" at bounding box center [440, 73] width 139 height 22
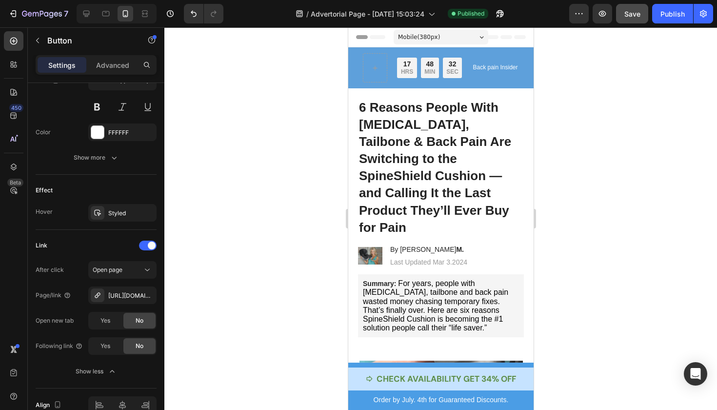
scroll to position [0, 0]
click at [13, 14] on icon "button" at bounding box center [12, 13] width 4 height 3
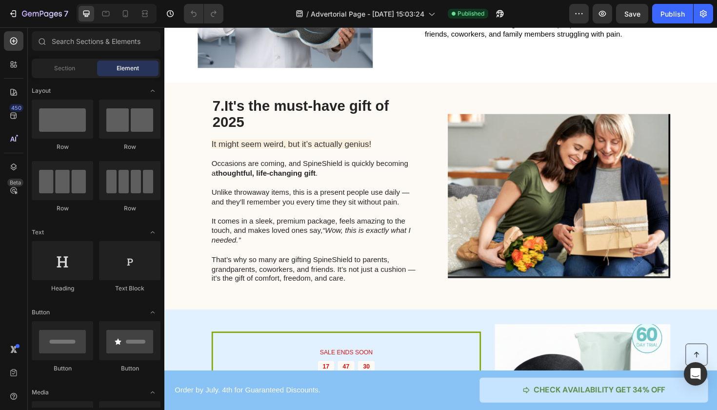
scroll to position [1828, 0]
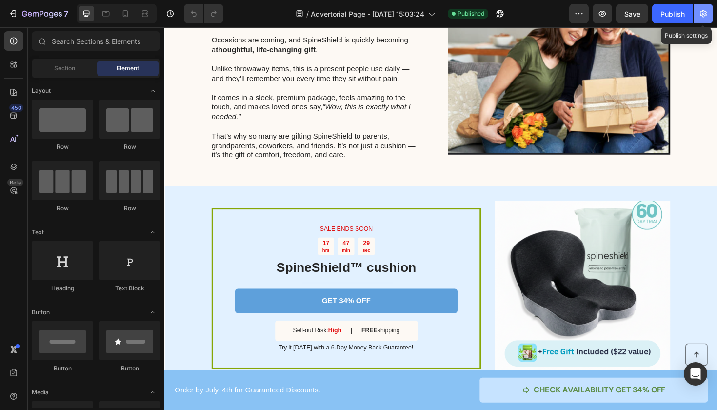
click at [701, 18] on icon "button" at bounding box center [703, 14] width 10 height 10
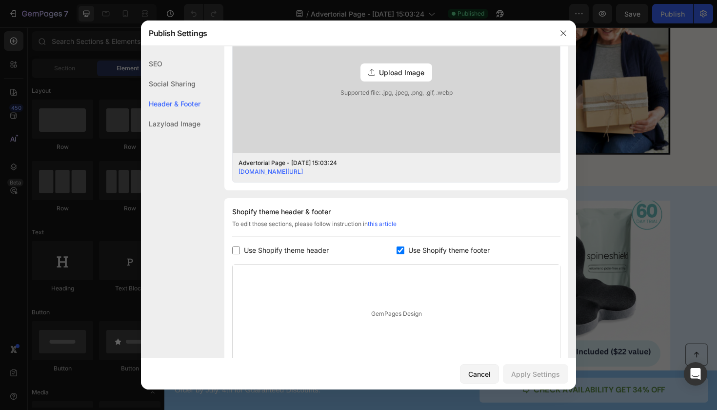
scroll to position [273, 0]
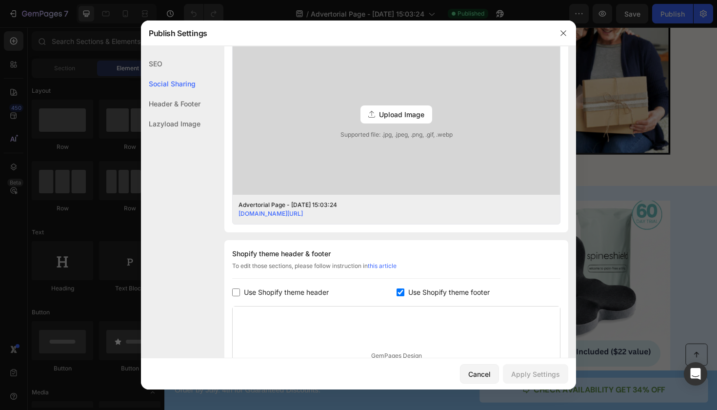
click at [190, 108] on div "Header & Footer" at bounding box center [170, 104] width 59 height 20
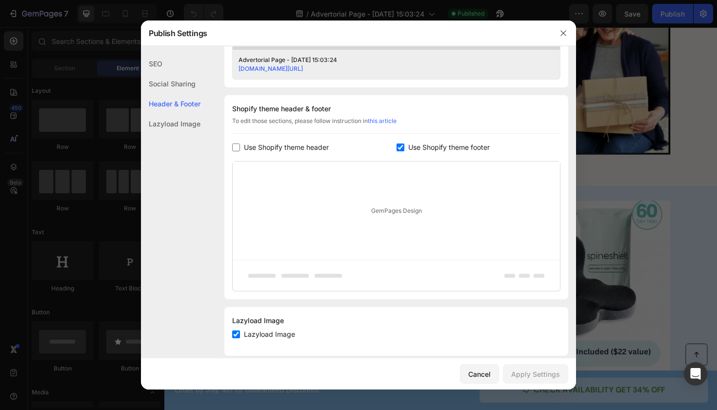
scroll to position [431, 0]
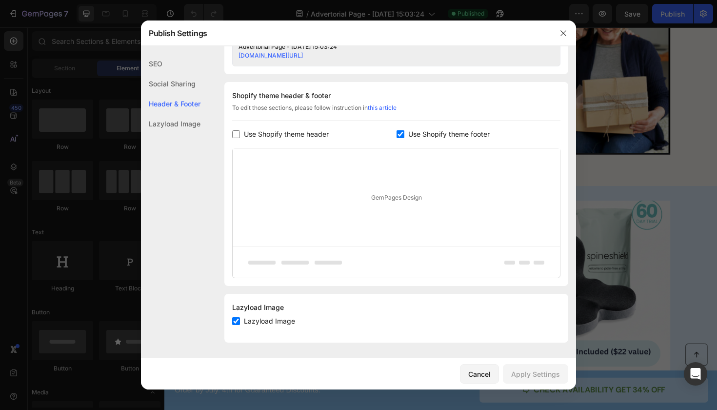
click at [414, 136] on span "Use Shopify theme footer" at bounding box center [448, 134] width 81 height 12
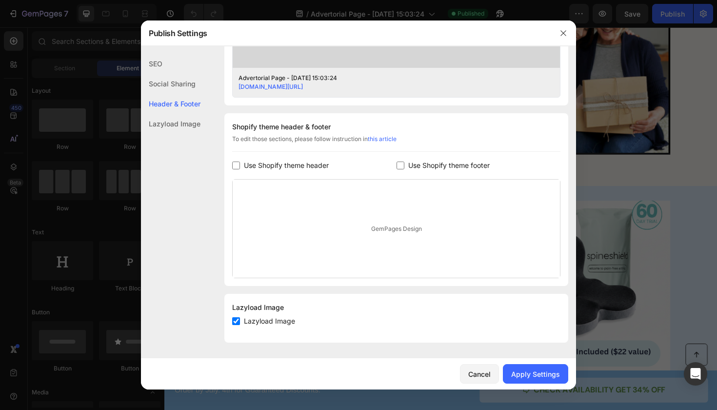
checkbox input "false"
click at [558, 381] on button "Apply Settings" at bounding box center [535, 374] width 65 height 20
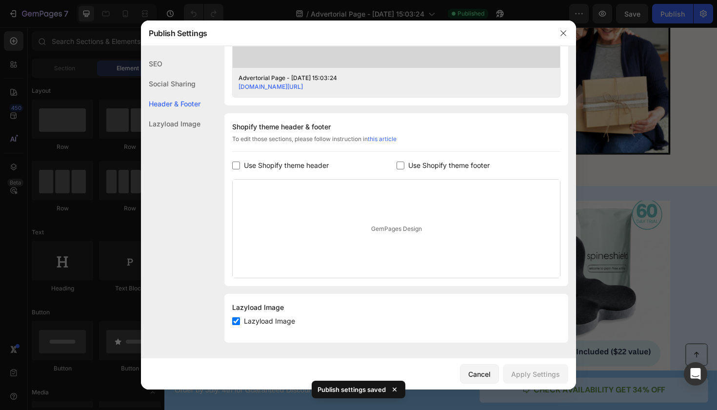
click at [664, 26] on div at bounding box center [358, 205] width 717 height 410
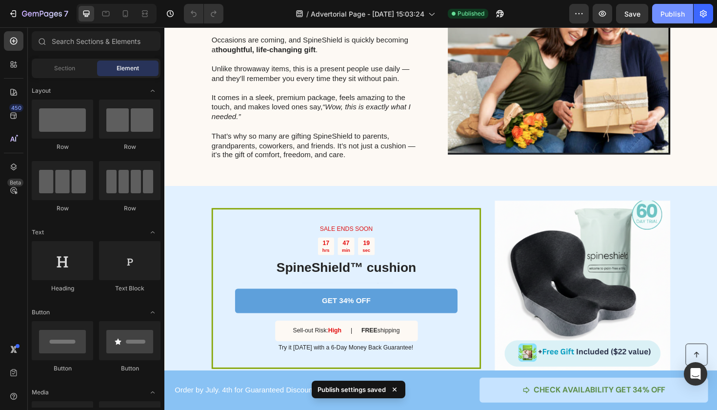
click at [674, 21] on button "Publish" at bounding box center [672, 14] width 41 height 20
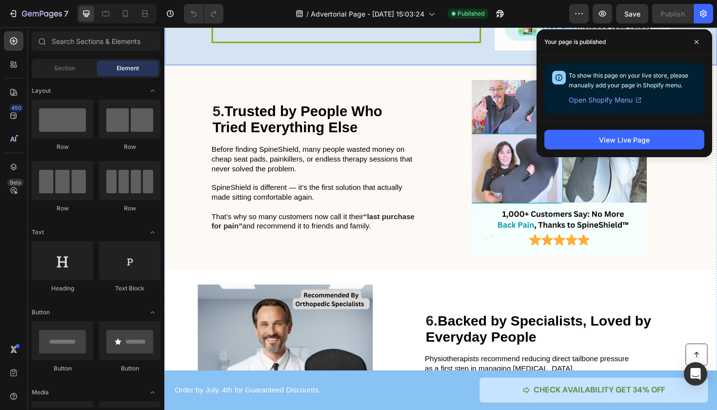
scroll to position [822, 0]
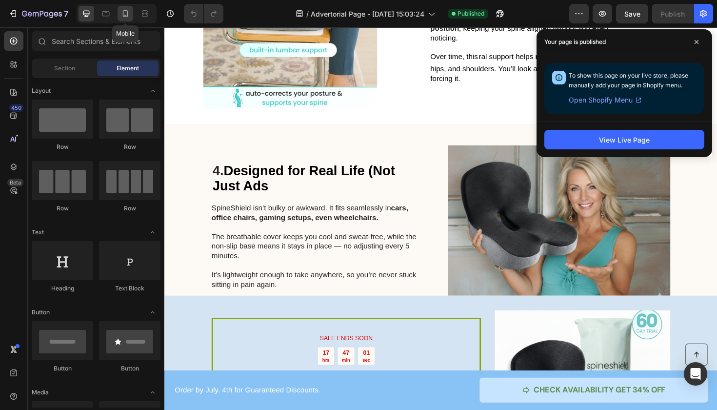
click at [129, 15] on icon at bounding box center [125, 14] width 10 height 10
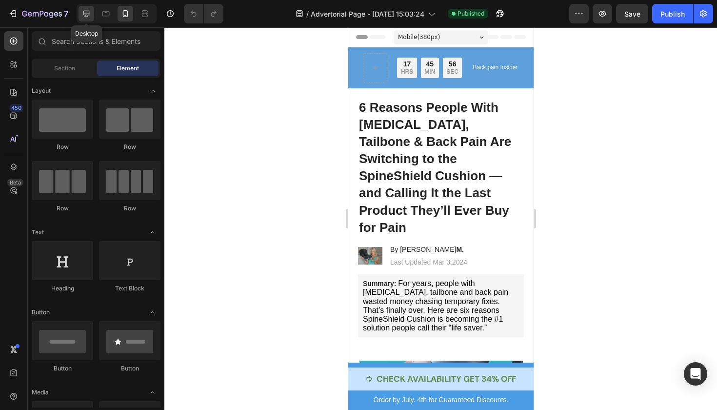
click at [92, 16] on div at bounding box center [87, 14] width 16 height 16
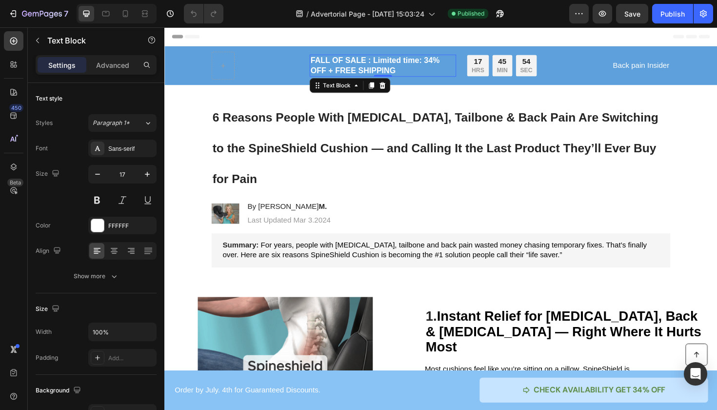
click at [395, 70] on p "FALL OF SALE : Limited time: 34% OFF + FREE SHIPPING" at bounding box center [395, 67] width 153 height 21
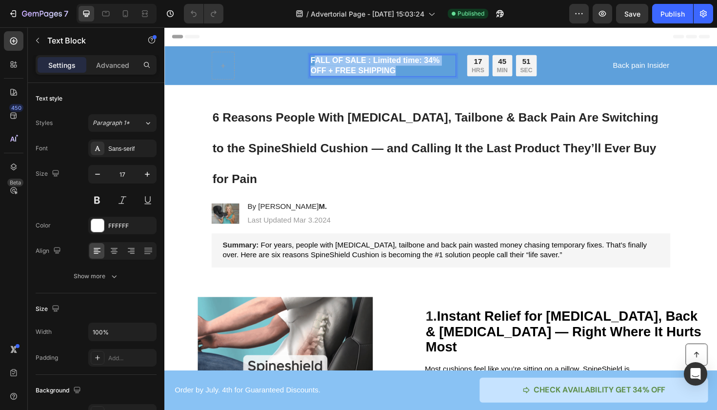
drag, startPoint x: 415, startPoint y: 73, endPoint x: 323, endPoint y: 60, distance: 93.0
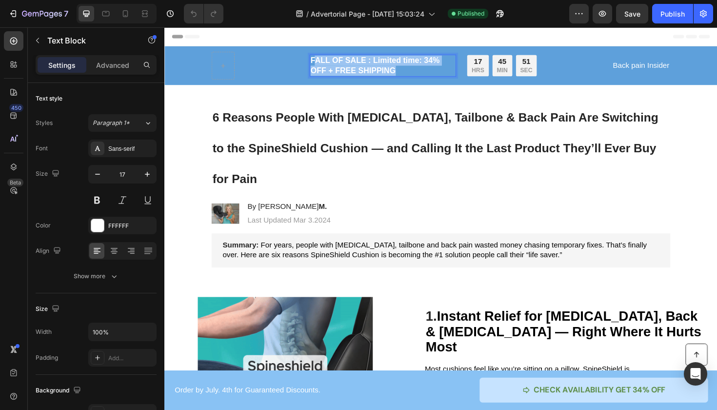
click at [323, 60] on p "FALL OF SALE : Limited time: 34% OFF + FREE SHIPPING" at bounding box center [395, 67] width 153 height 21
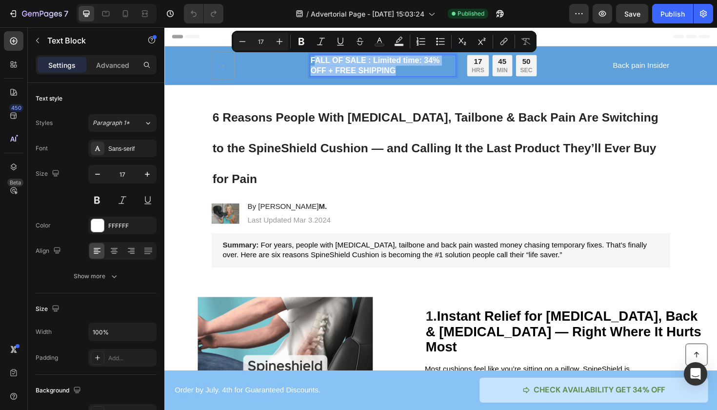
copy p "ALL OF SALE : Limited time: 34% OFF + FREE SHIPPING"
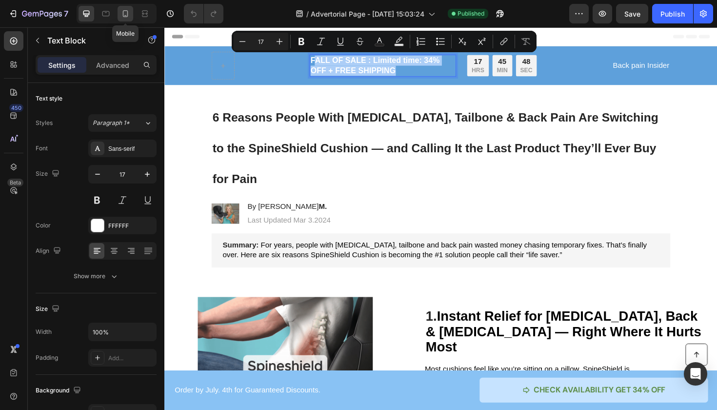
click at [121, 18] on icon at bounding box center [125, 14] width 10 height 10
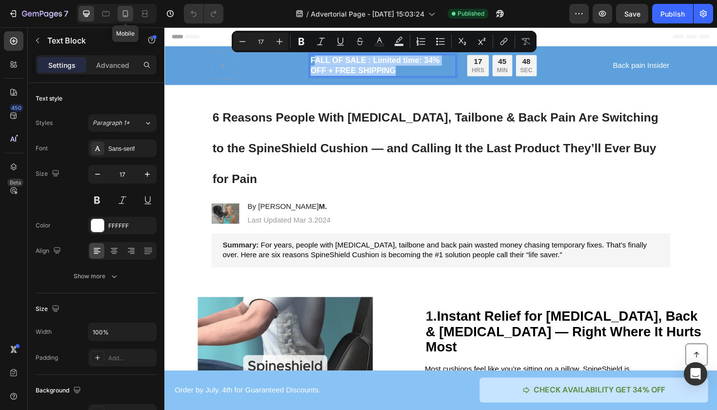
type input "14"
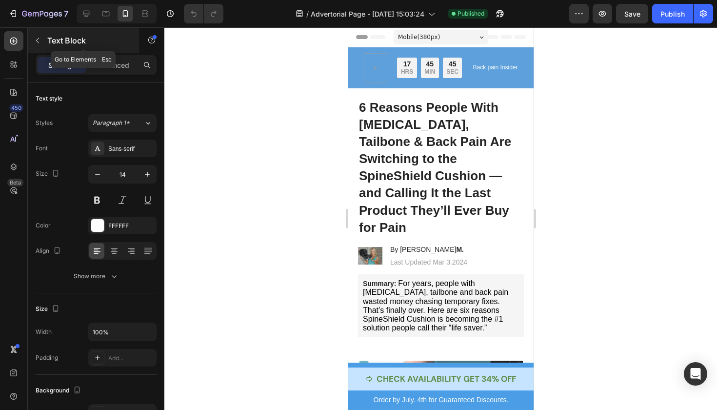
click at [37, 38] on icon "button" at bounding box center [38, 41] width 8 height 8
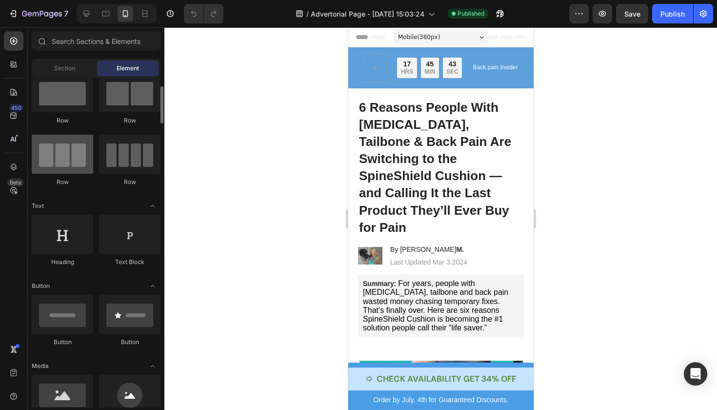
scroll to position [31, 0]
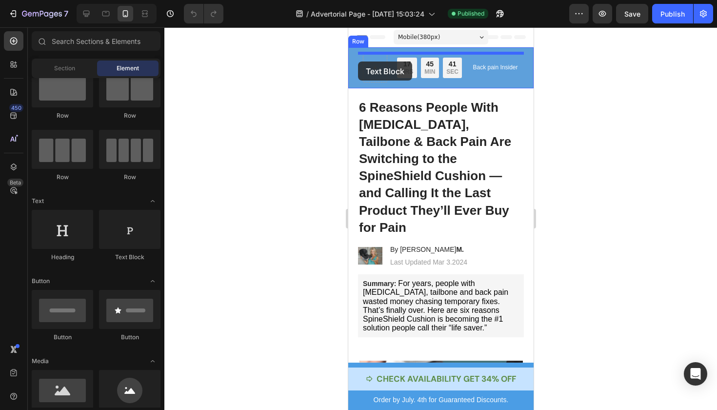
drag, startPoint x: 478, startPoint y: 253, endPoint x: 357, endPoint y: 61, distance: 226.6
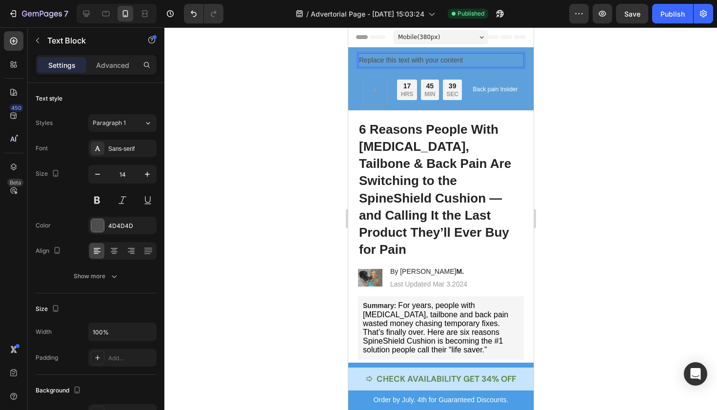
click at [460, 54] on div "Replace this text with your content" at bounding box center [440, 60] width 166 height 14
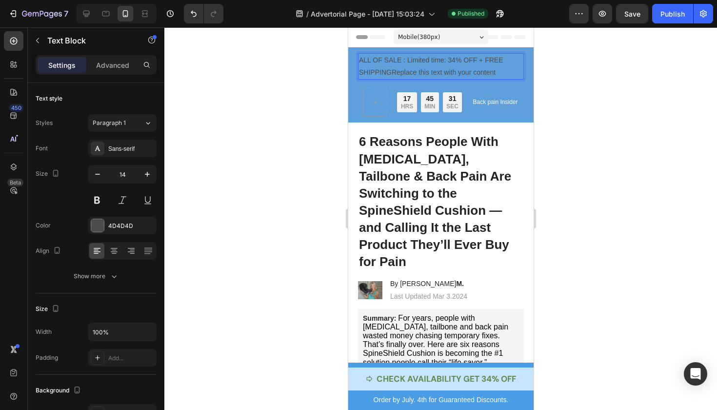
click at [463, 61] on p "ALL OF SALE : Limited time: 34% OFF + FREE SHIPPINGReplace this text with your …" at bounding box center [440, 66] width 164 height 24
click at [567, 99] on div at bounding box center [440, 218] width 553 height 382
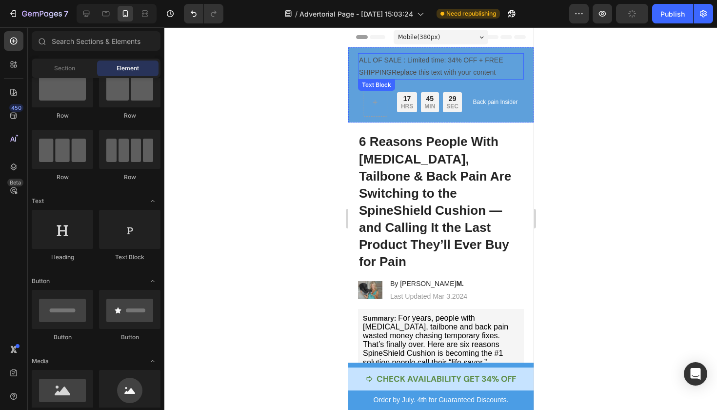
click at [476, 67] on p "ALL OF SALE : Limited time: 34% OFF + FREE SHIPPINGReplace this text with your …" at bounding box center [440, 66] width 164 height 24
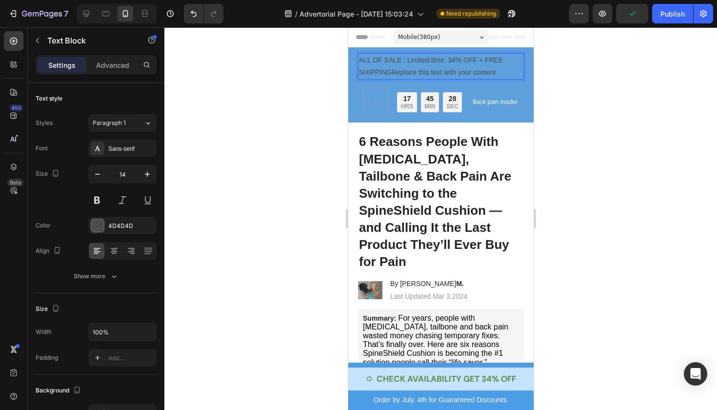
click at [459, 66] on p "ALL OF SALE : Limited time: 34% OFF + FREE SHIPPINGReplace this text with your …" at bounding box center [440, 66] width 164 height 24
click at [567, 96] on div at bounding box center [440, 218] width 553 height 382
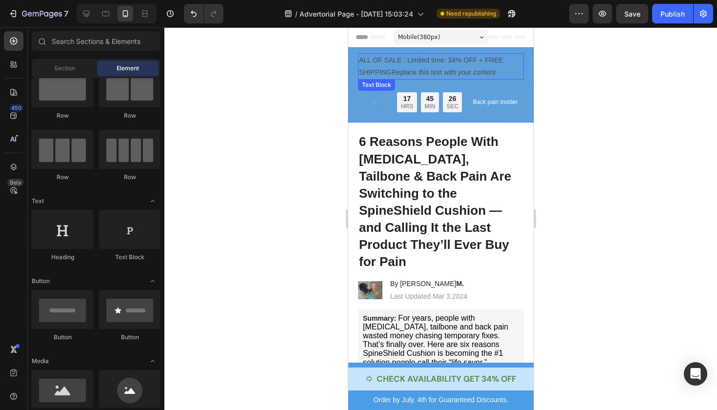
click at [466, 70] on p "ALL OF SALE : Limited time: 34% OFF + FREE SHIPPINGReplace this text with your …" at bounding box center [440, 66] width 164 height 24
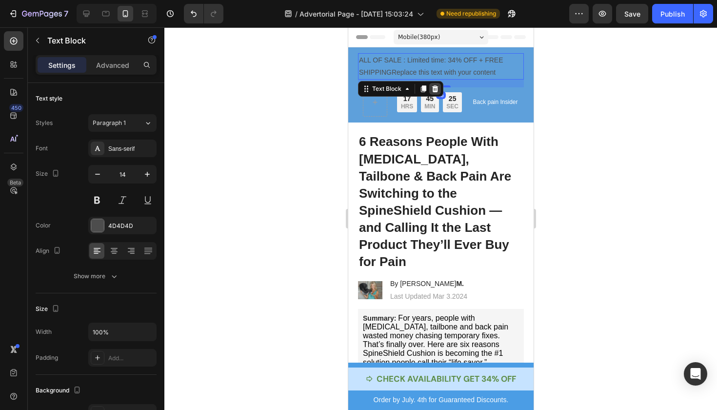
click at [437, 93] on div at bounding box center [435, 89] width 12 height 12
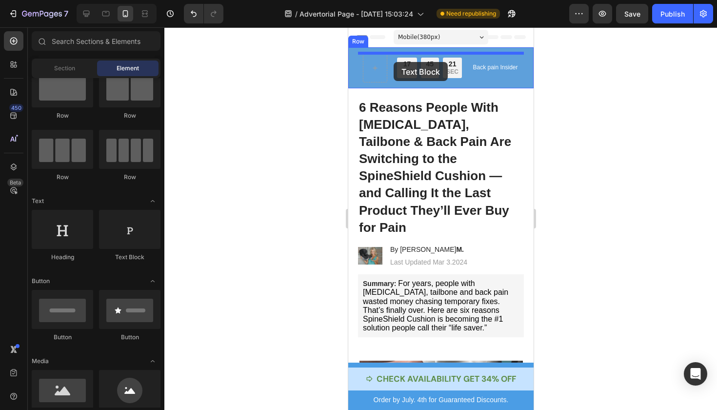
drag, startPoint x: 459, startPoint y: 264, endPoint x: 393, endPoint y: 64, distance: 211.0
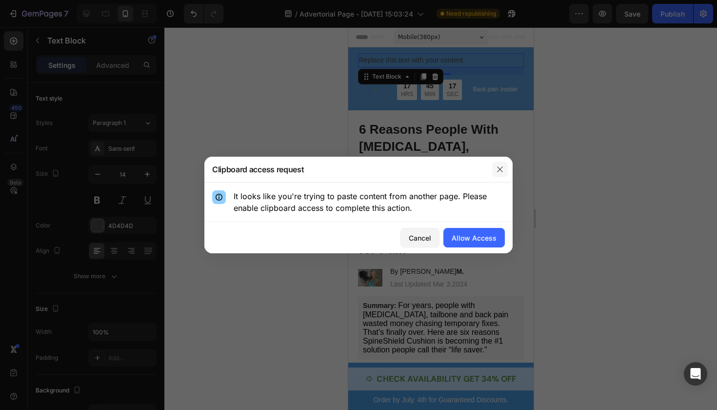
click at [501, 166] on icon "button" at bounding box center [500, 169] width 8 height 8
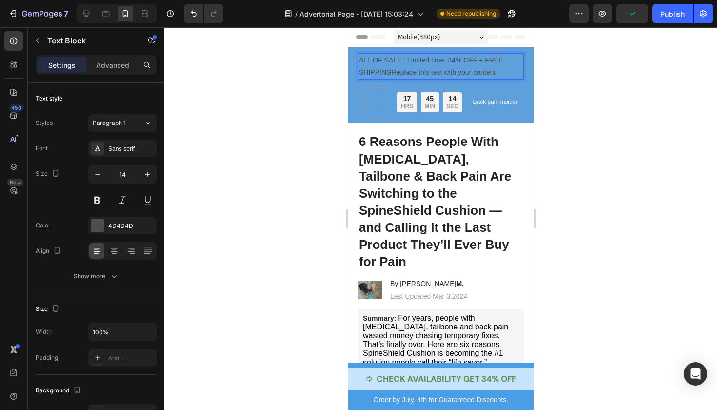
click at [360, 58] on p "ALL OF SALE : Limited time: 34% OFF + FREE SHIPPINGReplace this text with your …" at bounding box center [440, 66] width 164 height 24
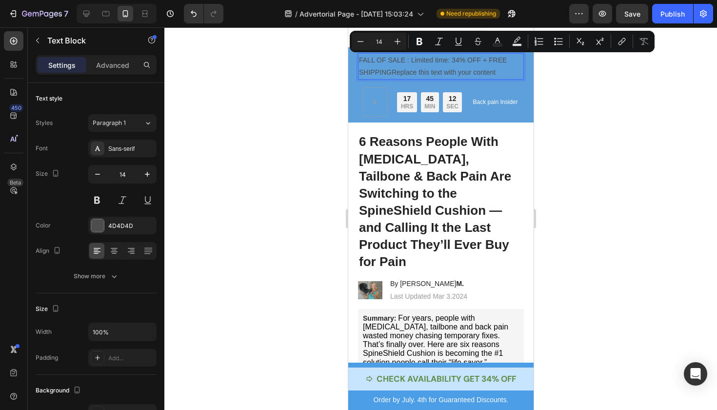
click at [617, 100] on div at bounding box center [440, 218] width 553 height 382
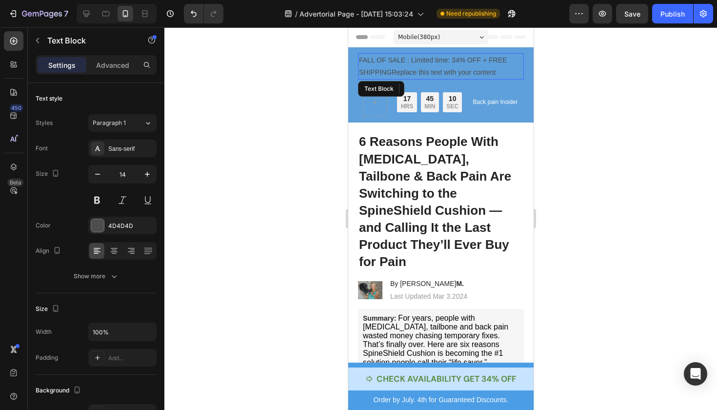
click at [415, 79] on div "FALL OF SALE : Limited time: 34% OFF + FREE SHIPPINGReplace this text with your…" at bounding box center [440, 66] width 166 height 26
click at [503, 67] on p "FALL OF SALE : Limited time: 34% OFF + FREE SHIPPINGReplace this text with your…" at bounding box center [440, 66] width 164 height 24
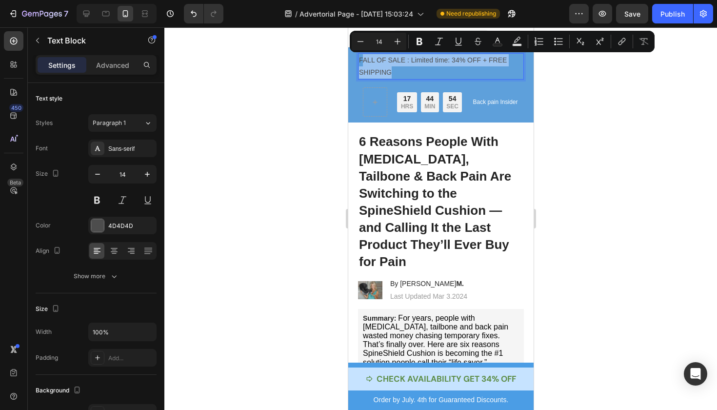
drag, startPoint x: 394, startPoint y: 73, endPoint x: 360, endPoint y: 56, distance: 37.3
click at [360, 56] on p "FALL OF SALE : Limited time: 34% OFF + FREE SHIPPING" at bounding box center [440, 66] width 164 height 24
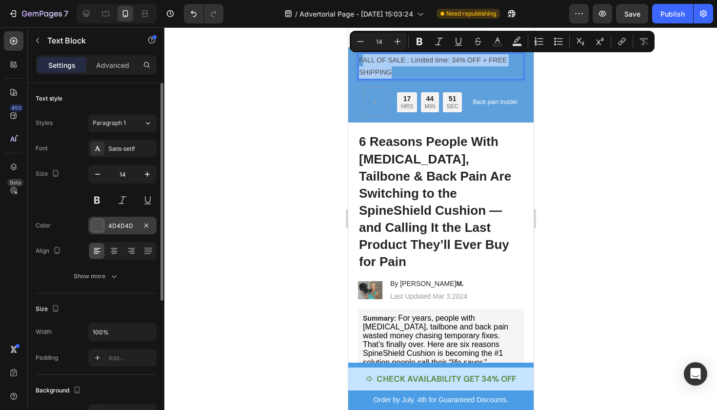
click at [99, 224] on div at bounding box center [97, 225] width 13 height 13
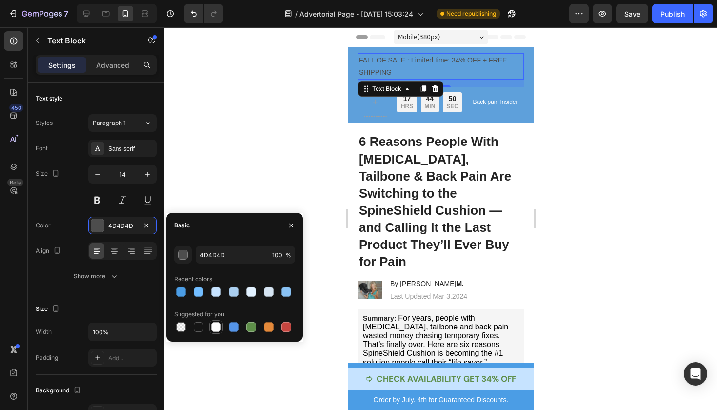
click at [217, 324] on div at bounding box center [216, 327] width 10 height 10
type input "FFFFFF"
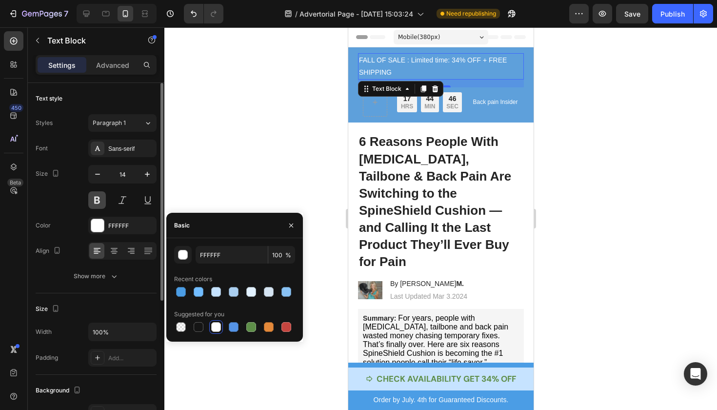
click at [96, 198] on button at bounding box center [97, 200] width 18 height 18
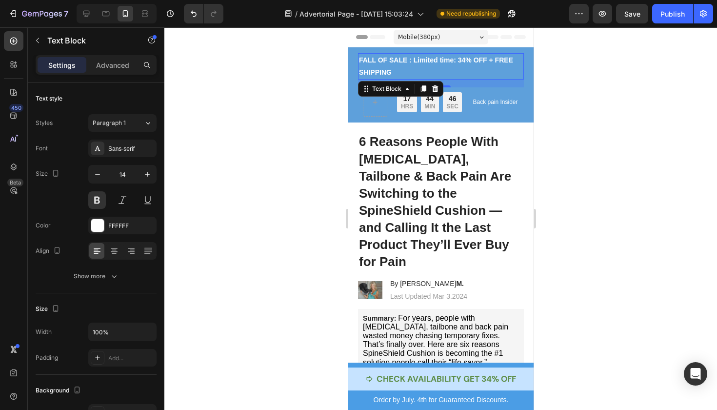
click at [205, 164] on div at bounding box center [440, 218] width 553 height 382
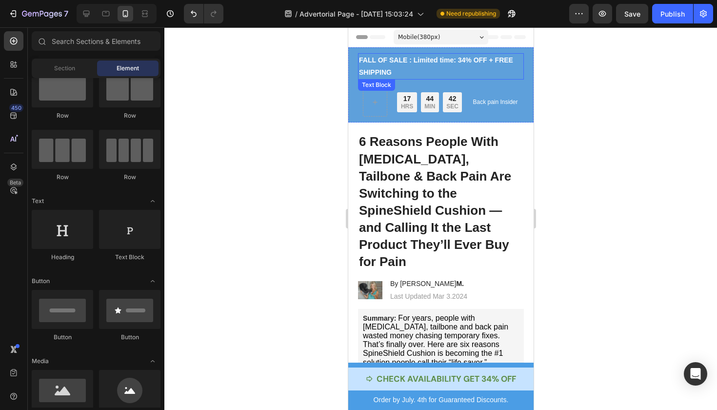
click at [432, 64] on p "FALL OF SALE : Limited time: 34% OFF + FREE SHIPPING" at bounding box center [440, 66] width 164 height 24
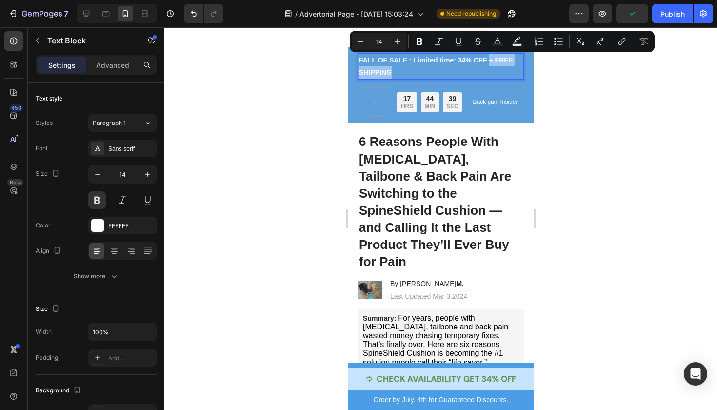
drag, startPoint x: 489, startPoint y: 58, endPoint x: 499, endPoint y: 72, distance: 17.2
click at [499, 72] on p "FALL OF SALE : Limited time: 34% OFF + FREE SHIPPING" at bounding box center [440, 66] width 164 height 24
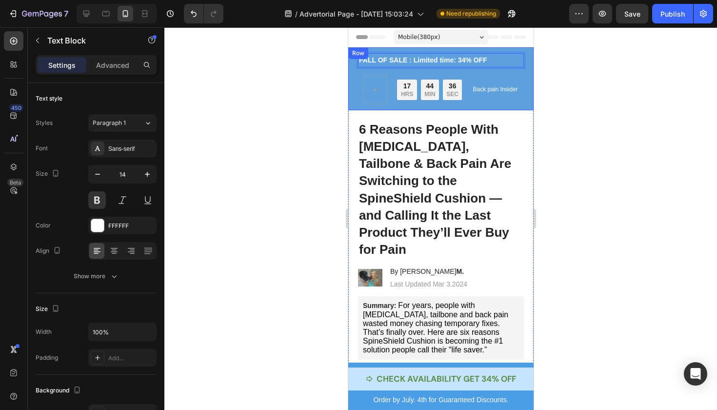
click at [357, 59] on div "Row" at bounding box center [358, 53] width 20 height 12
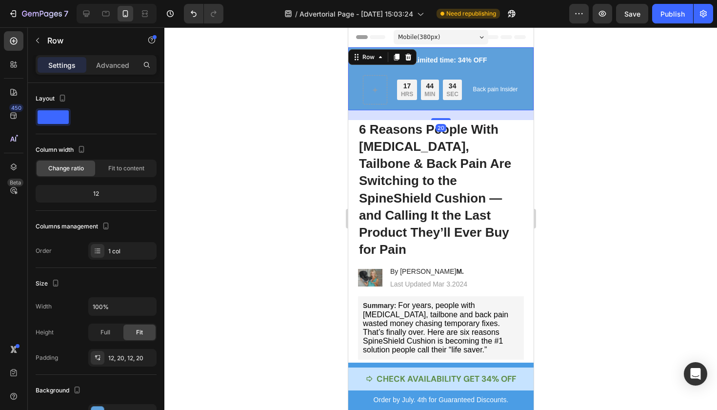
click at [621, 74] on div at bounding box center [440, 218] width 553 height 382
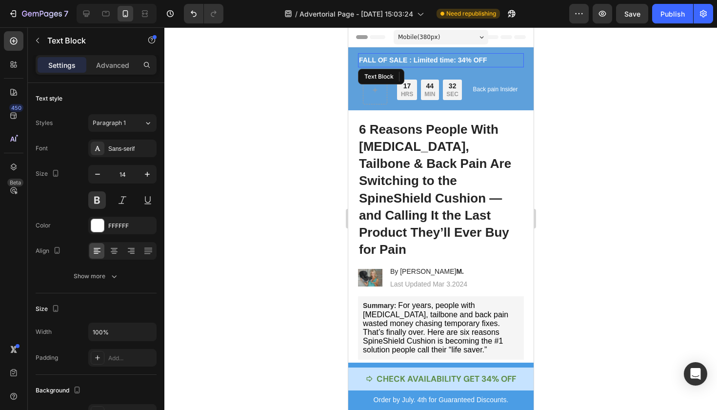
click at [429, 61] on p "FALL OF SALE : Limited time: 34% OFF" at bounding box center [440, 60] width 164 height 12
click at [637, 171] on div at bounding box center [440, 218] width 553 height 382
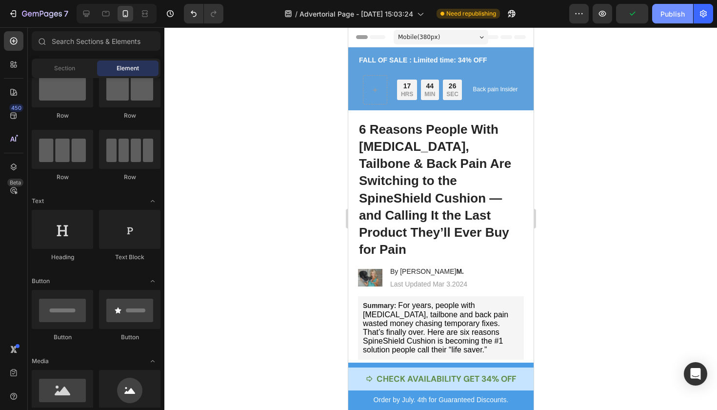
click at [678, 14] on div "Publish" at bounding box center [672, 14] width 24 height 10
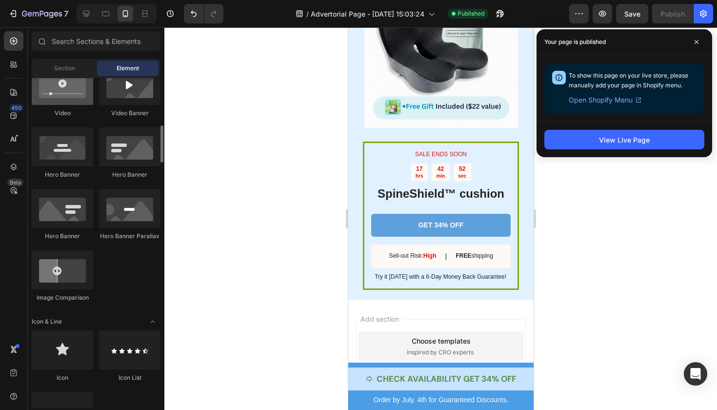
scroll to position [401, 0]
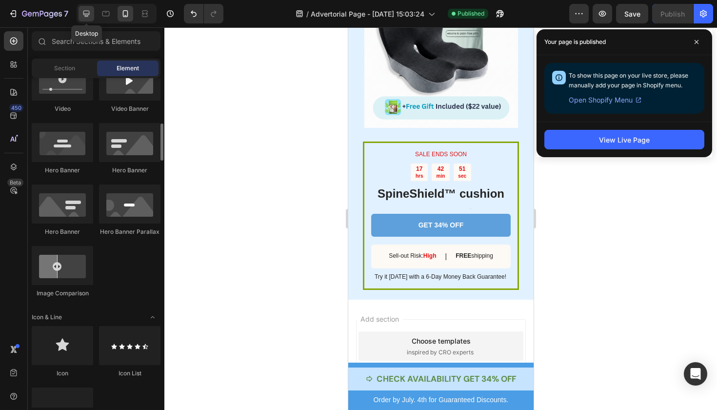
click at [87, 14] on icon at bounding box center [86, 14] width 6 height 6
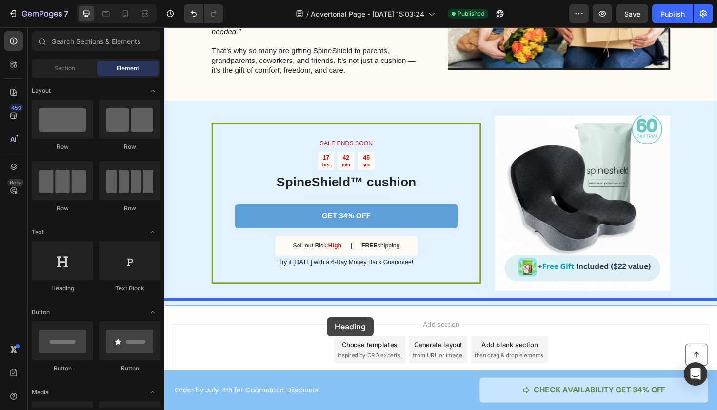
drag, startPoint x: 240, startPoint y: 284, endPoint x: 336, endPoint y: 333, distance: 107.3
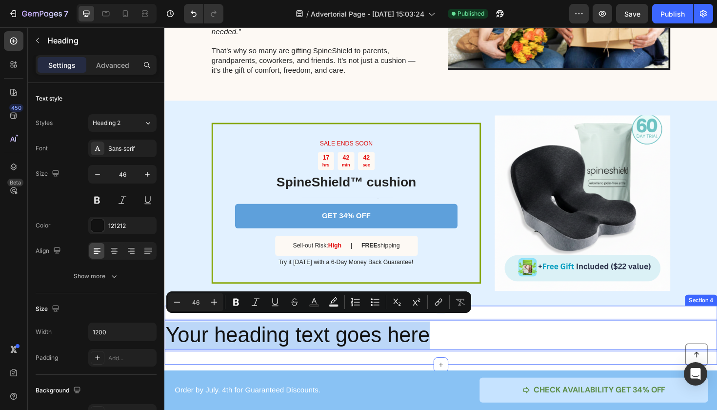
drag, startPoint x: 453, startPoint y: 341, endPoint x: 174, endPoint y: 324, distance: 279.0
click at [174, 324] on div "Your heading text goes here Heading 0 Section 4" at bounding box center [456, 353] width 585 height 62
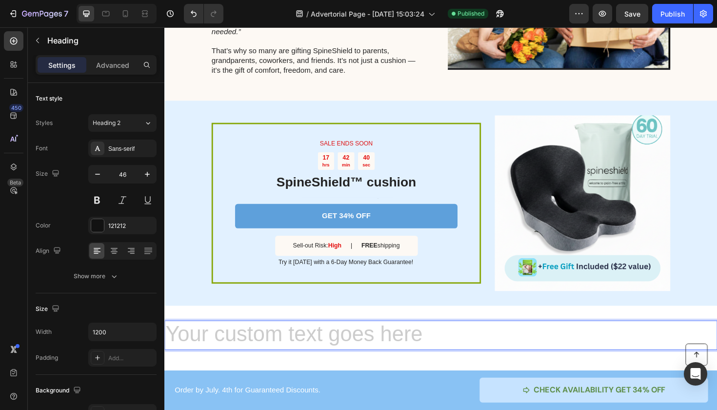
click at [248, 350] on h2 "Rich Text Editor. Editing area: main" at bounding box center [456, 352] width 585 height 31
click at [238, 343] on h2 "Rich Text Editor. Editing area: main" at bounding box center [456, 352] width 585 height 31
click at [553, 338] on h2 "Rich Text Editor. Editing area: main" at bounding box center [456, 352] width 585 height 31
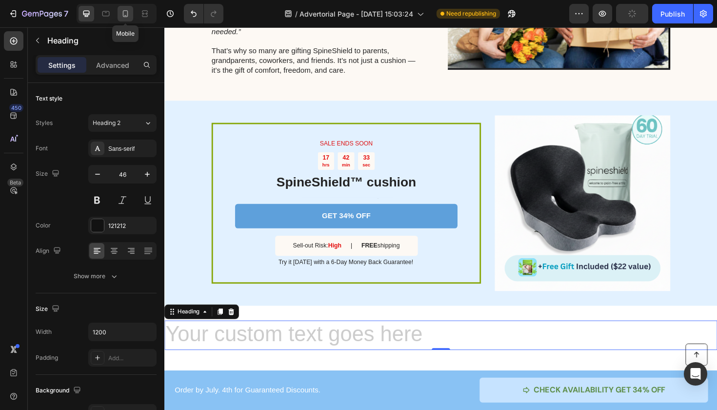
click at [125, 11] on icon at bounding box center [125, 13] width 5 height 7
type input "41"
type input "100%"
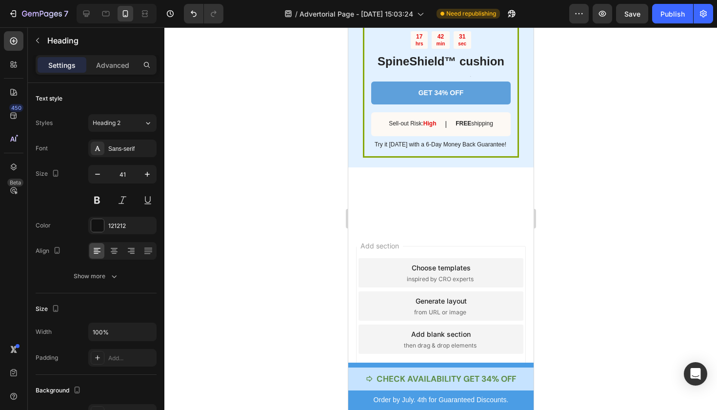
scroll to position [3222, 0]
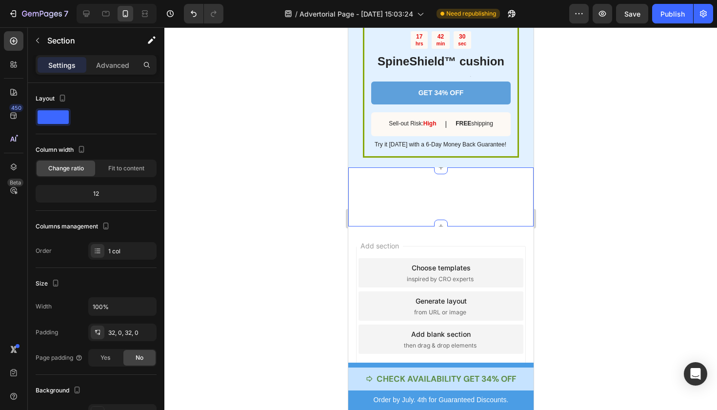
click at [470, 205] on div "Heading" at bounding box center [440, 197] width 185 height 28
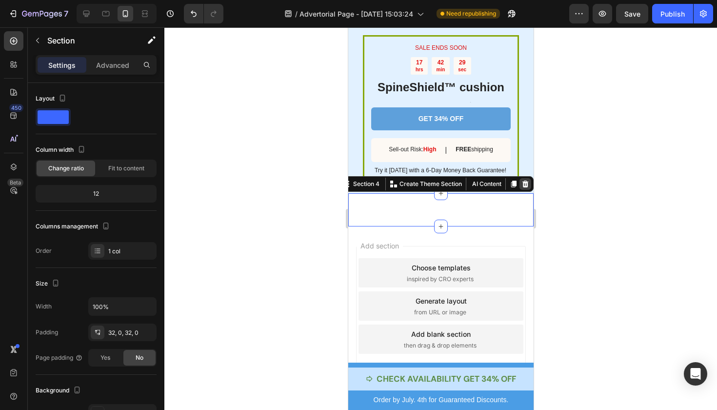
click at [581, 142] on div at bounding box center [440, 218] width 553 height 382
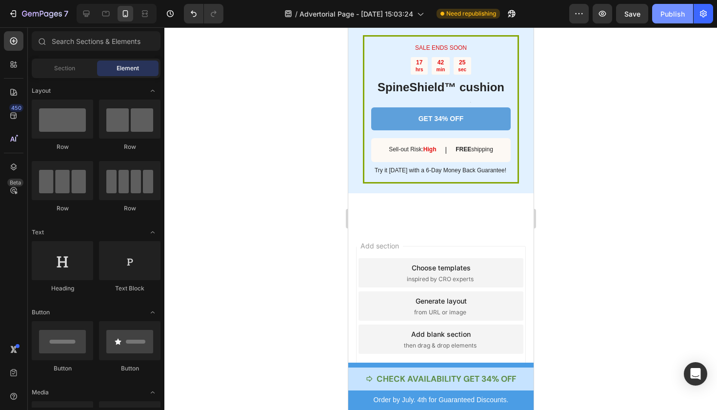
click at [669, 16] on div "Publish" at bounding box center [672, 14] width 24 height 10
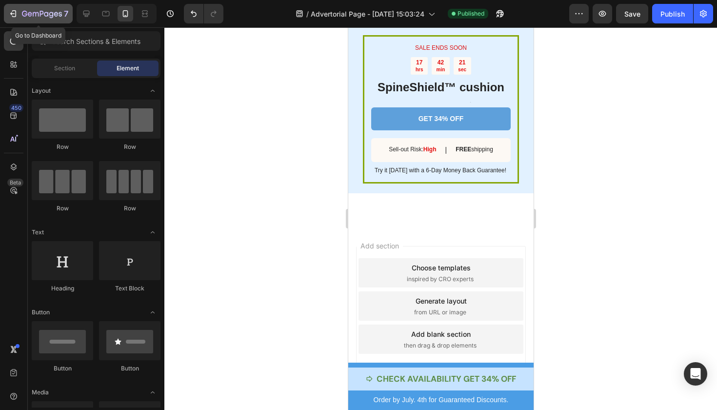
click at [18, 20] on button "7" at bounding box center [38, 14] width 69 height 20
